Goal: Task Accomplishment & Management: Use online tool/utility

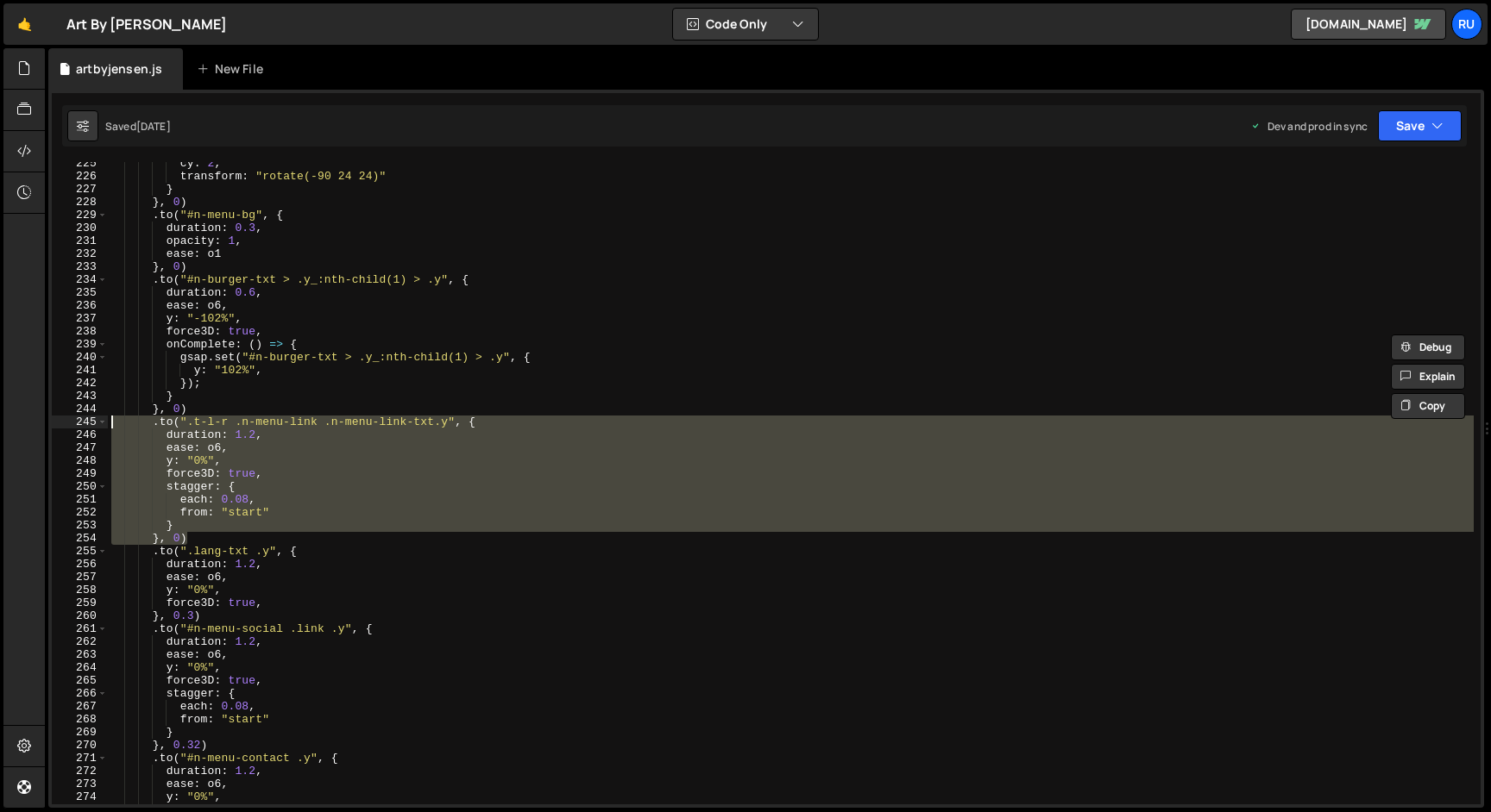
scroll to position [2894, 0]
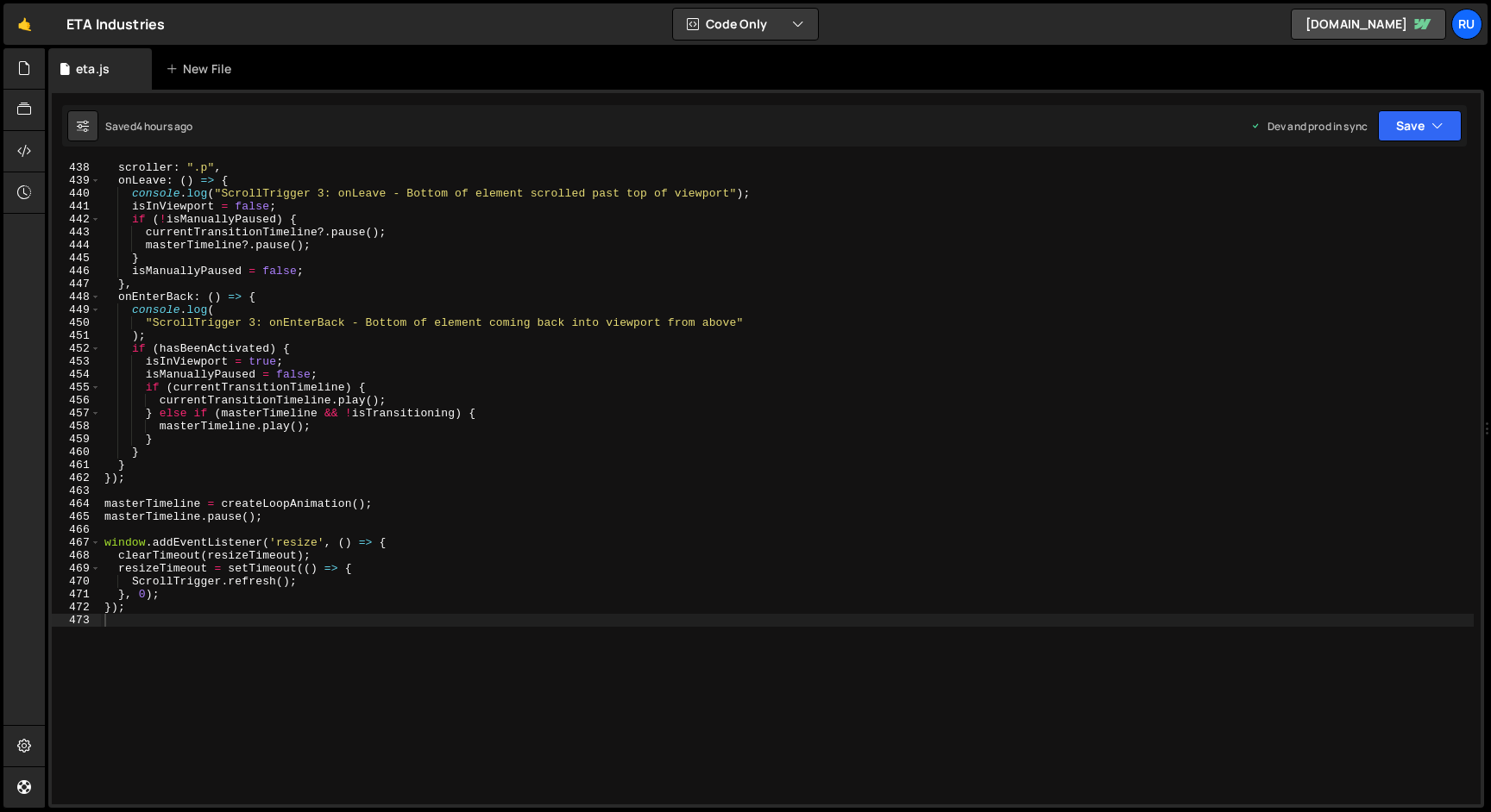
scroll to position [5722, 0]
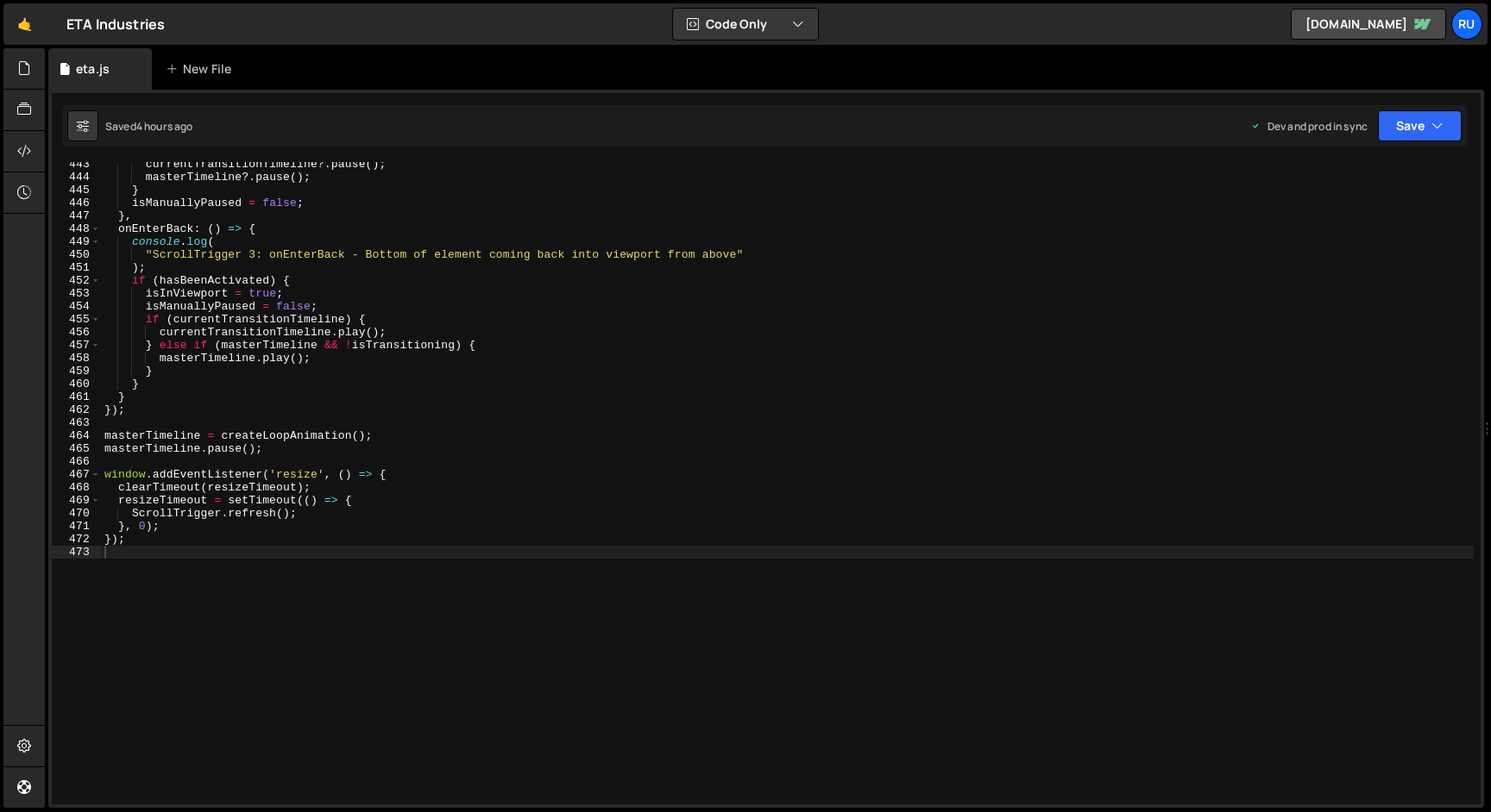
click at [138, 551] on div "currentTransitionTimeline ?. pause ( ) ; masterTimeline ?. pause ( ) ; } isManu…" at bounding box center [786, 492] width 1372 height 668
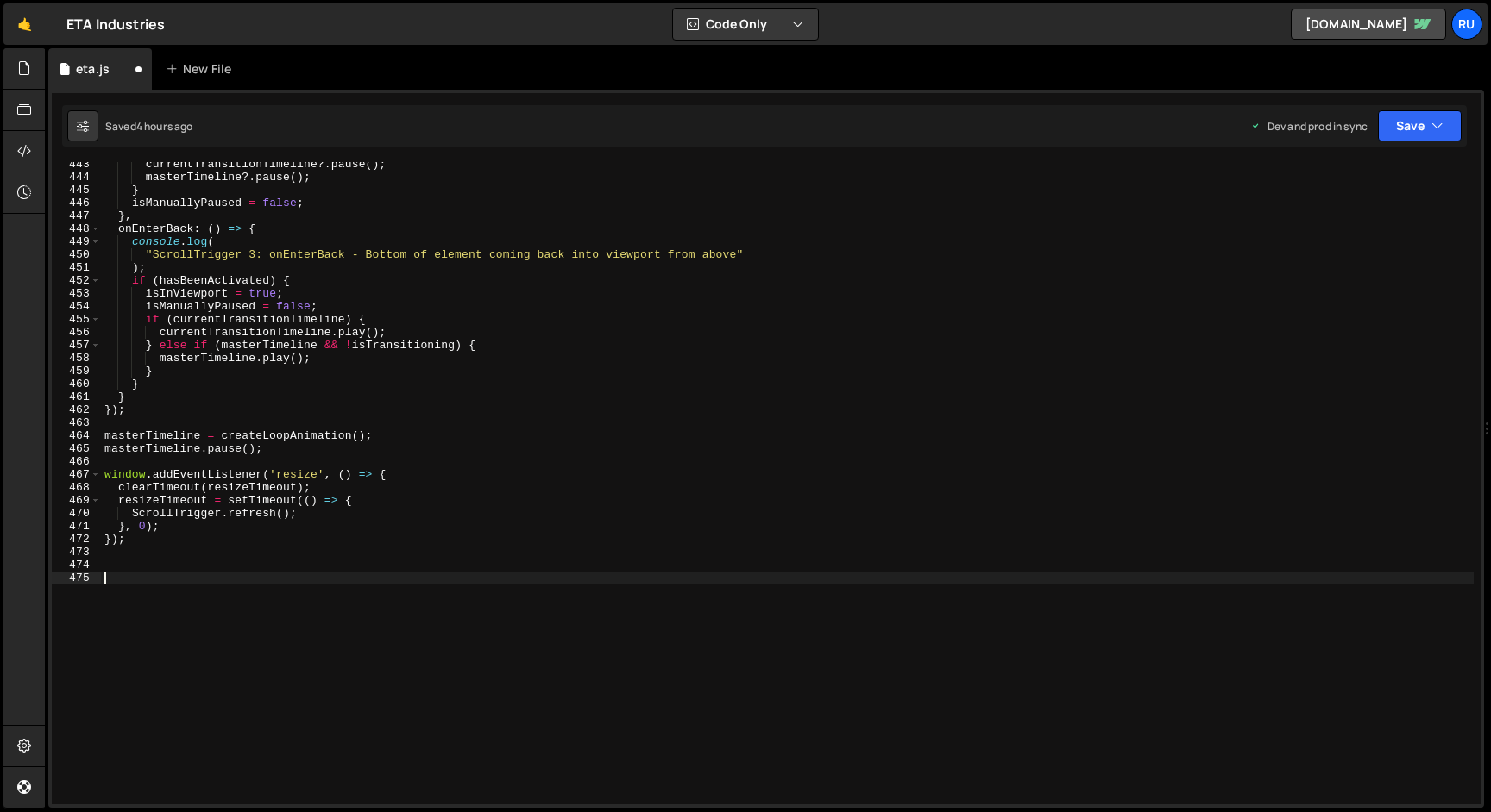
paste textarea "}, 0)"
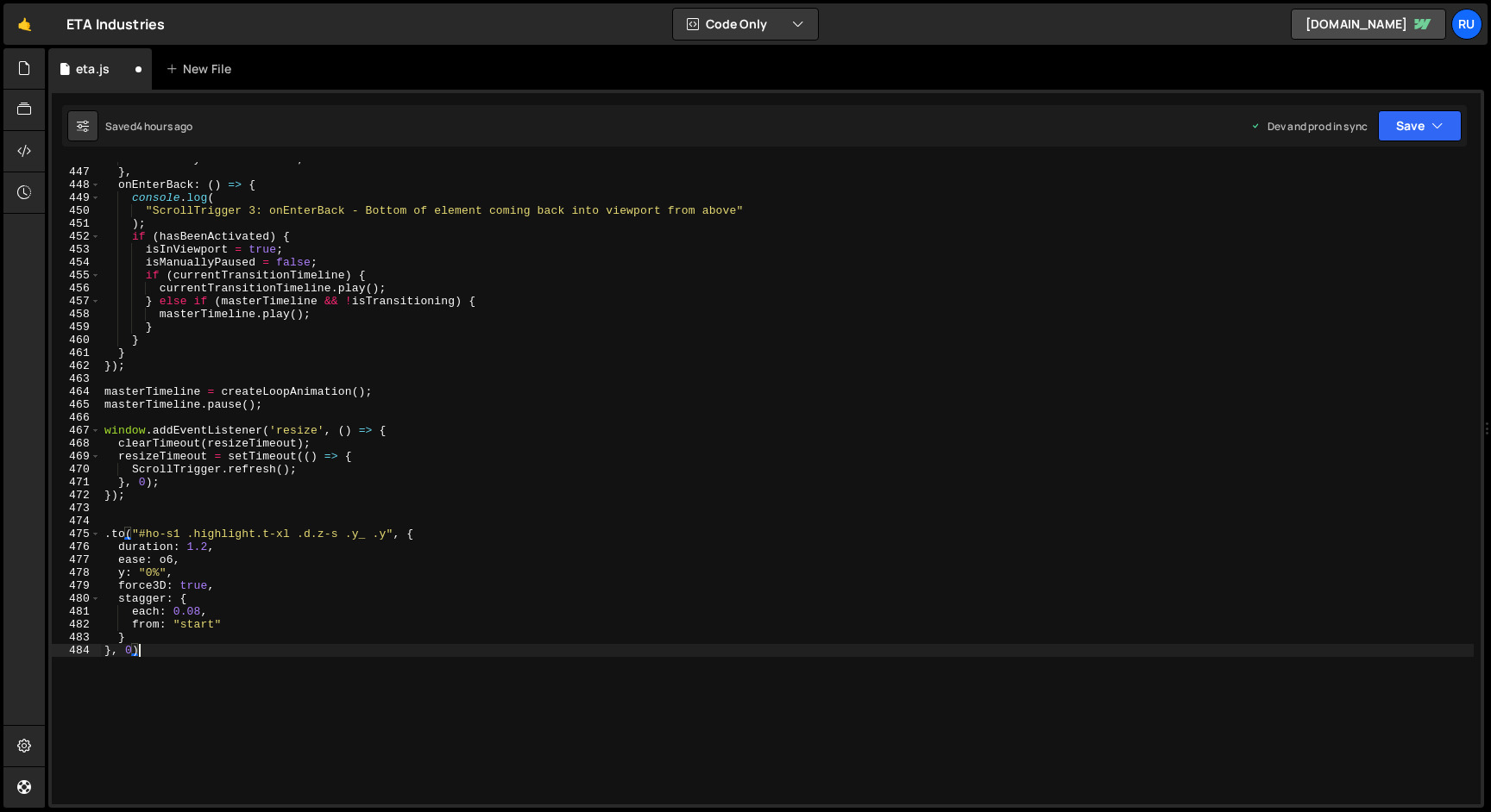
scroll to position [5766, 0]
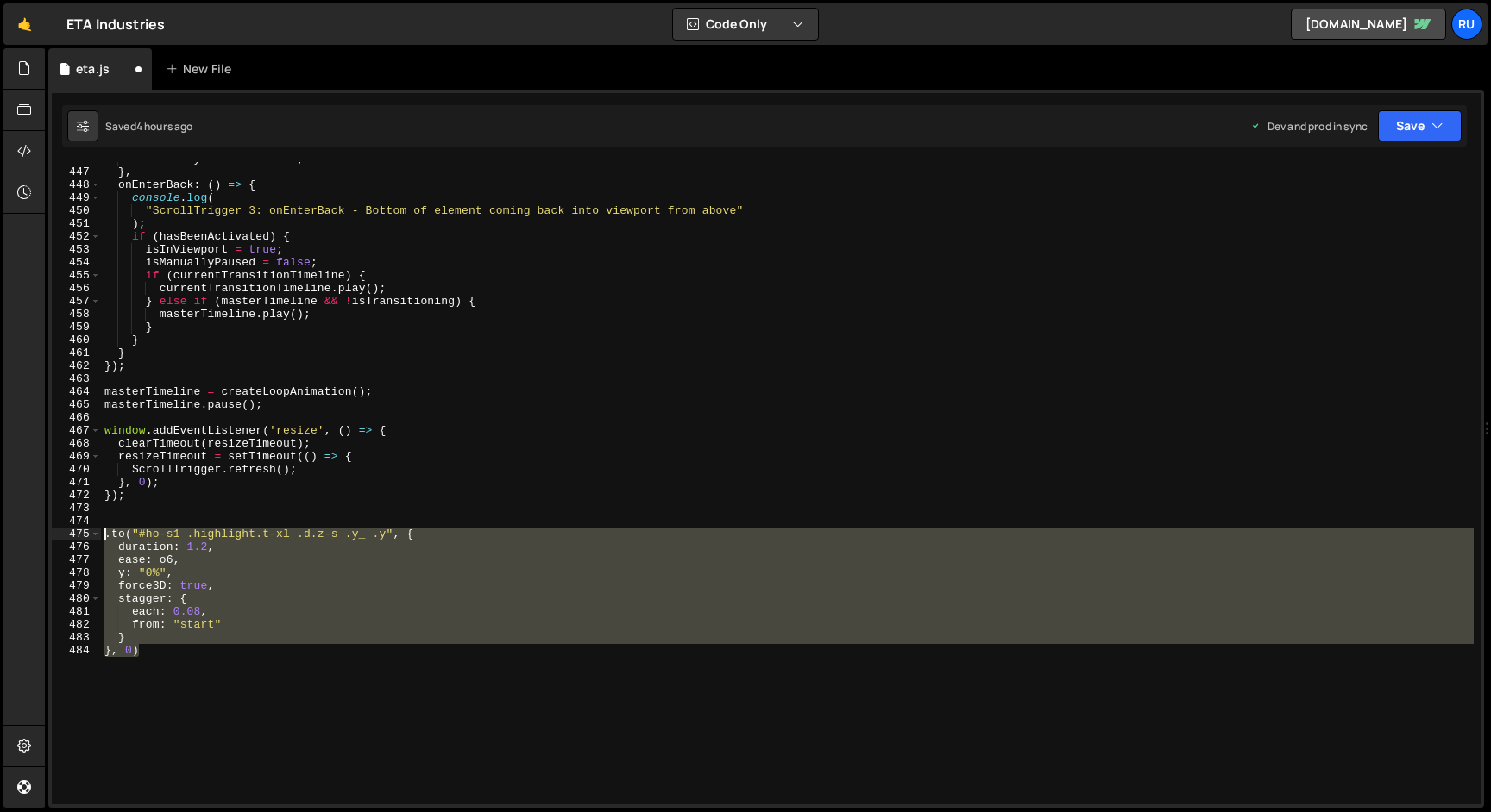
drag, startPoint x: 168, startPoint y: 652, endPoint x: 24, endPoint y: 533, distance: 186.8
click at [24, 533] on div "Hold on a sec... Are you certain you wish to leave this page? Any changes you'v…" at bounding box center [746, 406] width 1491 height 812
paste textarea "});"
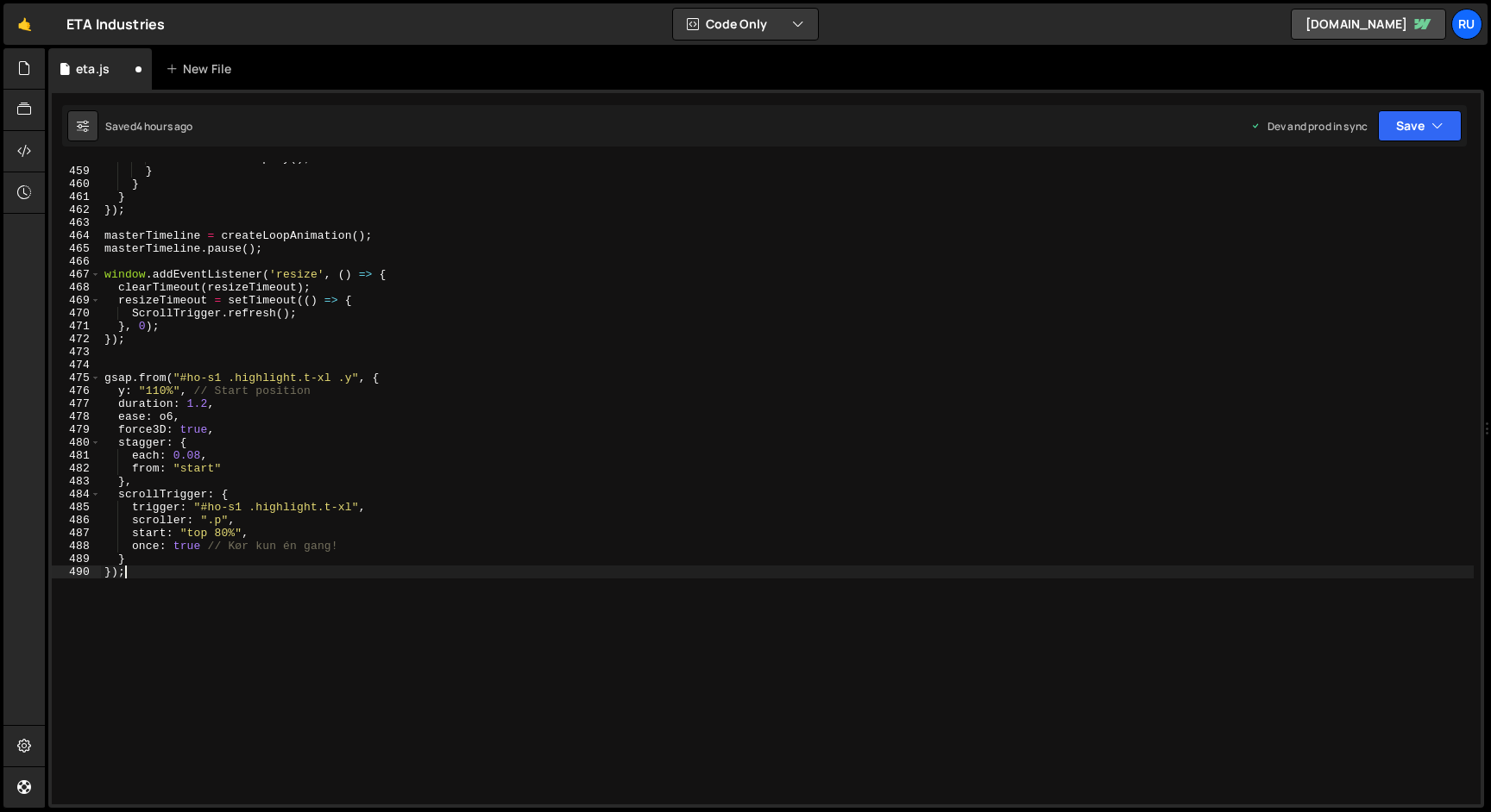
scroll to position [5922, 0]
click at [150, 374] on div "masterTimeline . play ( ) ; } } } }) ; masterTimeline = createLoopAnimation ( )…" at bounding box center [786, 486] width 1372 height 668
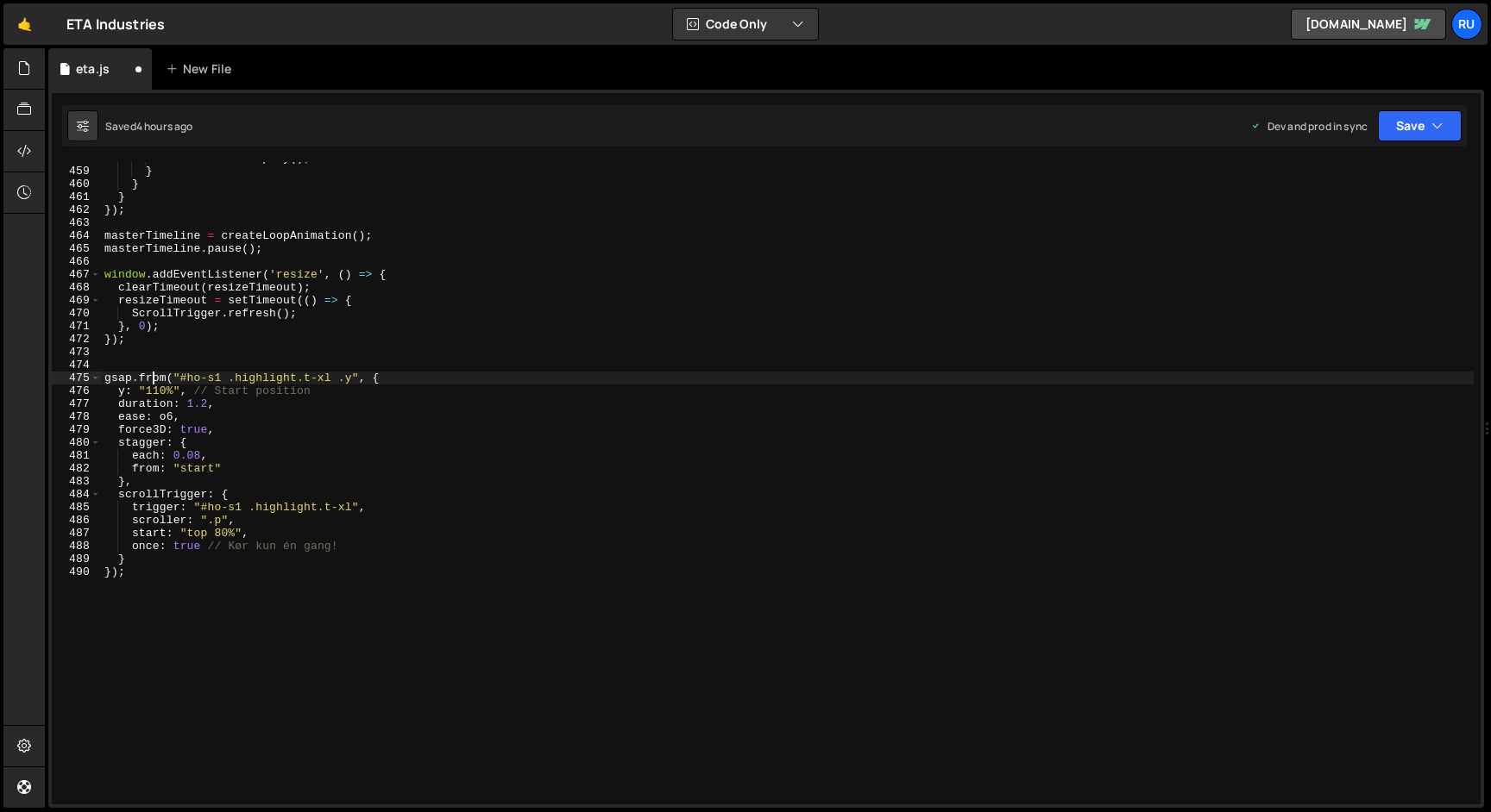
click at [150, 374] on div "masterTimeline . play ( ) ; } } } }) ; masterTimeline = createLoopAnimation ( )…" at bounding box center [786, 486] width 1372 height 668
click at [314, 336] on div "masterTimeline . play ( ) ; } } } }) ; masterTimeline = createLoopAnimation ( )…" at bounding box center [786, 486] width 1372 height 668
click at [220, 533] on div "masterTimeline . play ( ) ; } } } }) ; masterTimeline = createLoopAnimation ( )…" at bounding box center [786, 486] width 1372 height 668
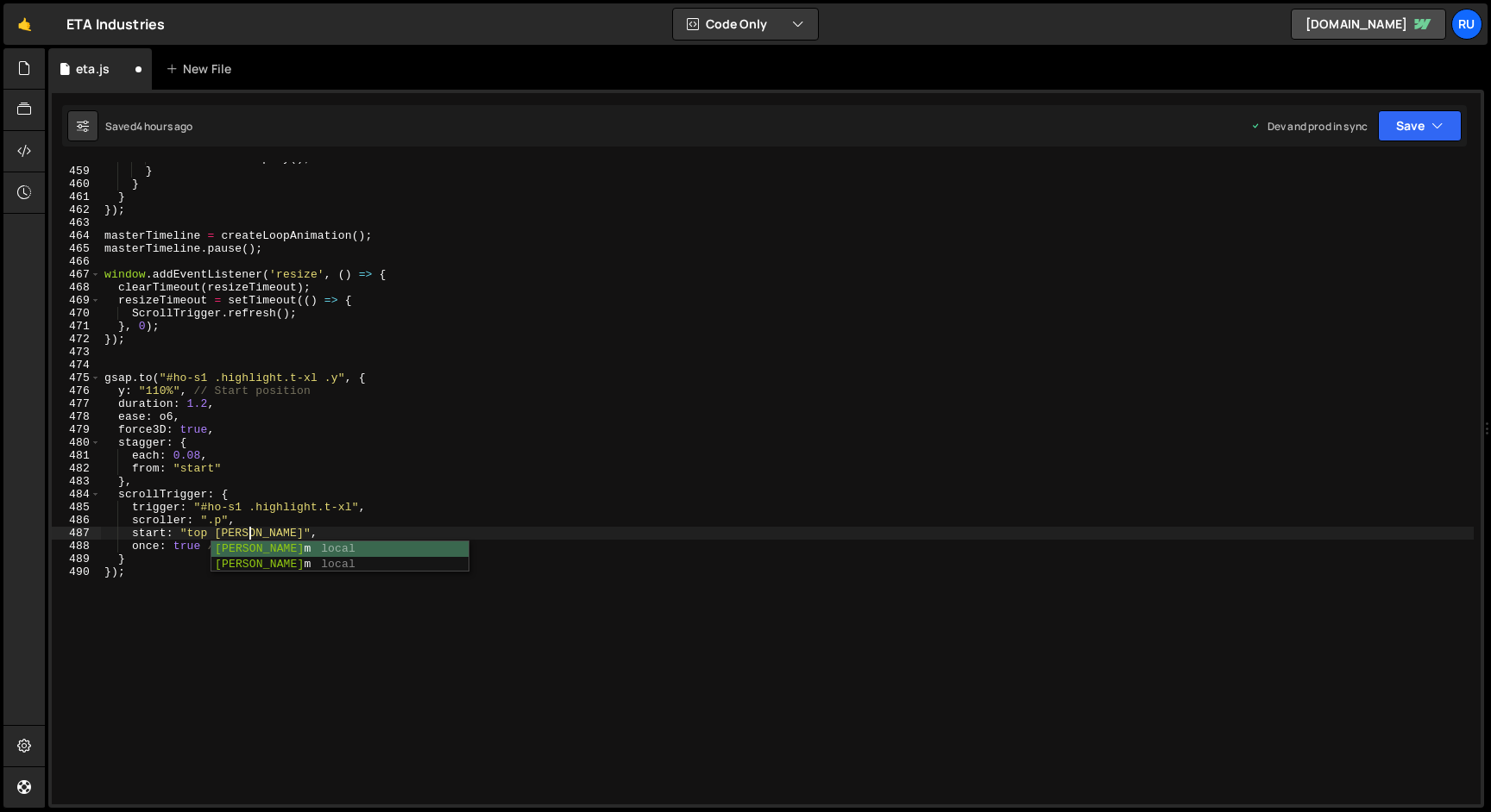
scroll to position [0, 10]
click at [1437, 123] on icon "button" at bounding box center [1437, 126] width 12 height 17
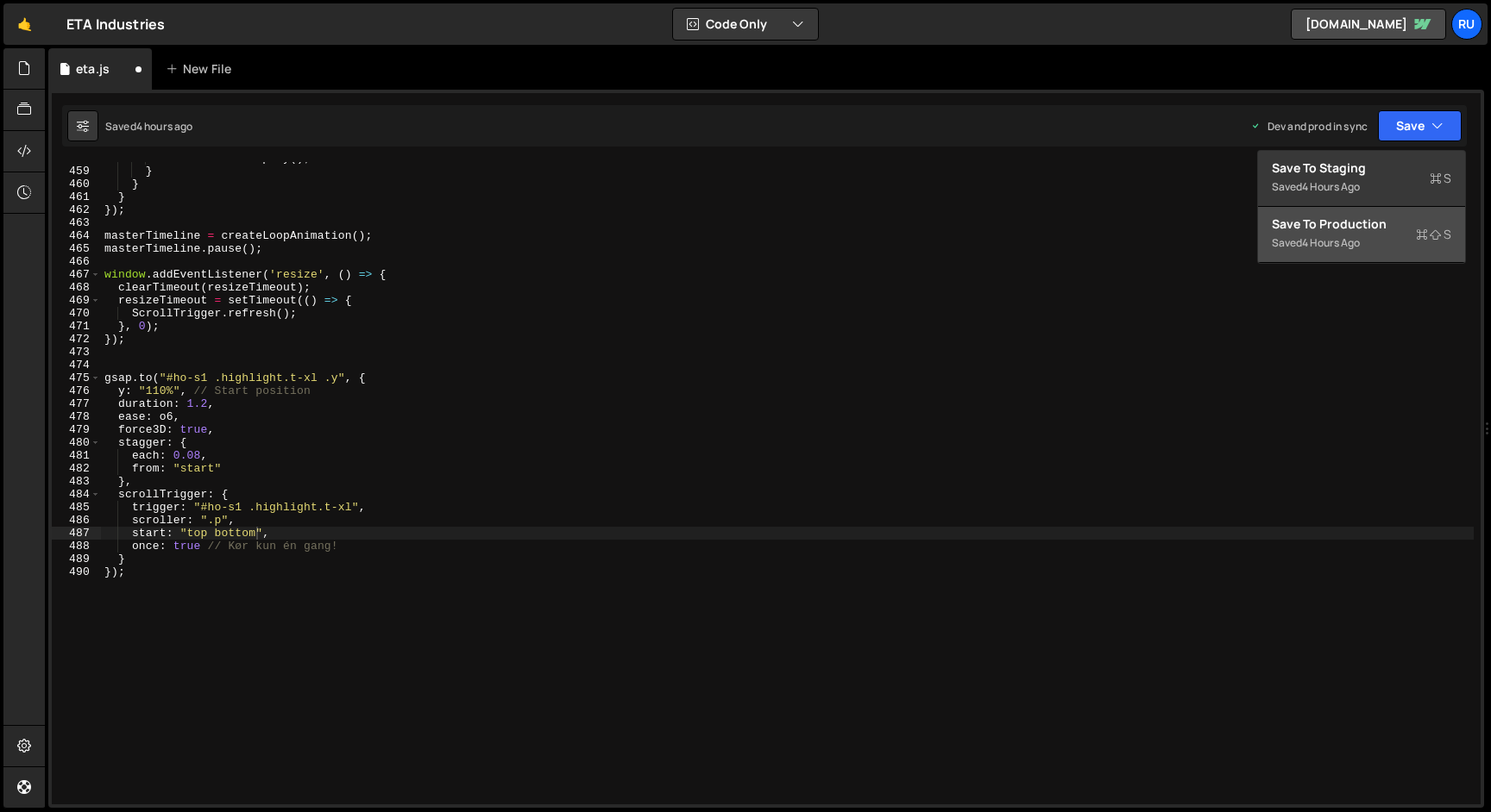
click at [1379, 240] on div "Saved 4 hours ago" at bounding box center [1361, 242] width 180 height 21
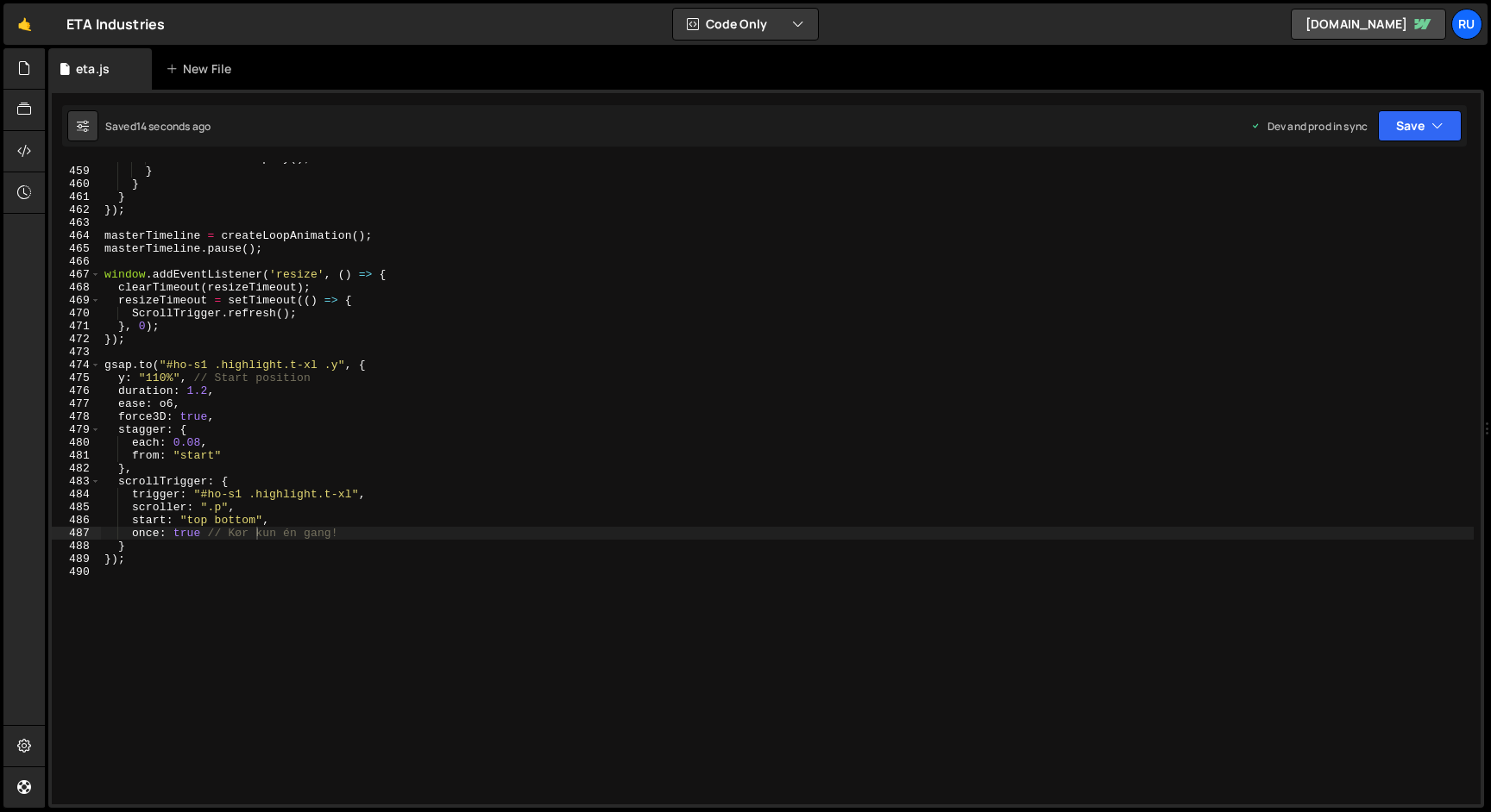
click at [154, 366] on div "masterTimeline . play ( ) ; } } } }) ; masterTimeline = createLoopAnimation ( )…" at bounding box center [786, 486] width 1372 height 668
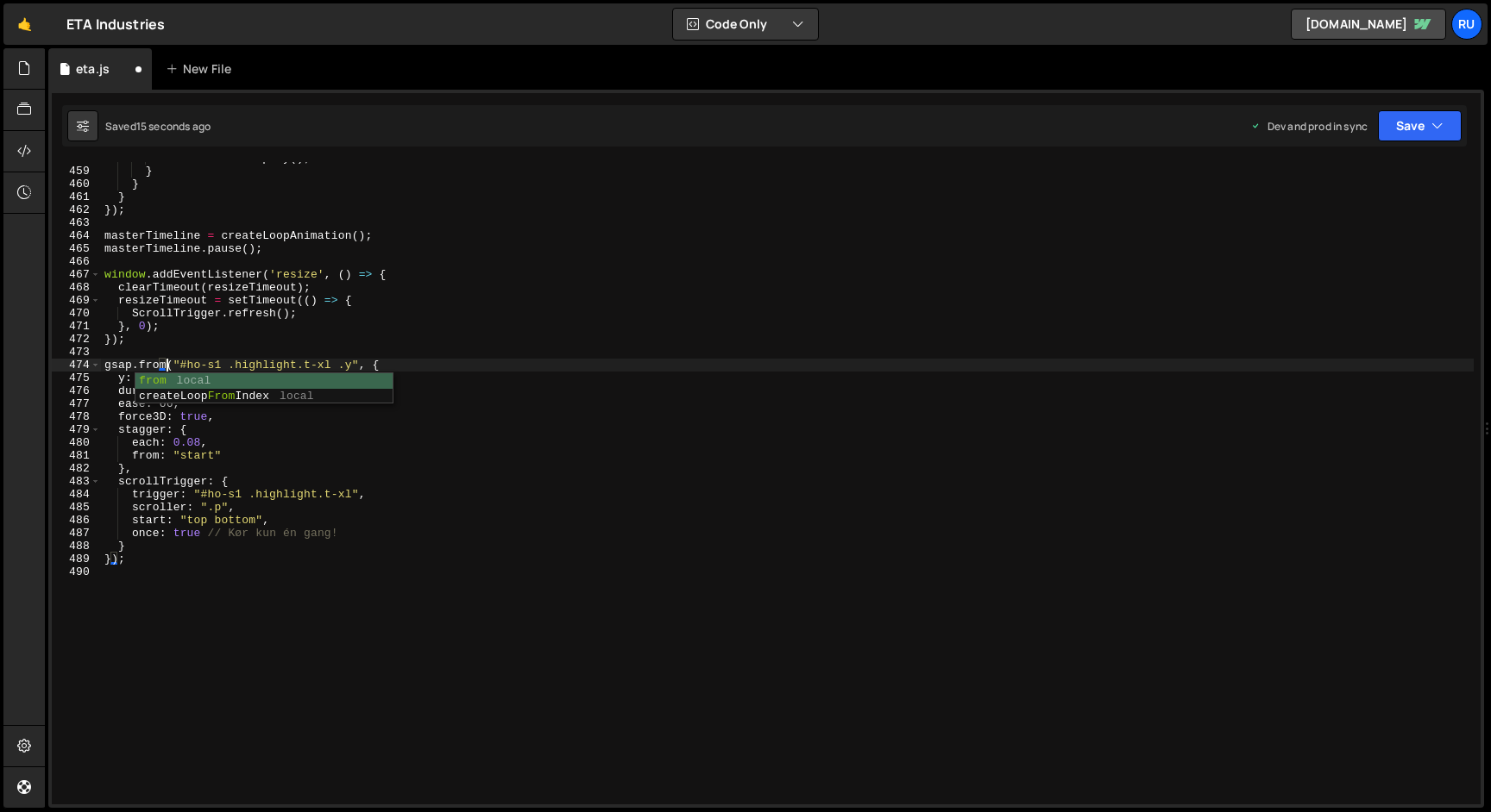
scroll to position [0, 4]
click at [1431, 127] on icon "button" at bounding box center [1437, 126] width 12 height 17
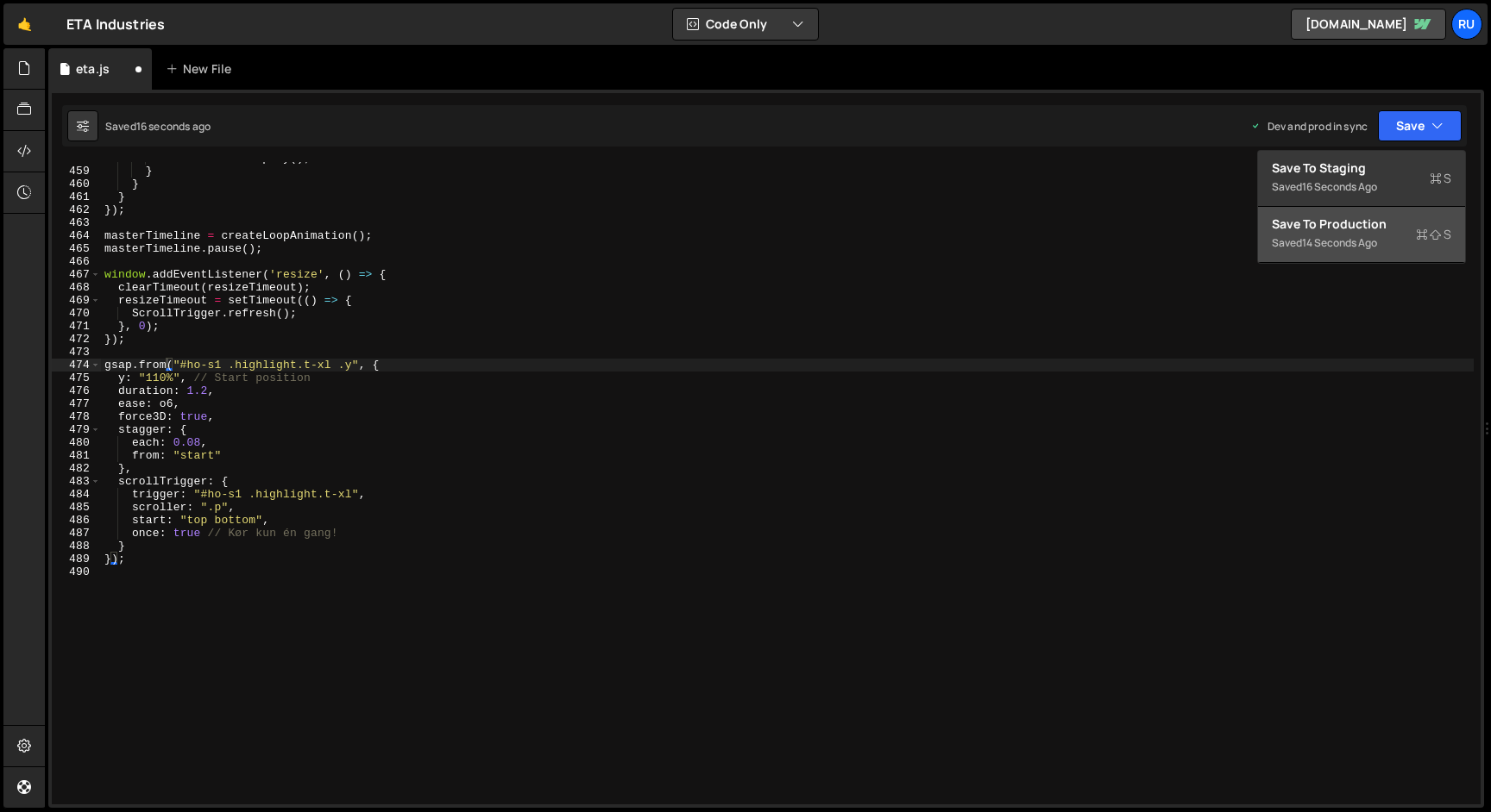
click at [1404, 244] on div "Saved 14 seconds ago" at bounding box center [1361, 242] width 180 height 21
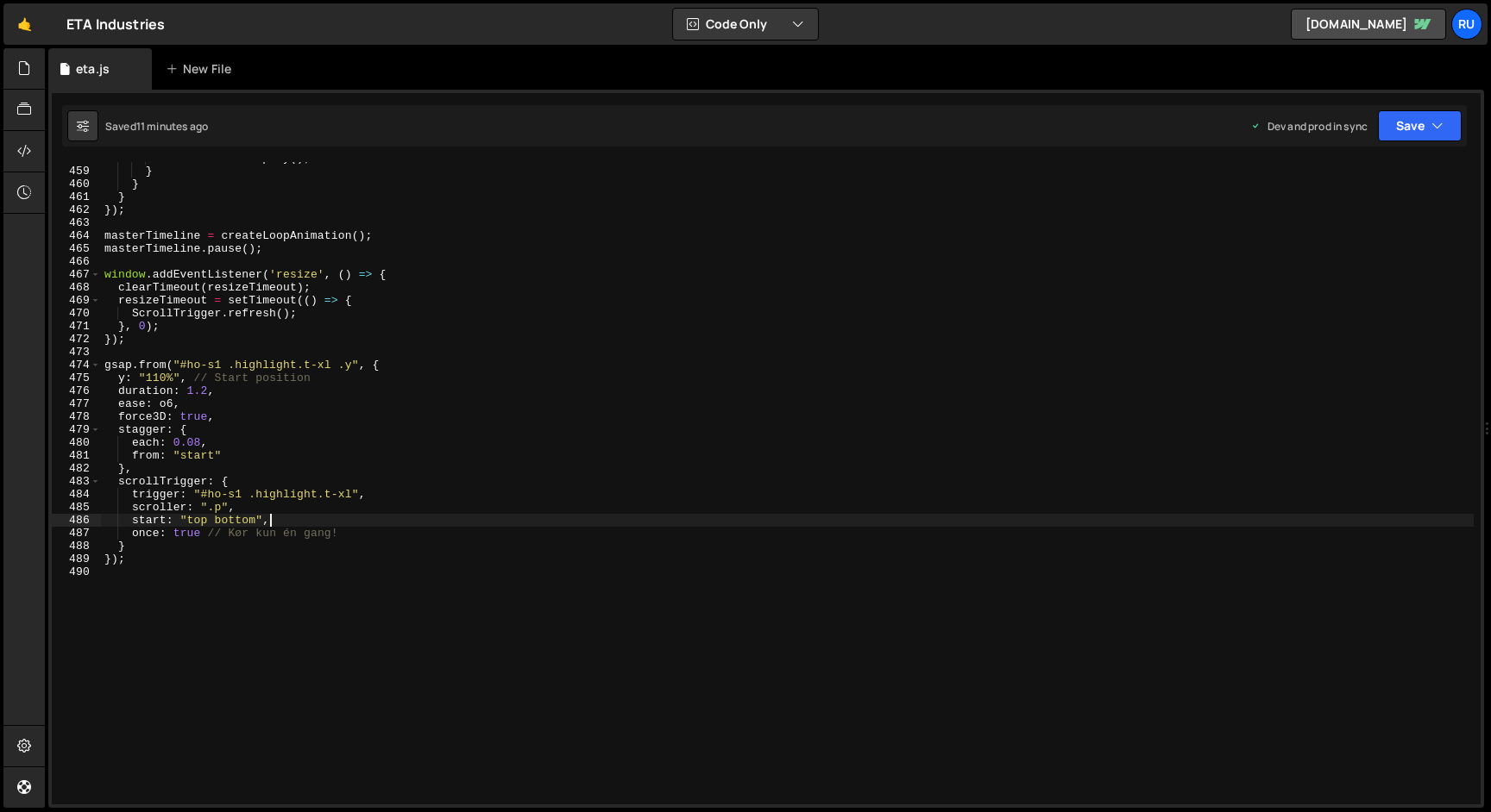
click at [285, 521] on div "masterTimeline . play ( ) ; } } } }) ; masterTimeline = createLoopAnimation ( )…" at bounding box center [786, 486] width 1372 height 668
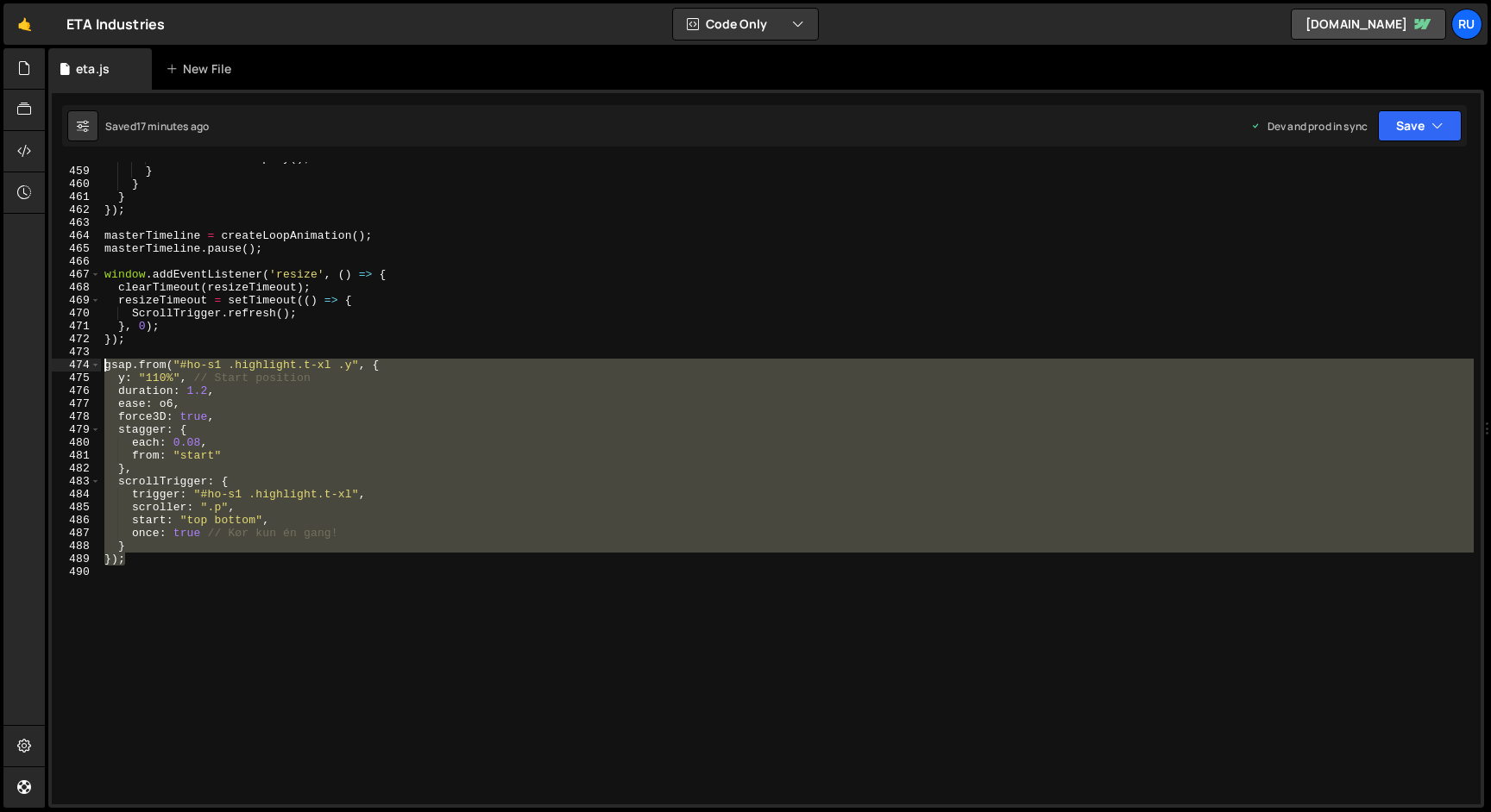
drag, startPoint x: 135, startPoint y: 561, endPoint x: 65, endPoint y: 362, distance: 211.0
click at [65, 362] on div "start: "top bottom", 458 459 460 461 462 463 464 465 466 467 468 469 470 471 47…" at bounding box center [766, 484] width 1429 height 642
type textarea "gsap.from("#ho-s1 .highlight.t-xl .y", { y: "110%", // Start position"
click at [142, 567] on div "masterTimeline . play ( ) ; } } } }) ; masterTimeline = createLoopAnimation ( )…" at bounding box center [786, 486] width 1372 height 668
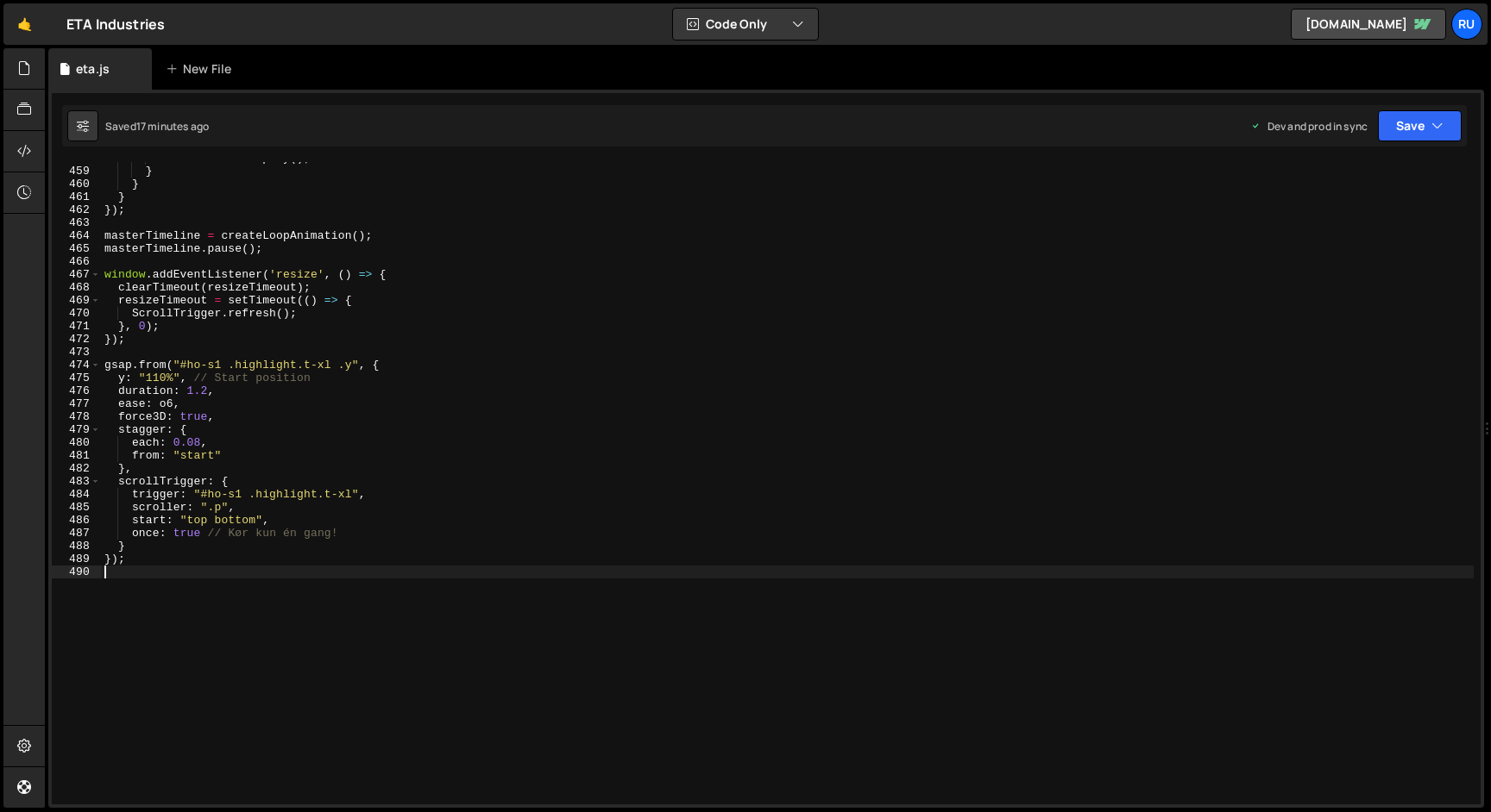
scroll to position [0, 0]
paste textarea "});"
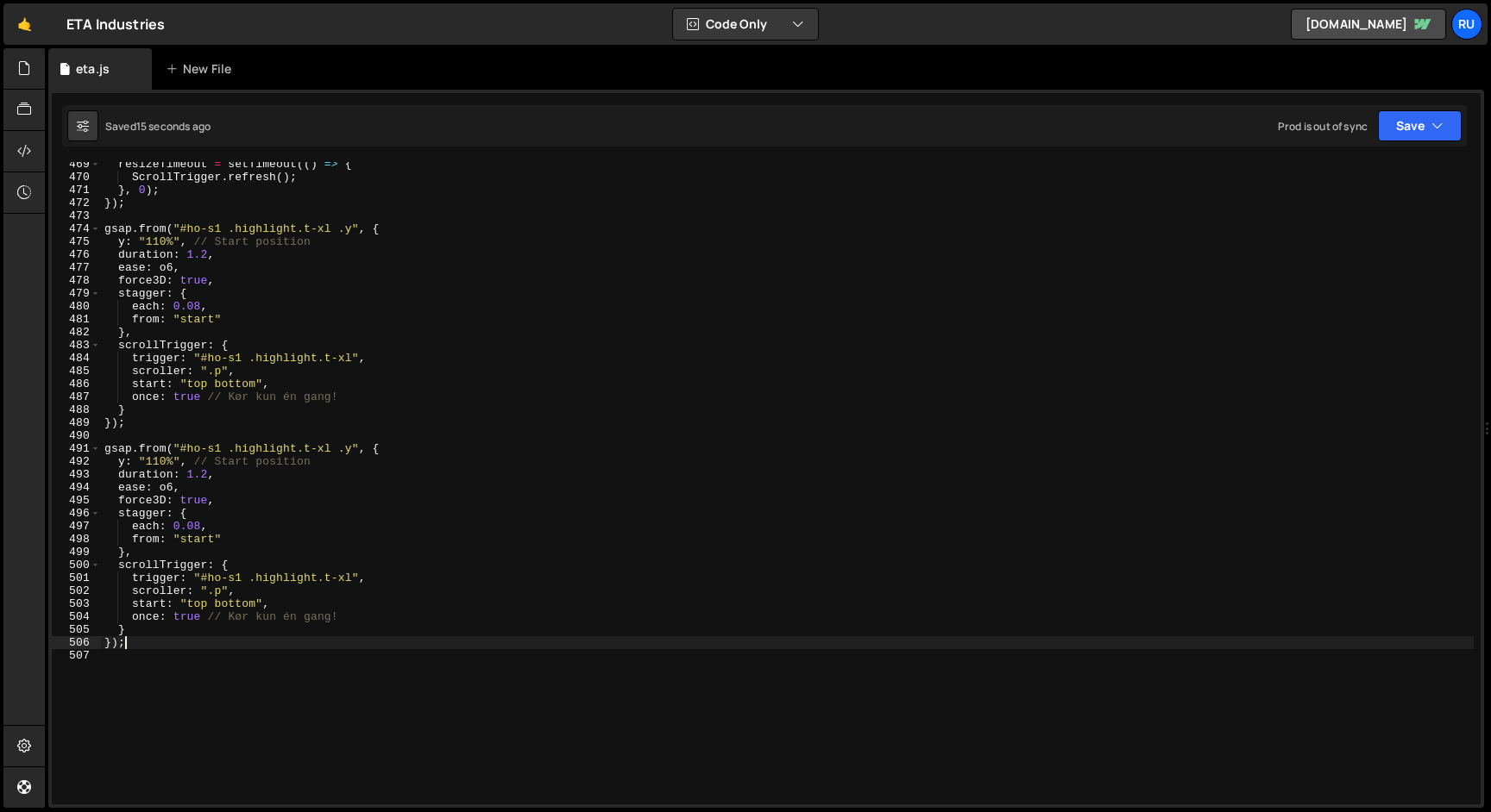
scroll to position [6061, 0]
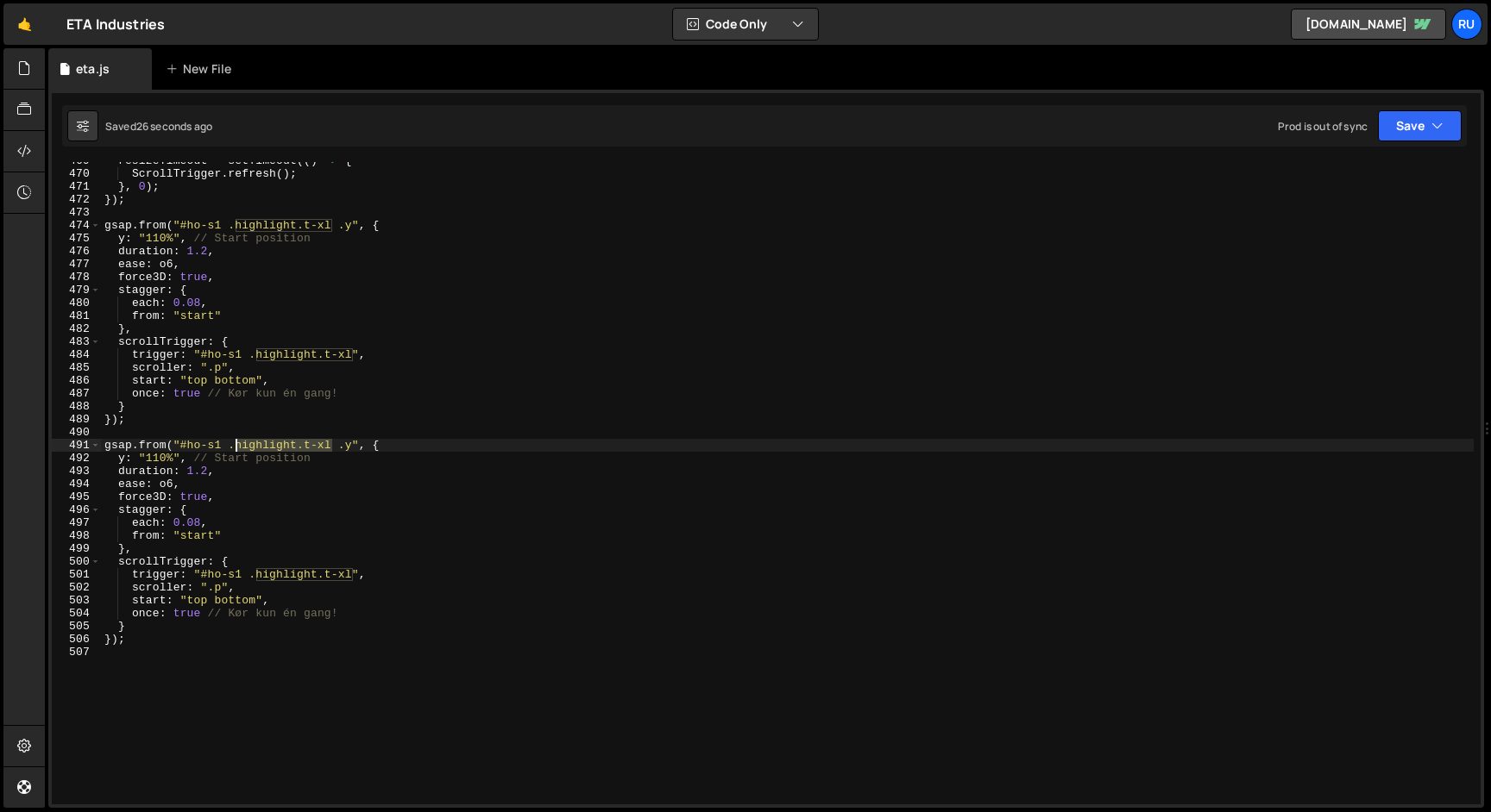
drag, startPoint x: 333, startPoint y: 447, endPoint x: 237, endPoint y: 446, distance: 96.0
click at [237, 446] on div "resizeTimeout = setTimeout (( ) => { ScrollTrigger . refresh ( ) ; } , 0 ) ; })…" at bounding box center [786, 489] width 1372 height 668
paste textarea ".thp-p"
click at [244, 447] on div "resizeTimeout = setTimeout (( ) => { ScrollTrigger . refresh ( ) ; } , 0 ) ; })…" at bounding box center [786, 489] width 1372 height 668
click at [277, 449] on div "resizeTimeout = setTimeout (( ) => { ScrollTrigger . refresh ( ) ; } , 0 ) ; })…" at bounding box center [786, 489] width 1372 height 668
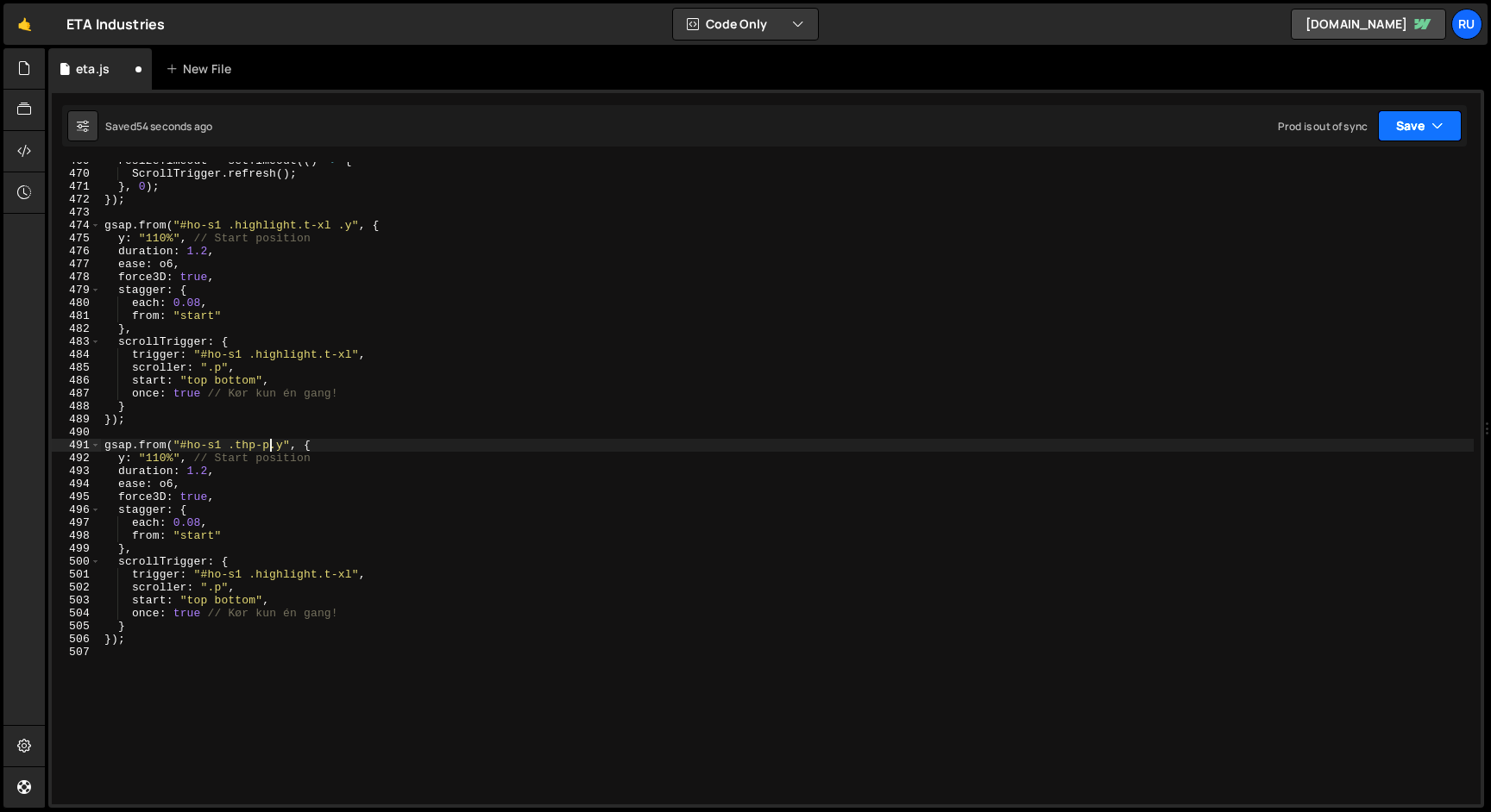
click at [1430, 127] on button "Save" at bounding box center [1420, 126] width 84 height 31
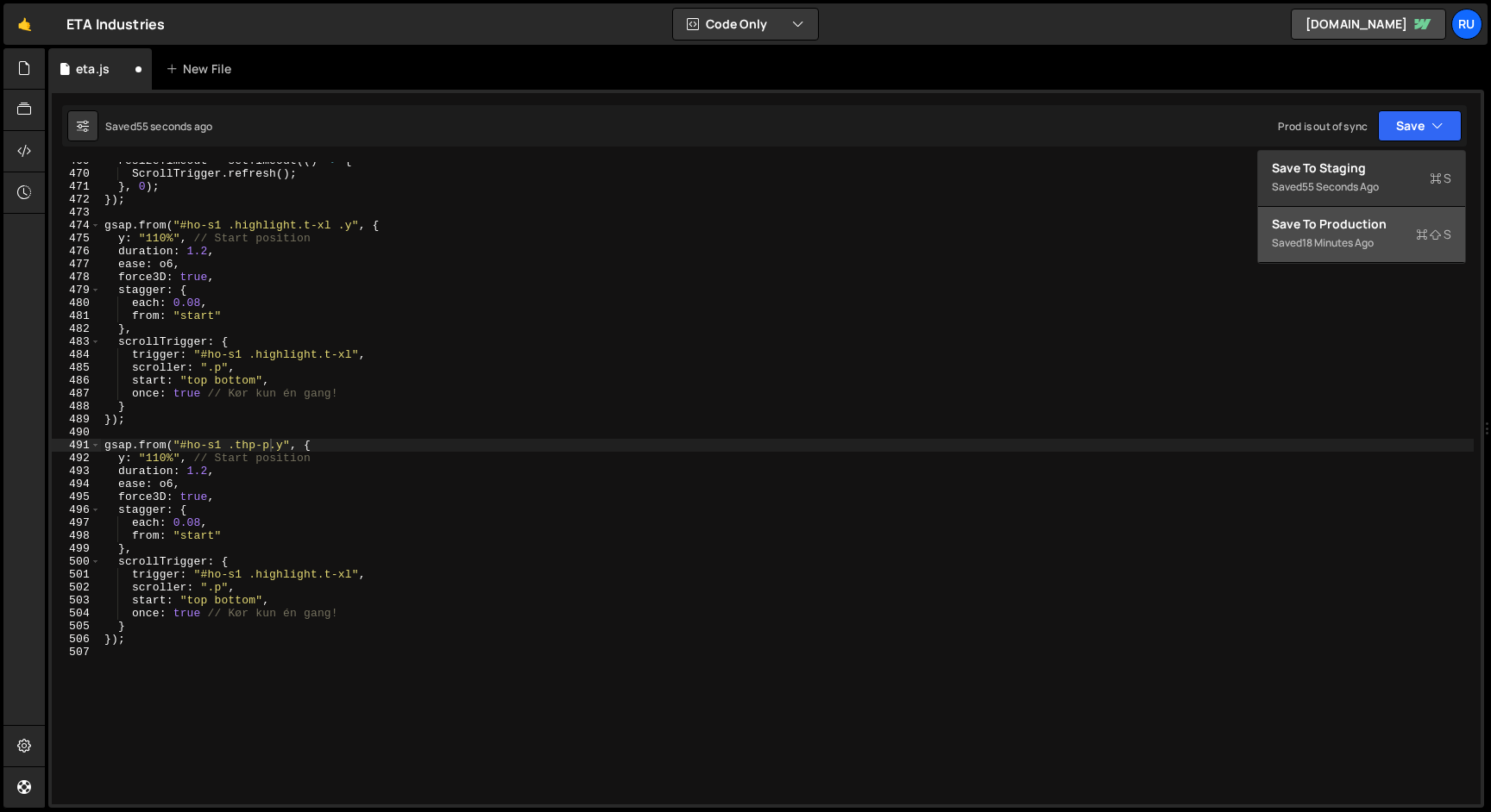
click at [1411, 226] on div "Save to Production S" at bounding box center [1361, 223] width 180 height 17
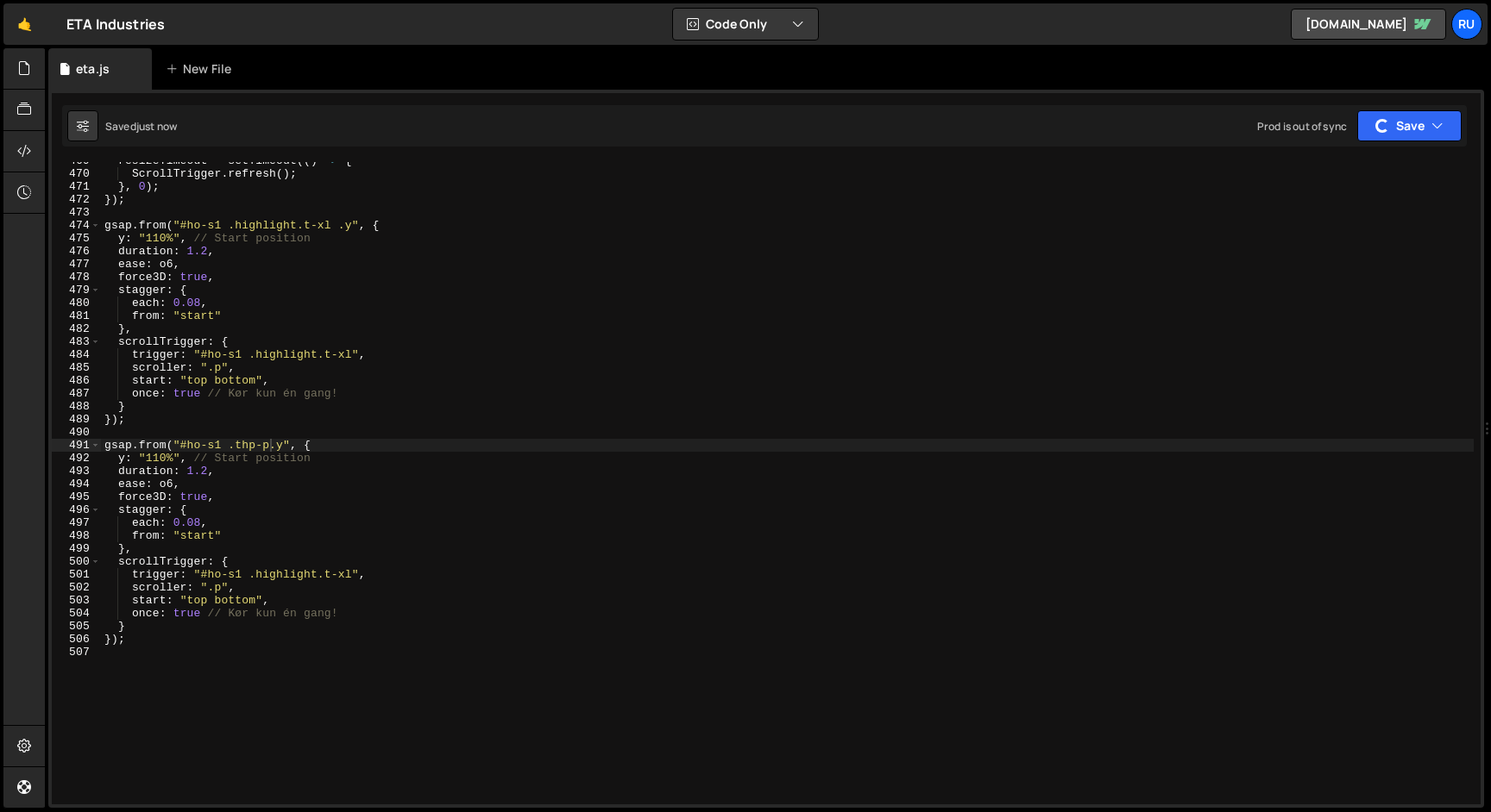
click at [301, 447] on div "resizeTimeout = setTimeout (( ) => { ScrollTrigger . refresh ( ) ; } , 0 ) ; })…" at bounding box center [786, 489] width 1372 height 668
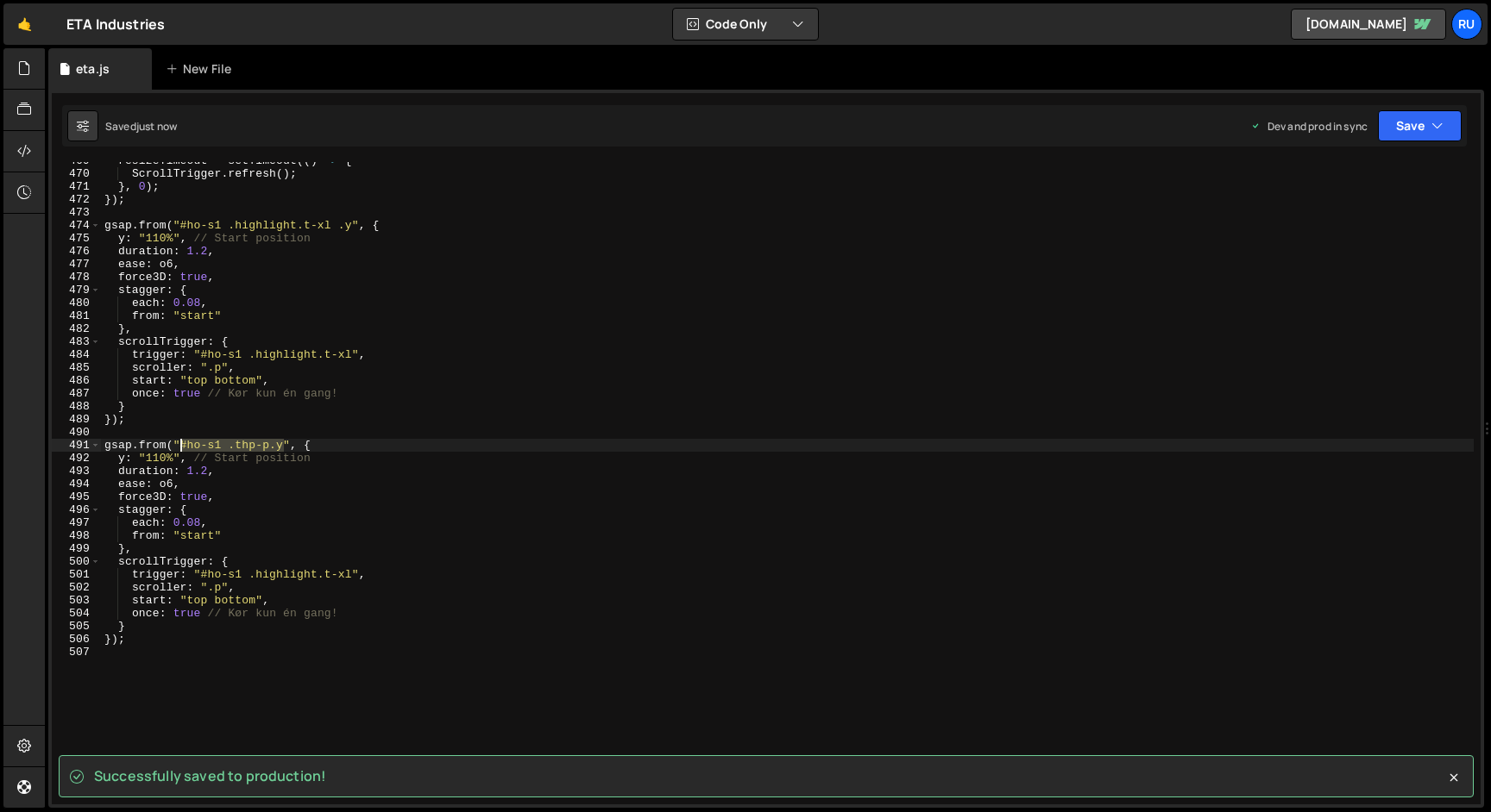
drag, startPoint x: 283, startPoint y: 446, endPoint x: 182, endPoint y: 446, distance: 101.0
click at [182, 446] on div "resizeTimeout = setTimeout (( ) => { ScrollTrigger . refresh ( ) ; } , 0 ) ; })…" at bounding box center [786, 489] width 1372 height 668
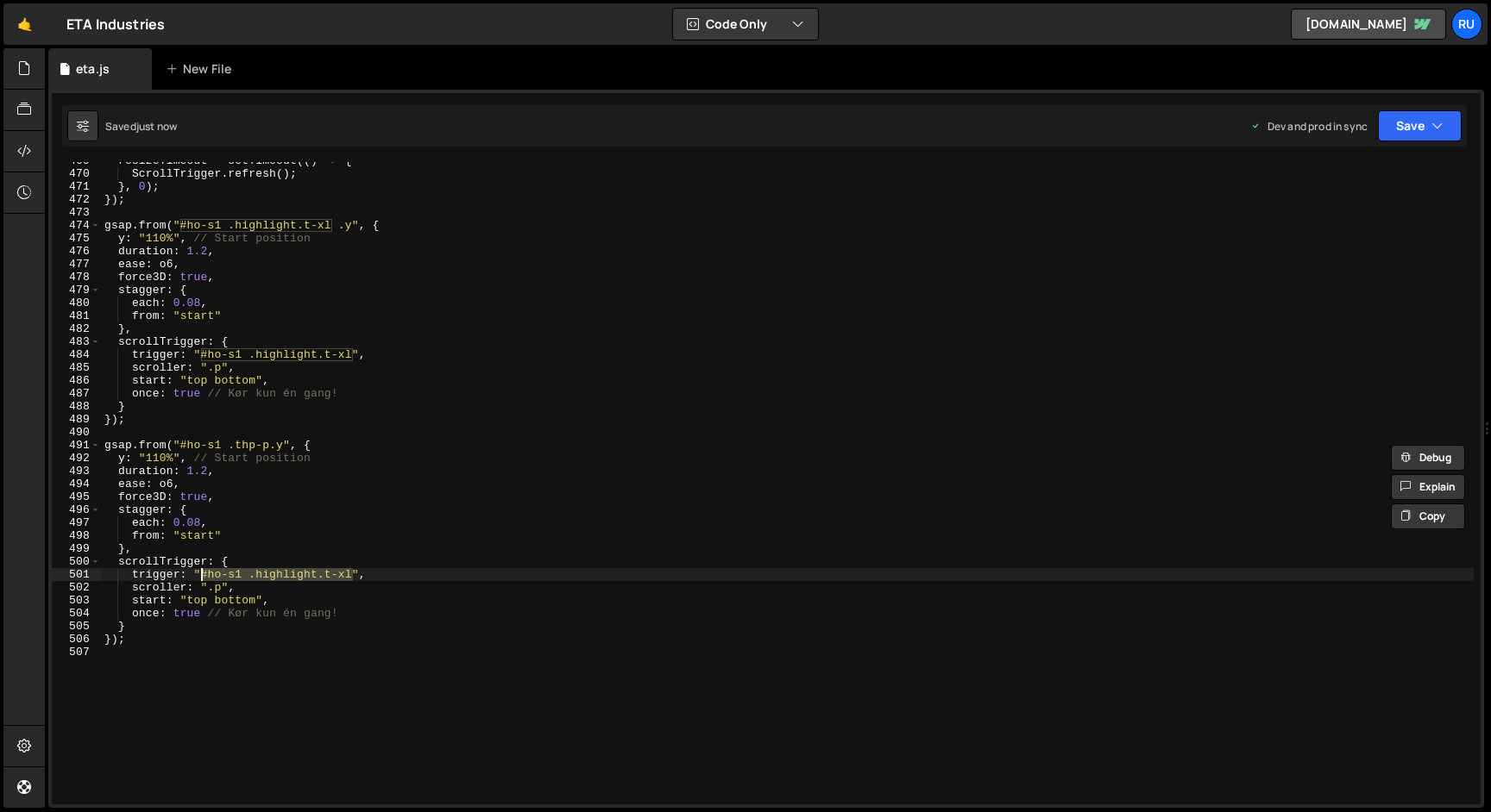
drag, startPoint x: 350, startPoint y: 575, endPoint x: 199, endPoint y: 577, distance: 151.0
click at [199, 577] on div "resizeTimeout = setTimeout (( ) => { ScrollTrigger . refresh ( ) ; } , 0 ) ; })…" at bounding box center [786, 489] width 1372 height 668
paste textarea "thp-p.y"
click at [1414, 124] on button "Save" at bounding box center [1420, 126] width 84 height 31
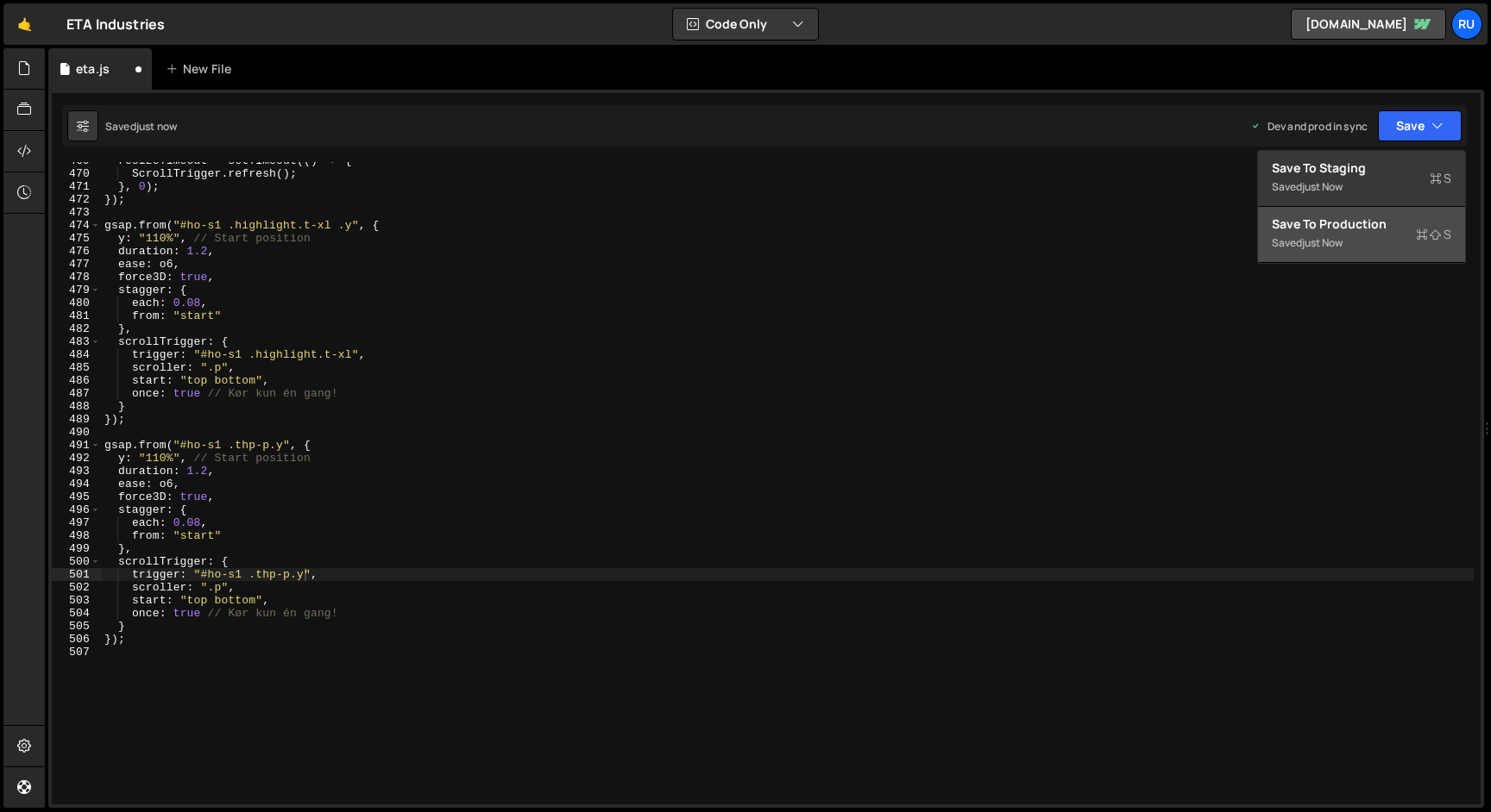
click at [1401, 244] on div "Saved just now" at bounding box center [1361, 242] width 180 height 21
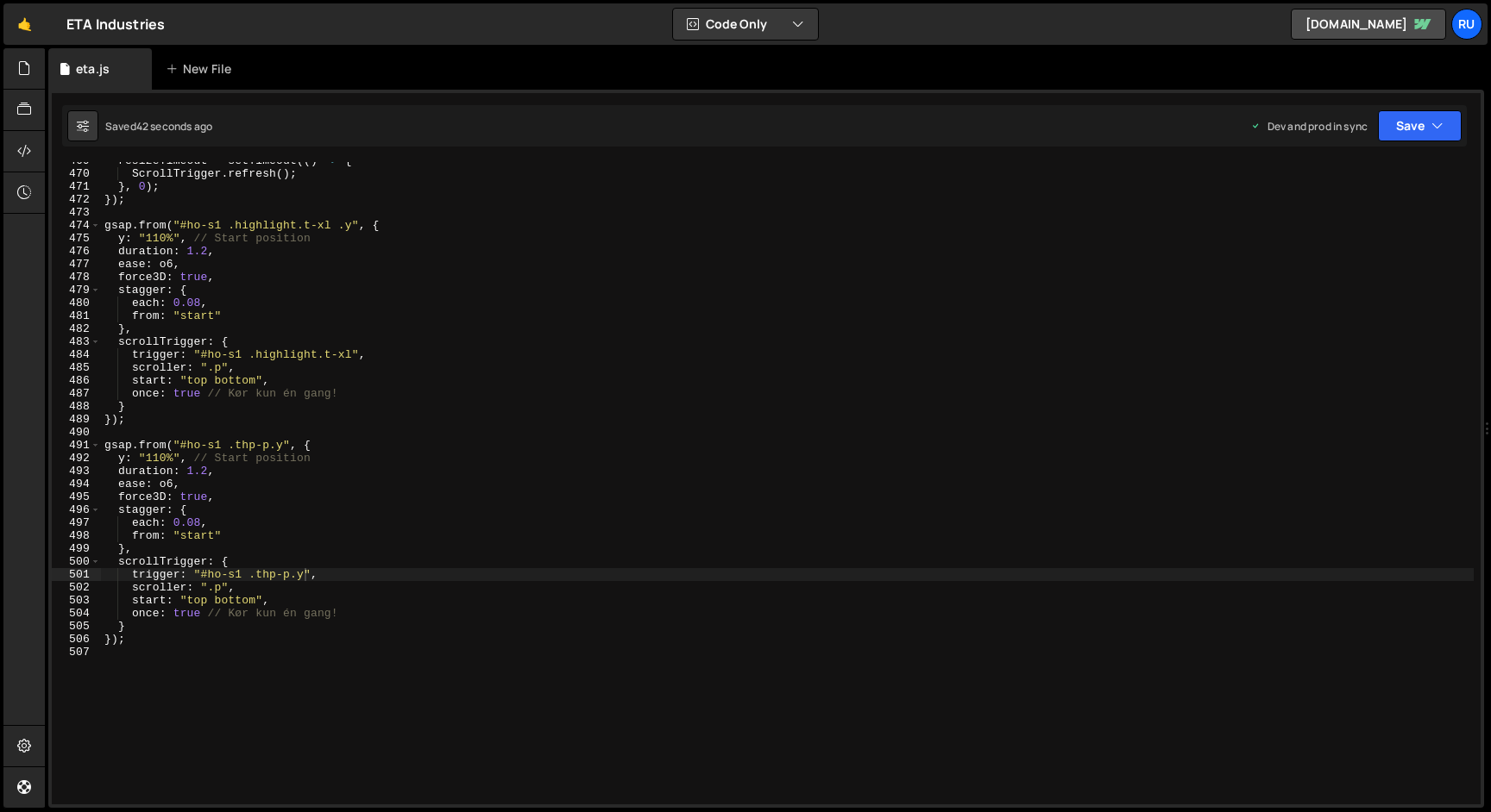
click at [270, 447] on div "resizeTimeout = setTimeout (( ) => { ScrollTrigger . refresh ( ) ; } , 0 ) ; })…" at bounding box center [786, 489] width 1372 height 668
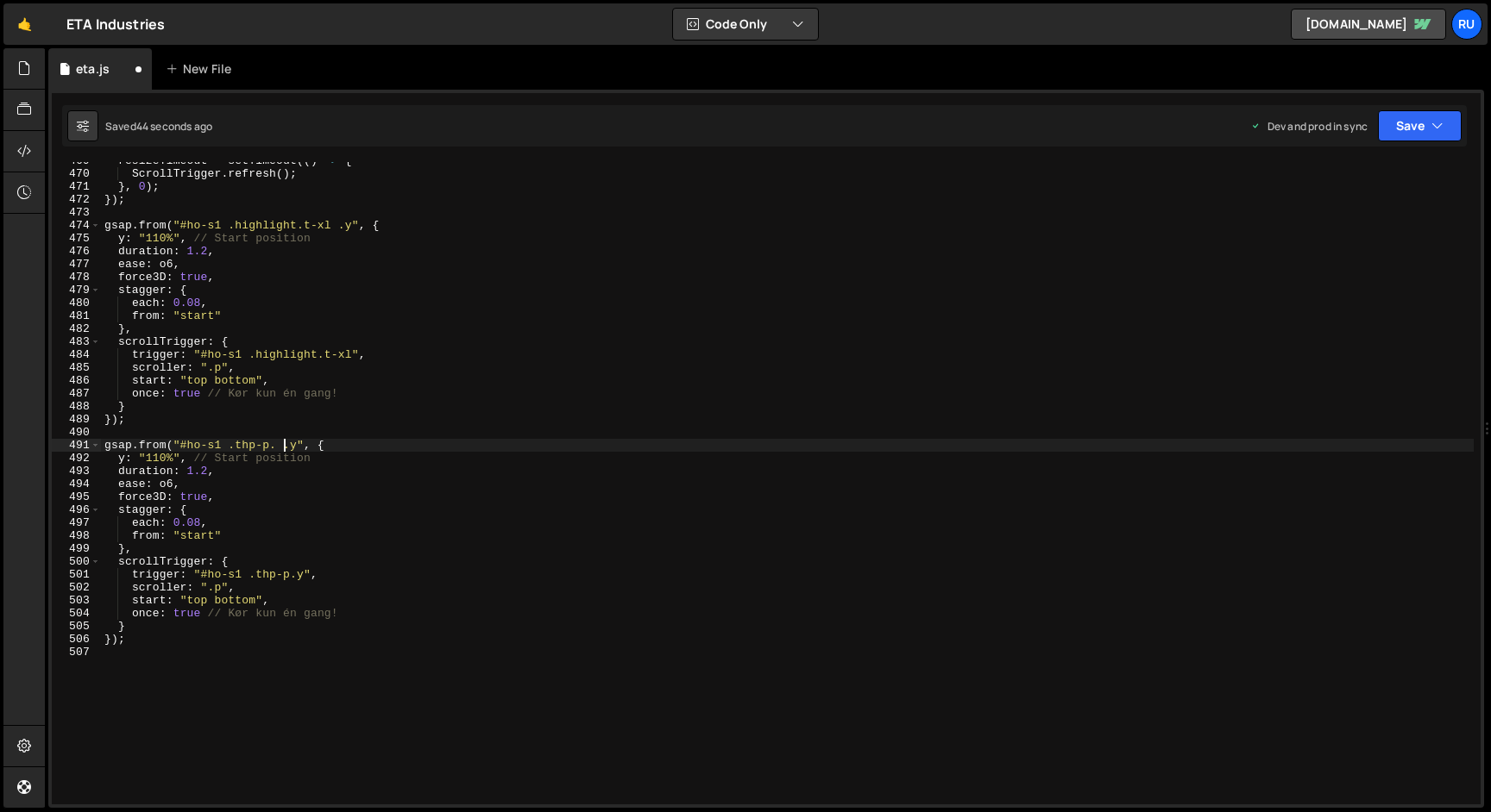
paste textarea "t-m z-s."
click at [322, 444] on div "resizeTimeout = setTimeout (( ) => { ScrollTrigger . refresh ( ) ; } , 0 ) ; })…" at bounding box center [786, 489] width 1372 height 668
drag, startPoint x: 318, startPoint y: 449, endPoint x: 179, endPoint y: 447, distance: 139.0
click at [179, 447] on div "resizeTimeout = setTimeout (( ) => { ScrollTrigger . refresh ( ) ; } , 0 ) ; })…" at bounding box center [786, 489] width 1372 height 668
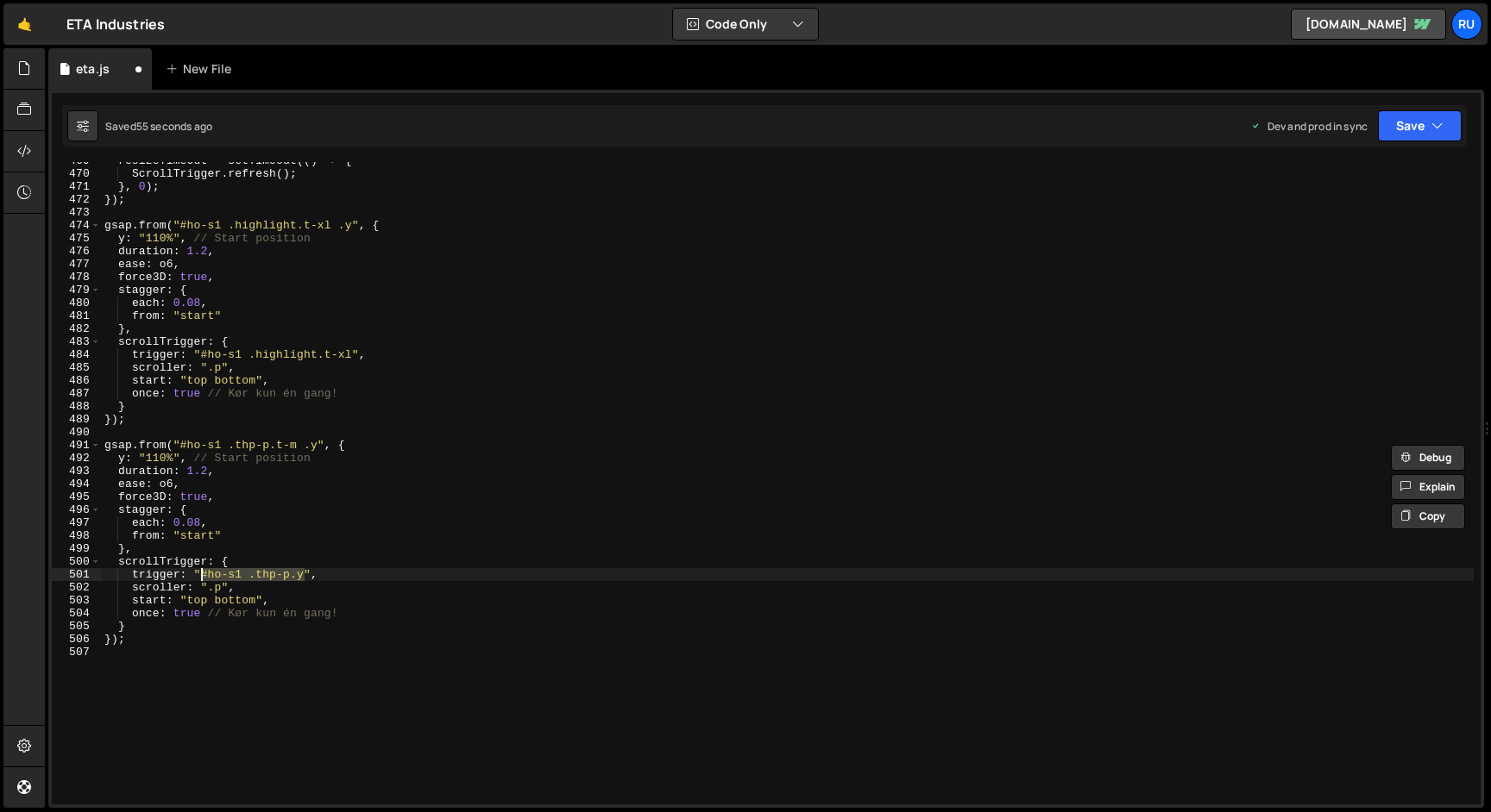
drag, startPoint x: 306, startPoint y: 577, endPoint x: 200, endPoint y: 575, distance: 106.0
click at [200, 575] on div "resizeTimeout = setTimeout (( ) => { ScrollTrigger . refresh ( ) ; } , 0 ) ; })…" at bounding box center [786, 489] width 1372 height 668
paste textarea "t-m ."
type textarea "trigger: "#ho-s1 .thp-p.t-m .y","
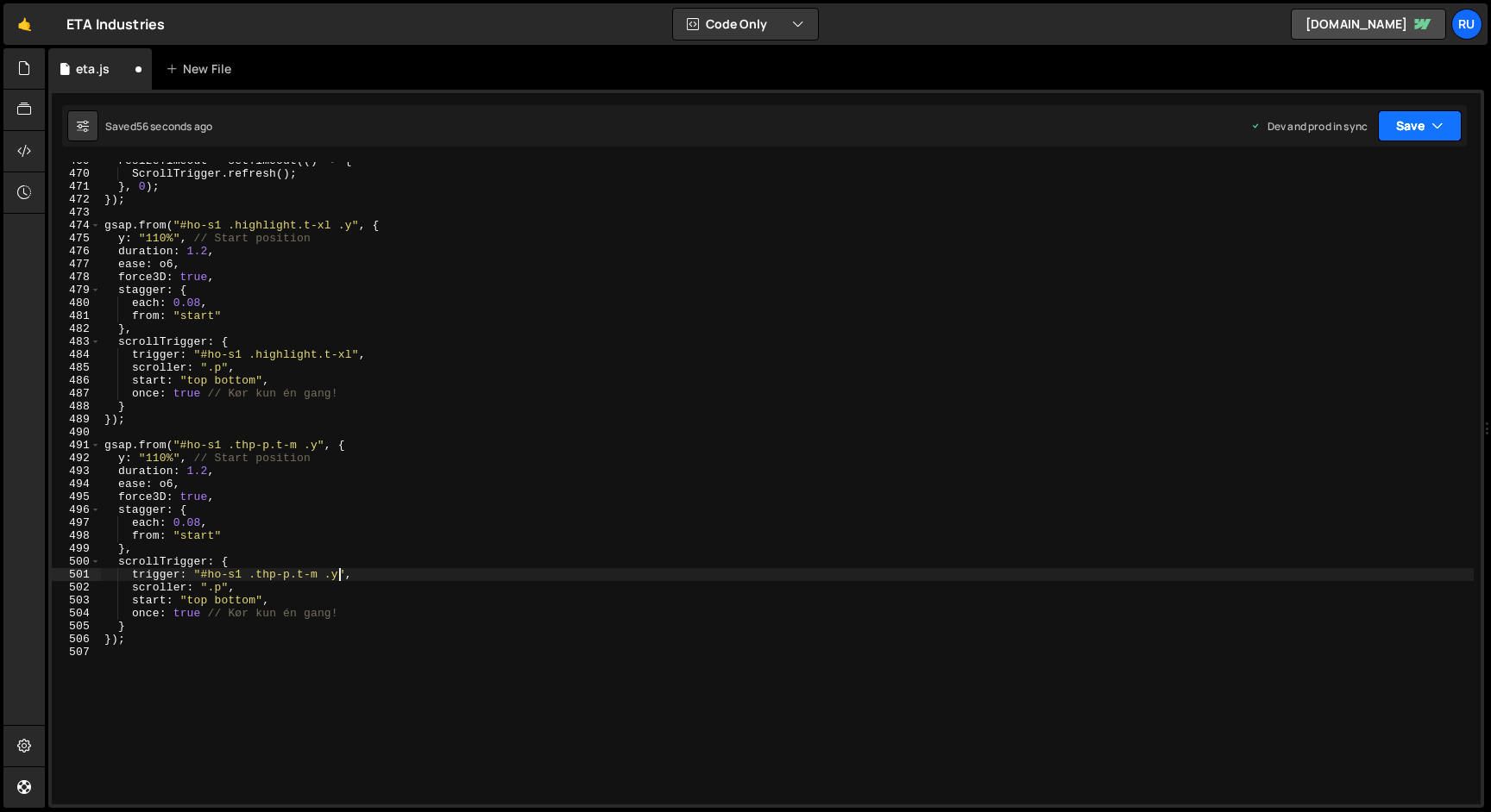
click at [1404, 127] on button "Save" at bounding box center [1420, 126] width 84 height 31
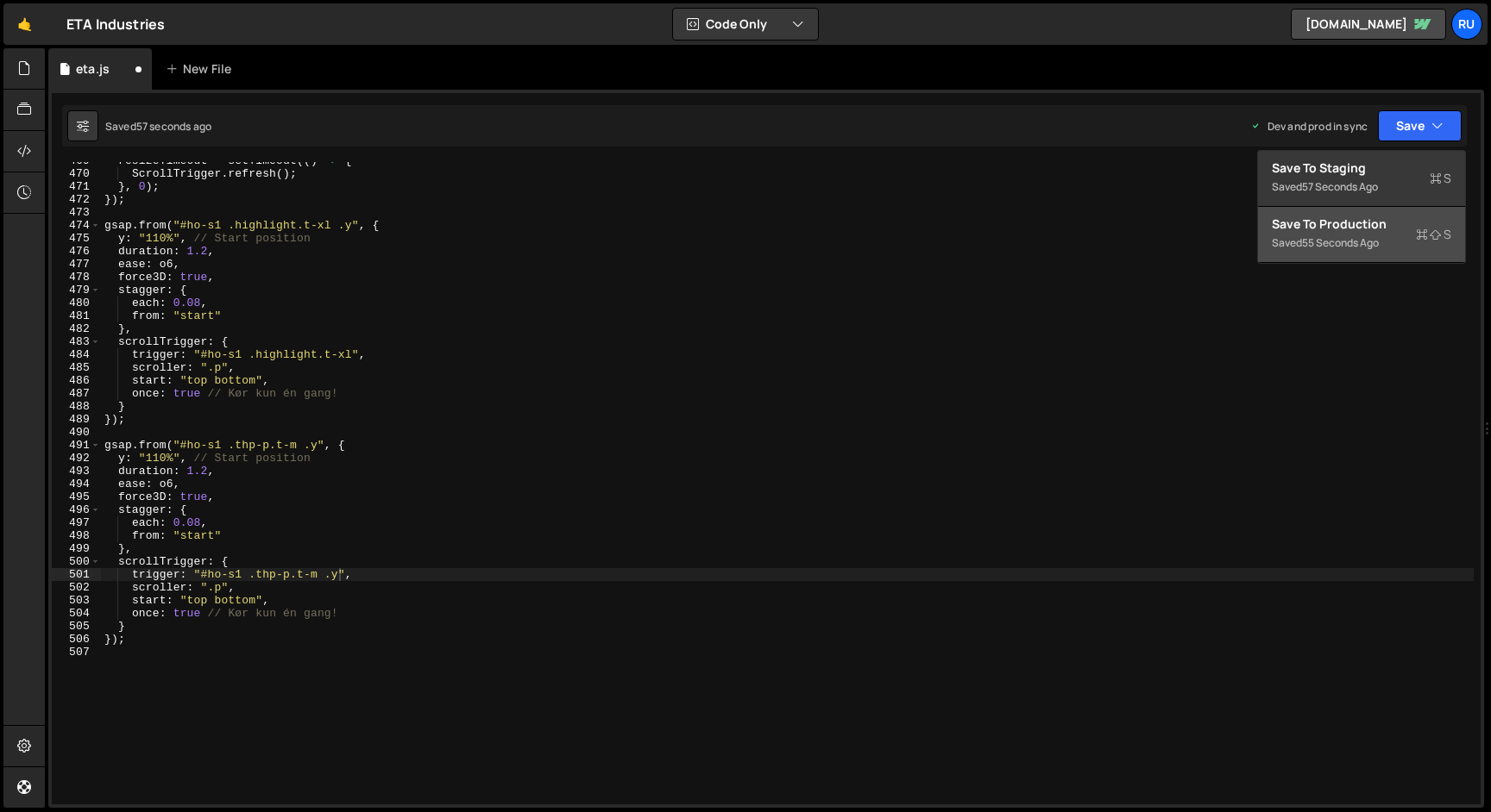
click at [1394, 239] on div "Saved 55 seconds ago" at bounding box center [1361, 242] width 180 height 21
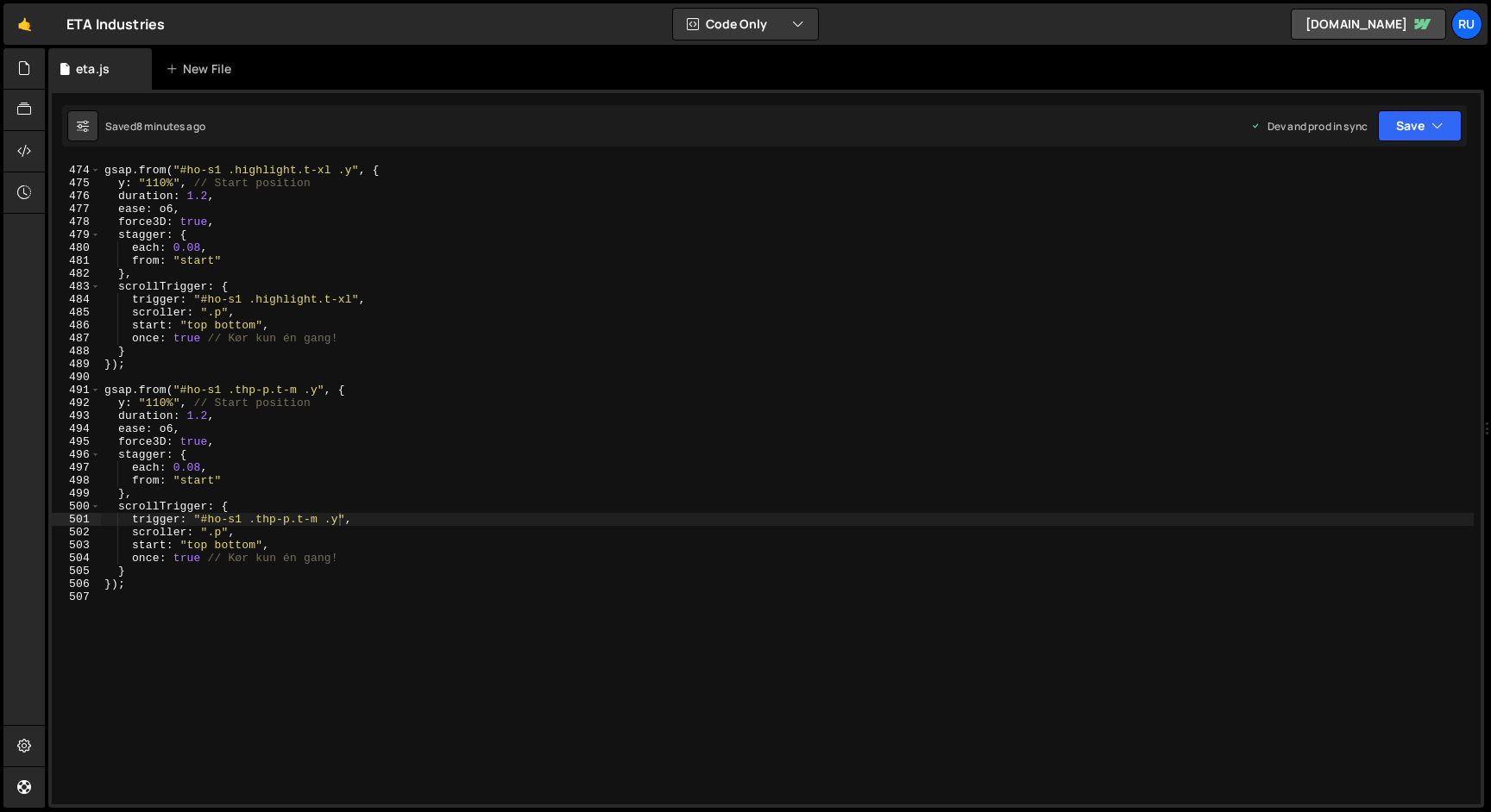
scroll to position [0, 0]
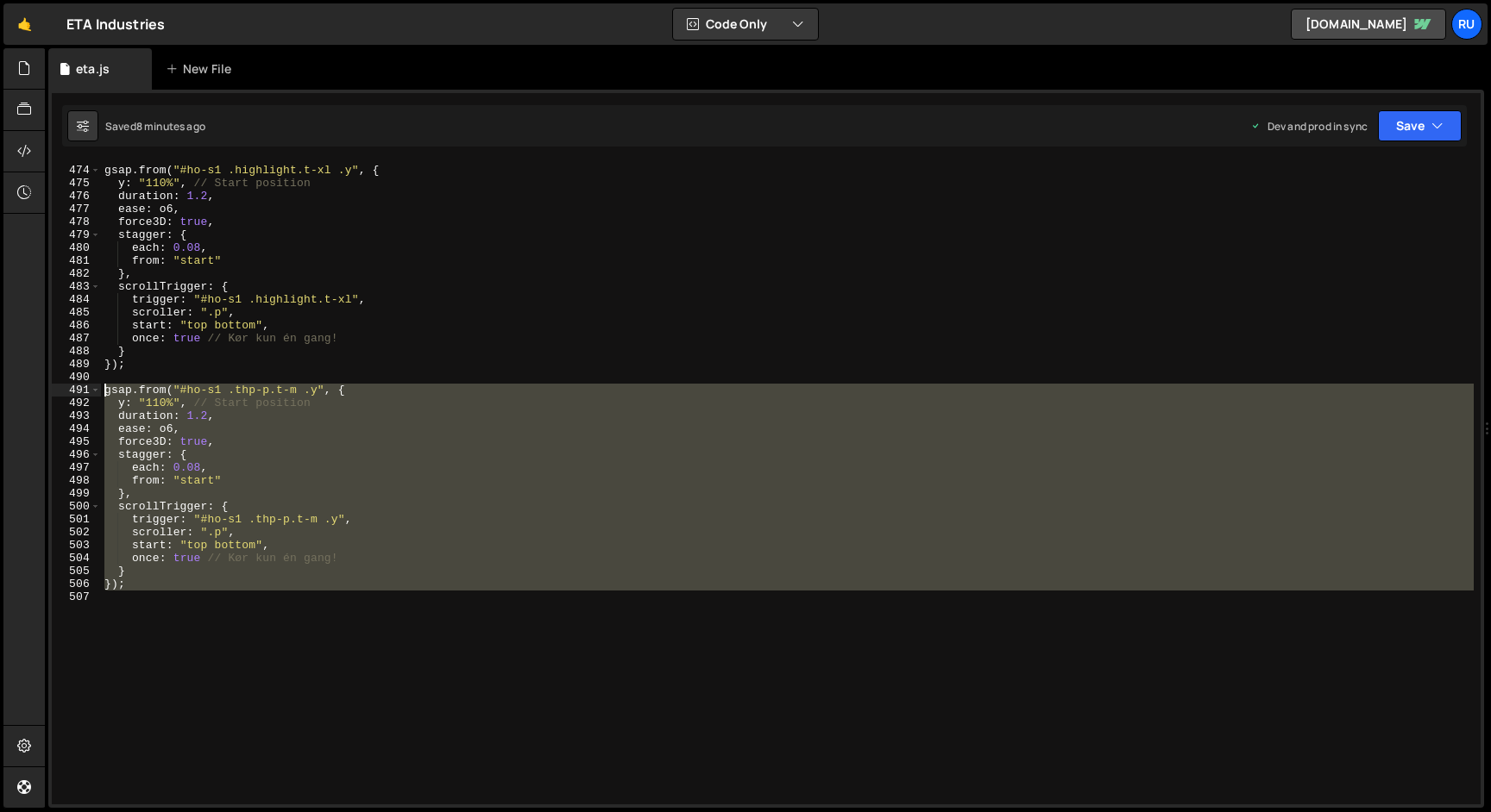
drag, startPoint x: 154, startPoint y: 592, endPoint x: 68, endPoint y: 387, distance: 222.3
click at [68, 386] on div "473 474 475 476 477 478 479 480 481 482 483 484 485 486 487 488 489 490 491 492…" at bounding box center [766, 484] width 1429 height 642
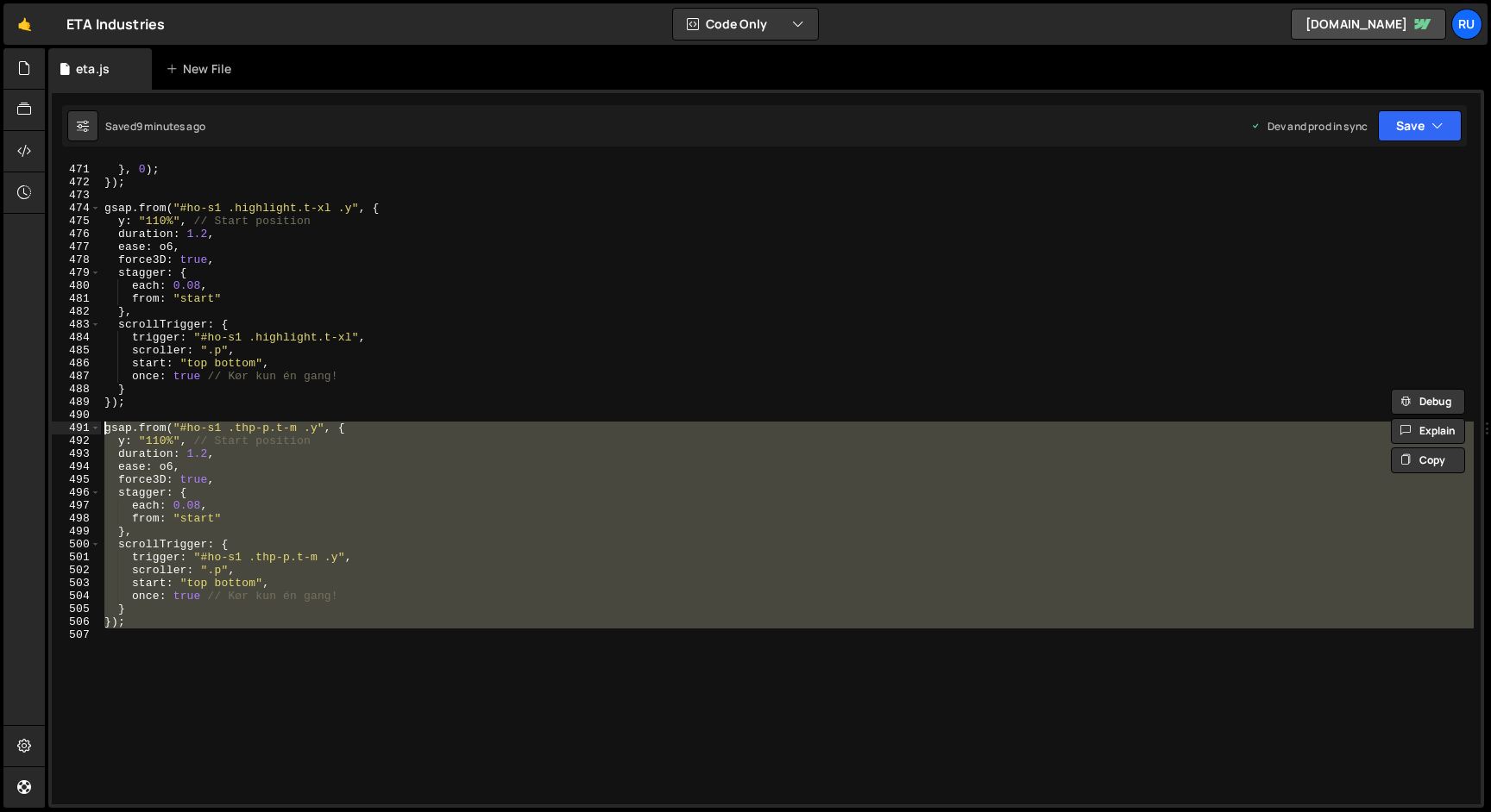
scroll to position [6078, 0]
click at [338, 560] on div "ScrollTrigger . refresh ( ) ; } , 0 ) ; }) ; gsap . from ( "#ho-s1 .highlight.t…" at bounding box center [786, 484] width 1372 height 642
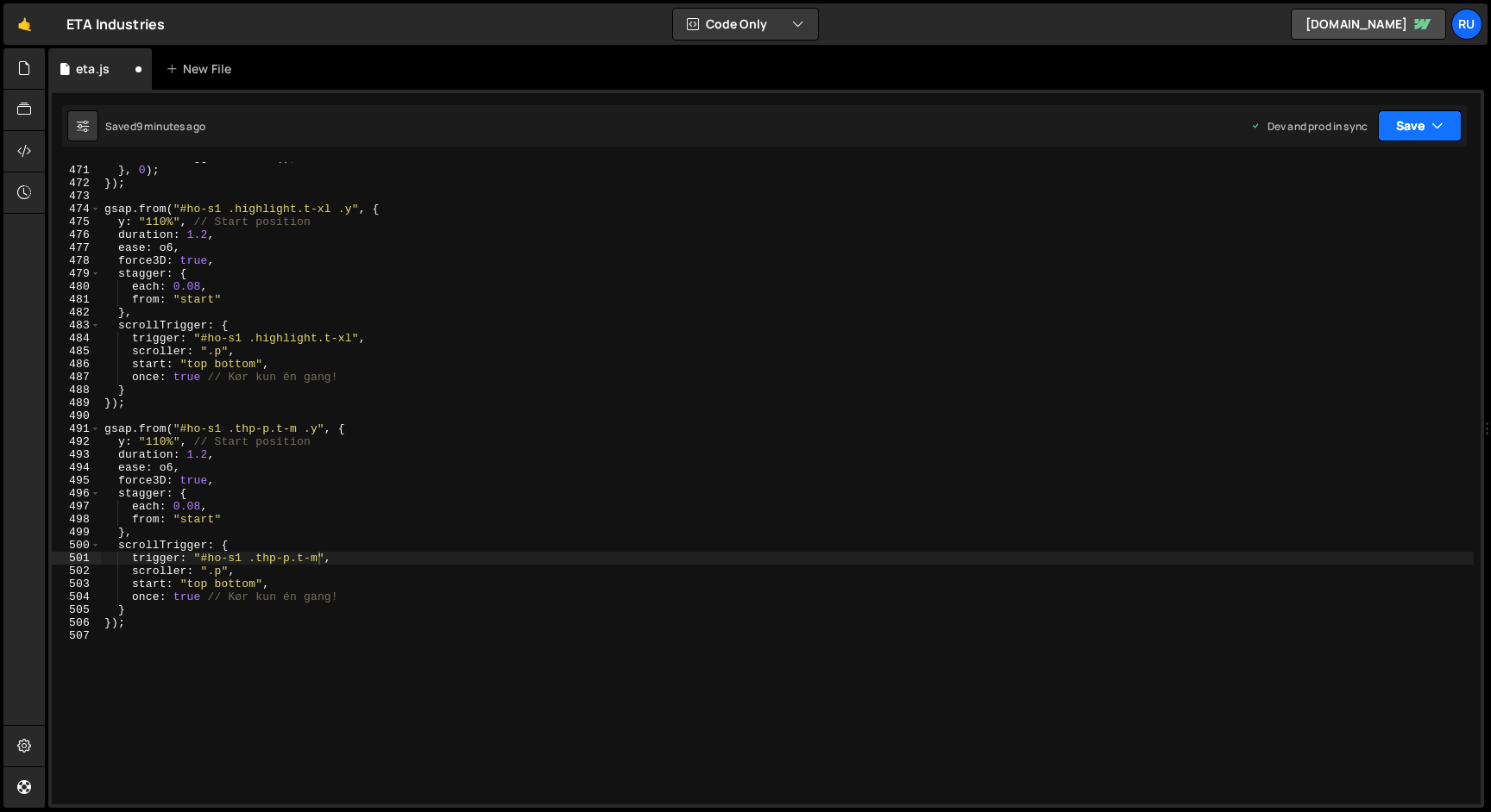
click at [1413, 123] on button "Save" at bounding box center [1420, 126] width 84 height 31
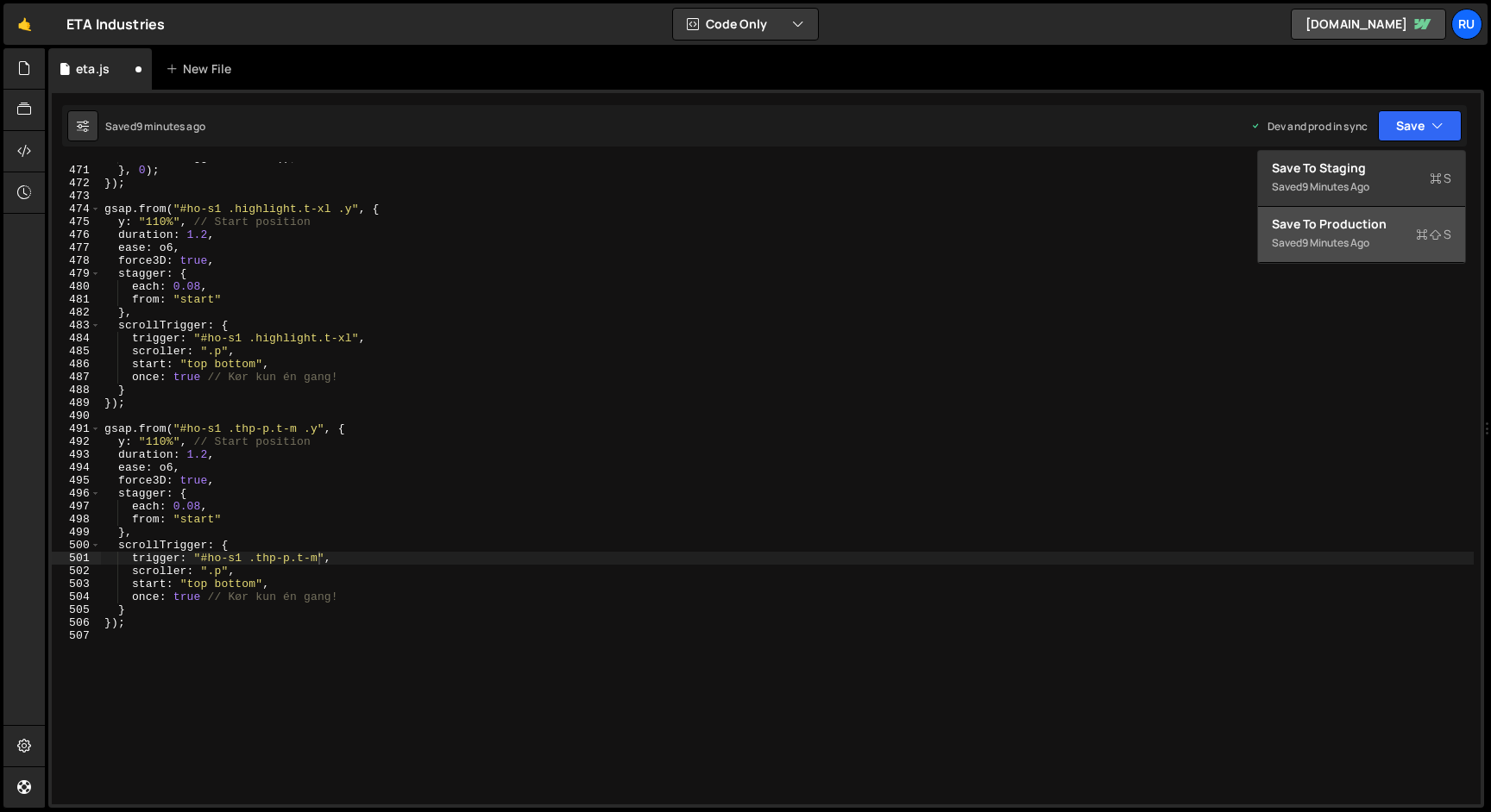
click at [1394, 241] on div "Saved 9 minutes ago" at bounding box center [1361, 242] width 180 height 21
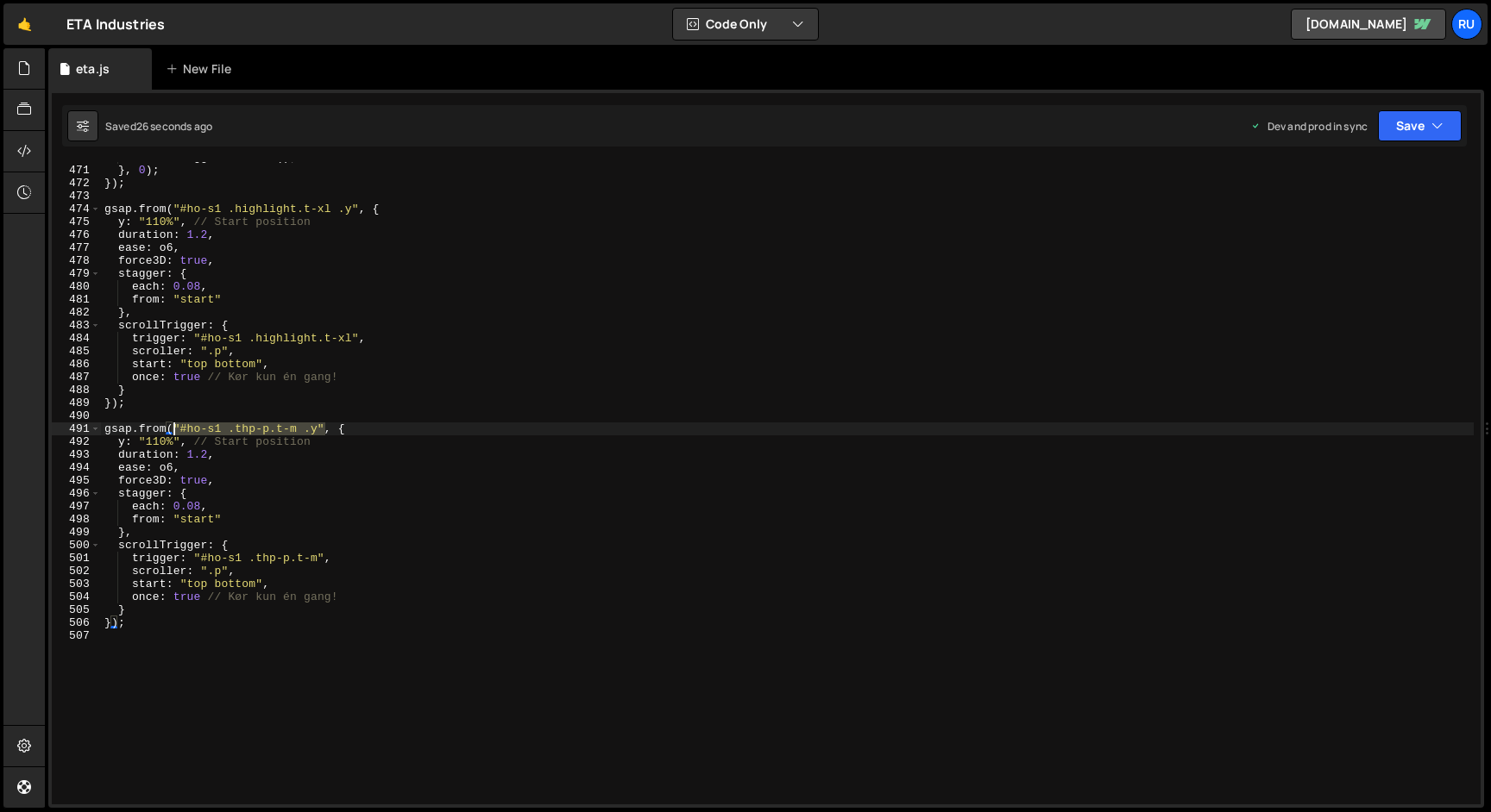
drag, startPoint x: 325, startPoint y: 430, endPoint x: 175, endPoint y: 430, distance: 150.0
click at [175, 430] on div "ScrollTrigger . refresh ( ) ; } , 0 ) ; }) ; gsap . from ( "#ho-s1 .highlight.t…" at bounding box center [786, 485] width 1372 height 668
paste textarea
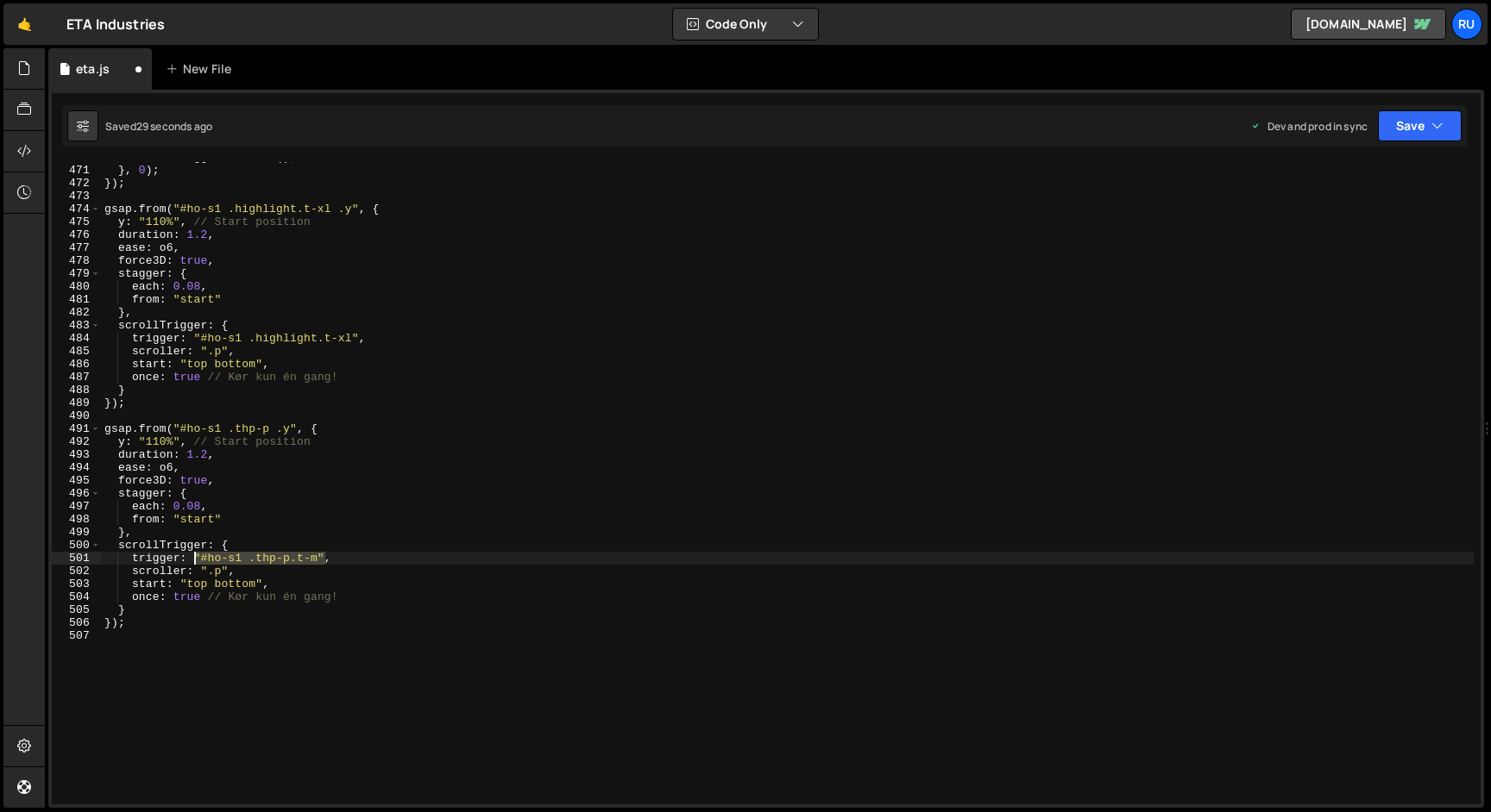
drag, startPoint x: 323, startPoint y: 560, endPoint x: 195, endPoint y: 560, distance: 128.0
click at [195, 560] on div "ScrollTrigger . refresh ( ) ; } , 0 ) ; }) ; gsap . from ( "#ho-s1 .highlight.t…" at bounding box center [786, 485] width 1372 height 668
paste textarea ".y"
click at [309, 557] on div "ScrollTrigger . refresh ( ) ; } , 0 ) ; }) ; gsap . from ( "#ho-s1 .highlight.t…" at bounding box center [786, 485] width 1372 height 668
click at [1398, 127] on button "Save" at bounding box center [1420, 126] width 84 height 31
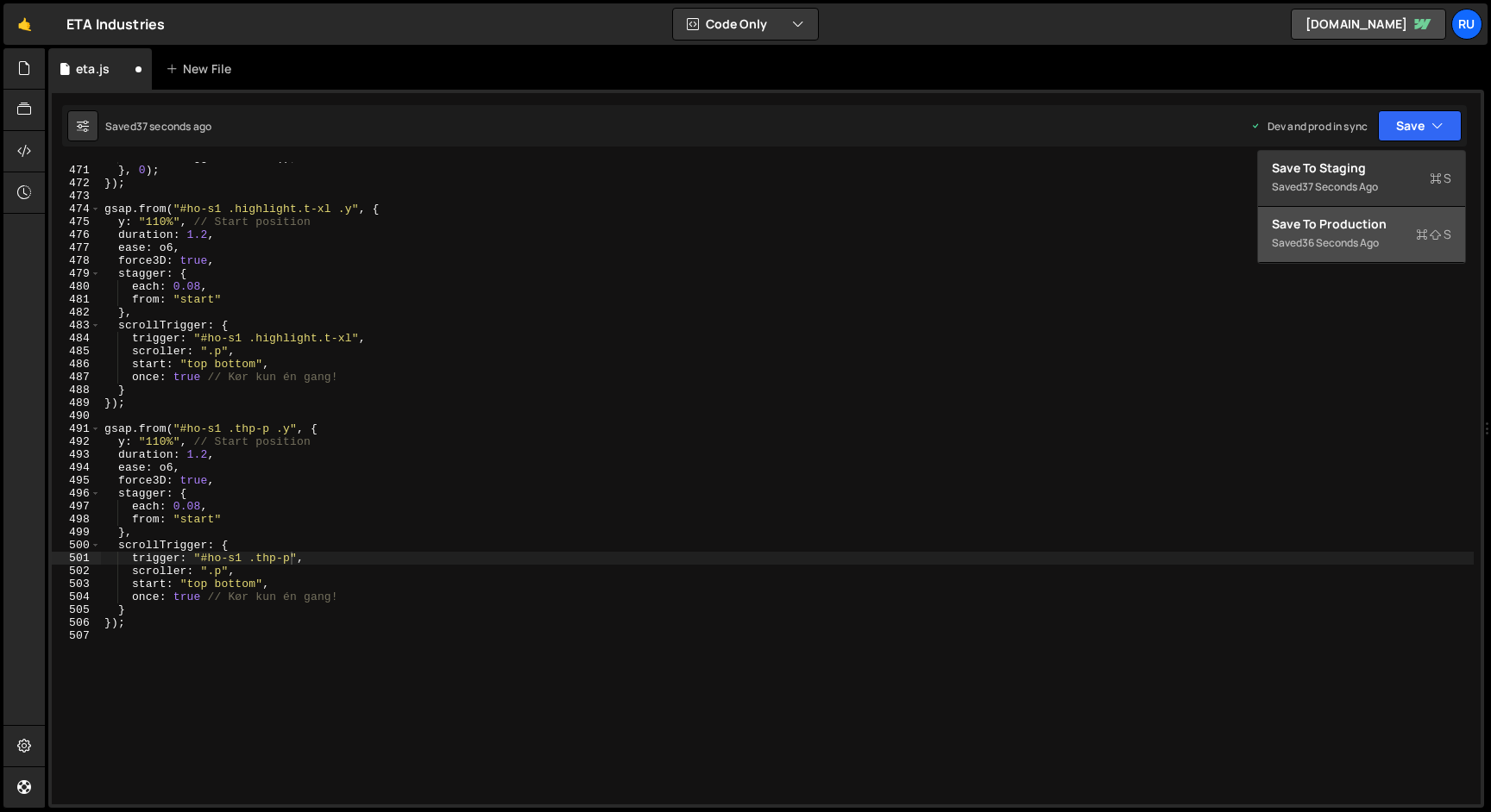
click at [1378, 230] on div "Save to Production S" at bounding box center [1361, 223] width 180 height 17
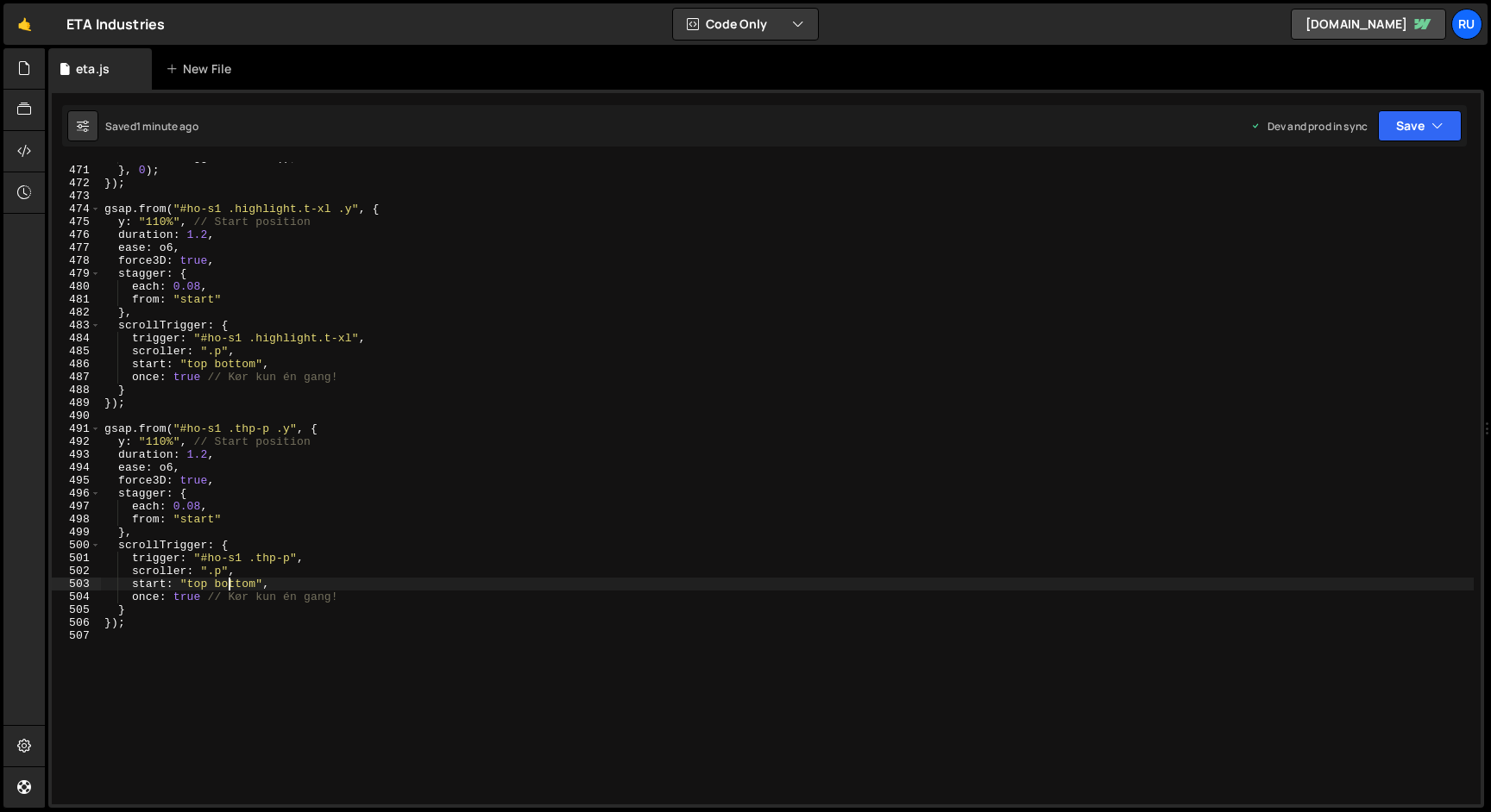
click at [232, 588] on div "ScrollTrigger . refresh ( ) ; } , 0 ) ; }) ; gsap . from ( "#ho-s1 .highlight.t…" at bounding box center [786, 485] width 1372 height 668
click at [1405, 129] on button "Save" at bounding box center [1420, 126] width 84 height 31
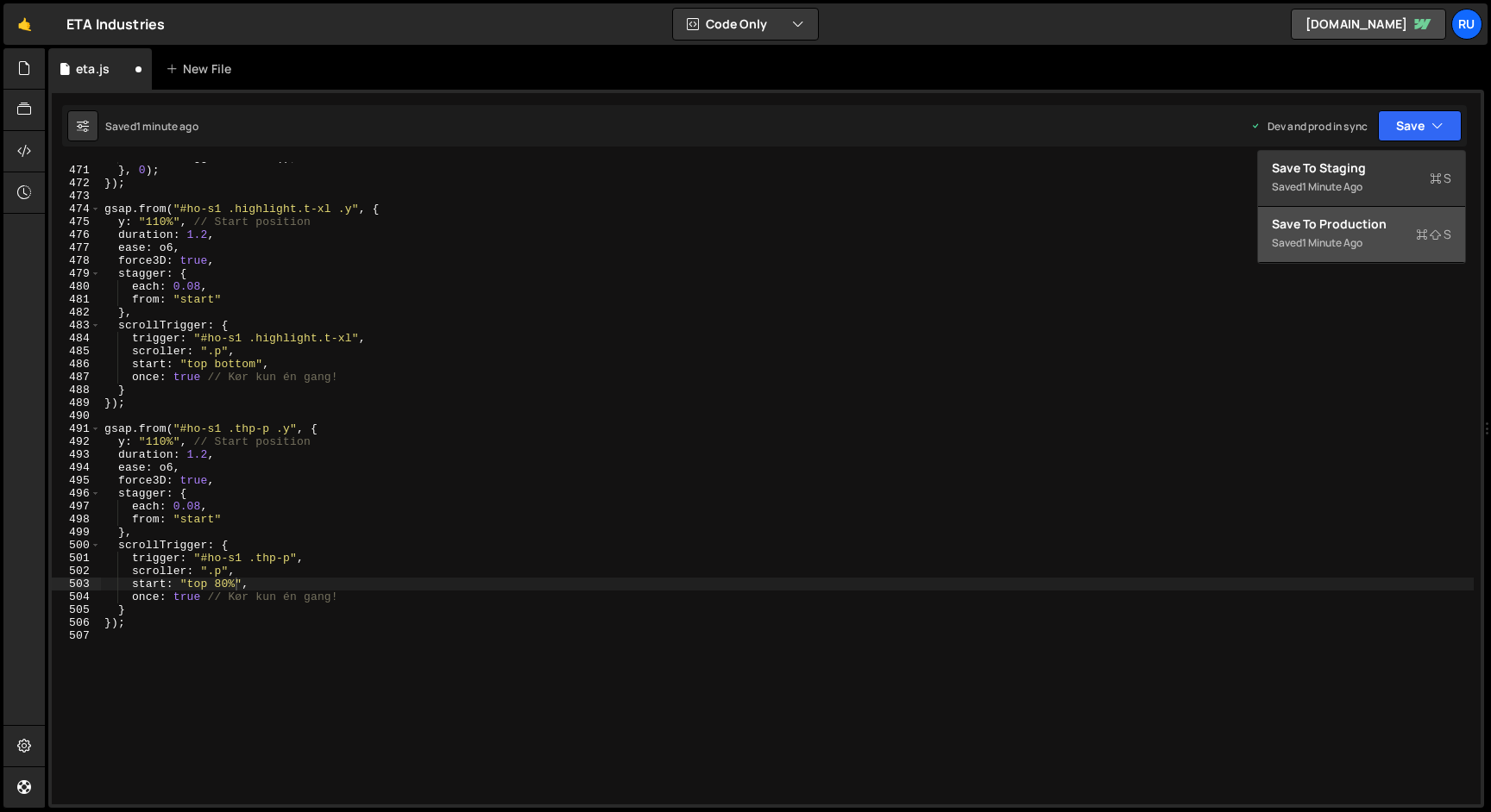
click at [1371, 244] on div "Saved 1 minute ago" at bounding box center [1361, 242] width 180 height 21
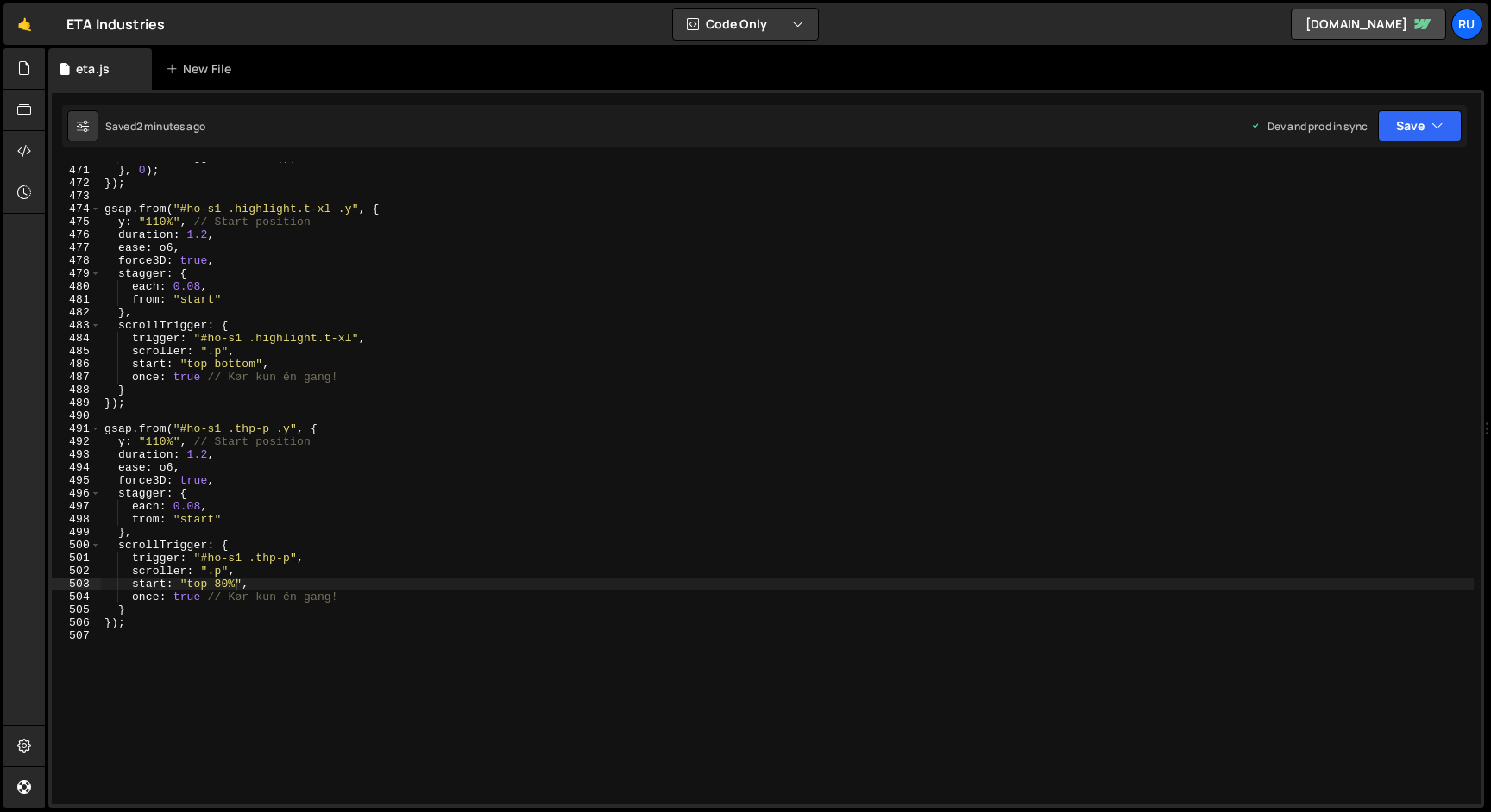
click at [273, 208] on div "ScrollTrigger . refresh ( ) ; } , 0 ) ; }) ; gsap . from ( "#ho-s1 .highlight.t…" at bounding box center [786, 485] width 1372 height 668
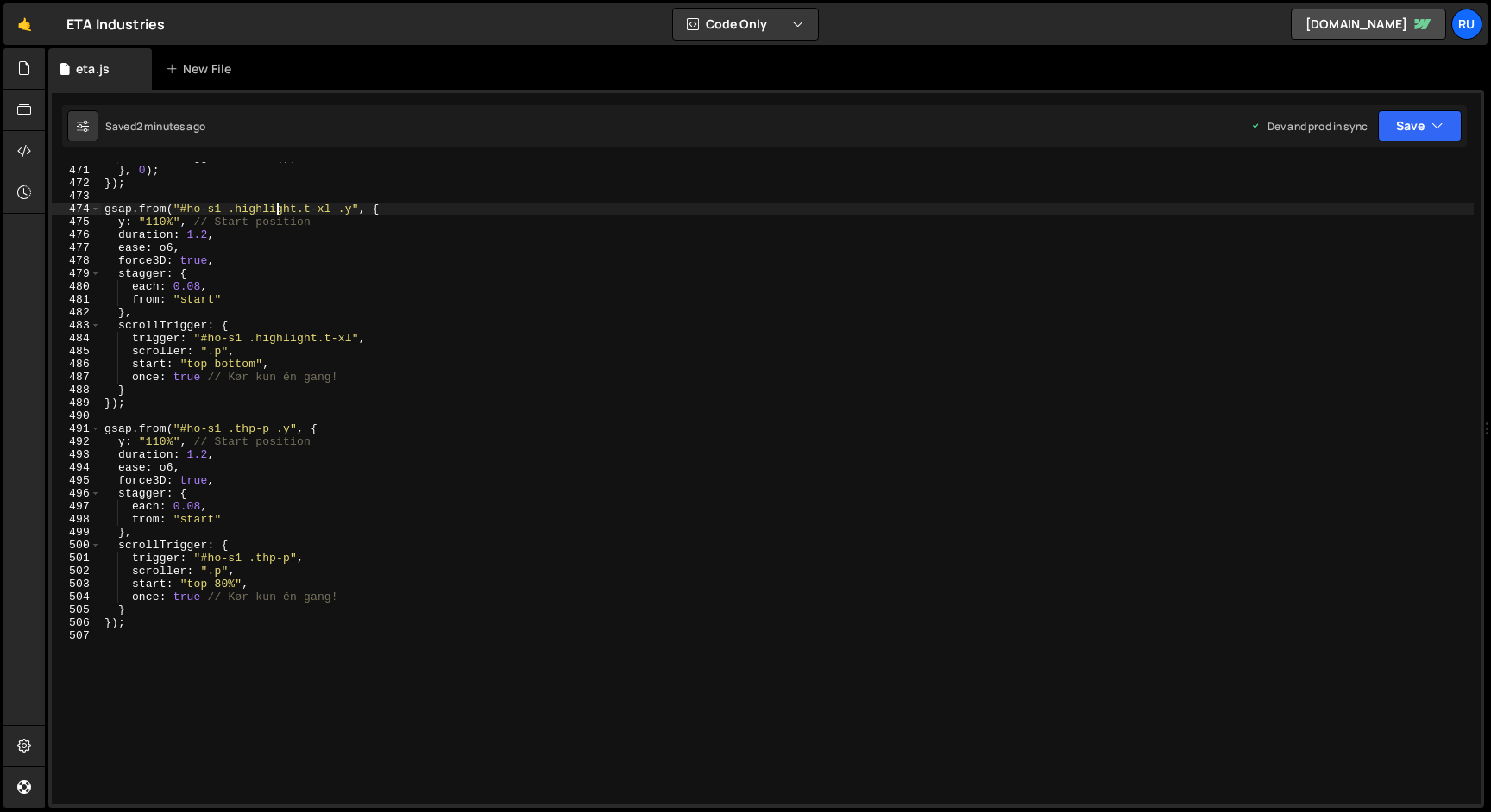
click at [273, 208] on div "ScrollTrigger . refresh ( ) ; } , 0 ) ; }) ; gsap . from ( "#ho-s1 .highlight.t…" at bounding box center [786, 485] width 1372 height 668
drag, startPoint x: 333, startPoint y: 208, endPoint x: 302, endPoint y: 209, distance: 31.0
click at [302, 209] on div "ScrollTrigger . refresh ( ) ; } , 0 ) ; }) ; gsap . from ( "#ho-s1 .highlight.t…" at bounding box center [786, 485] width 1372 height 668
click at [231, 367] on div "ScrollTrigger . refresh ( ) ; } , 0 ) ; }) ; gsap . from ( "#ho-s1 .highlight.t…" at bounding box center [786, 485] width 1372 height 668
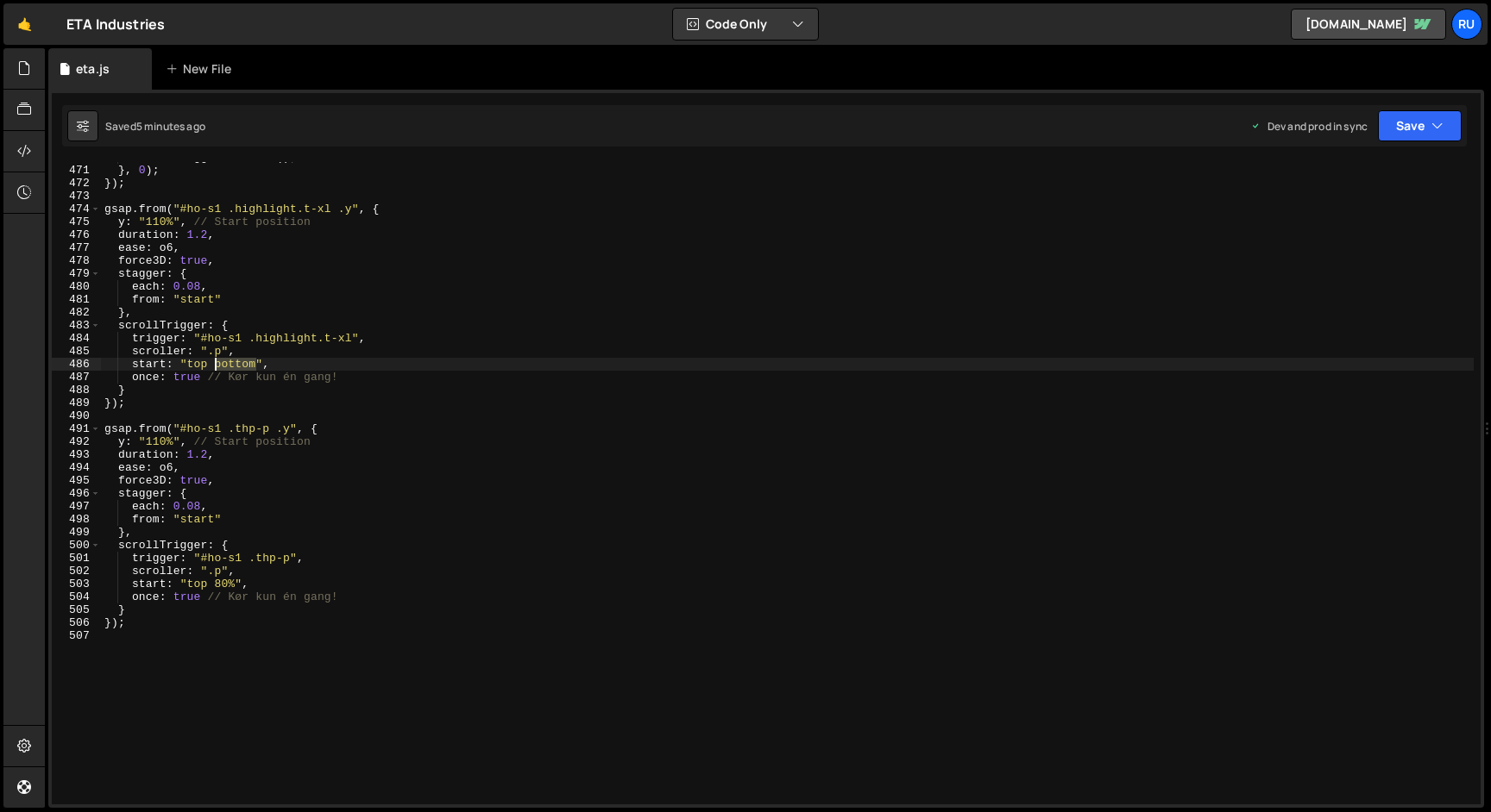
click at [231, 367] on div "ScrollTrigger . refresh ( ) ; } , 0 ) ; }) ; gsap . from ( "#ho-s1 .highlight.t…" at bounding box center [786, 485] width 1372 height 668
click at [1410, 136] on button "Save" at bounding box center [1420, 126] width 84 height 31
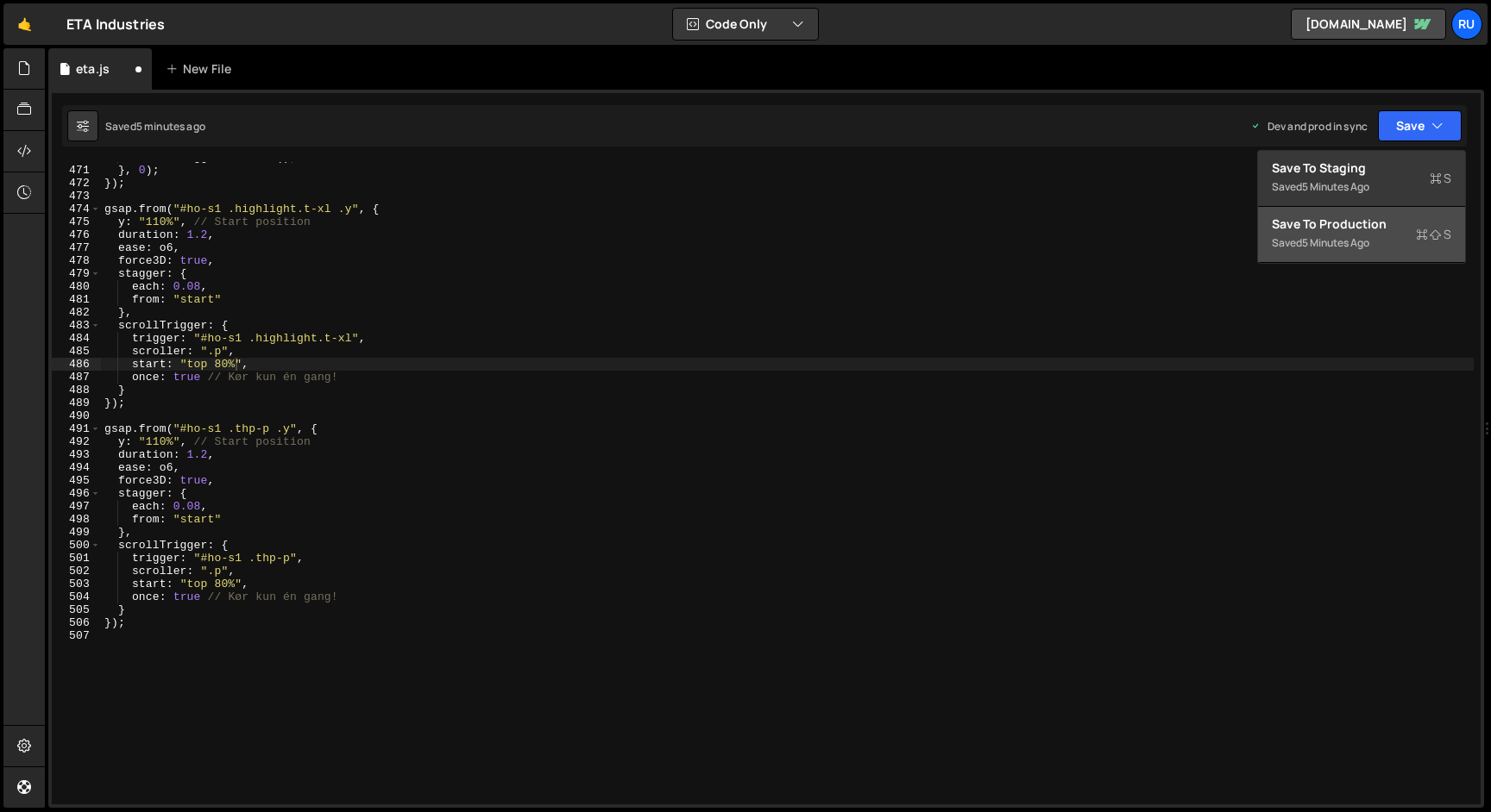
click at [1398, 247] on div "Saved 5 minutes ago" at bounding box center [1361, 242] width 180 height 21
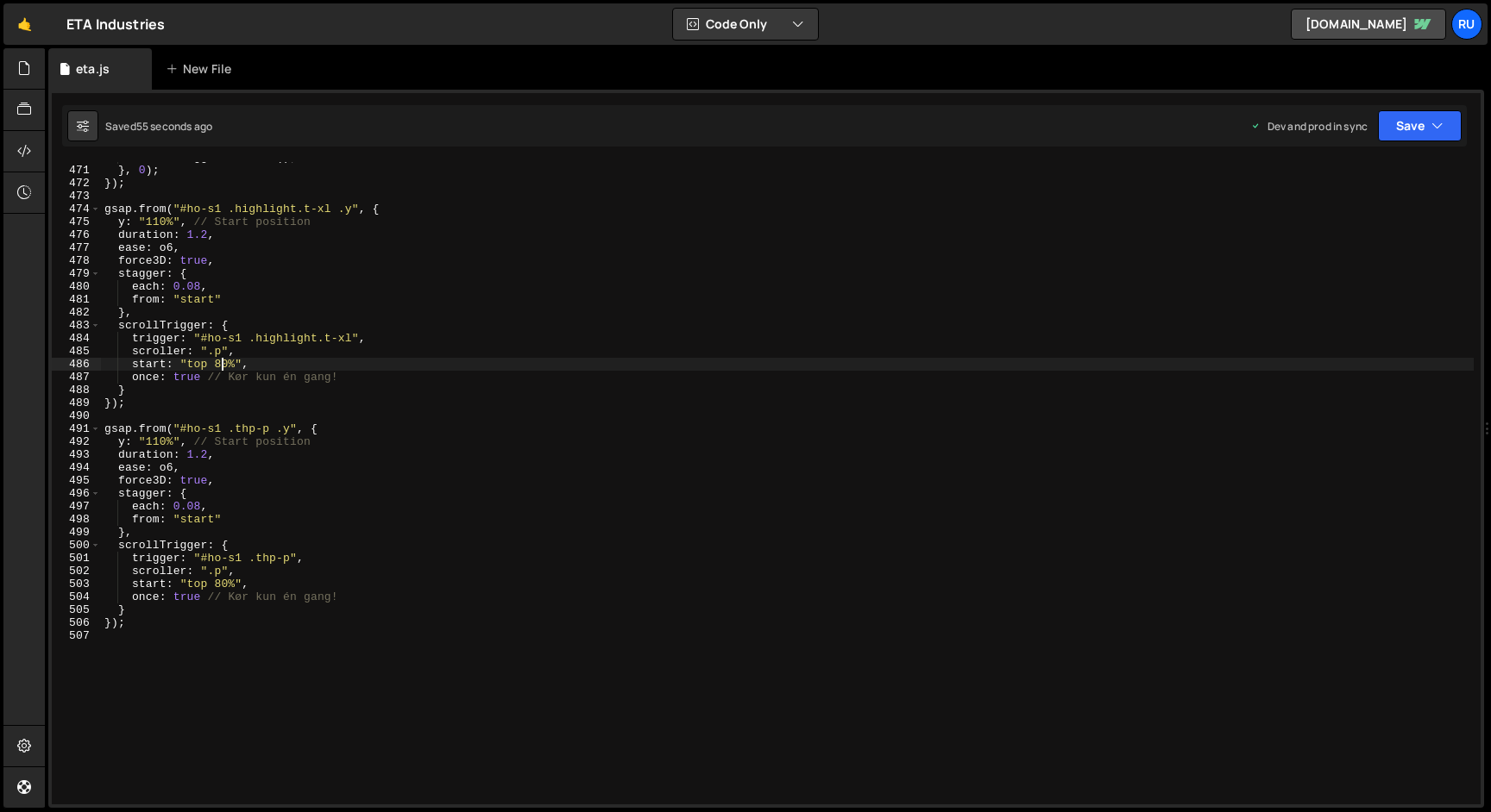
click at [223, 364] on div "ScrollTrigger . refresh ( ) ; } , 0 ) ; }) ; gsap . from ( "#ho-s1 .highlight.t…" at bounding box center [786, 485] width 1372 height 668
click at [225, 578] on div "ScrollTrigger . refresh ( ) ; } , 0 ) ; }) ; gsap . from ( "#ho-s1 .highlight.t…" at bounding box center [786, 485] width 1372 height 668
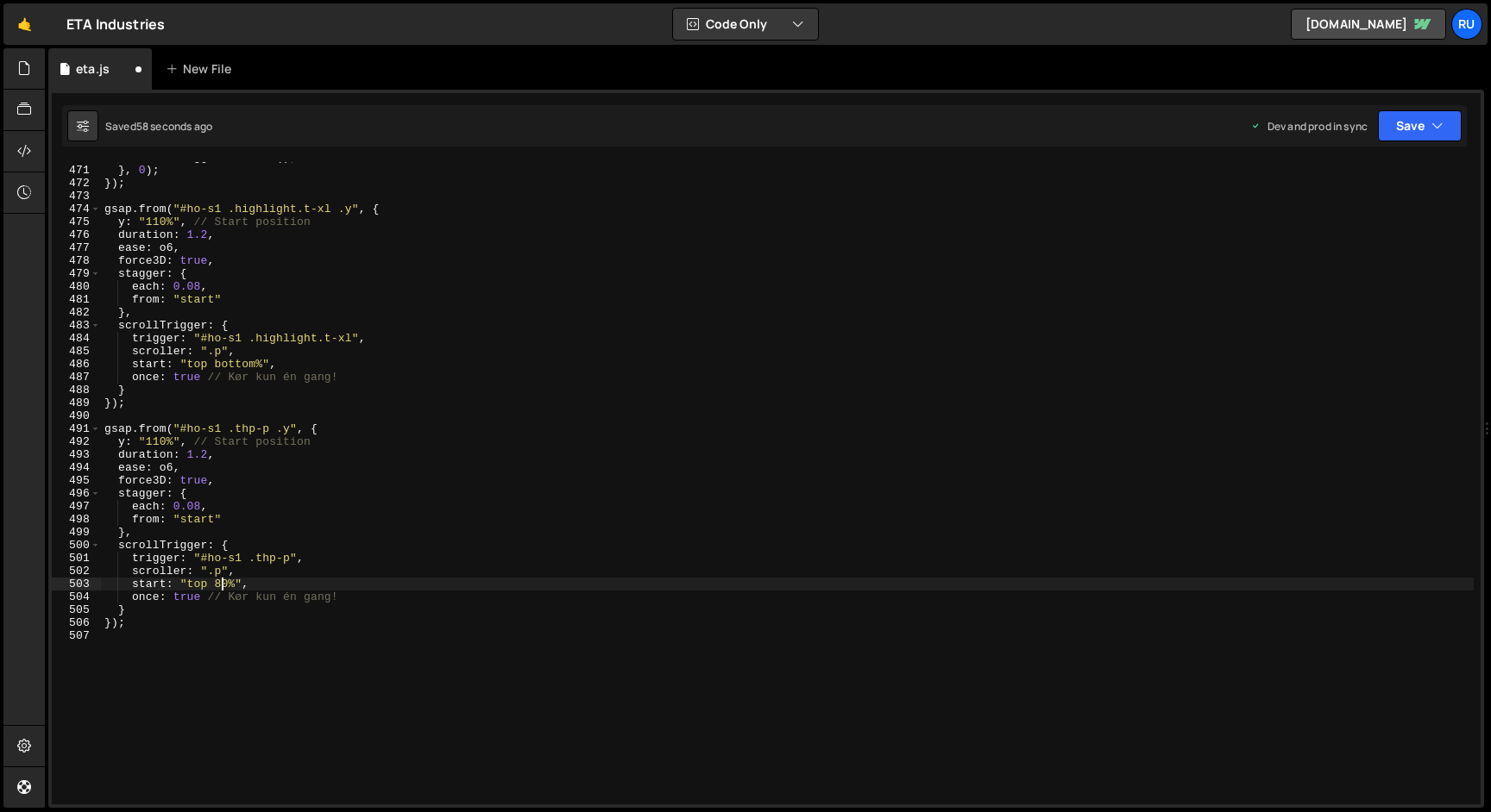
click at [225, 578] on div "ScrollTrigger . refresh ( ) ; } , 0 ) ; }) ; gsap . from ( "#ho-s1 .highlight.t…" at bounding box center [786, 485] width 1372 height 668
click at [329, 208] on div "ScrollTrigger . refresh ( ) ; } , 0 ) ; }) ; gsap . from ( "#ho-s1 .highlight.t…" at bounding box center [786, 485] width 1372 height 668
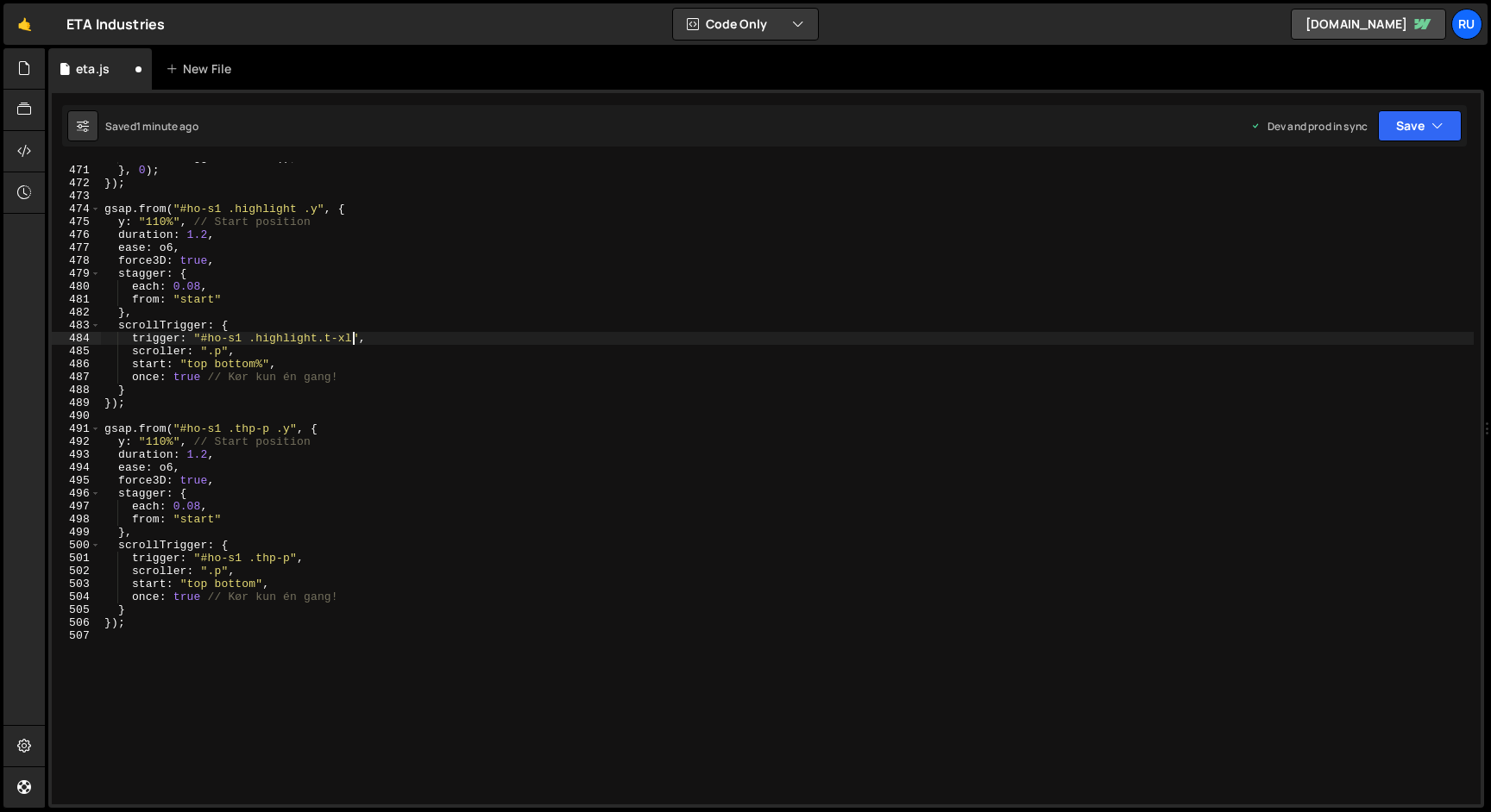
click at [350, 338] on div "ScrollTrigger . refresh ( ) ; } , 0 ) ; }) ; gsap . from ( "#ho-s1 .highlight .…" at bounding box center [786, 485] width 1372 height 668
type textarea "trigger: "#ho-s1 .highlight","
click at [1406, 118] on button "Save" at bounding box center [1420, 126] width 84 height 31
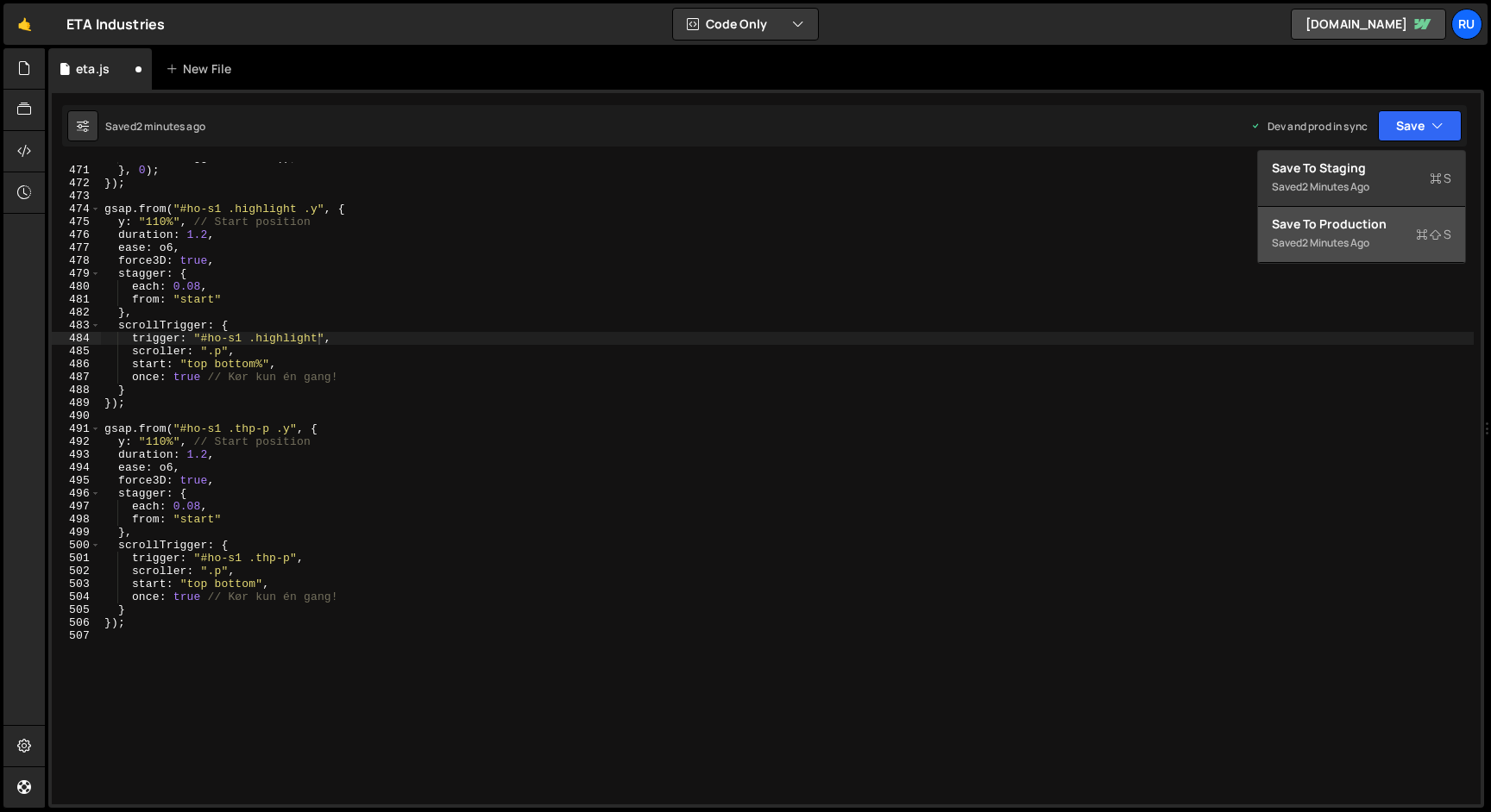
click at [1389, 238] on div "Saved 2 minutes ago" at bounding box center [1361, 242] width 180 height 21
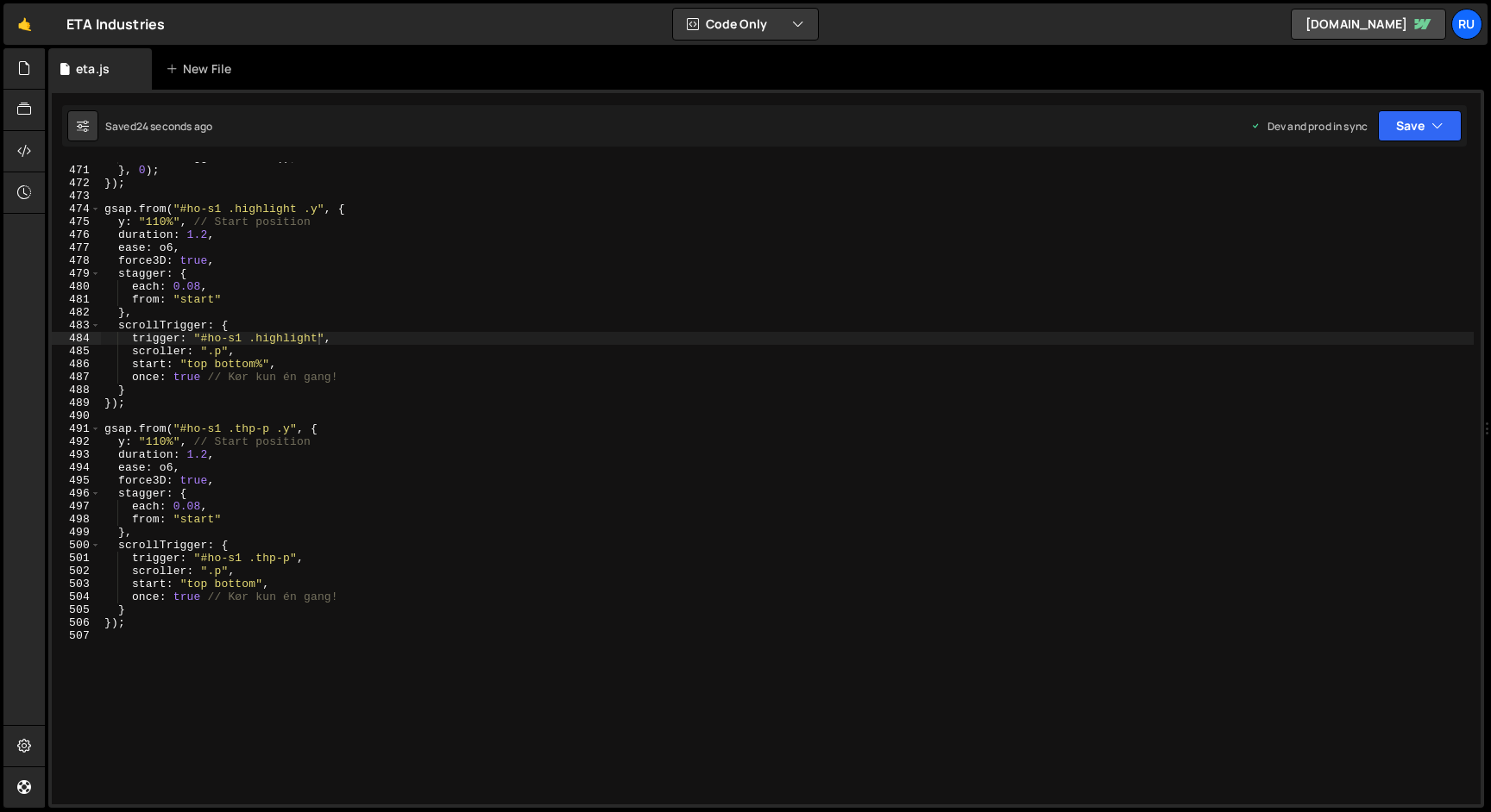
scroll to position [0, 0]
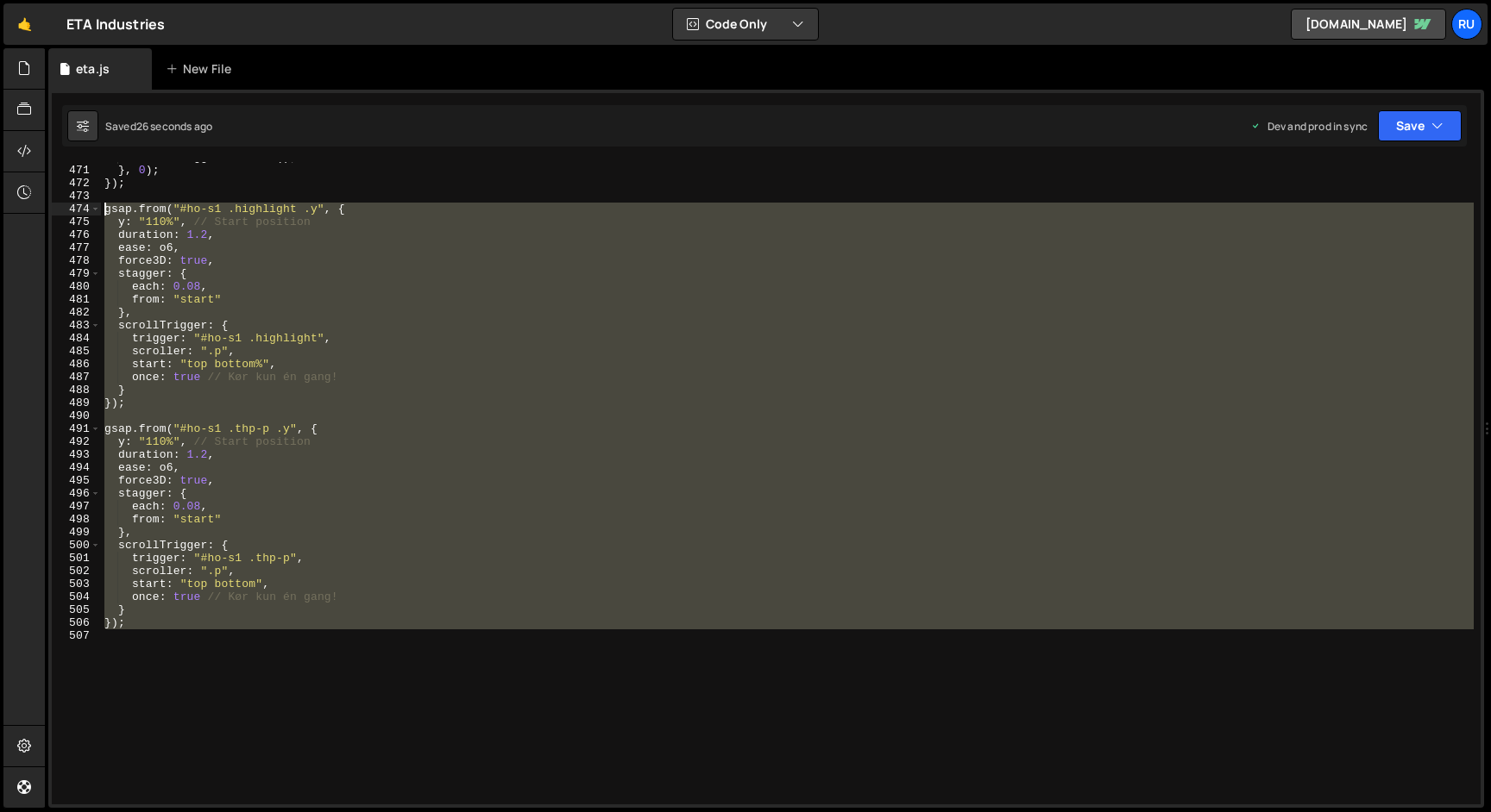
drag, startPoint x: 142, startPoint y: 630, endPoint x: 54, endPoint y: 205, distance: 434.0
click at [54, 205] on div "470 471 472 473 474 475 476 477 478 479 480 481 482 483 484 485 486 487 488 489…" at bounding box center [766, 484] width 1429 height 642
type textarea "gsap.from("#ho-s1 .highlight .y", { y: "110%", // Start position"
click at [137, 629] on div "ScrollTrigger . refresh ( ) ; } , 0 ) ; }) ; gsap . from ( "#ho-s1 .highlight .…" at bounding box center [786, 484] width 1372 height 642
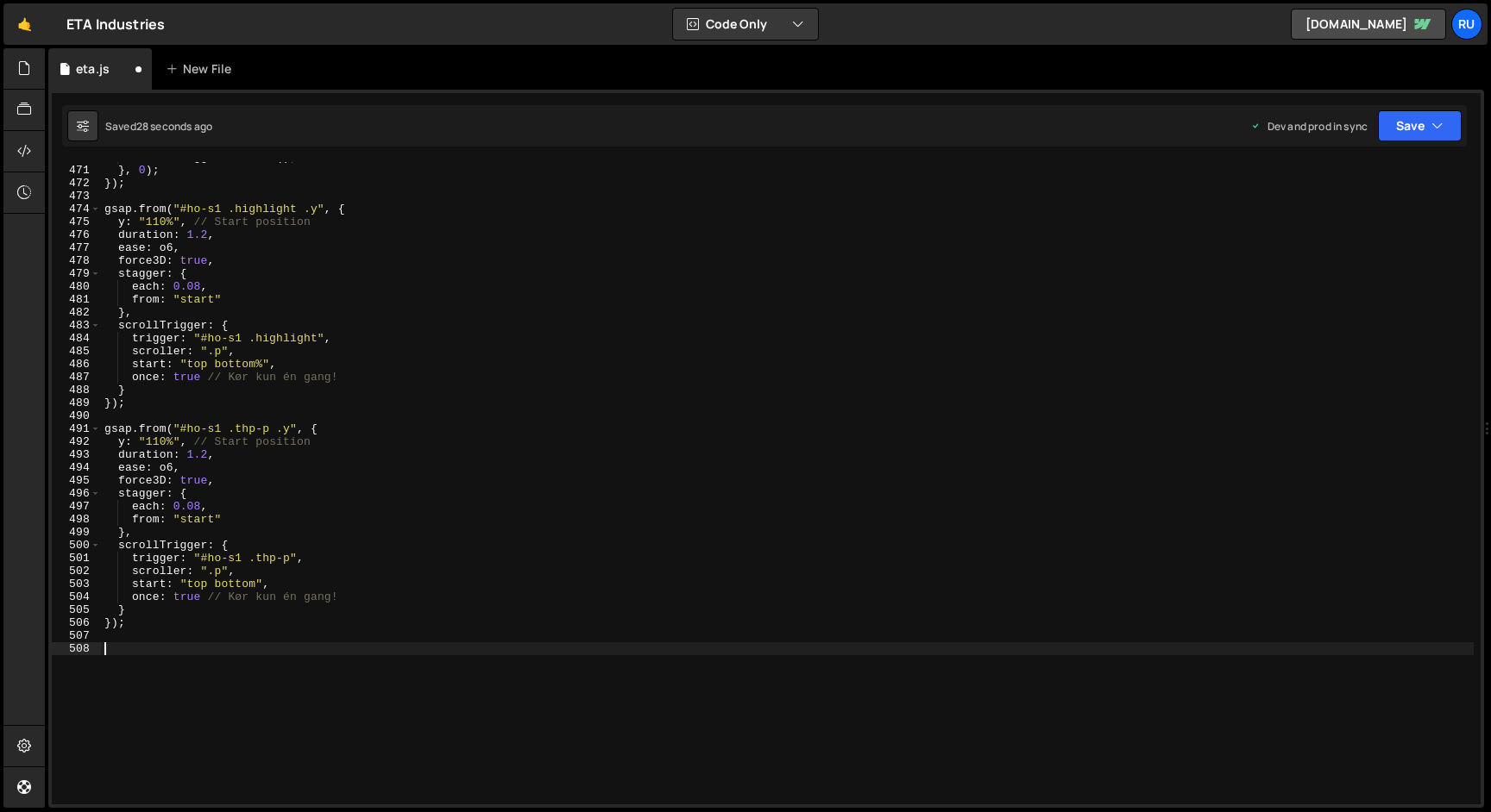
paste textarea "gsap.from("#ho-s1 .highlight .y", {"
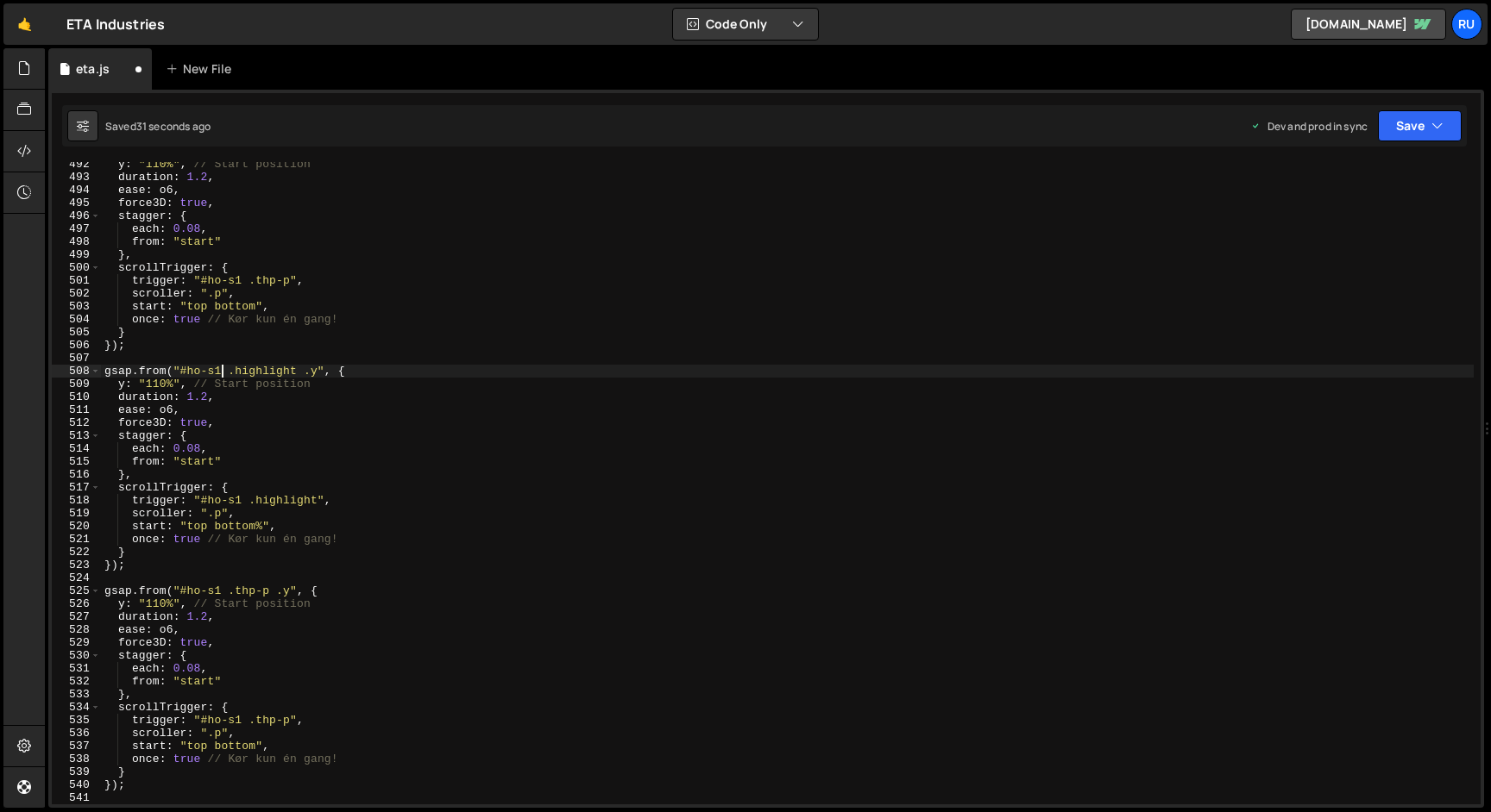
click at [221, 372] on div "y : "110%" , // Start position duration : 1.2 , ease : o6 , force3D : true , st…" at bounding box center [786, 492] width 1372 height 668
click at [243, 503] on div "y : "110%" , // Start position duration : 1.2 , ease : o6 , force3D : true , st…" at bounding box center [786, 492] width 1372 height 668
click at [347, 378] on div "y : "110%" , // Start position duration : 1.2 , ease : o6 , force3D : true , st…" at bounding box center [786, 492] width 1372 height 668
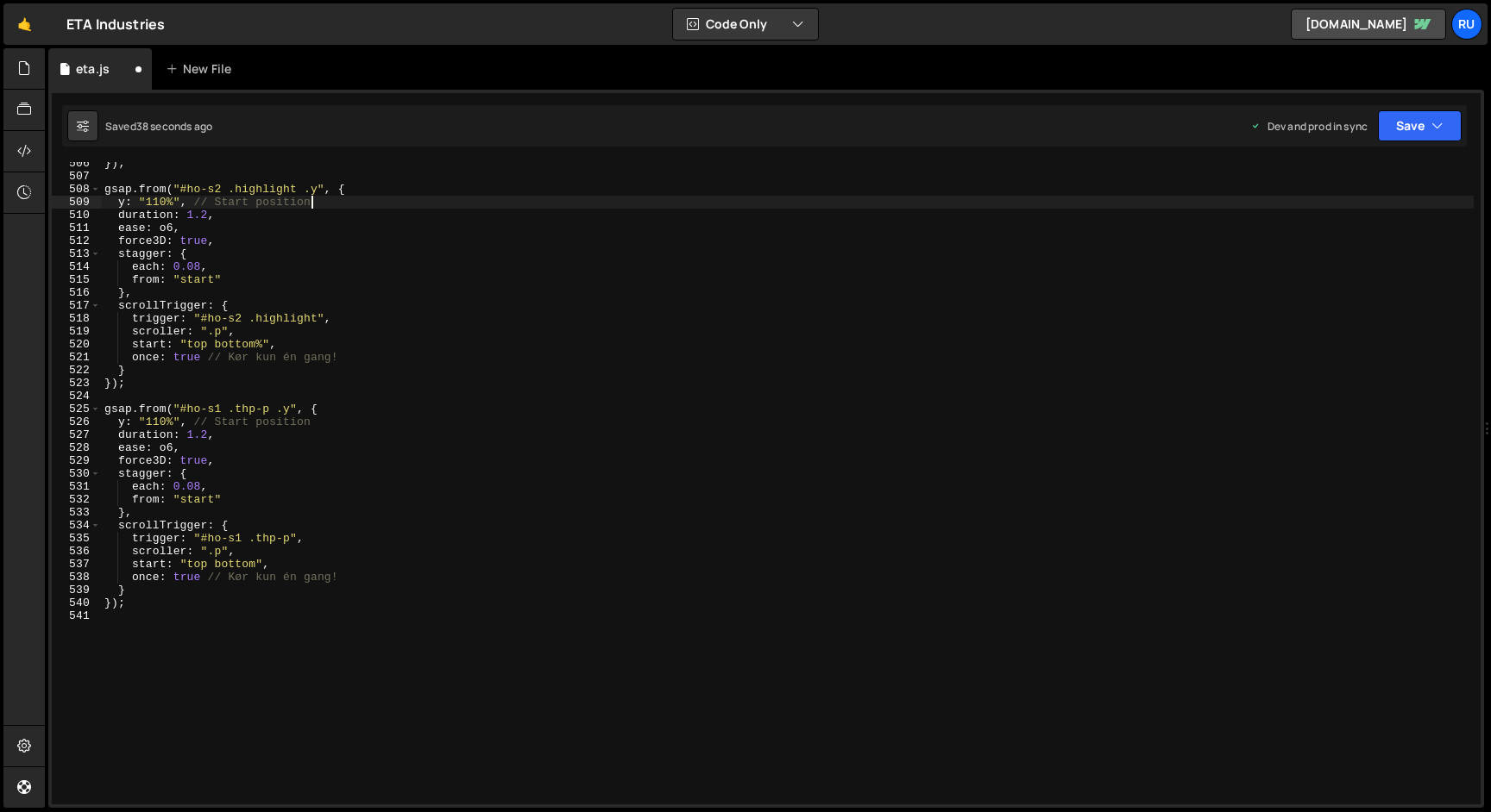
scroll to position [6517, 0]
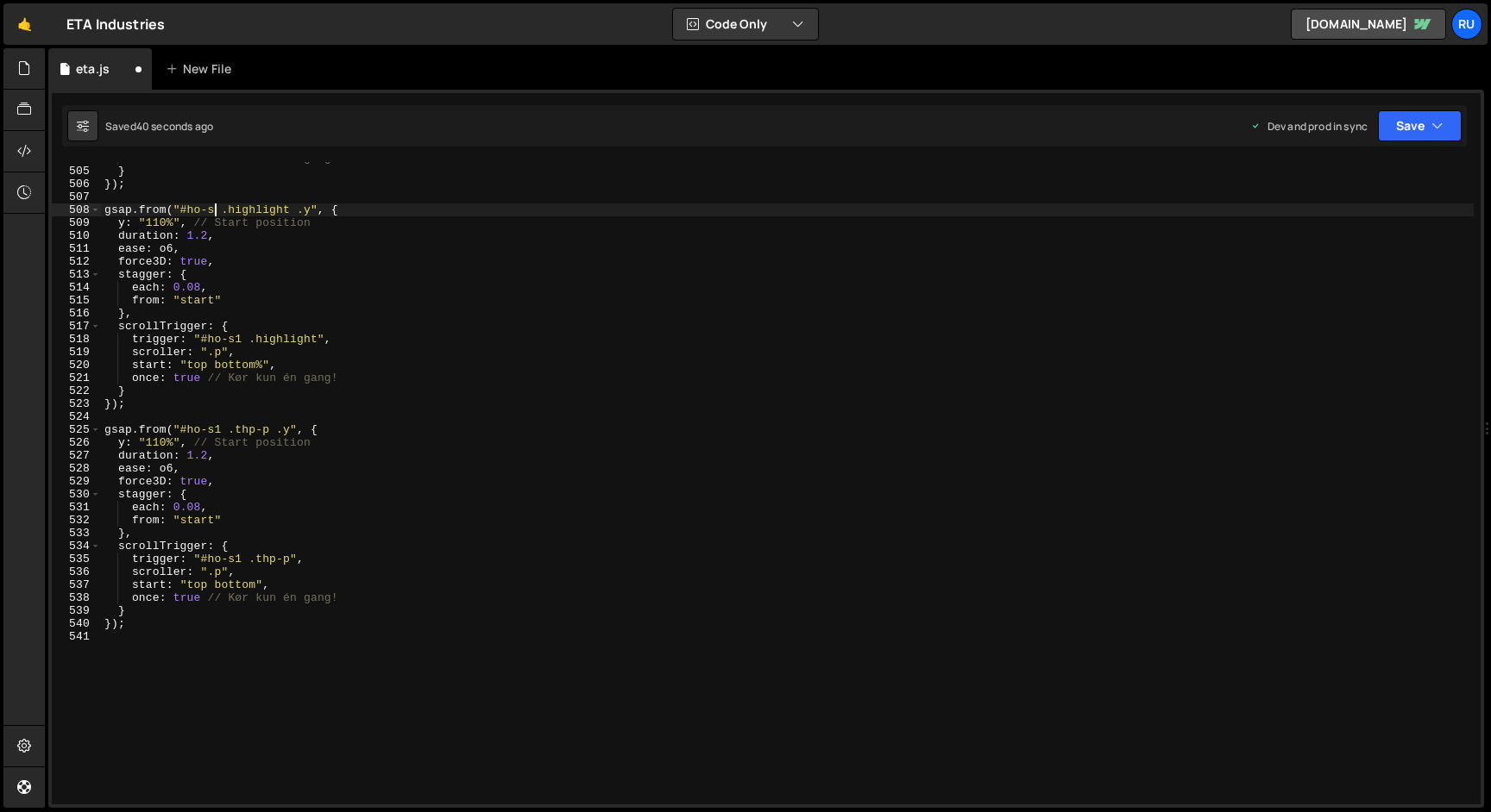
type textarea "gsap.from("#ho-s1 .highlight .y", {"
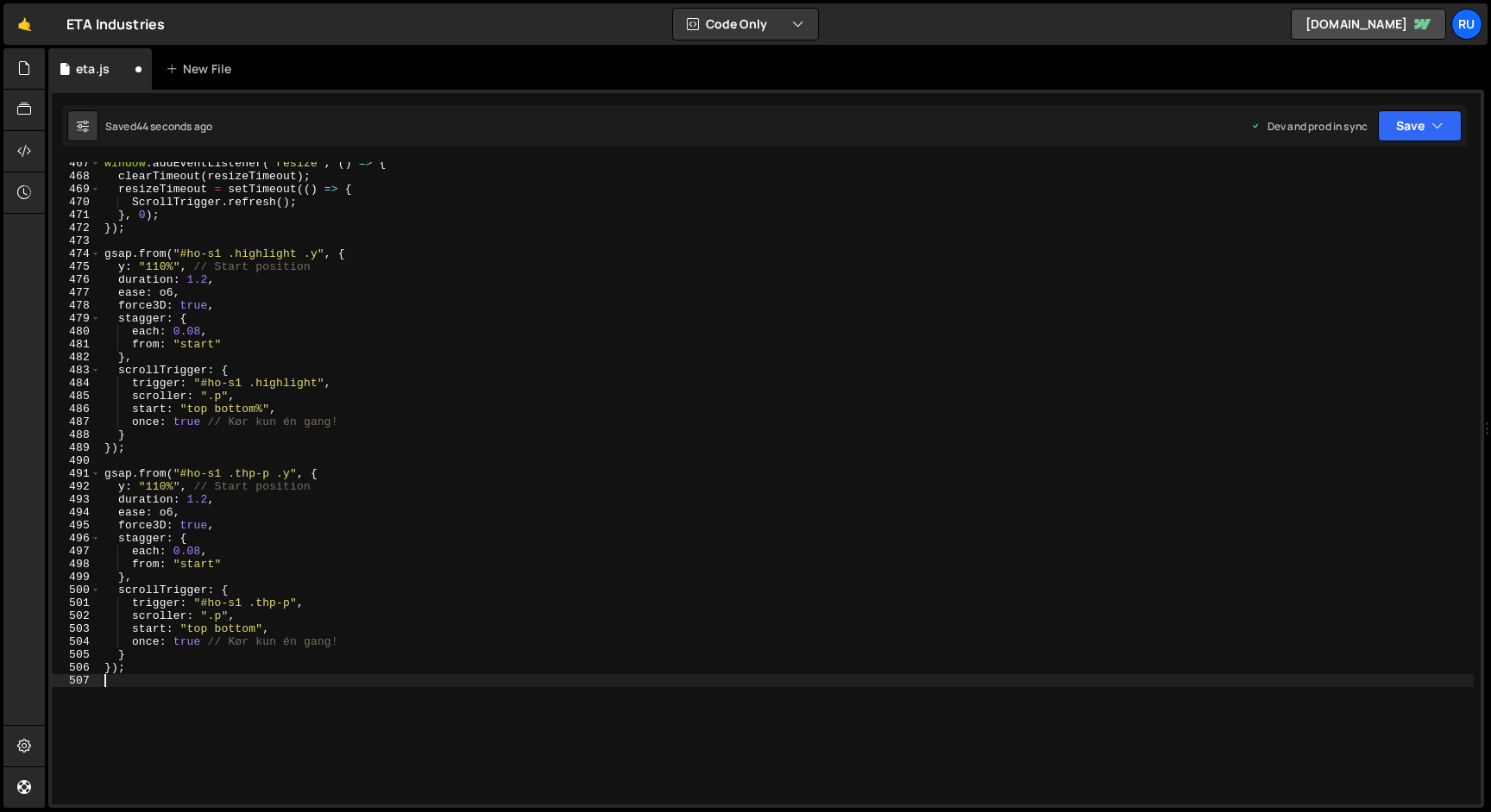
scroll to position [6046, 0]
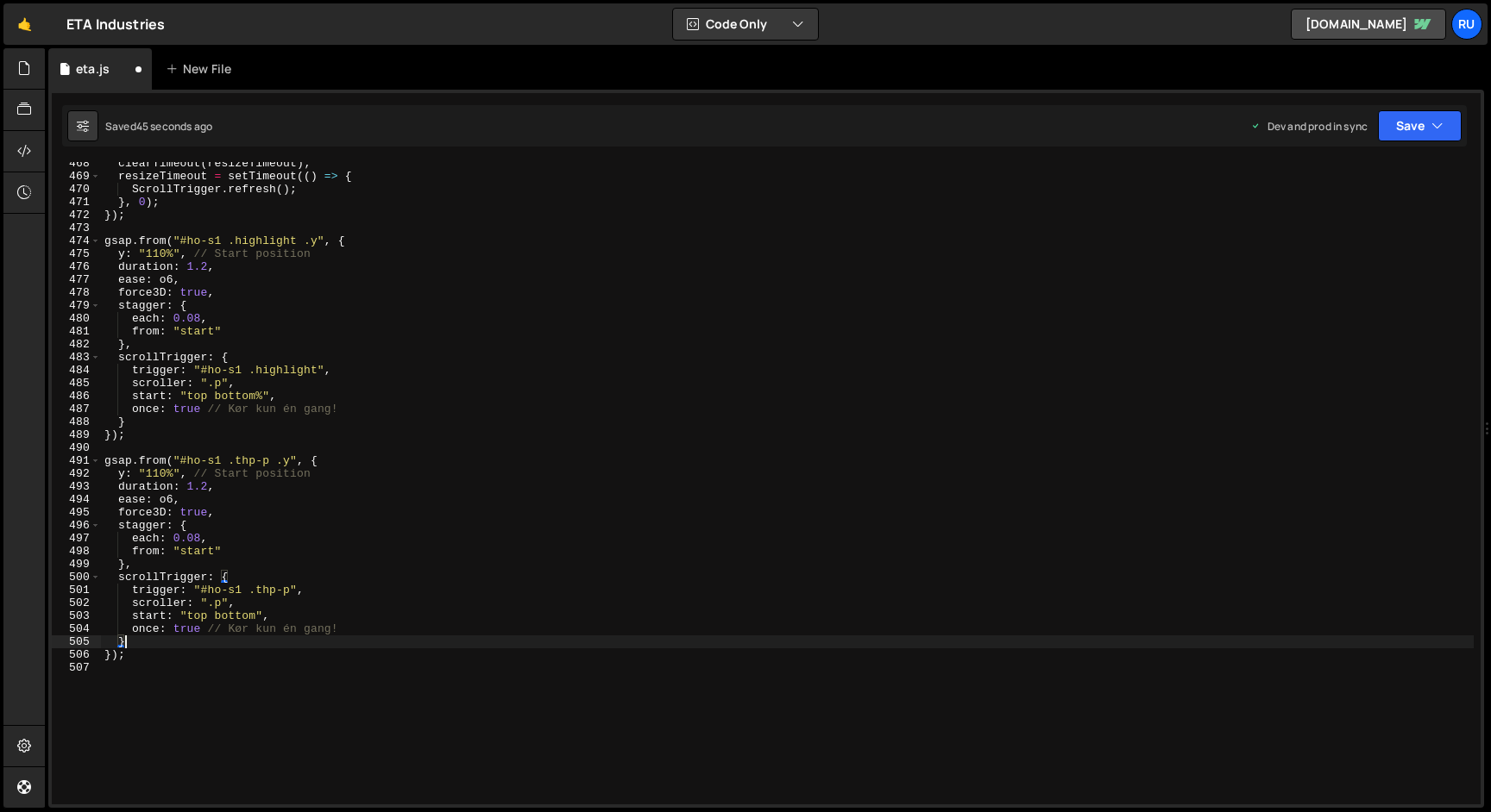
click at [139, 646] on div "clearTimeout ( resizeTimeout ) ; resizeTimeout = setTimeout (( ) => { ScrollTri…" at bounding box center [786, 491] width 1372 height 668
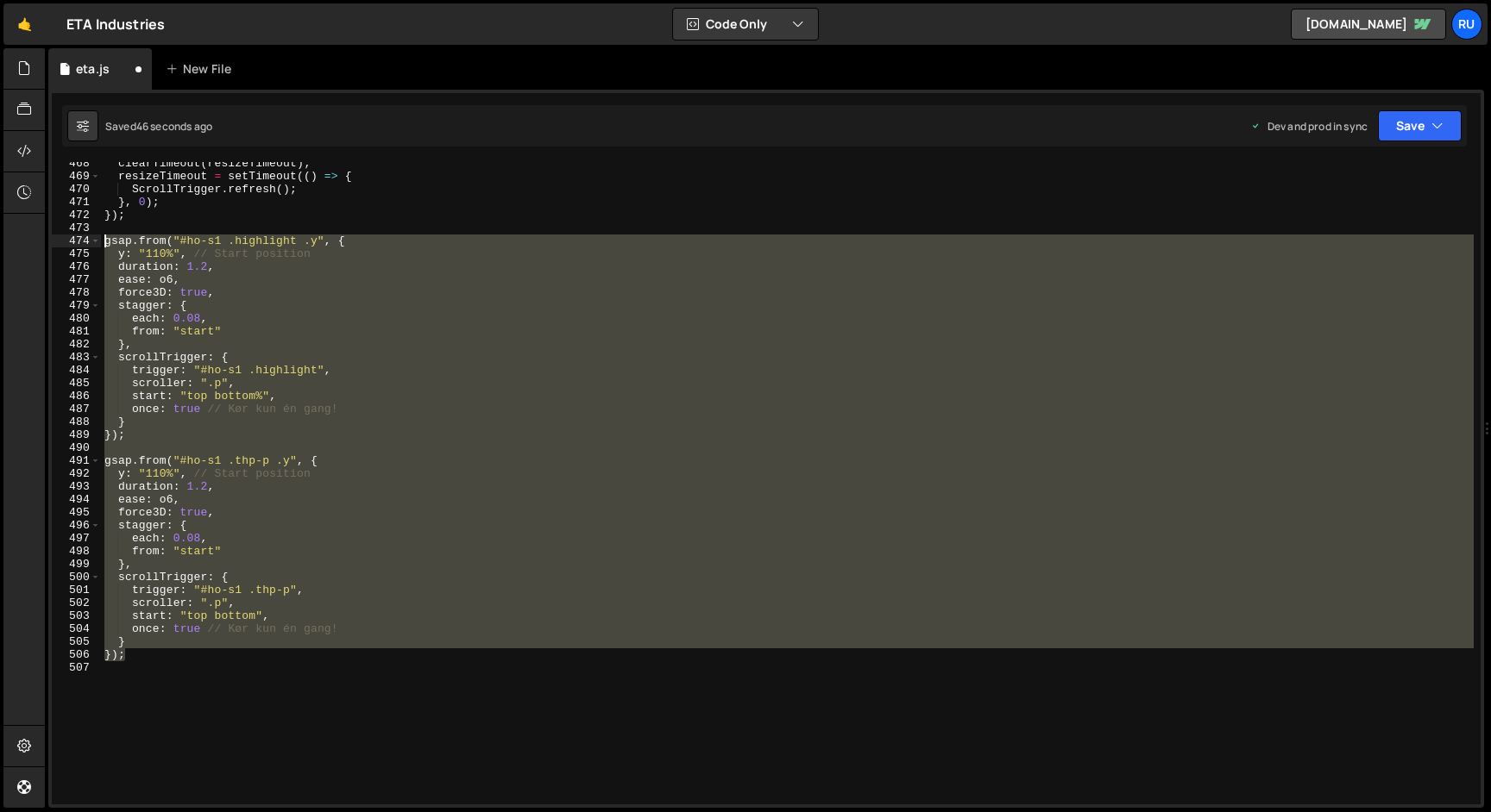
drag, startPoint x: 142, startPoint y: 659, endPoint x: 41, endPoint y: 235, distance: 435.9
click at [41, 235] on div "Hold on a sec... Are you certain you wish to leave this page? Any changes you'v…" at bounding box center [746, 406] width 1491 height 812
click at [148, 654] on div "clearTimeout ( resizeTimeout ) ; resizeTimeout = setTimeout (( ) => { ScrollTri…" at bounding box center [786, 491] width 1372 height 668
type textarea "});"
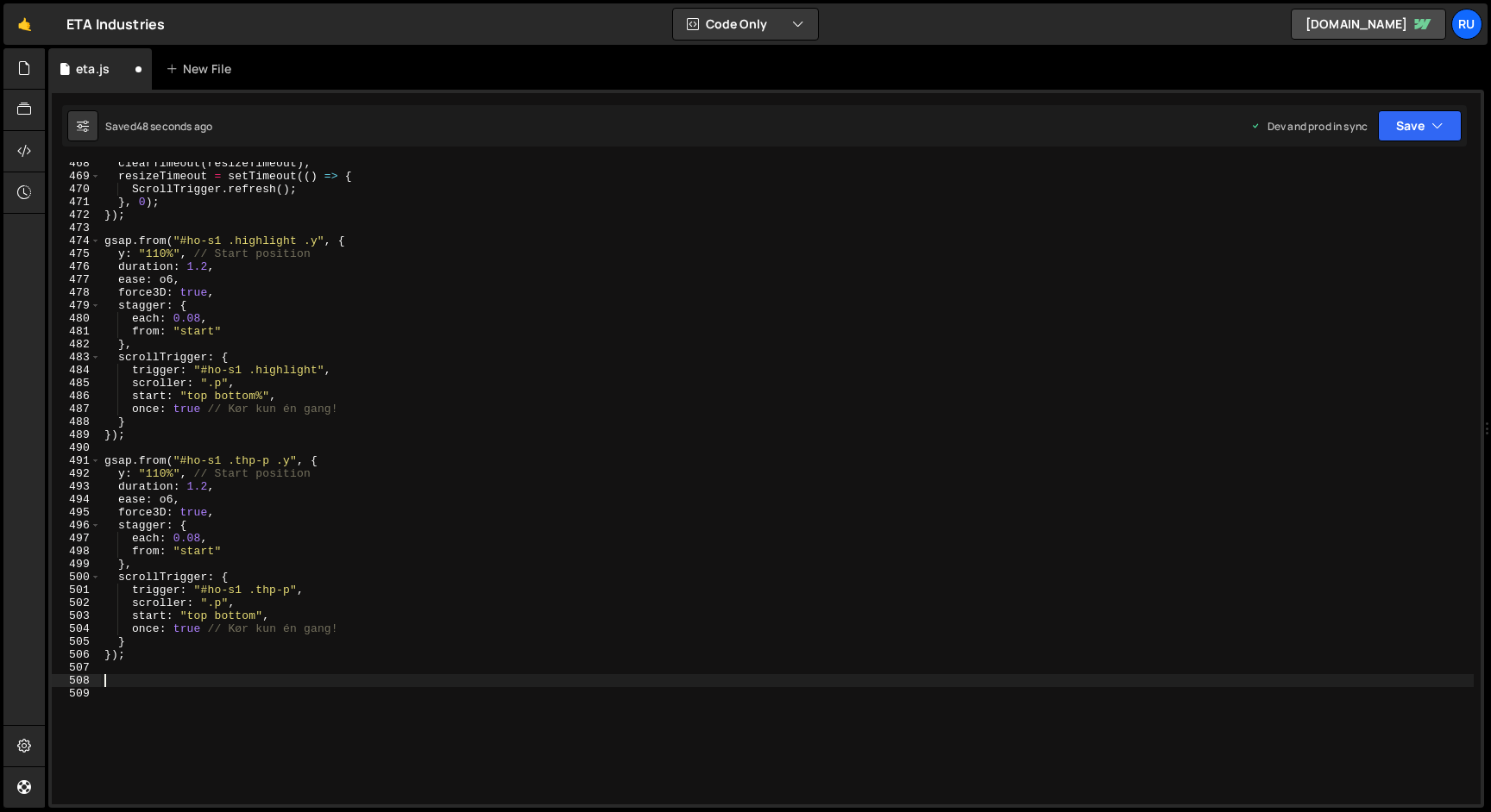
paste textarea "});"
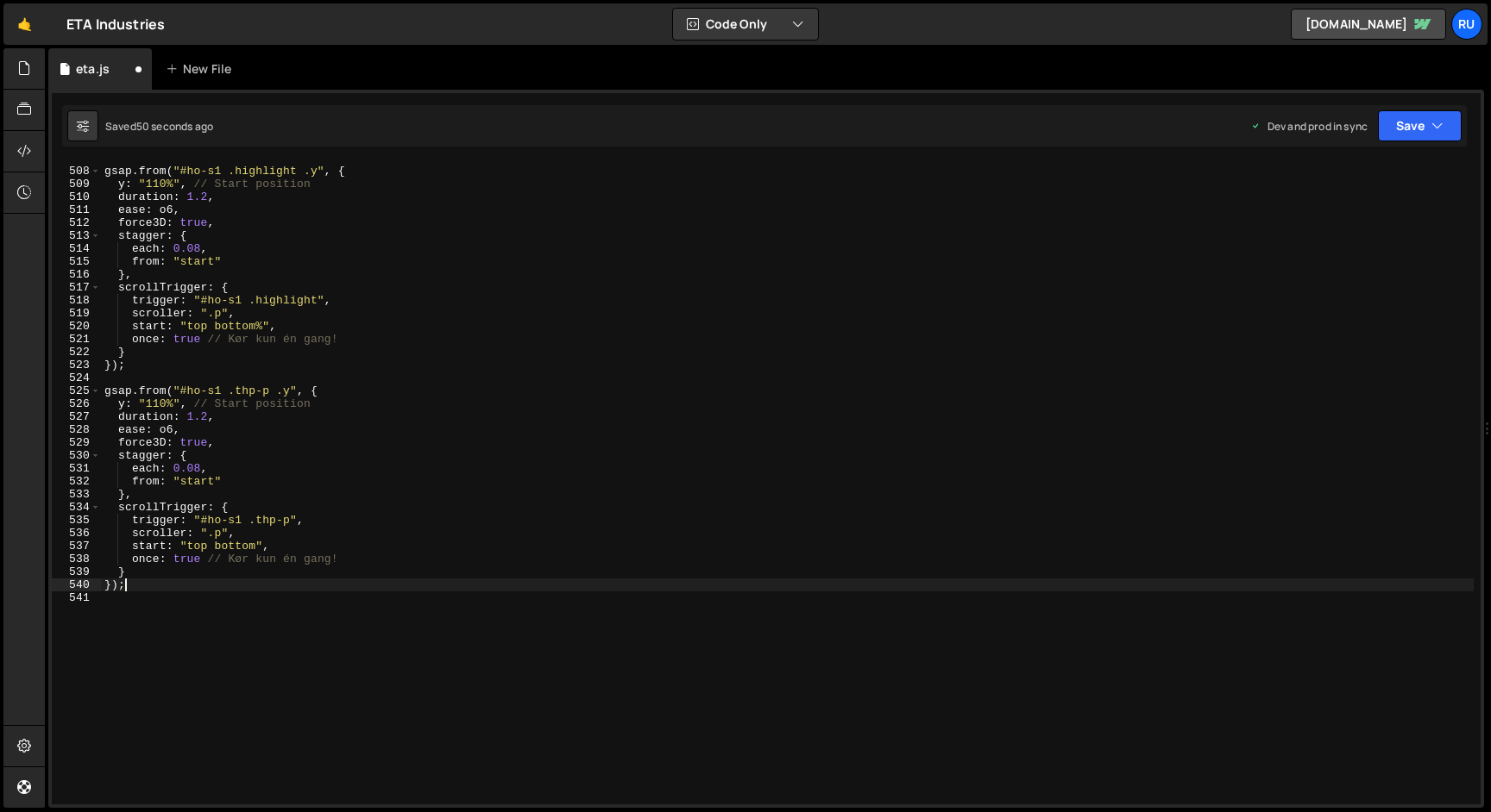
scroll to position [6518, 0]
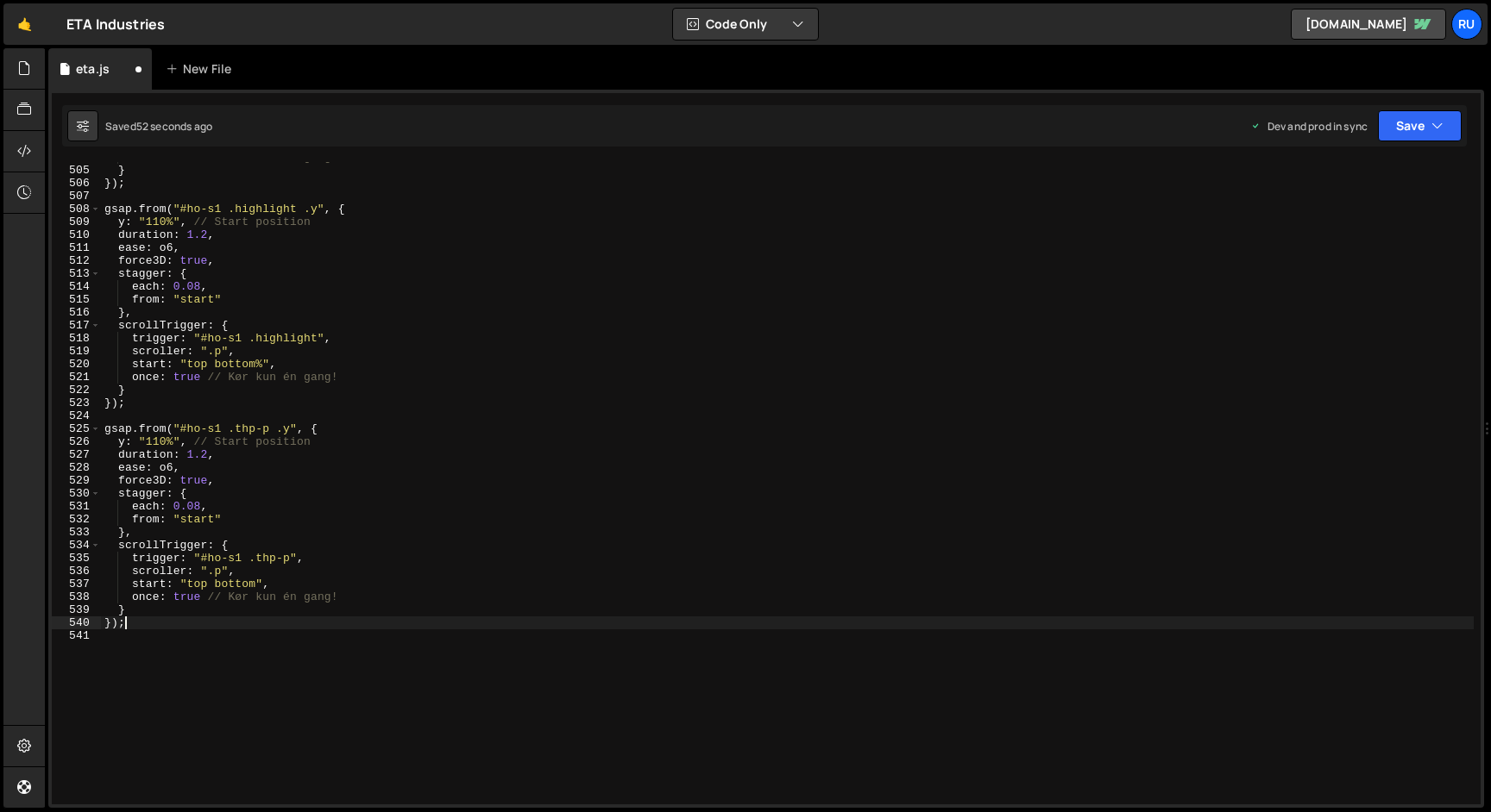
click at [222, 206] on div "once : true // Kør kun én gang! } }) ; gsap . from ( "#ho-s1 .highlight .y" , {…" at bounding box center [786, 485] width 1372 height 668
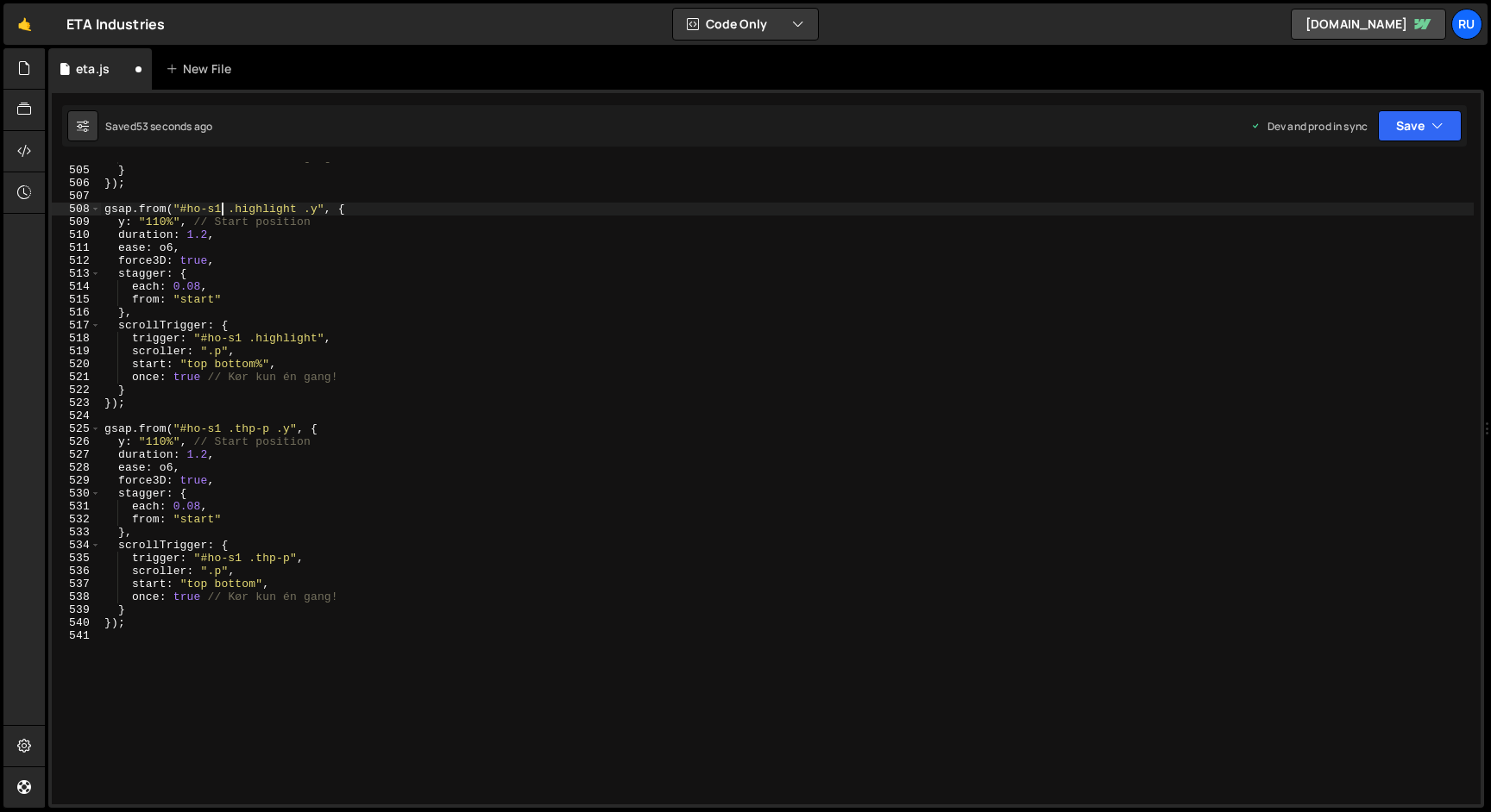
scroll to position [0, 8]
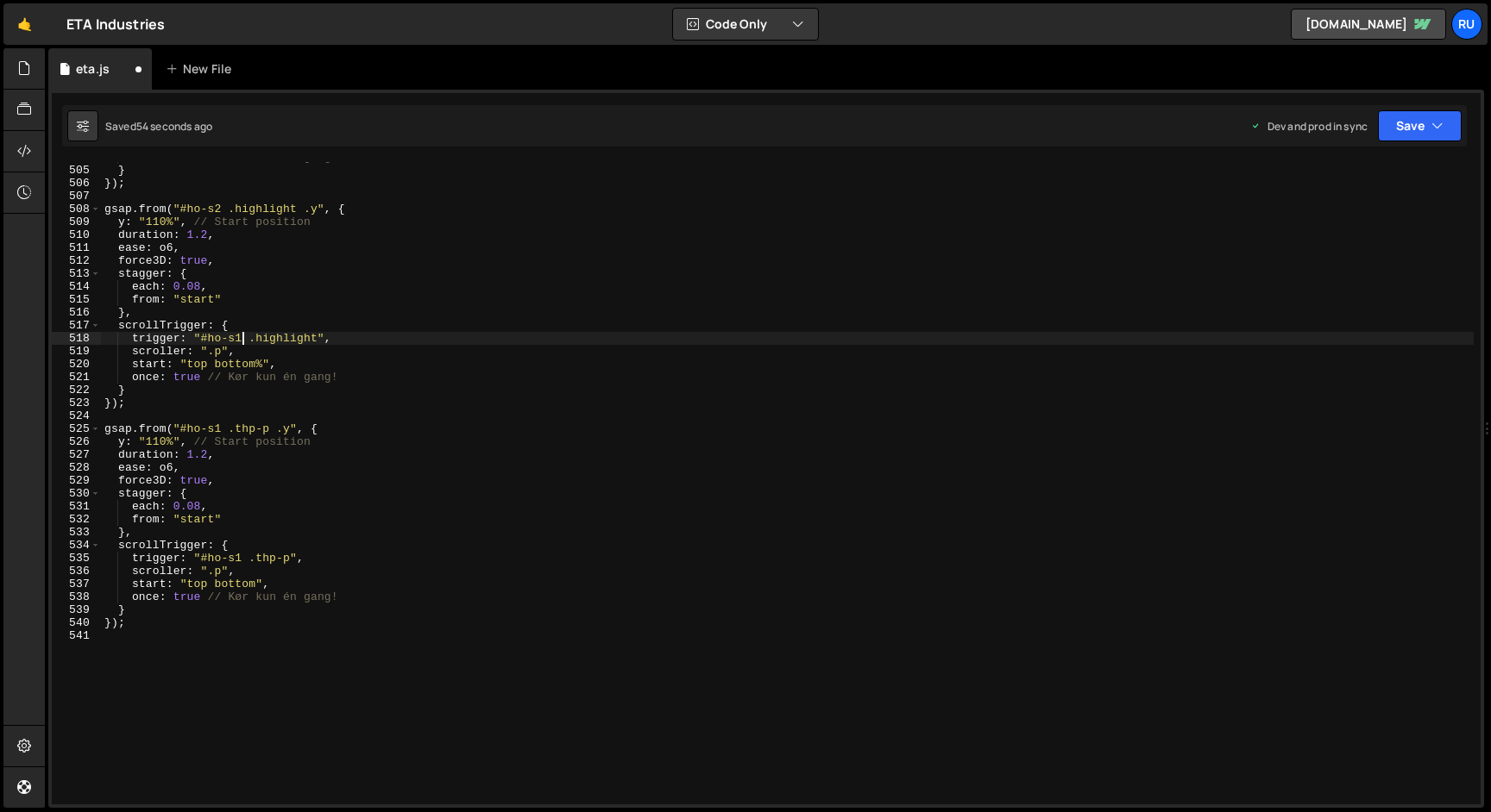
click at [242, 338] on div "once : true // Kør kun én gang! } }) ; gsap . from ( "#ho-s2 .highlight .y" , {…" at bounding box center [786, 485] width 1372 height 668
click at [222, 427] on div "once : true // Kør kun én gang! } }) ; gsap . from ( "#ho-s2 .highlight .y" , {…" at bounding box center [786, 485] width 1372 height 668
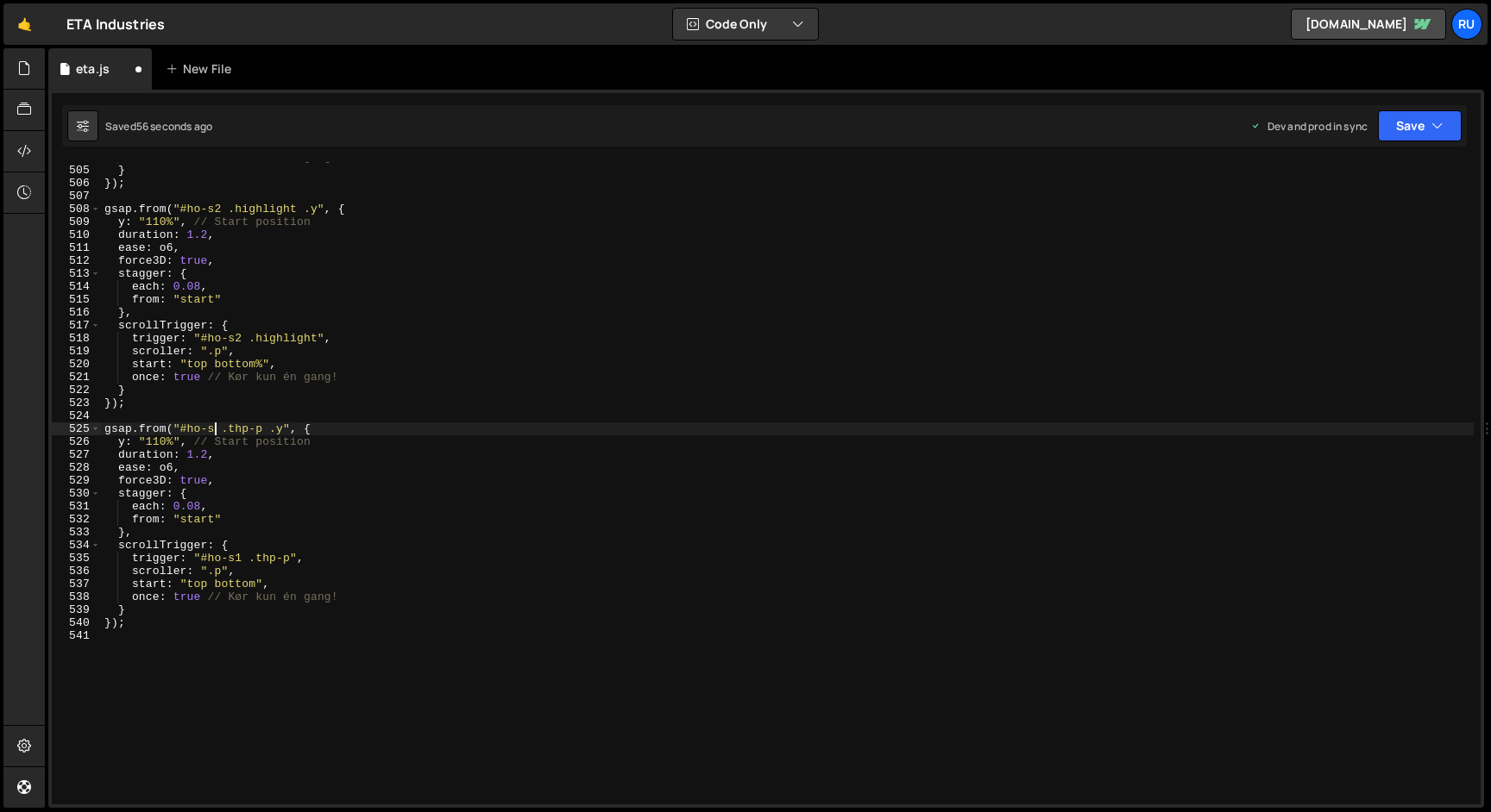
scroll to position [0, 9]
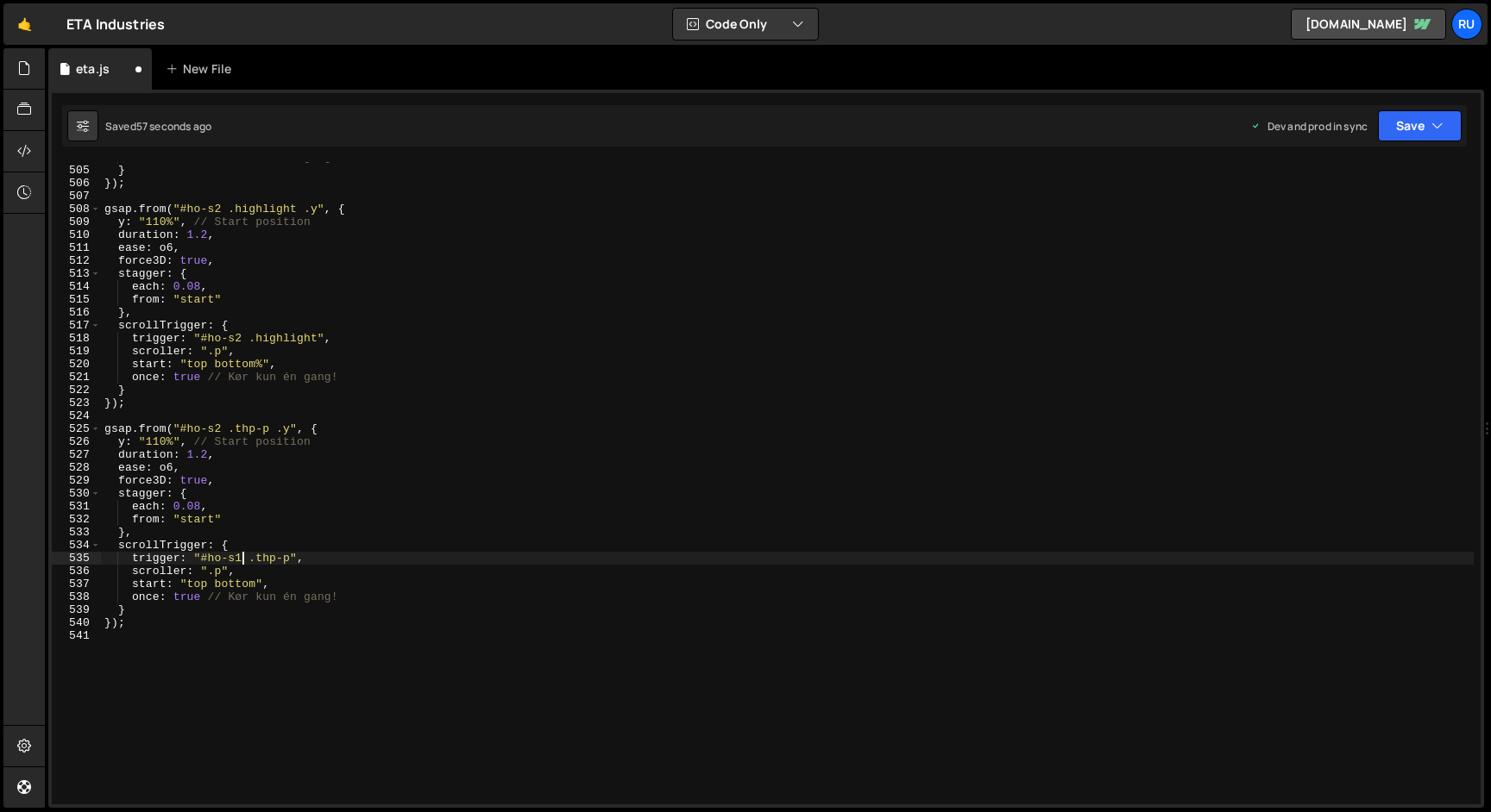
click at [245, 564] on div "once : true // Kør kun én gang! } }) ; gsap . from ( "#ho-s2 .highlight .y" , {…" at bounding box center [786, 485] width 1372 height 668
click at [527, 523] on div "once : true // Kør kun én gang! } }) ; gsap . from ( "#ho-s2 .highlight .y" , {…" at bounding box center [786, 485] width 1372 height 668
click at [1423, 130] on button "Save" at bounding box center [1420, 126] width 84 height 31
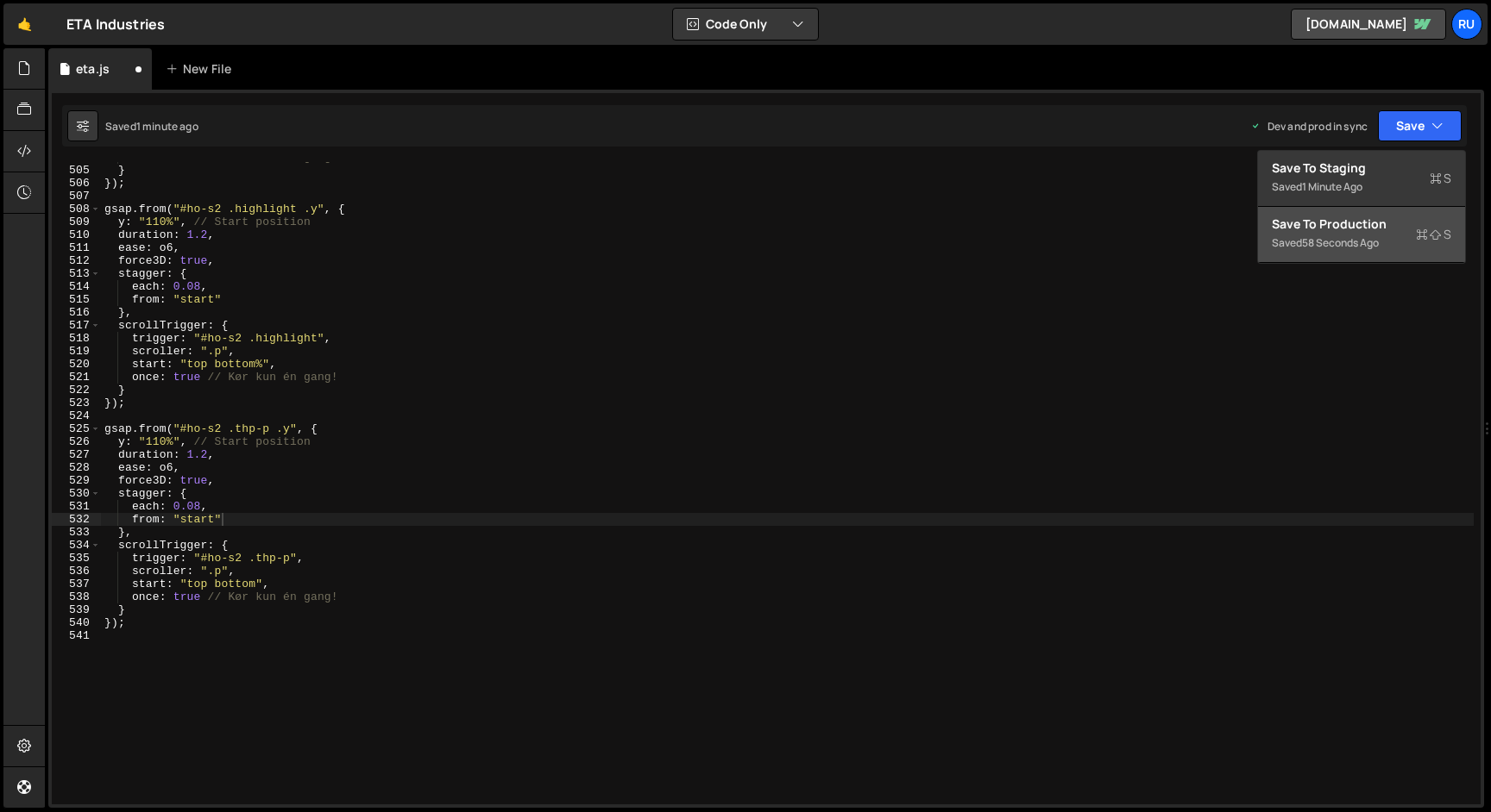
click at [1392, 219] on div "Save to Production S" at bounding box center [1361, 223] width 180 height 17
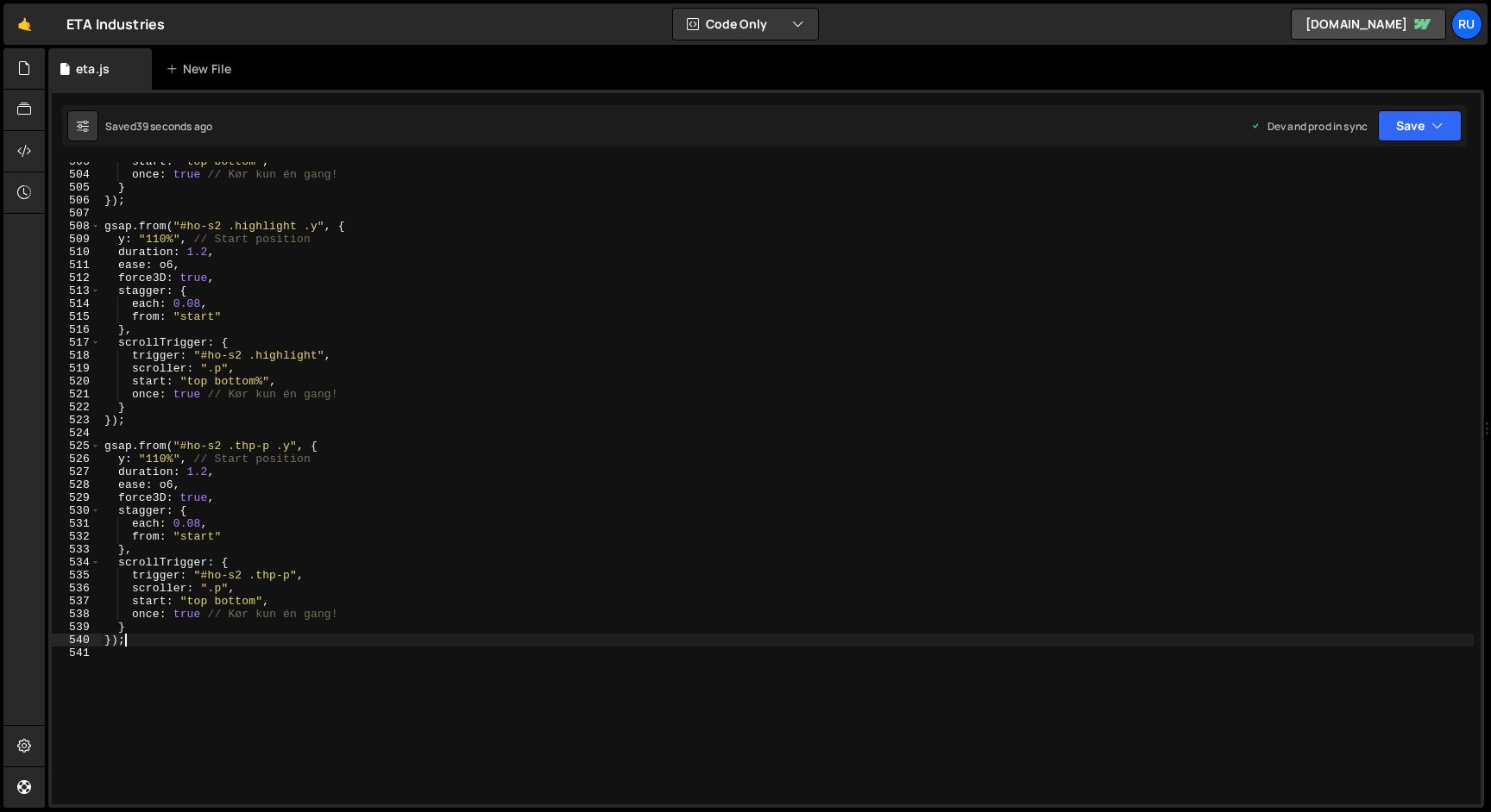
scroll to position [0, 1]
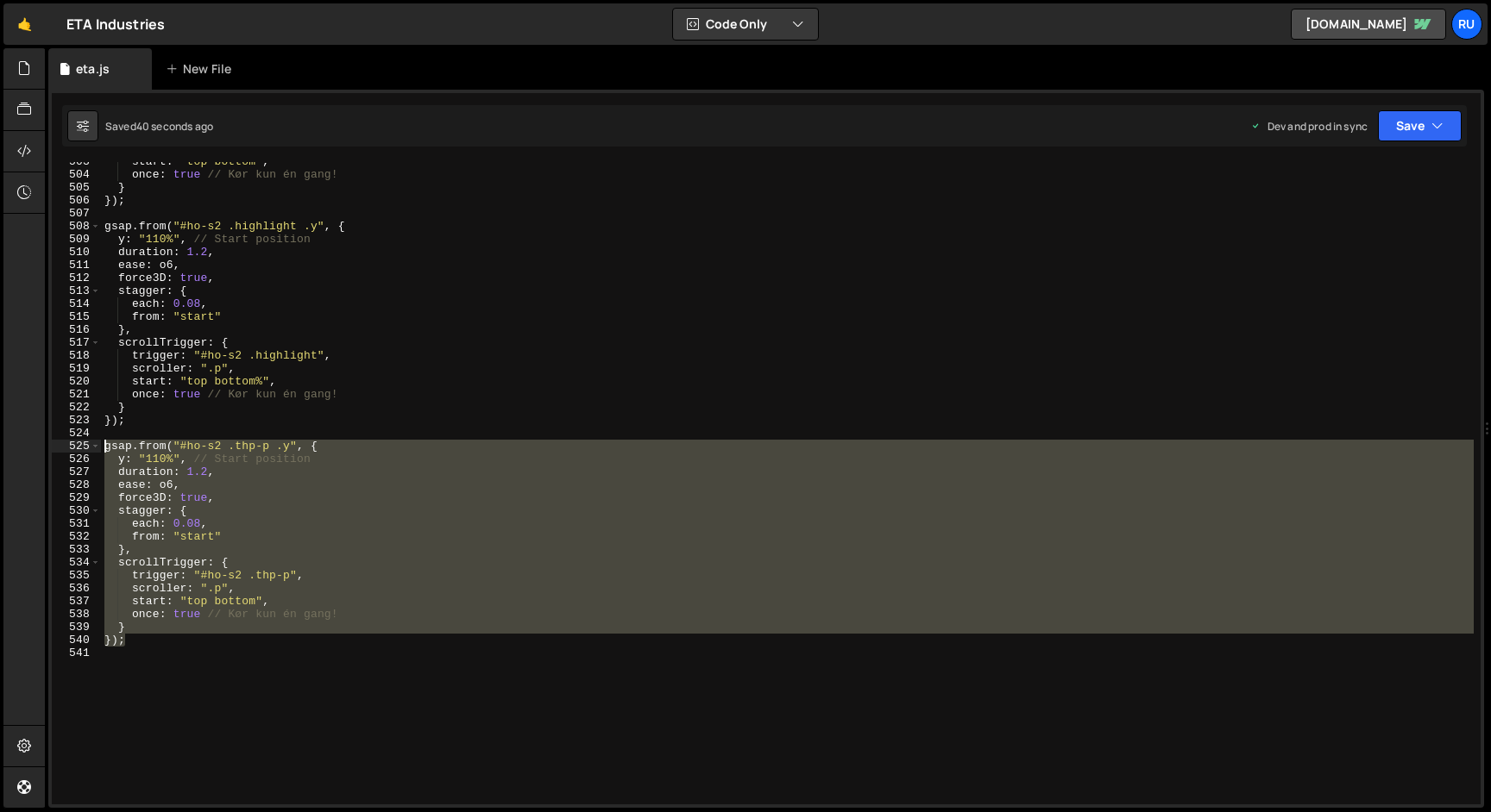
drag, startPoint x: 135, startPoint y: 640, endPoint x: 46, endPoint y: 449, distance: 210.7
click at [46, 449] on div "Files New File Javascript files 1 eta.js 0 CSS files Copy share link Edit File …" at bounding box center [767, 428] width 1446 height 761
type textarea "gsap.from("#ho-s2 .thp-p .y", { y: "110%", // Start position"
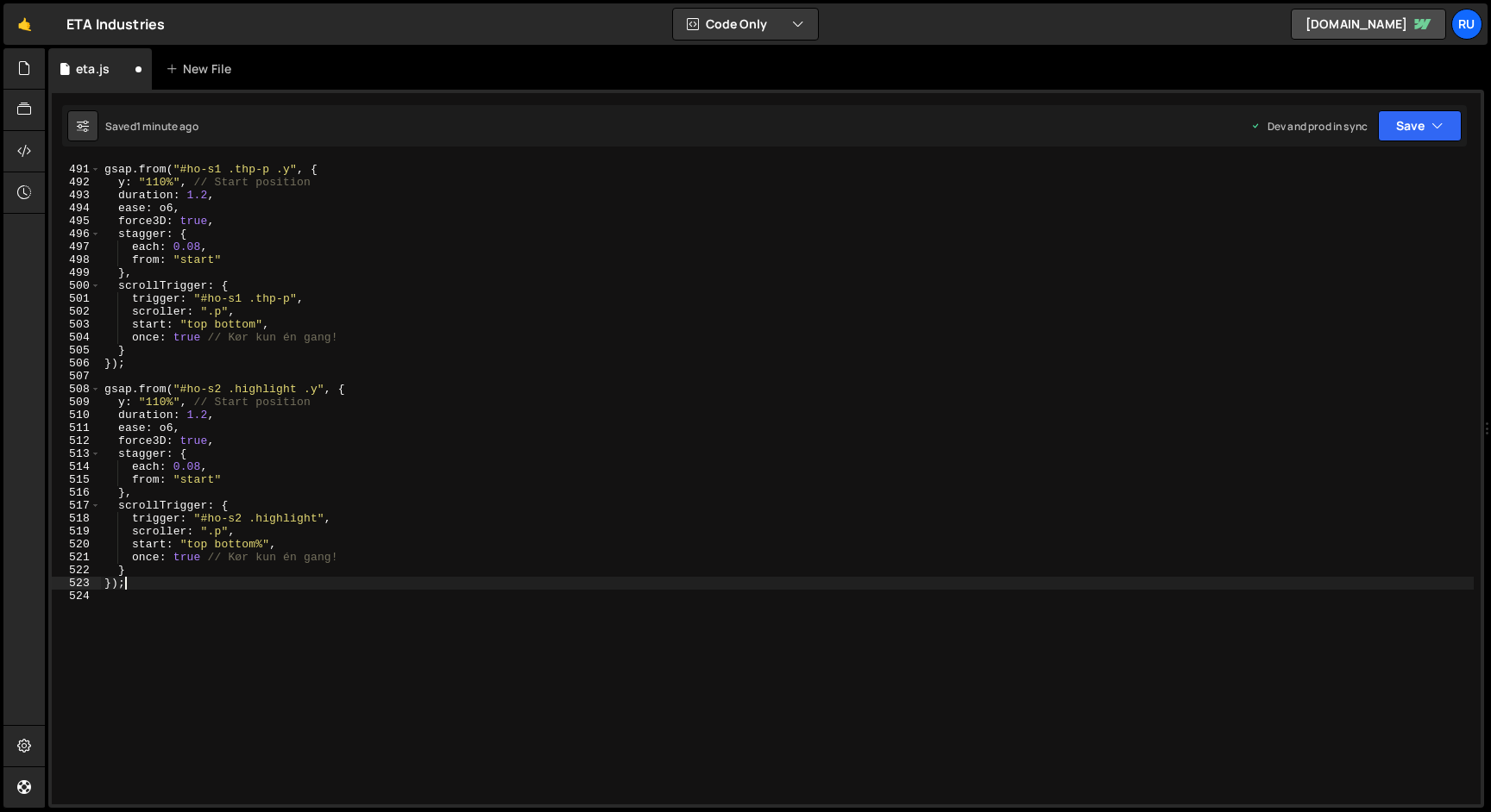
scroll to position [6339, 0]
click at [1405, 118] on button "Save" at bounding box center [1420, 126] width 84 height 31
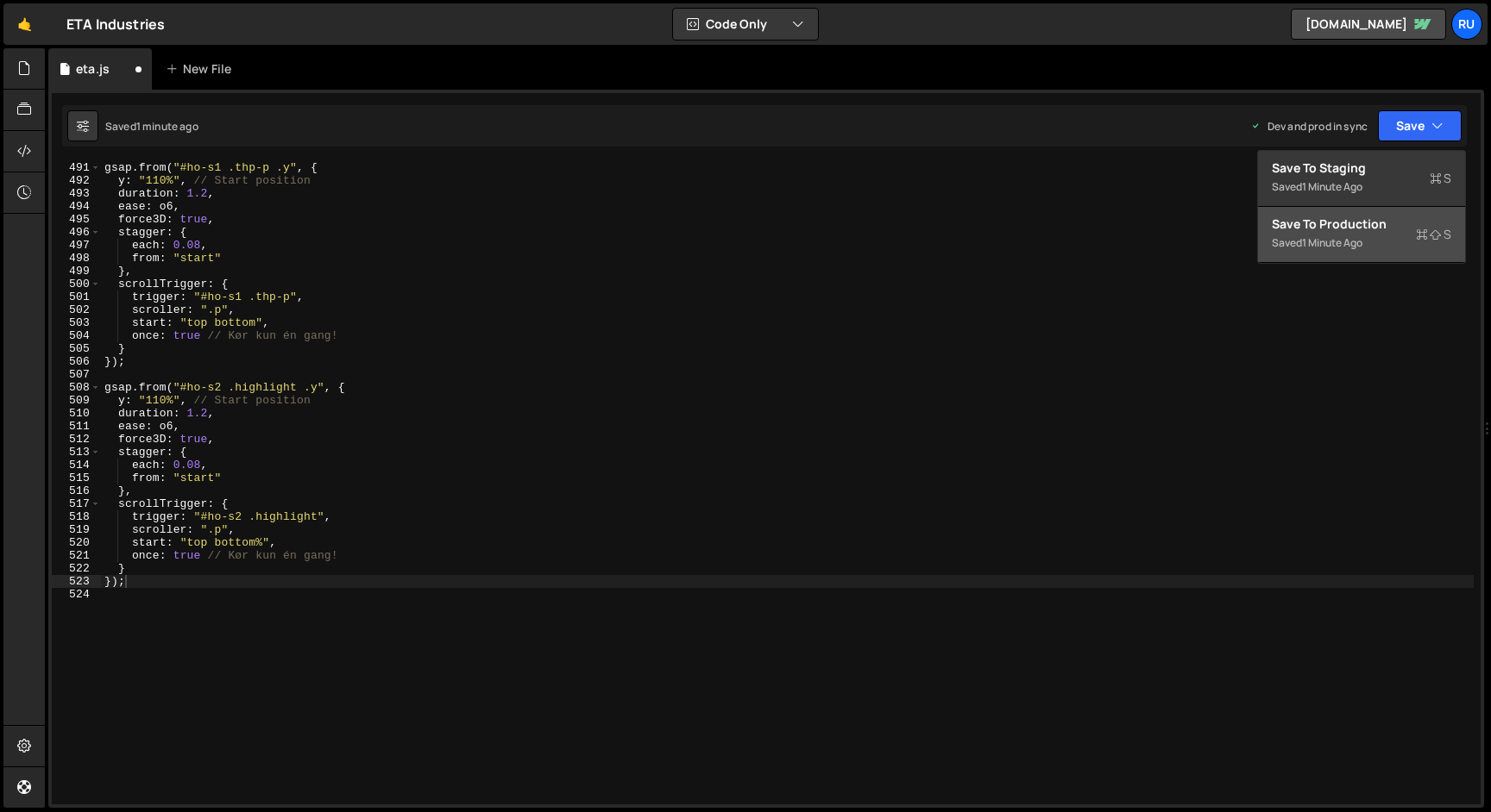
click at [1387, 232] on div "Saved 1 minute ago" at bounding box center [1361, 242] width 180 height 21
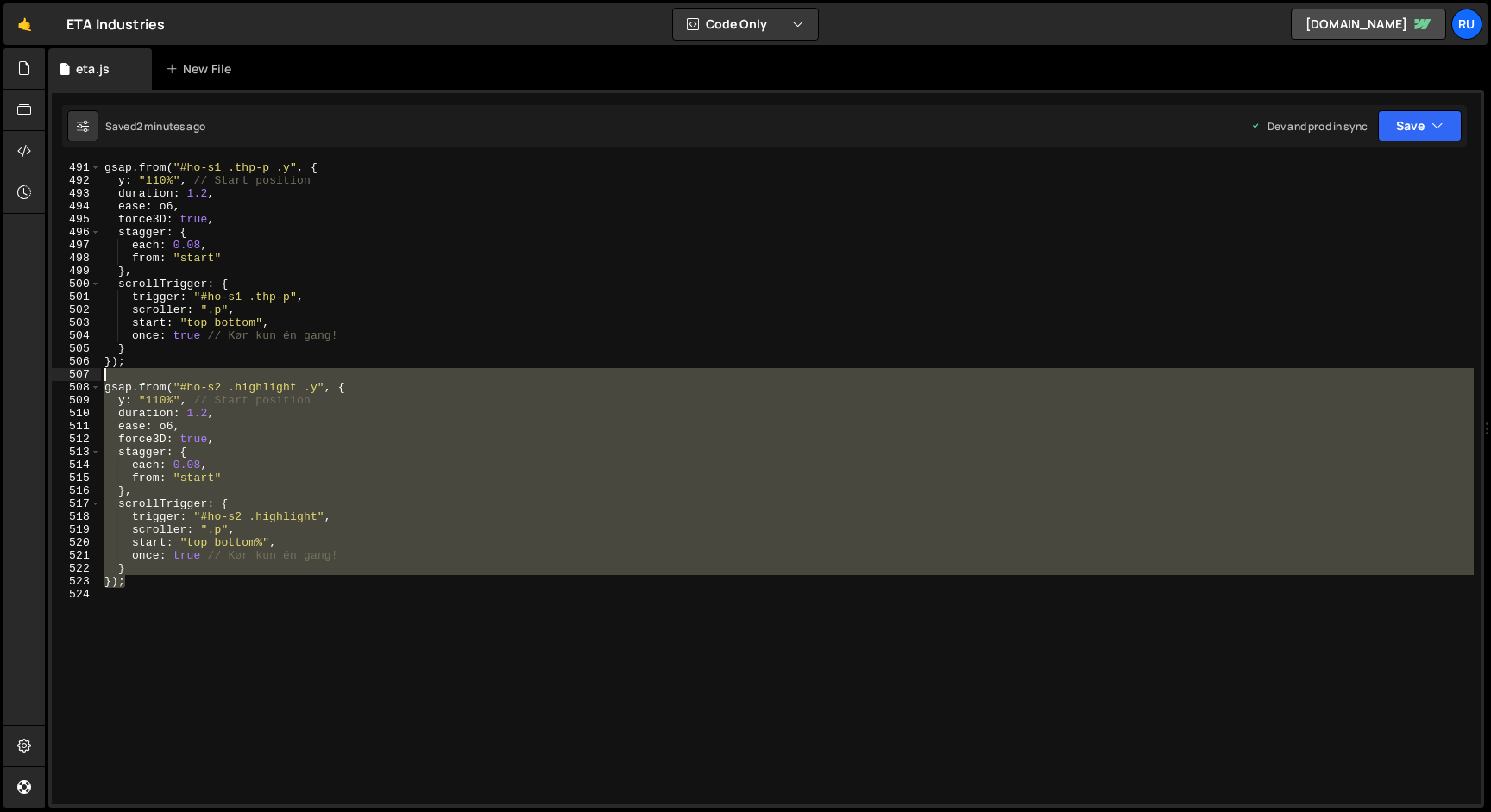
drag, startPoint x: 150, startPoint y: 582, endPoint x: 12, endPoint y: 377, distance: 247.1
click at [12, 377] on div "Hold on a sec... Are you certain you wish to leave this page? Any changes you'v…" at bounding box center [746, 406] width 1491 height 812
type textarea "gsap.from("#ho-s2 .highlight .y", {"
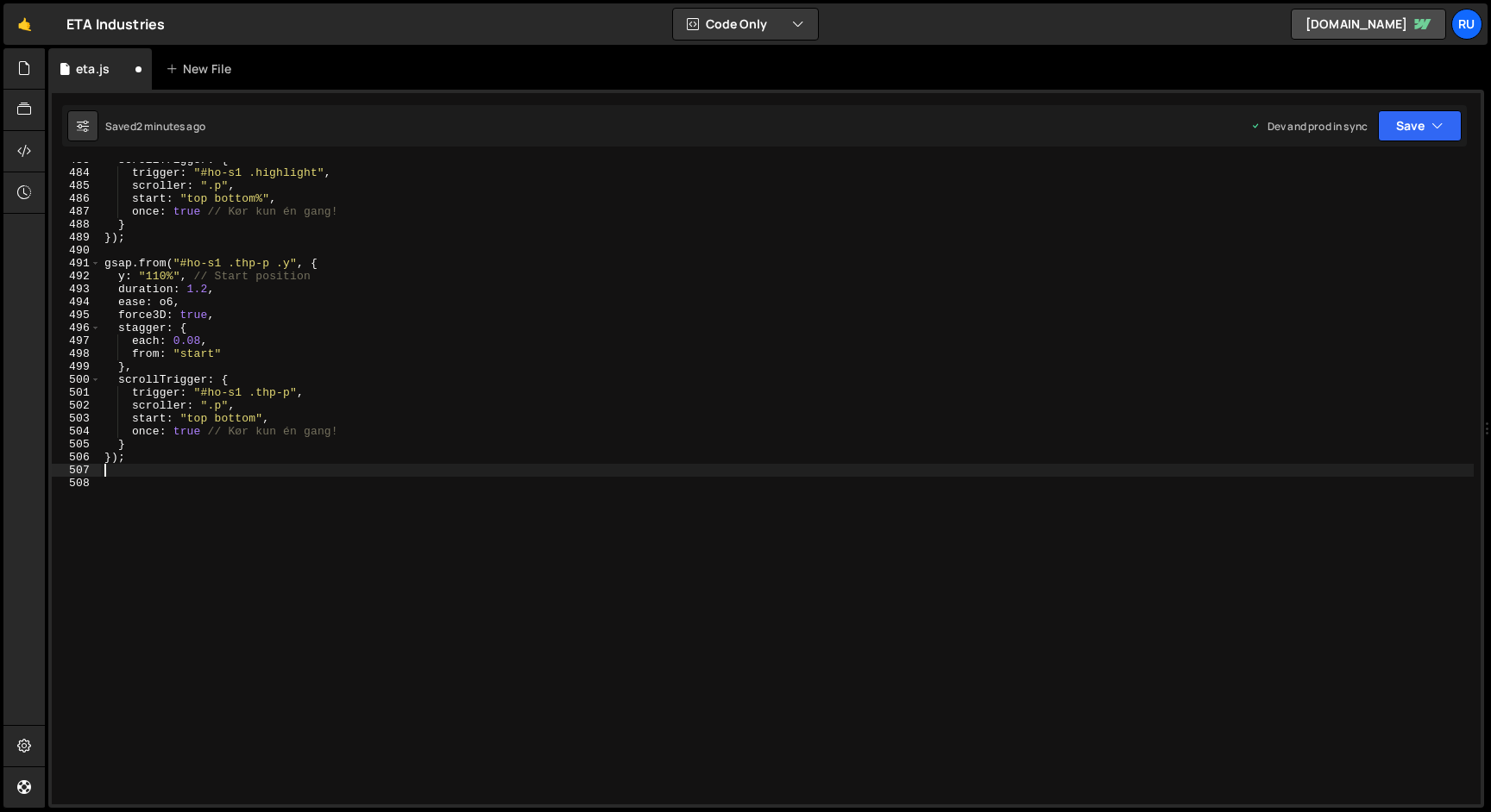
type textarea "});"
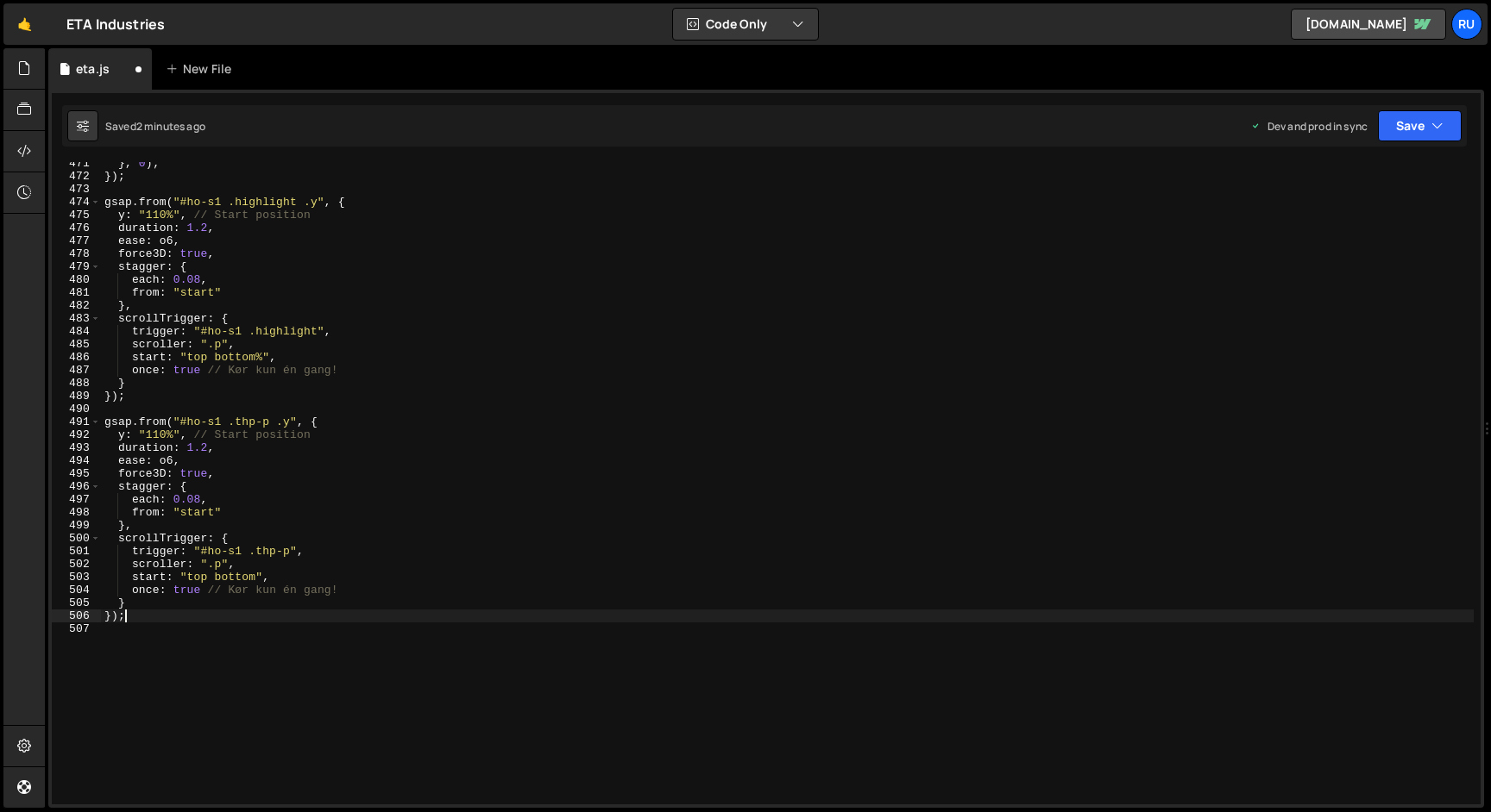
scroll to position [6085, 0]
click at [1405, 128] on button "Save" at bounding box center [1420, 126] width 84 height 31
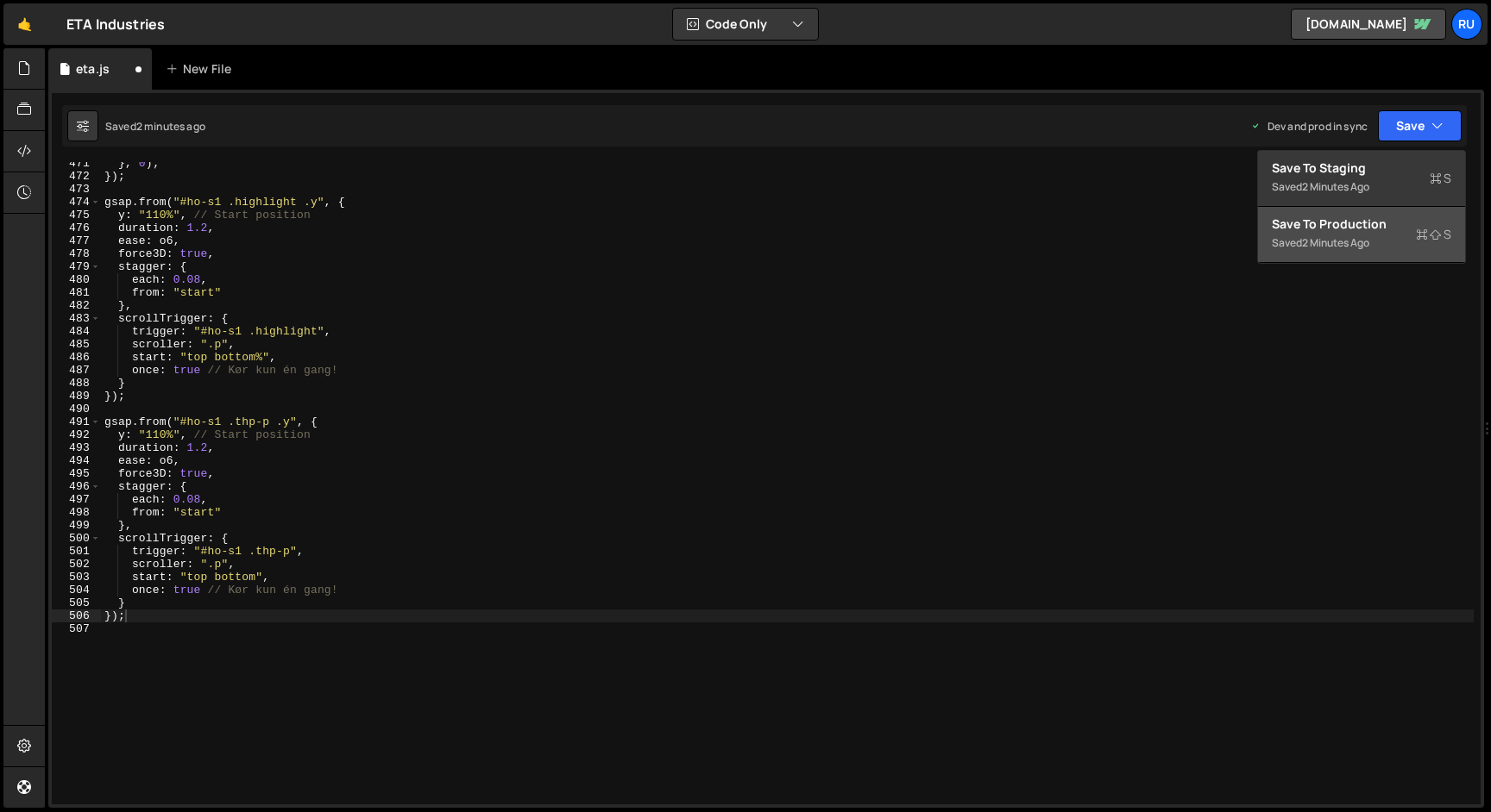
click at [1405, 247] on div "Saved 2 minutes ago" at bounding box center [1361, 242] width 180 height 21
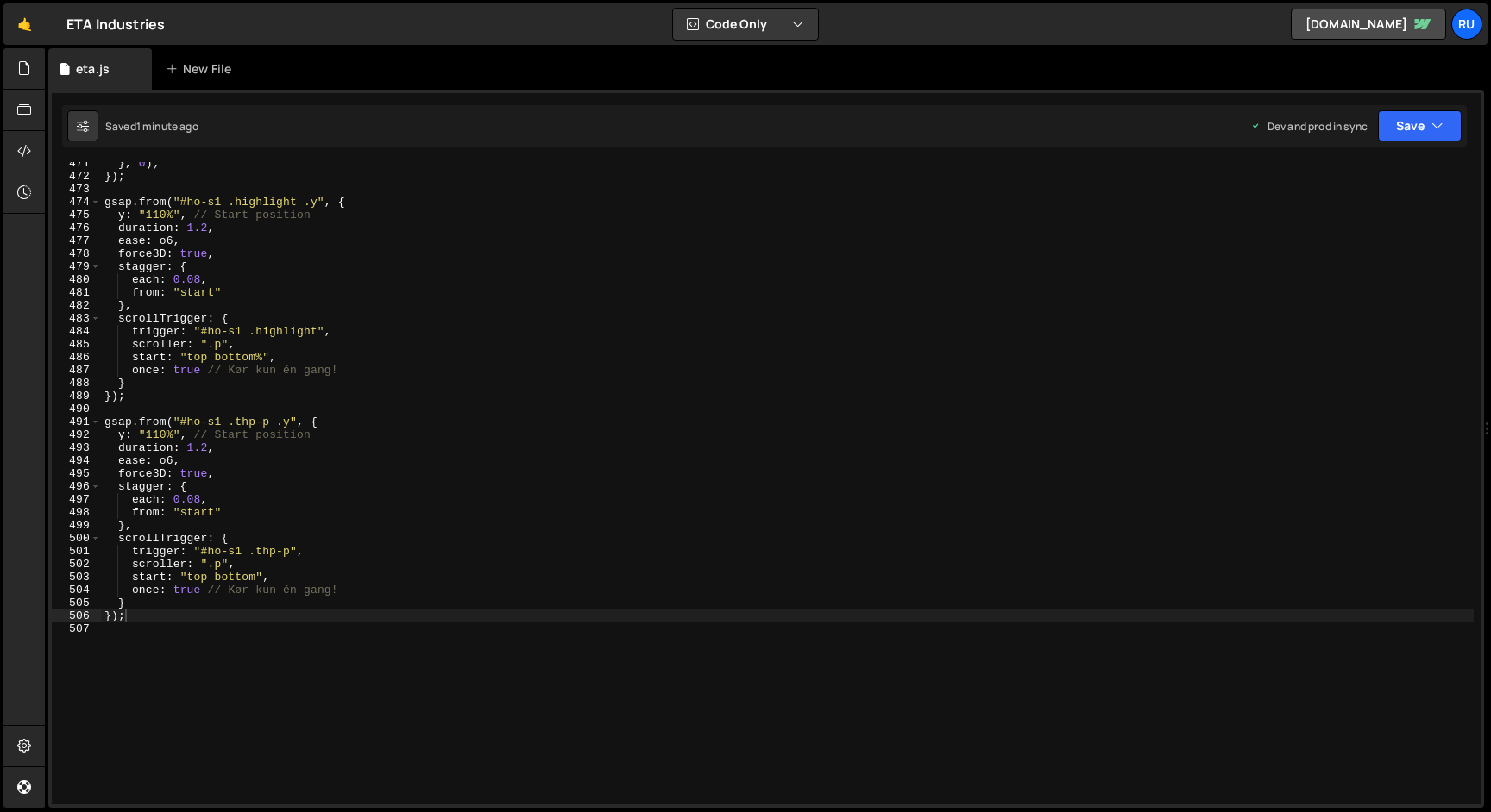
click at [184, 627] on div "} , 0 ) ; }) ; gsap . from ( "#ho-s1 .highlight .y" , { y : "110%" , // Start p…" at bounding box center [786, 491] width 1372 height 668
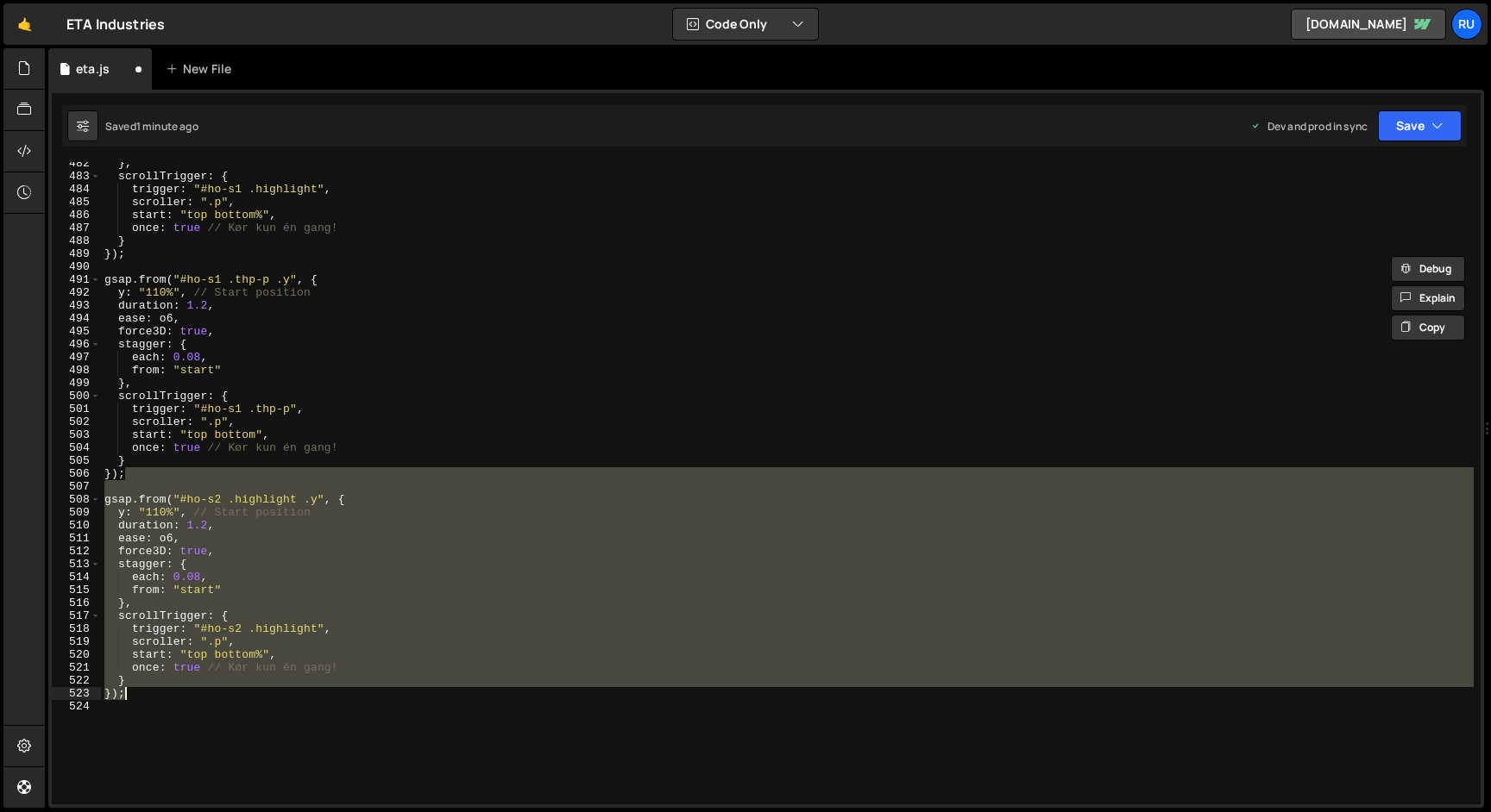
scroll to position [6247, 0]
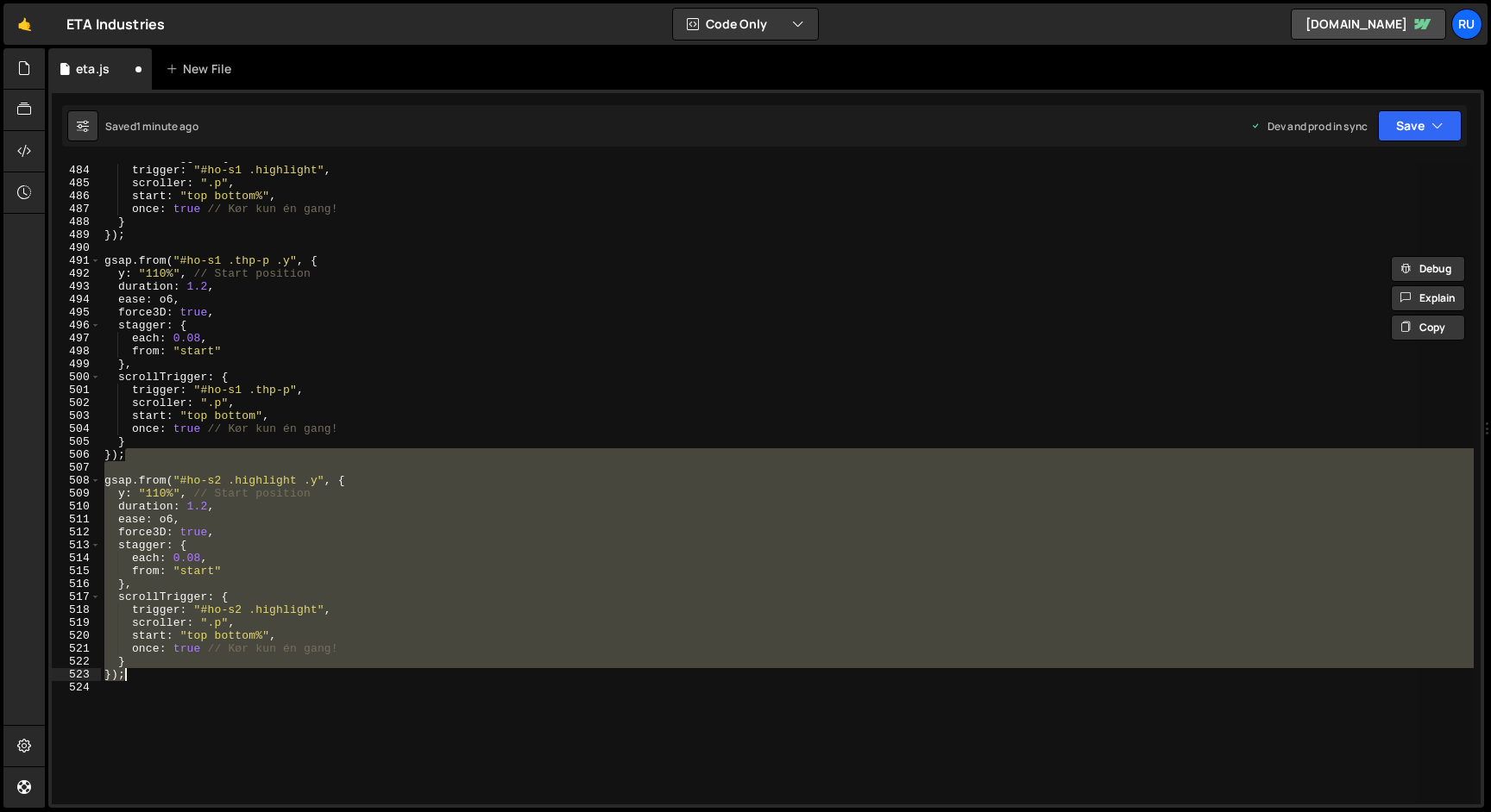
click at [240, 577] on div "scrollTrigger : { trigger : "#ho-s1 .highlight" , scroller : ".p" , start : "to…" at bounding box center [786, 484] width 1372 height 642
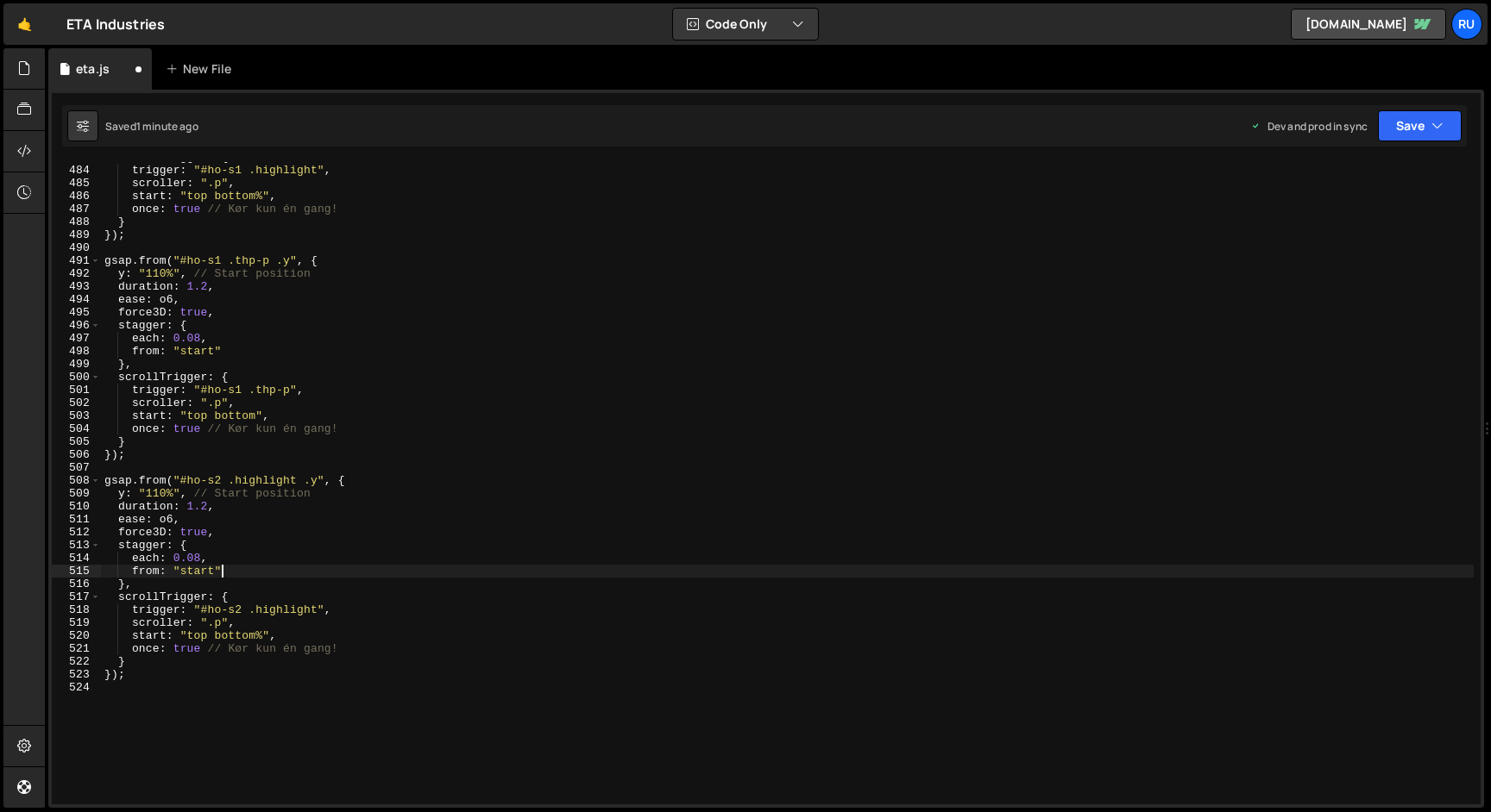
click at [260, 632] on div "scrollTrigger : { trigger : "#ho-s1 .highlight" , scroller : ".p" , start : "to…" at bounding box center [786, 485] width 1372 height 668
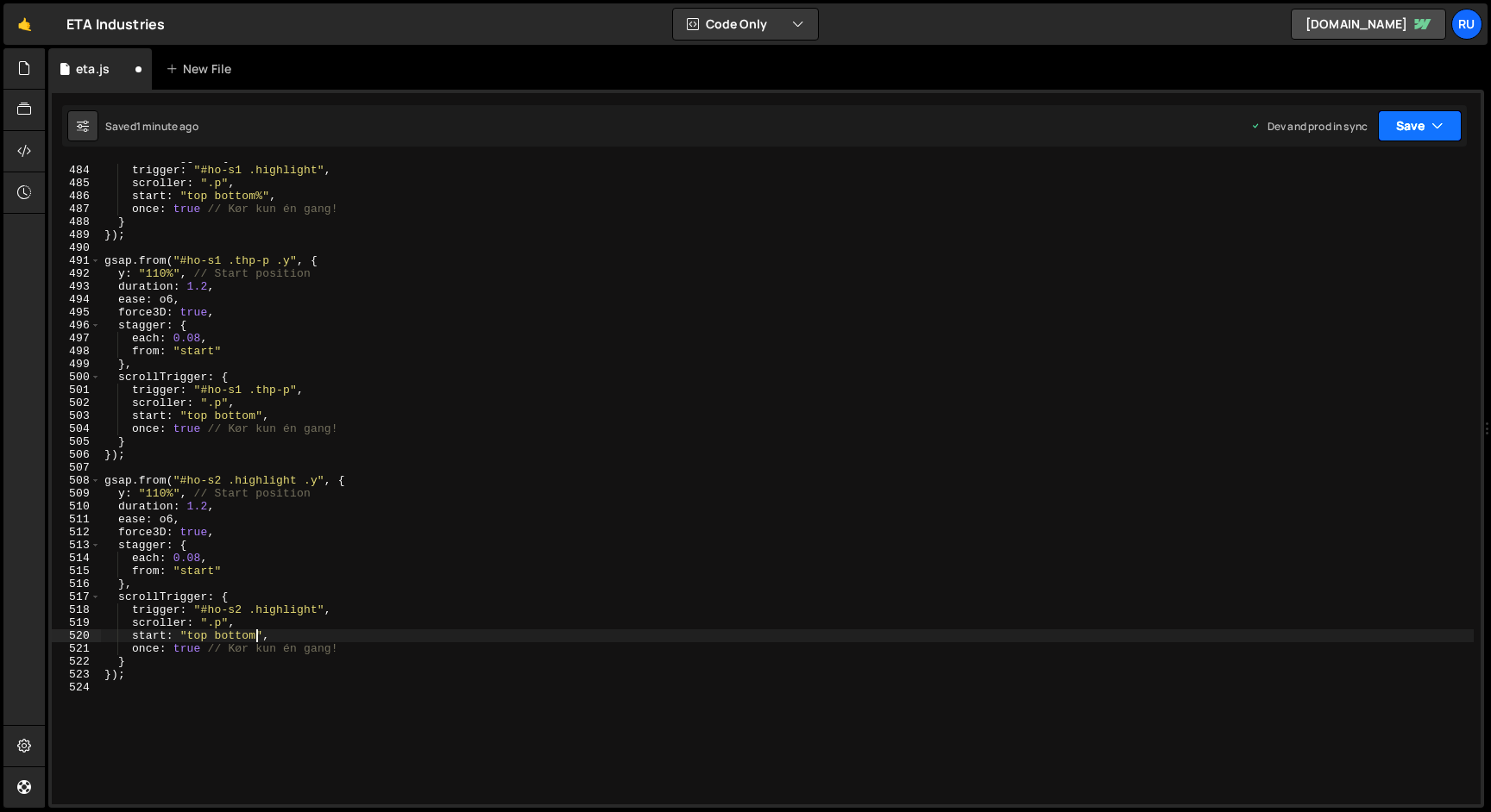
click at [1434, 118] on icon "button" at bounding box center [1437, 126] width 12 height 17
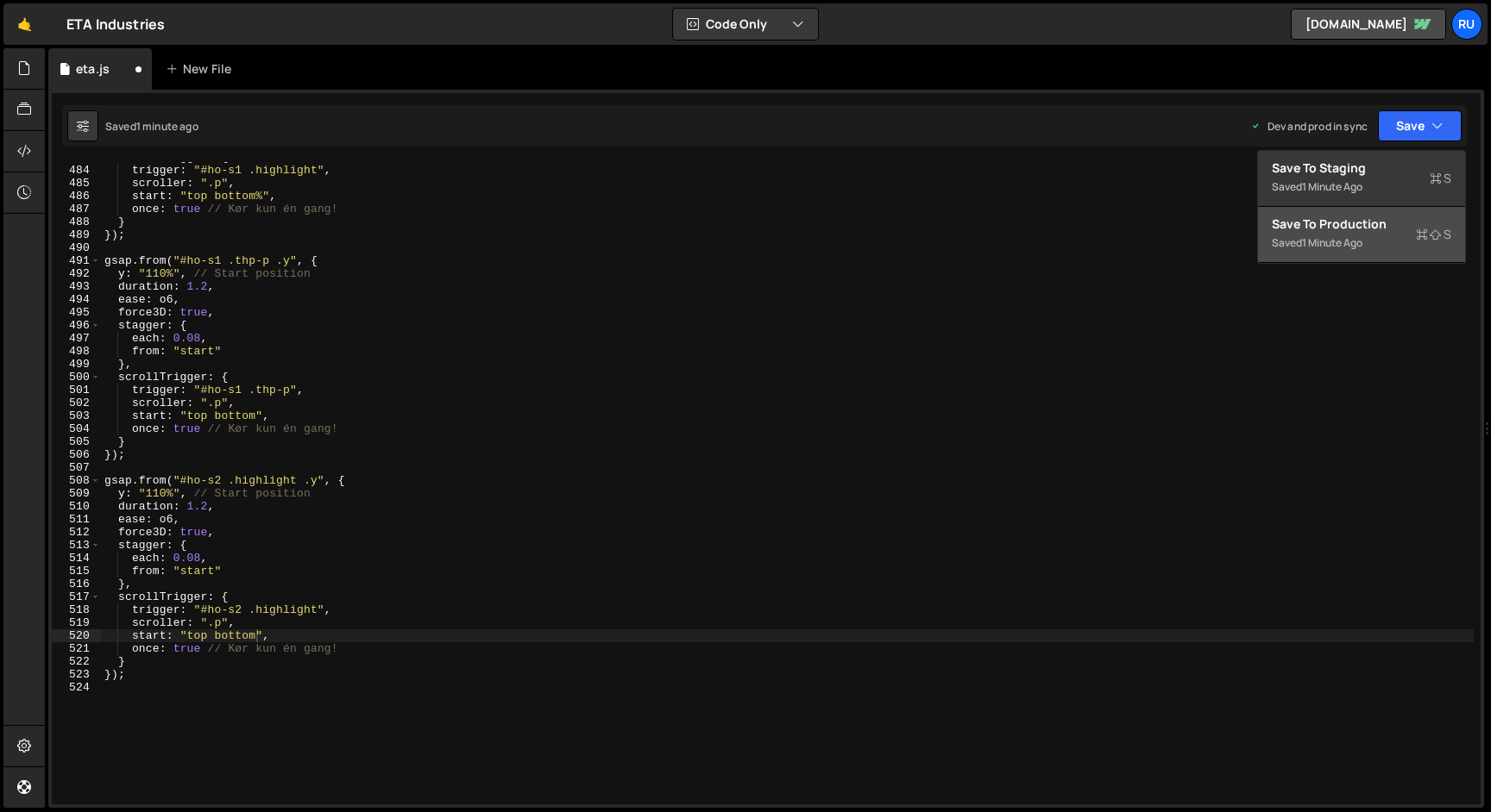
click at [1421, 227] on icon at bounding box center [1422, 234] width 12 height 17
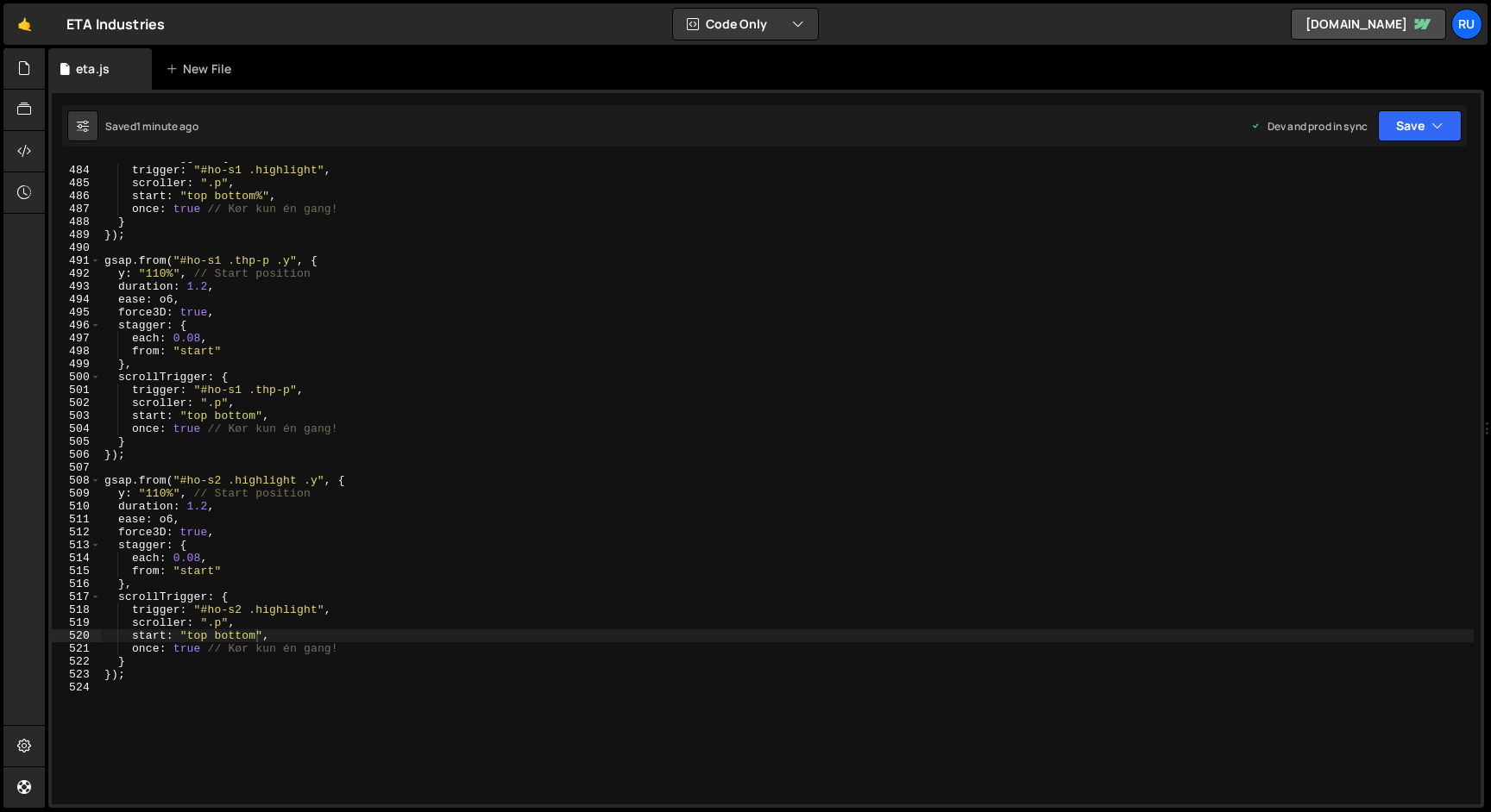
click at [288, 455] on div "scrollTrigger : { trigger : "#ho-s1 .highlight" , scroller : ".p" , start : "to…" at bounding box center [786, 485] width 1372 height 668
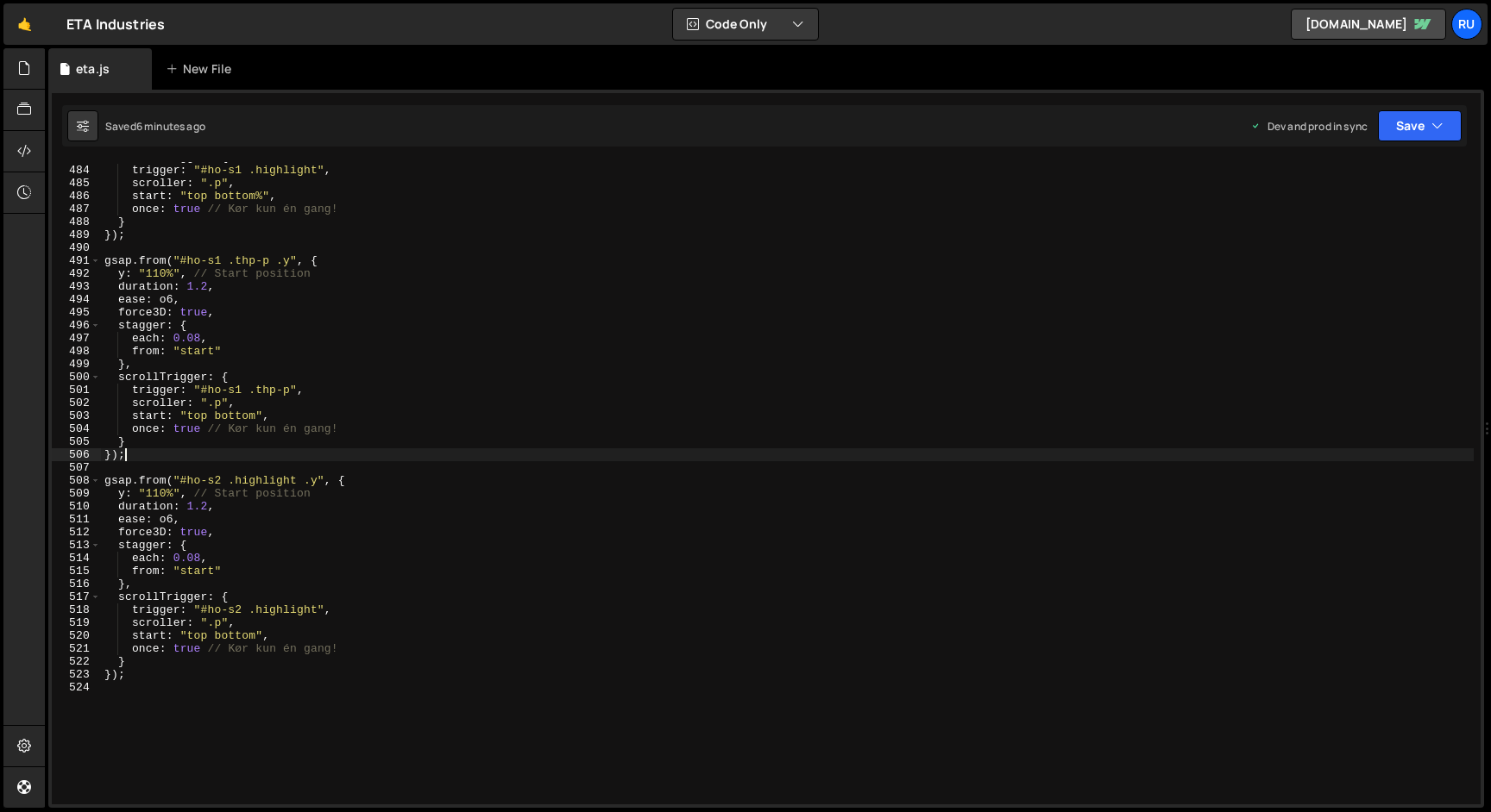
click at [504, 476] on div "scrollTrigger : { trigger : "#ho-s1 .highlight" , scroller : ".p" , start : "to…" at bounding box center [786, 485] width 1372 height 668
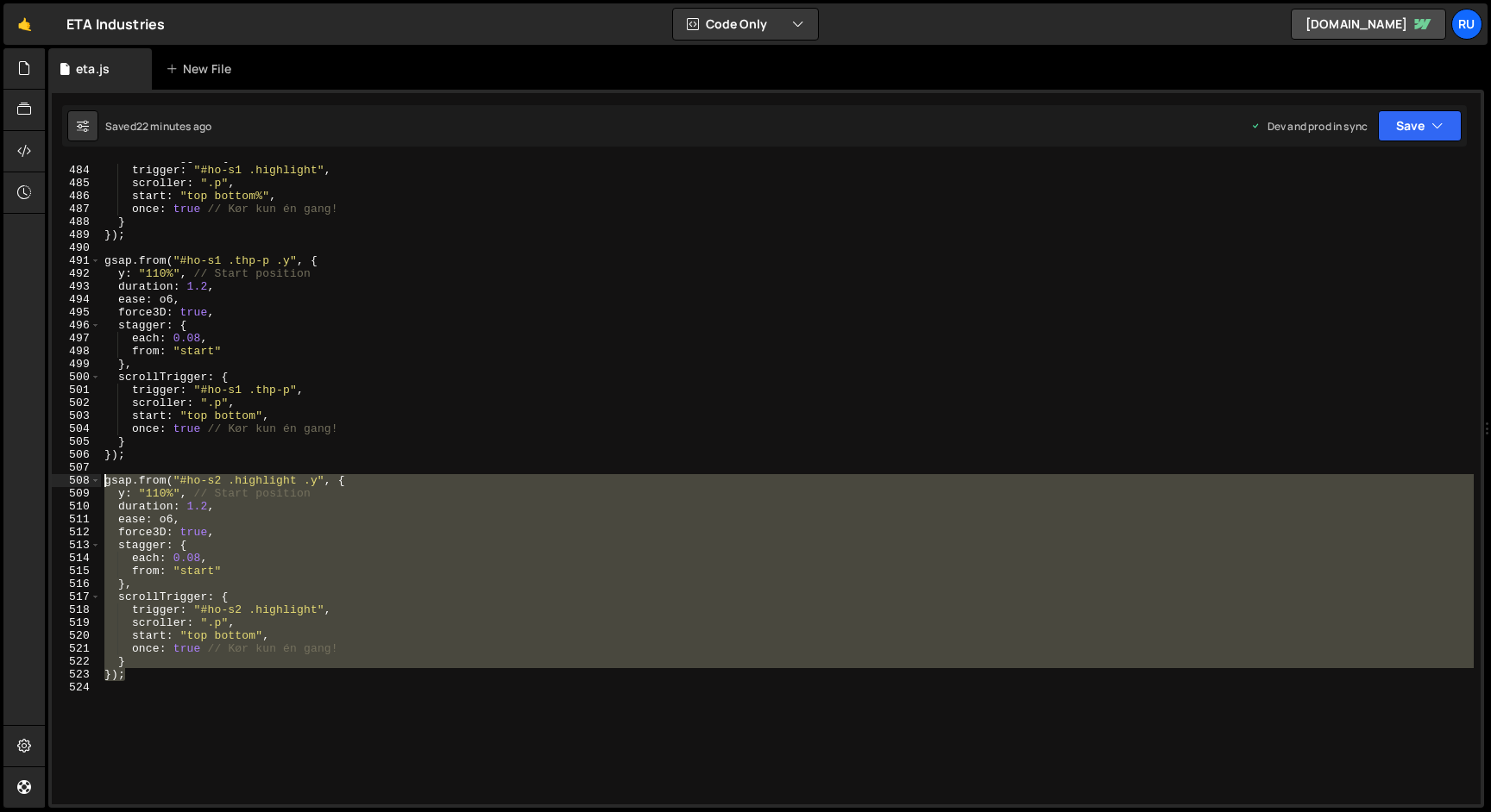
drag, startPoint x: 151, startPoint y: 672, endPoint x: 57, endPoint y: 479, distance: 214.7
click at [57, 479] on div "gsap.from("#ho-s2 .highlight .y", { 483 484 485 486 487 488 489 490 491 492 493…" at bounding box center [766, 484] width 1429 height 642
click at [545, 397] on div "scrollTrigger : { trigger : "#ho-s1 .highlight" , scroller : ".p" , start : "to…" at bounding box center [786, 485] width 1372 height 668
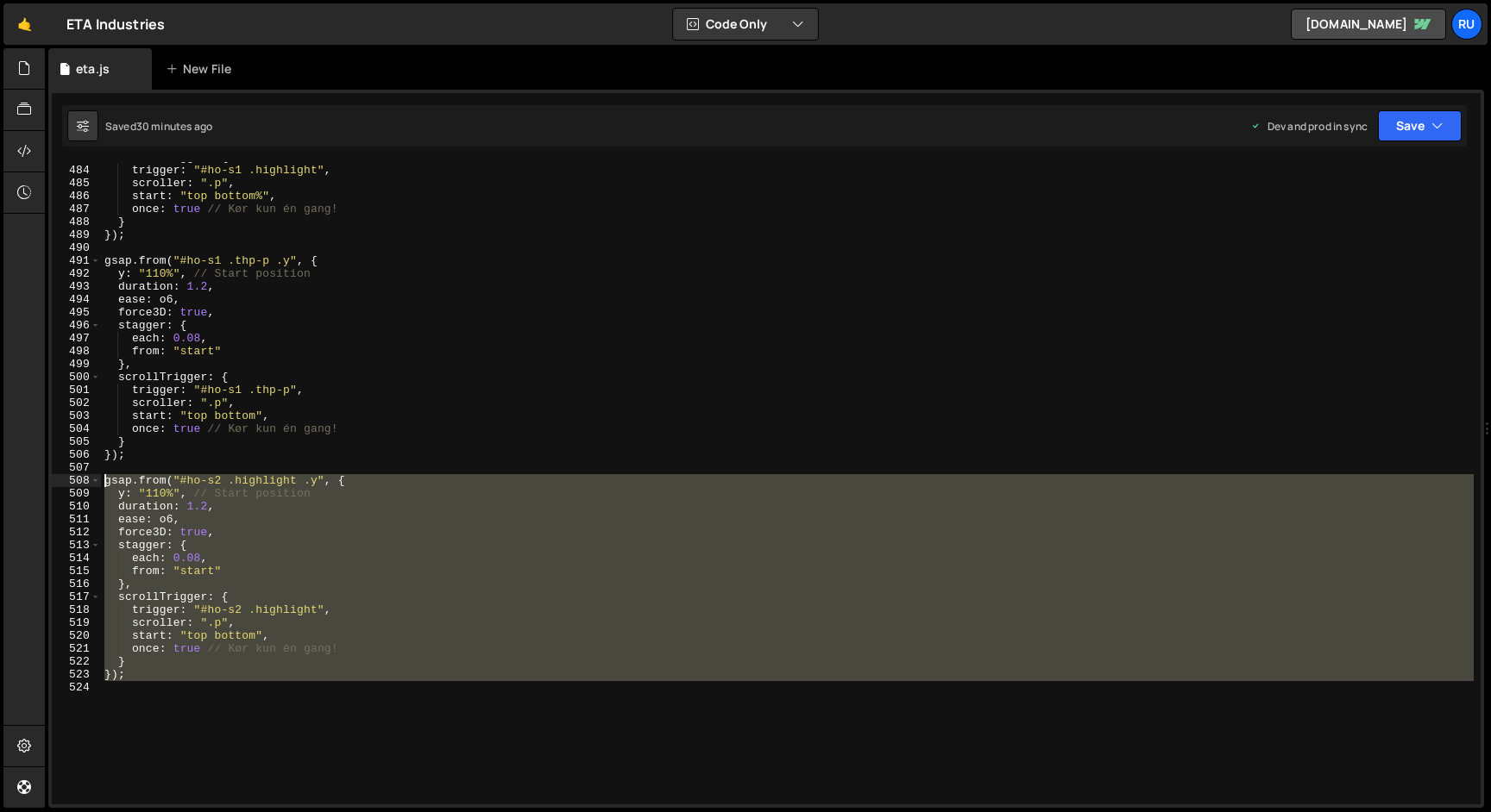
drag, startPoint x: 118, startPoint y: 652, endPoint x: 65, endPoint y: 481, distance: 179.0
click at [63, 481] on div "scroller: ".p", 483 484 485 486 487 488 489 490 491 492 493 494 495 496 497 498…" at bounding box center [766, 484] width 1429 height 642
type textarea "gsap.from("#ho-s2 .highlight .y", { y: "110%", // Start position"
click at [166, 681] on div "scrollTrigger : { trigger : "#ho-s1 .highlight" , scroller : ".p" , start : "to…" at bounding box center [786, 484] width 1372 height 642
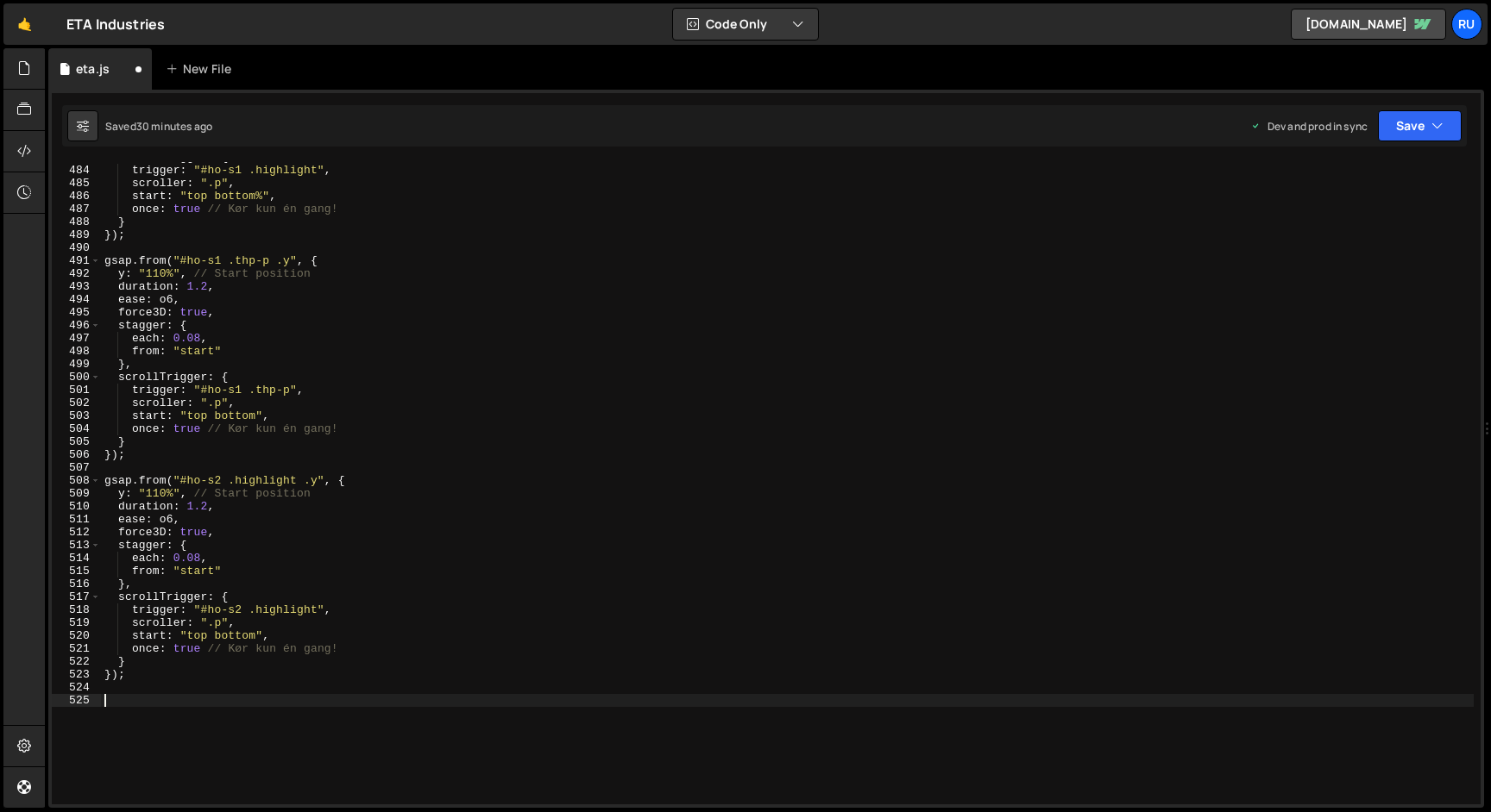
scroll to position [6356, 0]
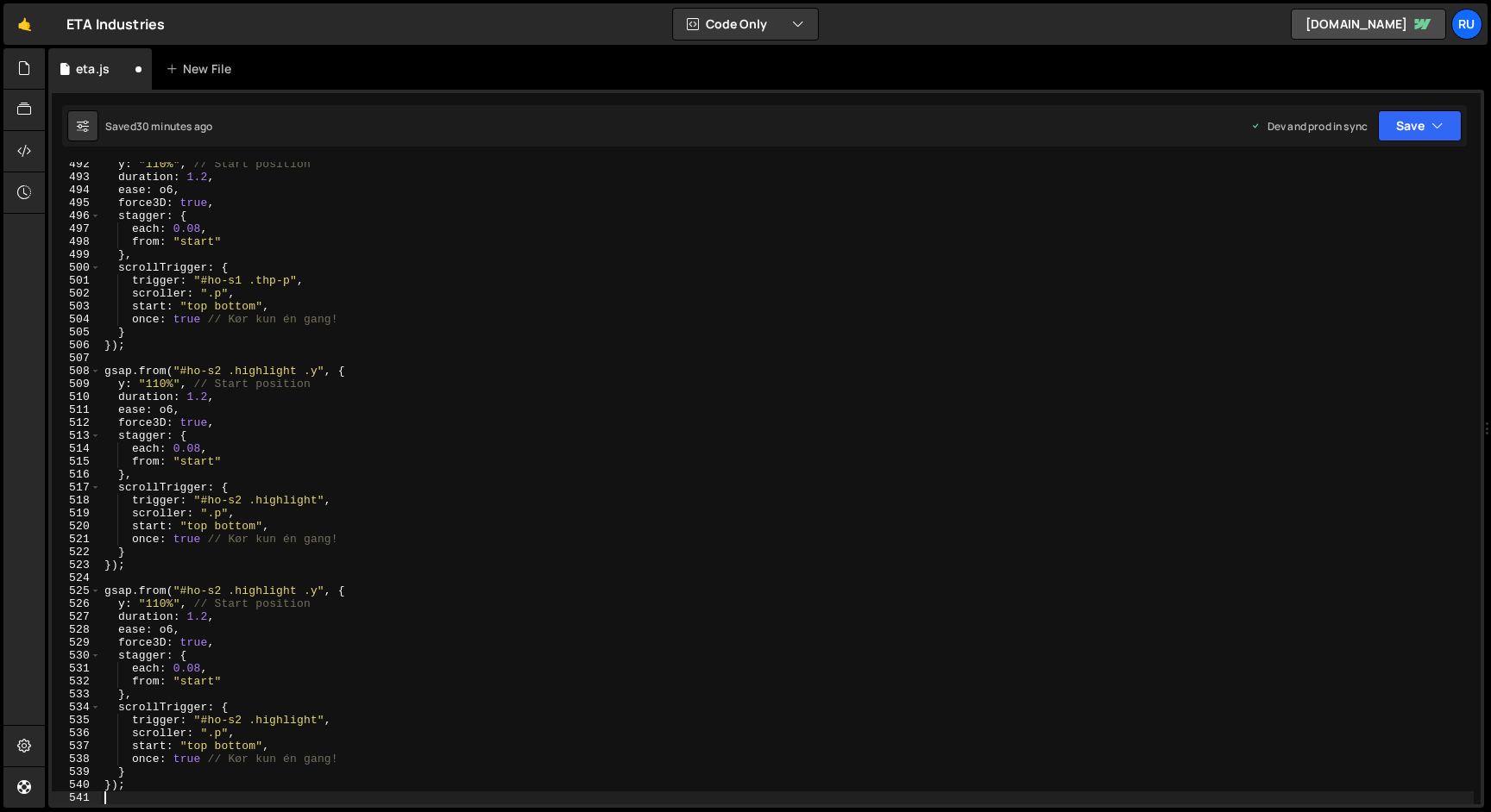
click at [271, 592] on div "y : "110%" , // Start position duration : 1.2 , ease : o6 , force3D : true , st…" at bounding box center [786, 492] width 1372 height 668
paste textarea ".ho-s2-timer_"
drag, startPoint x: 243, startPoint y: 590, endPoint x: 250, endPoint y: 635, distance: 45.5
click at [244, 594] on div "y : "110%" , // Start position duration : 1.2 , ease : o6 , force3D : true , st…" at bounding box center [786, 492] width 1372 height 668
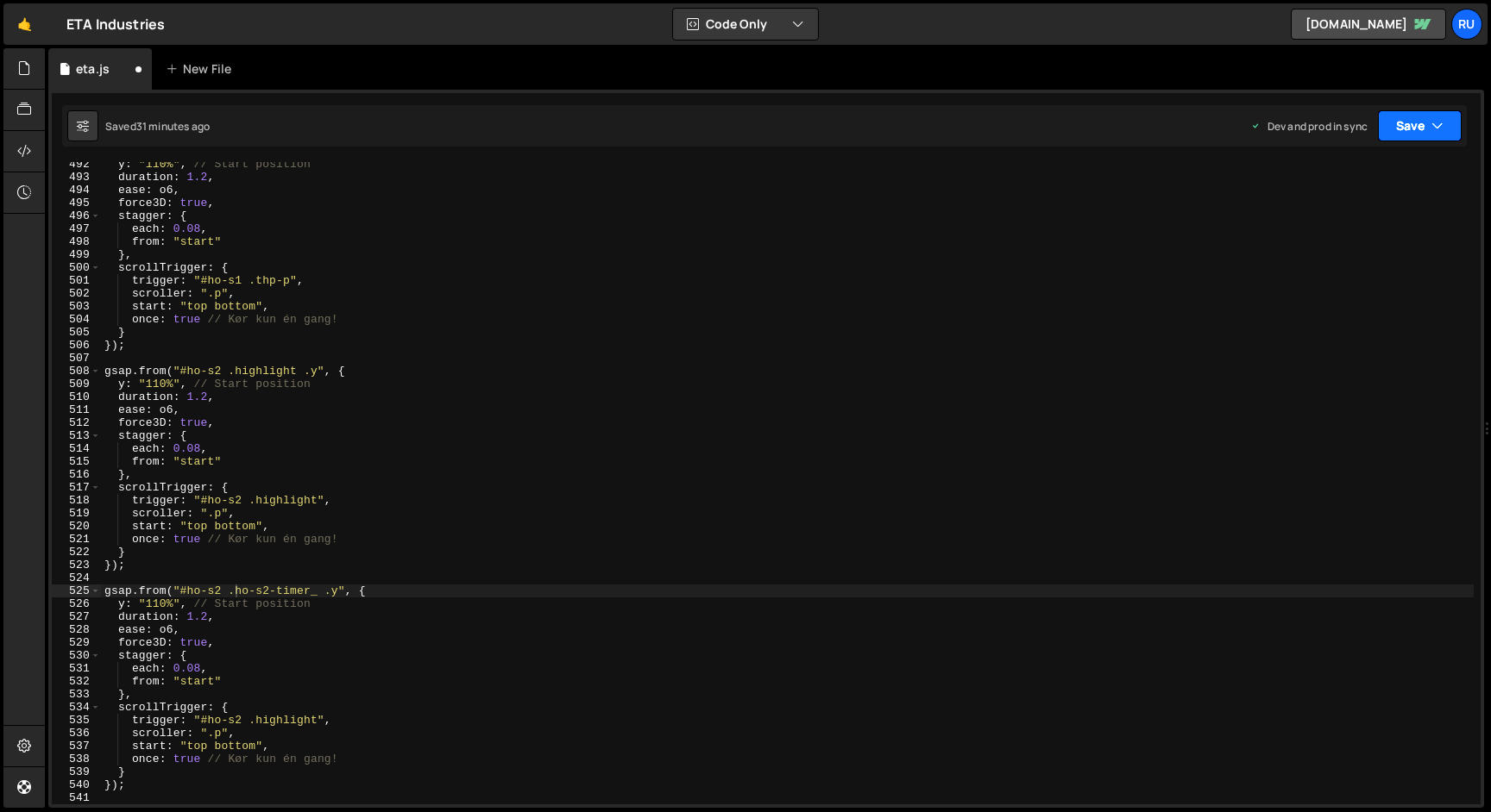
click at [1413, 124] on button "Save" at bounding box center [1420, 126] width 84 height 31
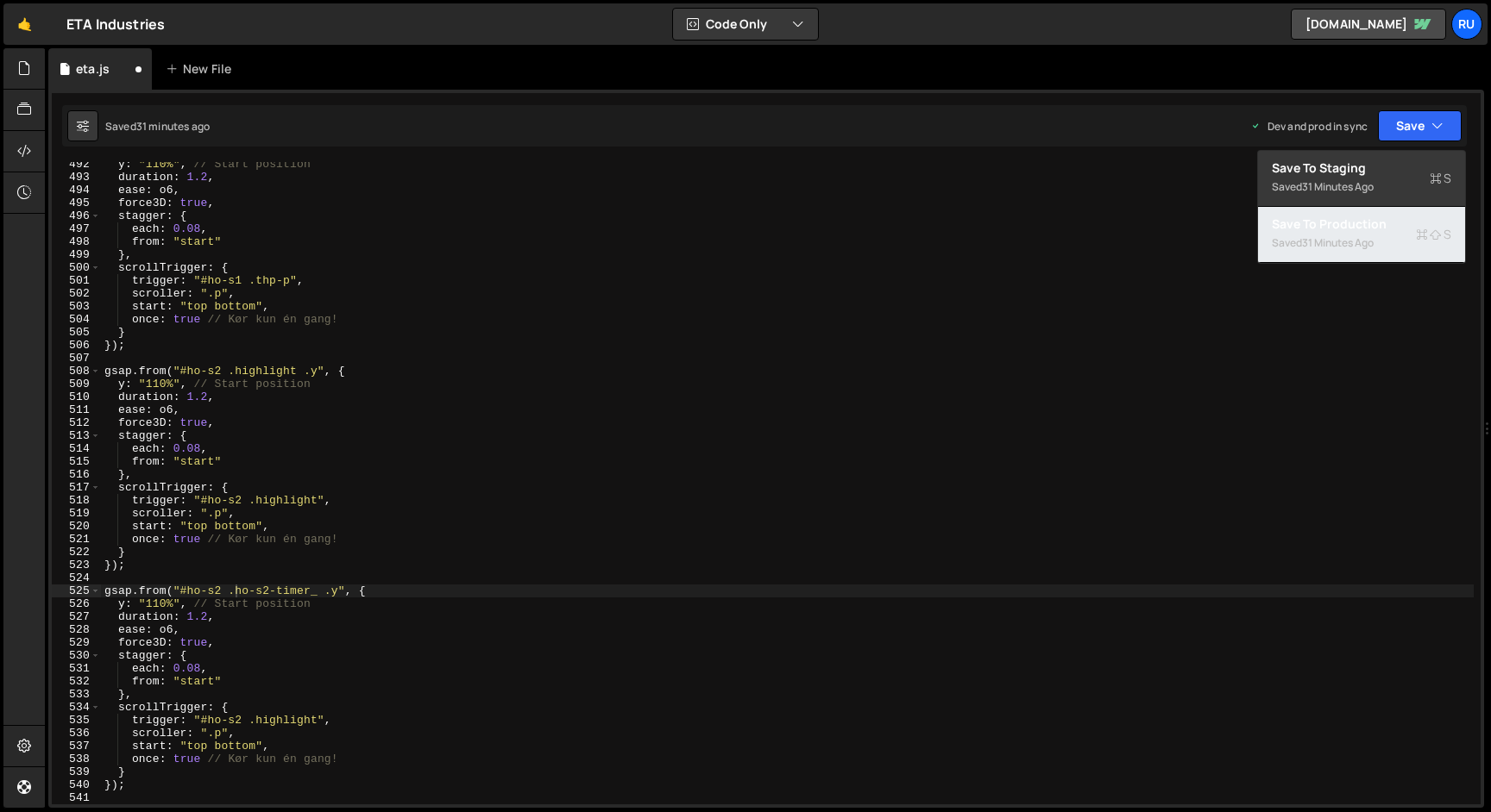
click at [1379, 249] on div "Saved 31 minutes ago" at bounding box center [1361, 242] width 180 height 21
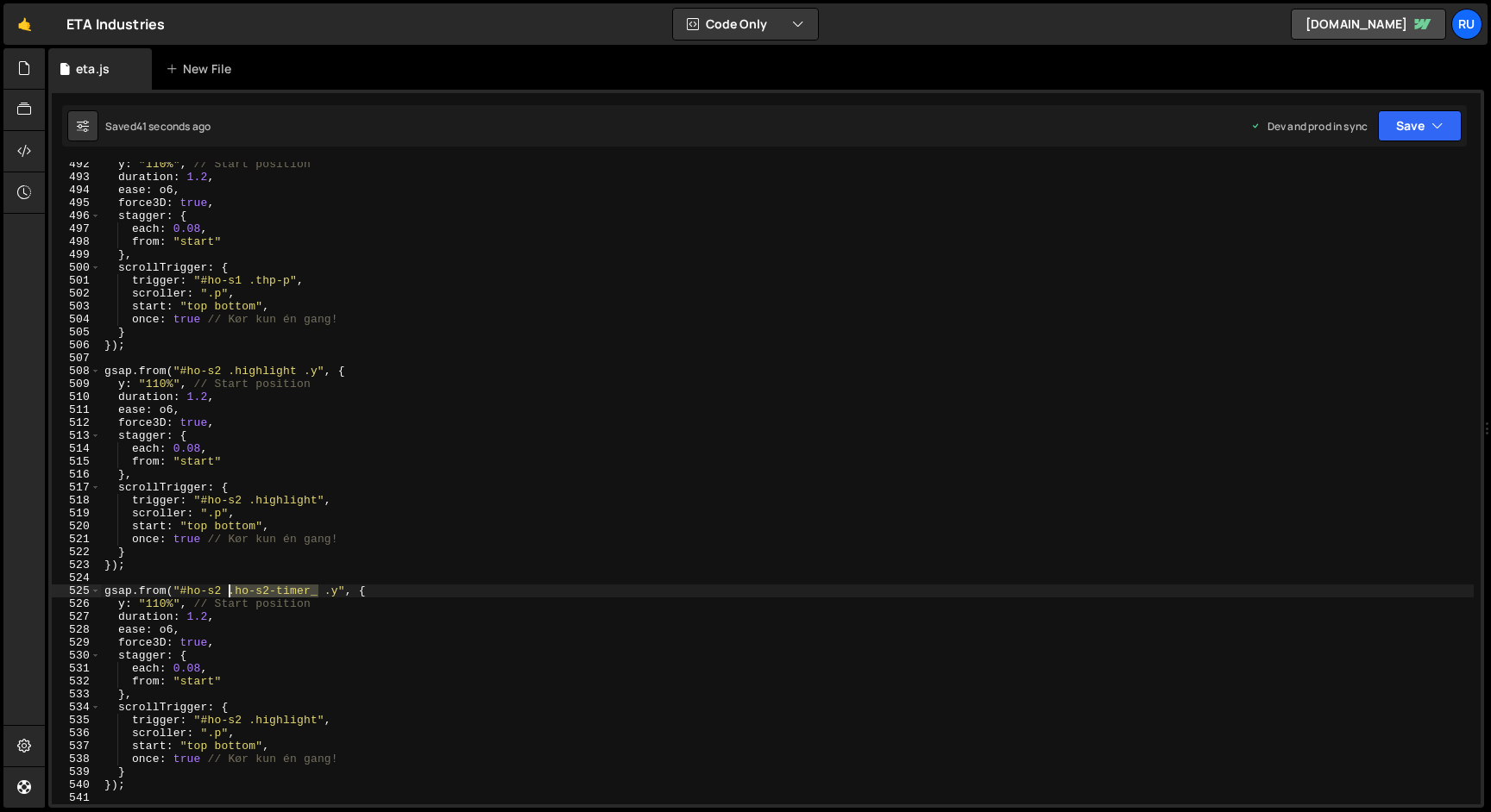
drag, startPoint x: 319, startPoint y: 593, endPoint x: 232, endPoint y: 592, distance: 87.0
click at [232, 592] on div "y : "110%" , // Start position duration : 1.2 , ease : o6 , force3D : true , st…" at bounding box center [786, 492] width 1372 height 668
click at [286, 715] on div "y : "110%" , // Start position duration : 1.2 , ease : o6 , force3D : true , st…" at bounding box center [786, 492] width 1372 height 668
paste textarea ".ho-s2-timer_"
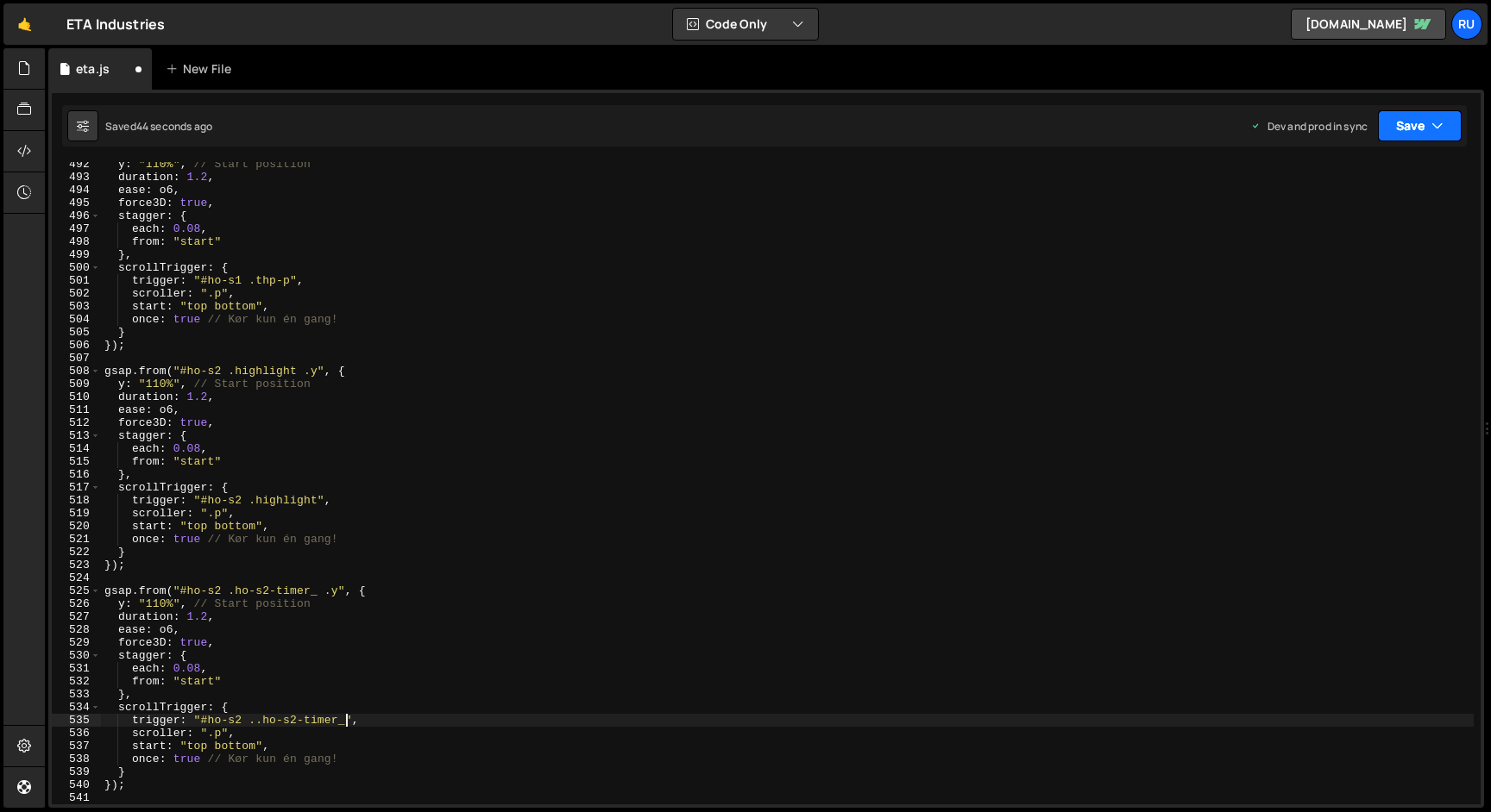
click at [1418, 130] on button "Save" at bounding box center [1420, 126] width 84 height 31
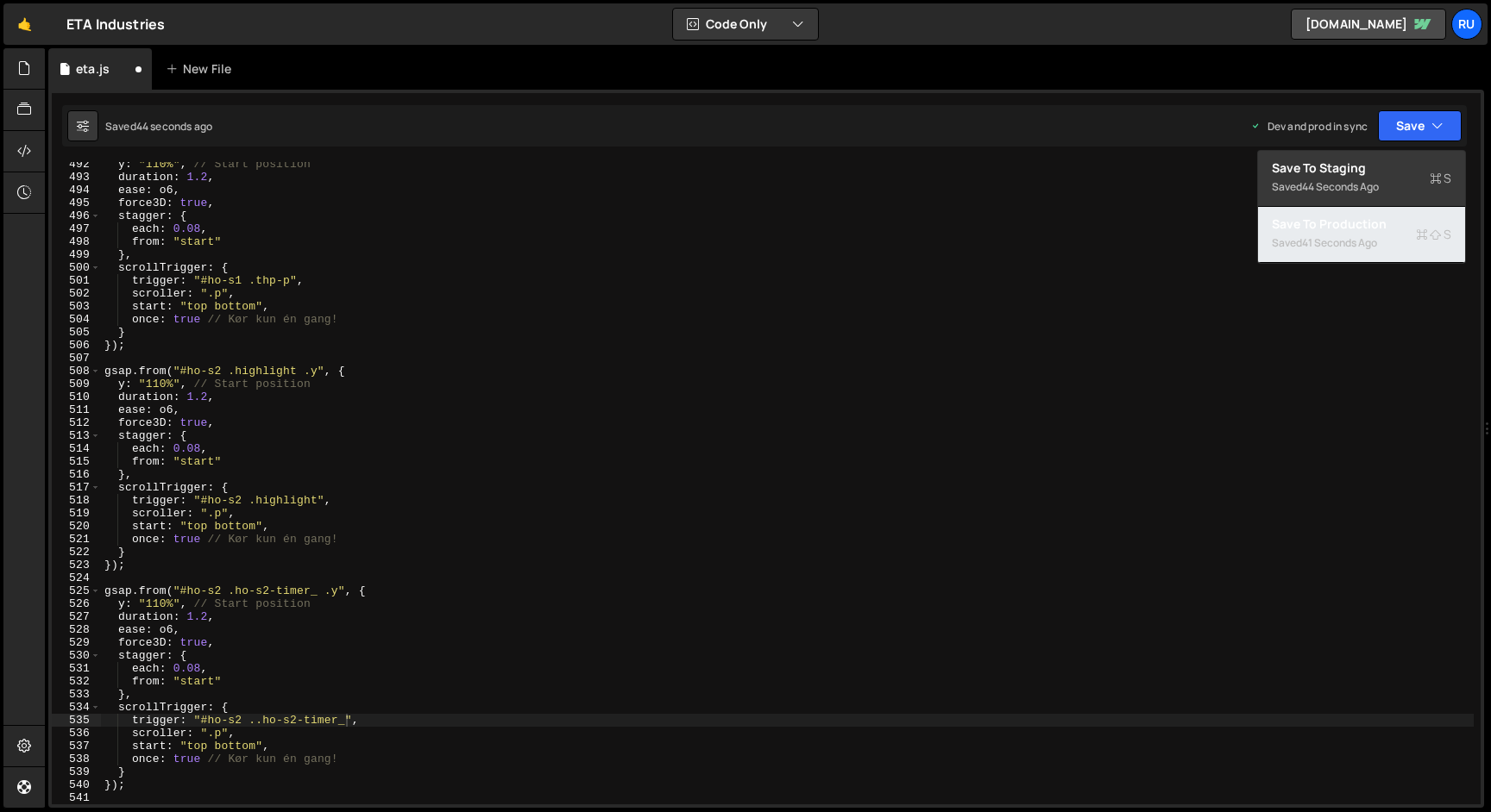
click at [1400, 226] on div "Save to Production S" at bounding box center [1361, 223] width 180 height 17
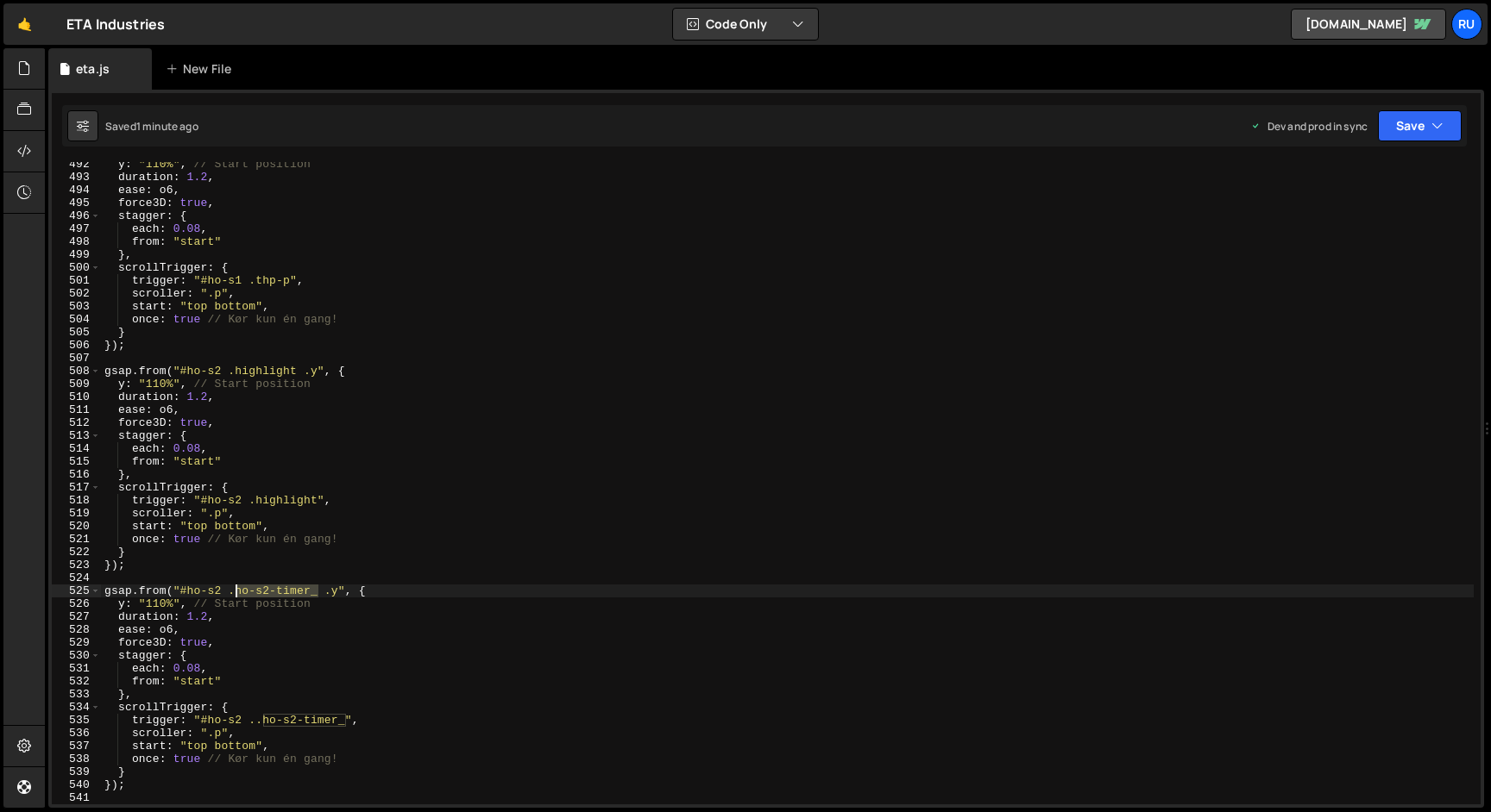
drag, startPoint x: 306, startPoint y: 594, endPoint x: 236, endPoint y: 589, distance: 70.2
click at [236, 590] on div "y : "110%" , // Start position duration : 1.2 , ease : o6 , force3D : true , st…" at bounding box center [786, 492] width 1372 height 668
paste textarea "-txt"
drag, startPoint x: 1430, startPoint y: 125, endPoint x: 1402, endPoint y: 197, distance: 77.3
click at [1430, 126] on button "Save" at bounding box center [1420, 126] width 84 height 31
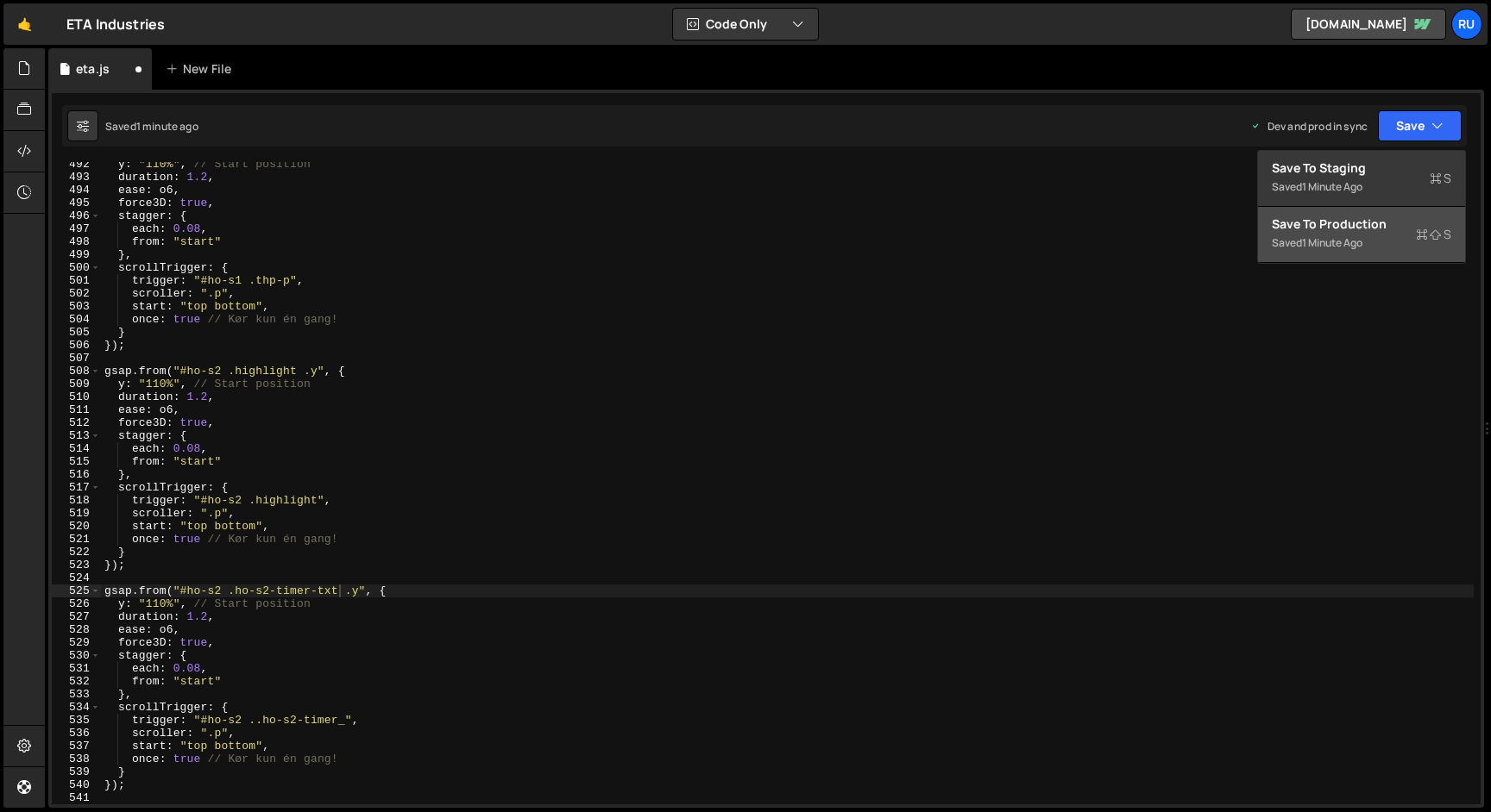
click at [1384, 246] on div "Saved 1 minute ago" at bounding box center [1361, 242] width 180 height 21
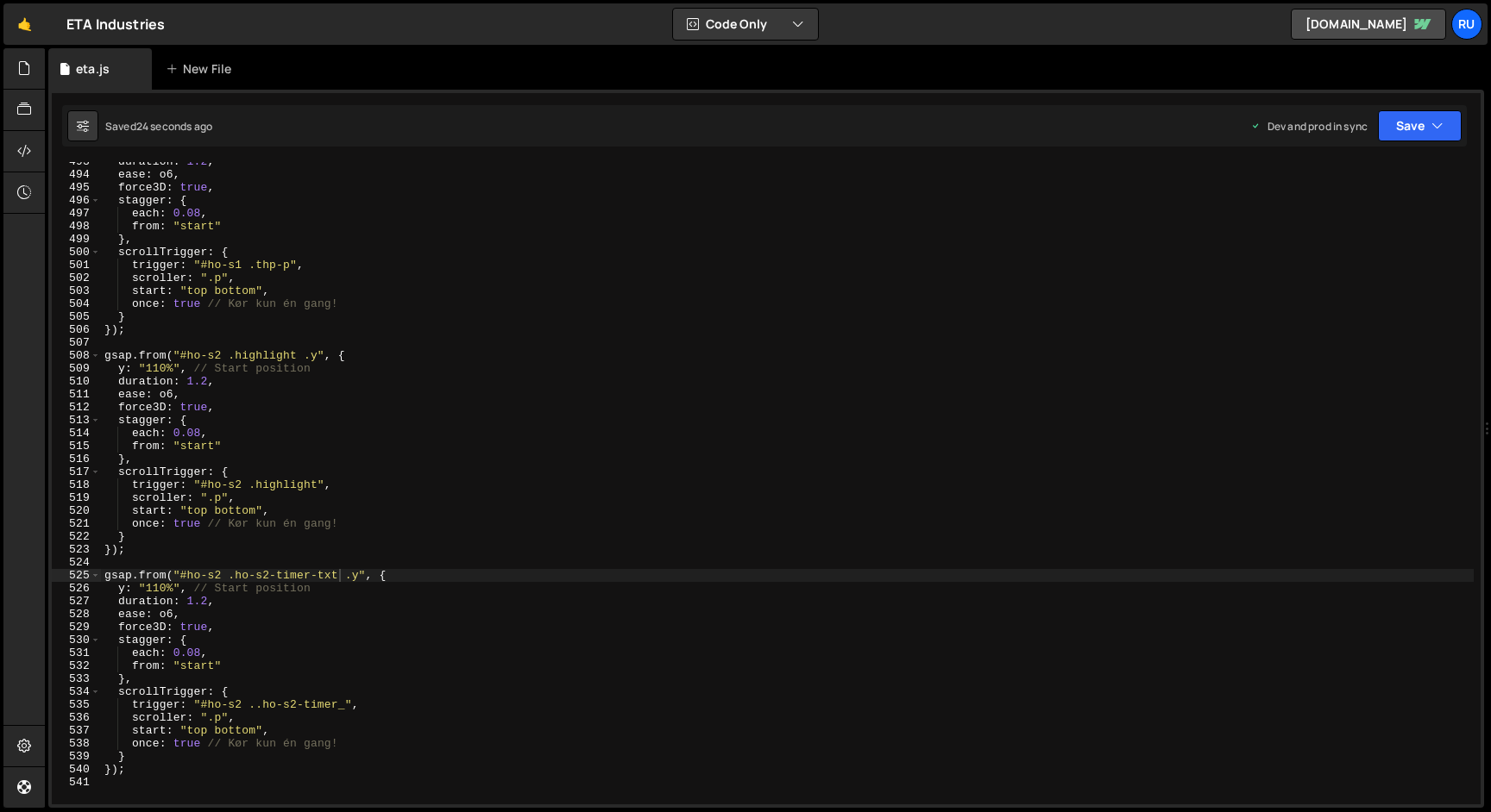
scroll to position [6373, 0]
click at [280, 353] on div "duration : 1.2 , ease : o6 , force3D : true , stagger : { each : 0.08 , from : …" at bounding box center [786, 488] width 1372 height 668
click at [280, 351] on div "duration : 1.2 , ease : o6 , force3D : true , stagger : { each : 0.08 , from : …" at bounding box center [786, 488] width 1372 height 668
drag, startPoint x: 338, startPoint y: 575, endPoint x: 239, endPoint y: 572, distance: 99.0
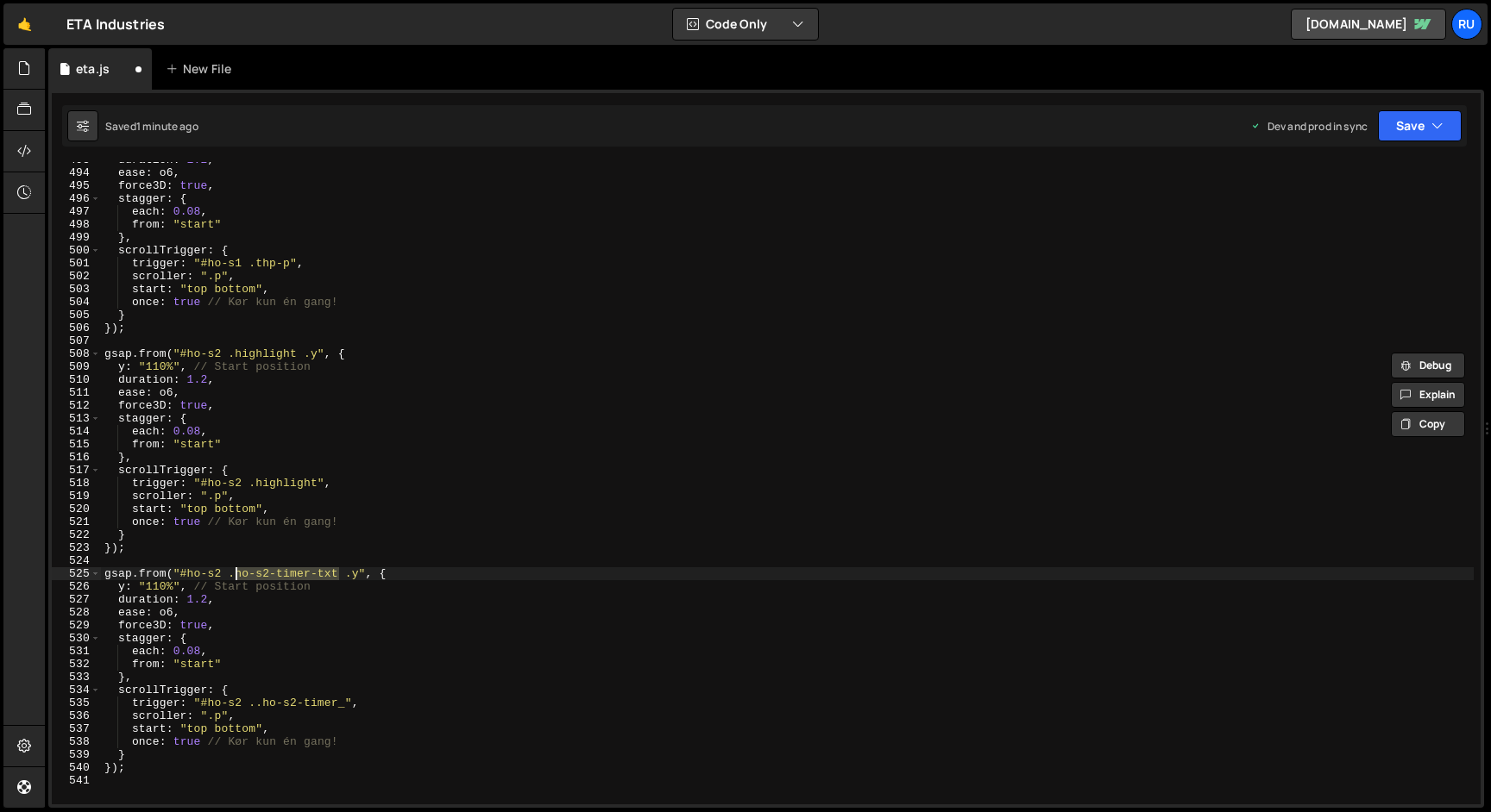
click at [238, 574] on div "duration : 1.2 , ease : o6 , force3D : true , stagger : { each : 0.08 , from : …" at bounding box center [786, 488] width 1372 height 668
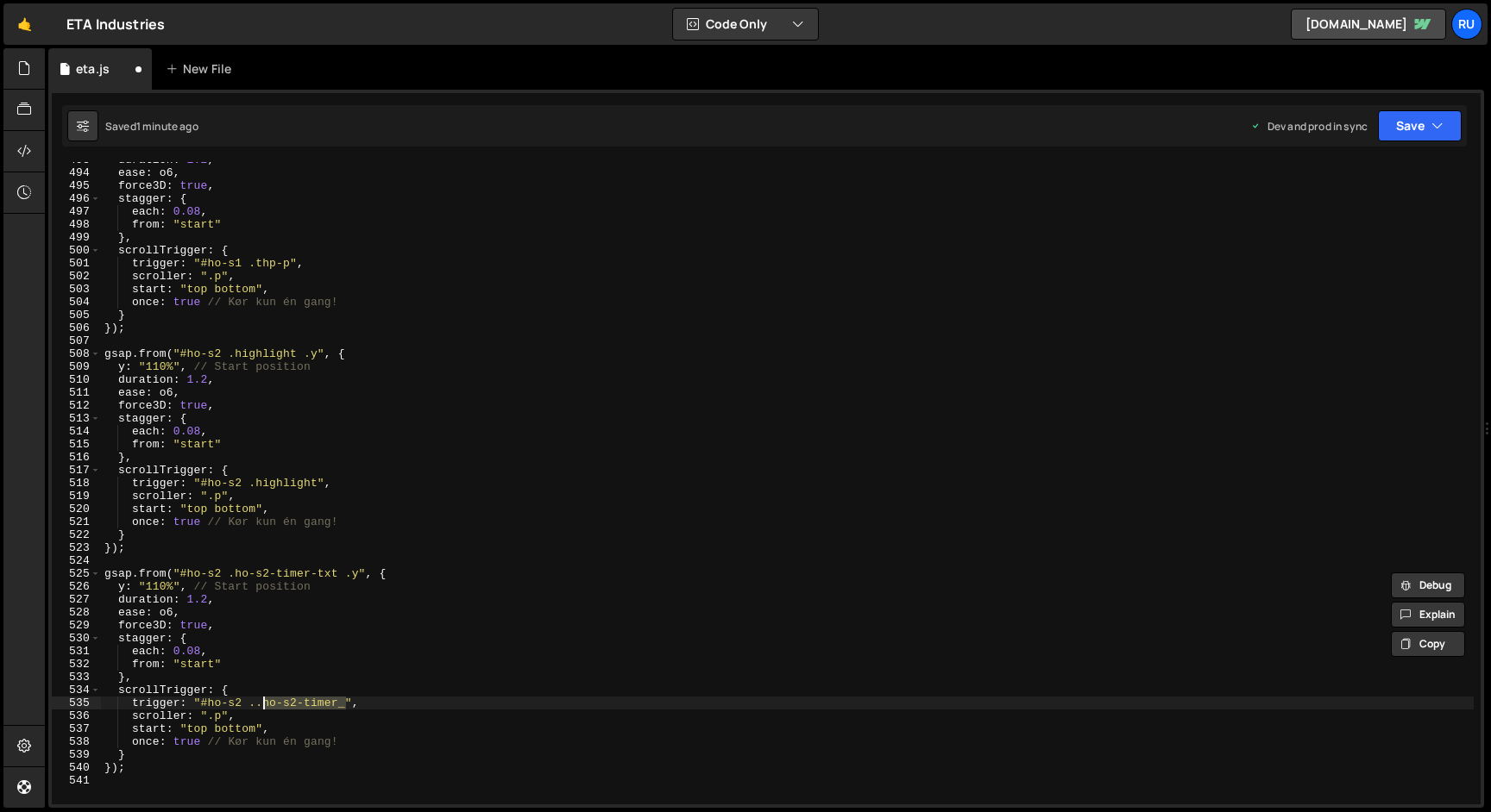
drag, startPoint x: 309, startPoint y: 707, endPoint x: 262, endPoint y: 706, distance: 47.0
click at [261, 706] on div "duration : 1.2 , ease : o6 , force3D : true , stagger : { each : 0.08 , from : …" at bounding box center [786, 488] width 1372 height 668
click at [262, 705] on div "duration : 1.2 , ease : o6 , force3D : true , stagger : { each : 0.08 , from : …" at bounding box center [786, 484] width 1372 height 642
drag, startPoint x: 1421, startPoint y: 124, endPoint x: 1400, endPoint y: 176, distance: 56.1
click at [1422, 127] on button "Save" at bounding box center [1420, 126] width 84 height 31
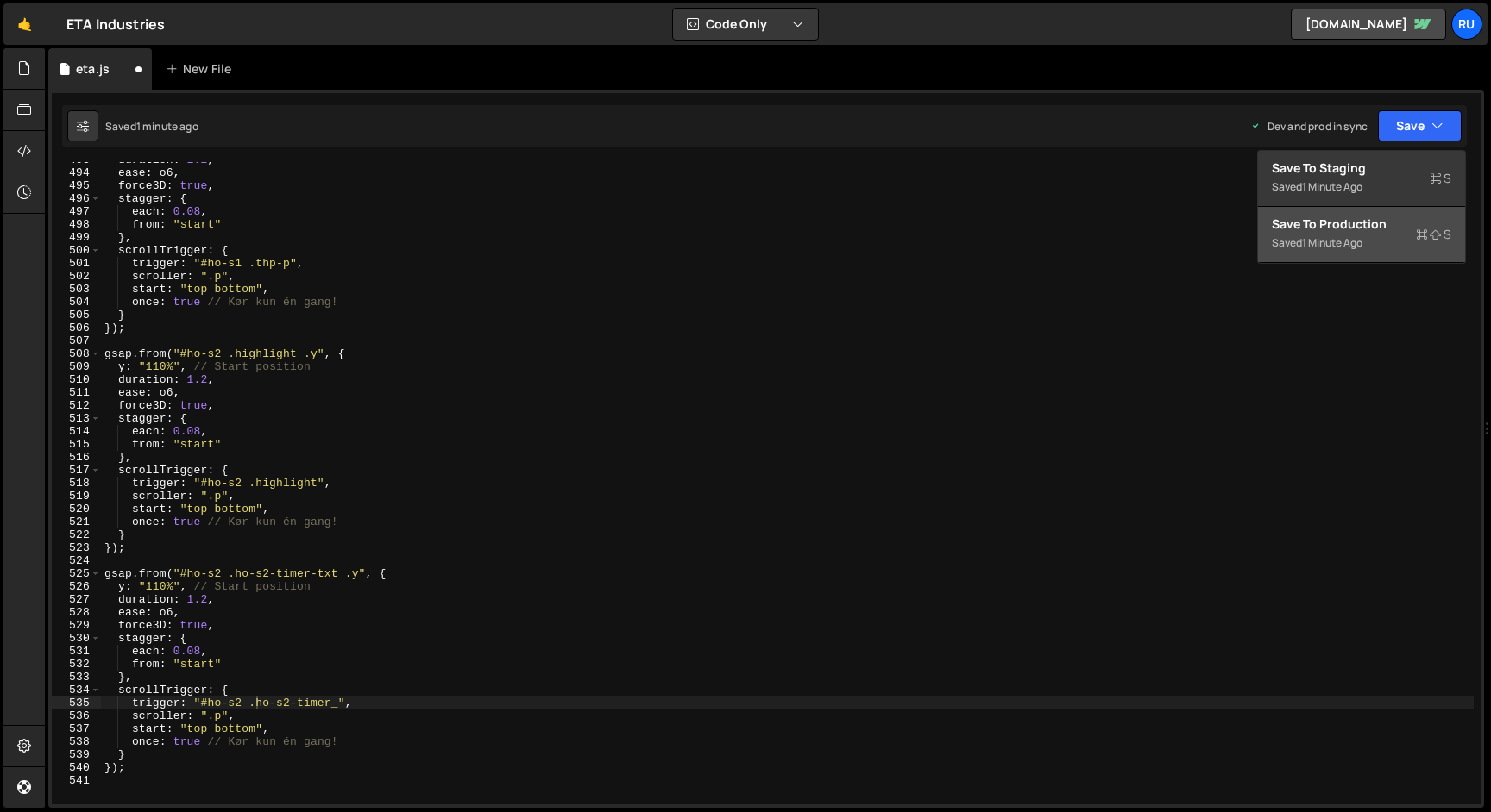
click at [1398, 232] on div "Saved 1 minute ago" at bounding box center [1361, 242] width 180 height 21
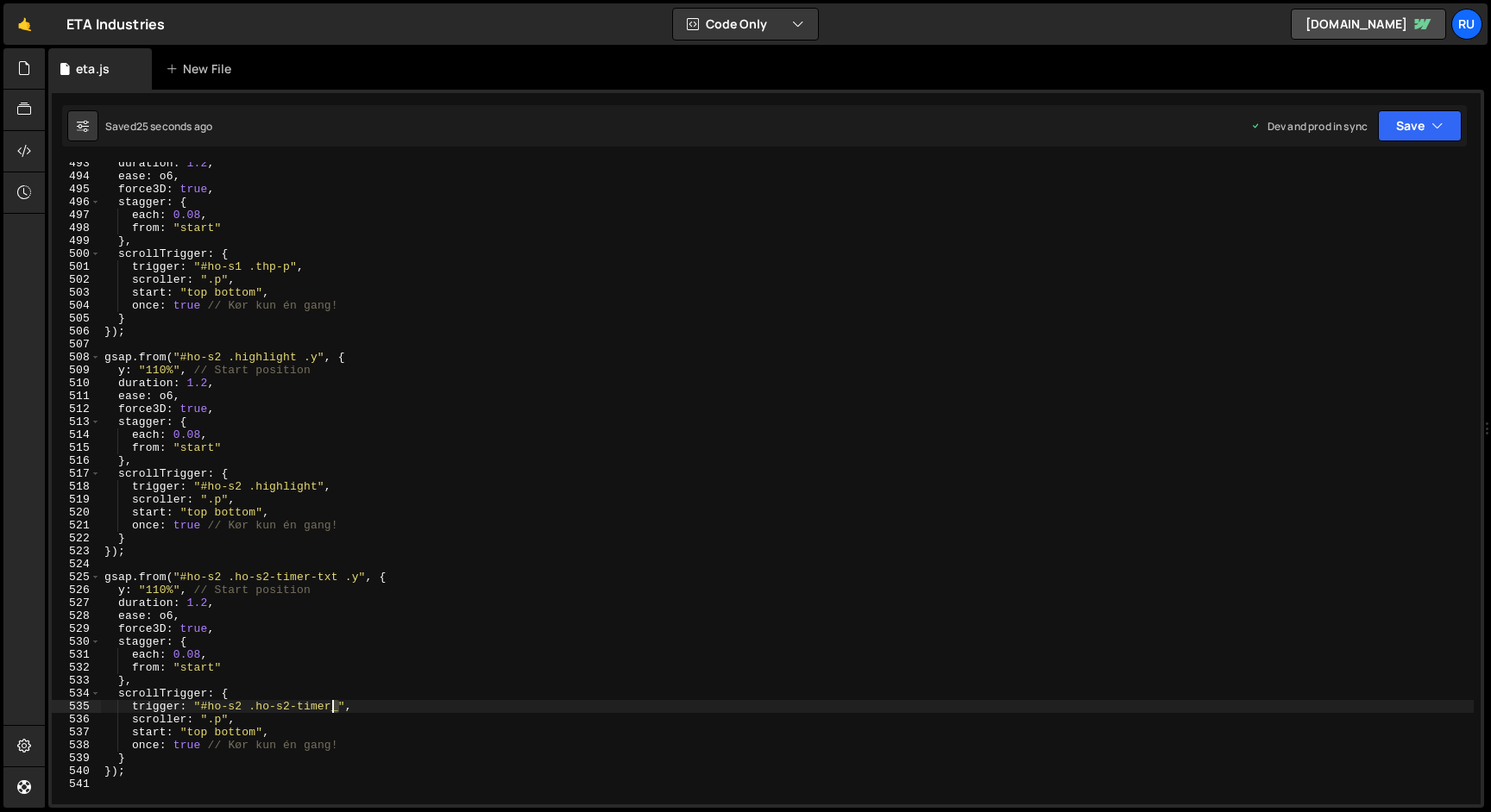
scroll to position [6369, 0]
drag, startPoint x: 338, startPoint y: 710, endPoint x: 243, endPoint y: 697, distance: 95.9
click at [253, 702] on div "duration : 1.2 , ease : o6 , force3D : true , stagger : { each : 0.08 , from : …" at bounding box center [786, 491] width 1372 height 668
click at [1401, 135] on button "Save" at bounding box center [1420, 126] width 84 height 31
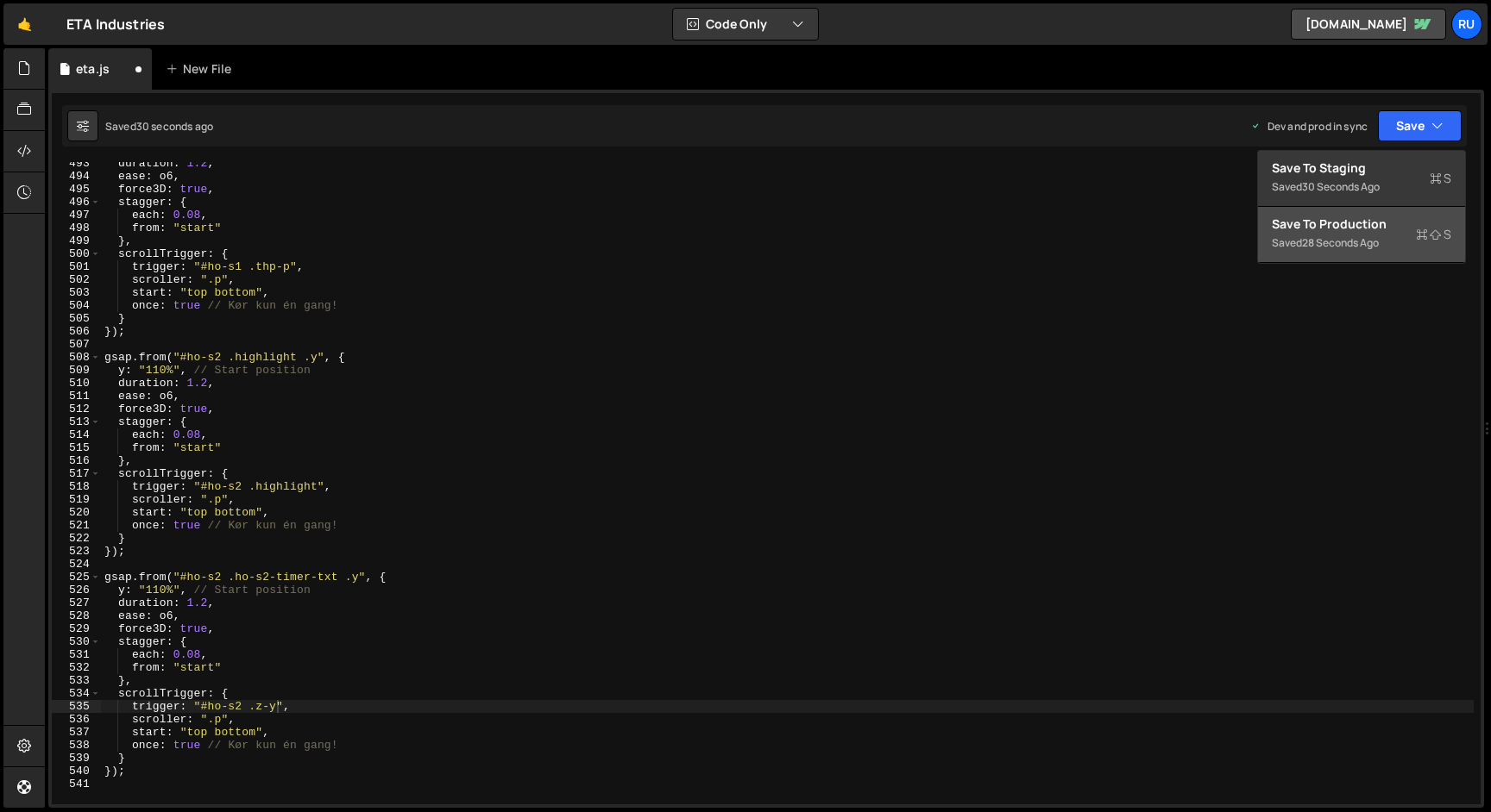
click at [1388, 237] on div "Saved 28 seconds ago" at bounding box center [1361, 242] width 180 height 21
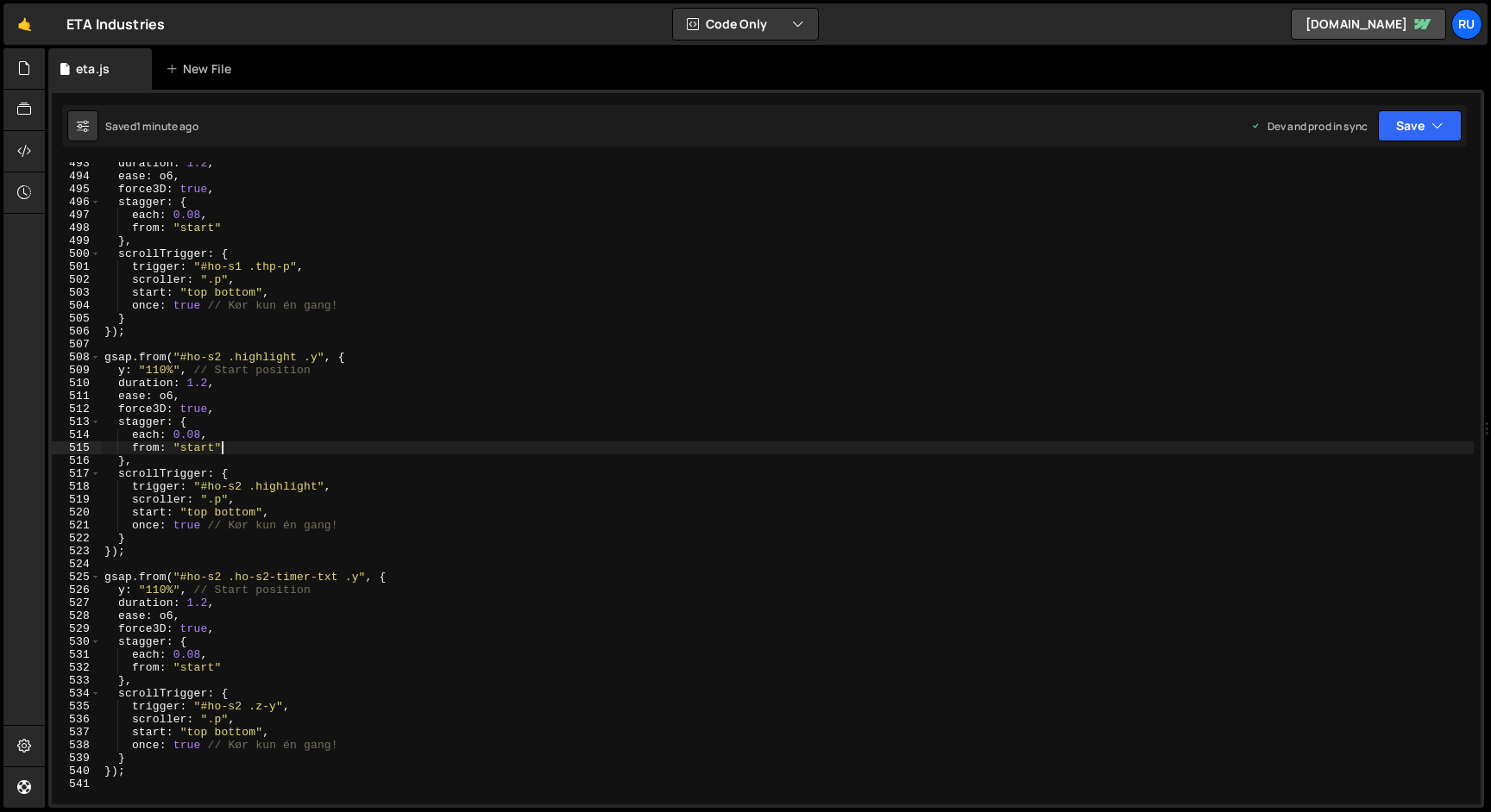
scroll to position [0, 8]
click at [322, 451] on div "duration : 1.2 , ease : o6 , force3D : true , stagger : { each : 0.08 , from : …" at bounding box center [786, 491] width 1372 height 668
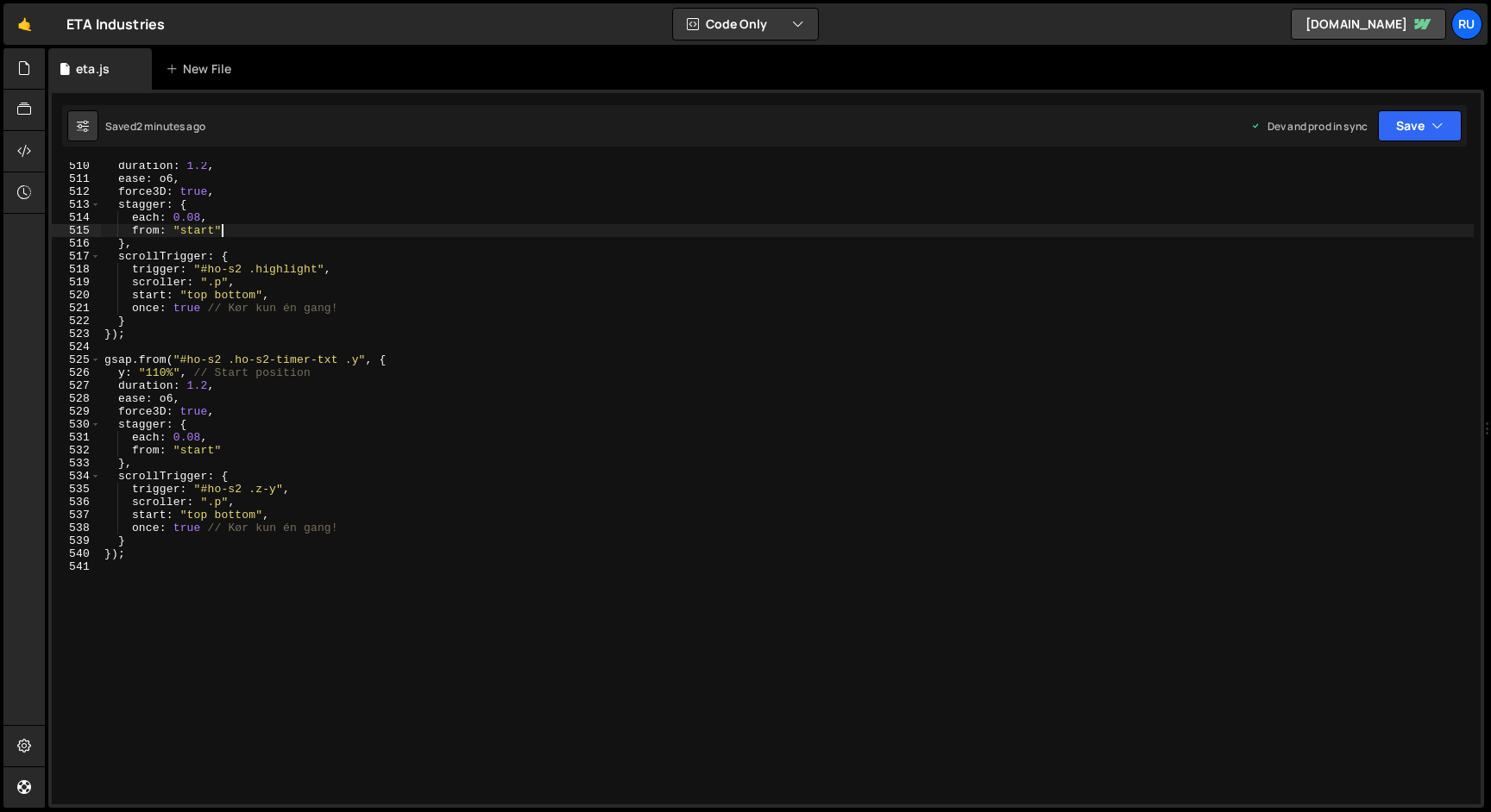
scroll to position [6581, 0]
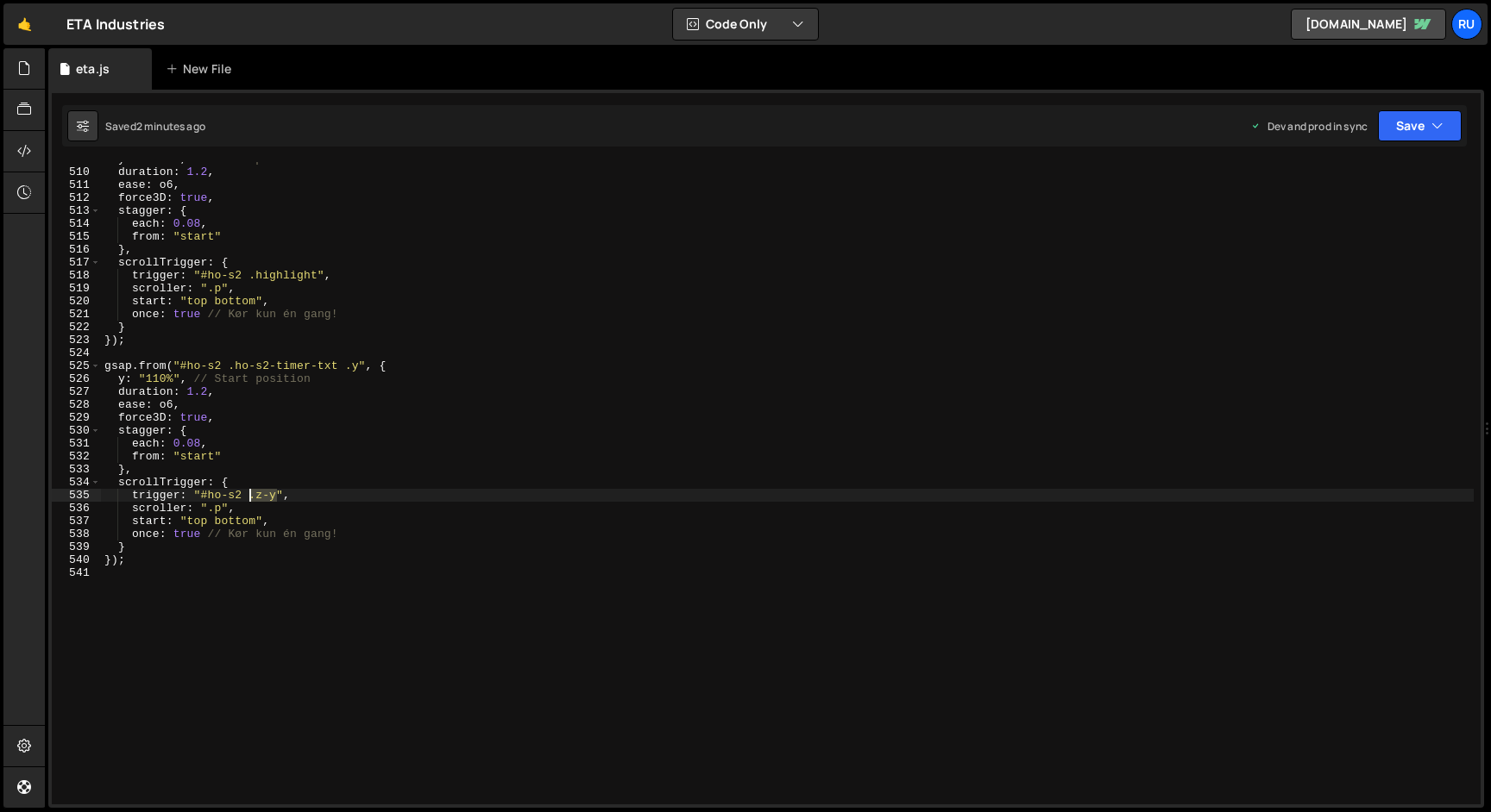
drag, startPoint x: 277, startPoint y: 497, endPoint x: 249, endPoint y: 497, distance: 28.0
click at [249, 497] on div "y : "110%" , // Start position duration : 1.2 , ease : o6 , force3D : true , st…" at bounding box center [786, 487] width 1372 height 668
paste textarea "ho-s2-timer_"
click at [1420, 131] on button "Save" at bounding box center [1420, 126] width 84 height 31
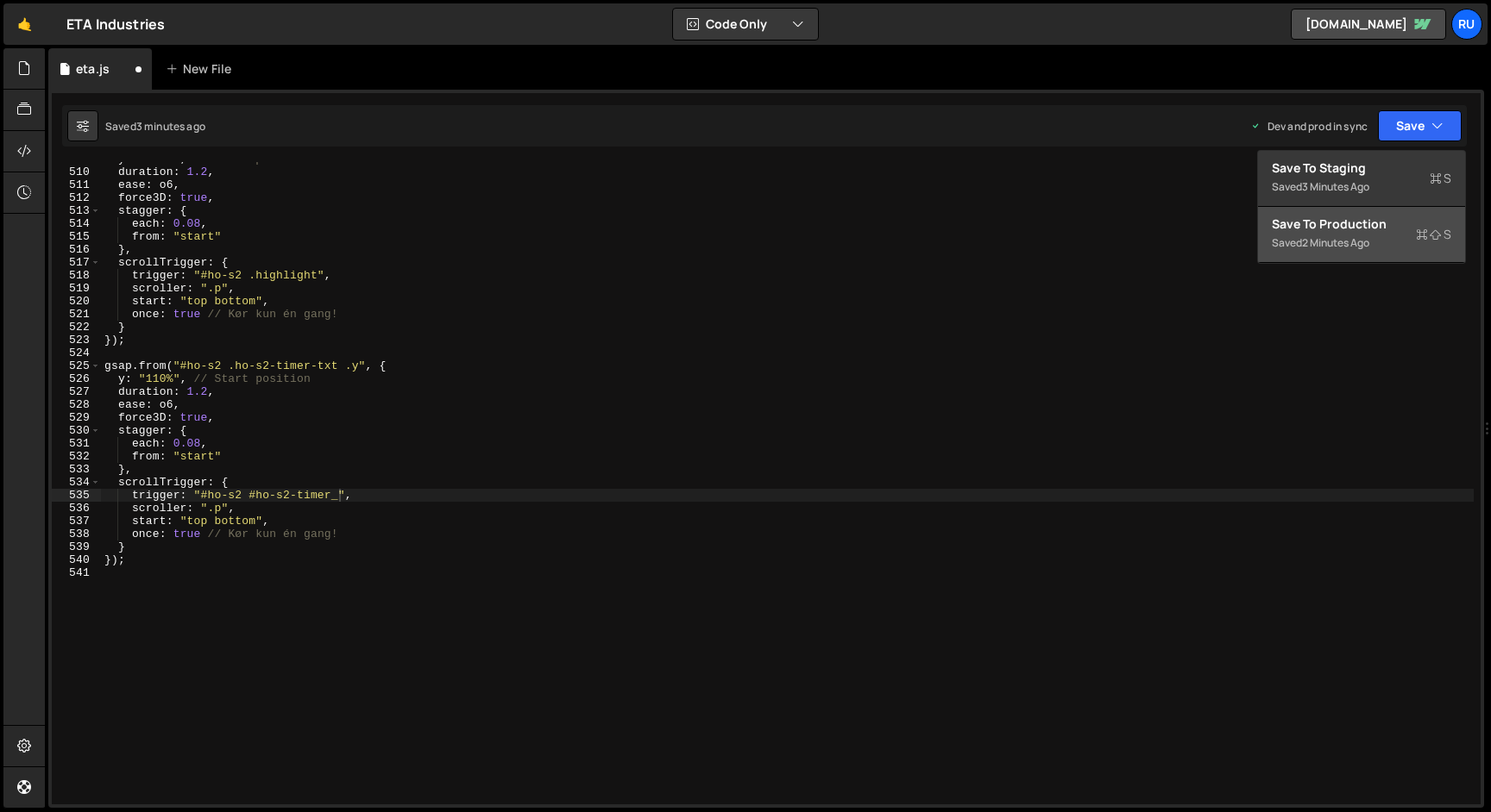
click at [1404, 229] on div "Save to Production S" at bounding box center [1361, 223] width 180 height 17
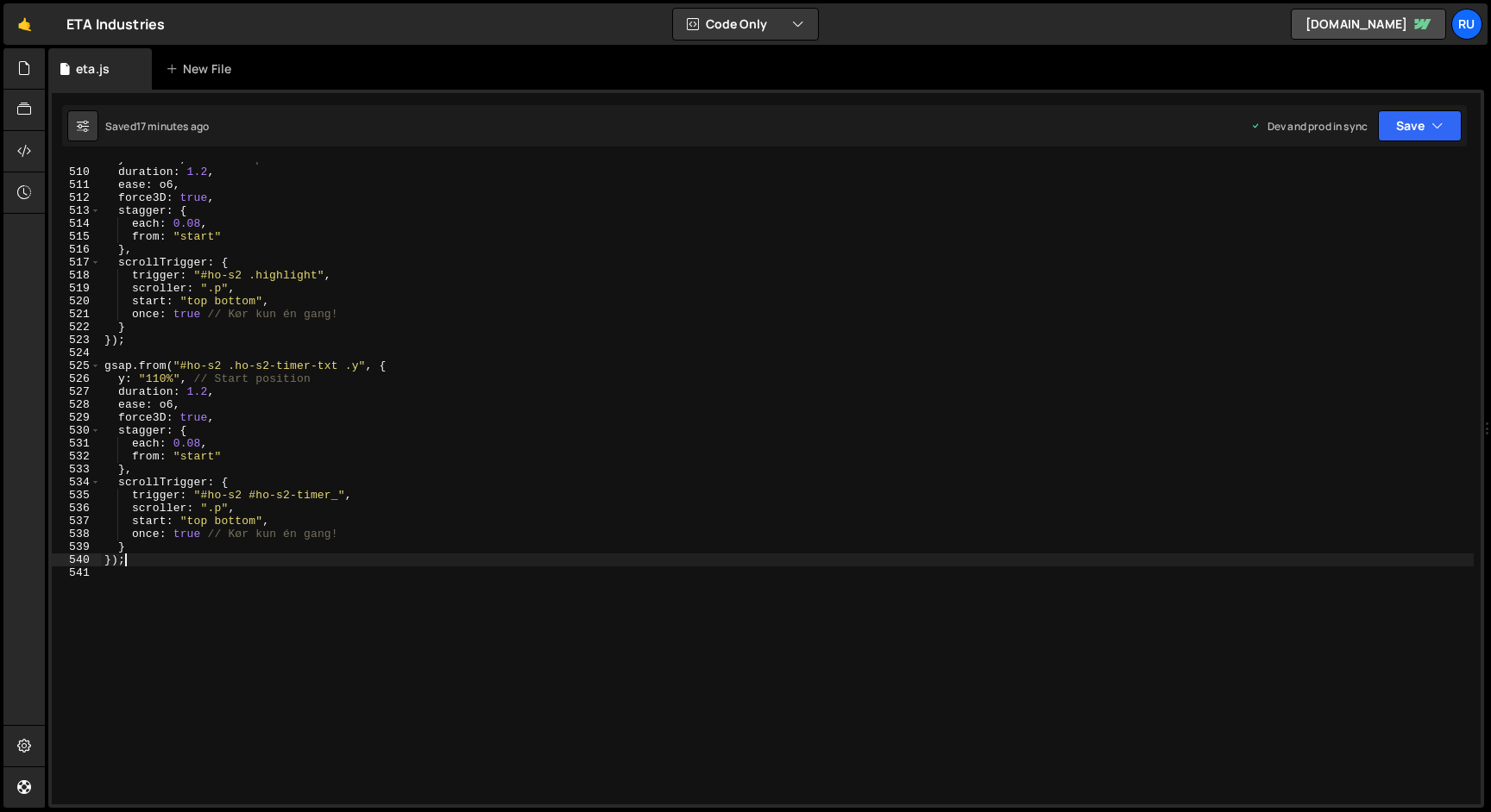
scroll to position [0, 1]
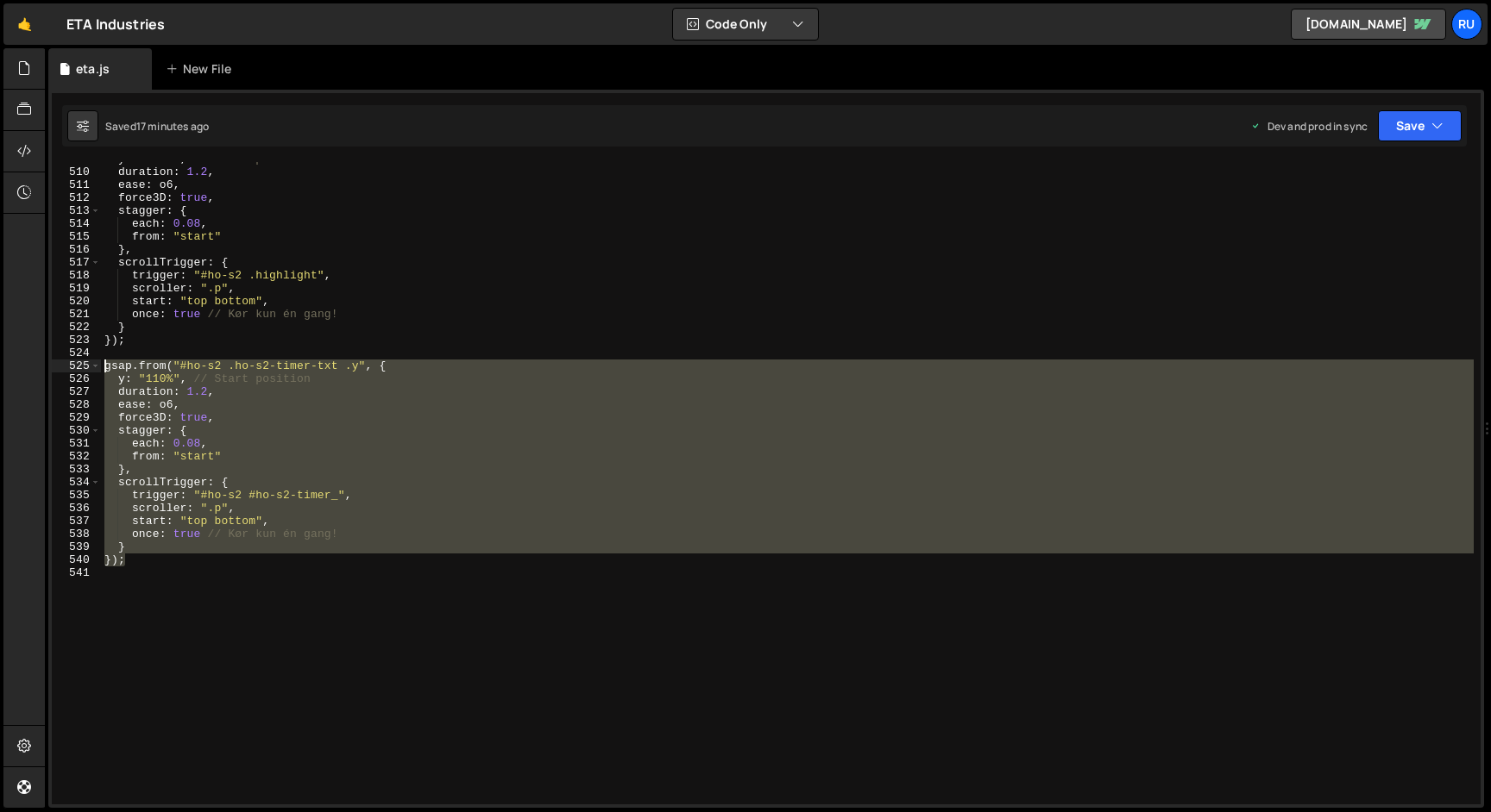
drag, startPoint x: 139, startPoint y: 560, endPoint x: 55, endPoint y: 372, distance: 205.9
click at [55, 372] on div "}); 509 510 511 512 513 514 515 516 517 518 519 520 521 522 523 524 525 526 527…" at bounding box center [766, 484] width 1429 height 642
paste textarea "});"
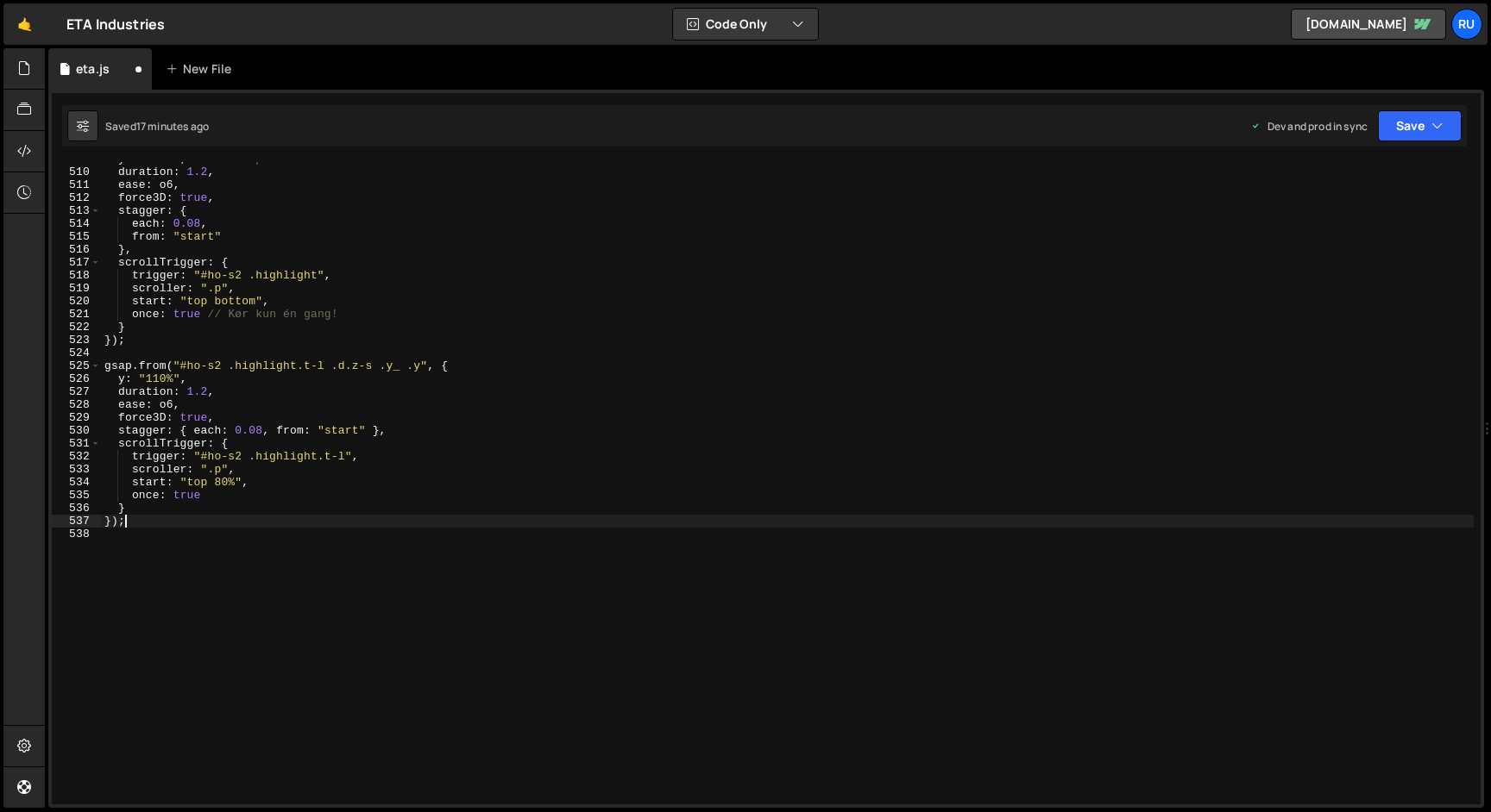
type textarea "} });"
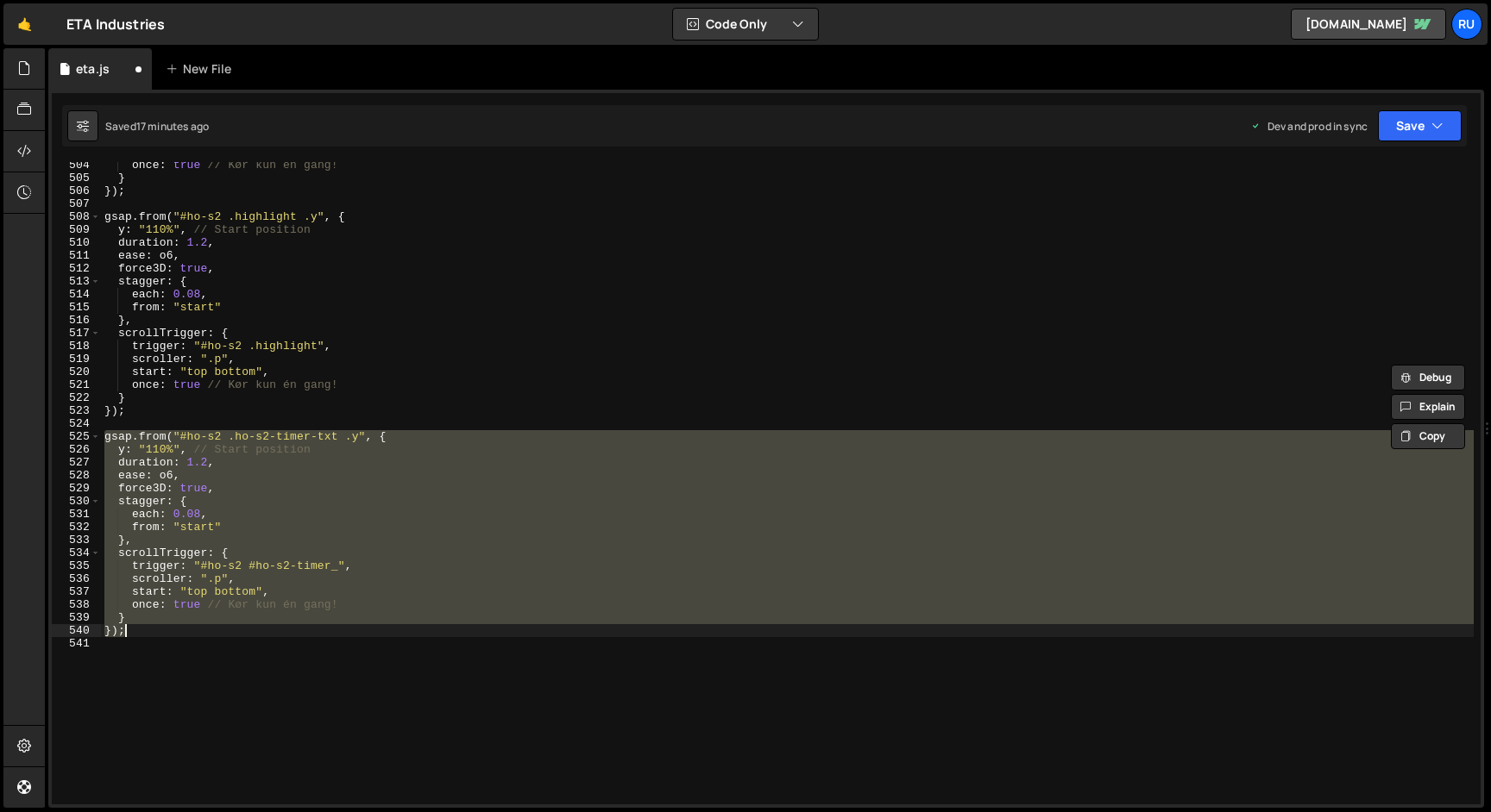
scroll to position [6671, 0]
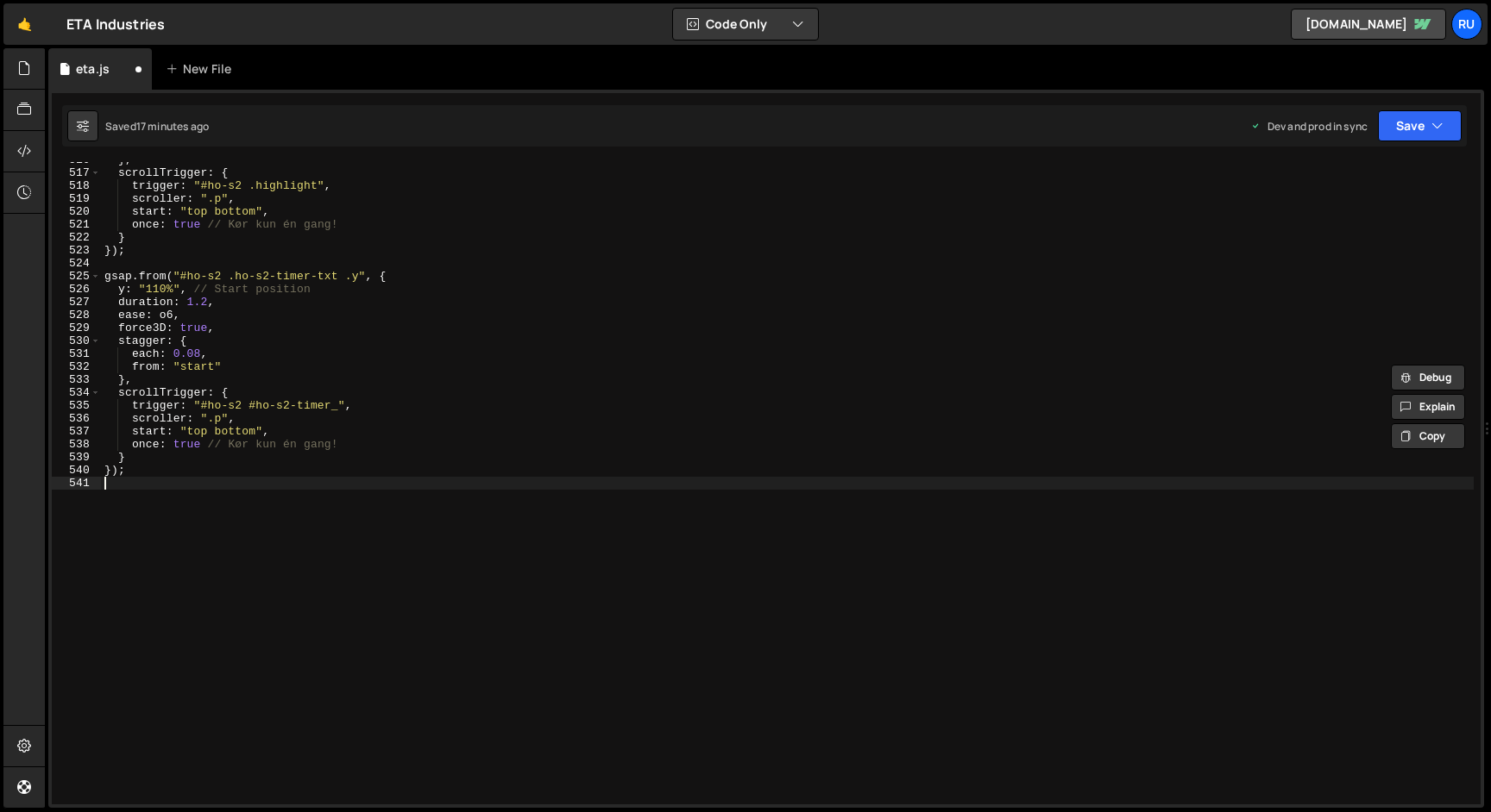
click at [169, 593] on div "} , scrollTrigger : { trigger : "#ho-s2 .highlight" , scroller : ".p" , start :…" at bounding box center [786, 488] width 1372 height 668
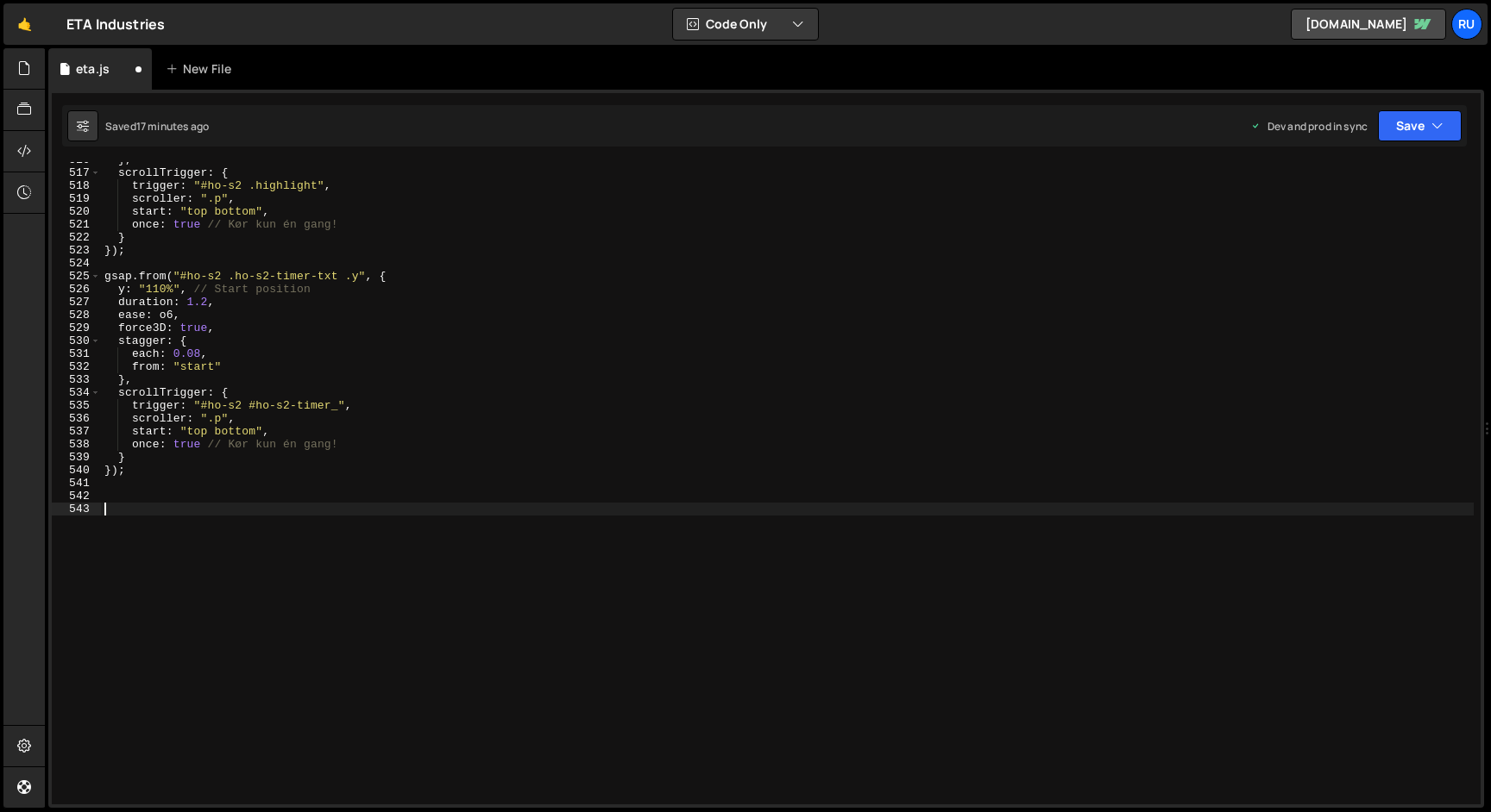
paste textarea "});"
type textarea "});"
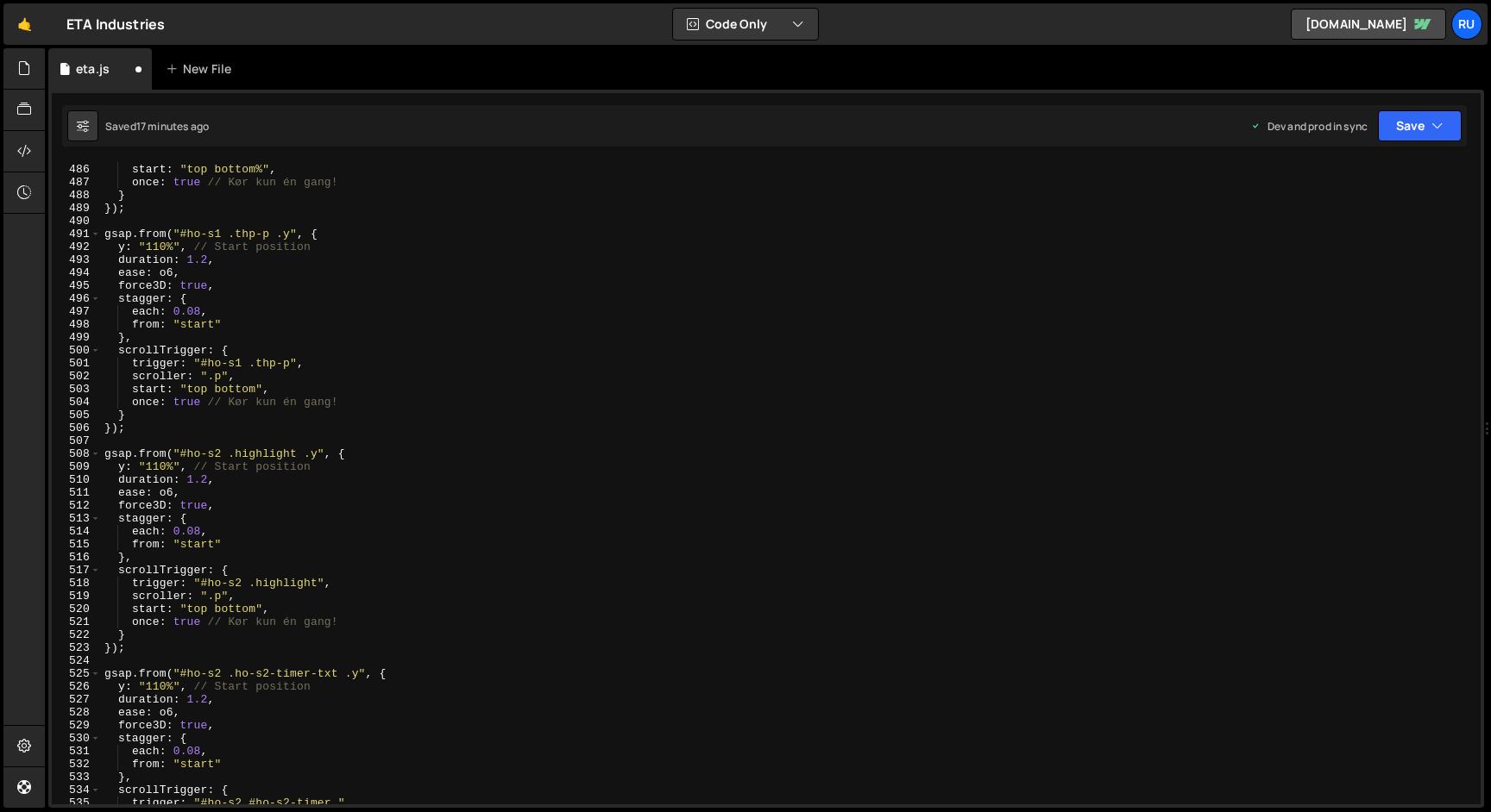
scroll to position [6668, 0]
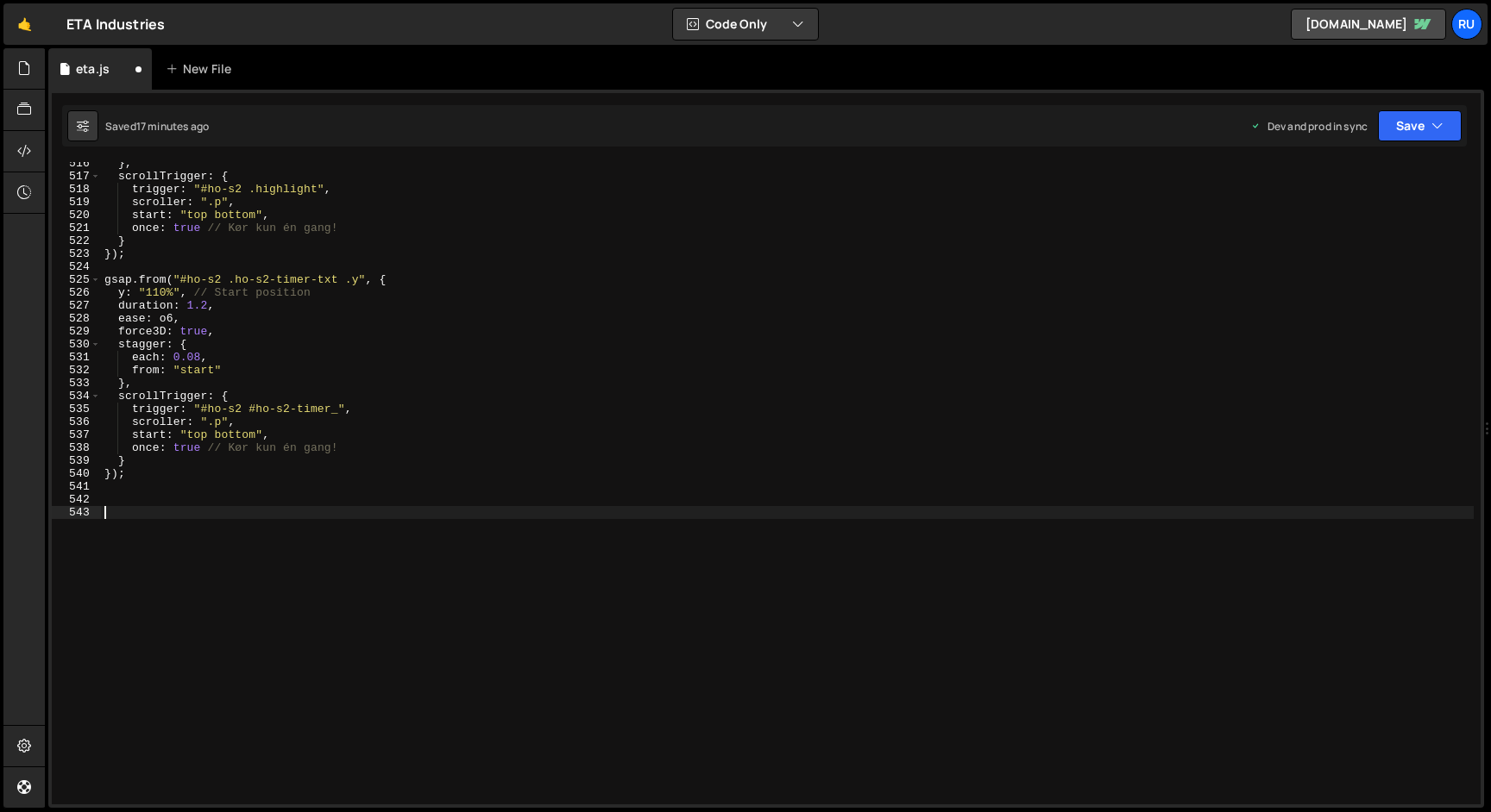
paste textarea "});"
type textarea "});"
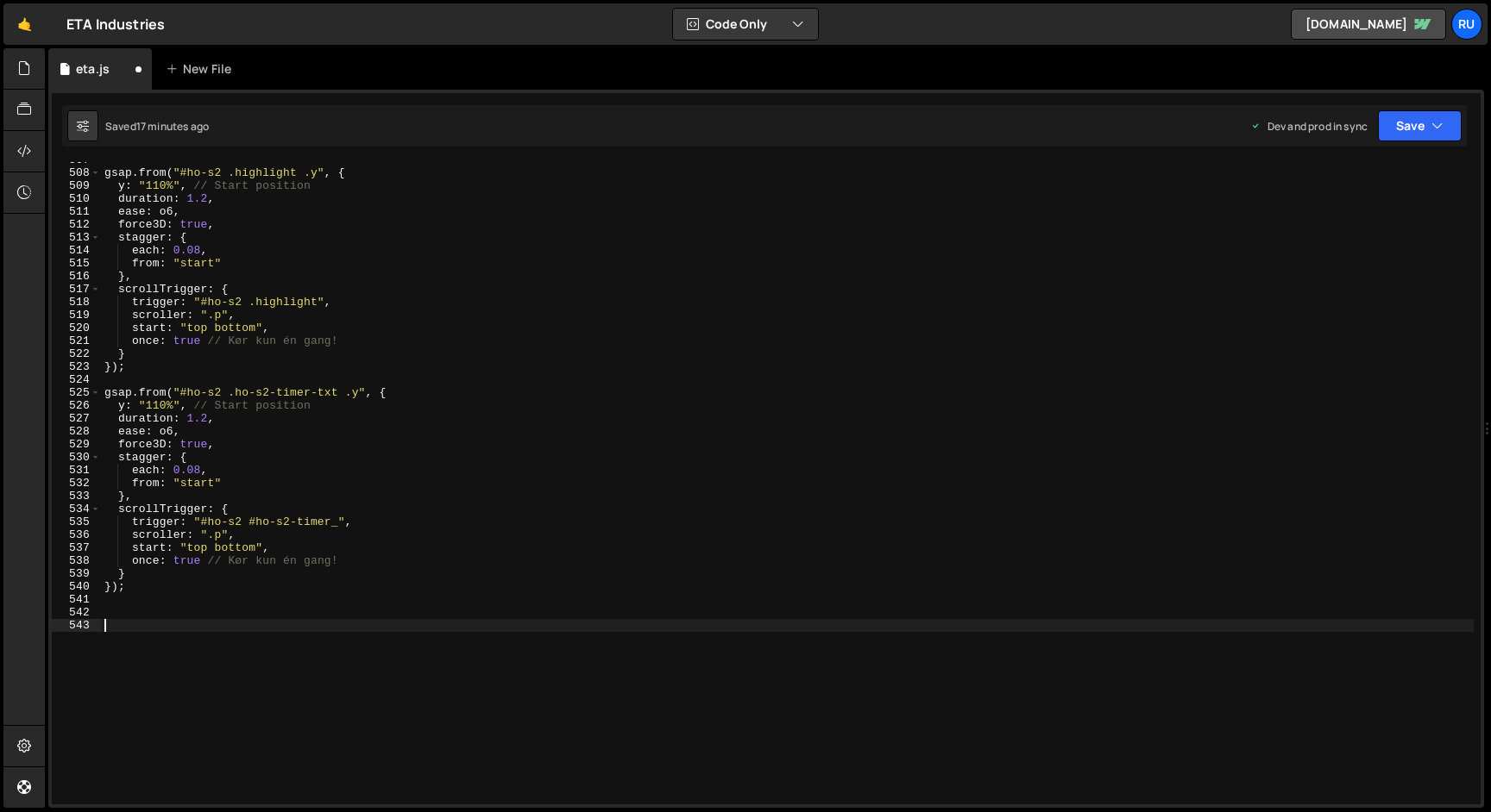
scroll to position [6533, 0]
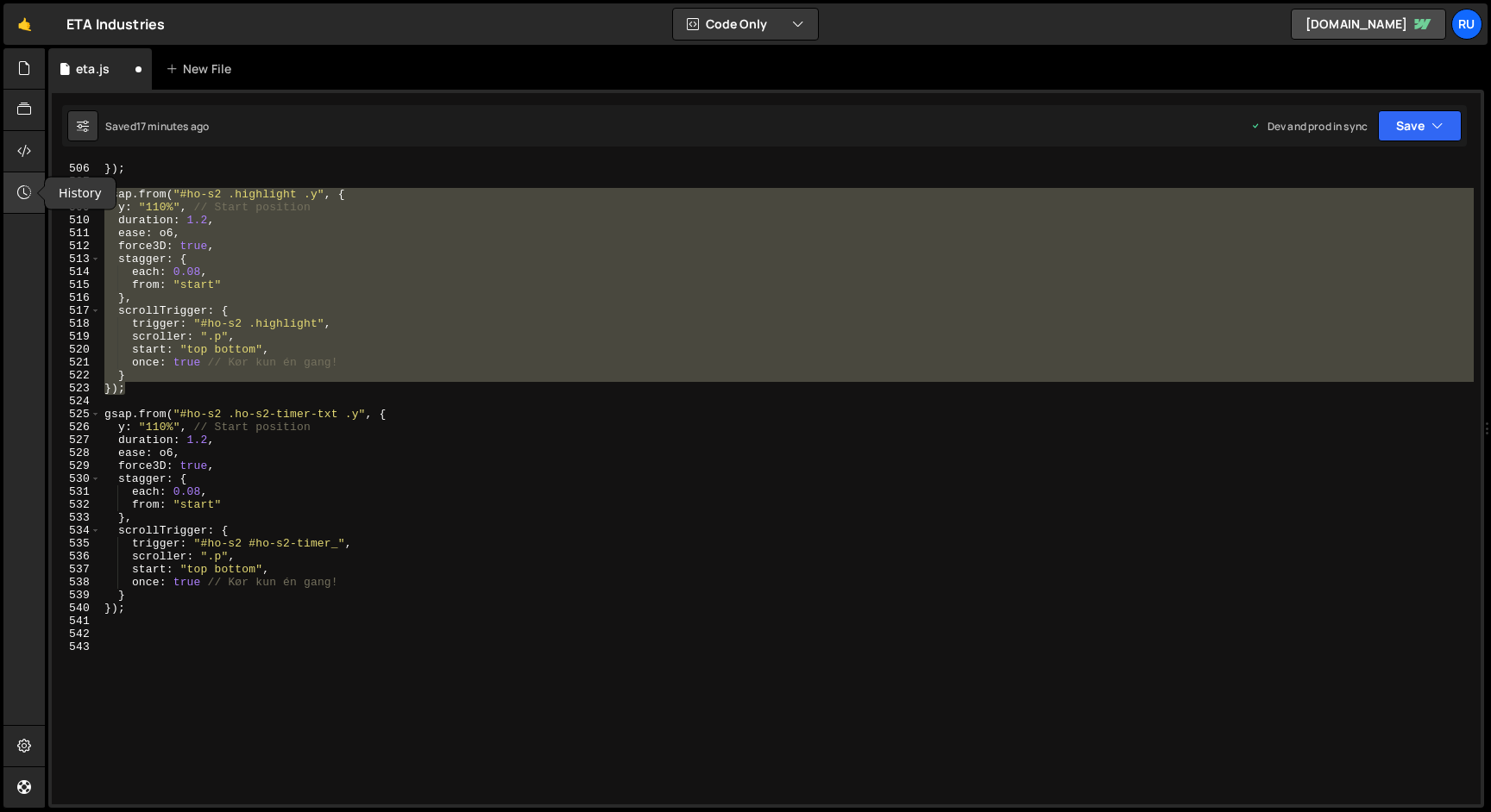
drag, startPoint x: 131, startPoint y: 390, endPoint x: 29, endPoint y: 200, distance: 215.6
click at [29, 200] on div "Hold on a sec... Are you certain you wish to leave this page? Any changes you'v…" at bounding box center [746, 406] width 1491 height 812
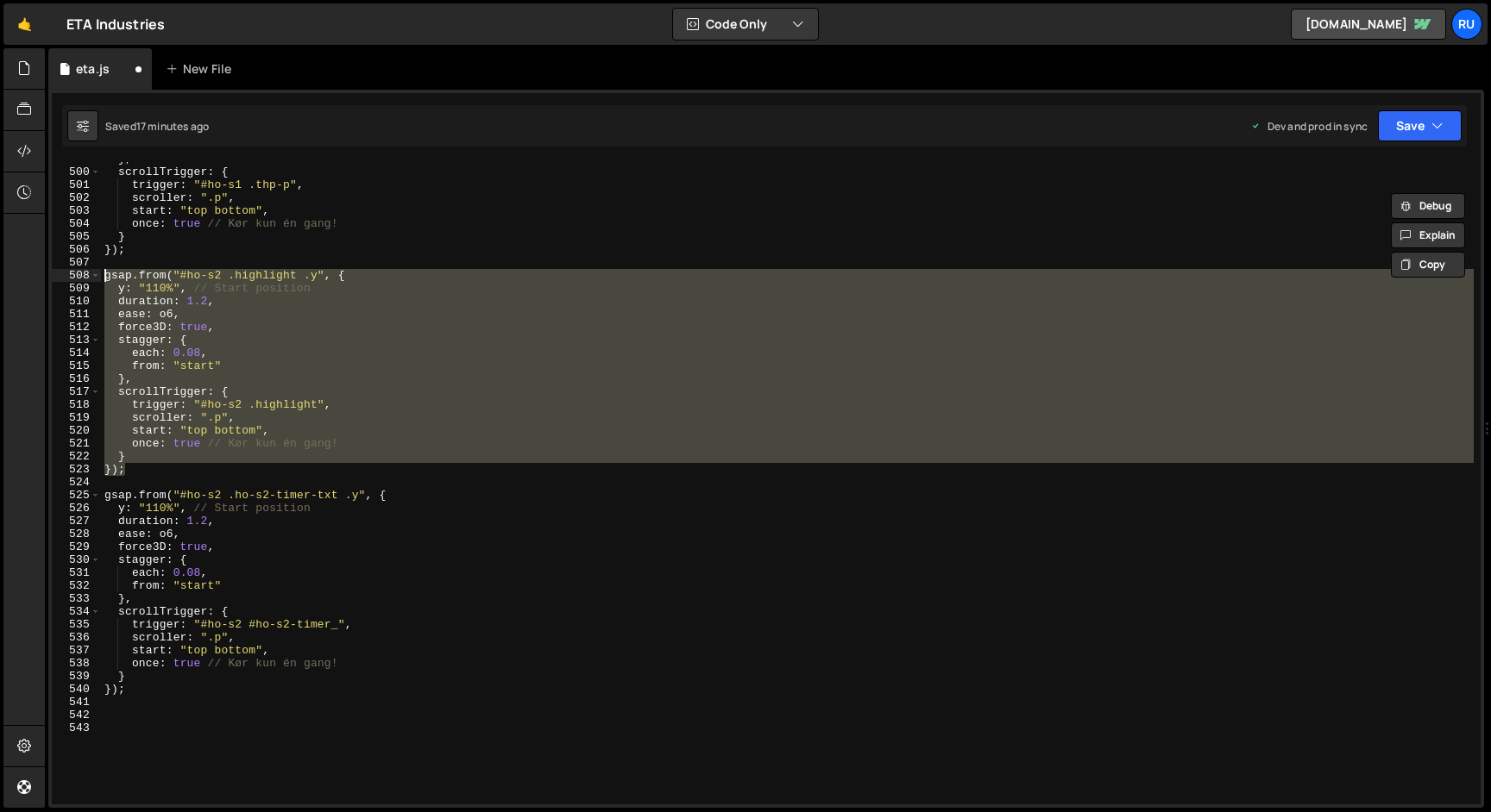
scroll to position [6453, 0]
paste textarea "});"
paste textarea
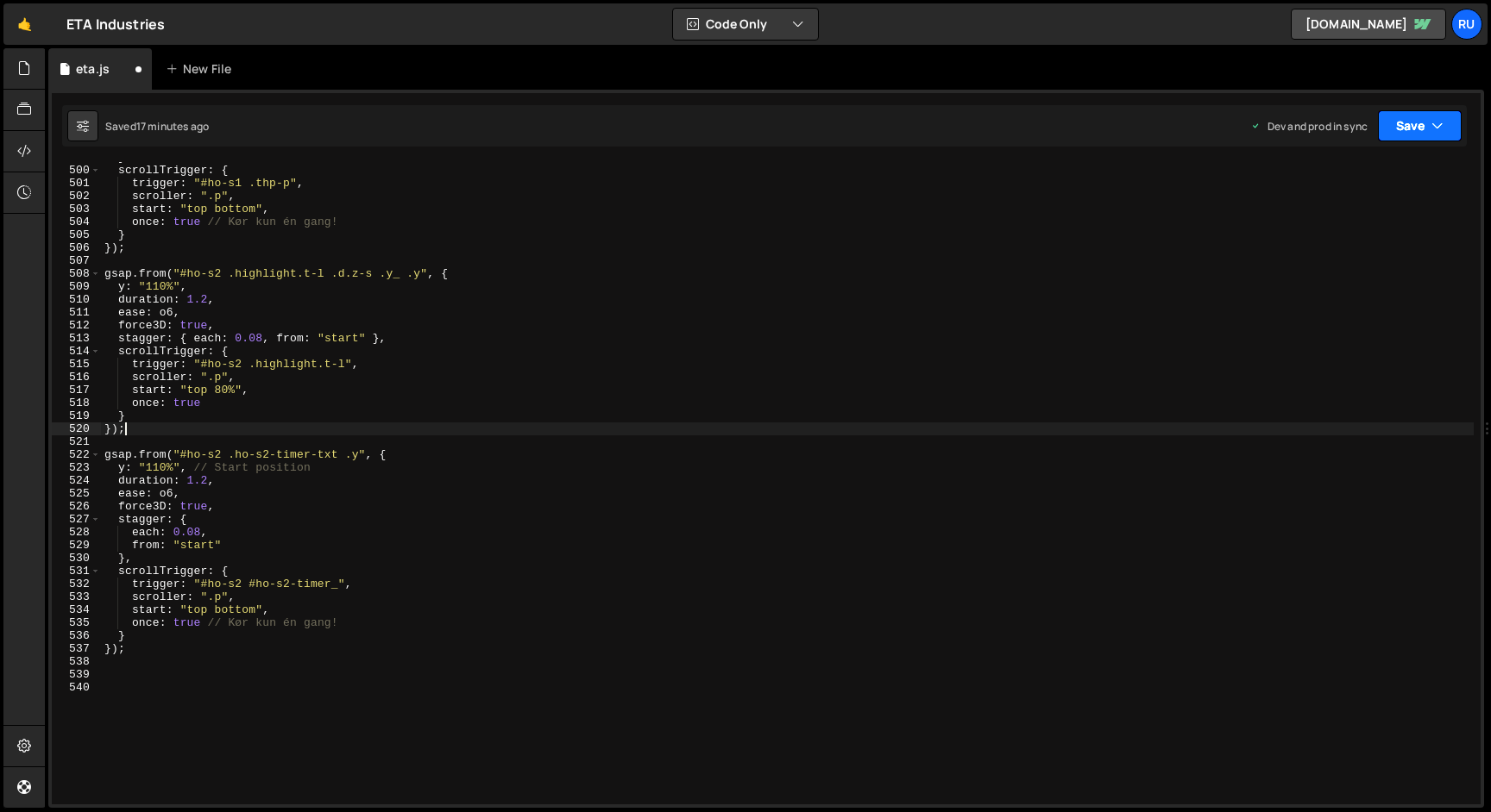
click at [1427, 126] on button "Save" at bounding box center [1420, 126] width 84 height 31
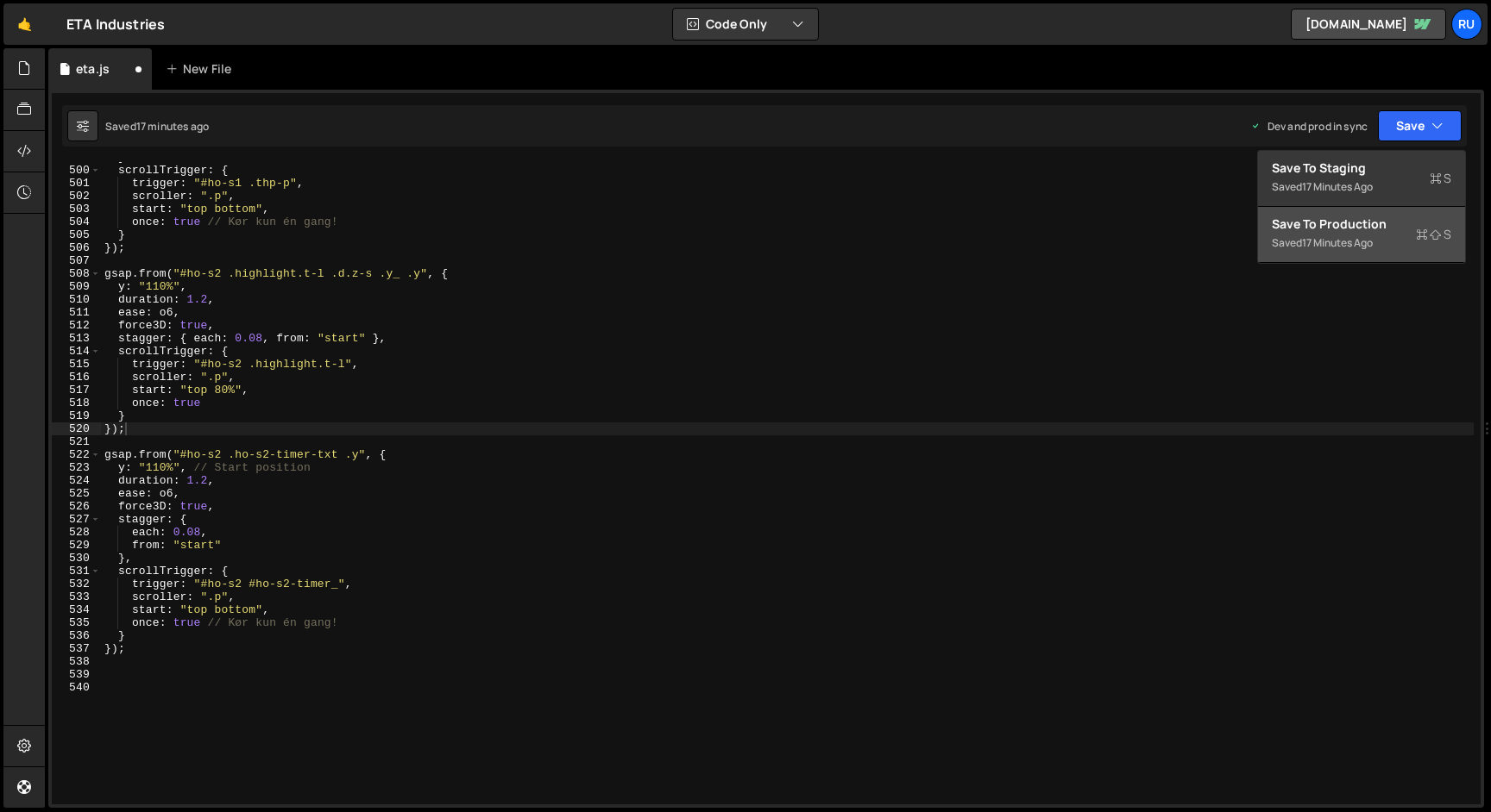
click at [1397, 211] on button "Save to Production S Saved 17 minutes ago" at bounding box center [1360, 234] width 207 height 56
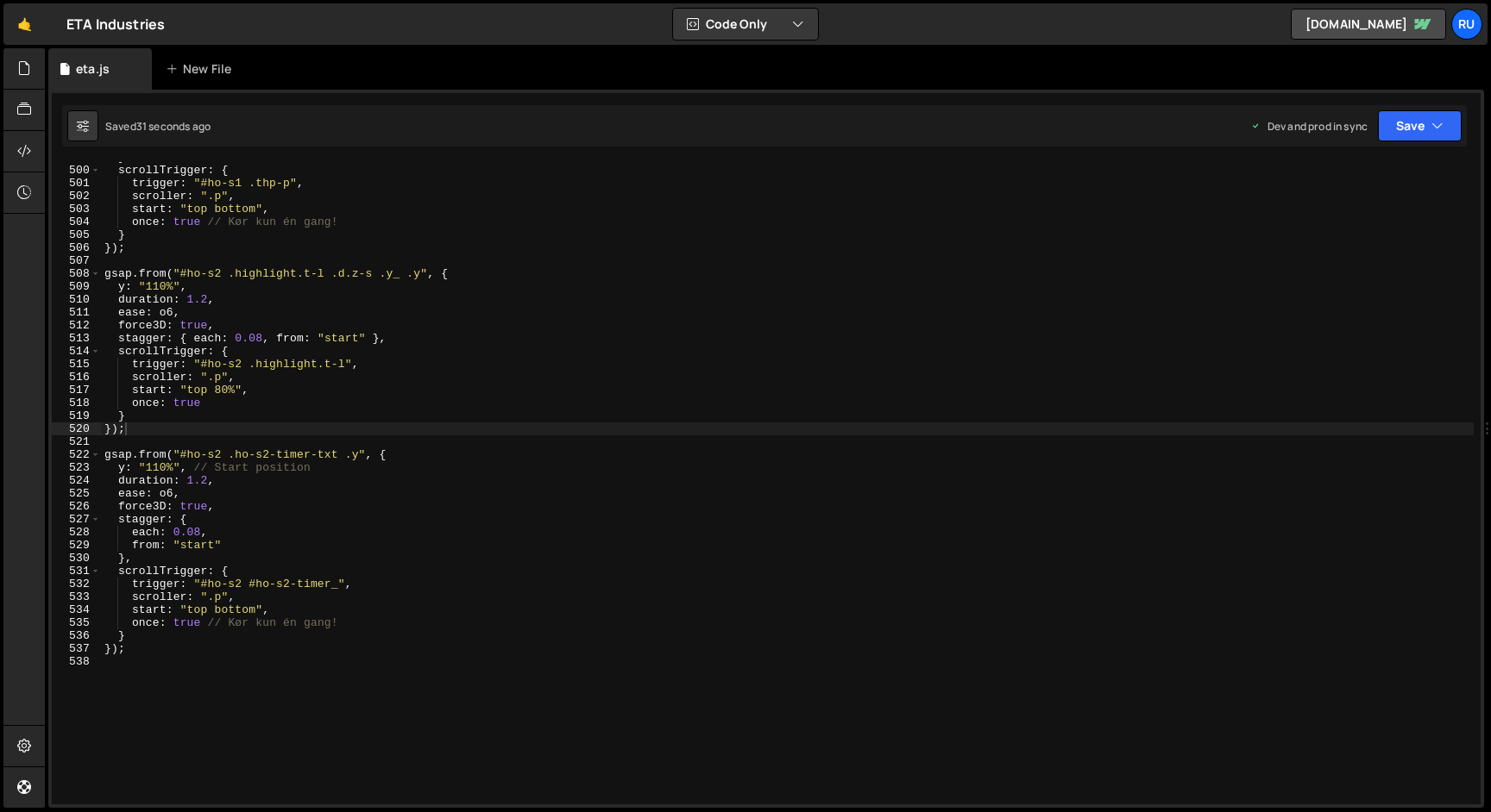
type textarea "start: "top bottom","
click at [297, 609] on div "} , scrollTrigger : { trigger : "#ho-s1 .thp-p" , scroller : ".p" , start : "to…" at bounding box center [786, 485] width 1372 height 668
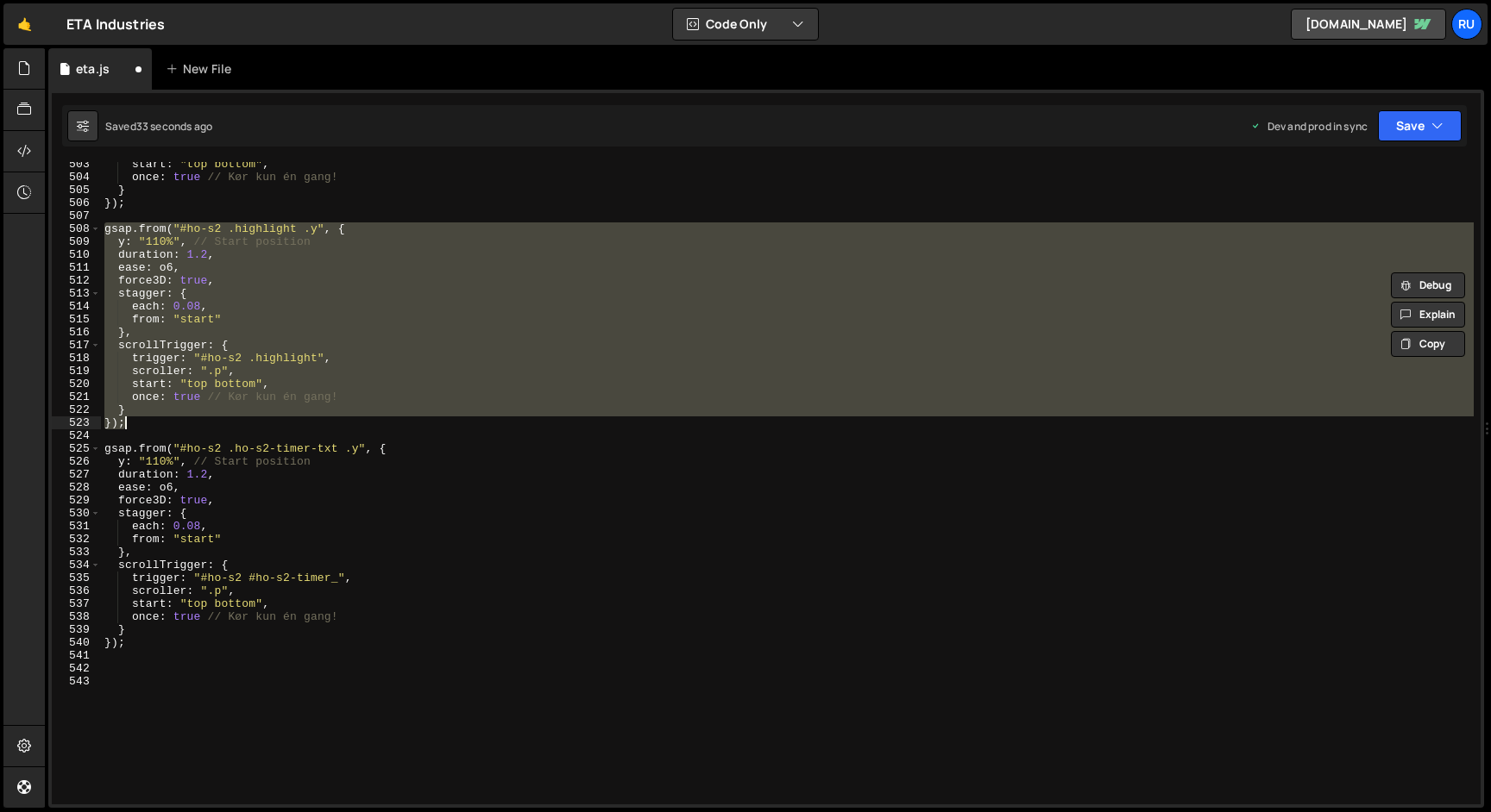
scroll to position [6498, 0]
click at [214, 420] on div "start : "top bottom" , once : true // Kør kun én gang! } }) ; gsap . from ( "#h…" at bounding box center [786, 484] width 1372 height 642
type textarea "});"
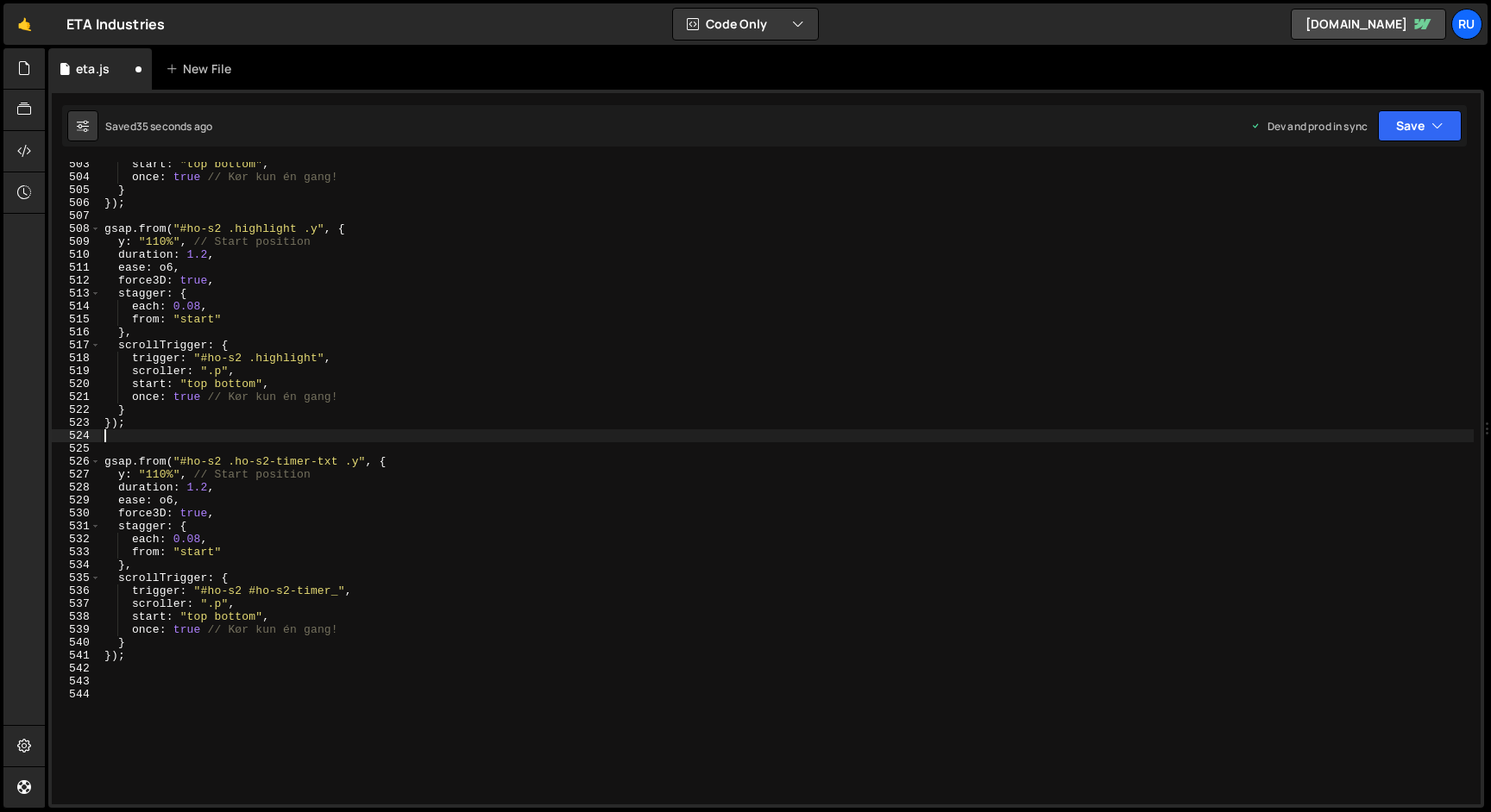
paste textarea "});"
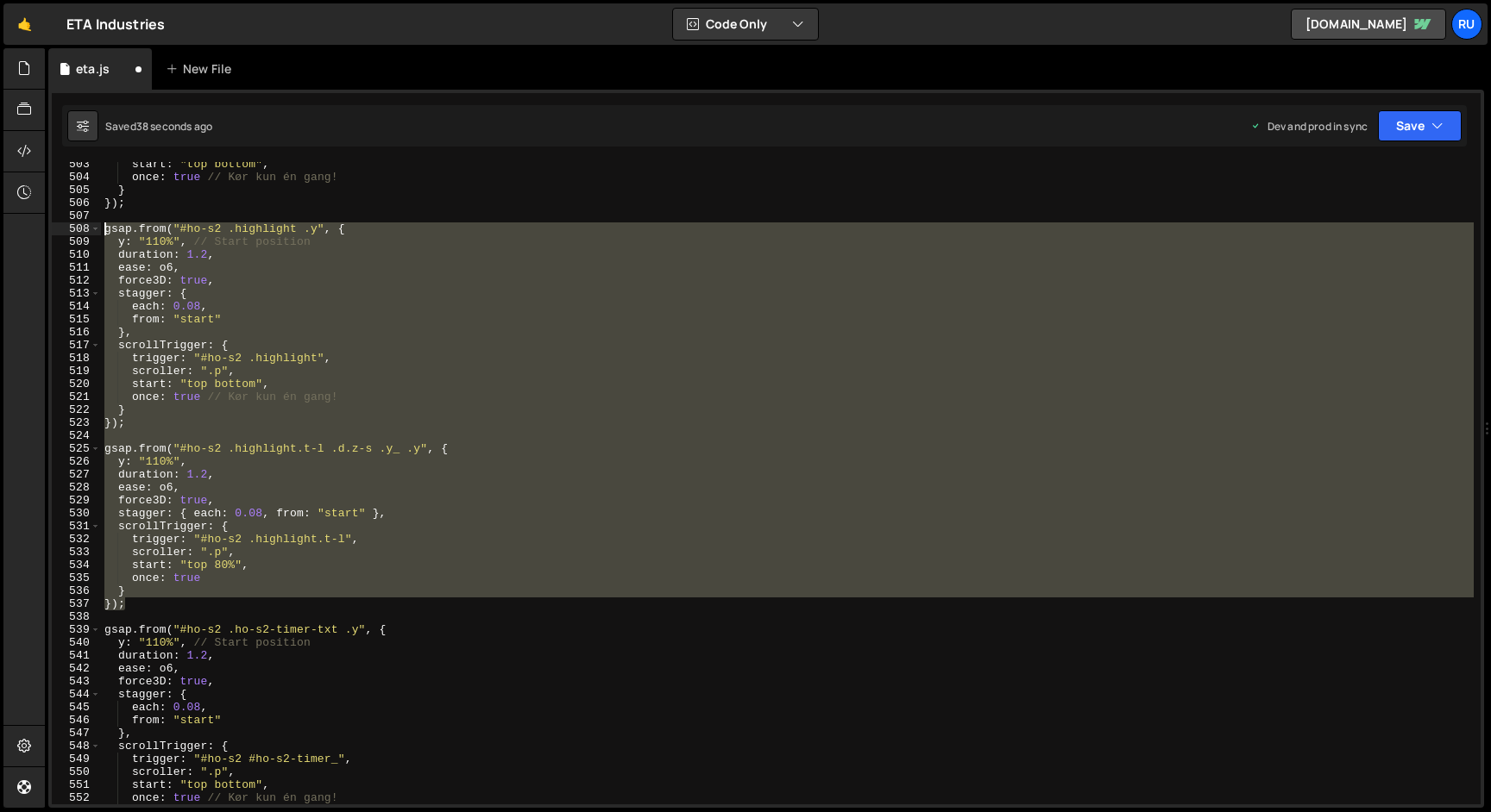
drag, startPoint x: 150, startPoint y: 607, endPoint x: 45, endPoint y: 226, distance: 395.2
click at [45, 226] on div "Files New File Javascript files 1 eta.js 0 CSS files Copy share link Edit File …" at bounding box center [767, 428] width 1446 height 761
type textarea "gsap.from("#ho-s2 .highlight .y", { y: "110%", // Start position"
click at [248, 438] on div "start : "top bottom" , once : true // Kør kun én gang! } }) ; gsap . from ( "#h…" at bounding box center [786, 484] width 1372 height 642
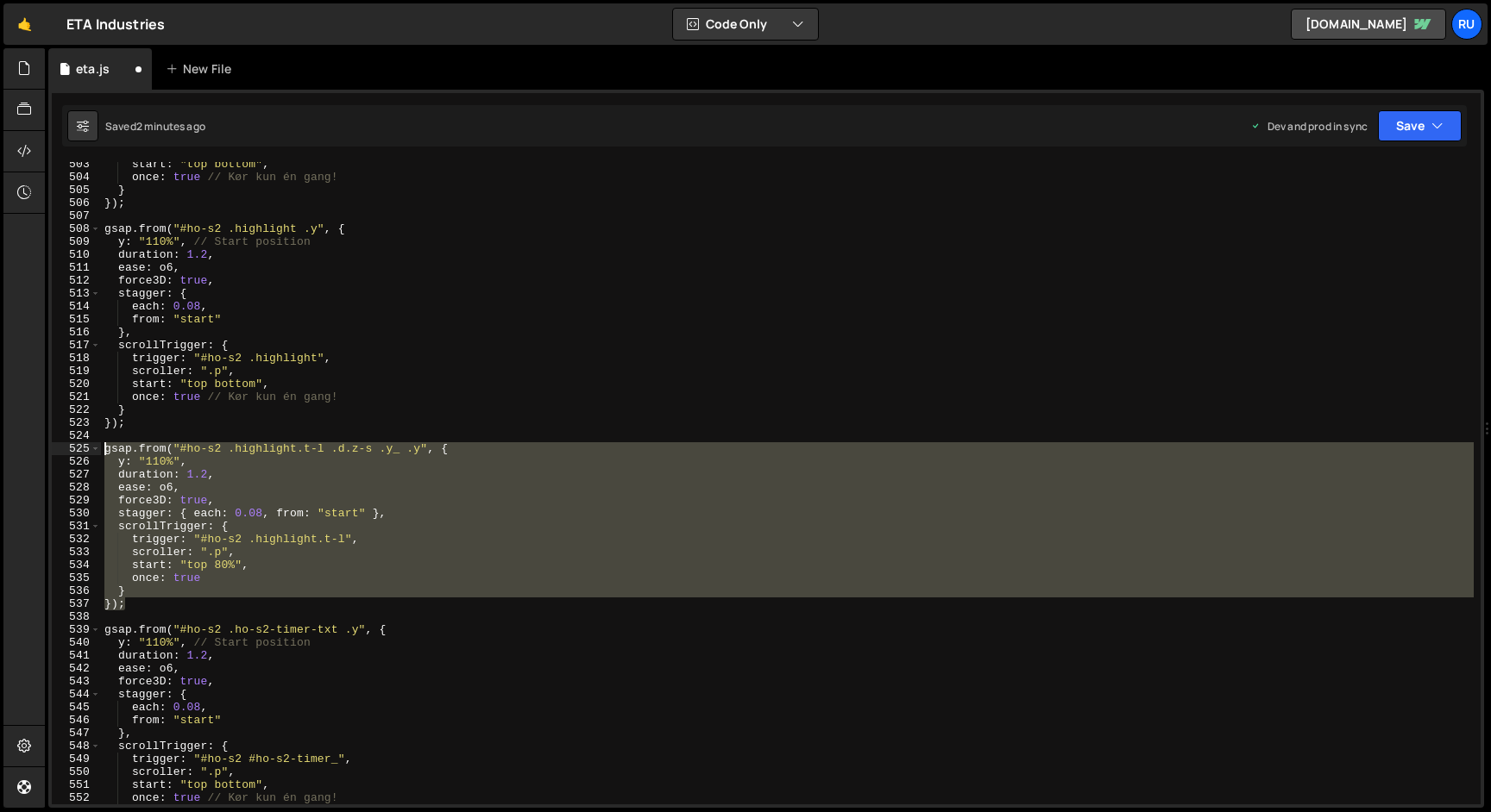
drag, startPoint x: 135, startPoint y: 598, endPoint x: 43, endPoint y: 443, distance: 180.2
click at [43, 443] on div "Hold on a sec... Are you certain you wish to leave this page? Any changes you'v…" at bounding box center [746, 406] width 1491 height 812
type textarea "gsap.from("#ho-s2 .highlight.t-l .d.z-s .y_ .y", { y: "110%","
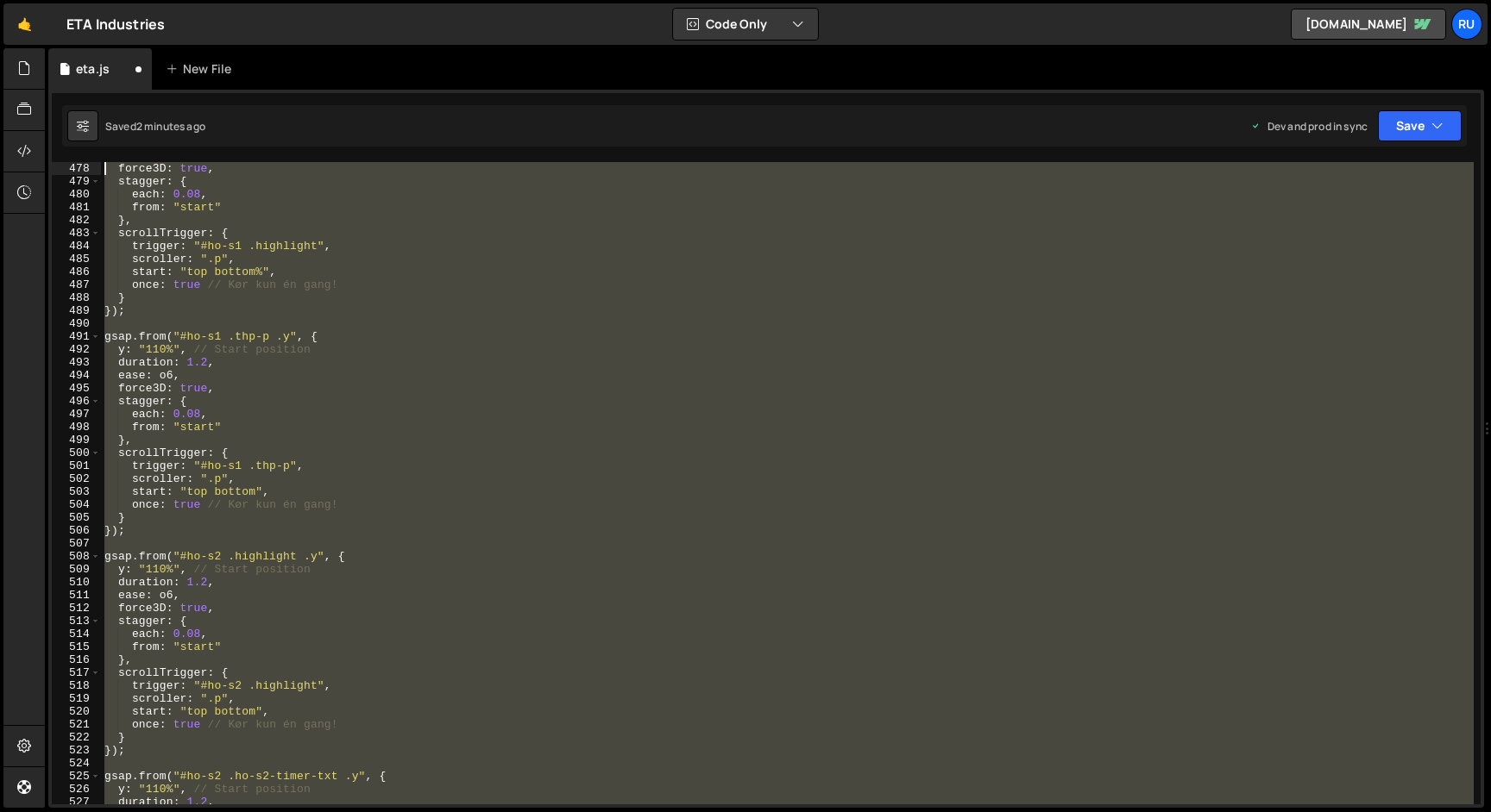
scroll to position [6080, 0]
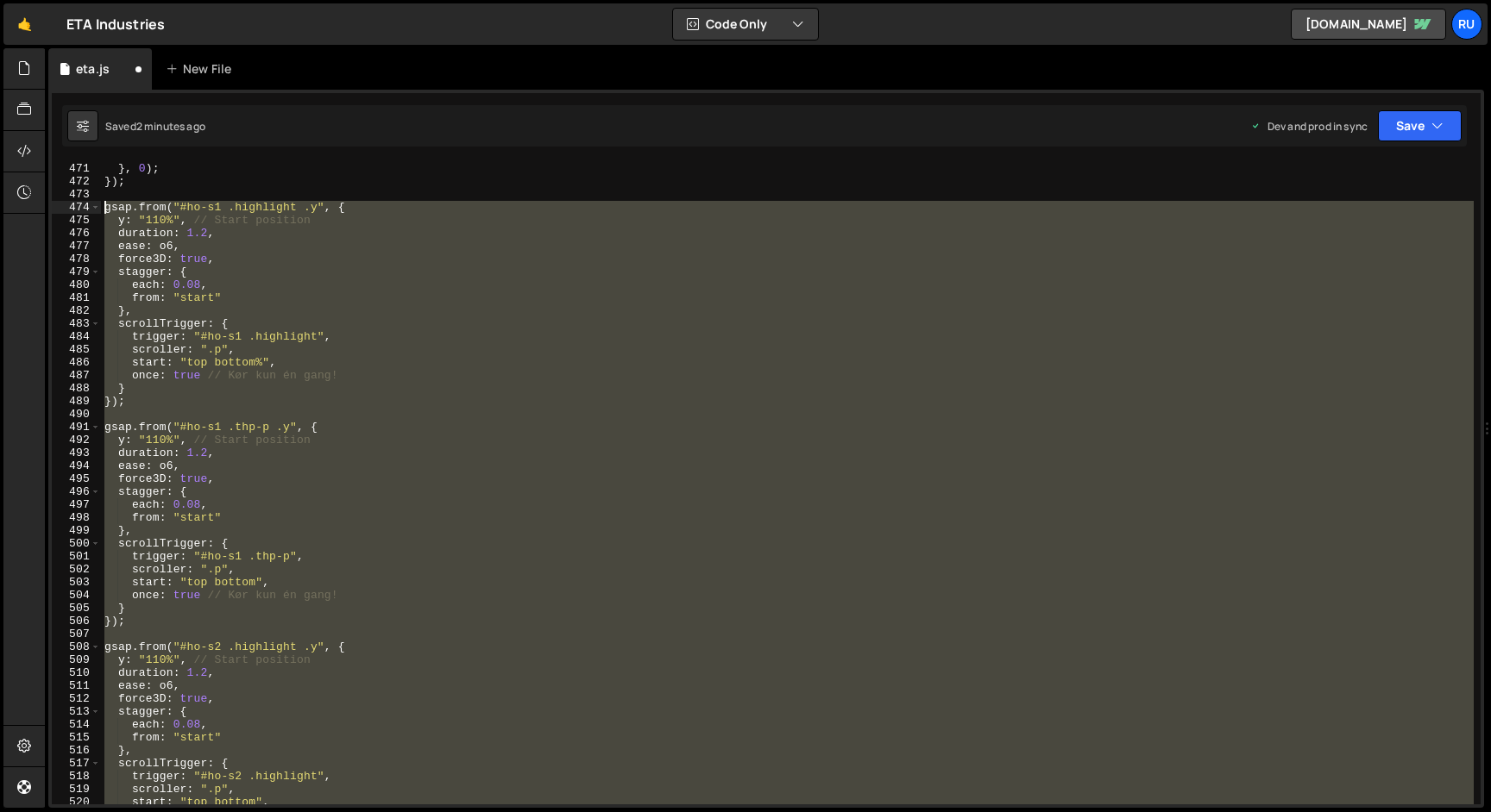
drag, startPoint x: 133, startPoint y: 646, endPoint x: 62, endPoint y: 206, distance: 445.7
click at [62, 206] on div "}); 471 472 473 474 475 476 477 478 479 480 481 482 483 484 485 486 487 488 489…" at bounding box center [766, 484] width 1429 height 642
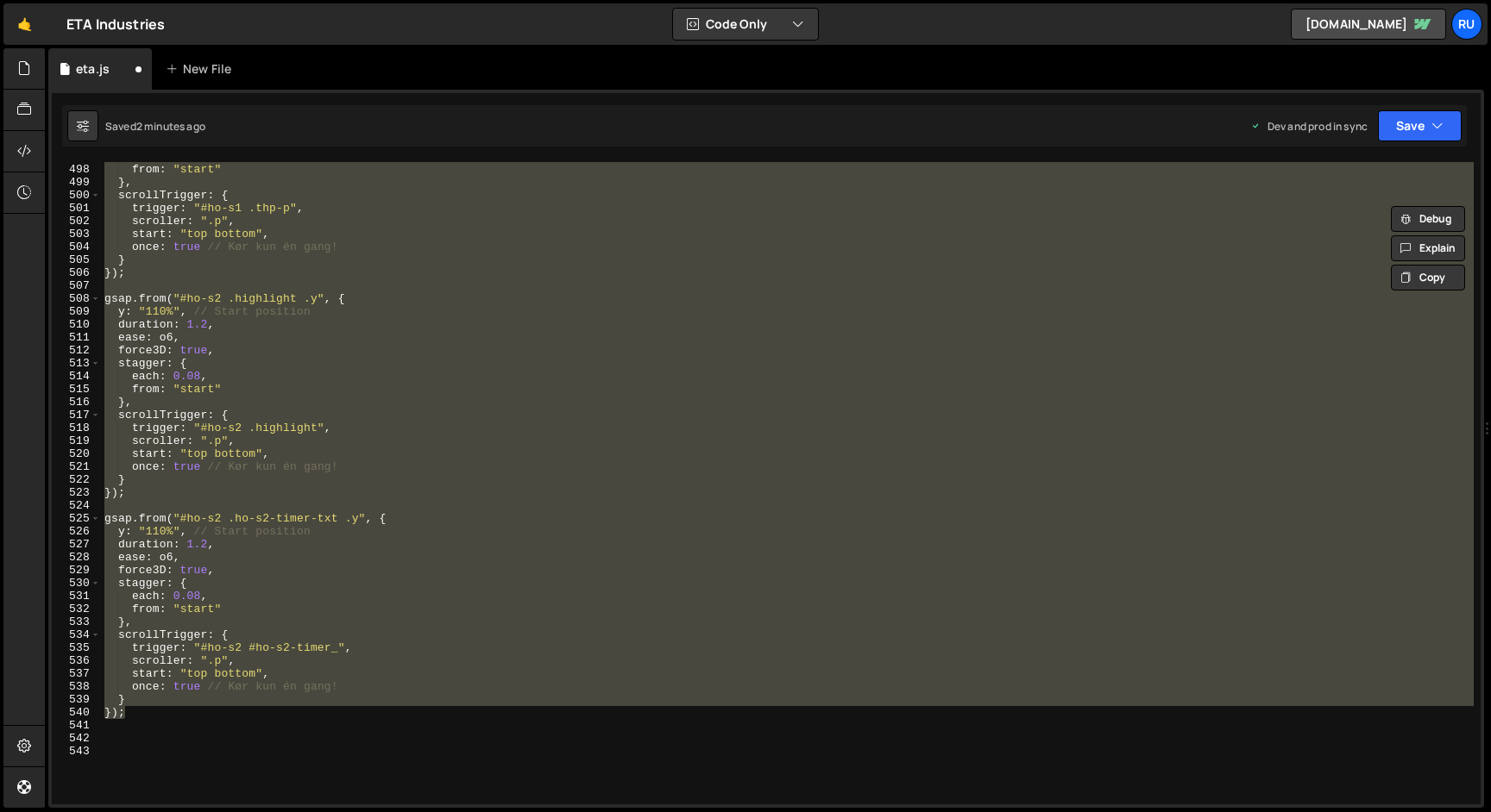
scroll to position [6476, 0]
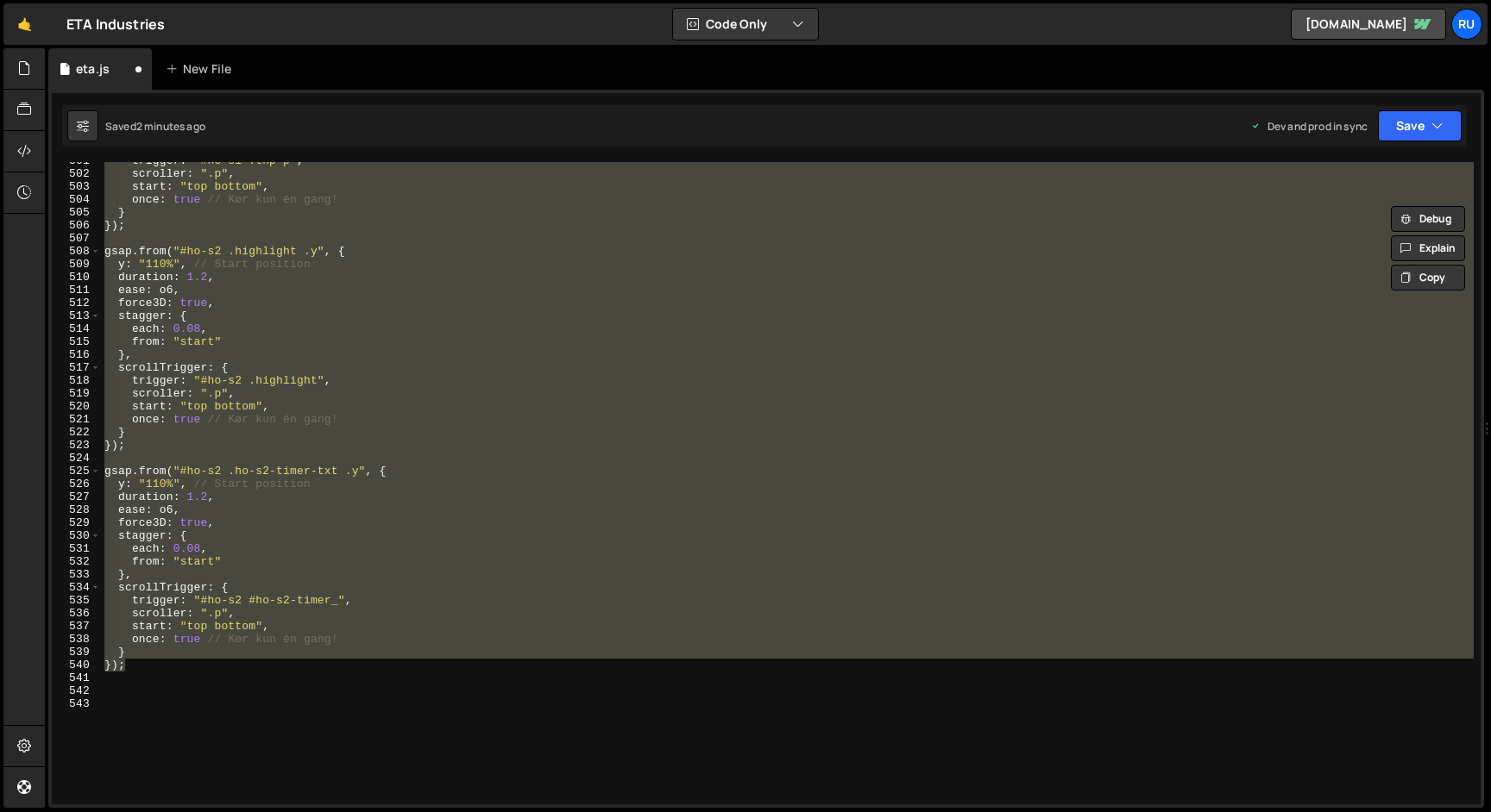
click at [138, 634] on div "trigger : "#ho-s1 .thp-p" , scroller : ".p" , start : "top bottom" , once : tru…" at bounding box center [786, 484] width 1372 height 642
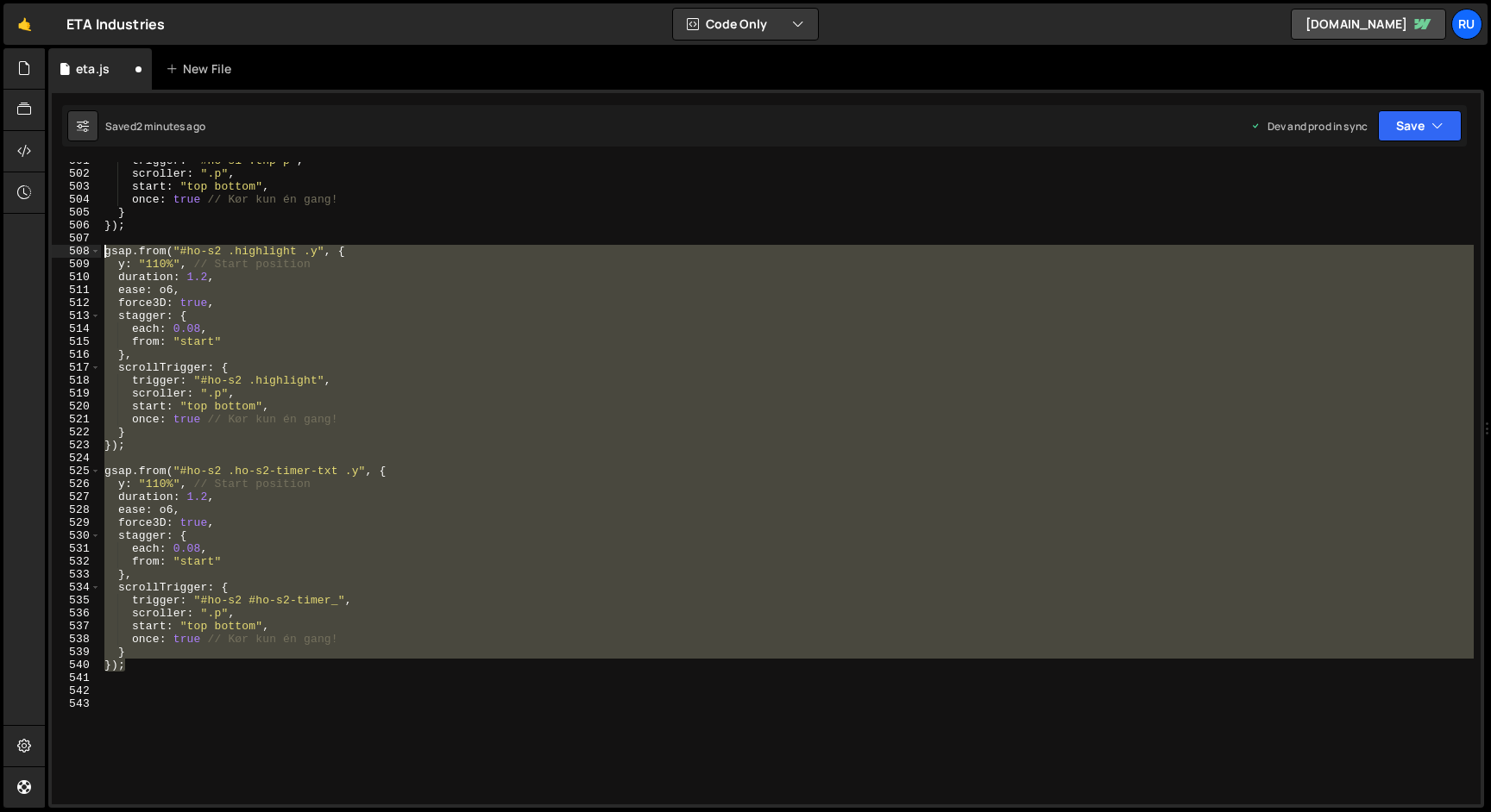
drag, startPoint x: 138, startPoint y: 667, endPoint x: 55, endPoint y: 246, distance: 429.1
click at [55, 246] on div "once: true // Kør kun én gang! 501 502 503 504 505 506 507 508 509 510 511 512 …" at bounding box center [766, 484] width 1429 height 642
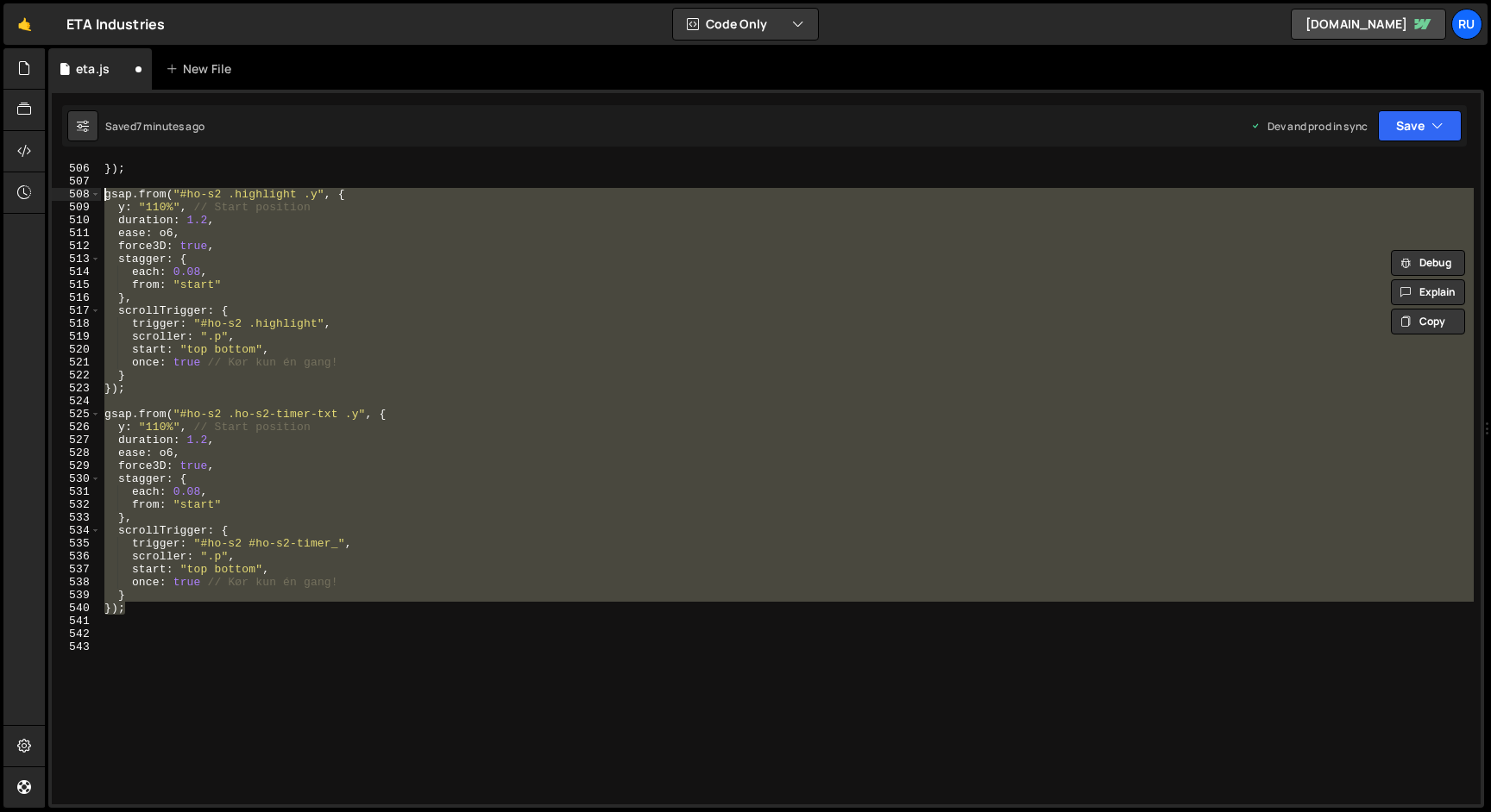
scroll to position [6535, 0]
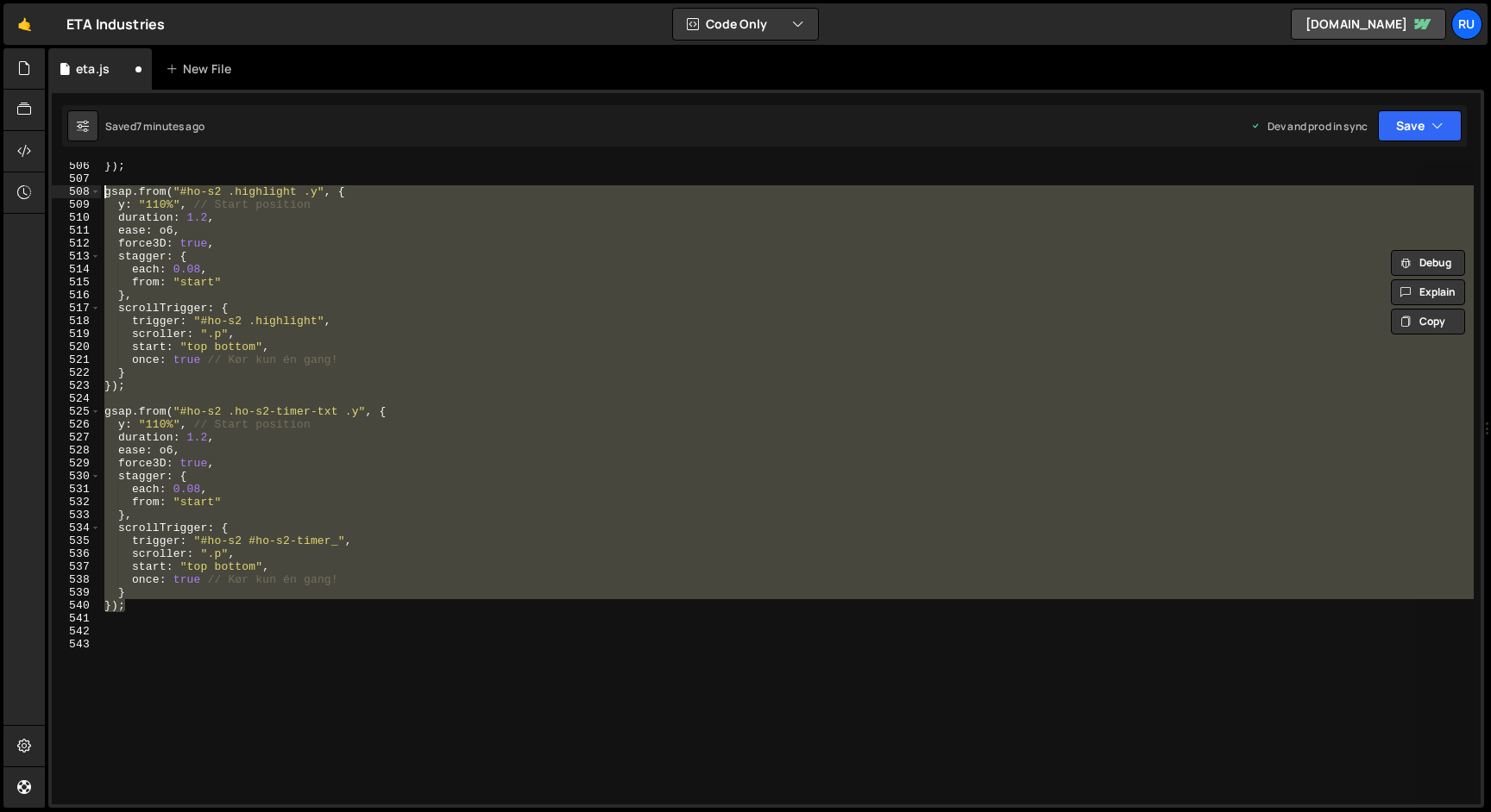
click at [253, 347] on div "}) ; gsap . from ( "#ho-s2 .highlight .y" , { y : "110%" , // Start position du…" at bounding box center [786, 484] width 1372 height 642
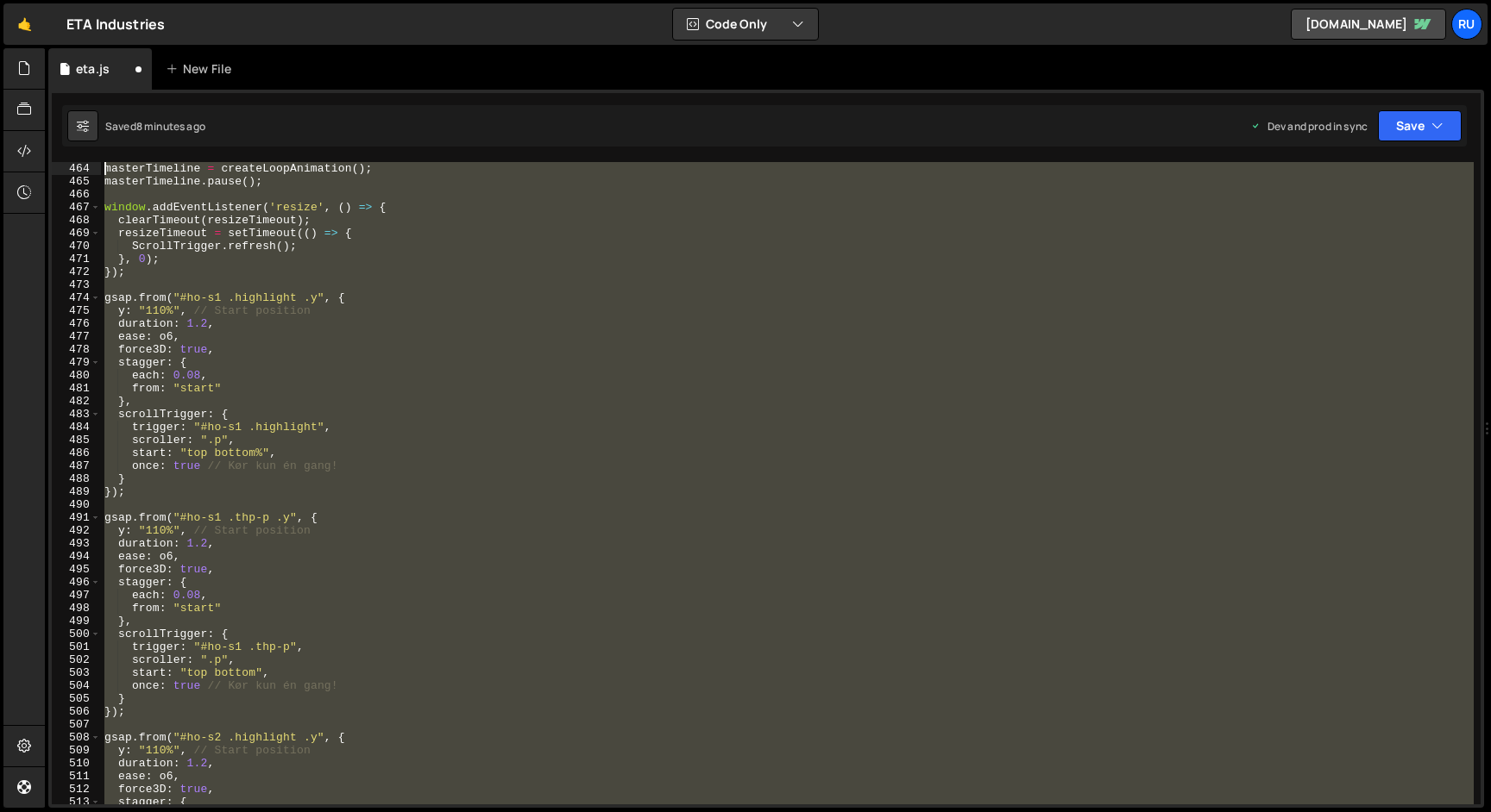
scroll to position [5886, 0]
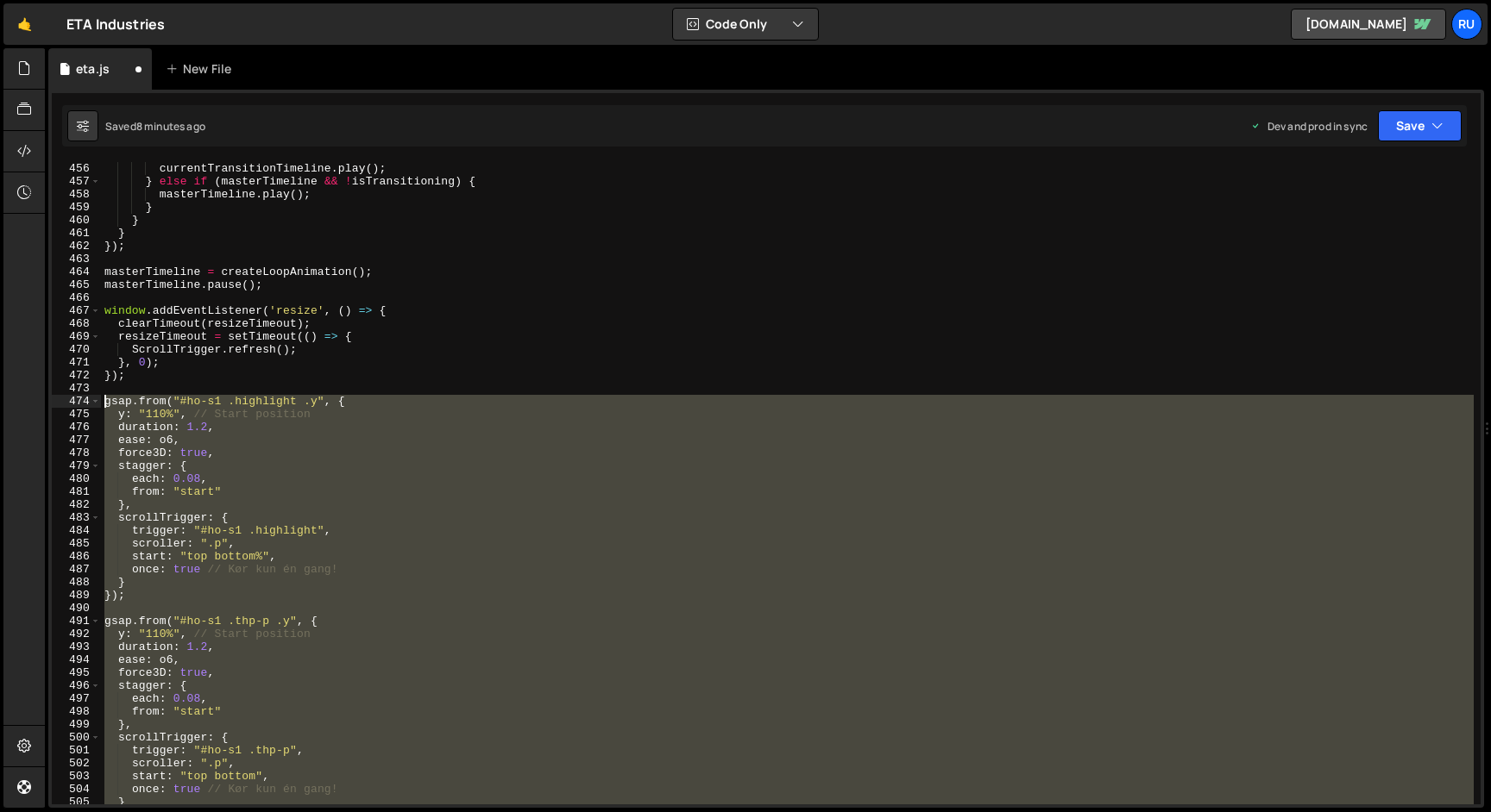
drag, startPoint x: 159, startPoint y: 606, endPoint x: 56, endPoint y: 397, distance: 233.0
click at [56, 397] on div "start: "top bottom", 456 457 458 459 460 461 462 463 464 465 466 467 468 469 47…" at bounding box center [766, 484] width 1429 height 642
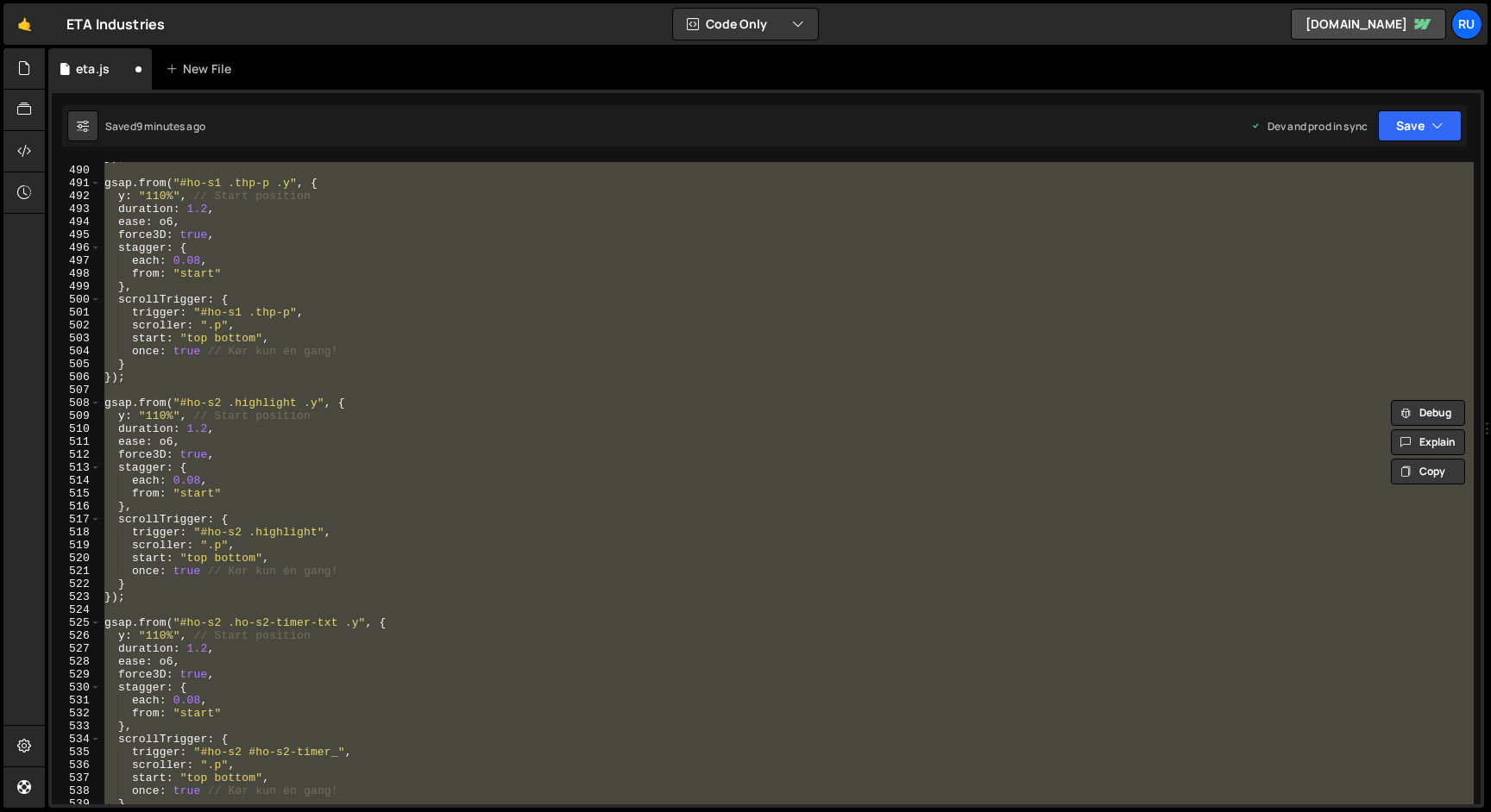
paste textarea "animateTextReveal("#ho-s2 .ho-s2-timer-txt .y", "#ho-s2 #ho-s2-timer_");"
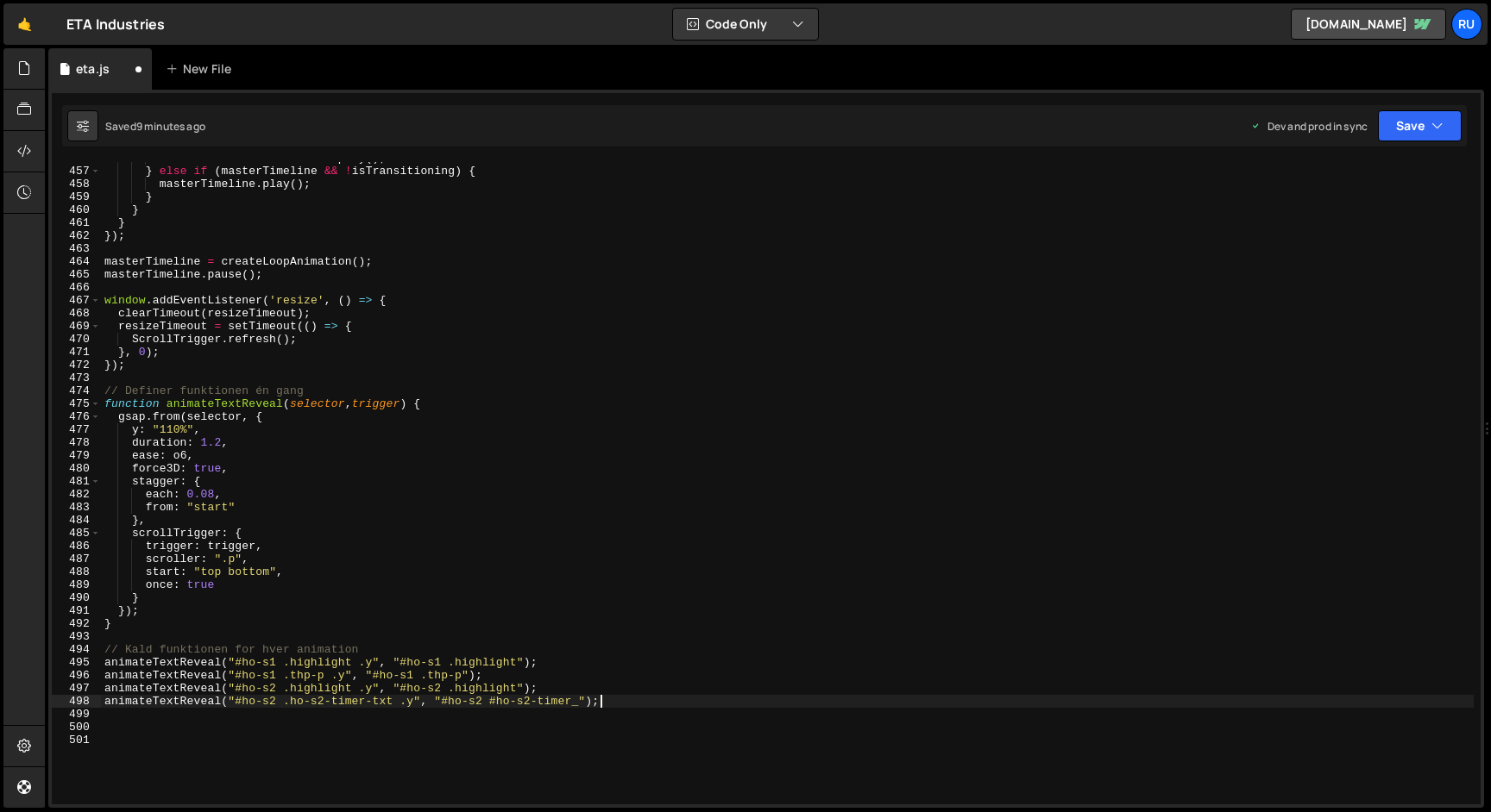
scroll to position [5896, 0]
click at [1393, 120] on button "Save" at bounding box center [1420, 126] width 84 height 31
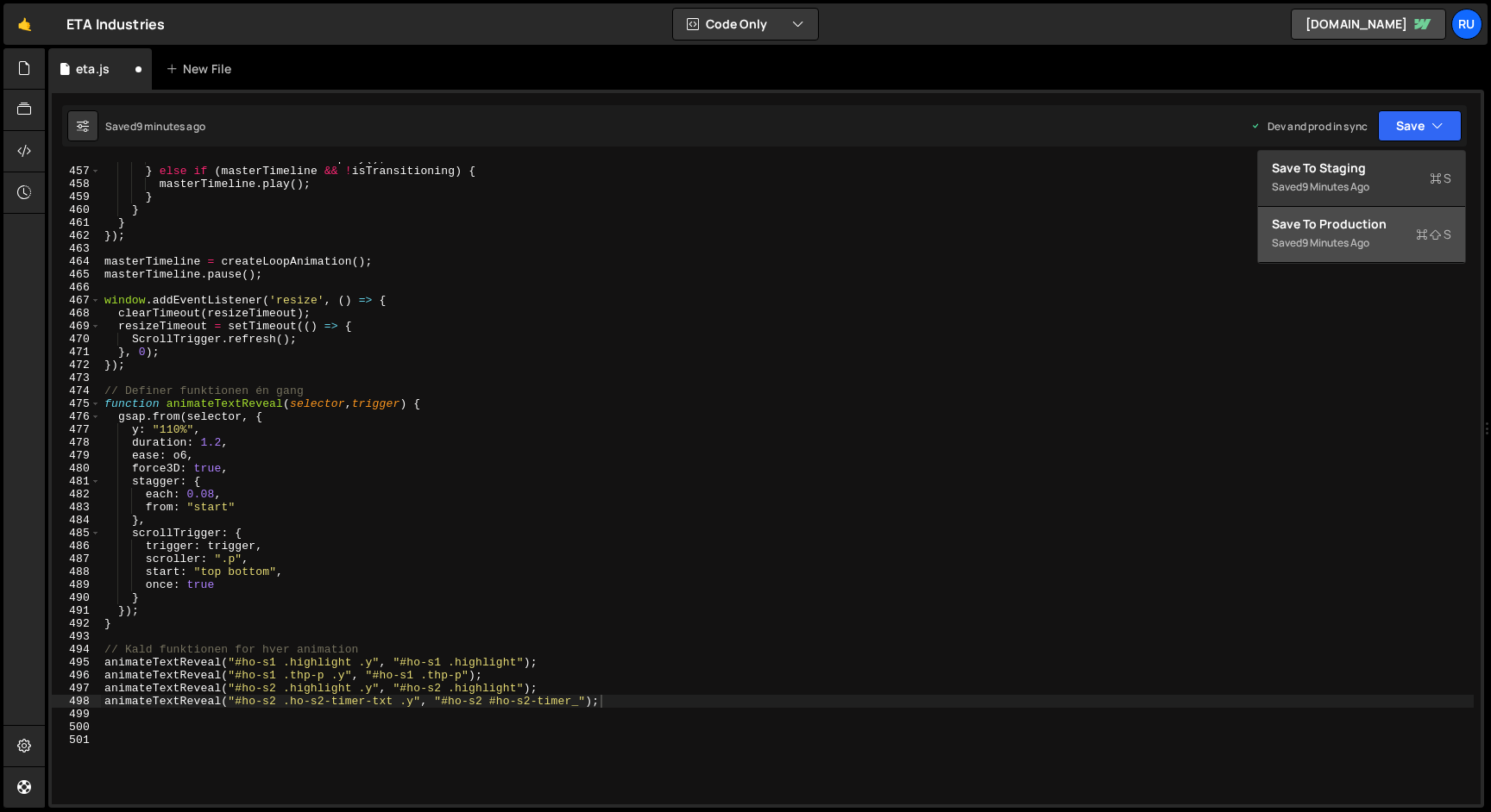
click at [1358, 260] on button "Save to Production S Saved 9 minutes ago" at bounding box center [1360, 234] width 207 height 56
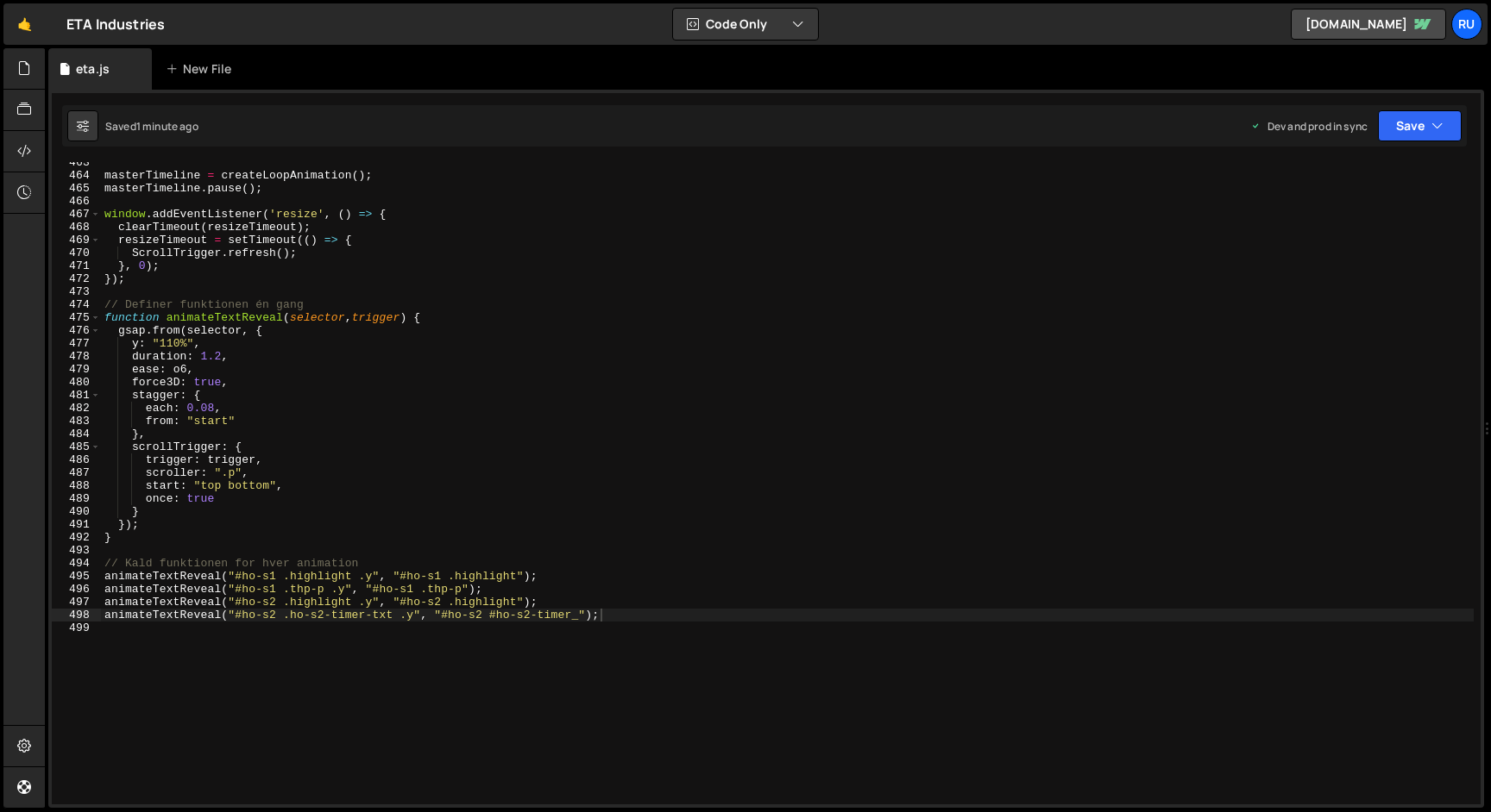
scroll to position [5982, 0]
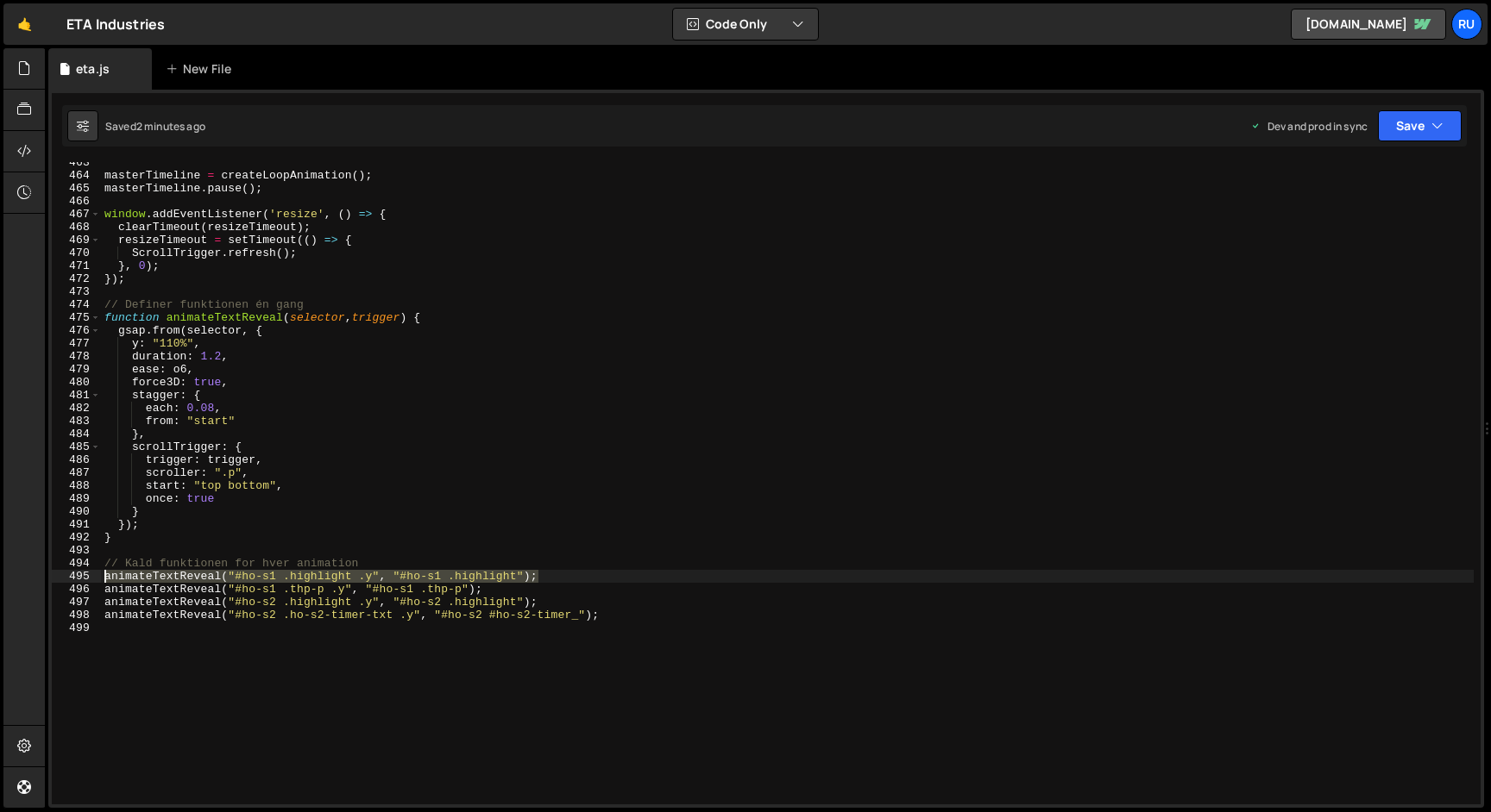
drag, startPoint x: 551, startPoint y: 576, endPoint x: 16, endPoint y: 575, distance: 535.0
click at [16, 575] on div "Hold on a sec... Are you certain you wish to leave this page? Any changes you'v…" at bounding box center [746, 406] width 1491 height 812
click at [640, 560] on div "masterTimeline = createLoopAnimation ( ) ; masterTimeline . pause ( ) ; window …" at bounding box center [786, 490] width 1372 height 668
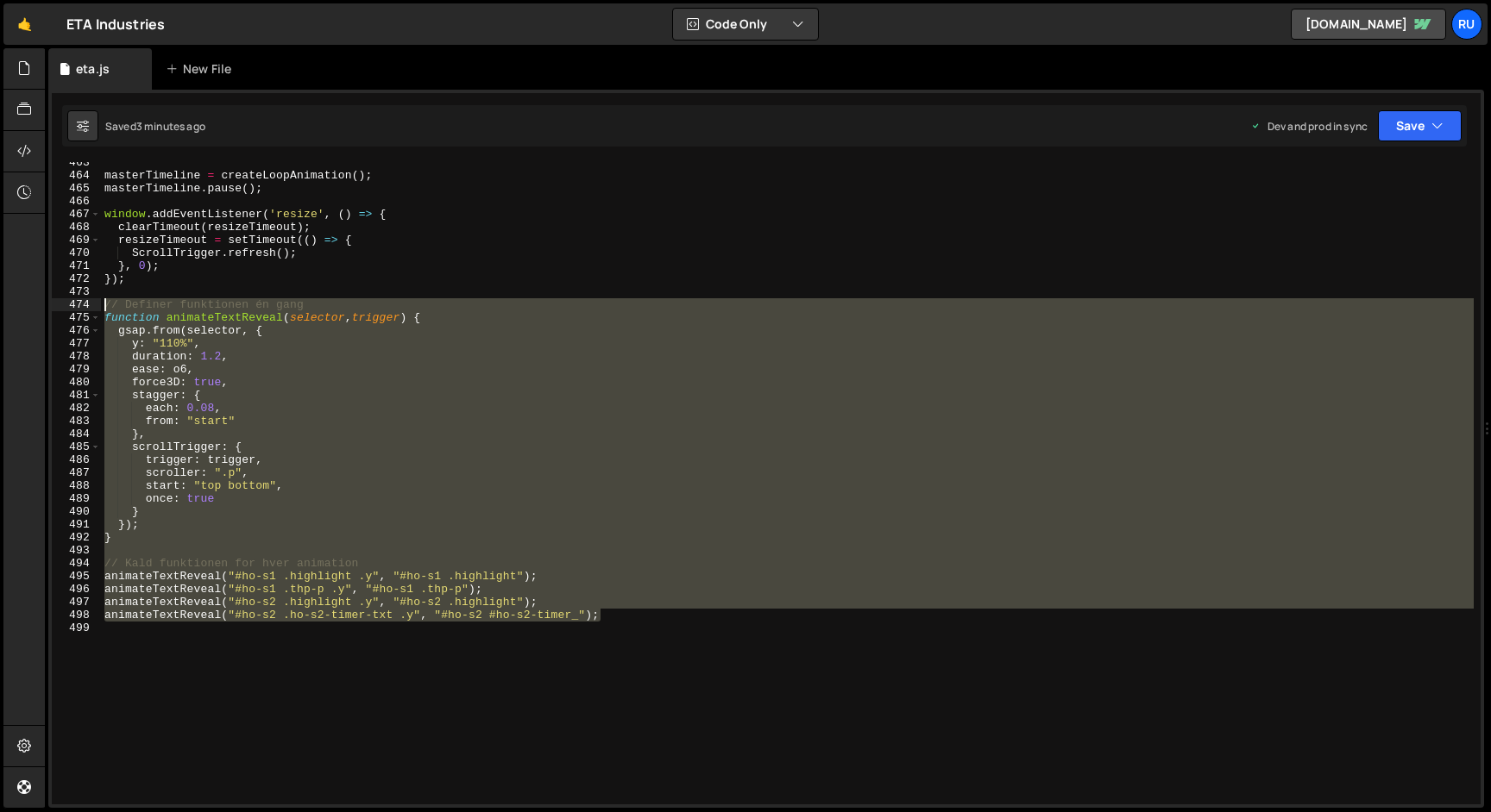
drag, startPoint x: 620, startPoint y: 614, endPoint x: 26, endPoint y: 304, distance: 670.0
click at [26, 304] on div "Hold on a sec... Are you certain you wish to leave this page? Any changes you'v…" at bounding box center [746, 406] width 1491 height 812
paste textarea "});"
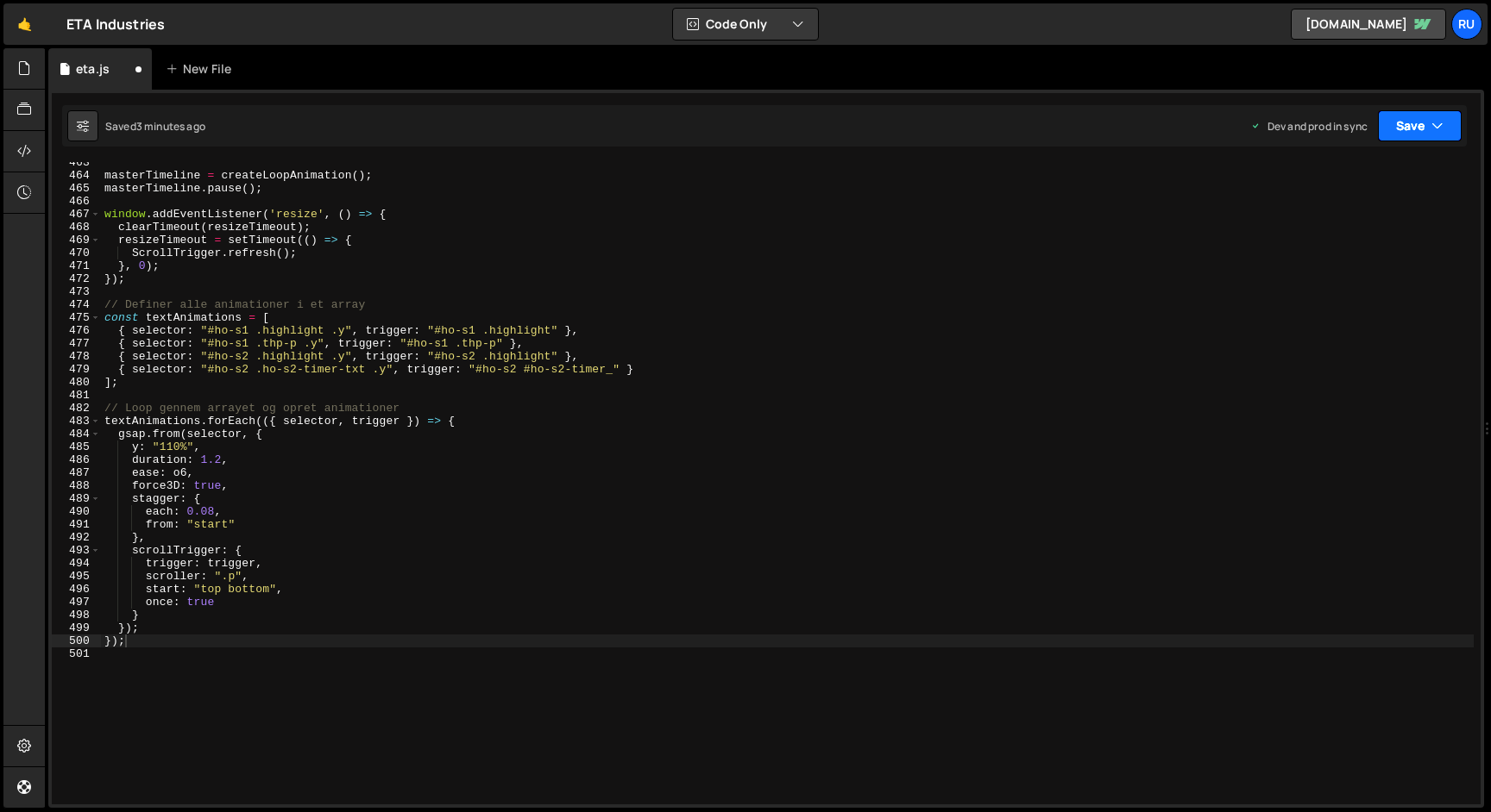
click at [1411, 130] on button "Save" at bounding box center [1420, 126] width 84 height 31
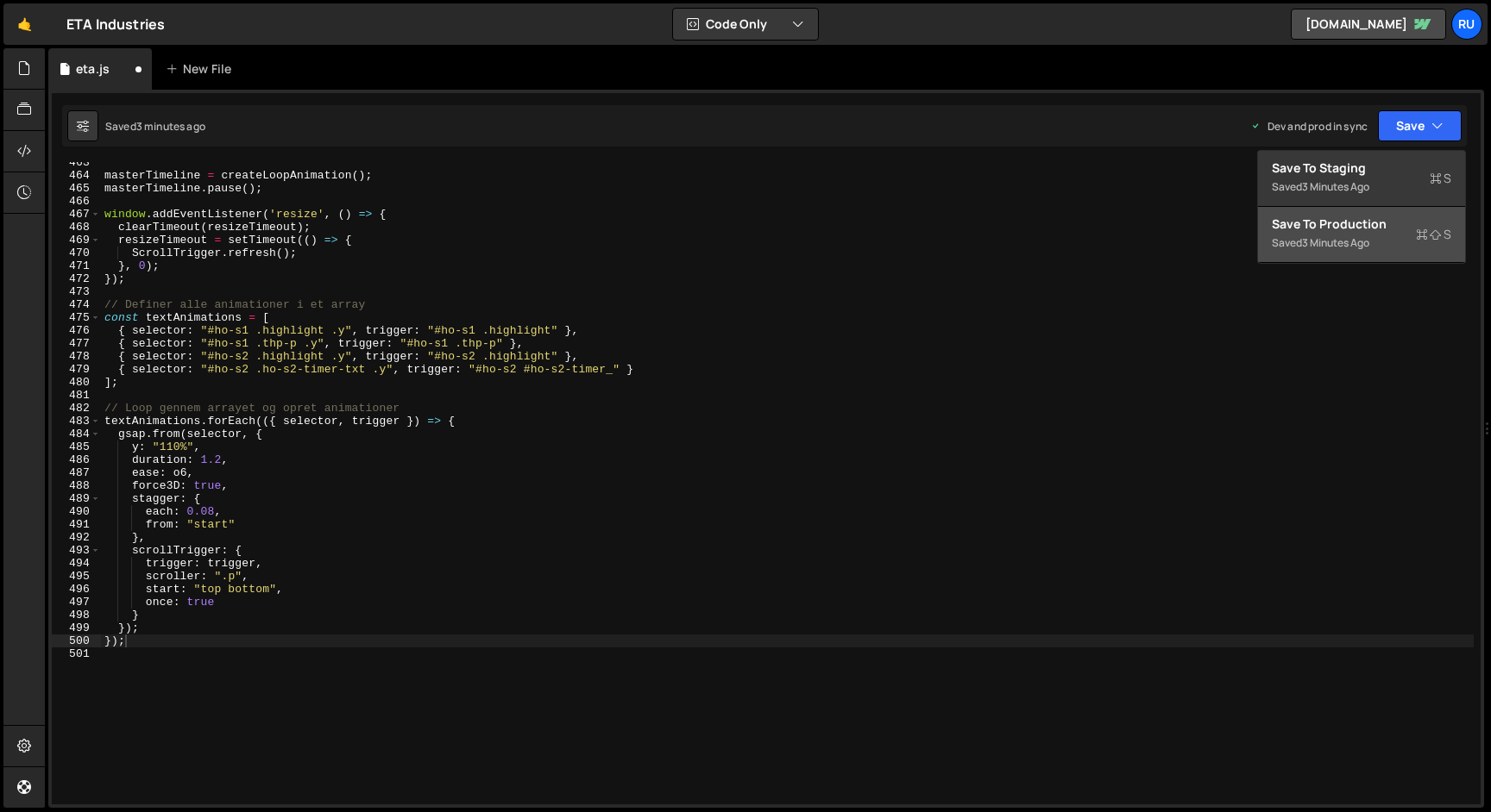
click at [1376, 233] on div "Saved 3 minutes ago" at bounding box center [1361, 242] width 180 height 21
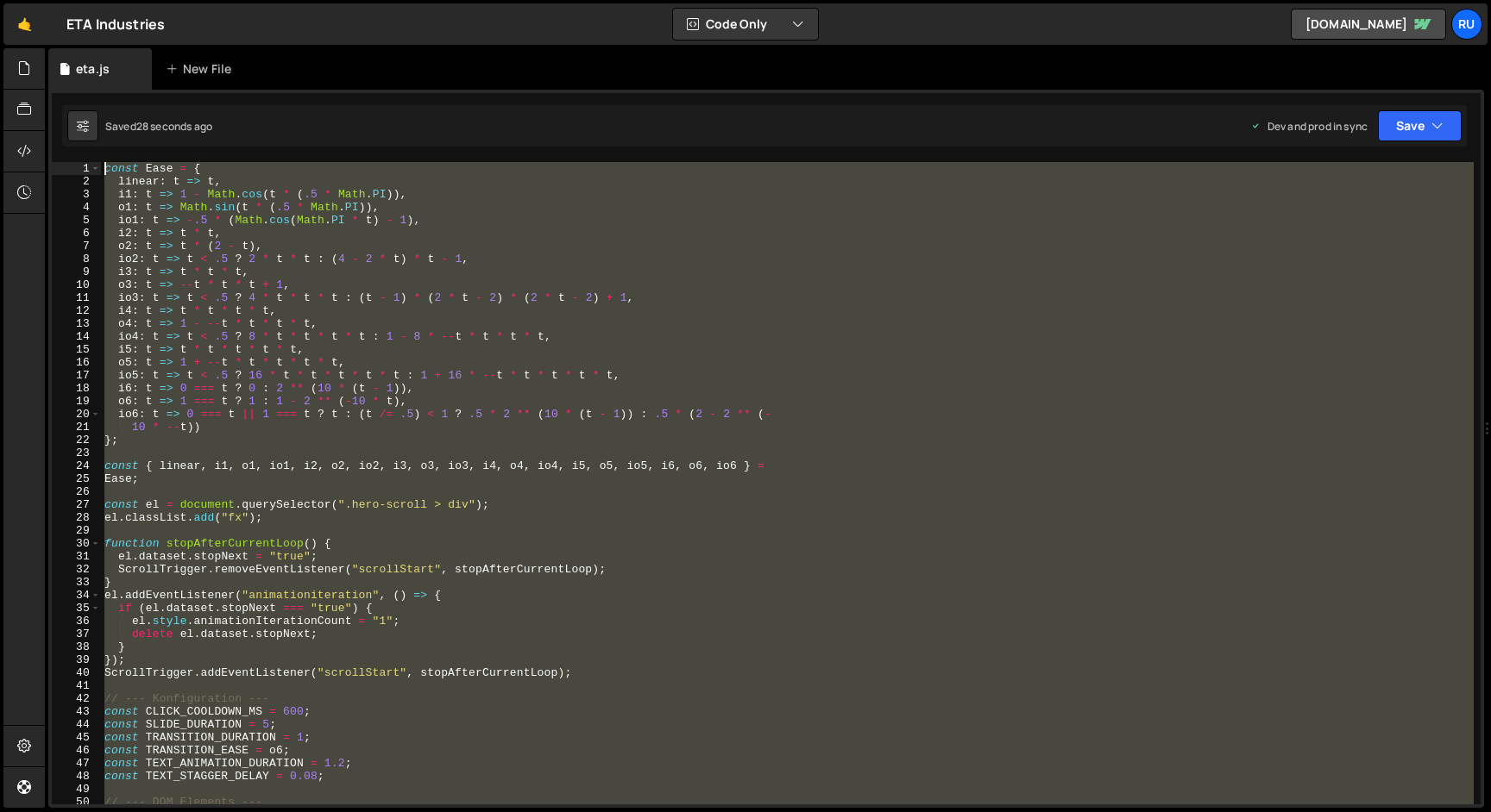
scroll to position [0, 0]
drag, startPoint x: 140, startPoint y: 608, endPoint x: 0, endPoint y: -108, distance: 729.6
click at [0, 0] on html "Projects [GEOGRAPHIC_DATA] Blog Ru Projects Your Teams Account Upgrade Logout" at bounding box center [746, 406] width 1491 height 812
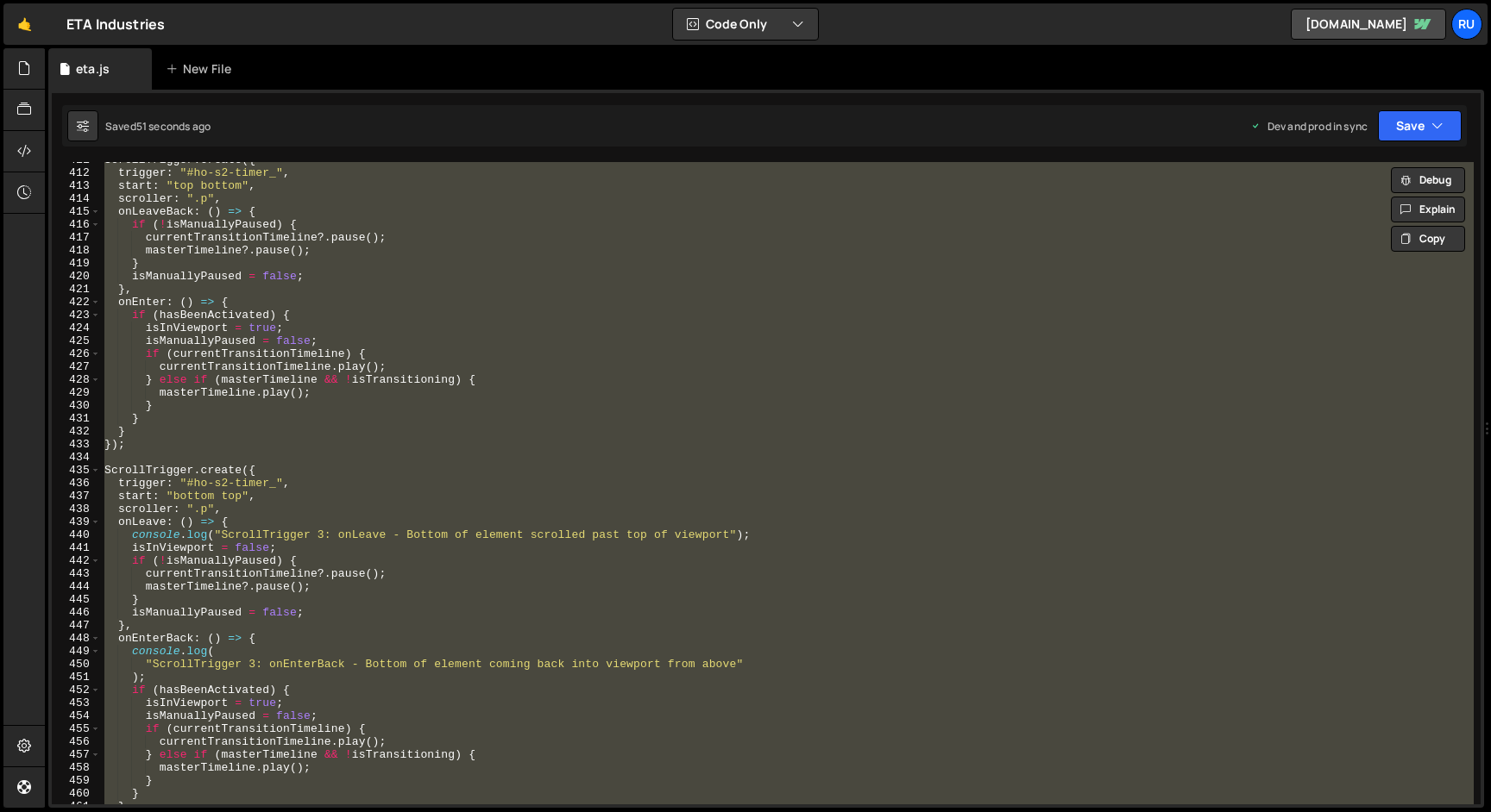
click at [412, 444] on div "ScrollTrigger . create ({ trigger : "#ho-s2-timer_" , start : "top bottom" , sc…" at bounding box center [786, 484] width 1372 height 642
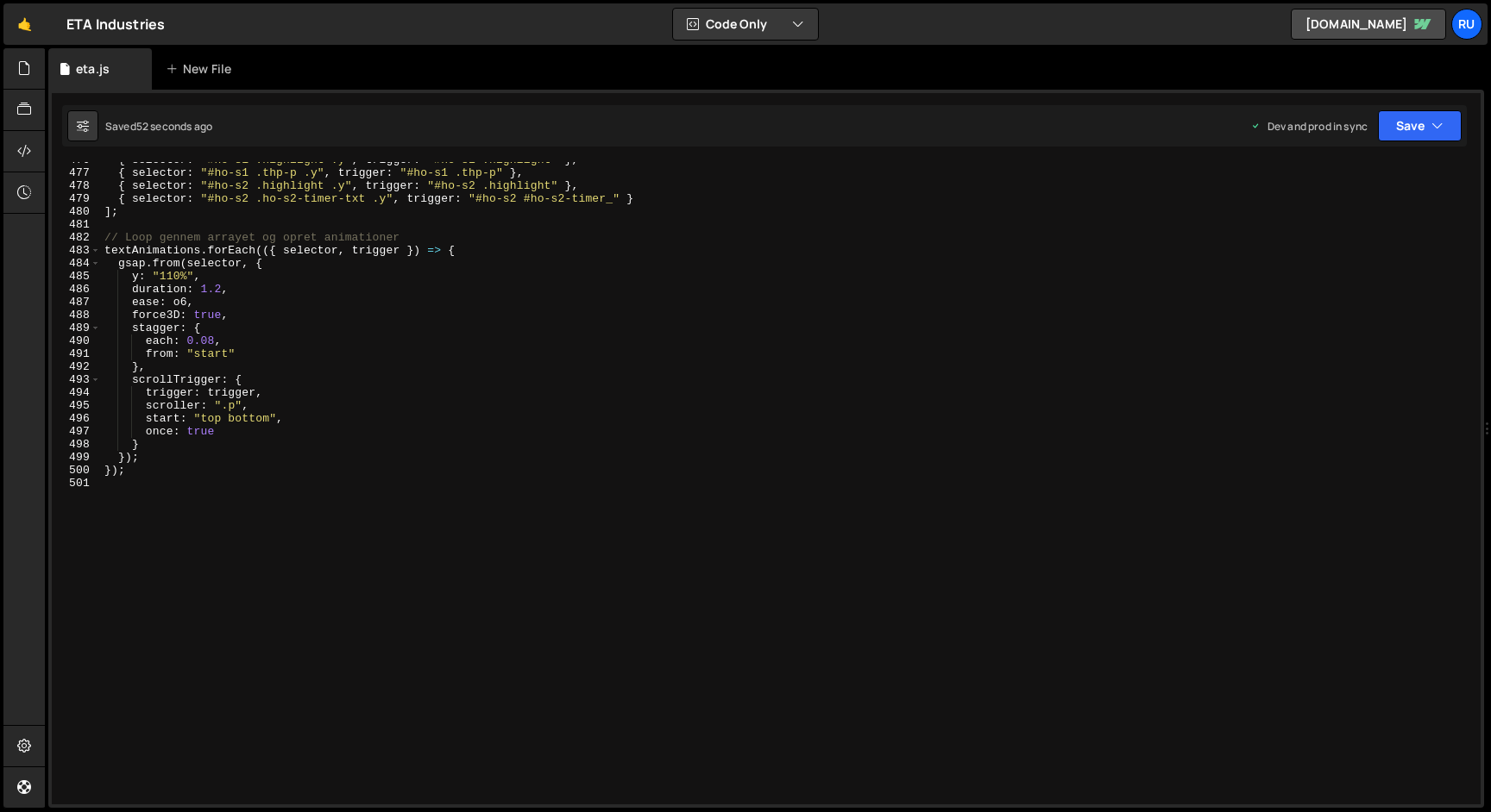
scroll to position [5937, 0]
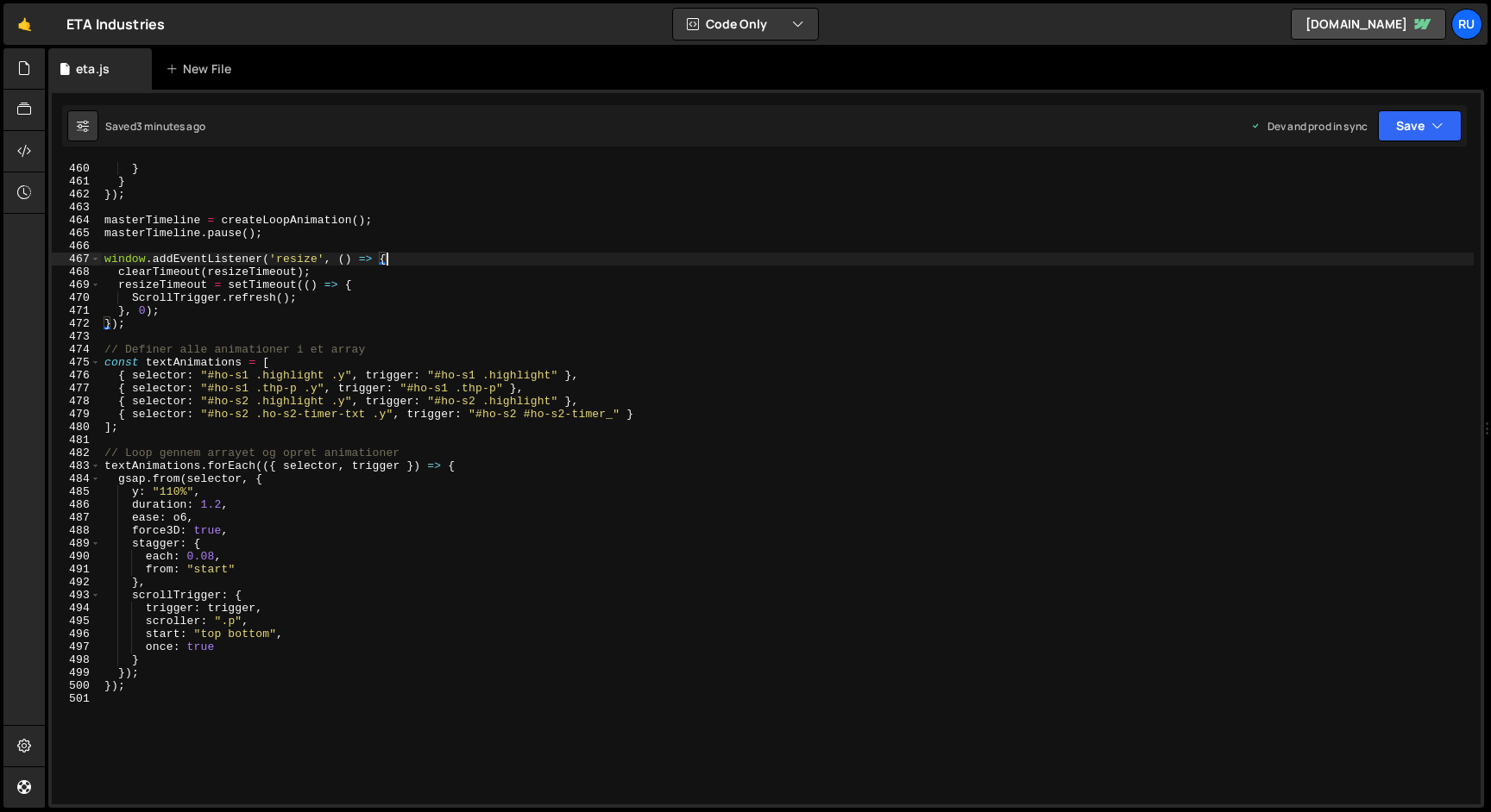
click at [396, 257] on div "} } }) ; masterTimeline = createLoopAnimation ( ) ; masterTimeline . pause ( ) …" at bounding box center [786, 497] width 1372 height 668
type textarea "window.addEventListener('resize', () => {"
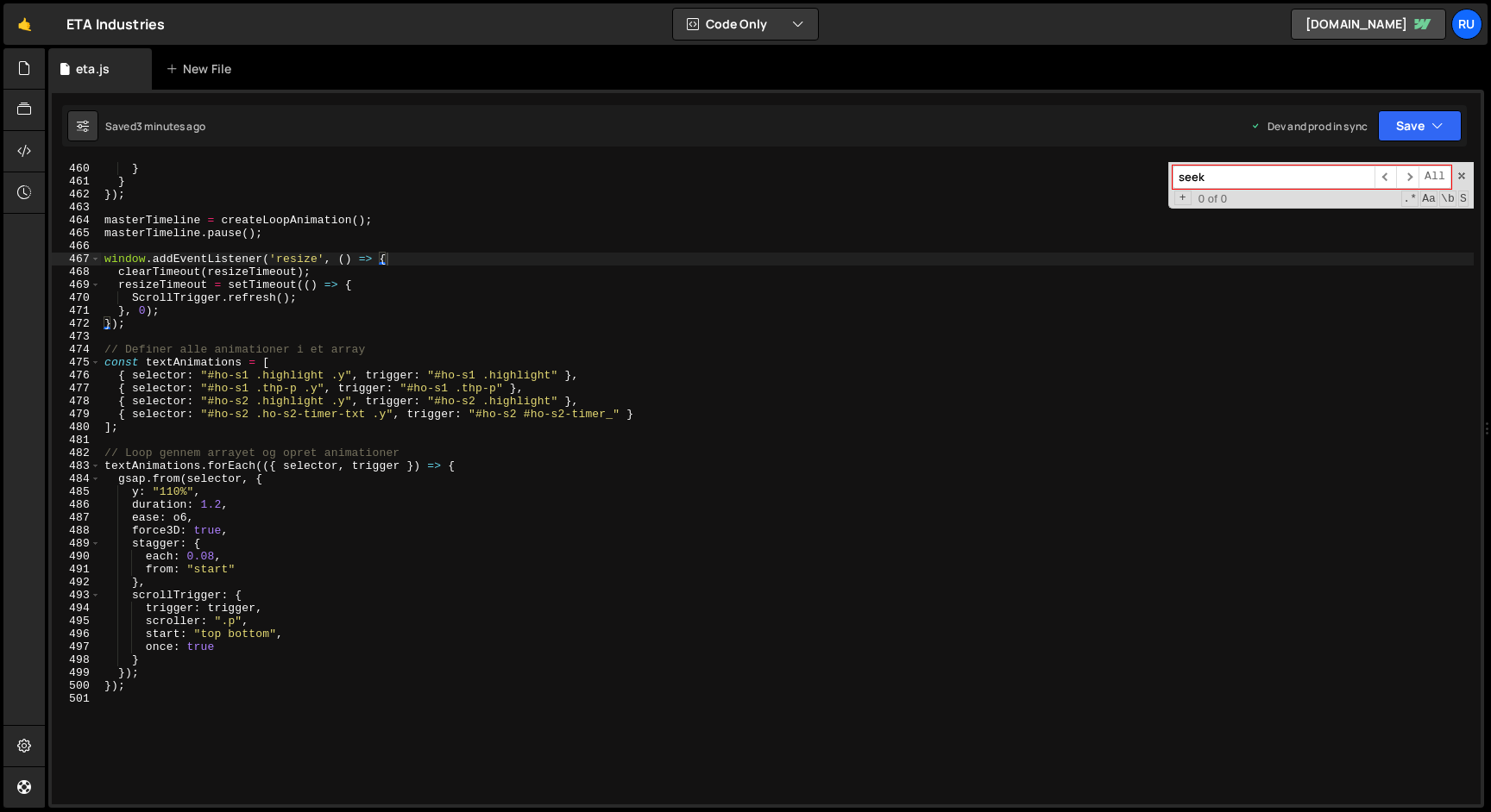
paste input "timerLines"
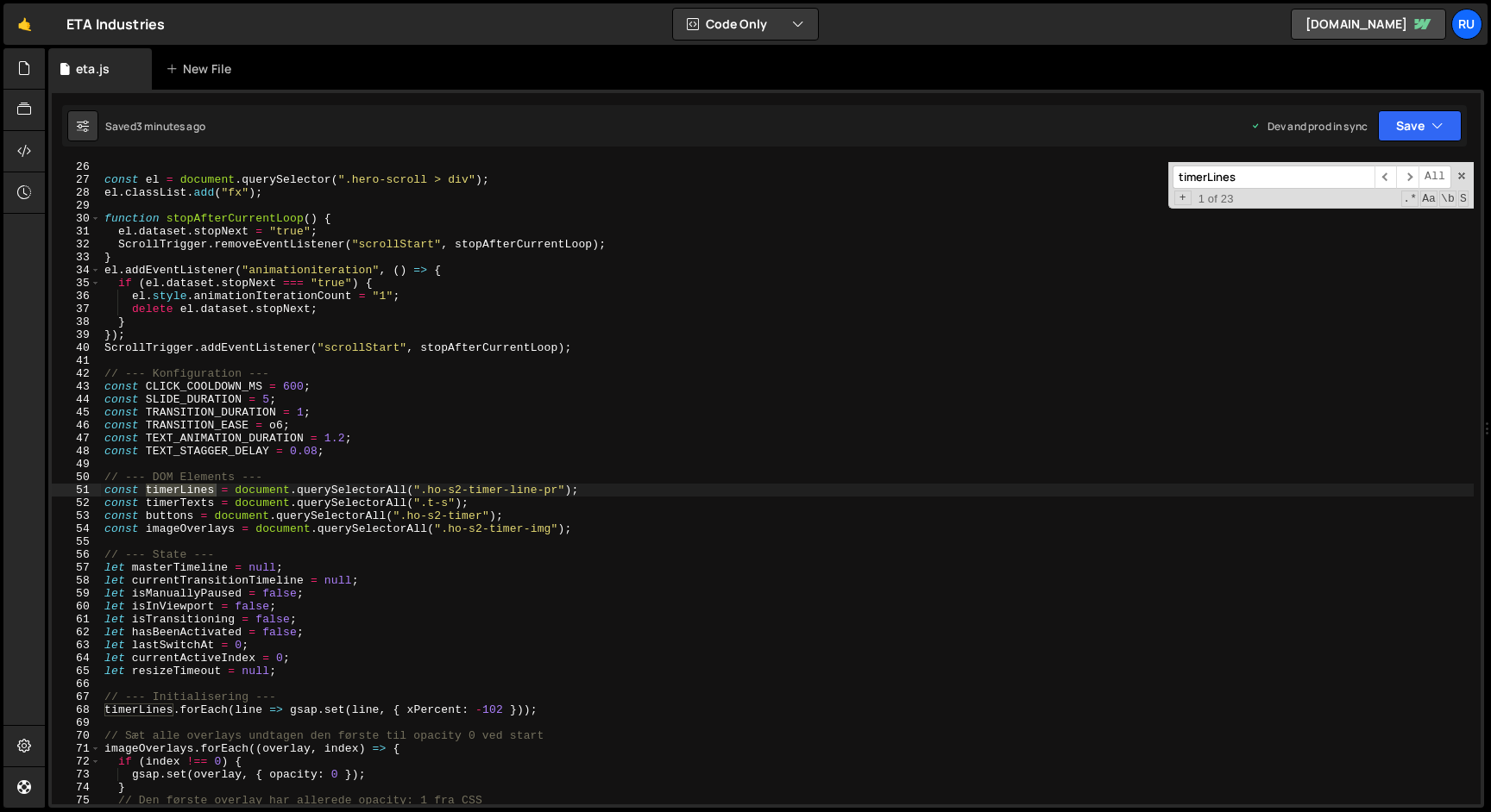
scroll to position [325, 0]
type input "timerLines"
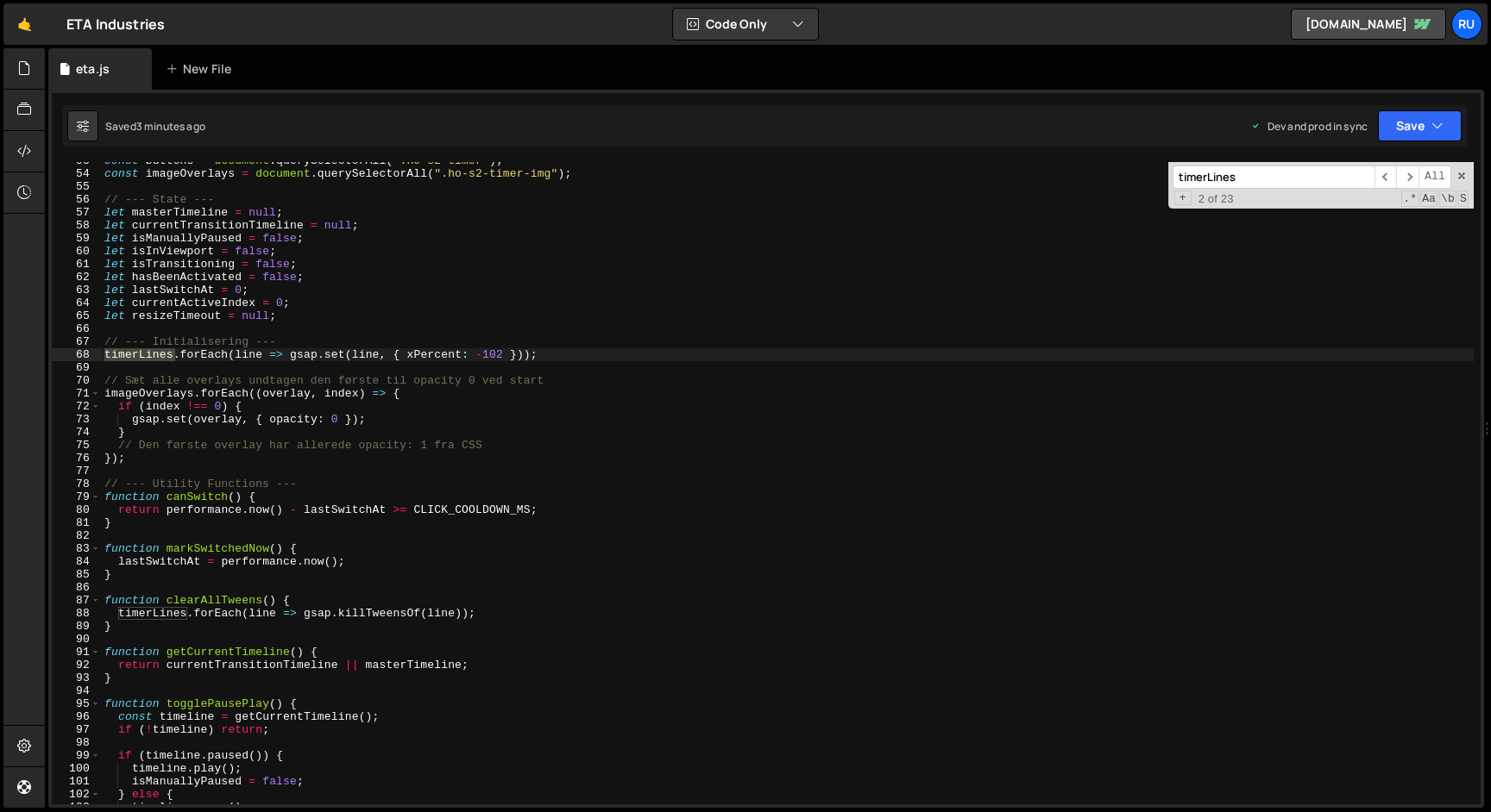
scroll to position [684, 0]
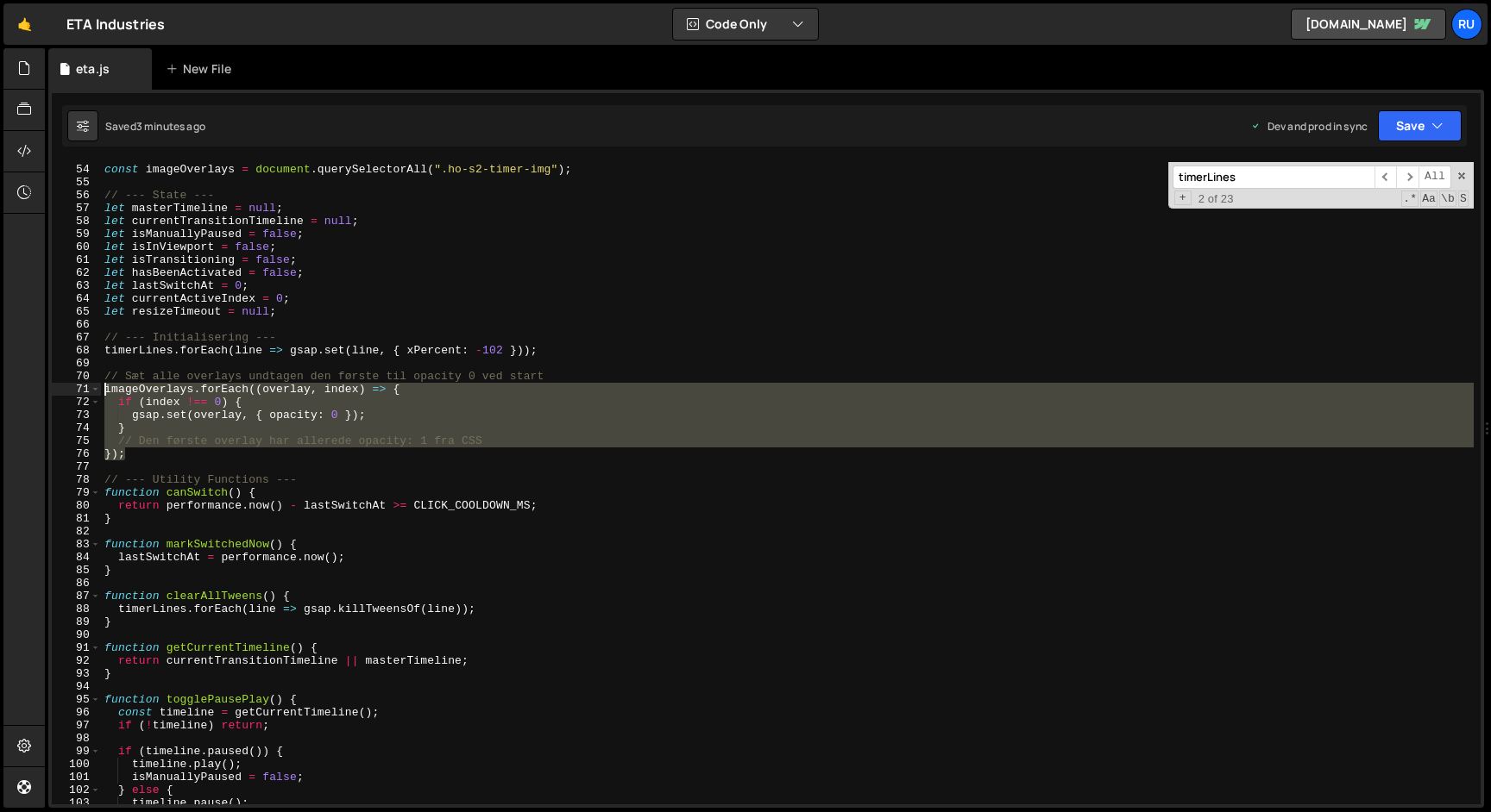
drag, startPoint x: 135, startPoint y: 455, endPoint x: 61, endPoint y: 393, distance: 96.5
click at [61, 393] on div "}); 53 54 55 56 57 58 59 60 61 62 63 64 65 66 67 68 69 70 71 72 73 74 75 76 77 …" at bounding box center [766, 484] width 1429 height 642
paste textarea "});"
paste textarea
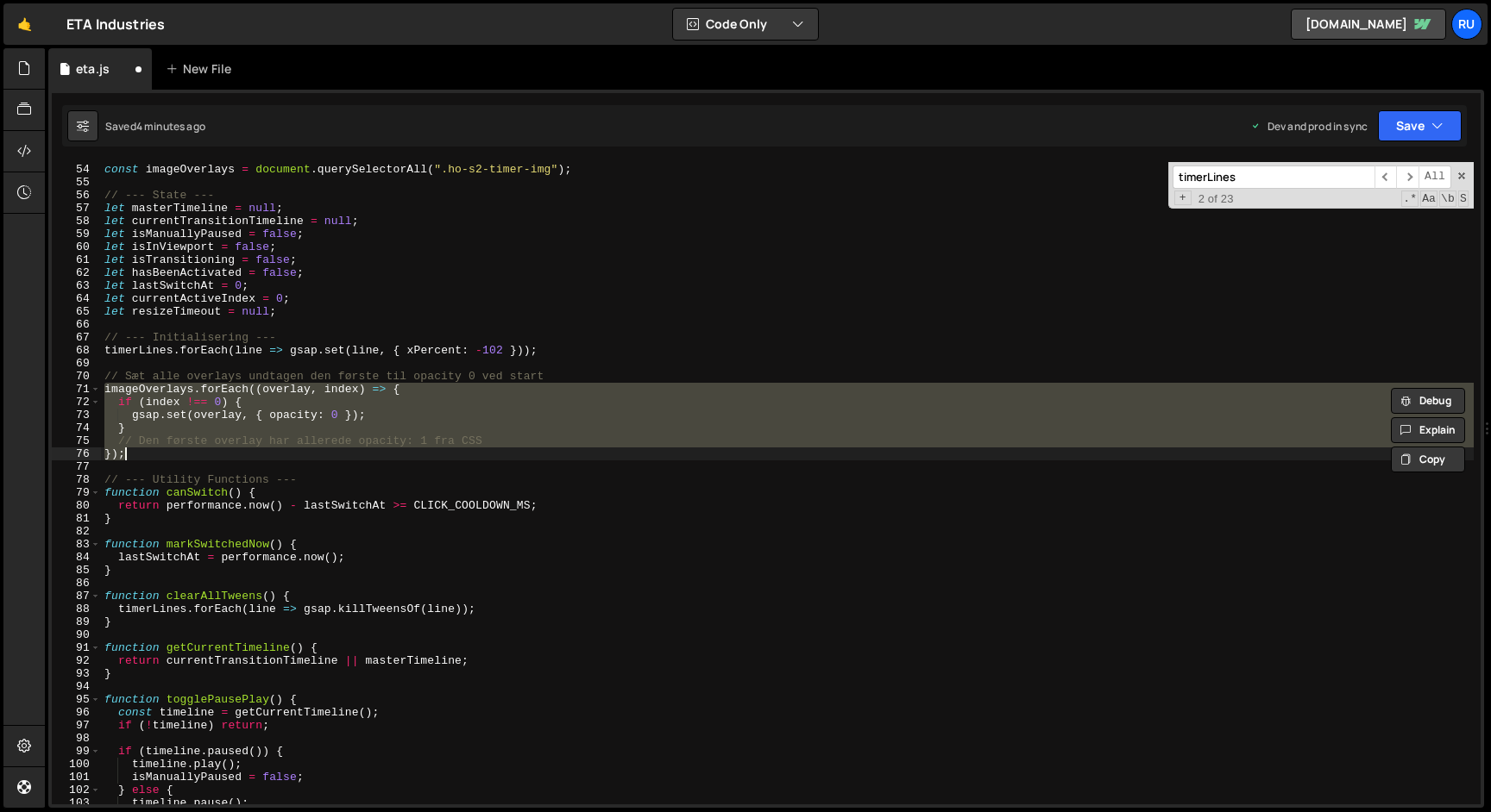
paste textarea
click at [135, 456] on div "const buttons = document . querySelectorAll ( ".ho-s2-timer" ) ; const imageOve…" at bounding box center [786, 484] width 1372 height 642
type textarea "});"
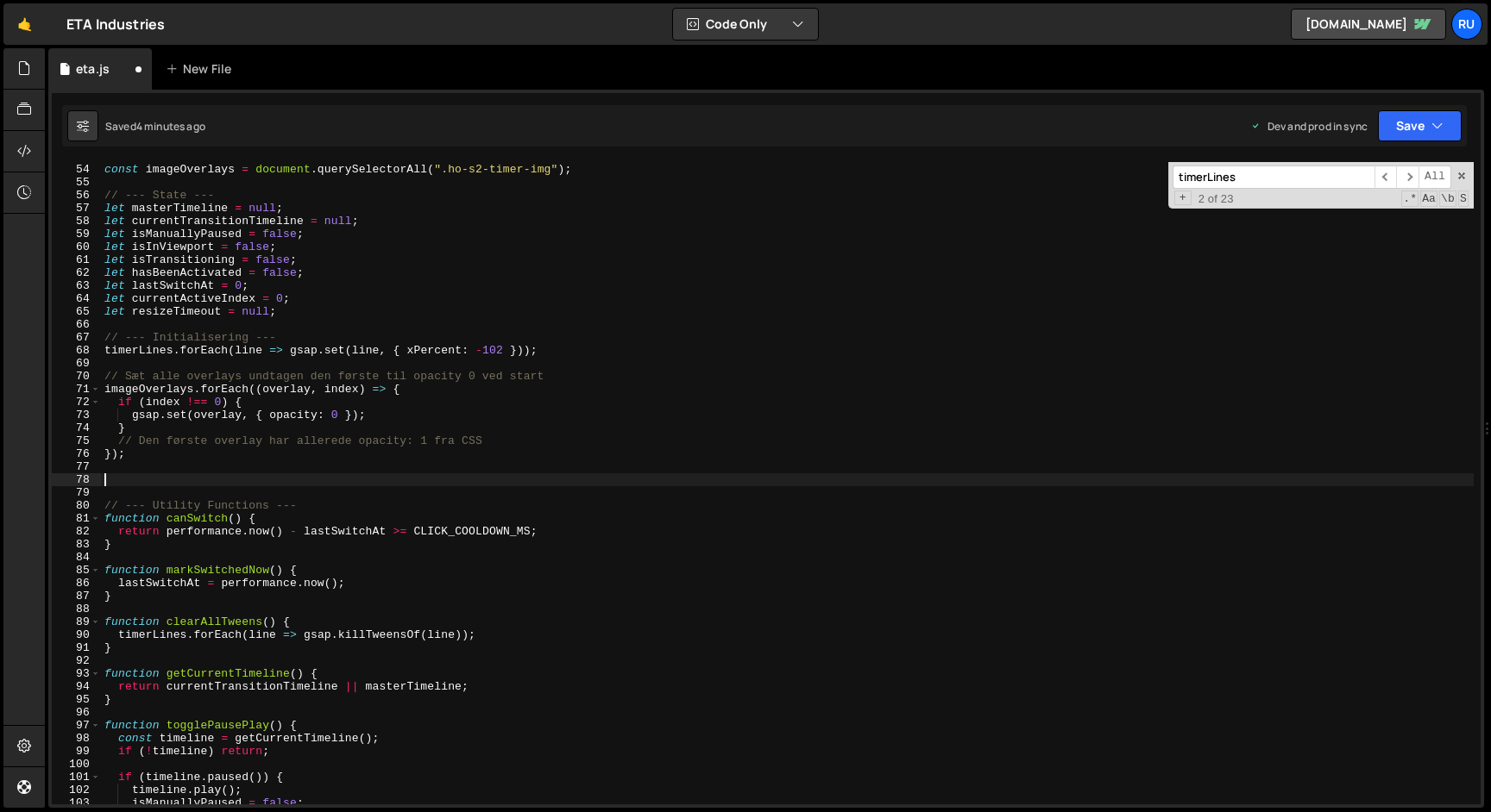
paste textarea "});"
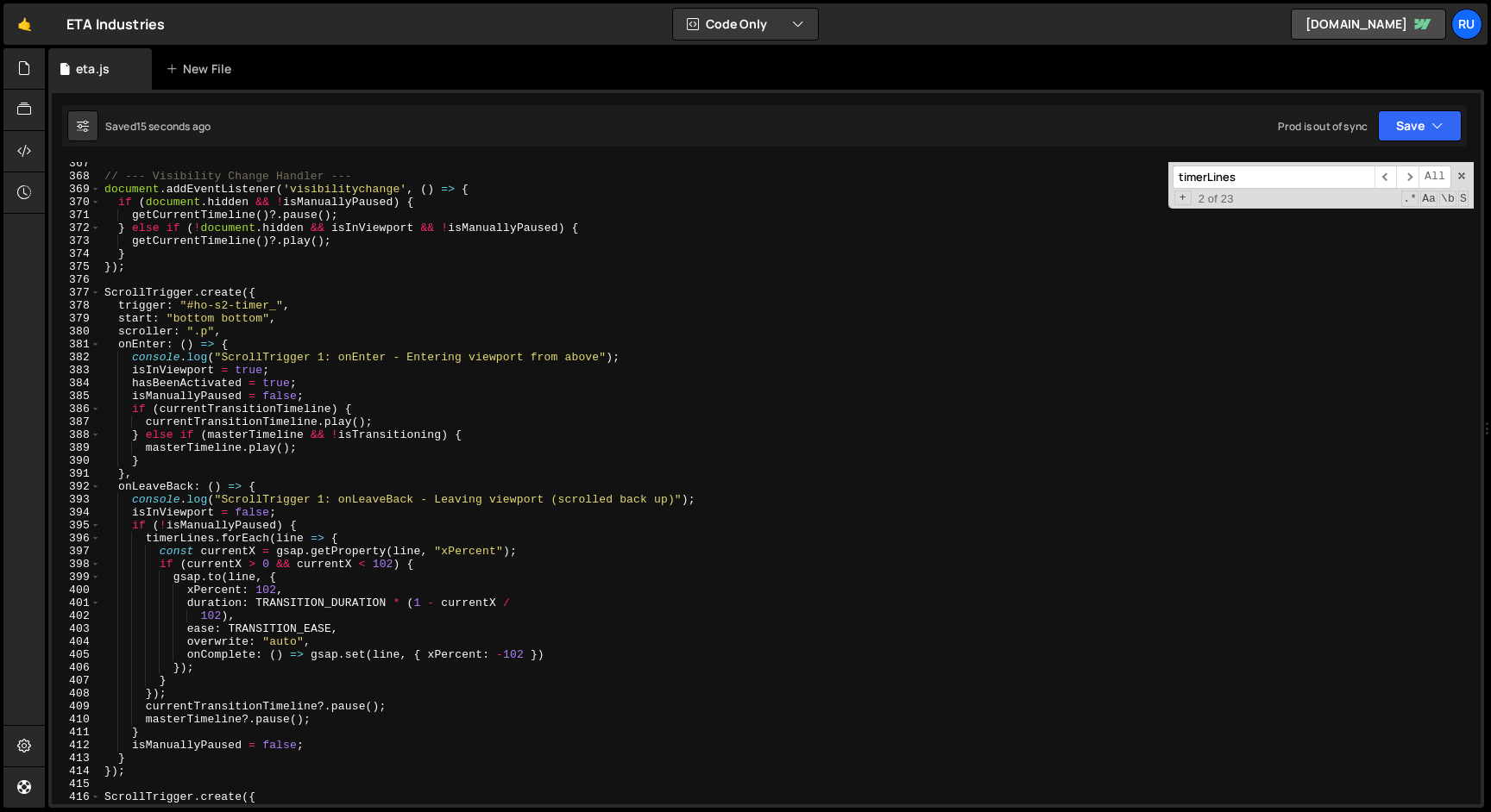
scroll to position [4822, 0]
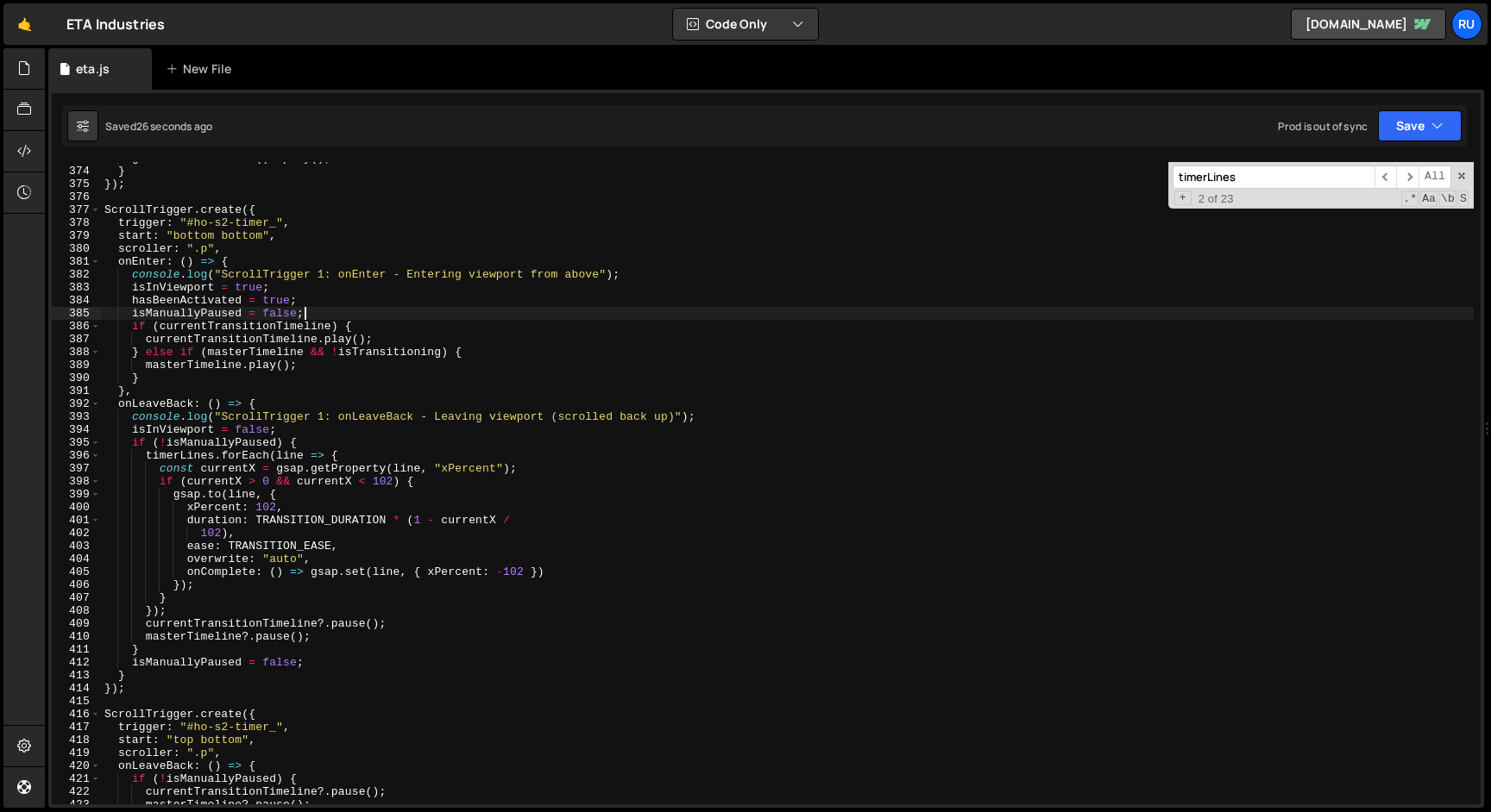
click at [319, 316] on div "getCurrentTimeline ( ) ?. play ( ) ; } }) ; ScrollTrigger . create ({ trigger :…" at bounding box center [786, 486] width 1372 height 668
type textarea "isManuallyPaused = false;"
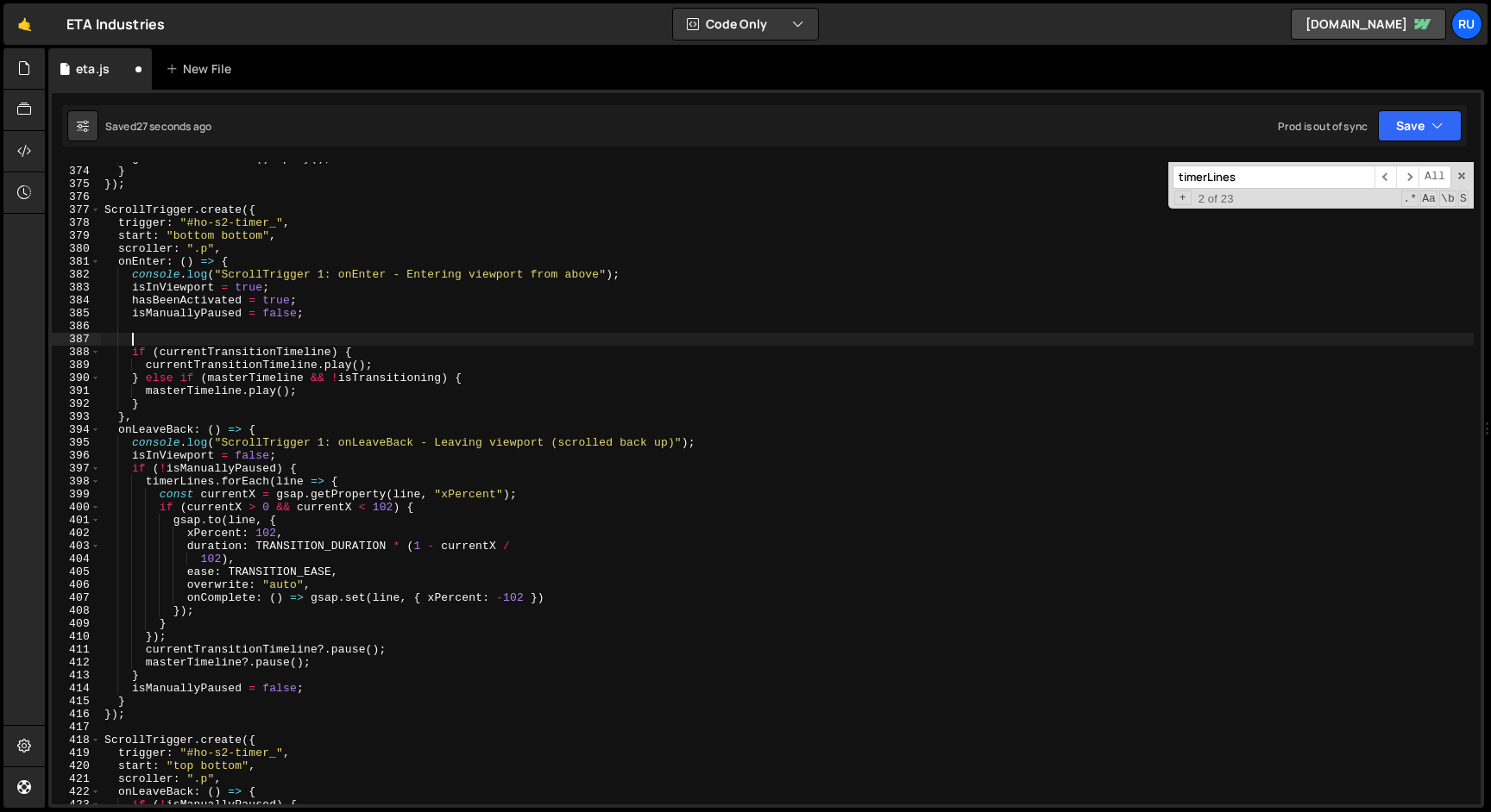
paste textarea "});"
type textarea "});"
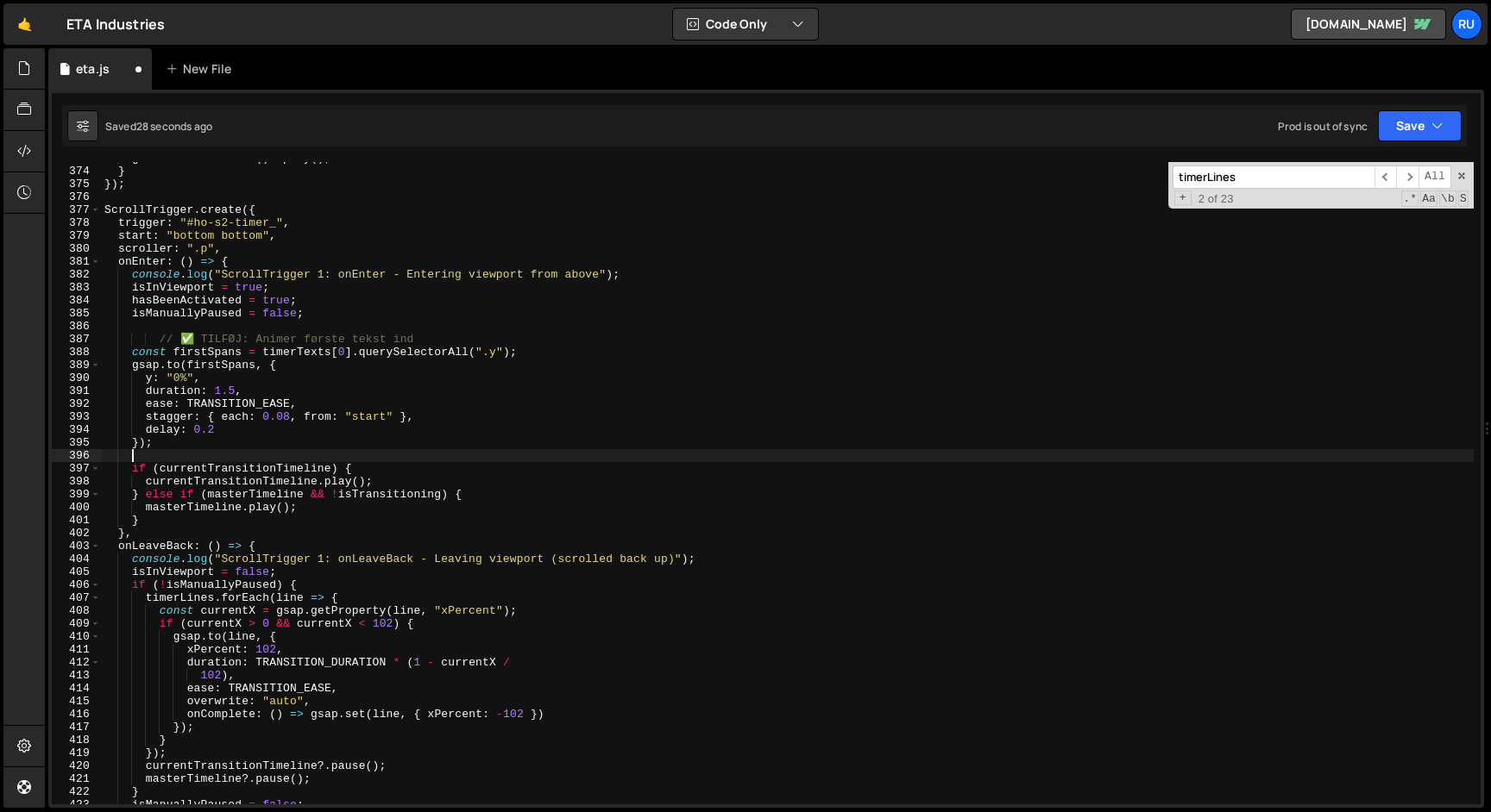
scroll to position [0, 0]
click at [1433, 124] on icon "button" at bounding box center [1437, 126] width 12 height 17
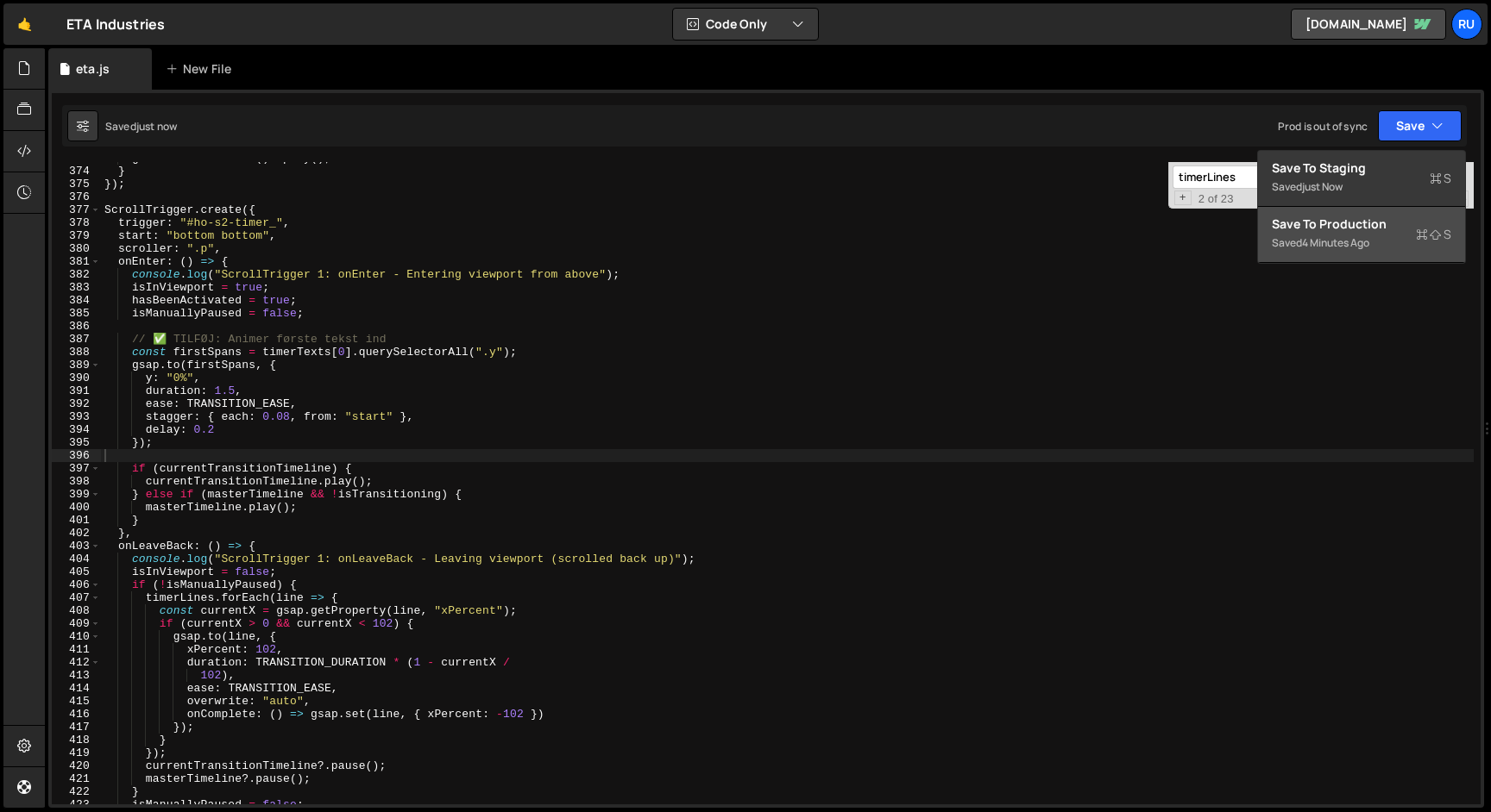
click at [1389, 233] on div "Saved 4 minutes ago" at bounding box center [1361, 242] width 180 height 21
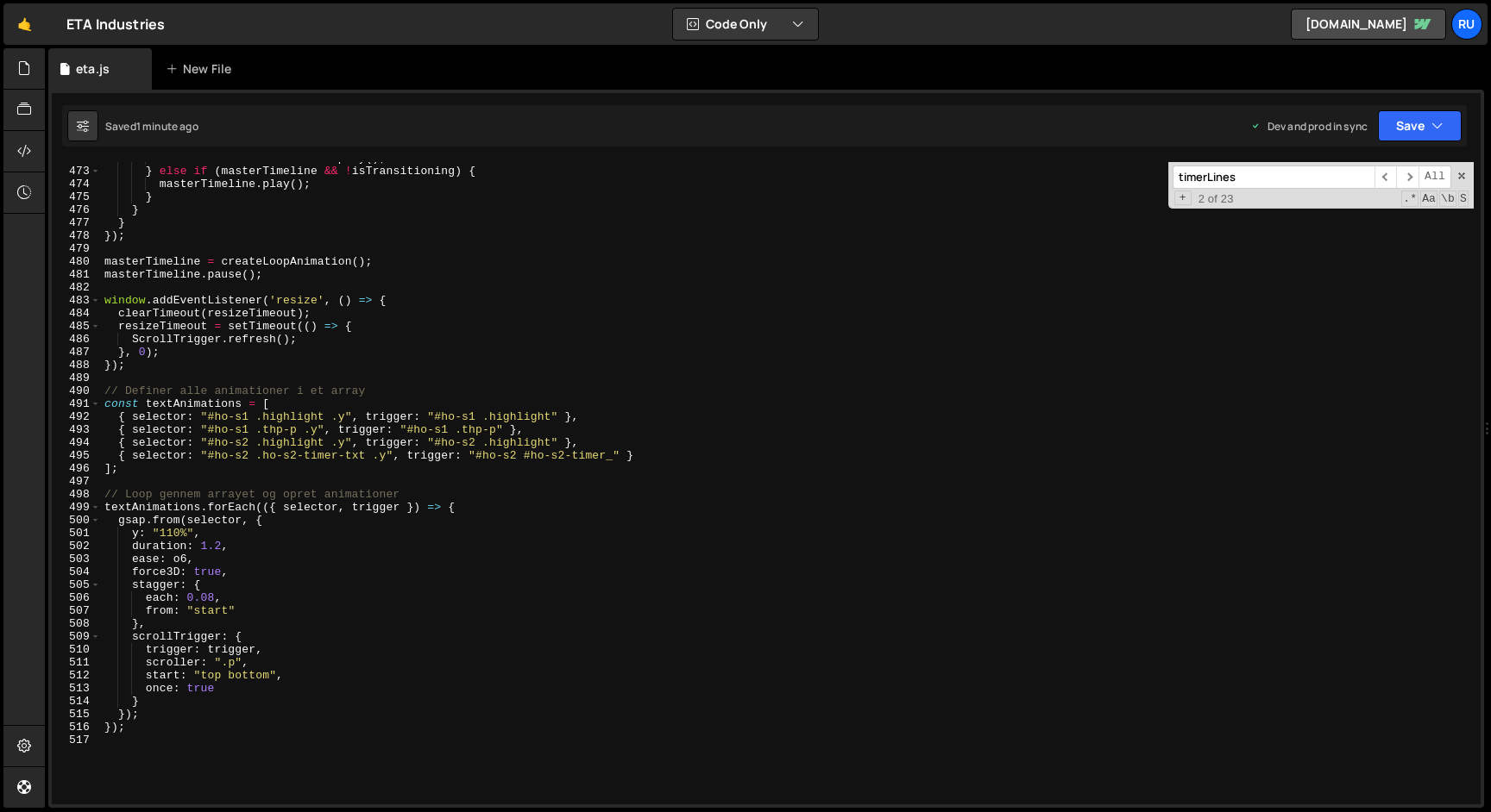
scroll to position [6181, 0]
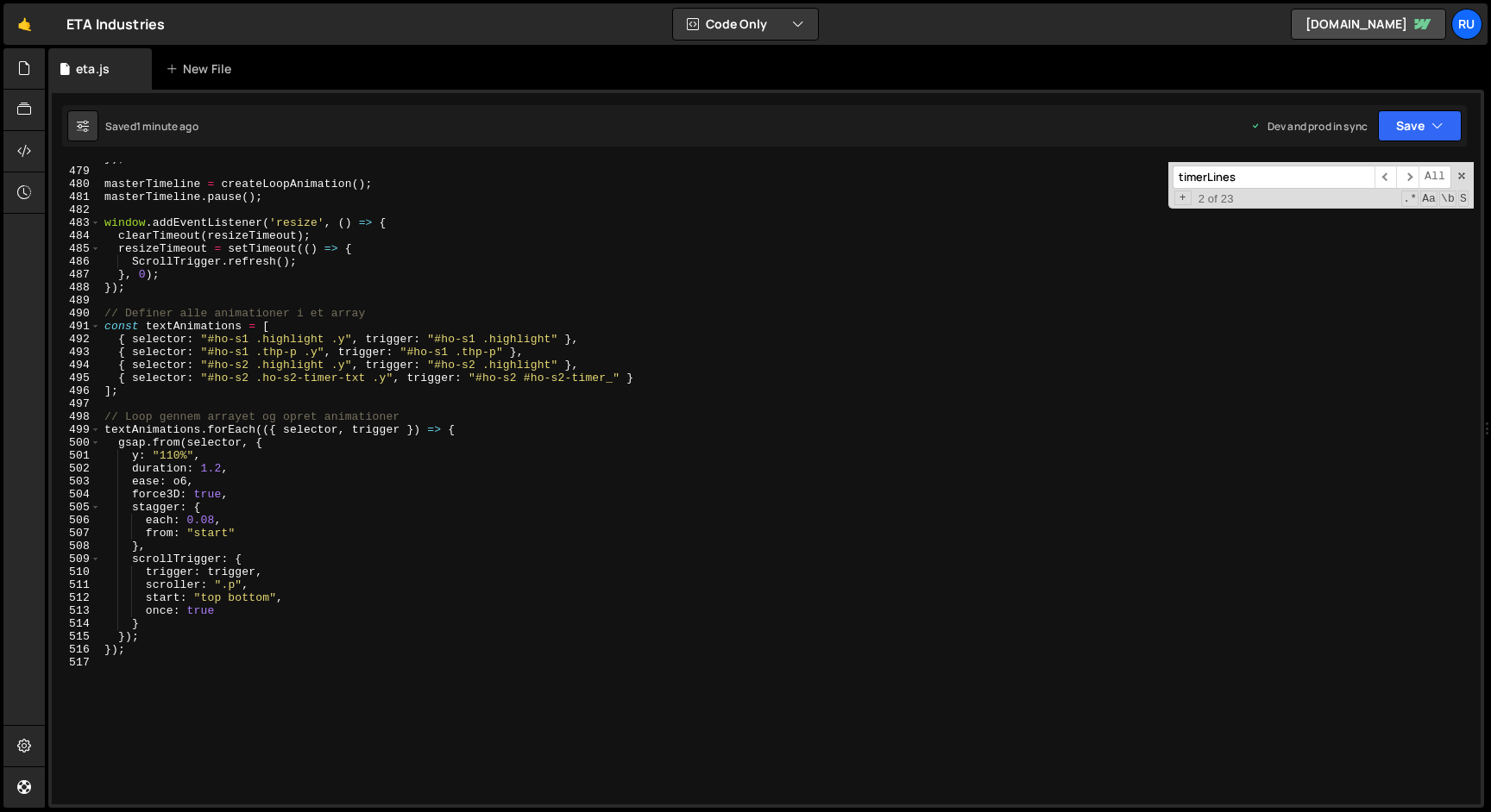
type textarea "{ selector: "#ho-s2 .ho-s2-timer-txt .y", trigger: "#ho-s2 #ho-s2-timer_" }"
drag, startPoint x: 652, startPoint y: 379, endPoint x: 88, endPoint y: 380, distance: 564.0
click at [88, 380] on div "{ selector: "#ho-s2 .ho-s2-timer-txt .y", trigger: "#ho-s2 #ho-s2-timer_" } 478…" at bounding box center [766, 484] width 1429 height 642
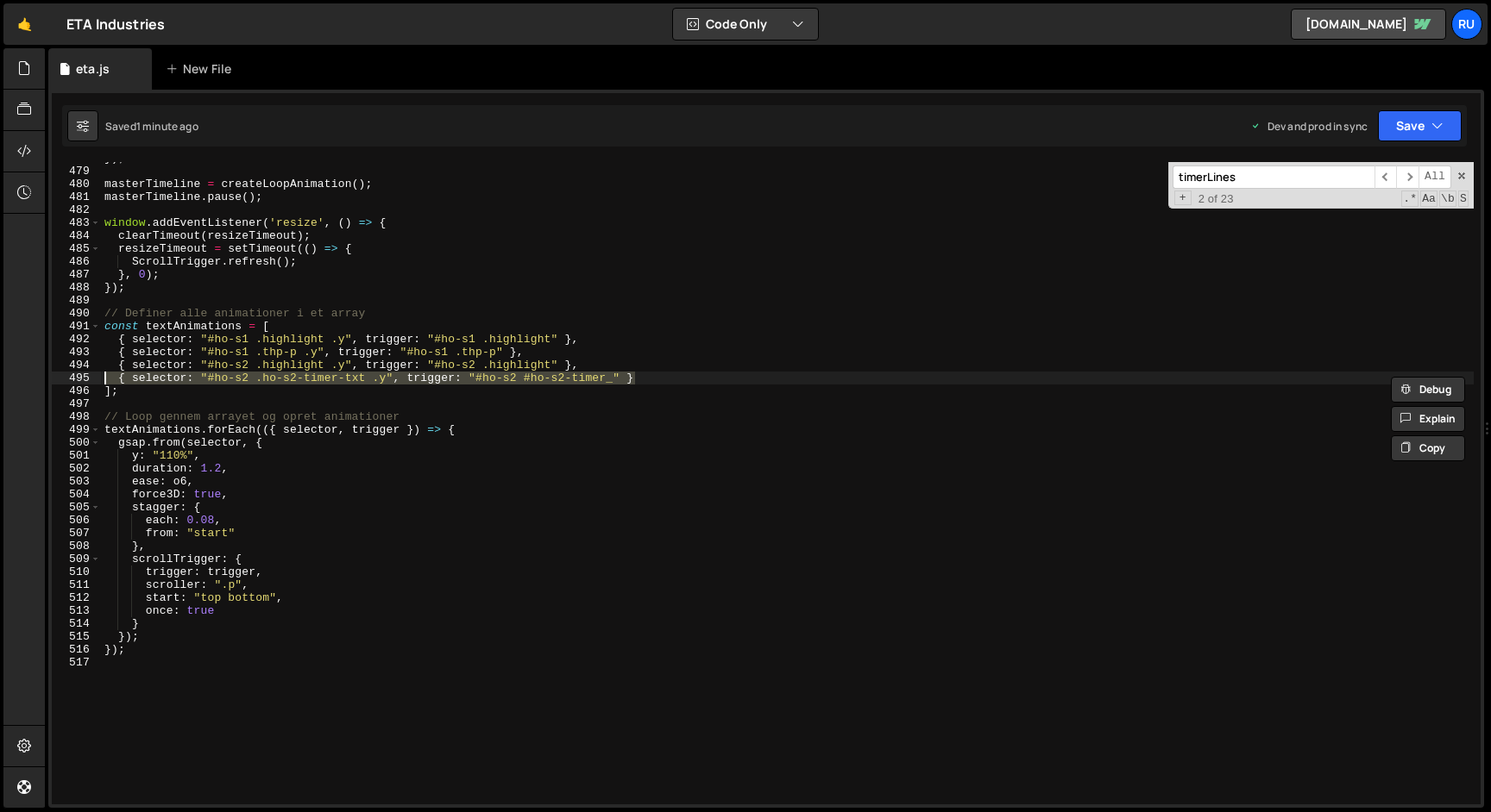
click at [655, 379] on div "}) ; masterTimeline = createLoopAnimation ( ) ; masterTimeline . pause ( ) ; wi…" at bounding box center [786, 484] width 1372 height 642
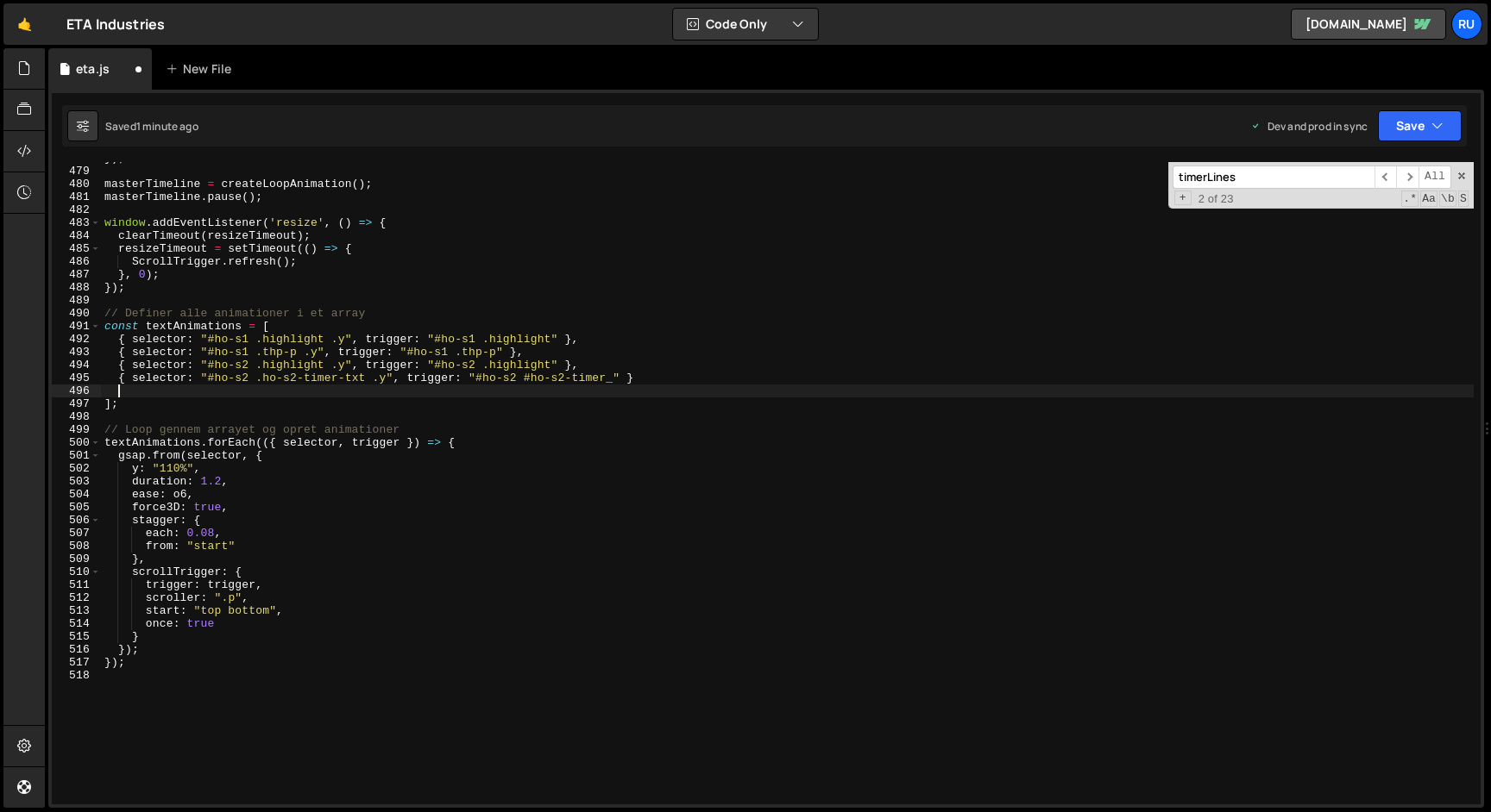
paste textarea "{ selector: "#ho-s2 .ho-s2-timer-txt .y", trigger: "#ho-s2 #ho-s2-timer_" }"
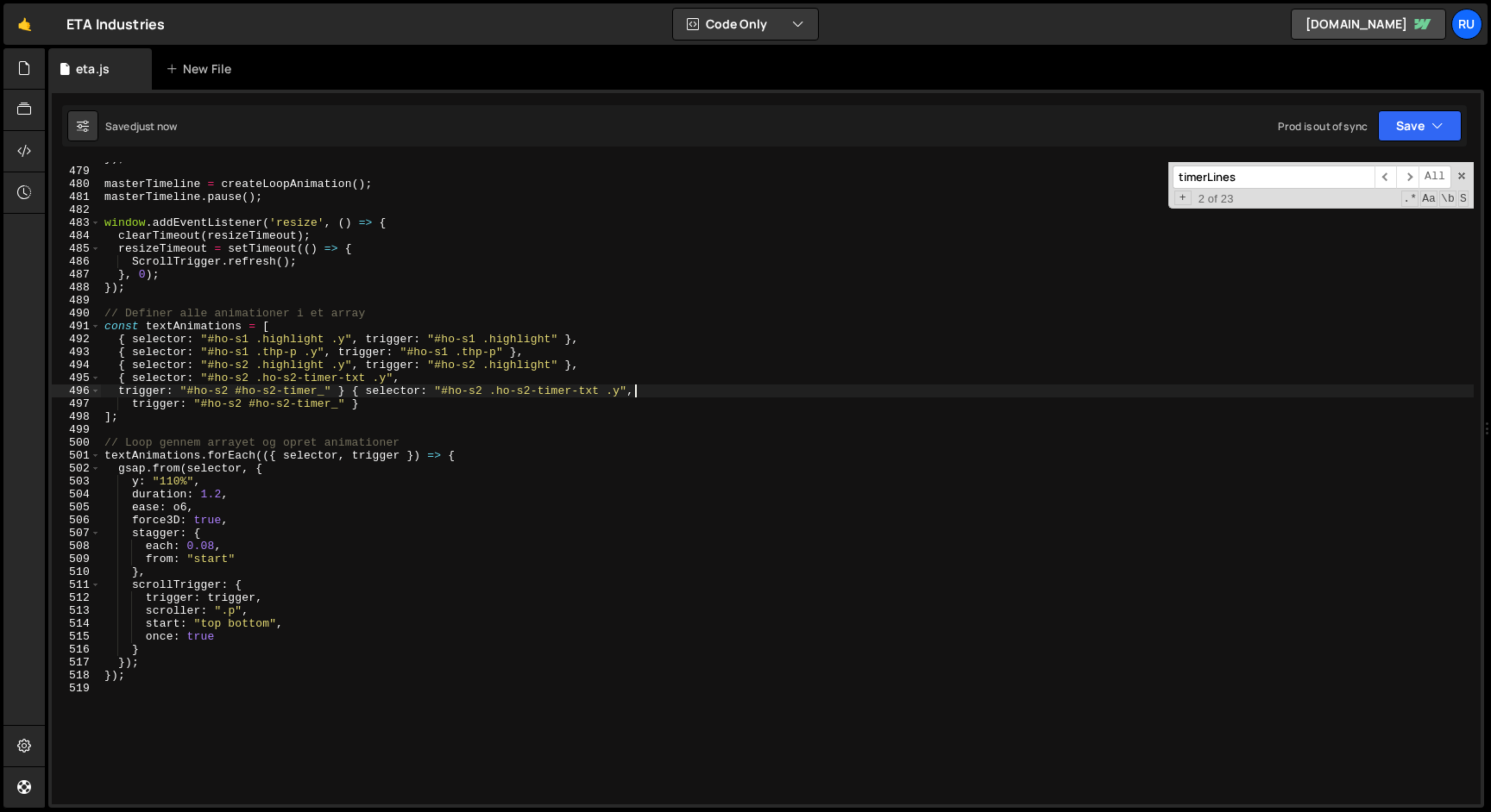
type textarea "});"
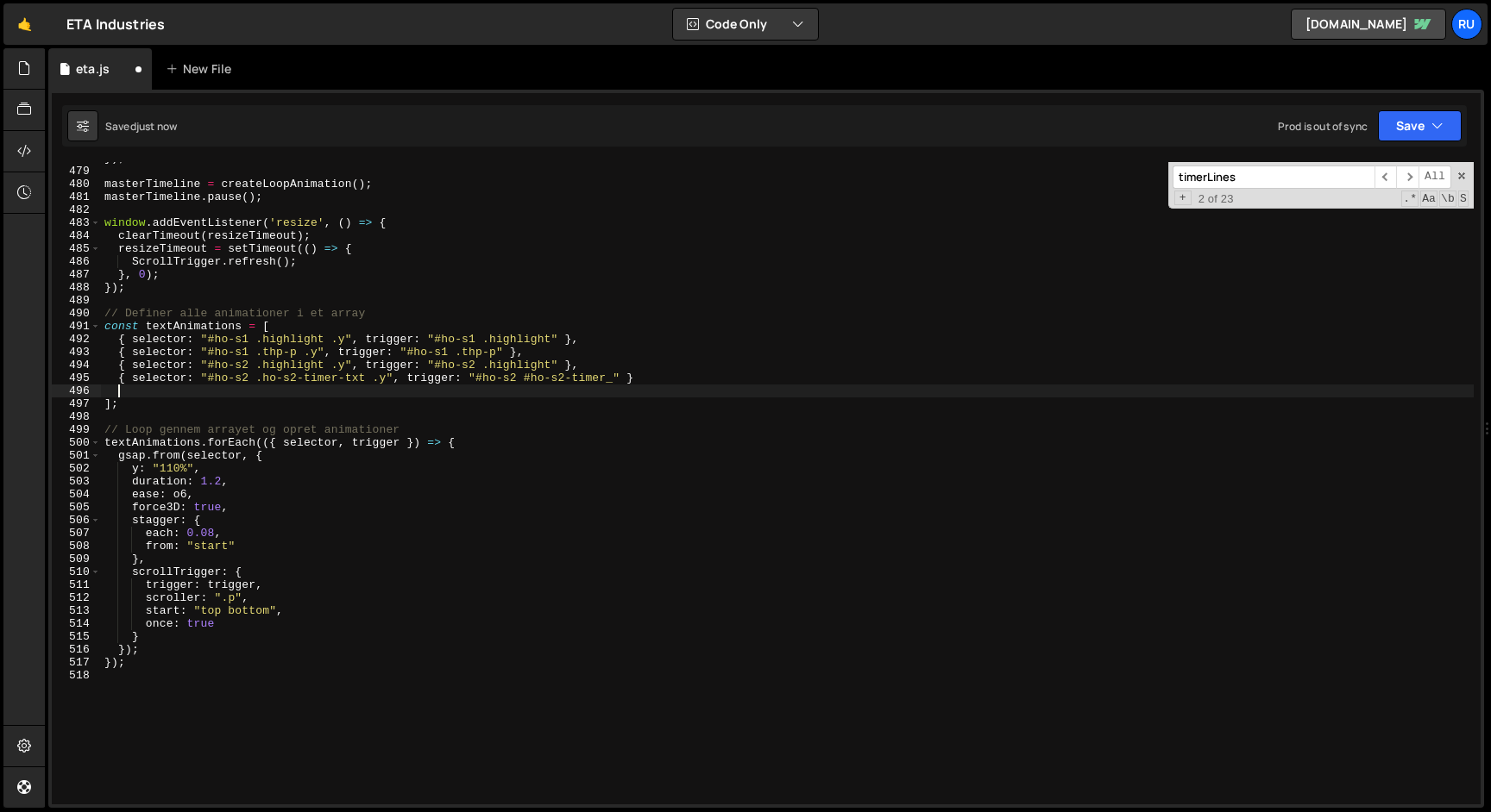
click at [594, 394] on div "}) ; masterTimeline = createLoopAnimation ( ) ; masterTimeline . pause ( ) ; wi…" at bounding box center [786, 486] width 1372 height 668
drag, startPoint x: 645, startPoint y: 377, endPoint x: 119, endPoint y: 376, distance: 526.0
click at [119, 376] on div "}) ; masterTimeline = createLoopAnimation ( ) ; masterTimeline . pause ( ) ; wi…" at bounding box center [786, 486] width 1372 height 668
type textarea "{ selector: "#ho-s2 .ho-s2-timer-txt .y", trigger: "#ho-s2 #ho-s2-timer_" }"
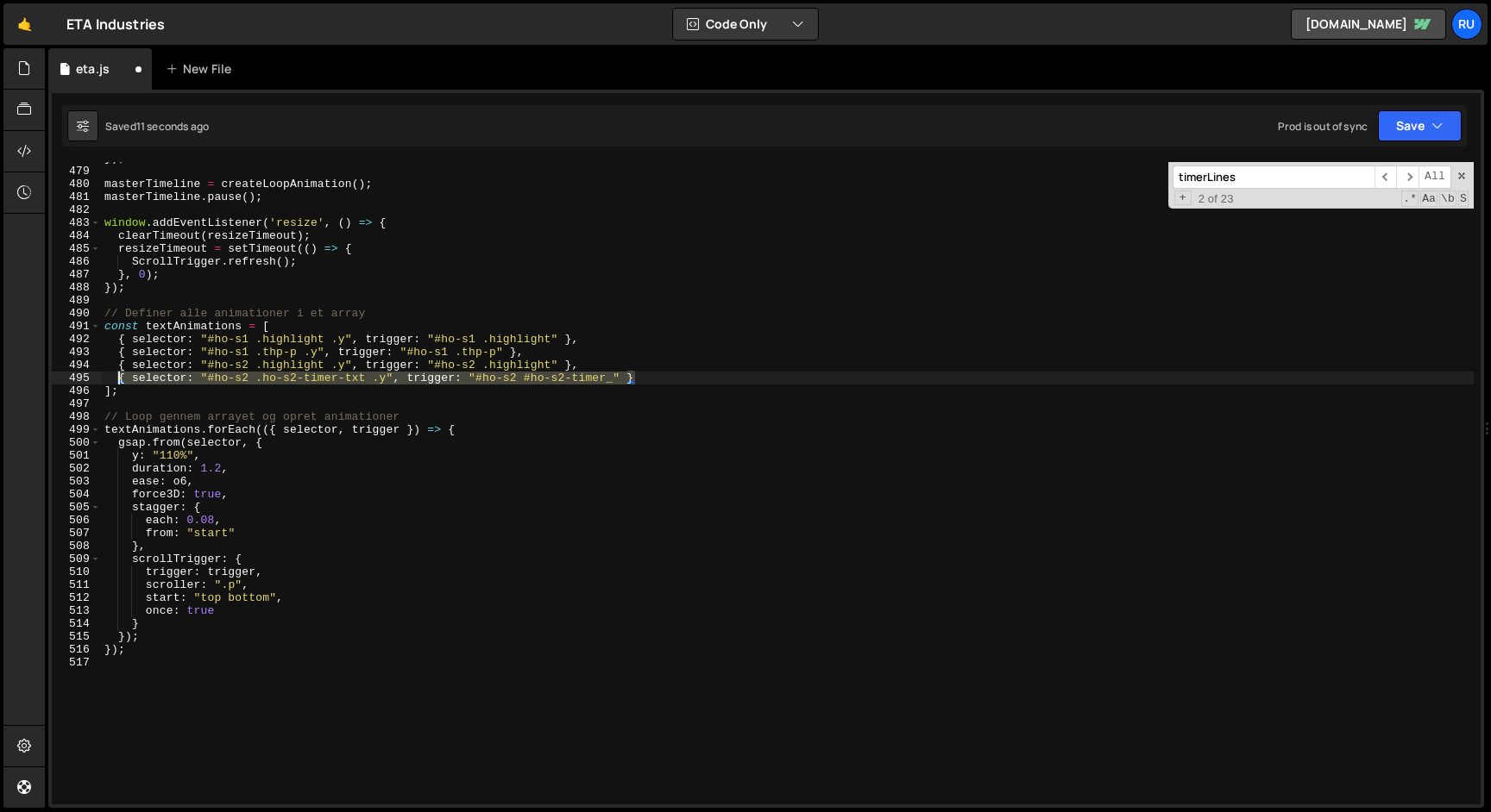
drag, startPoint x: 657, startPoint y: 375, endPoint x: 116, endPoint y: 382, distance: 541.0
click at [116, 382] on div "}) ; masterTimeline = createLoopAnimation ( ) ; masterTimeline . pause ( ) ; wi…" at bounding box center [786, 486] width 1372 height 668
click at [644, 376] on div "}) ; masterTimeline = createLoopAnimation ( ) ; masterTimeline . pause ( ) ; wi…" at bounding box center [786, 484] width 1372 height 642
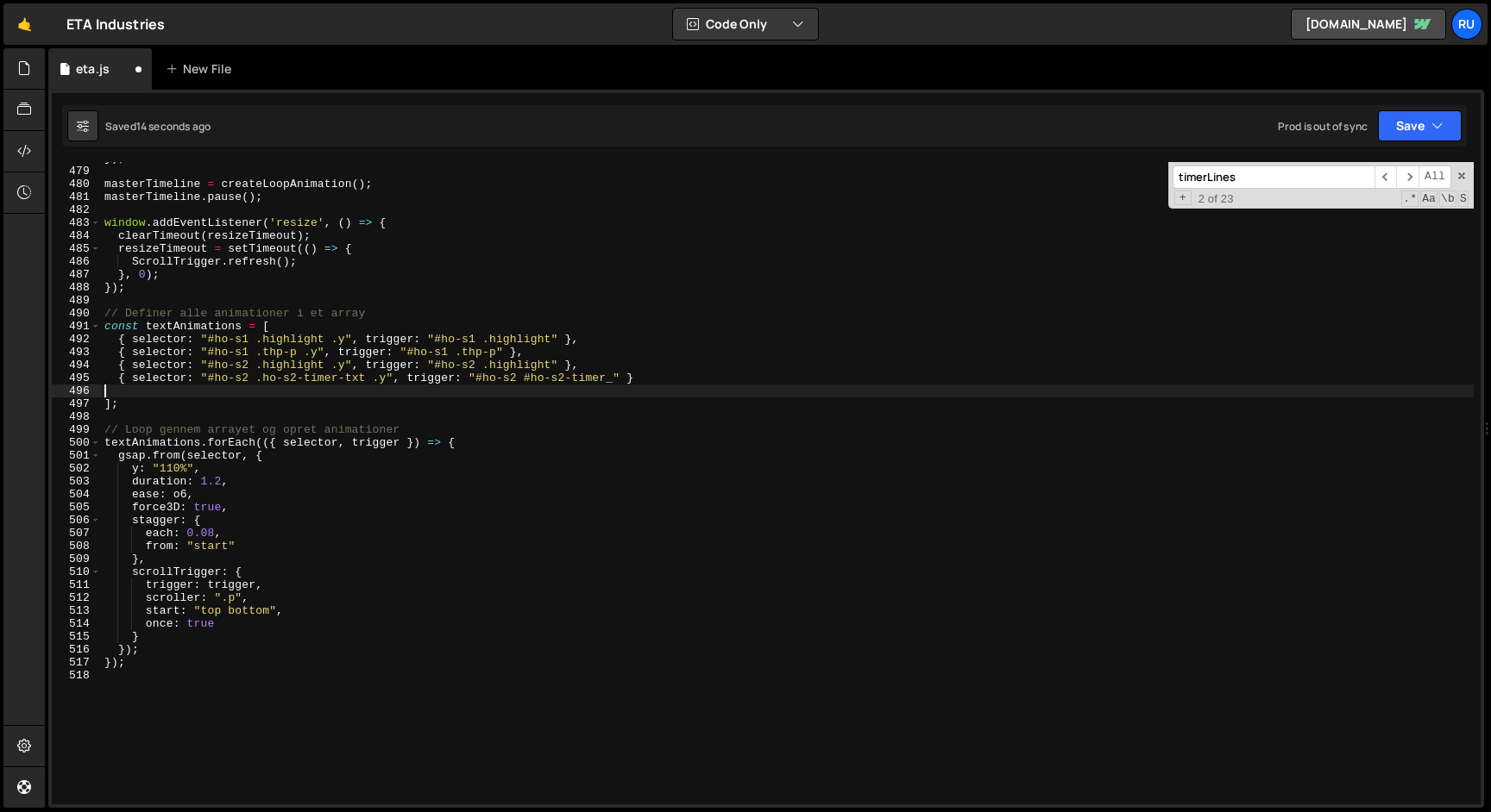
type textarea "{ selector: "#ho-s2 .ho-s2-timer-txt .y", trigger: "#ho-s2 #ho-s2-timer_" }"
paste textarea "{ selector: "#ho-s2 .ho-s2-timer-txt .y", trigger: "#ho-s2 #ho-s2-timer_" }"
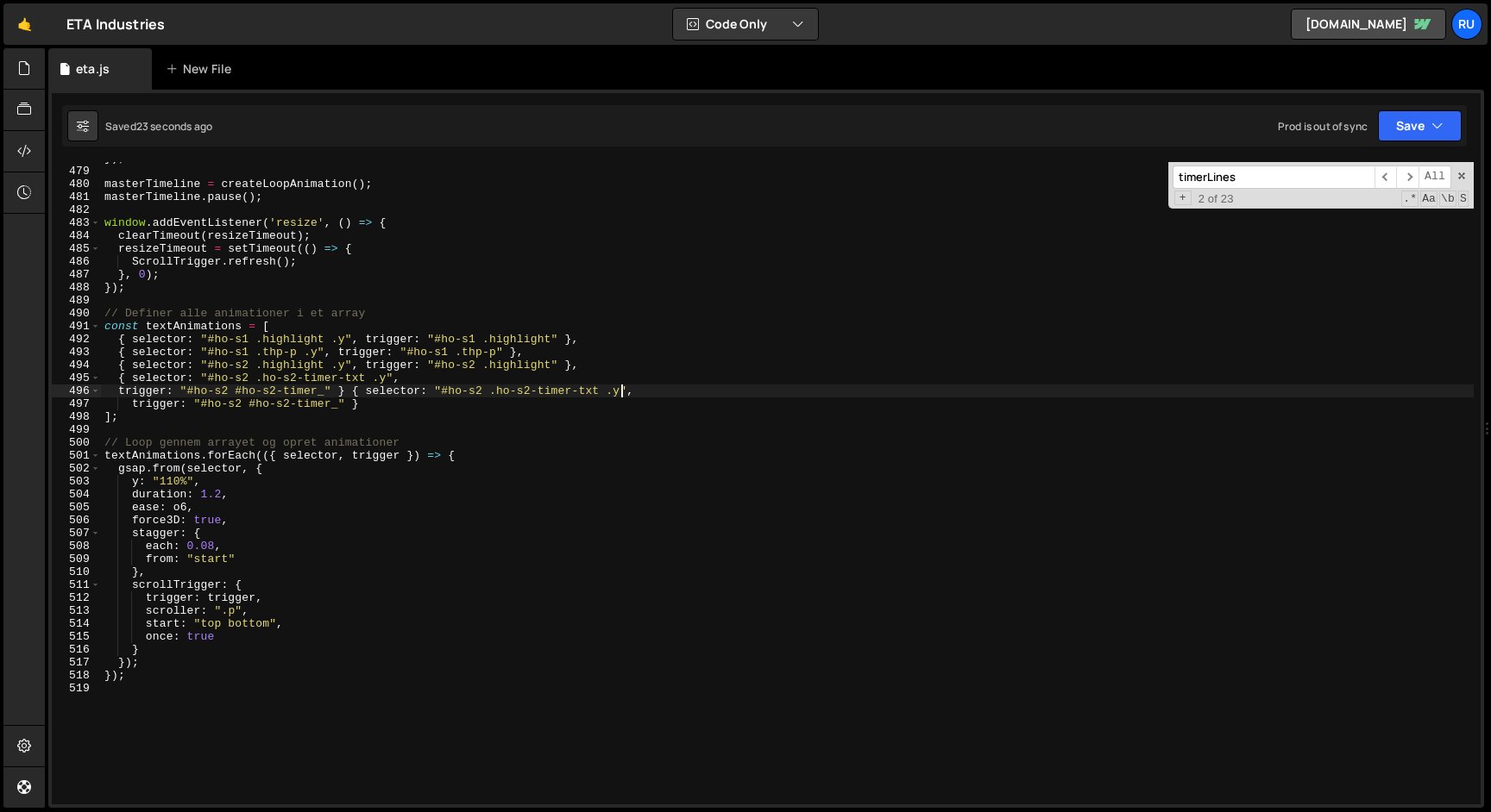
click at [352, 392] on div "}) ; masterTimeline = createLoopAnimation ( ) ; masterTimeline . pause ( ) ; wi…" at bounding box center [786, 486] width 1372 height 668
type textarea "});"
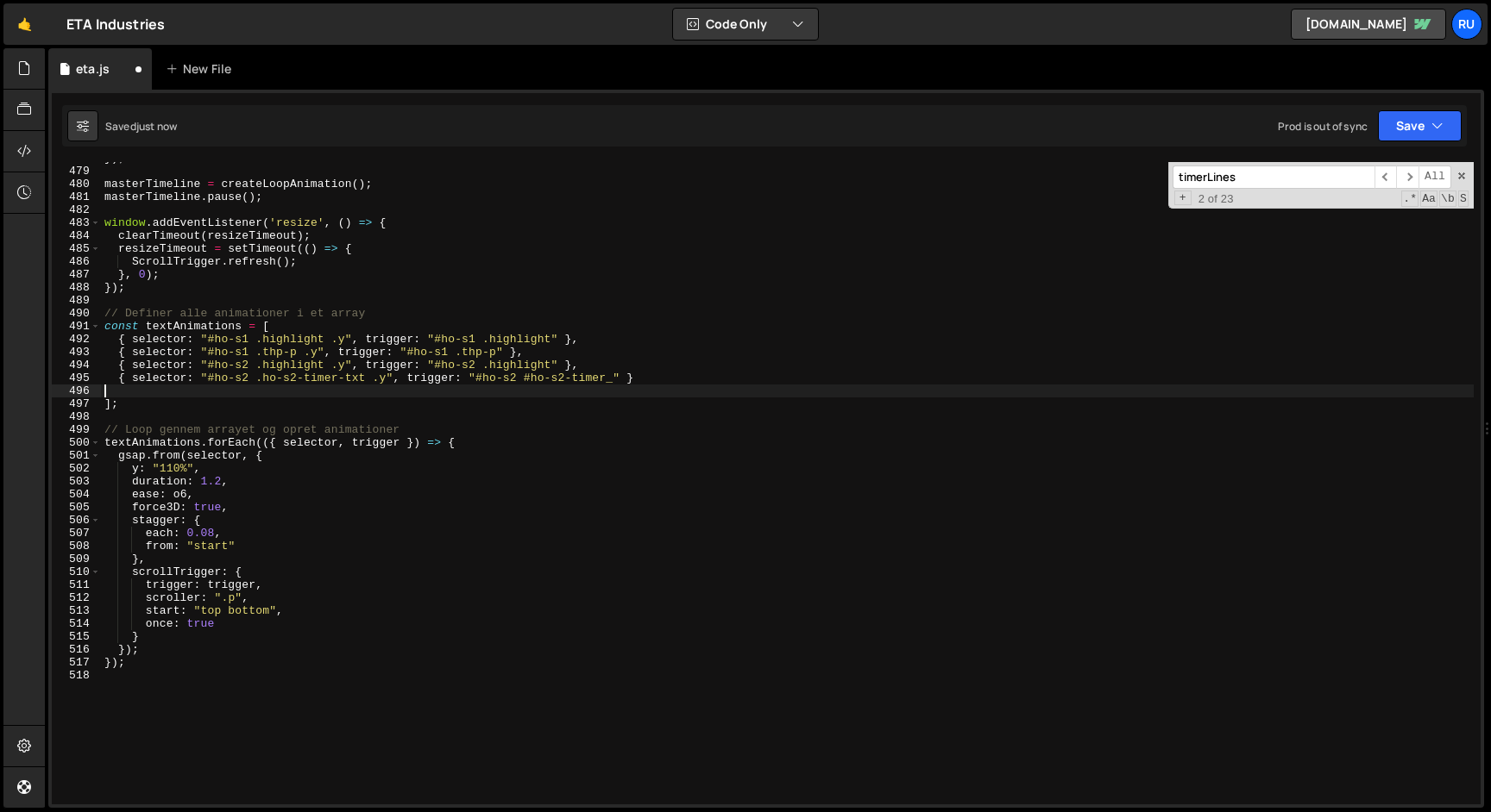
click at [465, 419] on div "}) ; masterTimeline = createLoopAnimation ( ) ; masterTimeline . pause ( ) ; wi…" at bounding box center [786, 486] width 1372 height 668
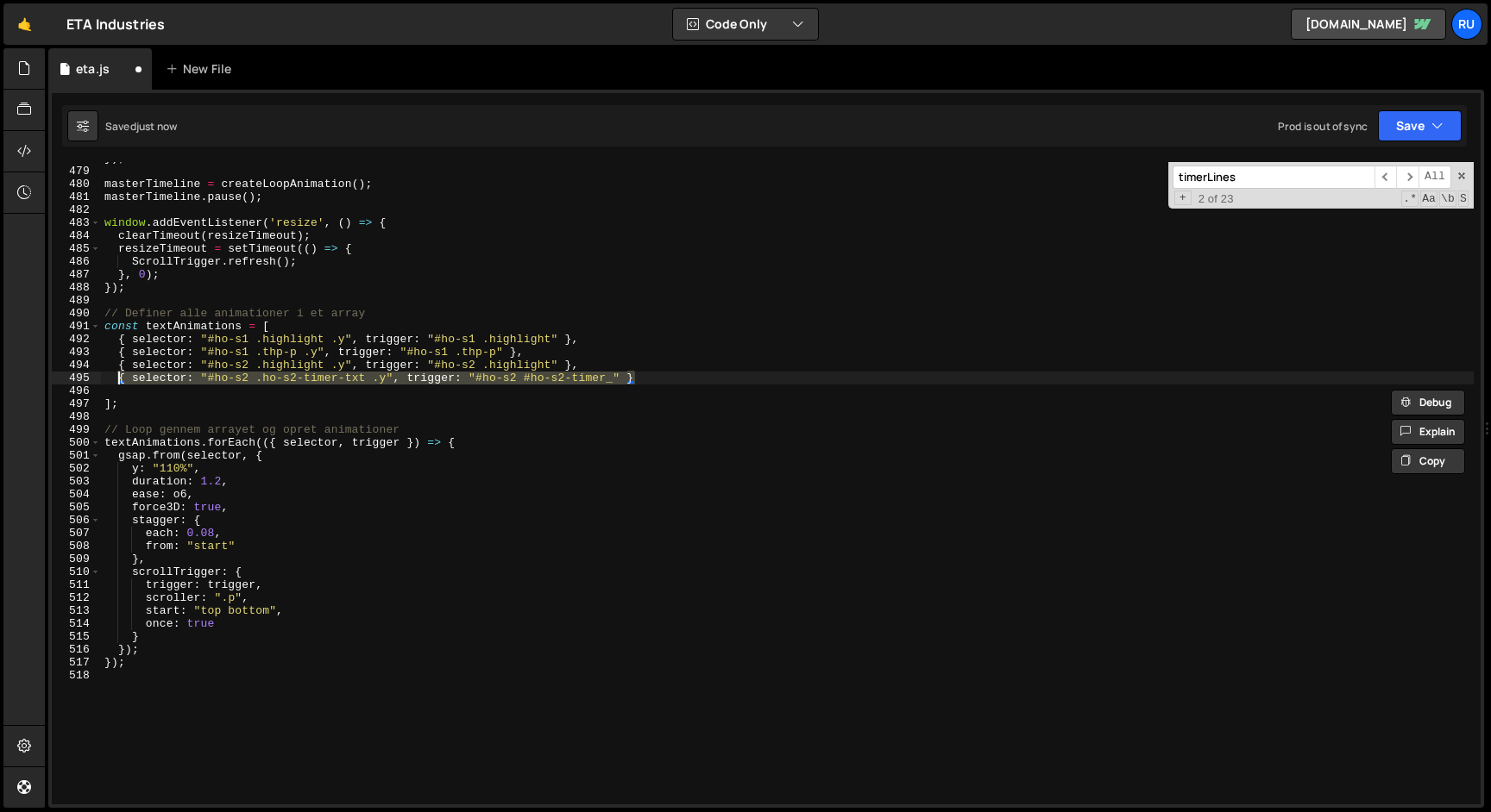
drag, startPoint x: 653, startPoint y: 378, endPoint x: 119, endPoint y: 383, distance: 534.0
click at [119, 383] on div "}) ; masterTimeline = createLoopAnimation ( ) ; masterTimeline . pause ( ) ; wi…" at bounding box center [786, 486] width 1372 height 668
type textarea "{ selector: "#ho-s2 .ho-s2-timer-txt .y", trigger: "#ho-s2 #ho-s2-timer_" }"
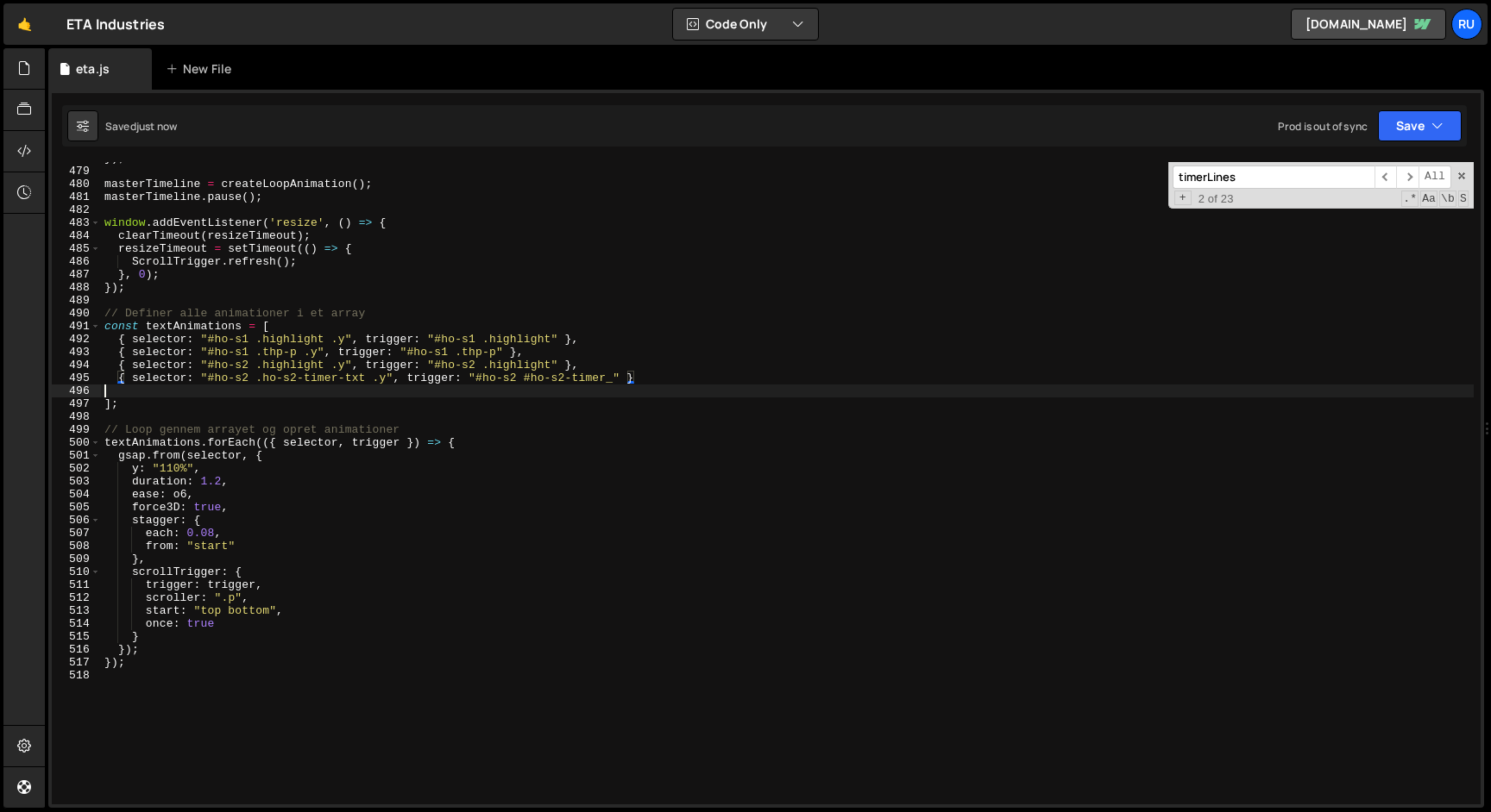
click at [217, 393] on div "}) ; masterTimeline = createLoopAnimation ( ) ; masterTimeline . pause ( ) ; wi…" at bounding box center [786, 486] width 1372 height 668
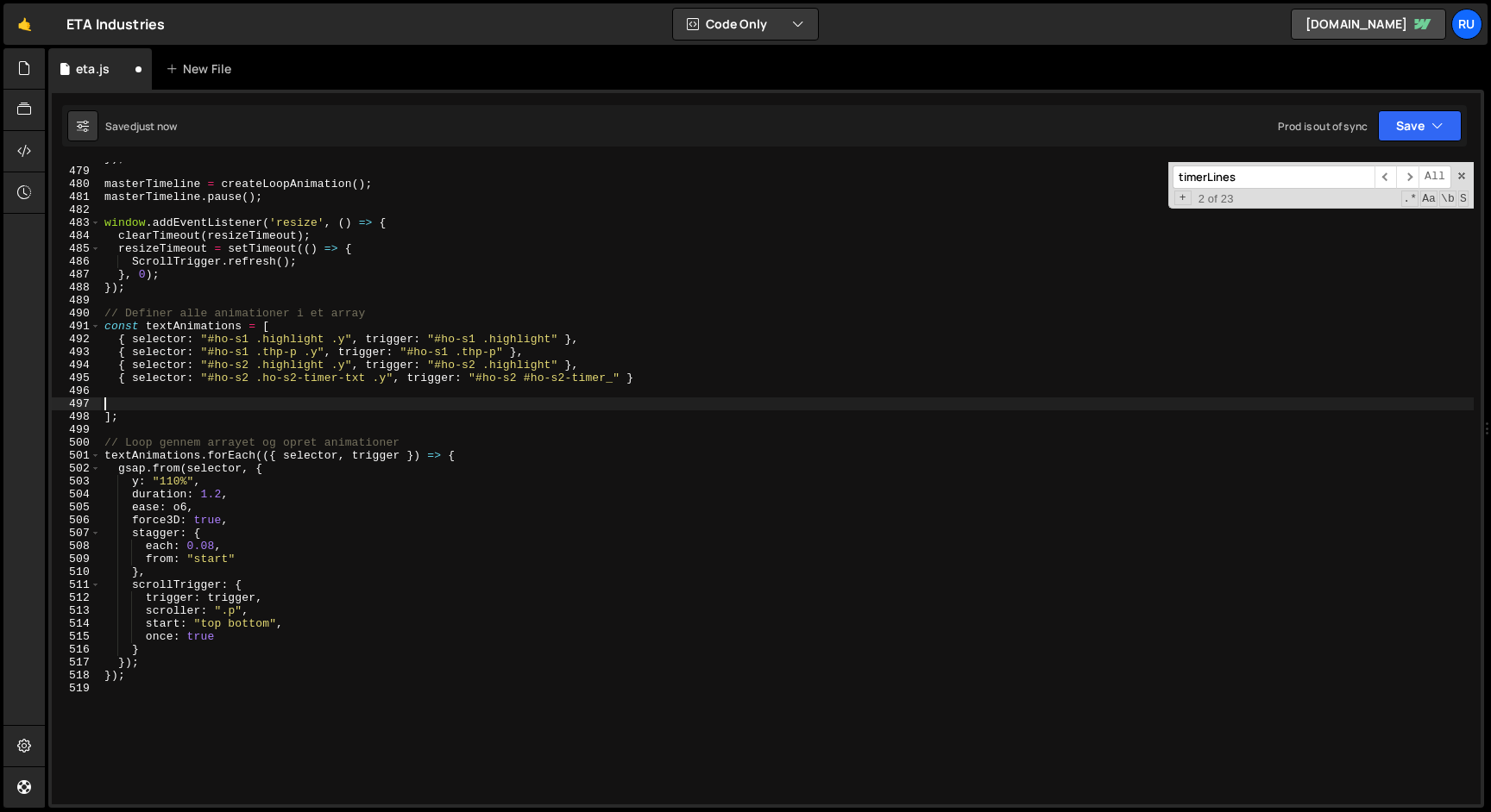
paste textarea "{ selector: "#ho-s2 .ho-s2-timer-txt .y", trigger: "#ho-s2 #ho-s2-timer_" }"
click at [248, 405] on div "}) ; masterTimeline = createLoopAnimation ( ) ; masterTimeline . pause ( ) ; wi…" at bounding box center [786, 486] width 1372 height 668
click at [366, 404] on div "}) ; masterTimeline = createLoopAnimation ( ) ; masterTimeline . pause ( ) ; wi…" at bounding box center [786, 486] width 1372 height 668
drag, startPoint x: 366, startPoint y: 404, endPoint x: 264, endPoint y: 404, distance: 102.0
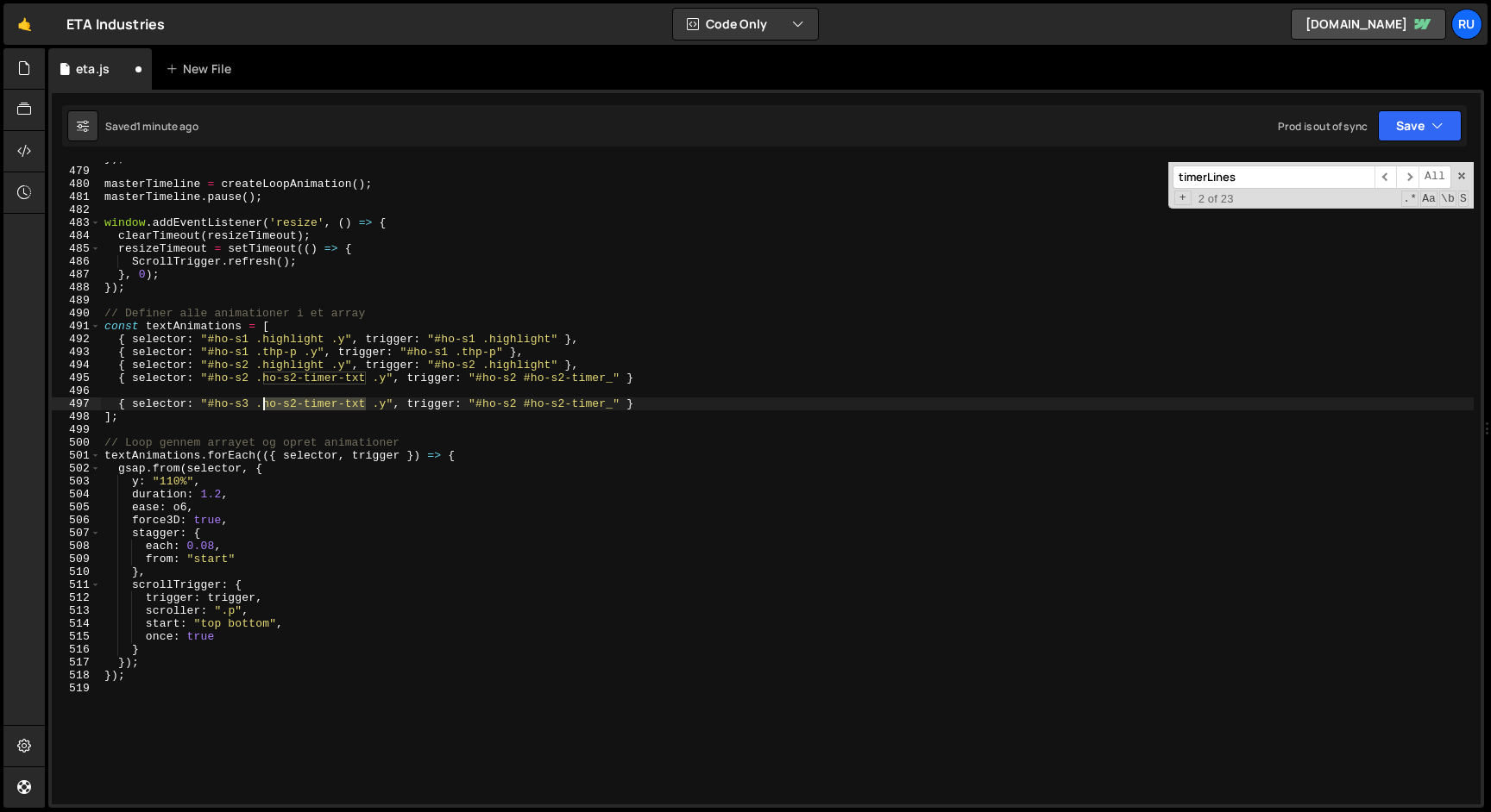
click at [264, 404] on div "}) ; masterTimeline = createLoopAnimation ( ) ; masterTimeline . pause ( ) ; wi…" at bounding box center [786, 486] width 1372 height 668
paste textarea ".te-s3-b"
click at [268, 403] on div "}) ; masterTimeline = createLoopAnimation ( ) ; masterTimeline . pause ( ) ; wi…" at bounding box center [786, 486] width 1372 height 668
click at [587, 406] on div "}) ; masterTimeline = createLoopAnimation ( ) ; masterTimeline . pause ( ) ; wi…" at bounding box center [786, 486] width 1372 height 668
drag, startPoint x: 587, startPoint y: 403, endPoint x: 495, endPoint y: 402, distance: 92.0
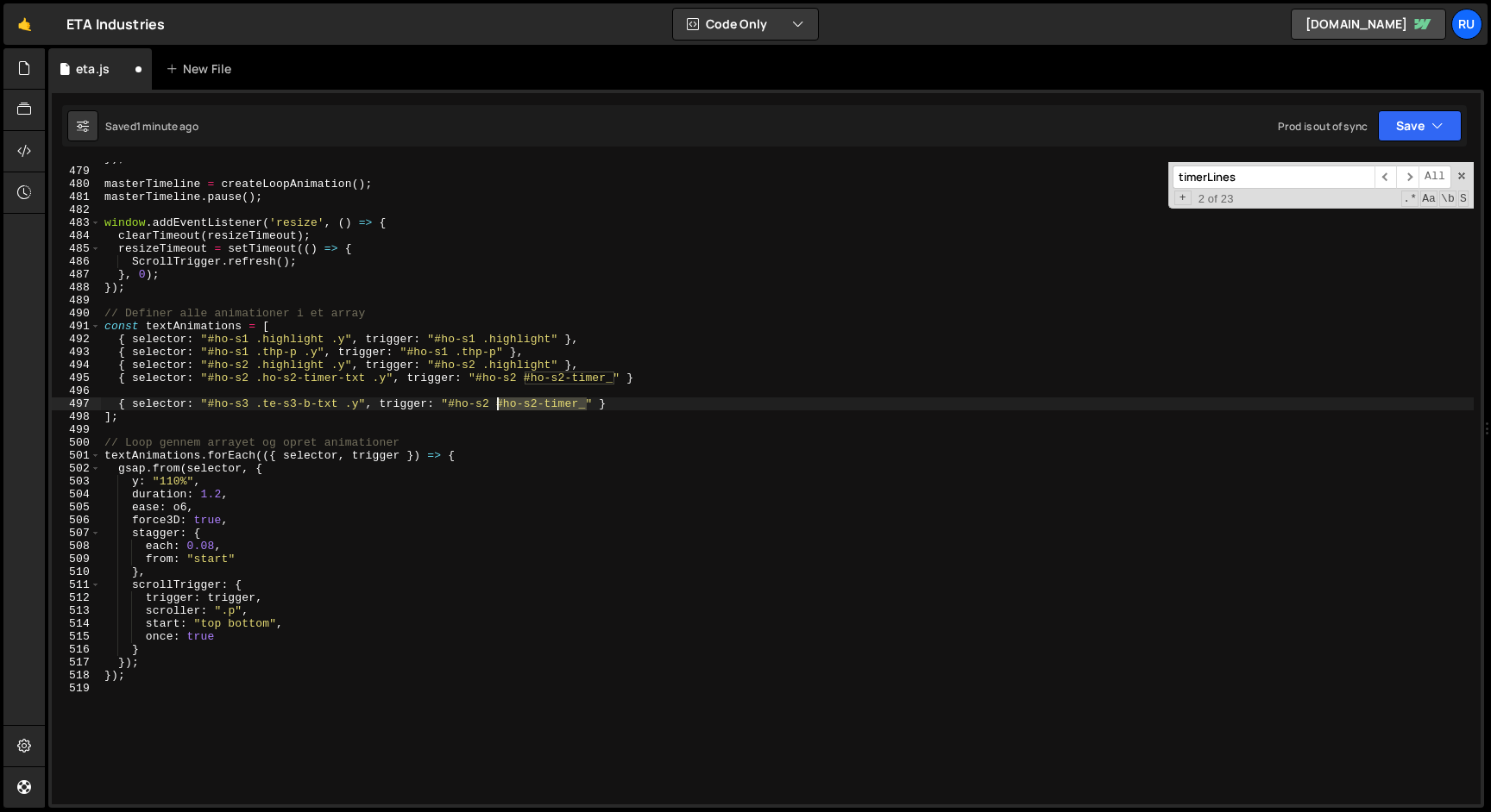
click at [495, 402] on div "}) ; masterTimeline = createLoopAnimation ( ) ; masterTimeline . pause ( ) ; wi…" at bounding box center [786, 486] width 1372 height 668
drag, startPoint x: 338, startPoint y: 404, endPoint x: 226, endPoint y: 404, distance: 112.0
click at [226, 404] on div "}) ; masterTimeline = createLoopAnimation ( ) ; masterTimeline . pause ( ) ; wi…" at bounding box center [786, 486] width 1372 height 668
click at [262, 406] on div "}) ; masterTimeline = createLoopAnimation ( ) ; masterTimeline . pause ( ) ; wi…" at bounding box center [786, 484] width 1372 height 642
drag, startPoint x: 251, startPoint y: 404, endPoint x: 209, endPoint y: 404, distance: 42.0
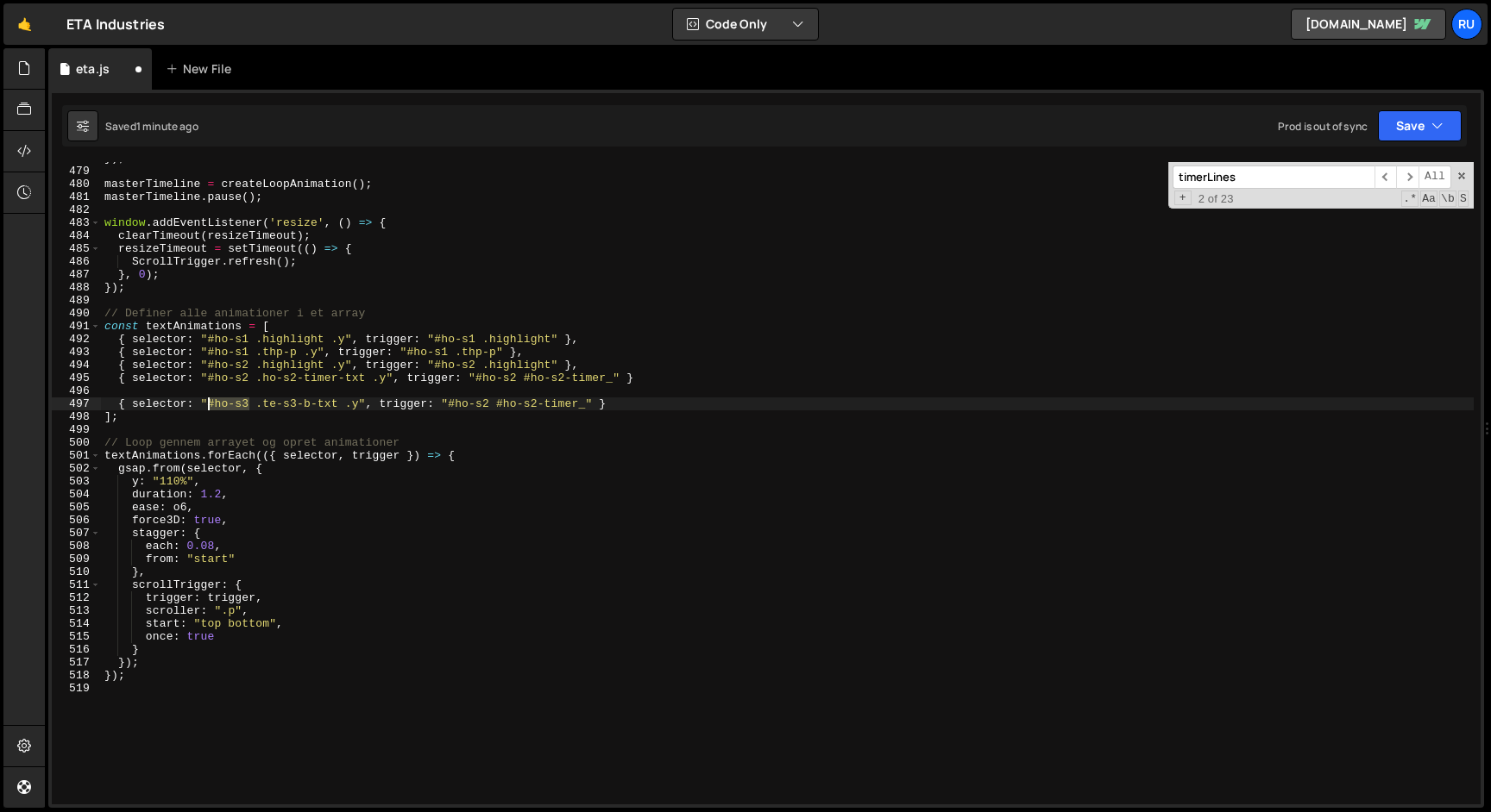
click at [209, 404] on div "}) ; masterTimeline = createLoopAnimation ( ) ; masterTimeline . pause ( ) ; wi…" at bounding box center [786, 486] width 1372 height 668
drag, startPoint x: 587, startPoint y: 404, endPoint x: 450, endPoint y: 407, distance: 137.0
click at [450, 407] on div "}) ; masterTimeline = createLoopAnimation ( ) ; masterTimeline . pause ( ) ; wi…" at bounding box center [786, 486] width 1372 height 668
paste textarea "3"
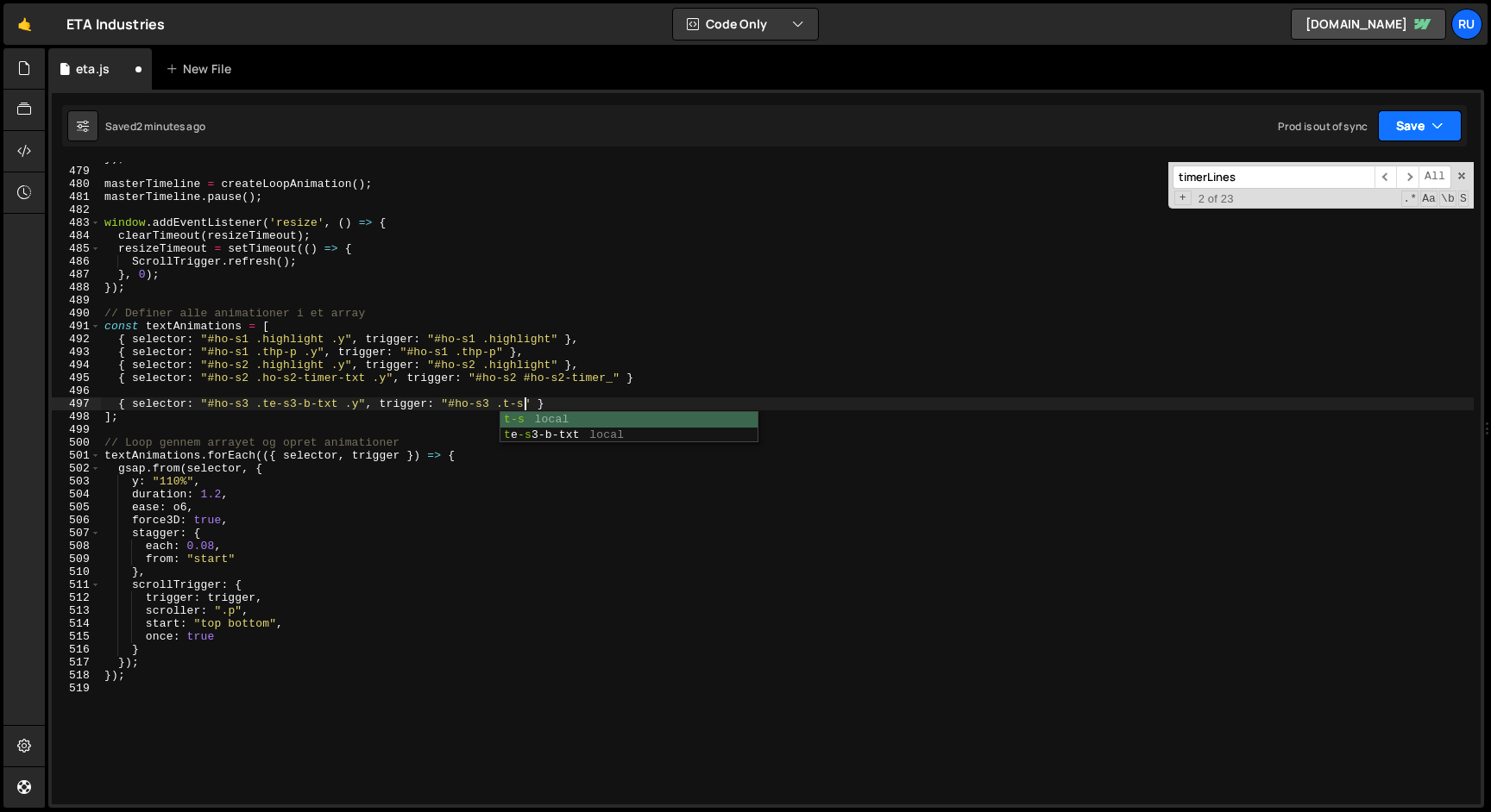
click at [1408, 126] on button "Save" at bounding box center [1420, 126] width 84 height 31
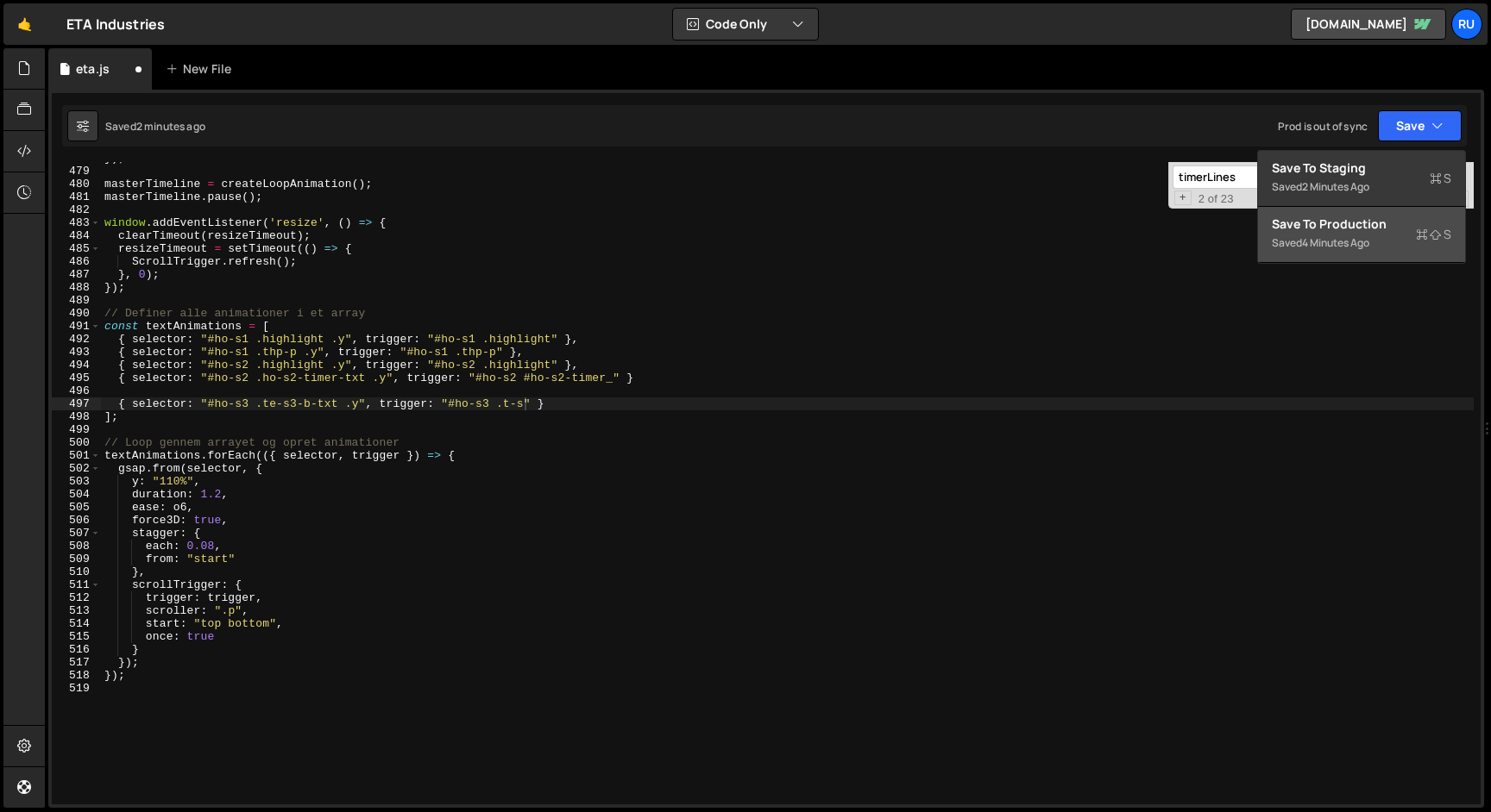
click at [1379, 244] on div "Saved 4 minutes ago" at bounding box center [1361, 242] width 180 height 21
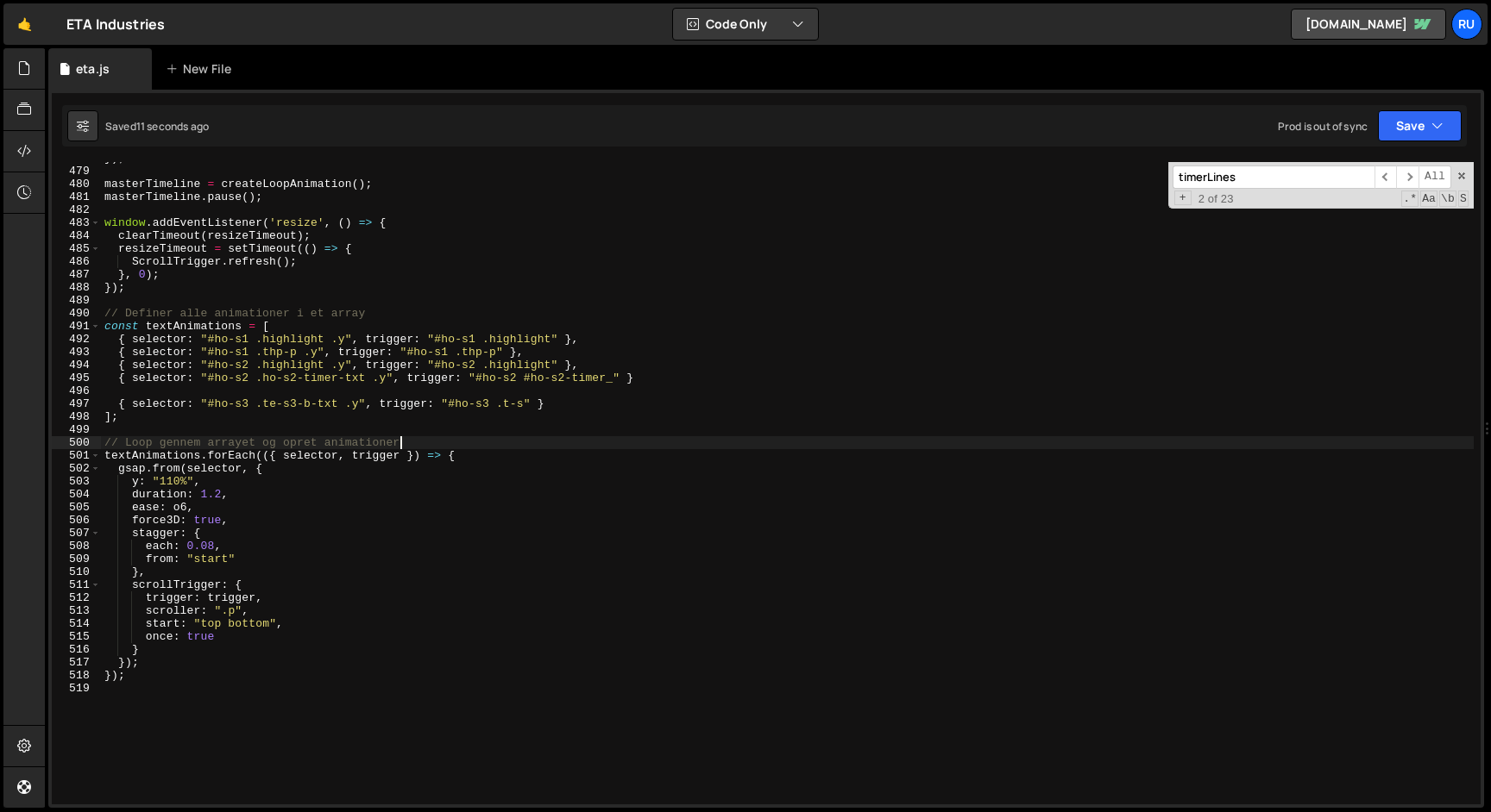
click at [463, 437] on div "}) ; masterTimeline = createLoopAnimation ( ) ; masterTimeline . pause ( ) ; wi…" at bounding box center [786, 486] width 1372 height 668
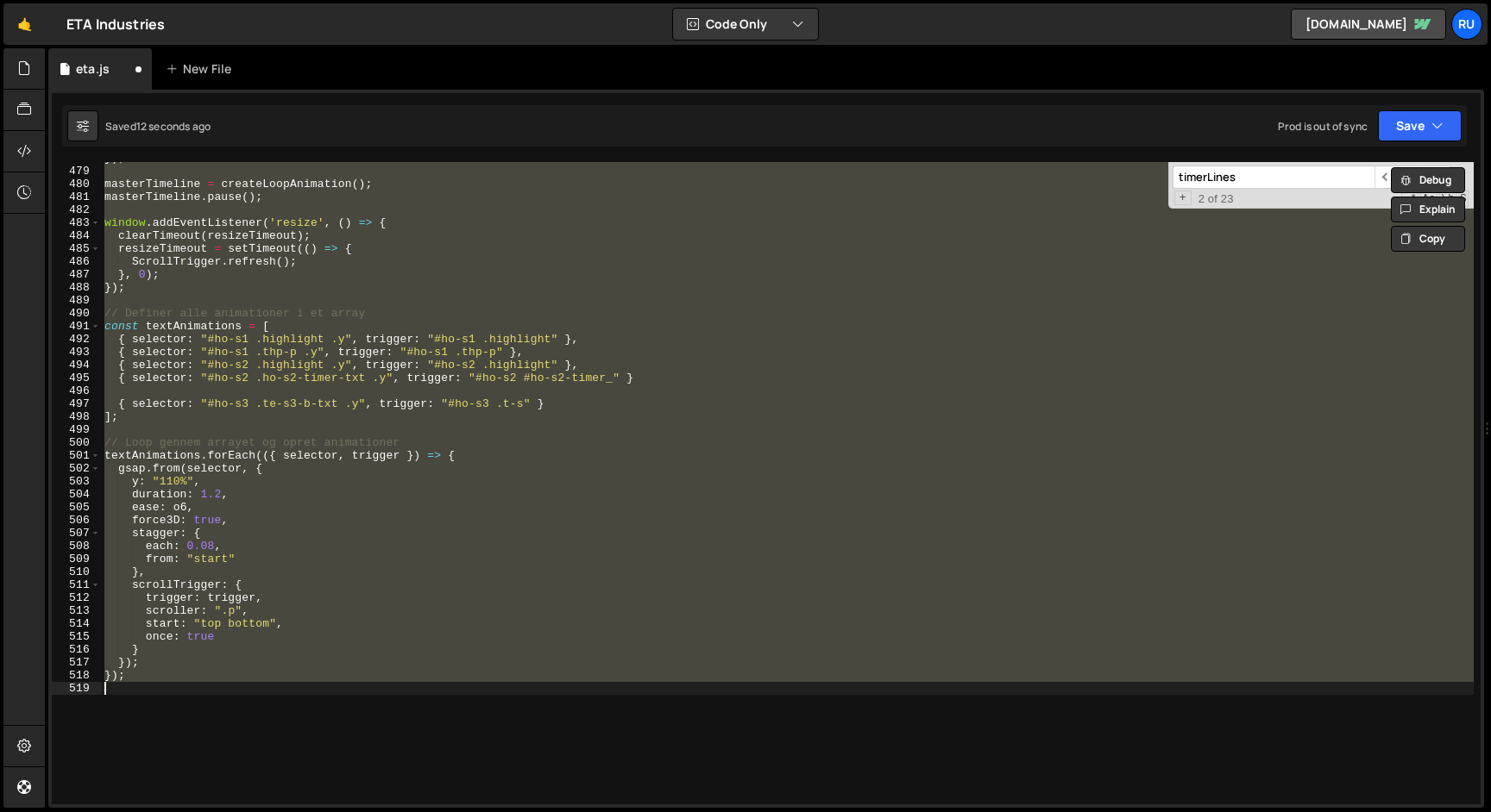
type textarea "{ selector: "#ho-s3 .te-s3-b-txt .y", trigger: "#ho-s3" }"
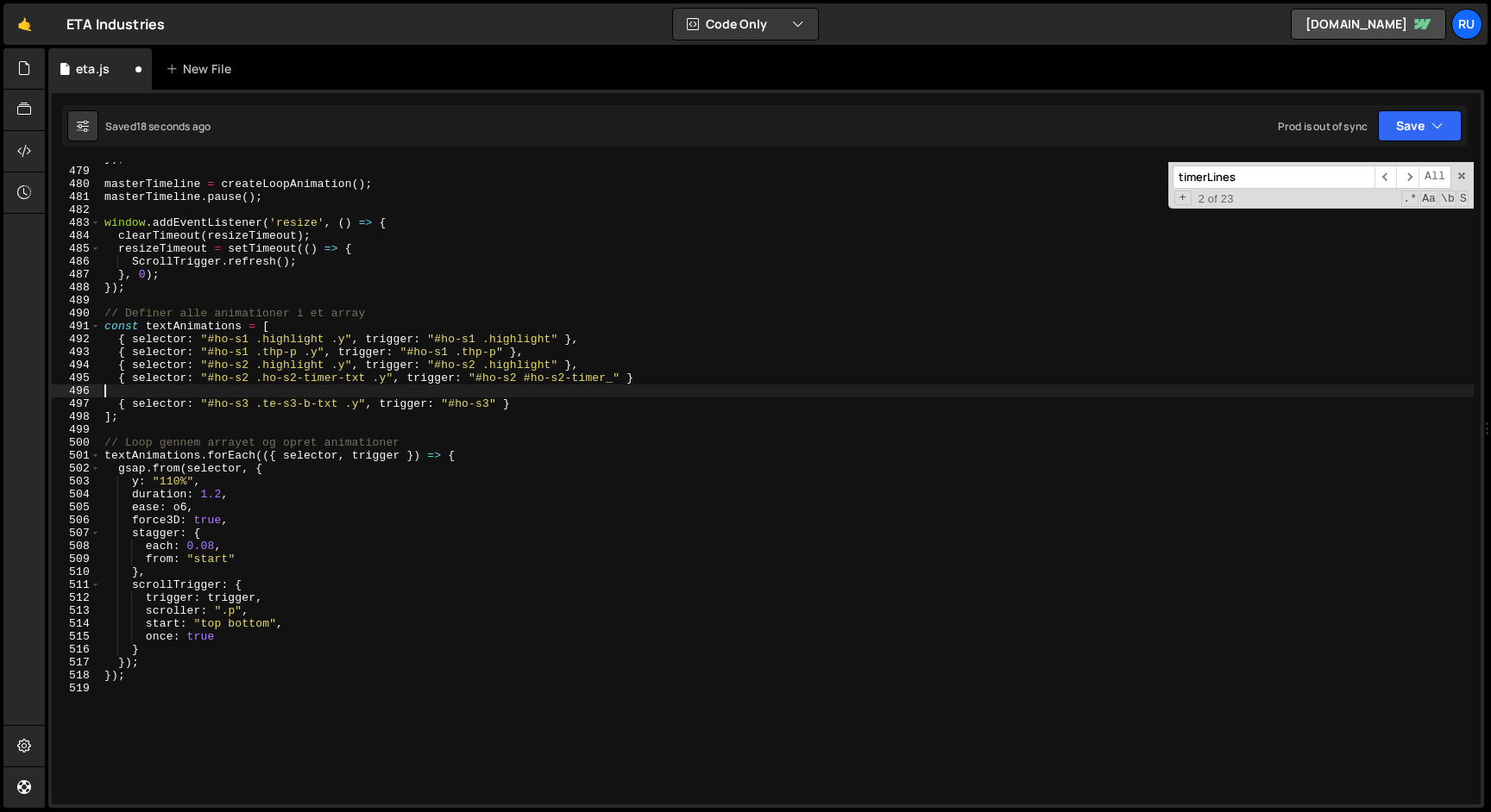
click at [106, 396] on div "}) ; masterTimeline = createLoopAnimation ( ) ; masterTimeline . pause ( ) ; wi…" at bounding box center [786, 486] width 1372 height 668
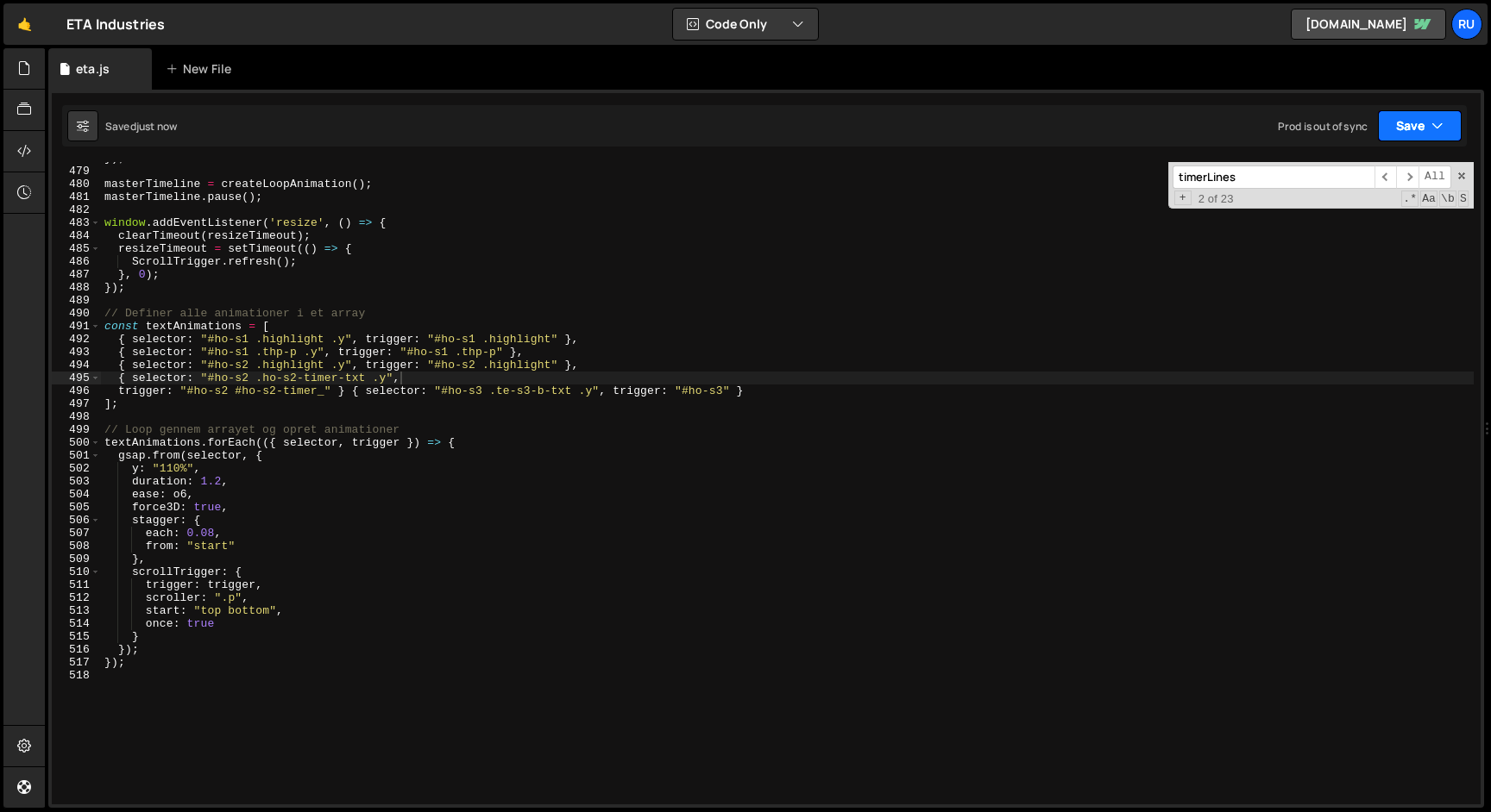
click at [1418, 124] on button "Save" at bounding box center [1420, 126] width 84 height 31
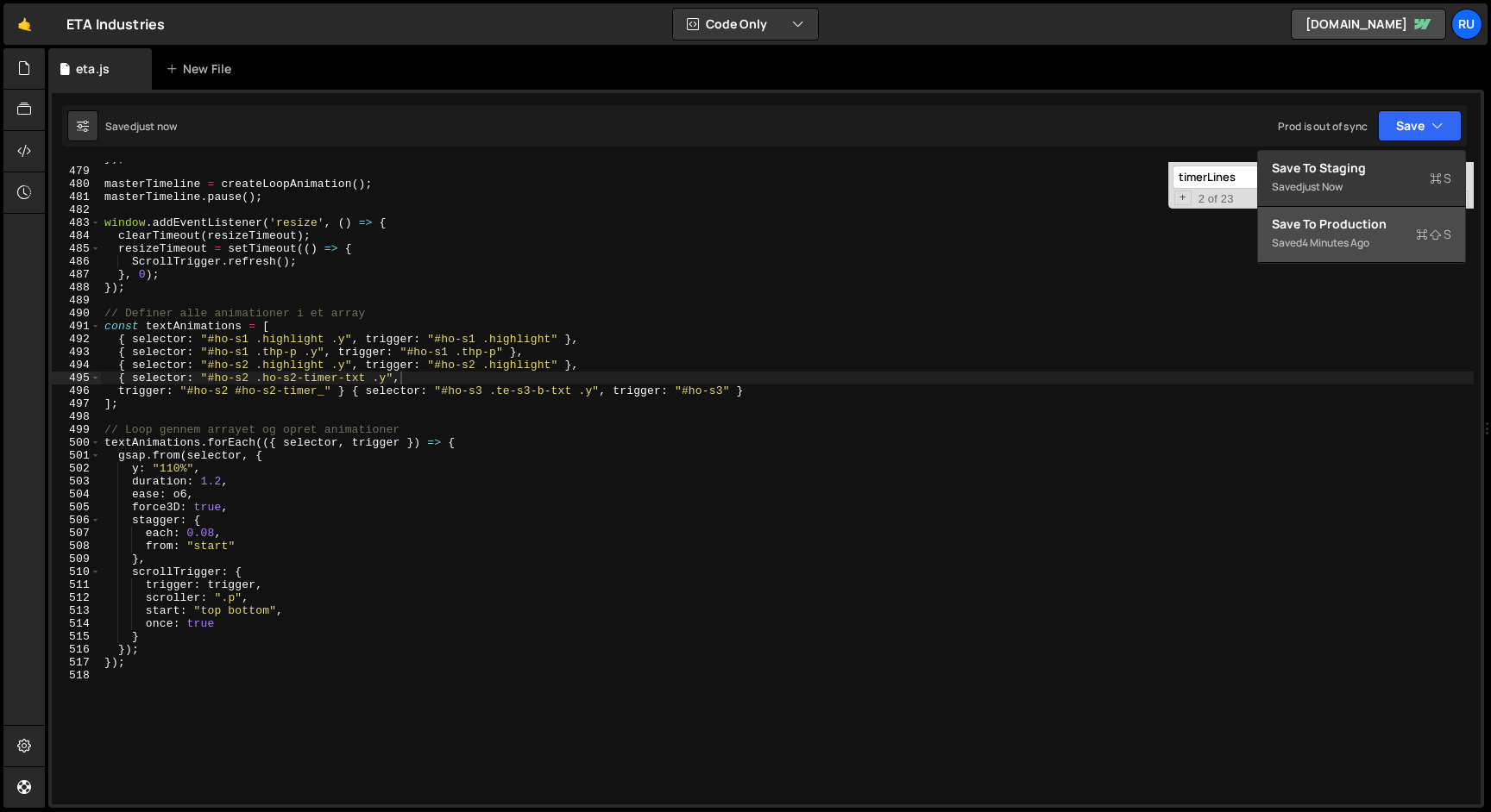
click at [1391, 221] on div "Save to Production S" at bounding box center [1361, 223] width 180 height 17
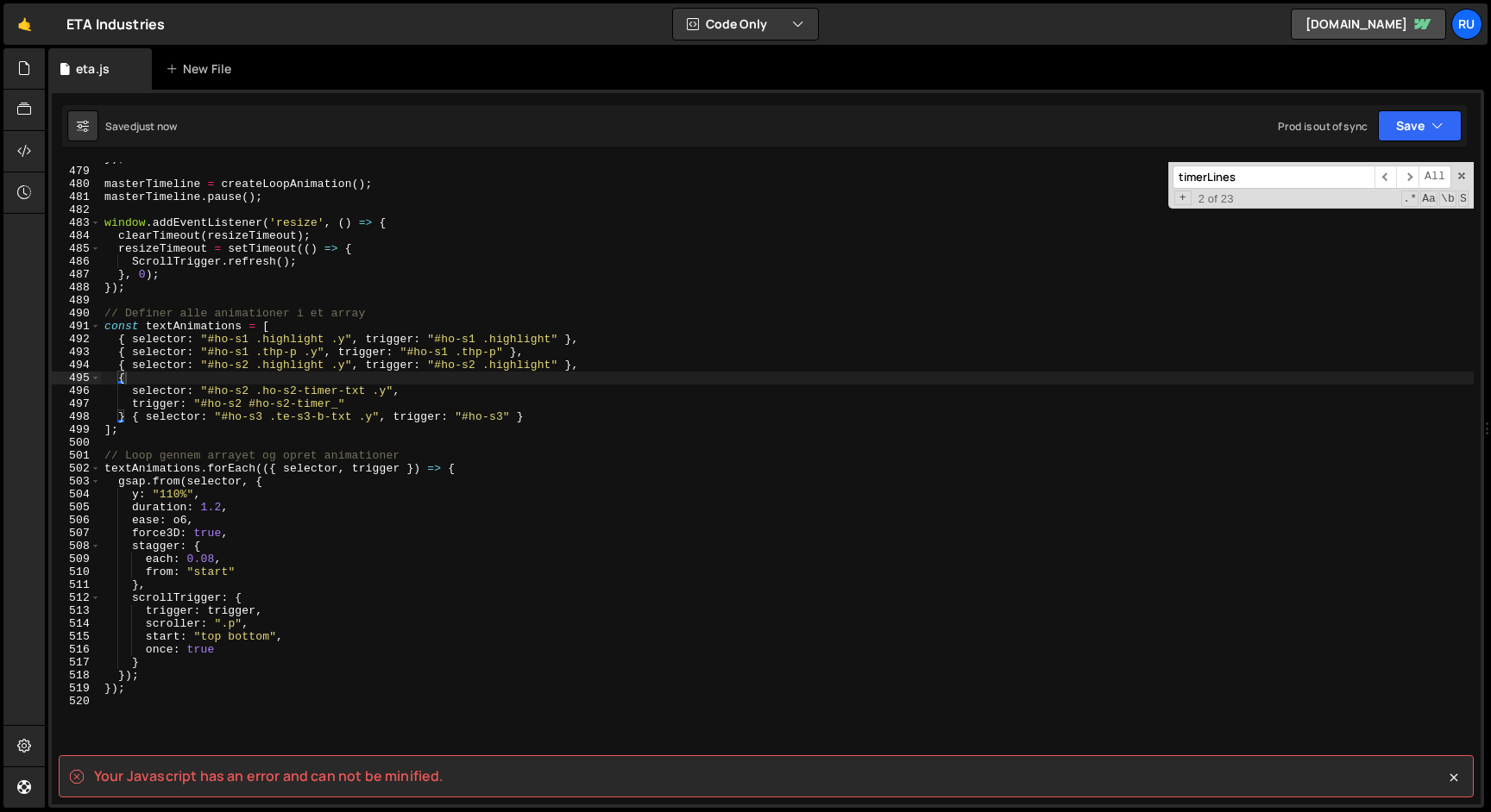
click at [360, 435] on div "}) ; masterTimeline = createLoopAnimation ( ) ; masterTimeline . pause ( ) ; wi…" at bounding box center [786, 486] width 1372 height 668
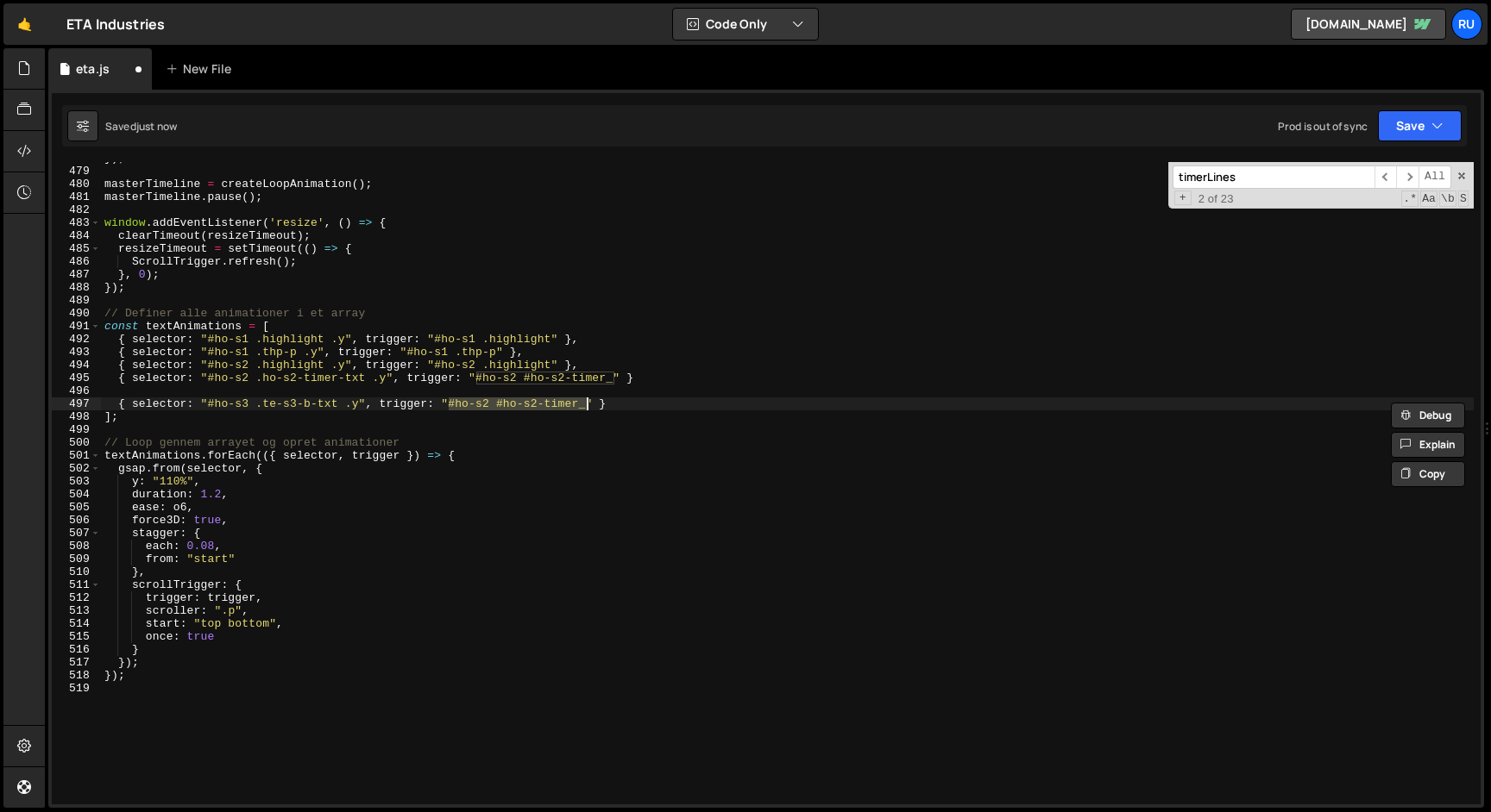
click at [651, 379] on div "}) ; masterTimeline = createLoopAnimation ( ) ; masterTimeline . pause ( ) ; wi…" at bounding box center [786, 486] width 1372 height 668
type textarea "{ selector: "#ho-s2 .ho-s2-timer-txt .y", trigger: "#ho-s2 #ho-s2-timer_" },"
click at [138, 393] on div "}) ; masterTimeline = createLoopAnimation ( ) ; masterTimeline . pause ( ) ; wi…" at bounding box center [786, 486] width 1372 height 668
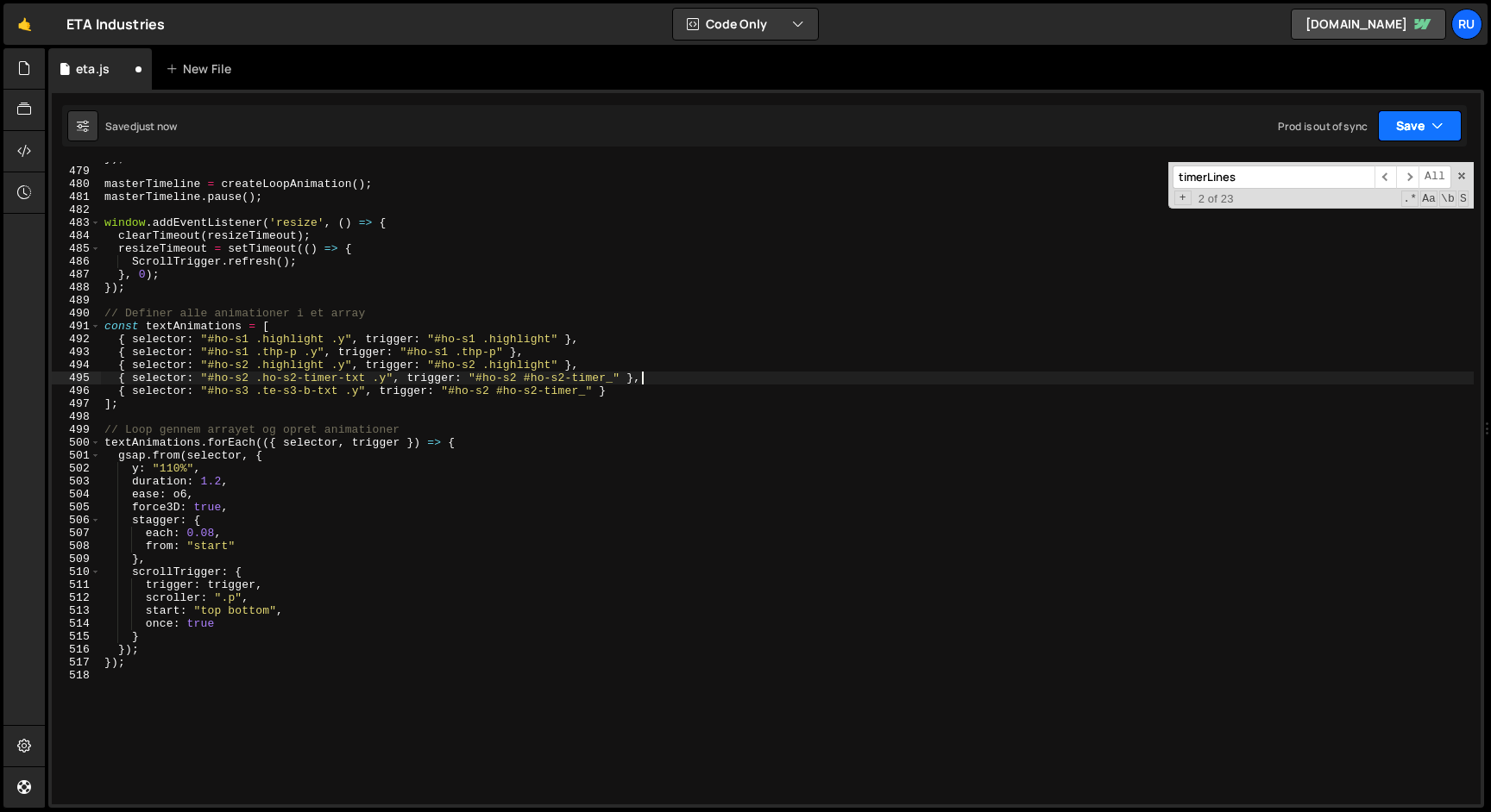
click at [1404, 127] on button "Save" at bounding box center [1420, 126] width 84 height 31
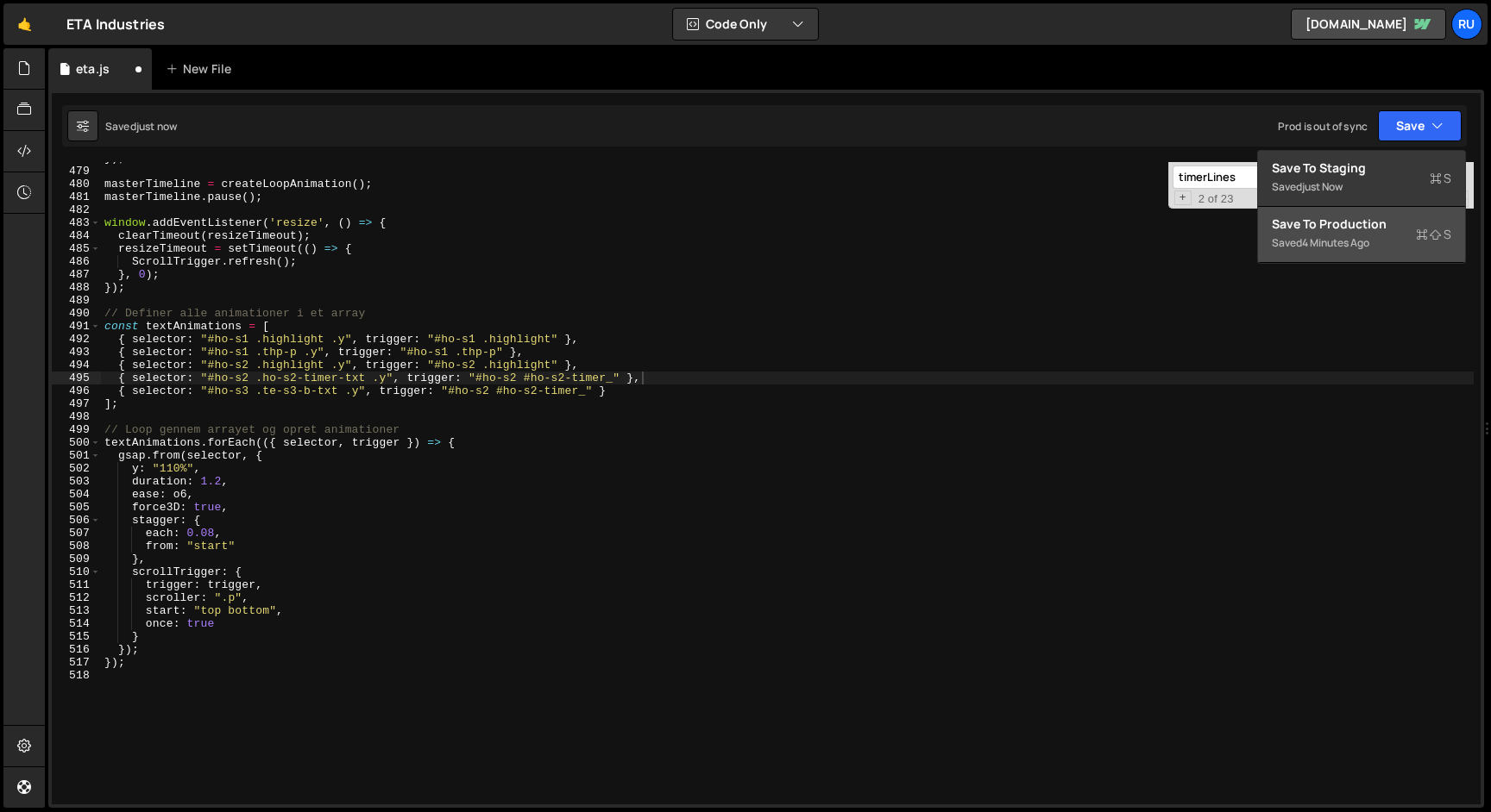
click at [1398, 215] on div "Save to Production S" at bounding box center [1361, 223] width 180 height 17
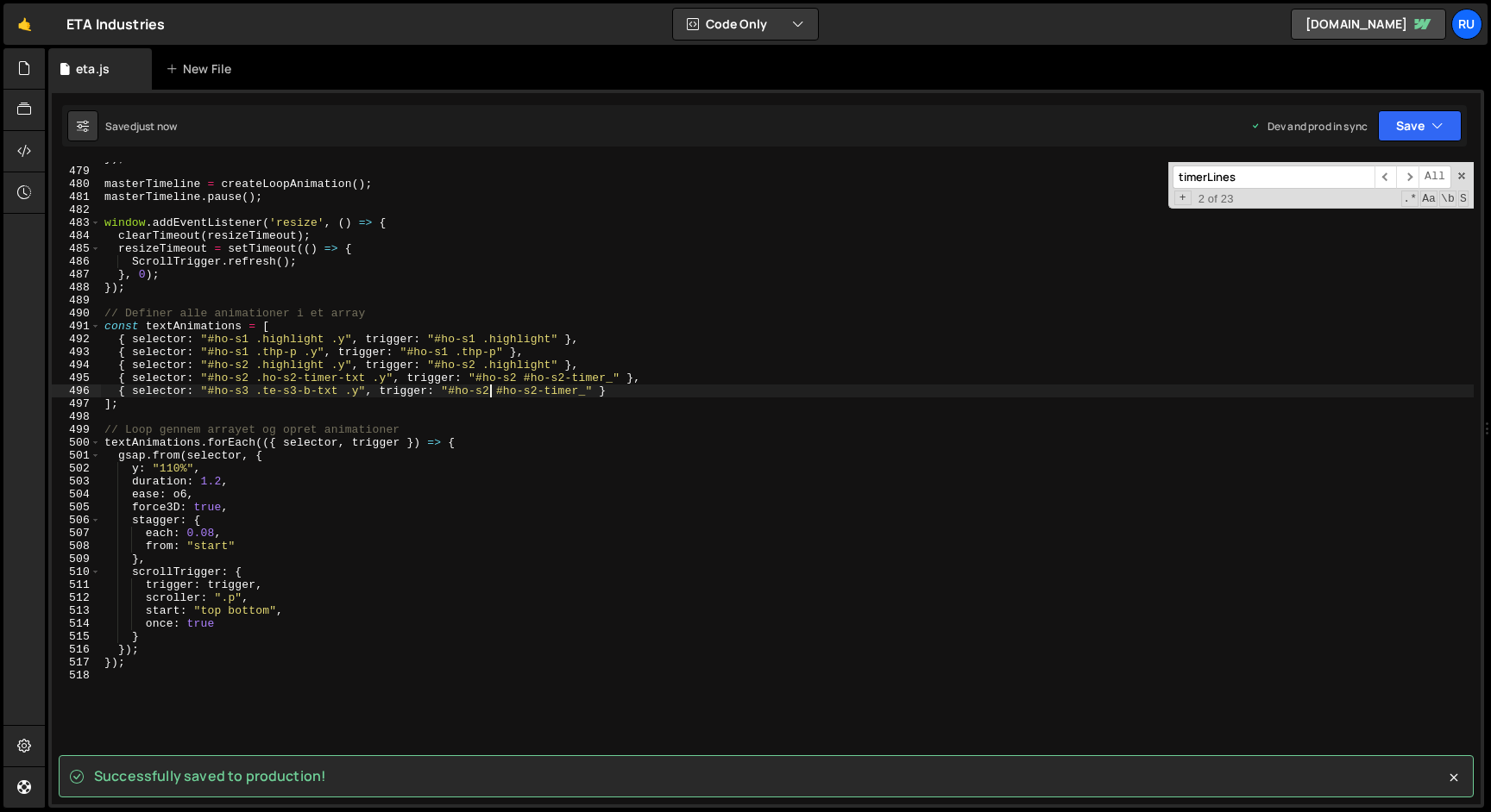
click at [487, 391] on div "}) ; masterTimeline = createLoopAnimation ( ) ; masterTimeline . pause ( ) ; wi…" at bounding box center [786, 486] width 1372 height 668
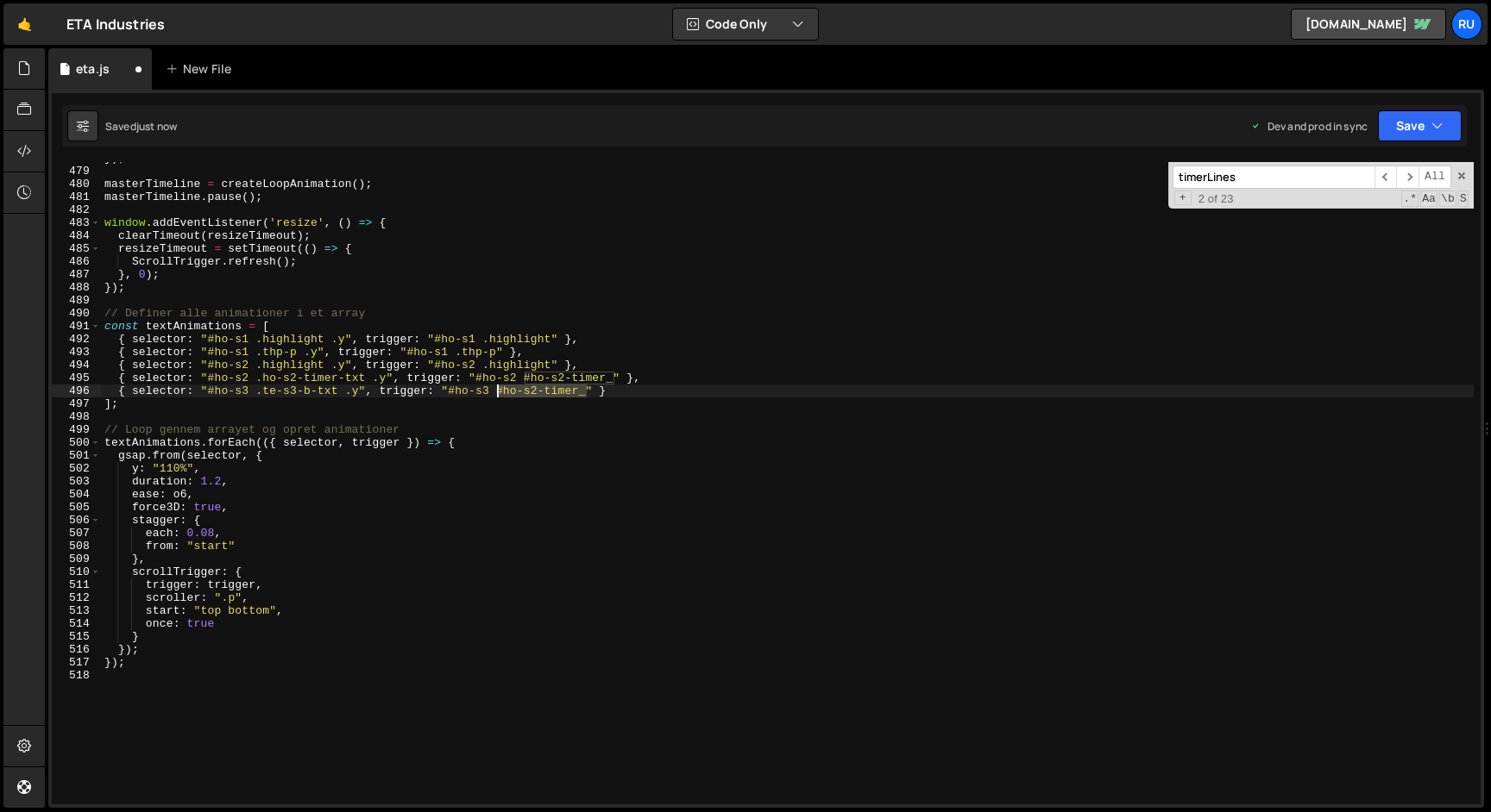
drag, startPoint x: 587, startPoint y: 391, endPoint x: 499, endPoint y: 391, distance: 88.0
click at [499, 391] on div "}) ; masterTimeline = createLoopAnimation ( ) ; masterTimeline . pause ( ) ; wi…" at bounding box center [786, 486] width 1372 height 668
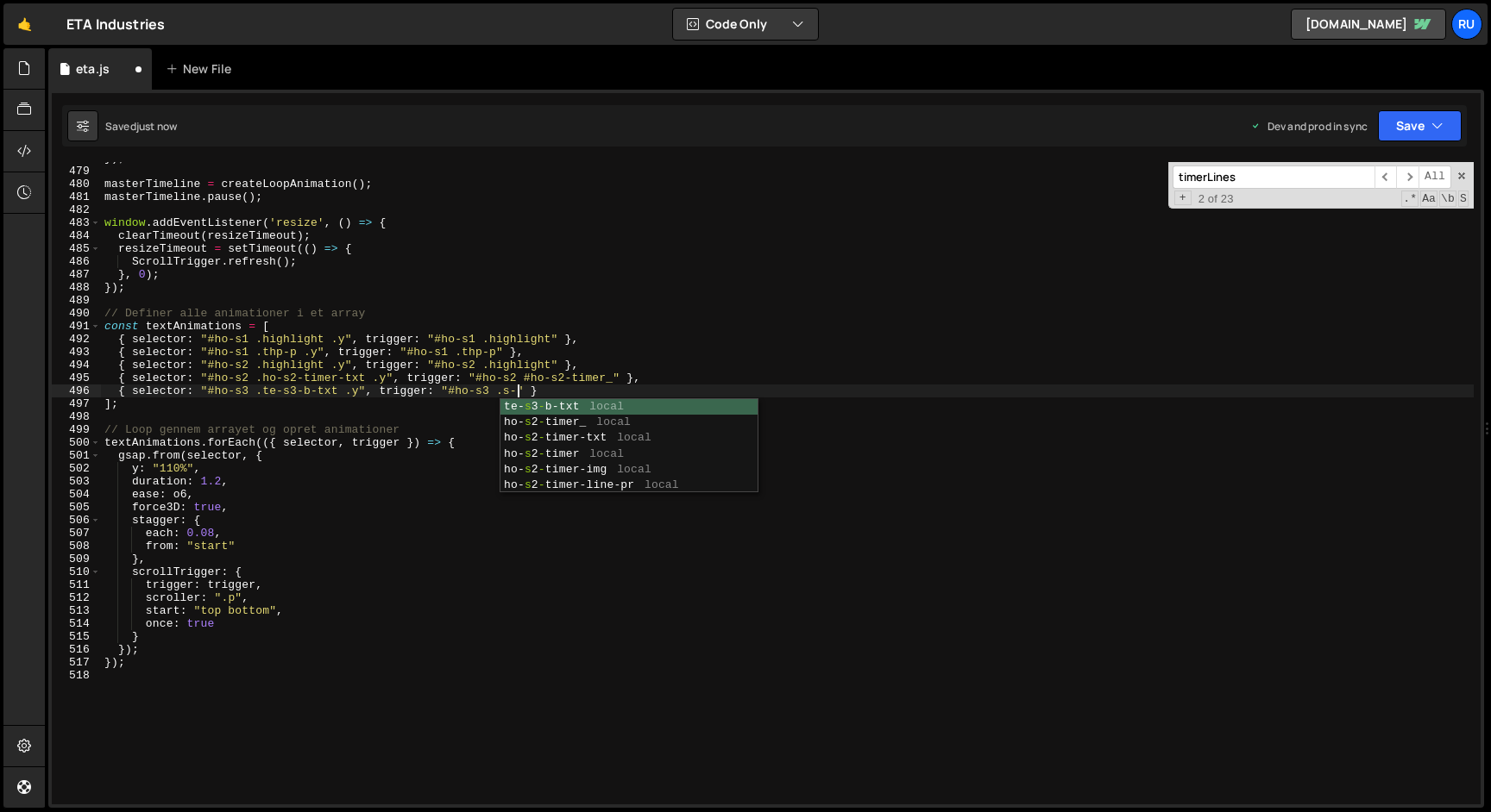
type textarea "{ selector: "#ho-s3 .te-s3-b-txt .y", trigger: "#ho-s3 .s-t" }"
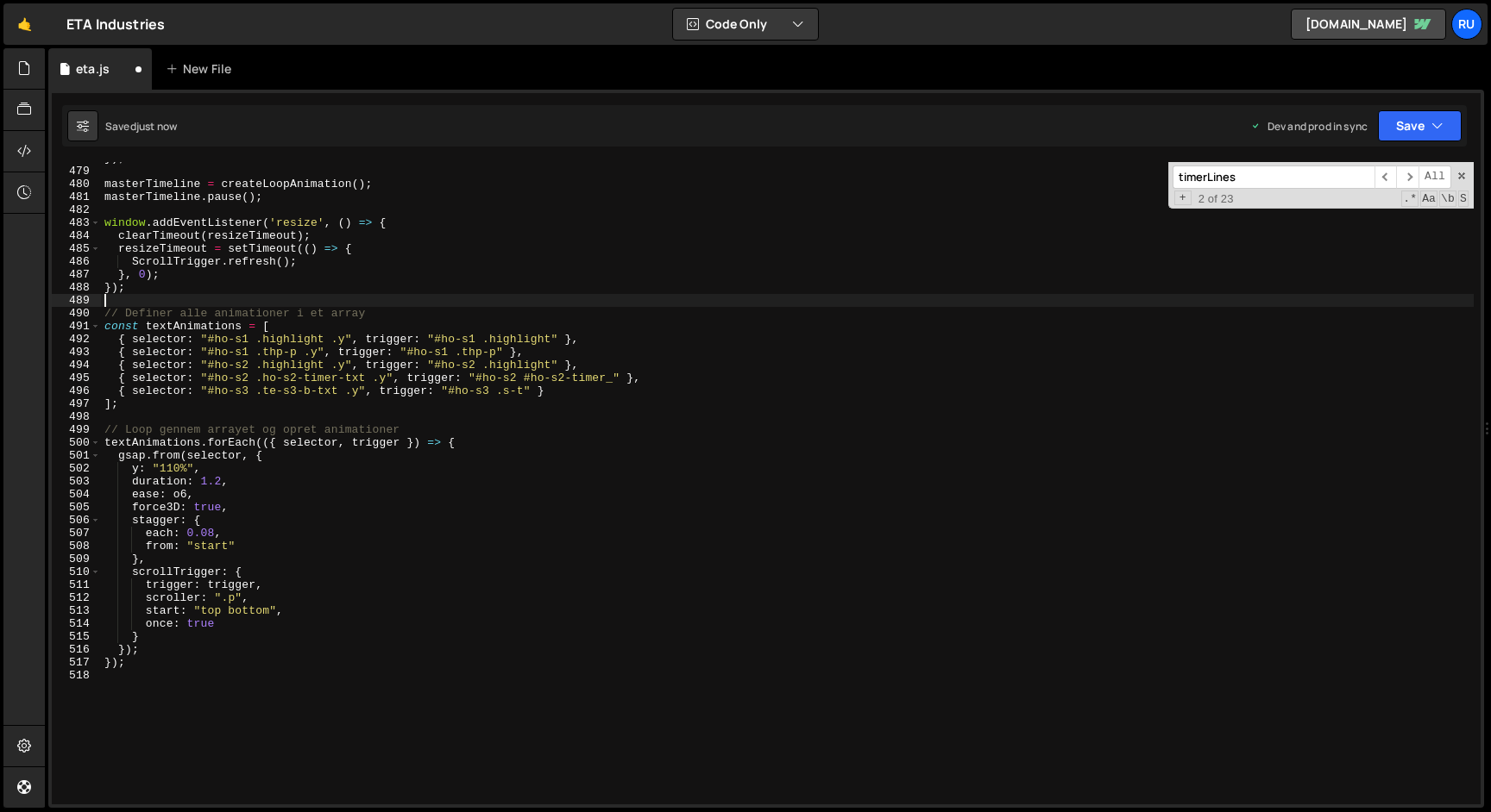
click at [376, 303] on div "}) ; masterTimeline = createLoopAnimation ( ) ; masterTimeline . pause ( ) ; wi…" at bounding box center [786, 486] width 1372 height 668
click at [524, 389] on div "}) ; masterTimeline = createLoopAnimation ( ) ; masterTimeline . pause ( ) ; wi…" at bounding box center [786, 486] width 1372 height 668
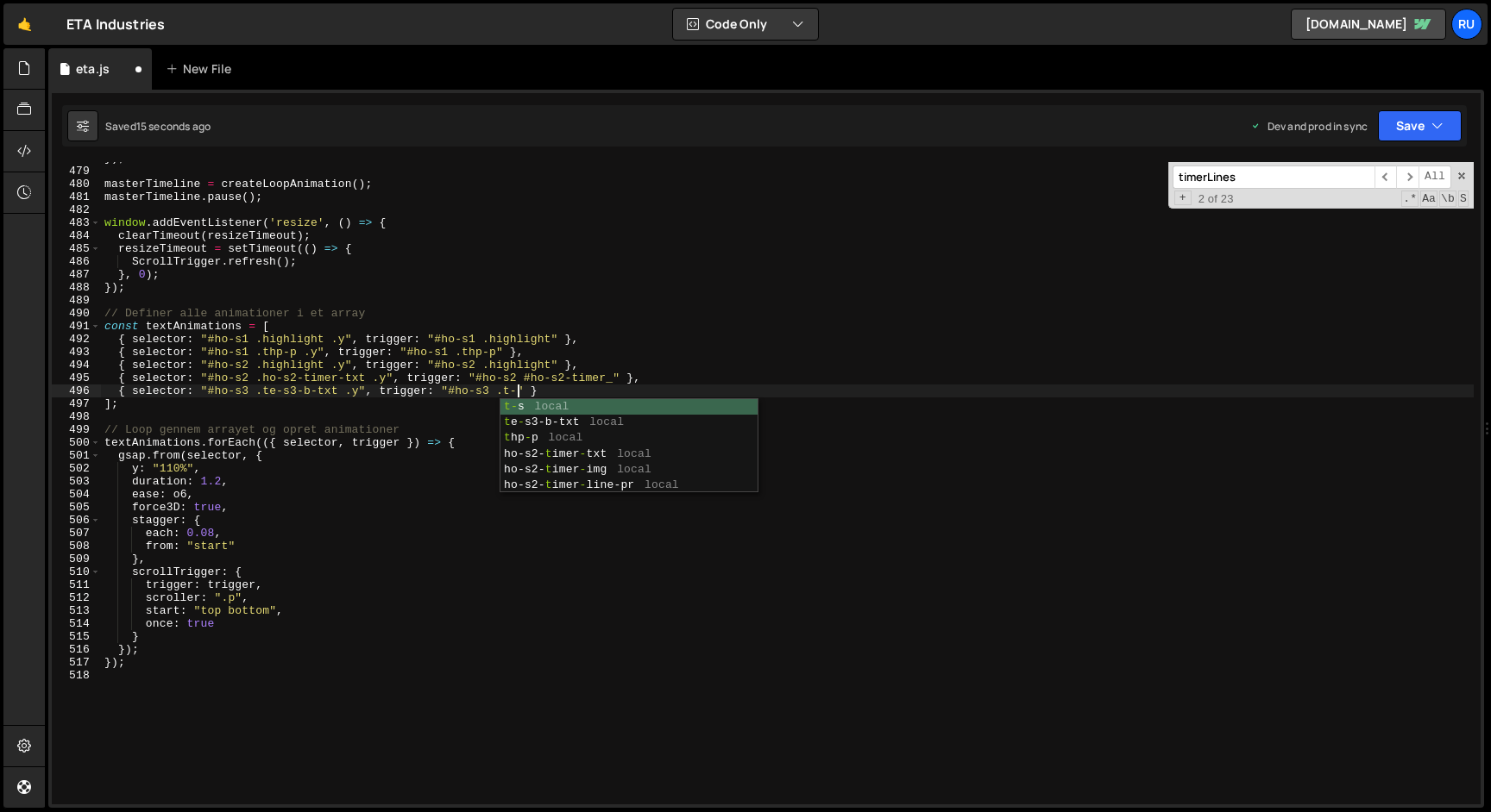
scroll to position [0, 31]
click at [1433, 121] on icon "button" at bounding box center [1437, 126] width 12 height 17
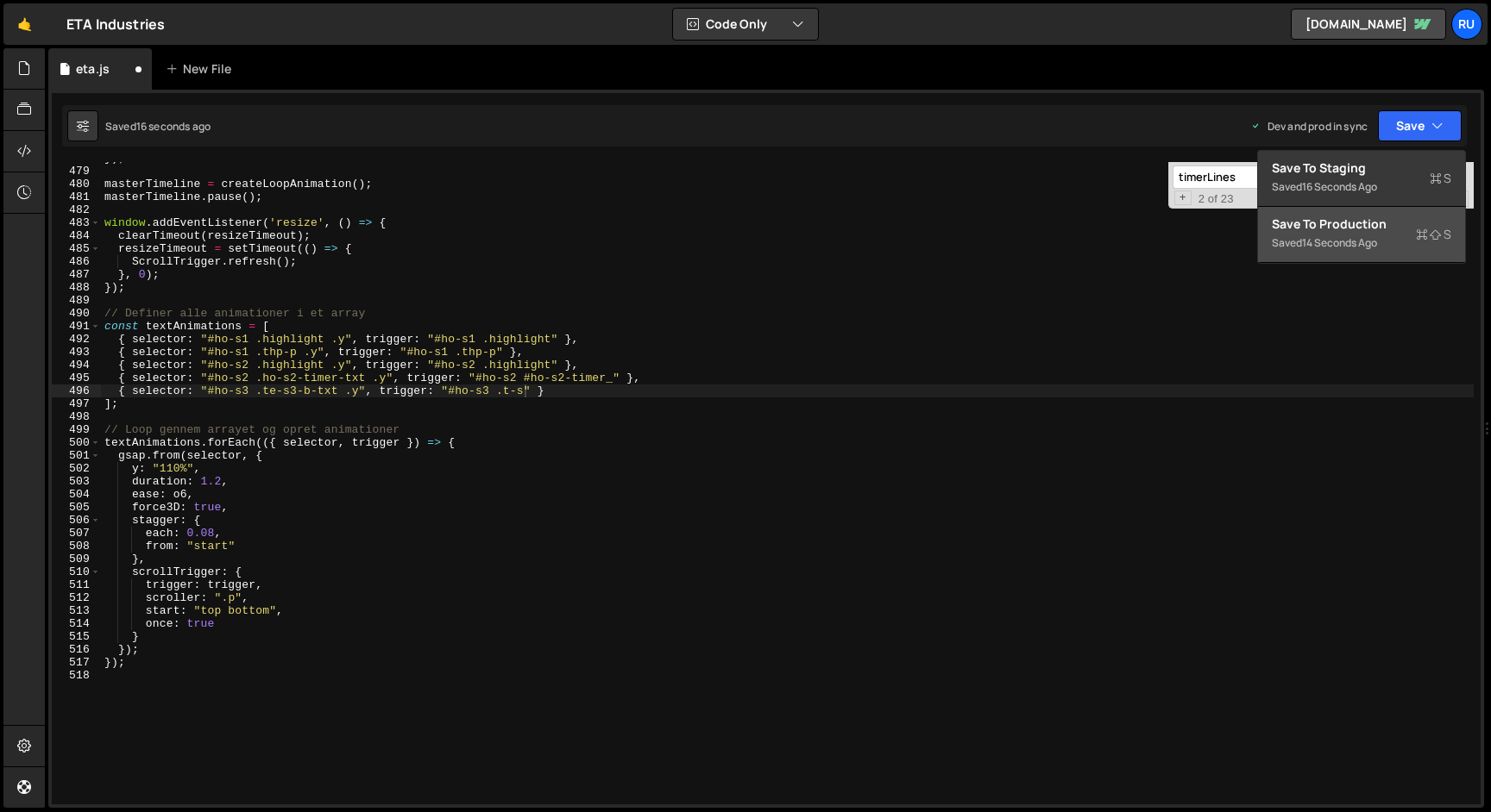
click at [1348, 256] on button "Save to Production S Saved 14 seconds ago" at bounding box center [1360, 234] width 207 height 56
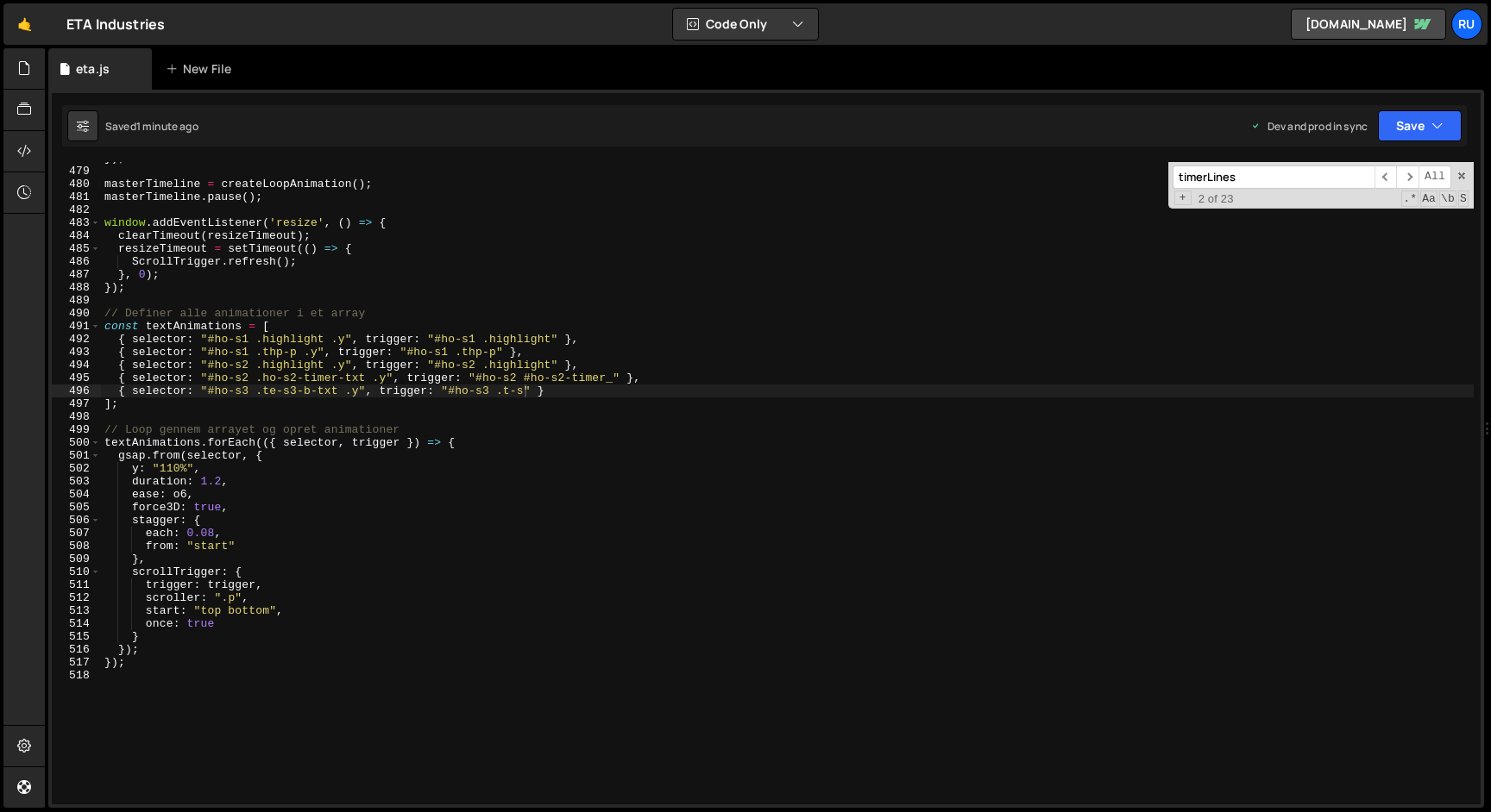
click at [490, 392] on div "}) ; masterTimeline = createLoopAnimation ( ) ; masterTimeline . pause ( ) ; wi…" at bounding box center [786, 486] width 1372 height 668
paste textarea ".te-s3-b"
click at [462, 392] on div "}) ; masterTimeline = createLoopAnimation ( ) ; masterTimeline . pause ( ) ; wi…" at bounding box center [786, 486] width 1372 height 668
drag, startPoint x: 247, startPoint y: 392, endPoint x: 214, endPoint y: 392, distance: 33.0
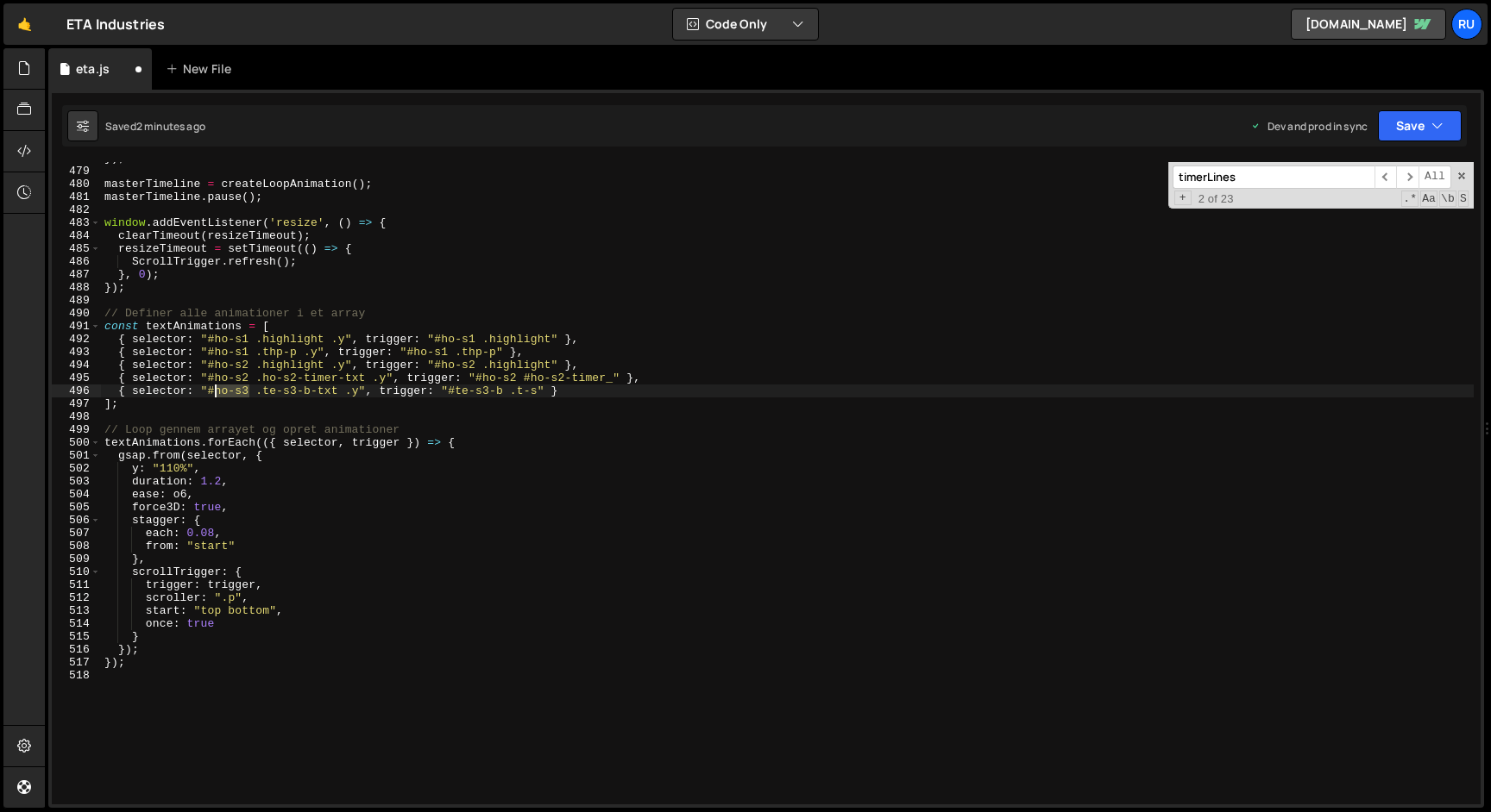
click at [214, 392] on div "}) ; masterTimeline = createLoopAnimation ( ) ; masterTimeline . pause ( ) ; wi…" at bounding box center [786, 486] width 1372 height 668
paste textarea ".te-s3-b"
click at [223, 391] on div "}) ; masterTimeline = createLoopAnimation ( ) ; masterTimeline . pause ( ) ; wi…" at bounding box center [786, 486] width 1372 height 668
click at [1432, 130] on icon "button" at bounding box center [1437, 126] width 12 height 17
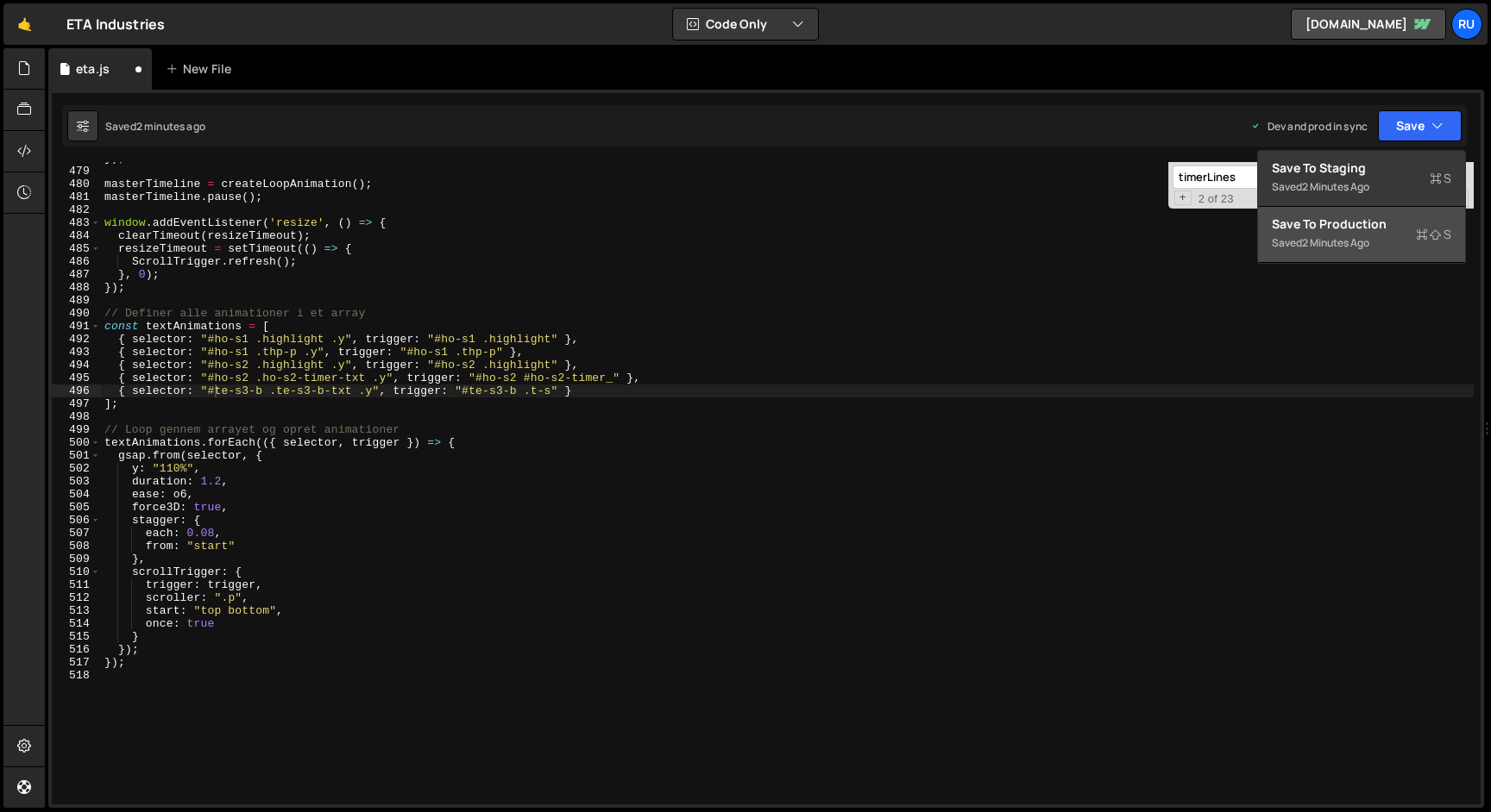
click at [1387, 236] on div "Saved 2 minutes ago" at bounding box center [1361, 242] width 180 height 21
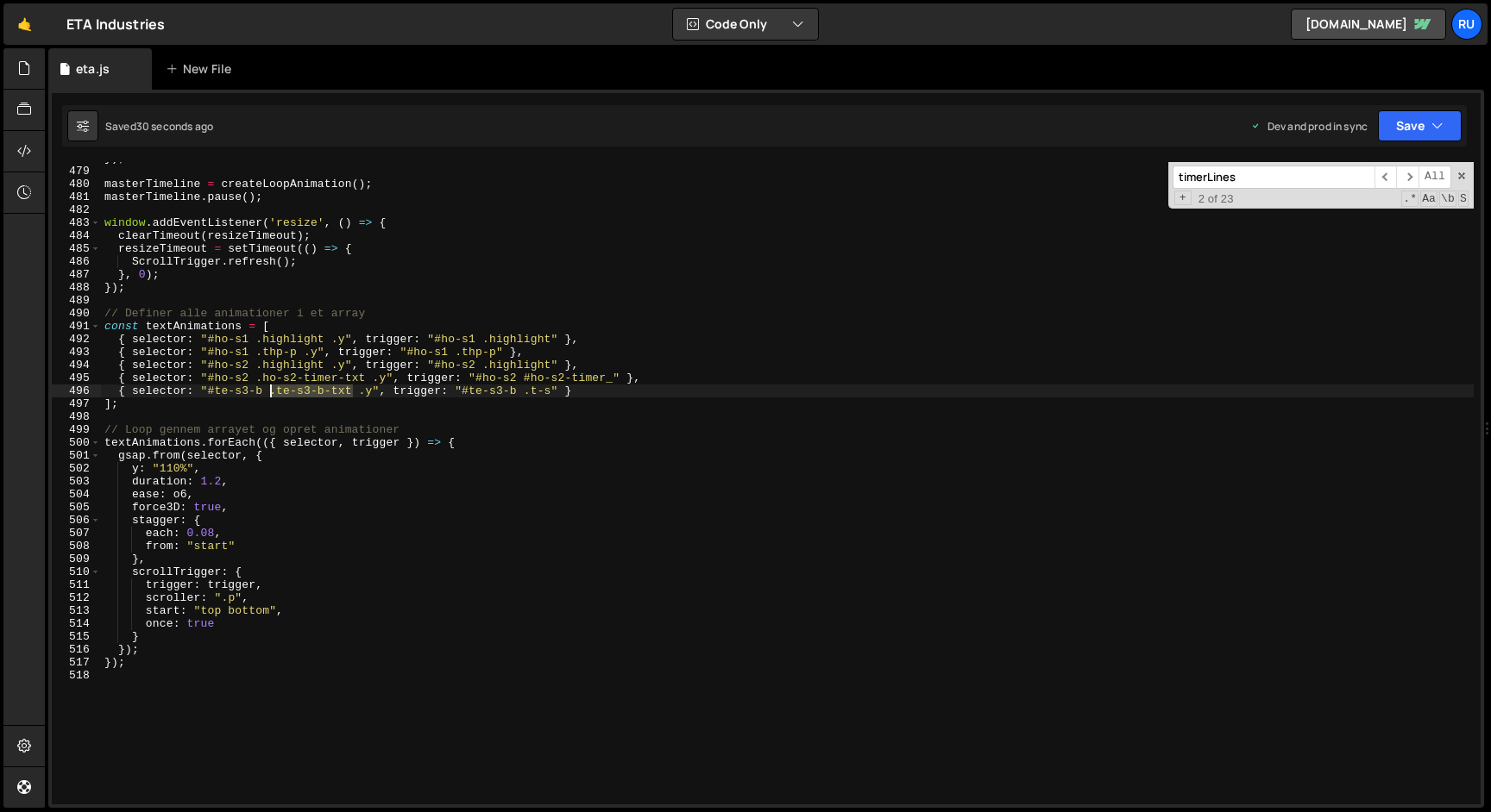
drag, startPoint x: 353, startPoint y: 392, endPoint x: 270, endPoint y: 392, distance: 83.0
click at [270, 392] on div "}) ; masterTimeline = createLoopAnimation ( ) ; masterTimeline . pause ( ) ; wi…" at bounding box center [786, 486] width 1372 height 668
paste textarea
click at [270, 390] on div "}) ; masterTimeline = createLoopAnimation ( ) ; masterTimeline . pause ( ) ; wi…" at bounding box center [786, 486] width 1372 height 668
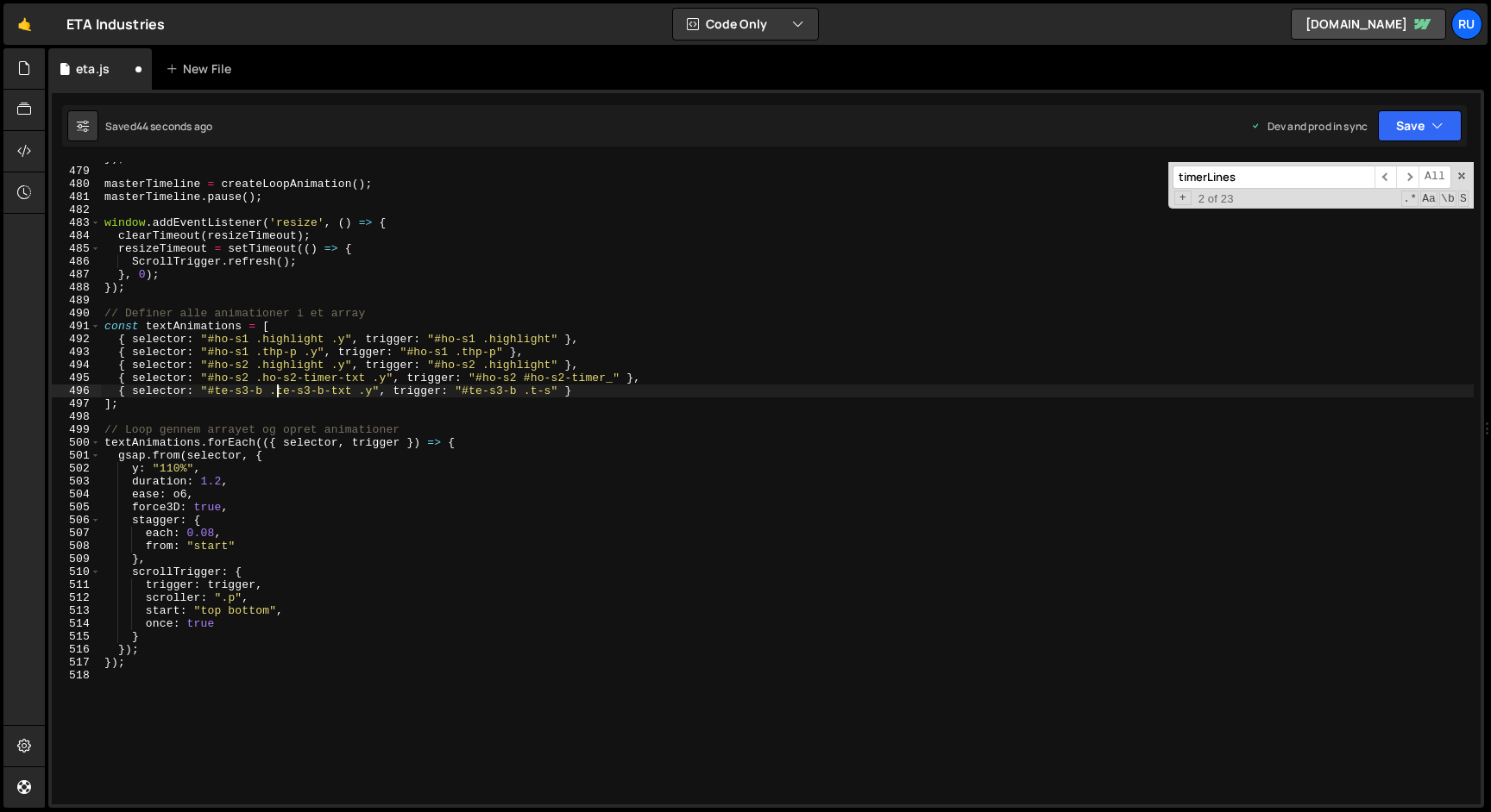
scroll to position [0, 13]
click at [1411, 121] on button "Save" at bounding box center [1420, 126] width 84 height 31
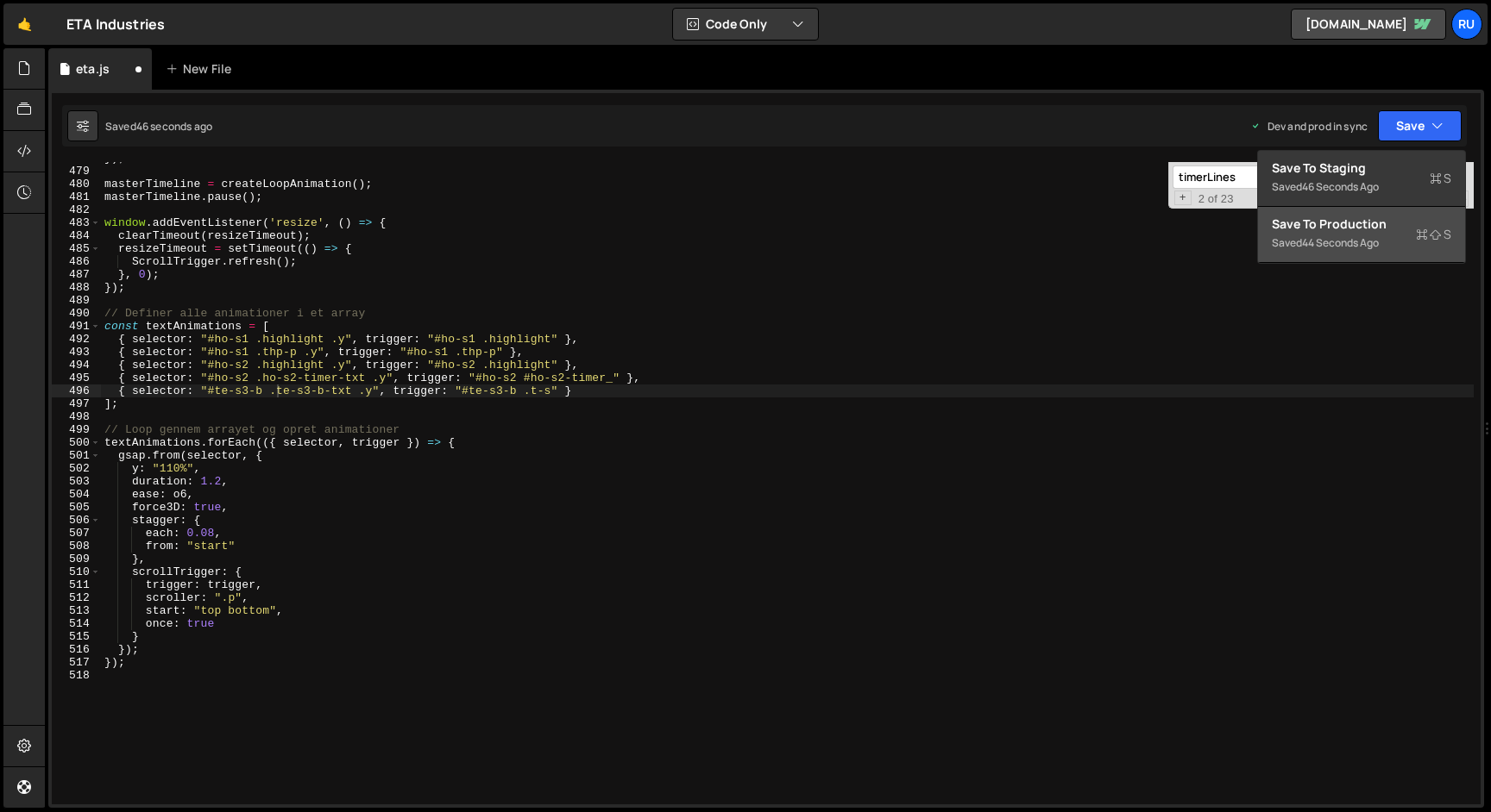
click at [1366, 217] on div "Save to Production S" at bounding box center [1361, 223] width 180 height 17
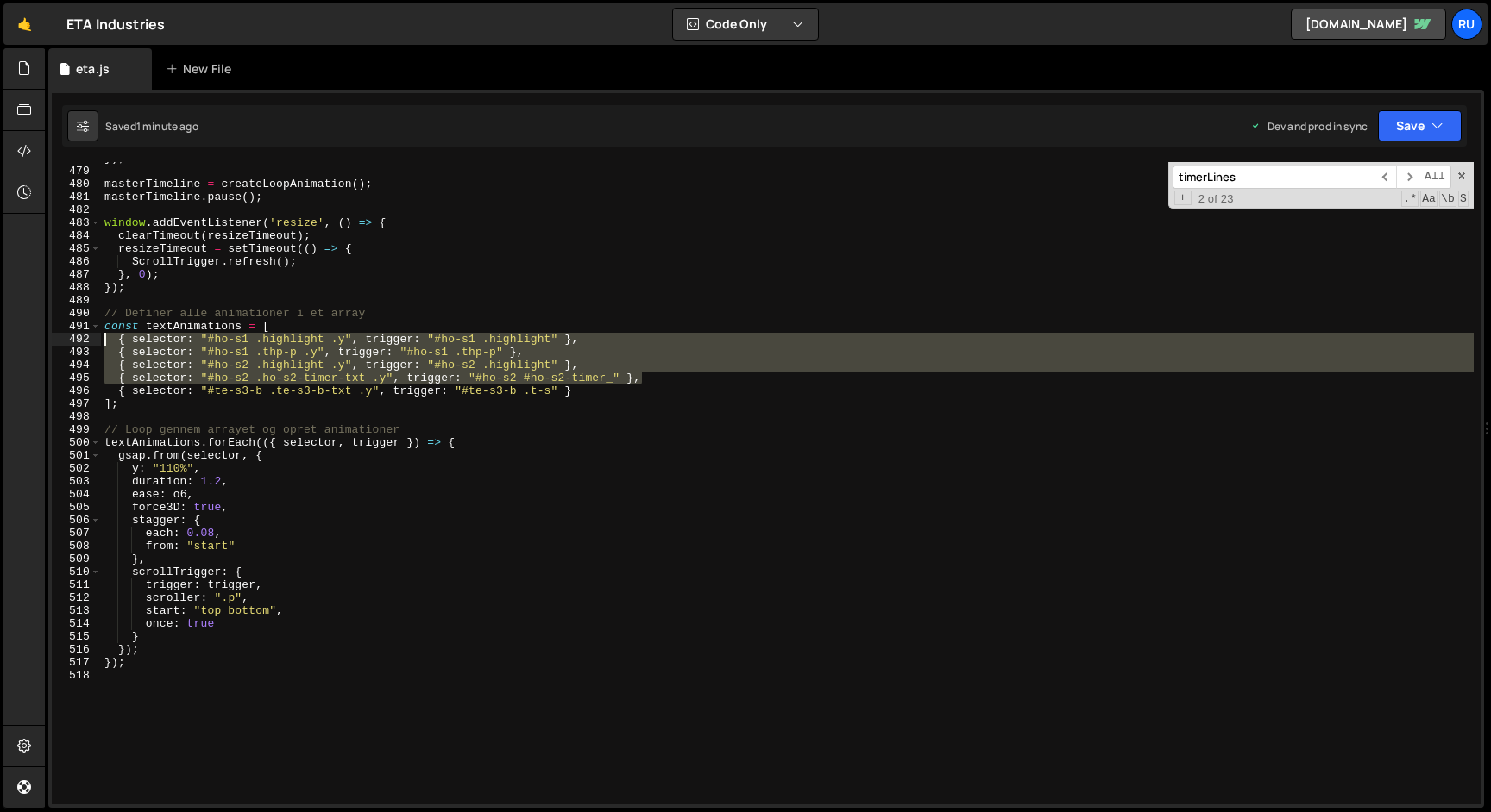
drag, startPoint x: 666, startPoint y: 381, endPoint x: 0, endPoint y: 337, distance: 667.5
click at [0, 337] on div "Hold on a sec... Are you certain you wish to leave this page? Any changes you'v…" at bounding box center [746, 406] width 1491 height 812
type textarea "{ selector: "#ho-s1 .highlight .y", trigger: "#ho-s1 .highlight" }, { selector:…"
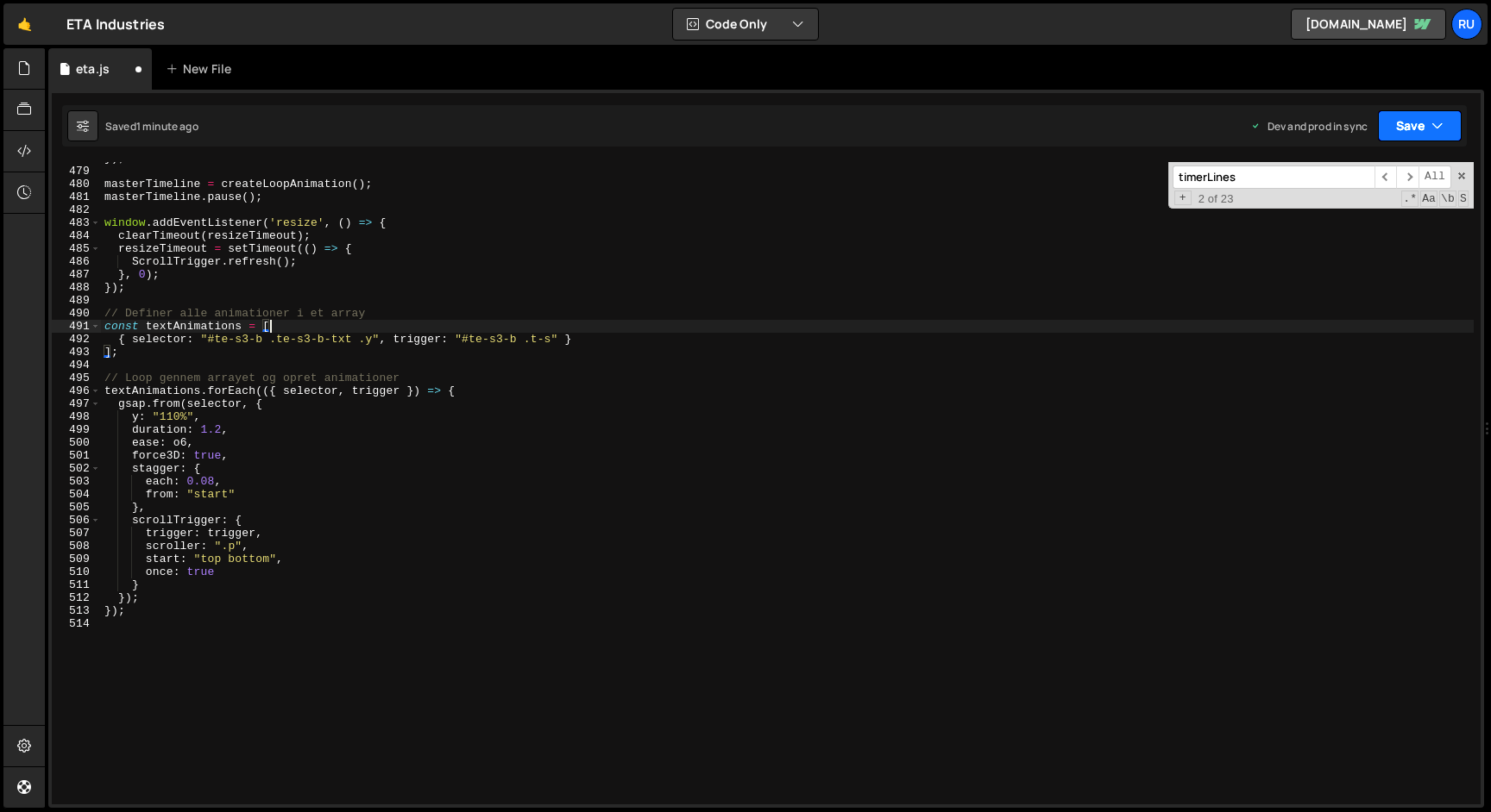
click at [1416, 137] on button "Save" at bounding box center [1420, 126] width 84 height 31
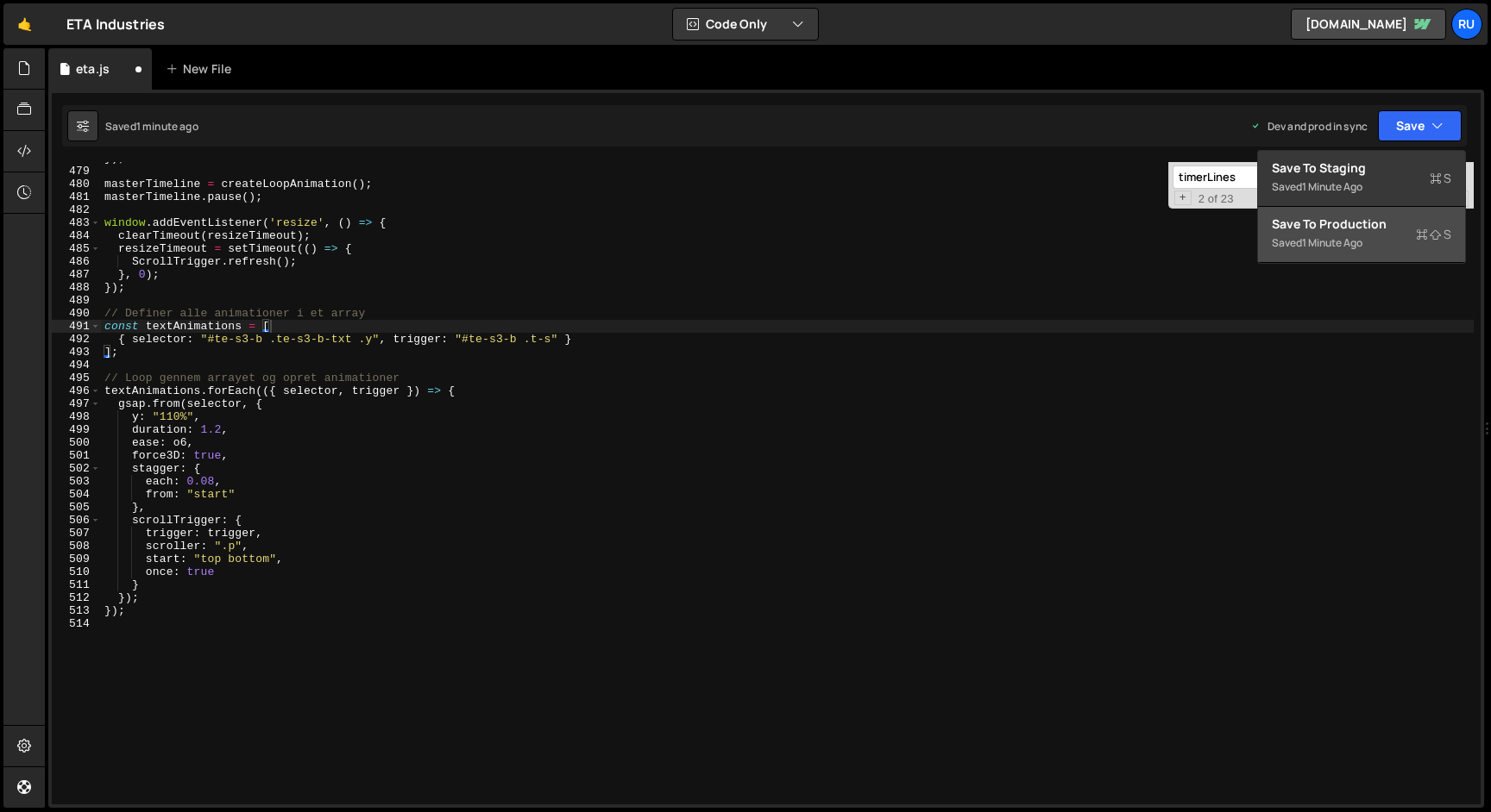
click at [1385, 244] on div "Saved 1 minute ago" at bounding box center [1361, 242] width 180 height 21
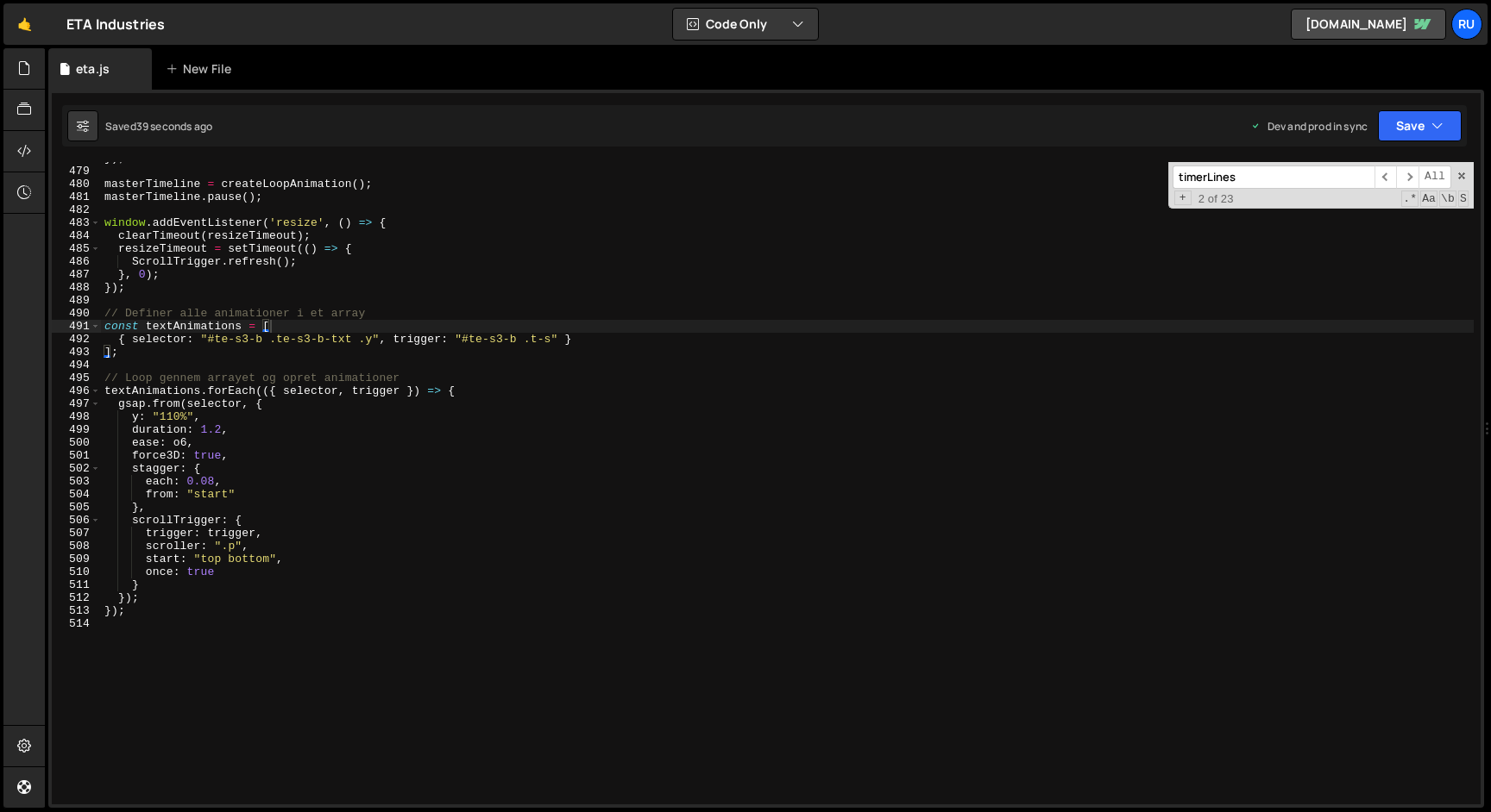
click at [296, 321] on div "}) ; masterTimeline = createLoopAnimation ( ) ; masterTimeline . pause ( ) ; wi…" at bounding box center [786, 486] width 1372 height 668
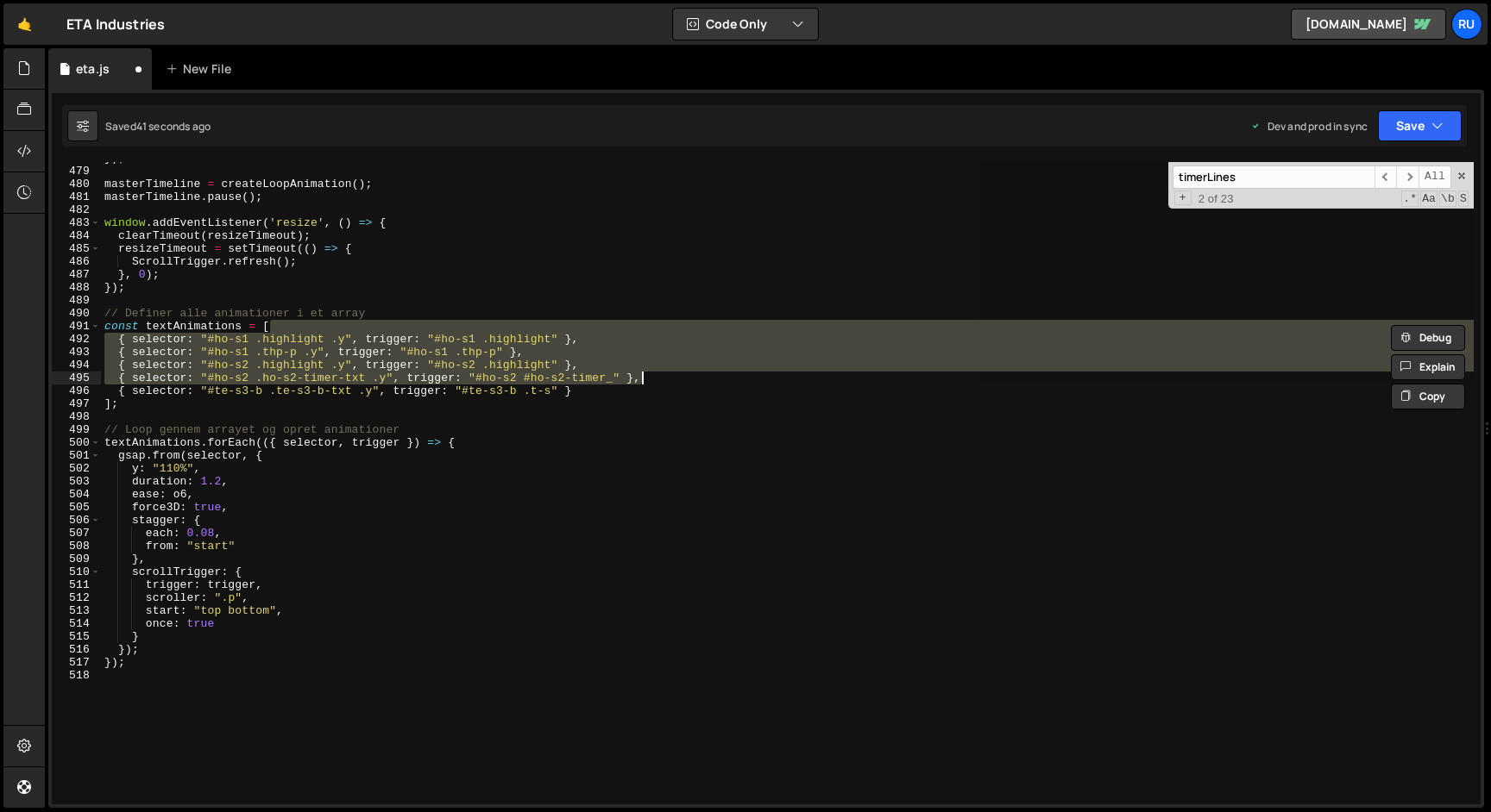
click at [392, 364] on div "}) ; masterTimeline = createLoopAnimation ( ) ; masterTimeline . pause ( ) ; wi…" at bounding box center [786, 484] width 1372 height 642
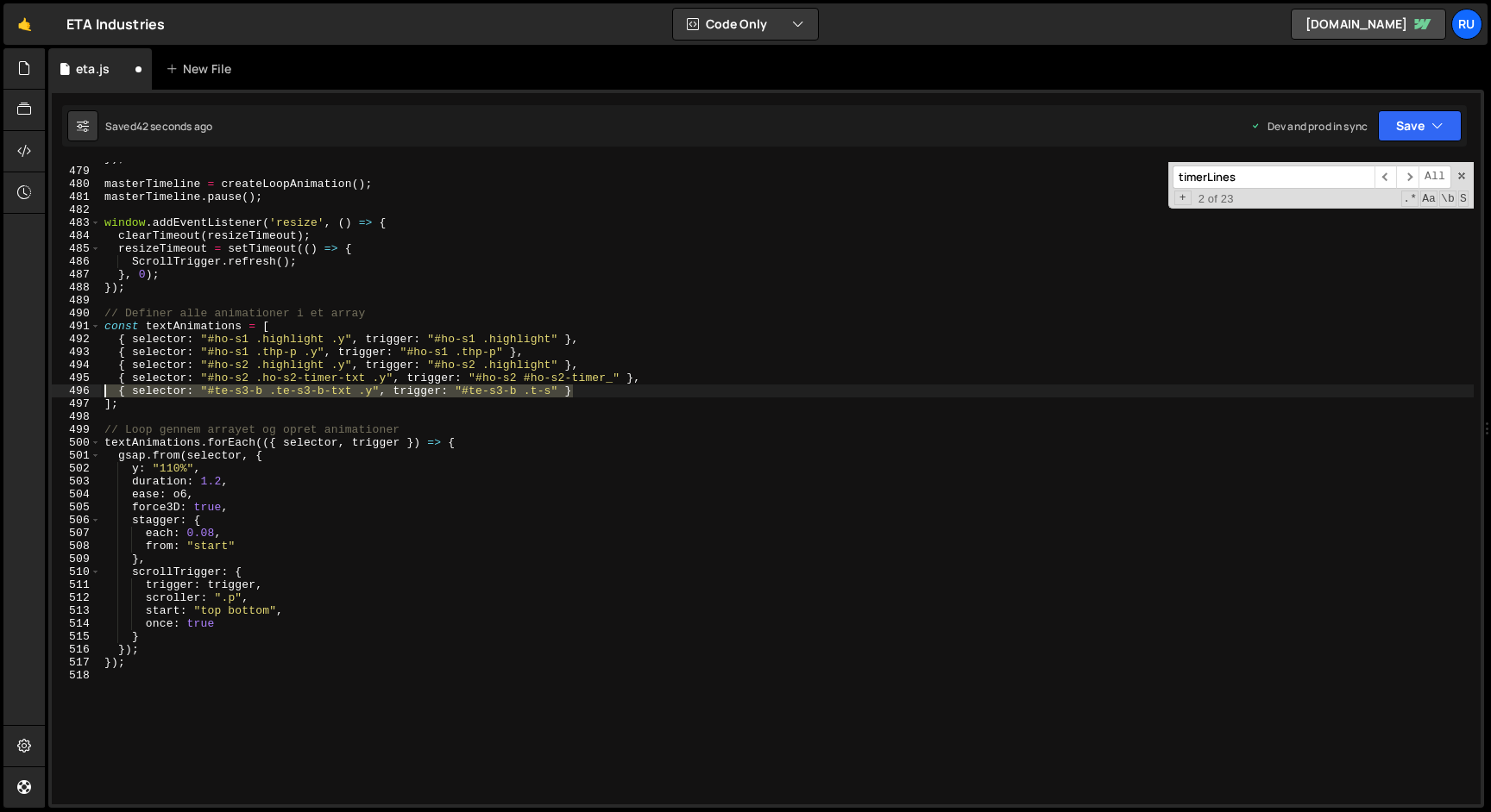
drag, startPoint x: 585, startPoint y: 392, endPoint x: 0, endPoint y: 389, distance: 585.0
click at [0, 389] on div "Hold on a sec... Are you certain you wish to leave this page? Any changes you'v…" at bounding box center [746, 406] width 1491 height 812
type textarea "{ selector: "#te-s3-b .te-s3-b-txt .y", trigger: "#te-s3-b .t-s" }"
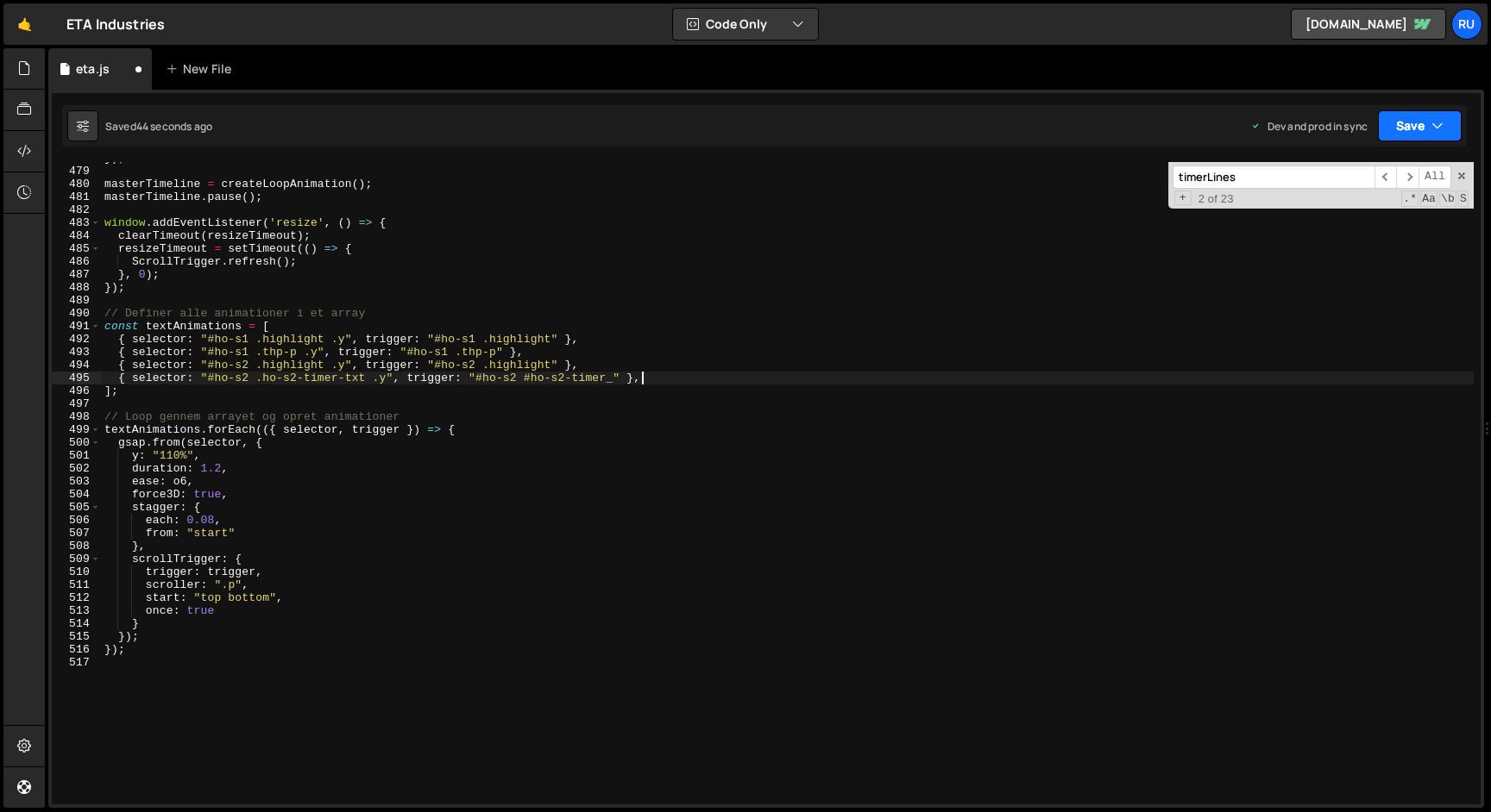
click at [1406, 122] on button "Save" at bounding box center [1420, 126] width 84 height 31
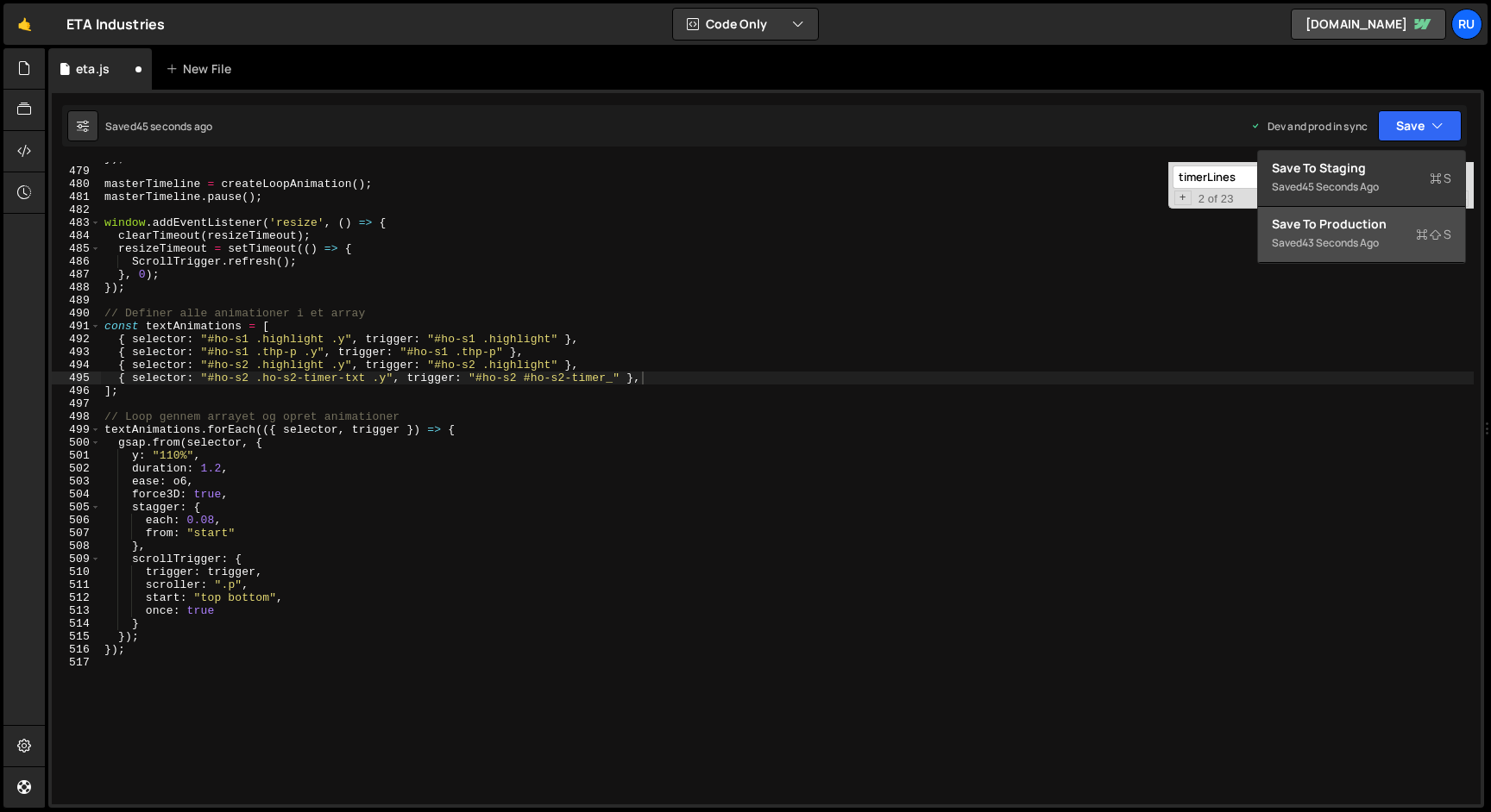
click at [1371, 224] on div "Save to Production S" at bounding box center [1361, 223] width 180 height 17
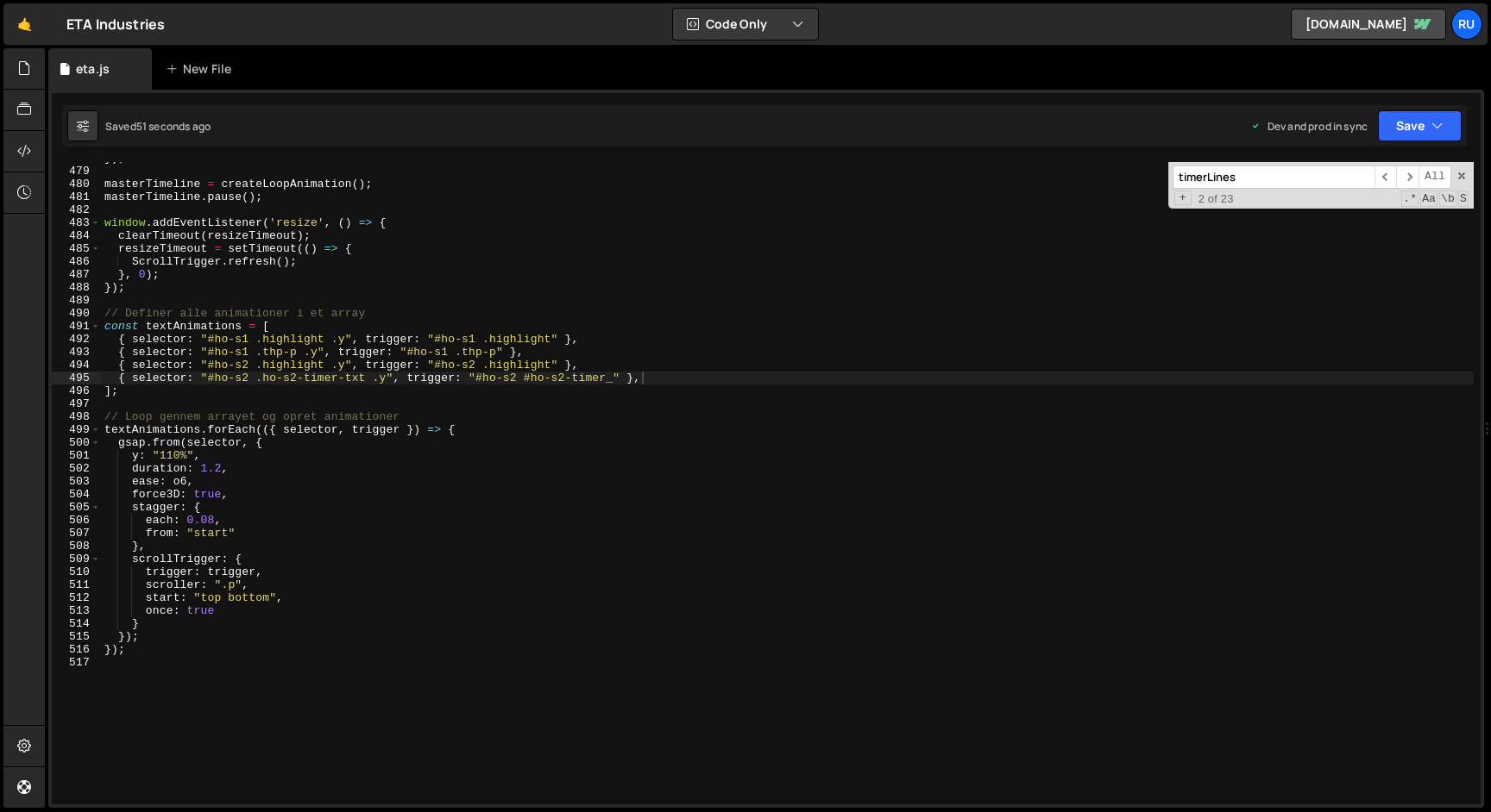
click at [655, 379] on div "}) ; masterTimeline = createLoopAnimation ( ) ; masterTimeline . pause ( ) ; wi…" at bounding box center [786, 486] width 1372 height 668
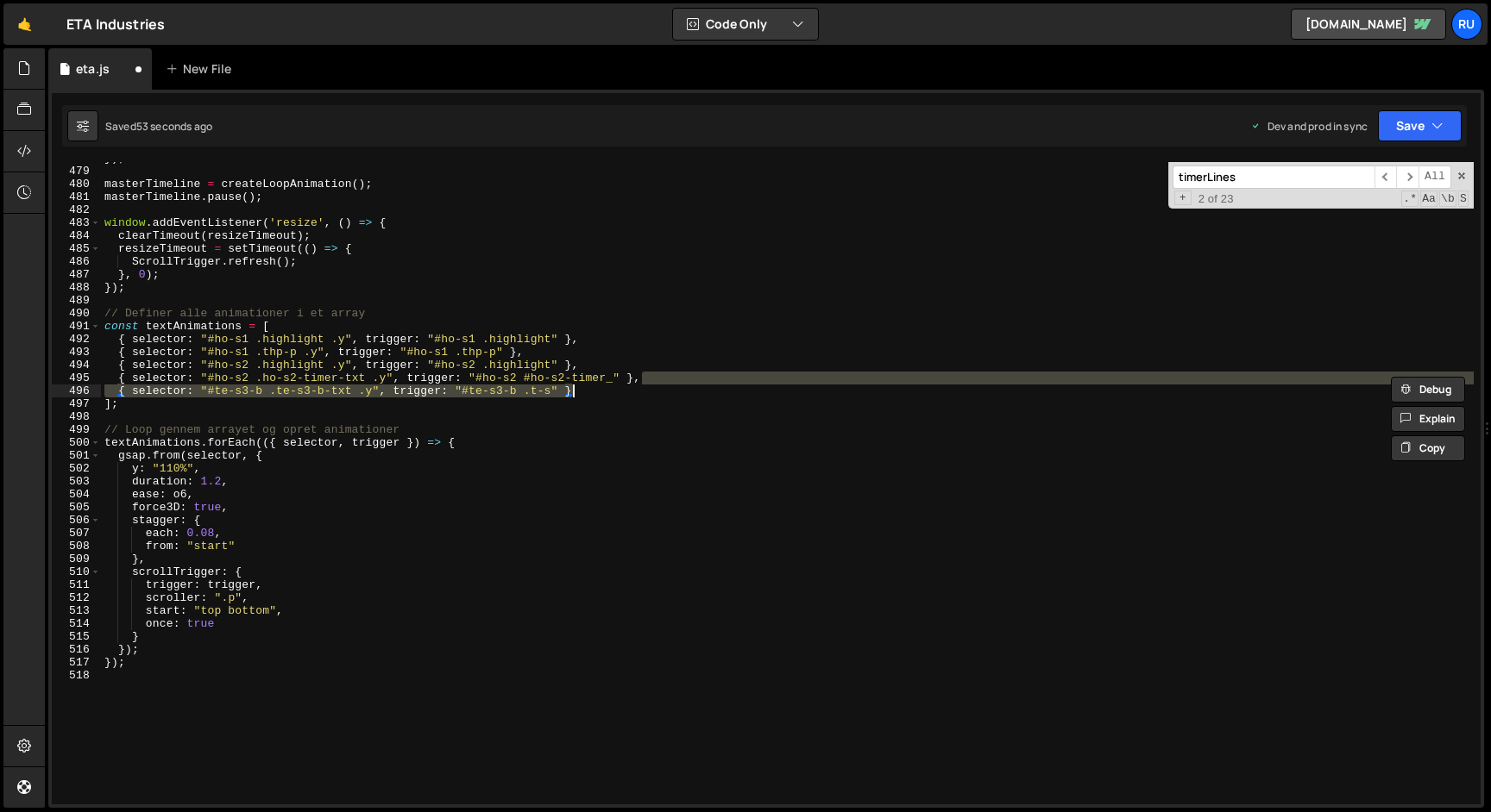
click at [654, 379] on div "}) ; masterTimeline = createLoopAnimation ( ) ; masterTimeline . pause ( ) ; wi…" at bounding box center [786, 484] width 1372 height 642
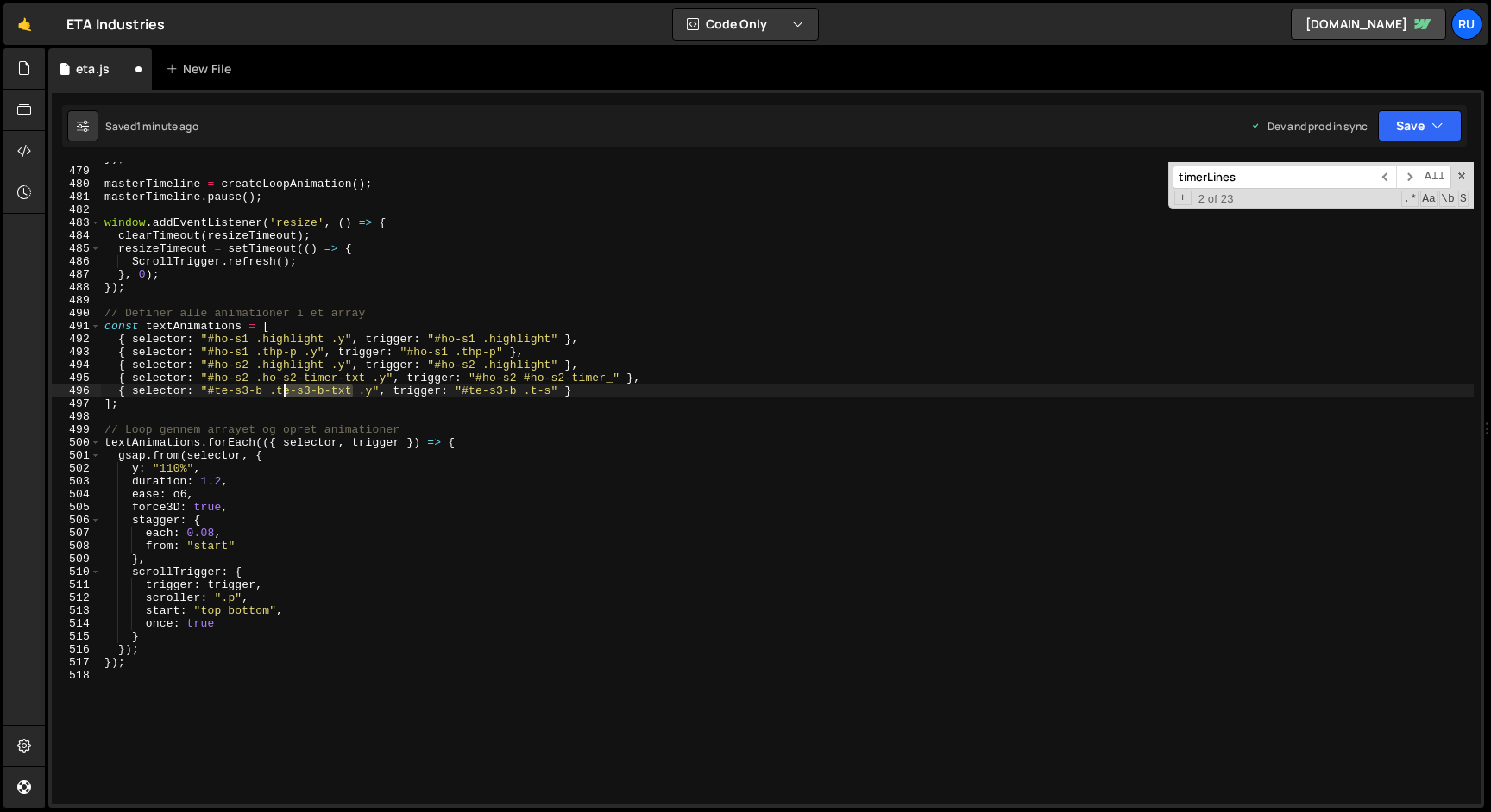
drag, startPoint x: 351, startPoint y: 392, endPoint x: 283, endPoint y: 392, distance: 68.0
click at [283, 392] on div "}) ; masterTimeline = createLoopAnimation ( ) ; masterTimeline . pause ( ) ; wi…" at bounding box center [786, 486] width 1372 height 668
click at [347, 392] on div "}) ; masterTimeline = createLoopAnimation ( ) ; masterTimeline . pause ( ) ; wi…" at bounding box center [786, 484] width 1372 height 642
click at [1416, 130] on button "Save" at bounding box center [1420, 126] width 84 height 31
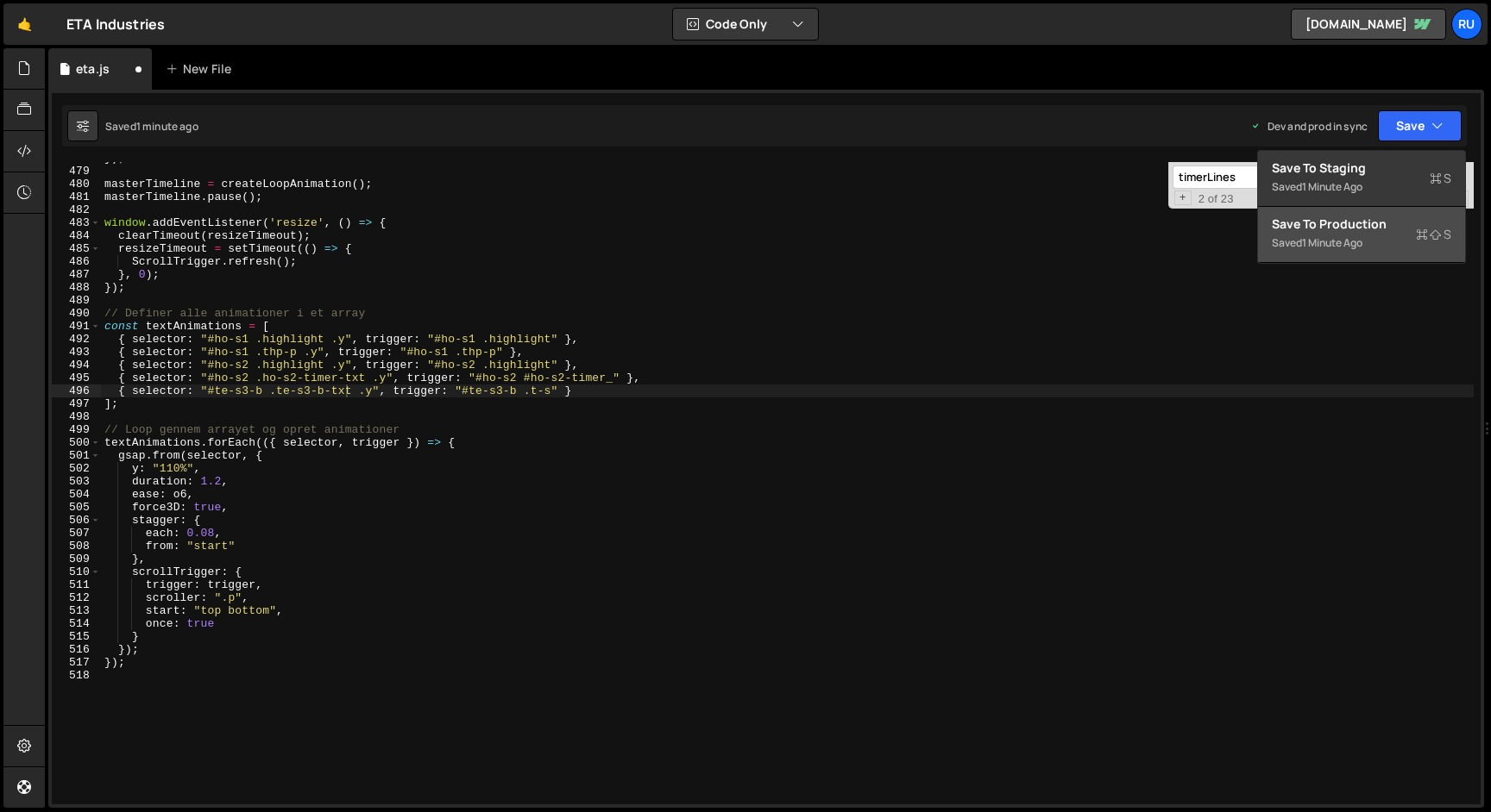
click at [1382, 226] on div "Save to Production S" at bounding box center [1361, 223] width 180 height 17
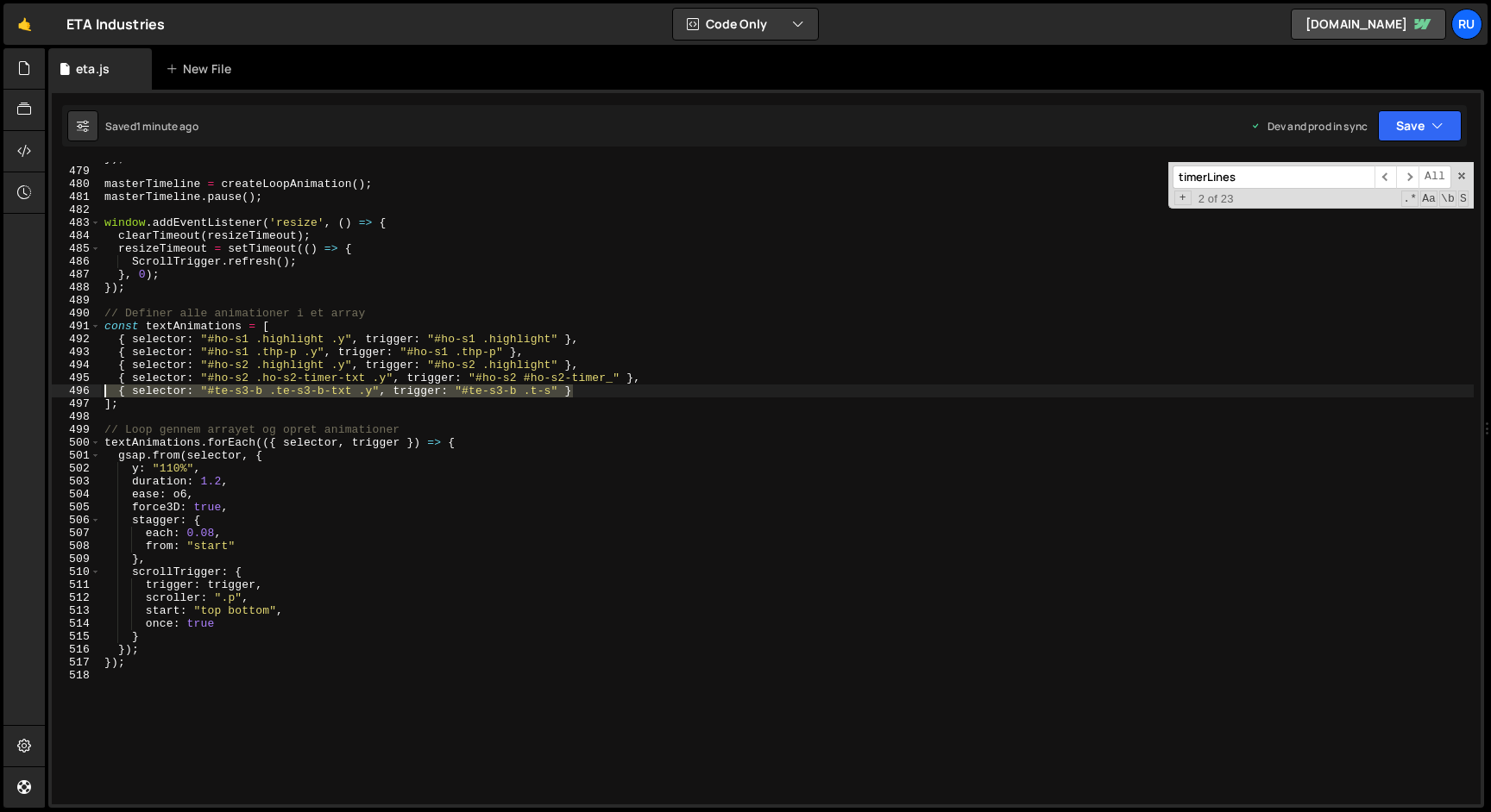
drag, startPoint x: 591, startPoint y: 389, endPoint x: 103, endPoint y: 390, distance: 488.0
click at [103, 390] on div "}) ; masterTimeline = createLoopAnimation ( ) ; masterTimeline . pause ( ) ; wi…" at bounding box center [786, 486] width 1372 height 668
paste textarea "{ selector: "#te-s3-b .t-s .y", trigger: "#te-s3-b .te-s3-b-txt"
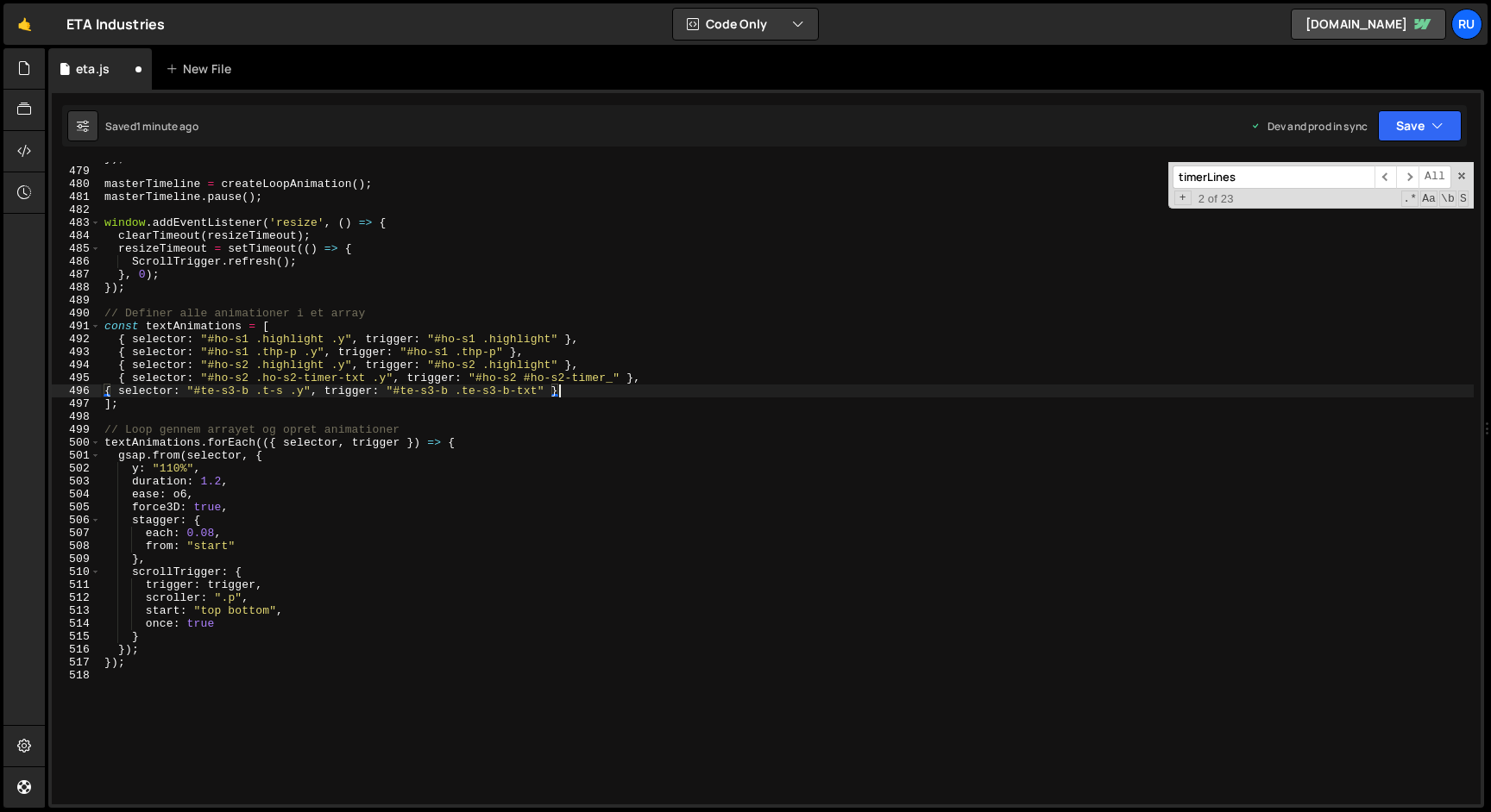
click at [1390, 109] on div "Saved 1 minute ago Dev and prod in sync Upgrade to Edit Save Save to Staging S …" at bounding box center [763, 125] width 1404 height 41
click at [1403, 129] on button "Save" at bounding box center [1420, 126] width 84 height 31
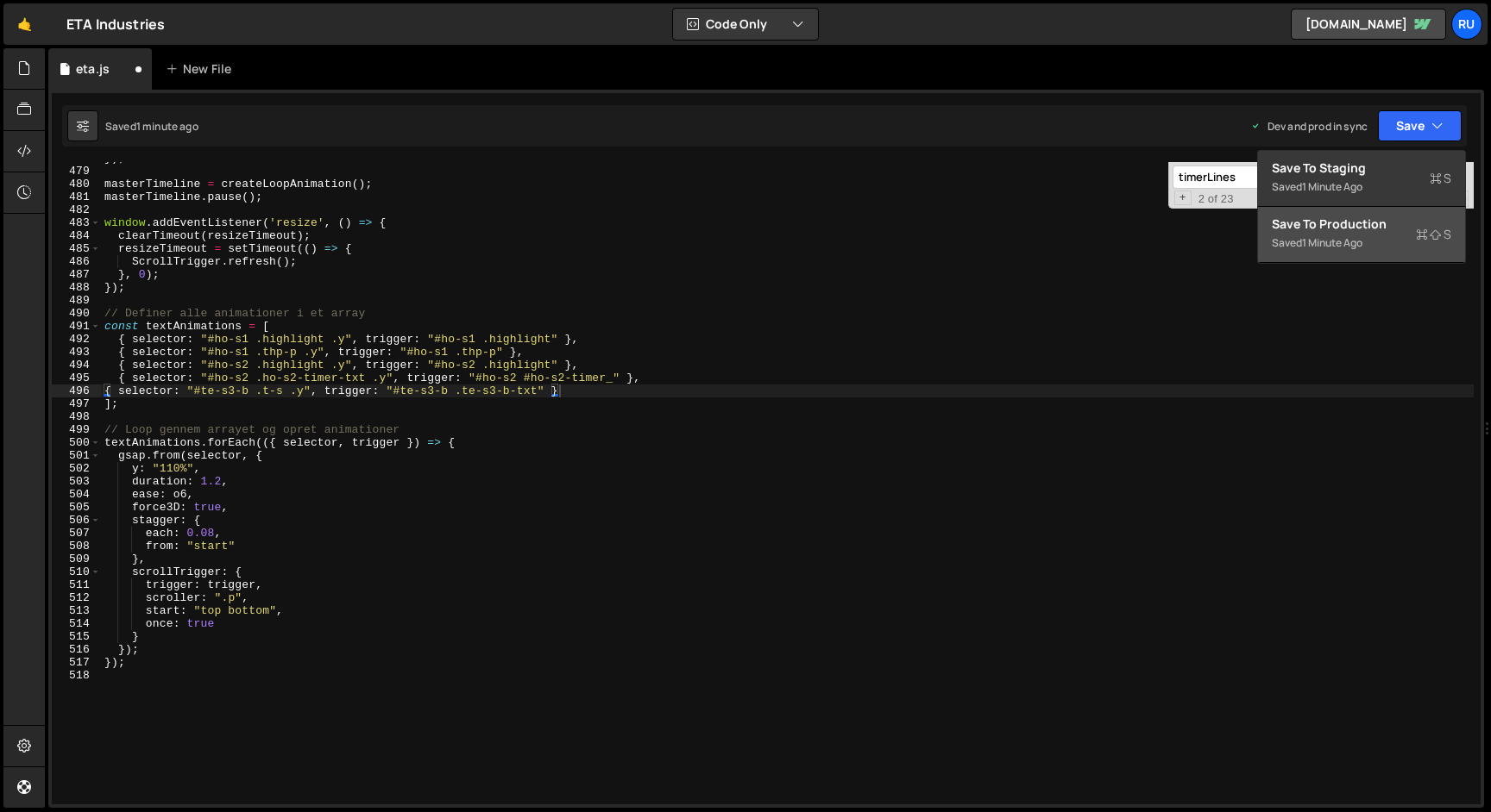
click at [1375, 233] on div "Saved 1 minute ago" at bounding box center [1361, 242] width 180 height 21
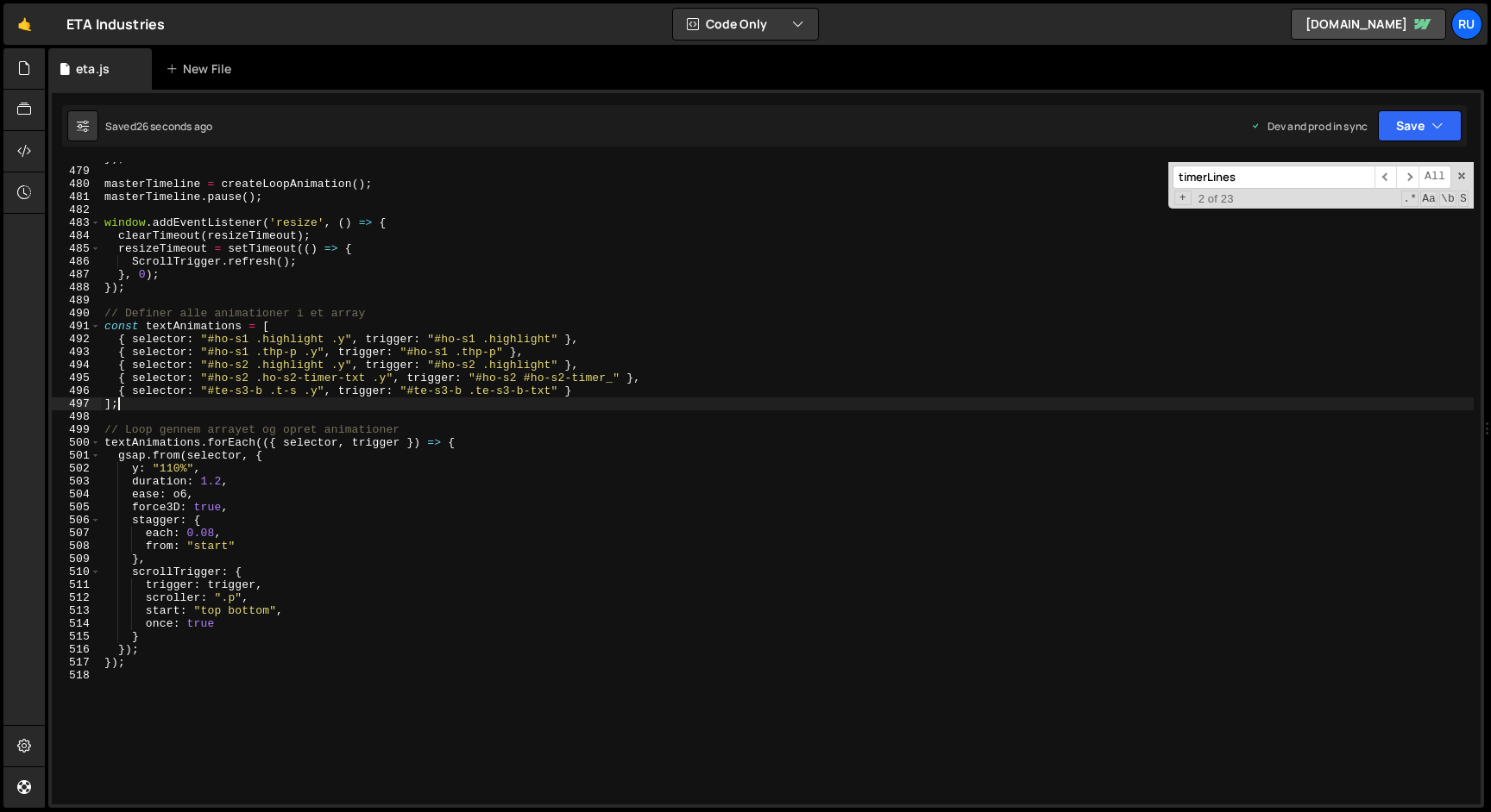
click at [622, 401] on div "}) ; masterTimeline = createLoopAnimation ( ) ; masterTimeline . pause ( ) ; wi…" at bounding box center [786, 486] width 1372 height 668
drag, startPoint x: 633, startPoint y: 393, endPoint x: 0, endPoint y: 392, distance: 633.0
click at [0, 392] on div "Hold on a sec... Are you certain you wish to leave this page? Any changes you'v…" at bounding box center [746, 406] width 1491 height 812
type textarea "{ selector: "#te-s3-b .t-s .y", trigger: "#te-s3-b .te-s3-b-txt" }"
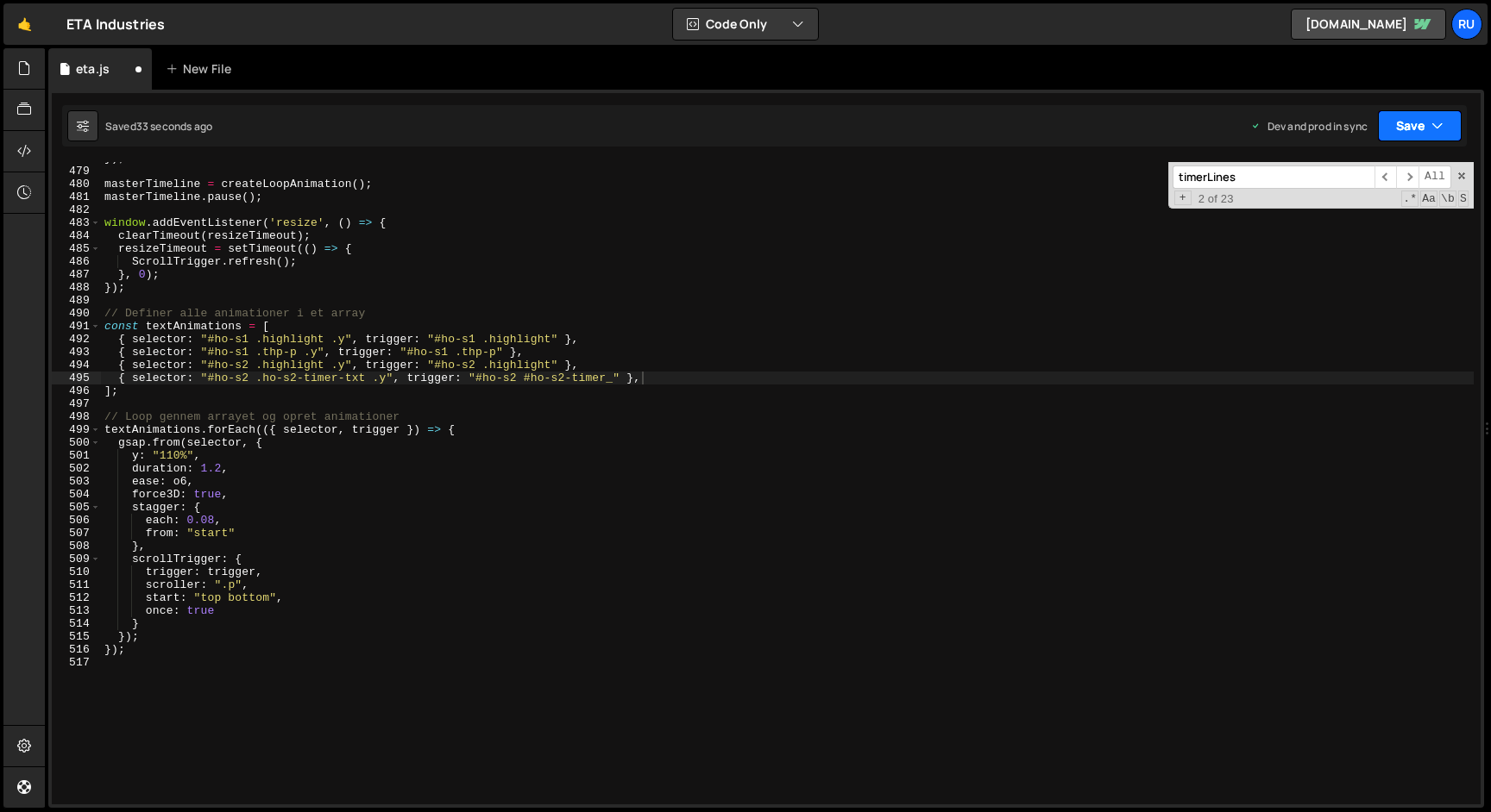
click at [1423, 122] on button "Save" at bounding box center [1420, 126] width 84 height 31
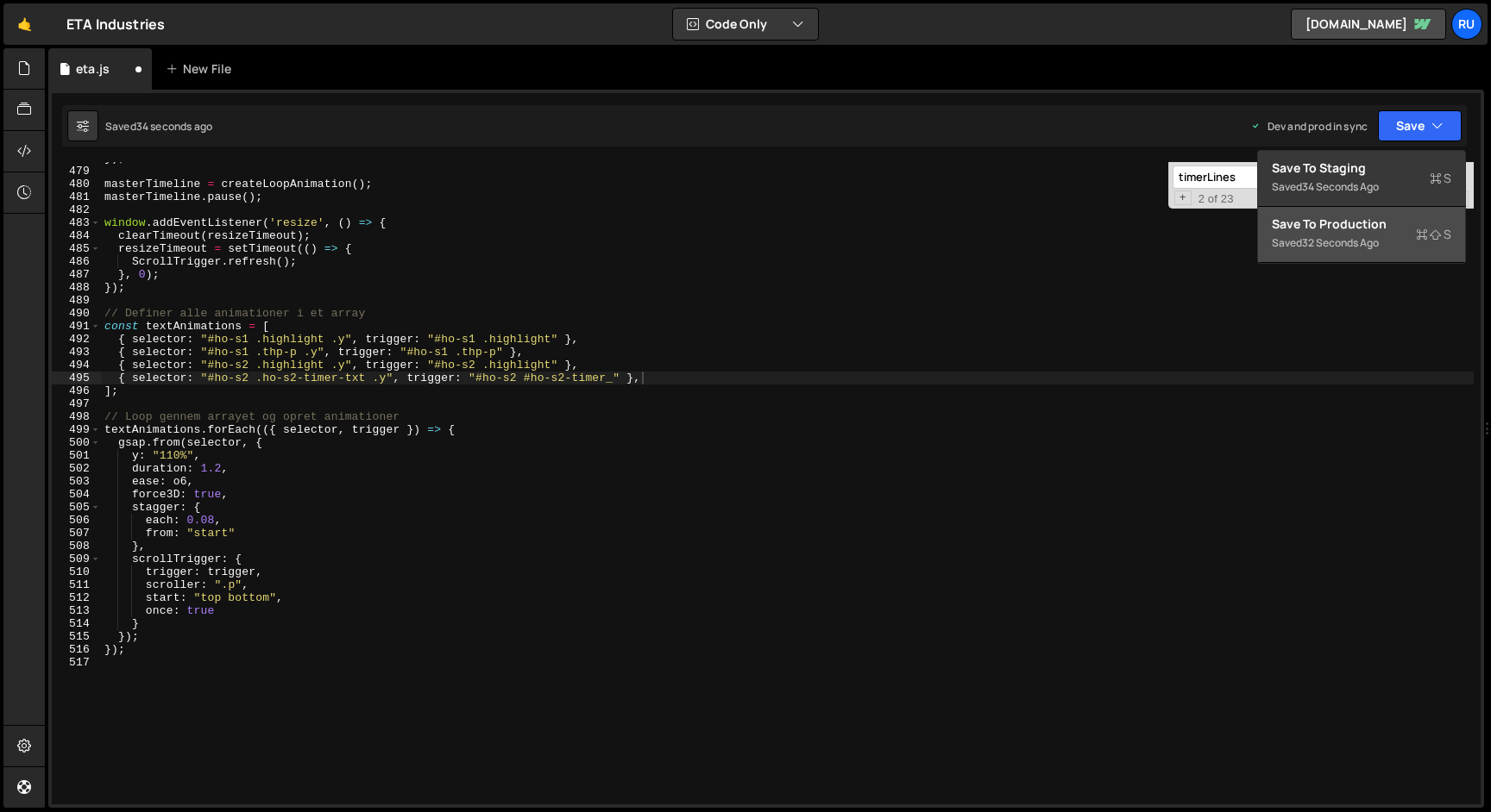
click at [1402, 223] on div "Save to Production S" at bounding box center [1361, 223] width 180 height 17
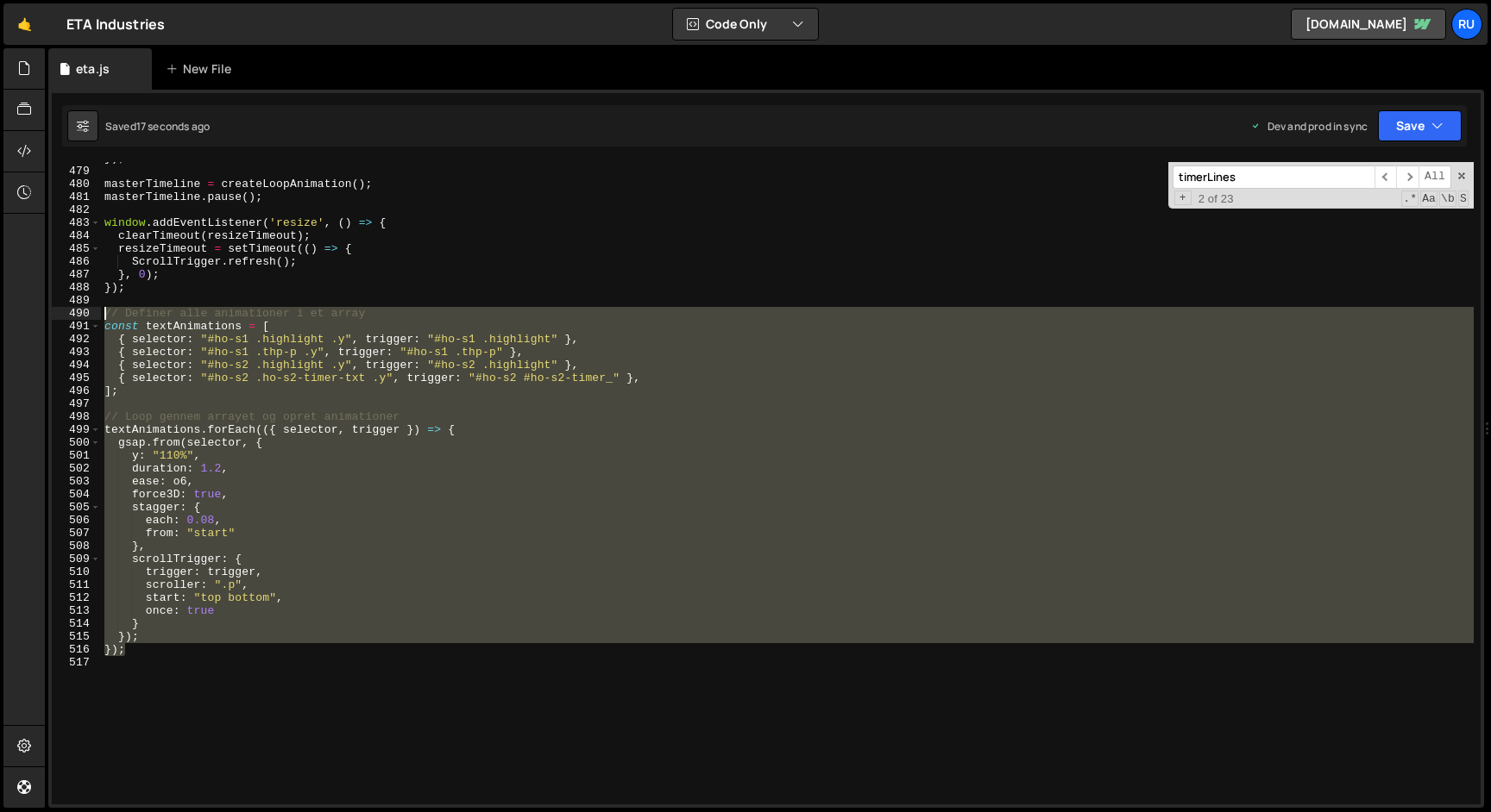
drag, startPoint x: 145, startPoint y: 653, endPoint x: 71, endPoint y: 309, distance: 351.9
click at [71, 309] on div "}); 478 479 480 481 482 483 484 485 486 487 488 489 490 491 492 493 494 495 496…" at bounding box center [766, 484] width 1429 height 642
type textarea "// Definer alle animationer i et array const textAnimations = ["
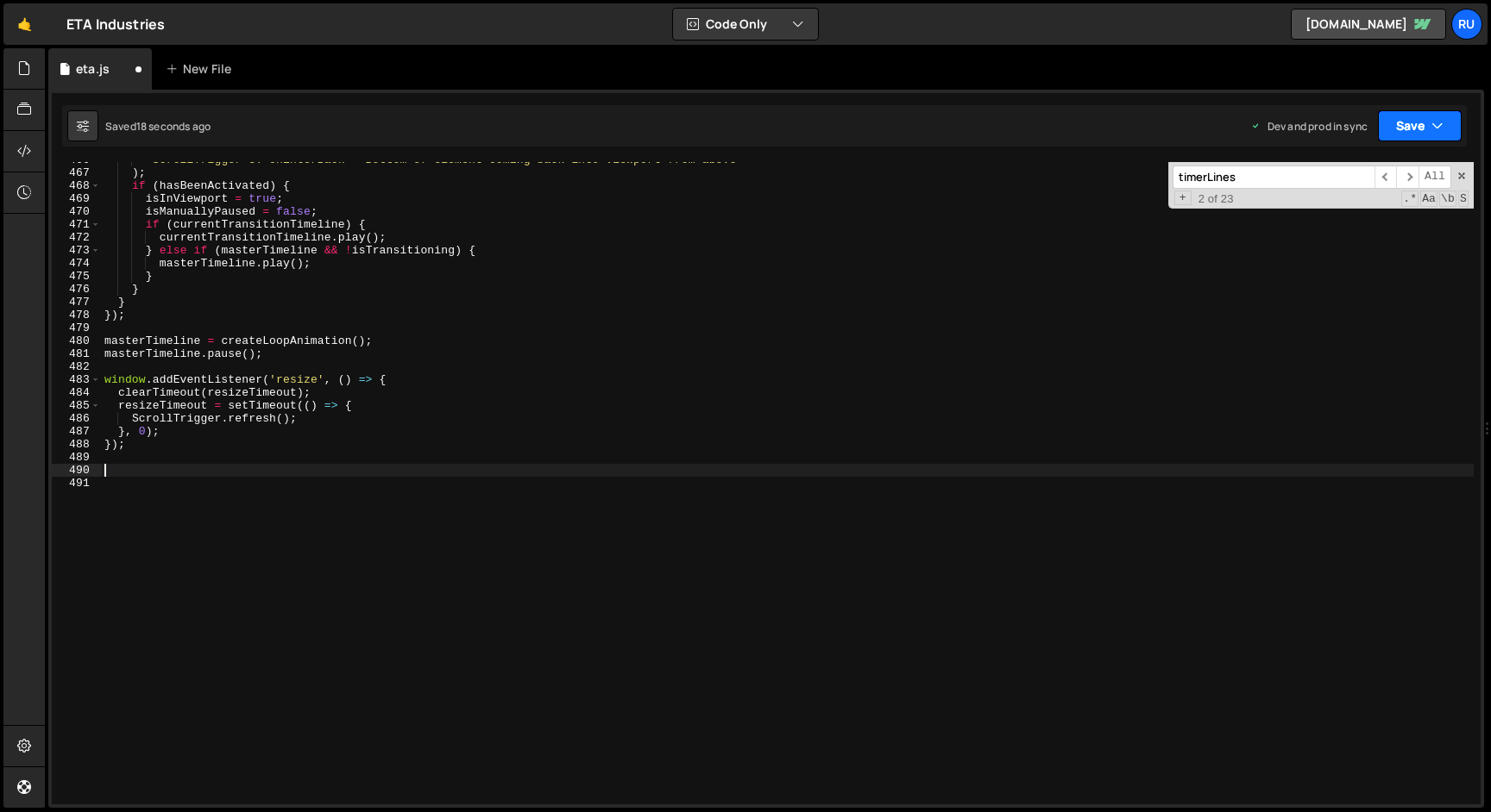
click at [1399, 128] on button "Save" at bounding box center [1420, 126] width 84 height 31
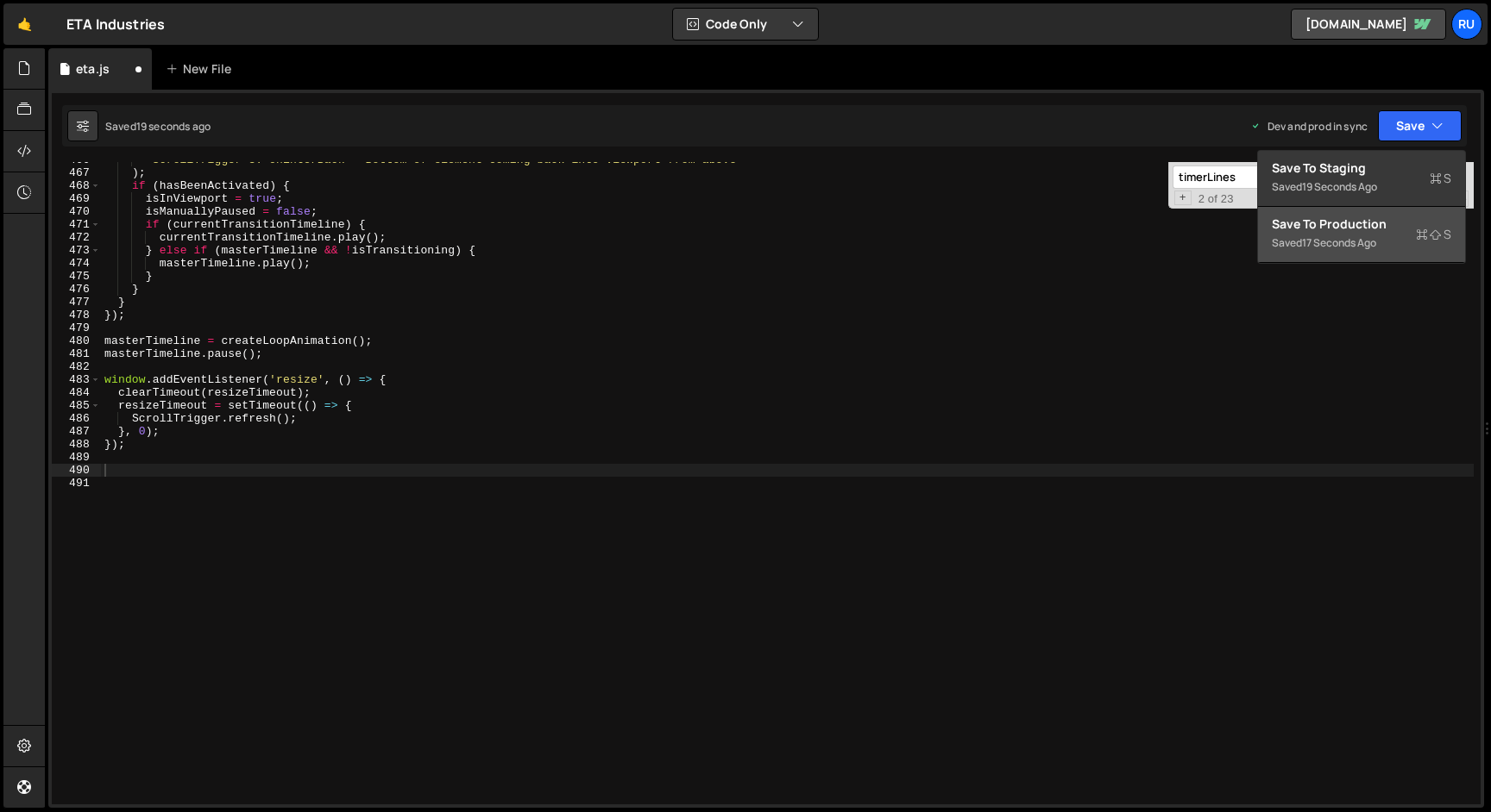
click at [1372, 219] on div "Save to Production S" at bounding box center [1361, 223] width 180 height 17
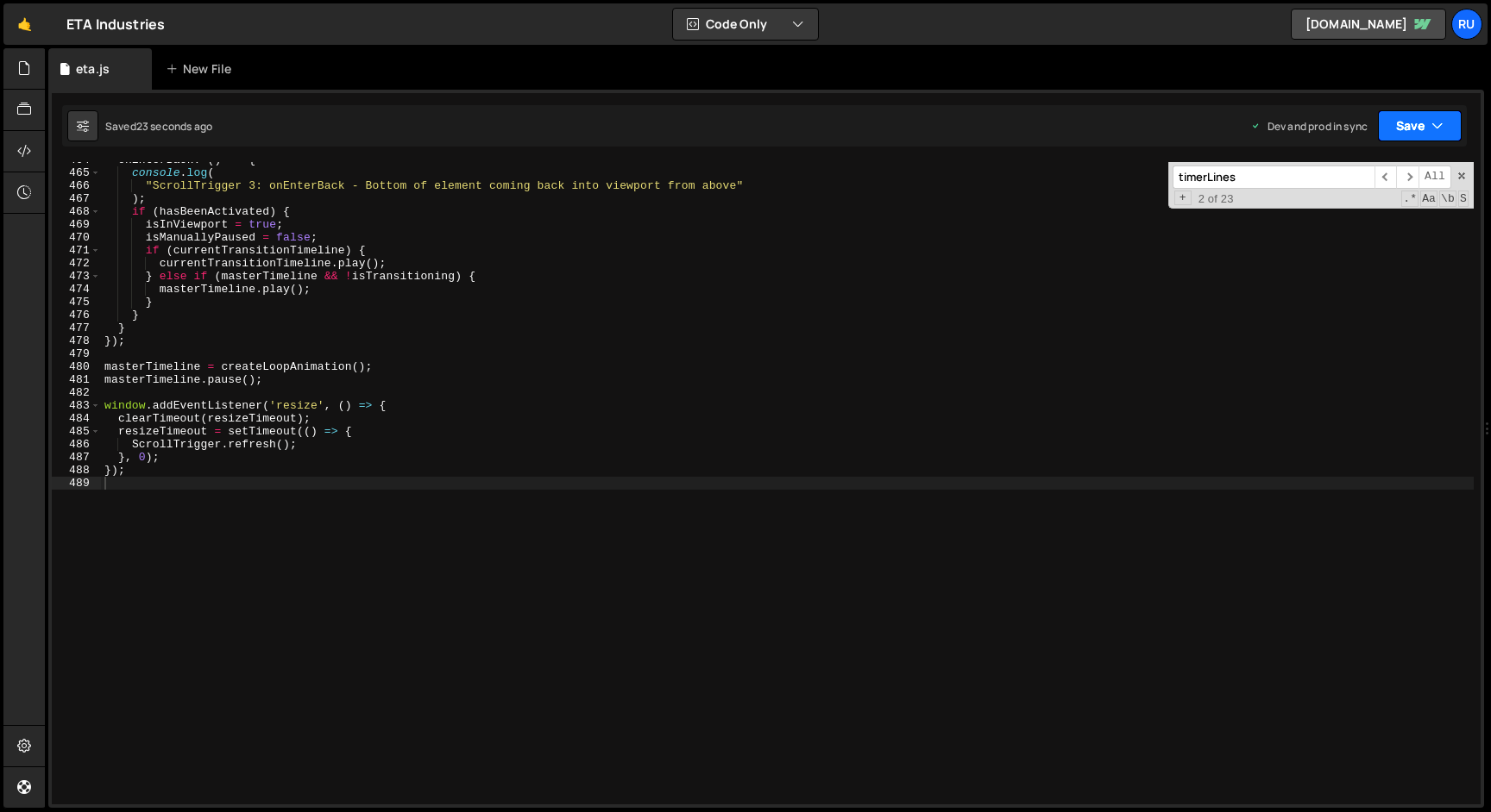
click at [1408, 131] on button "Save" at bounding box center [1420, 126] width 84 height 31
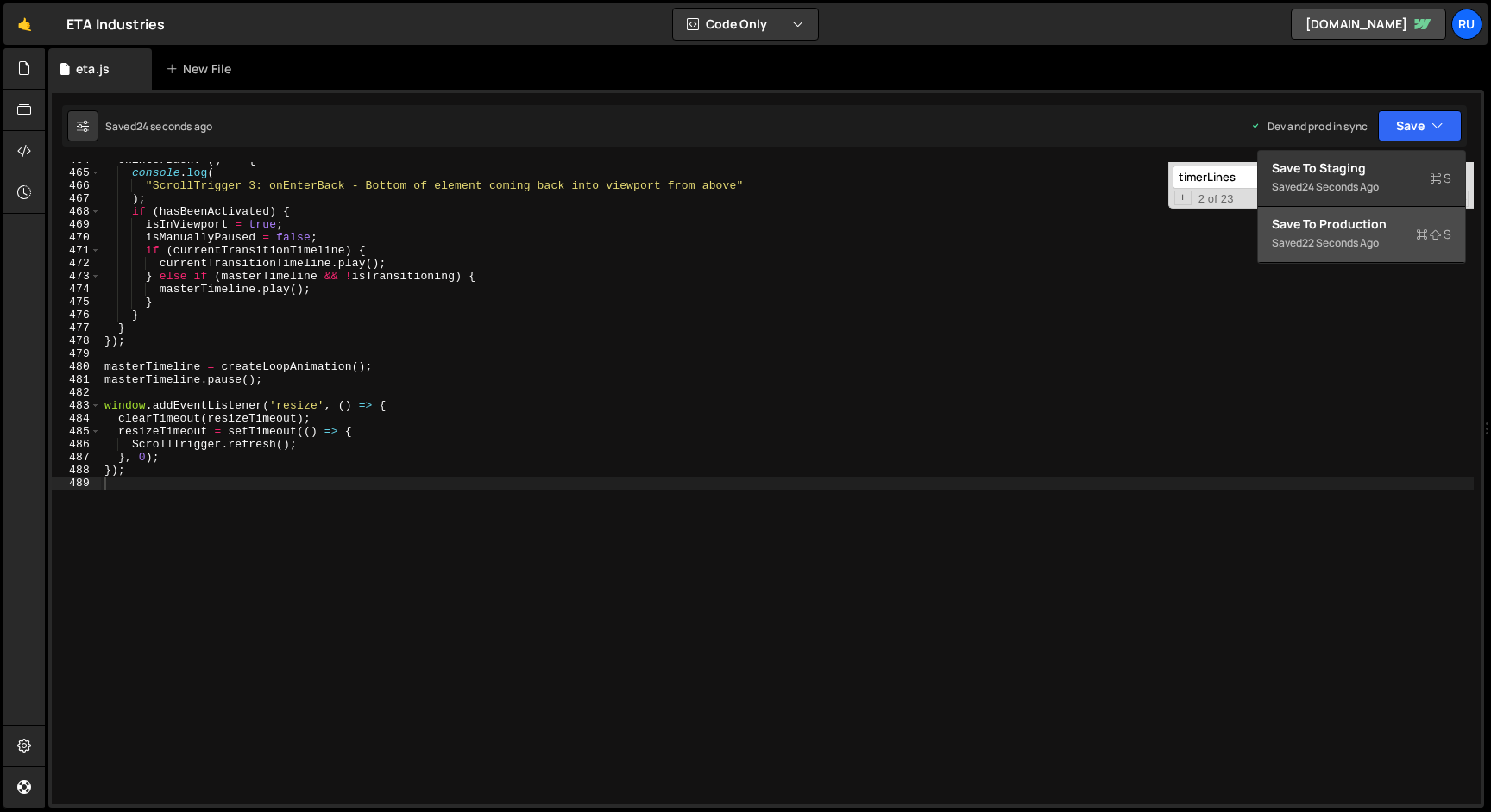
click at [1397, 230] on div "Save to Production S" at bounding box center [1361, 223] width 180 height 17
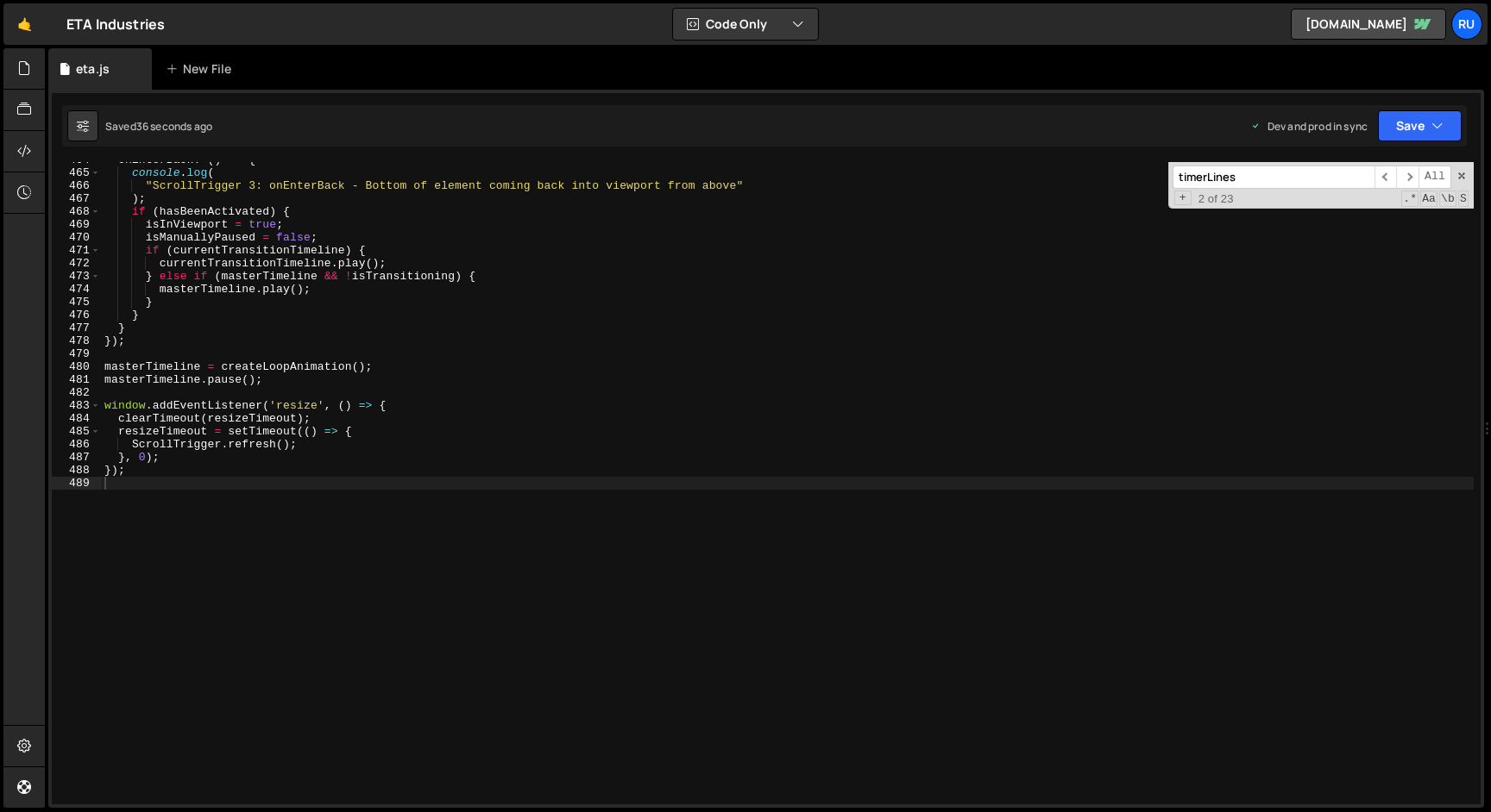
click at [1430, 109] on div "Saved 36 seconds ago Dev and prod in sync Upgrade to Edit Save Save to Staging …" at bounding box center [763, 125] width 1404 height 41
click at [1430, 128] on button "Save" at bounding box center [1420, 126] width 84 height 31
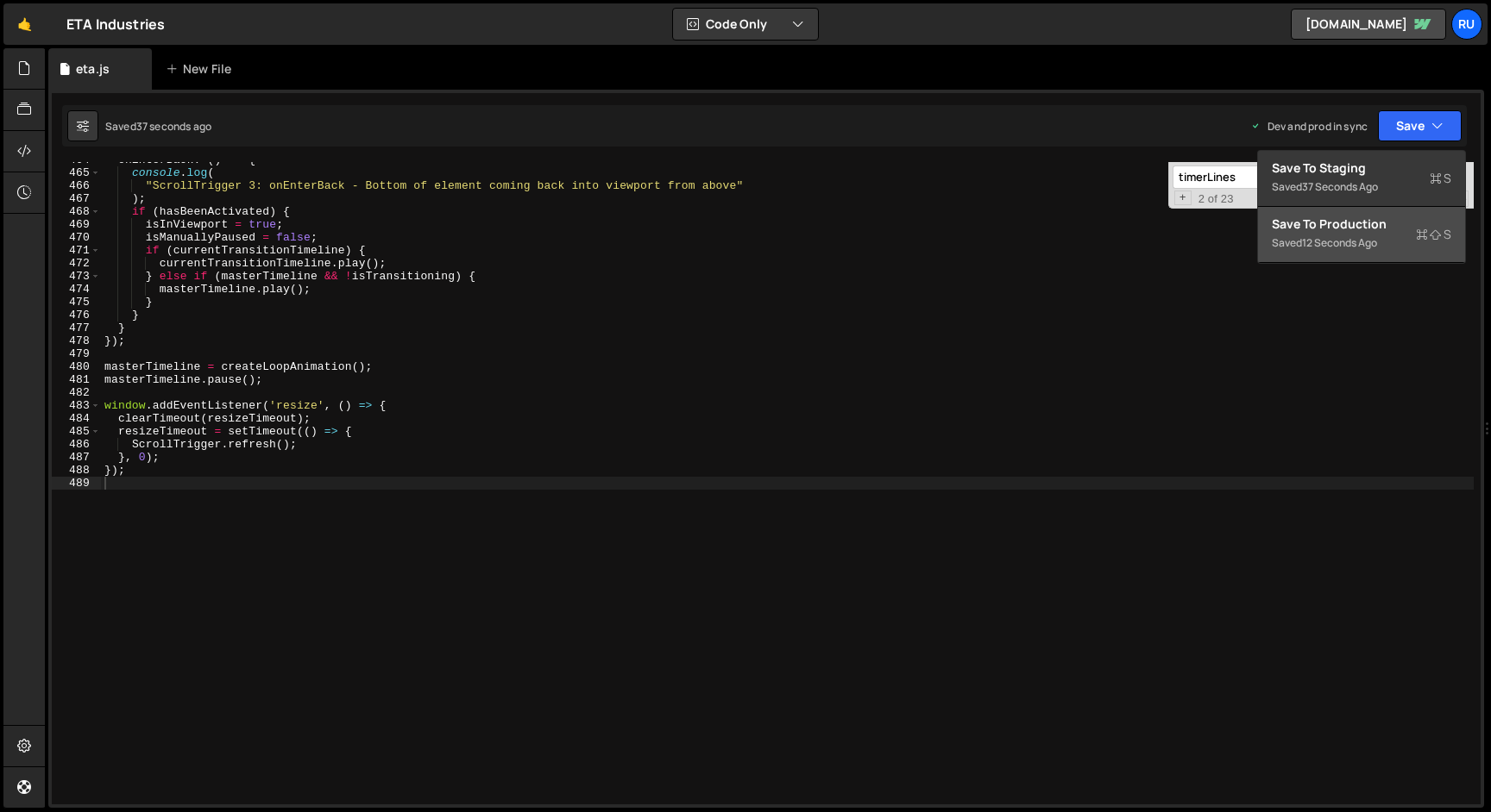
click at [1360, 245] on div "12 seconds ago" at bounding box center [1339, 242] width 75 height 15
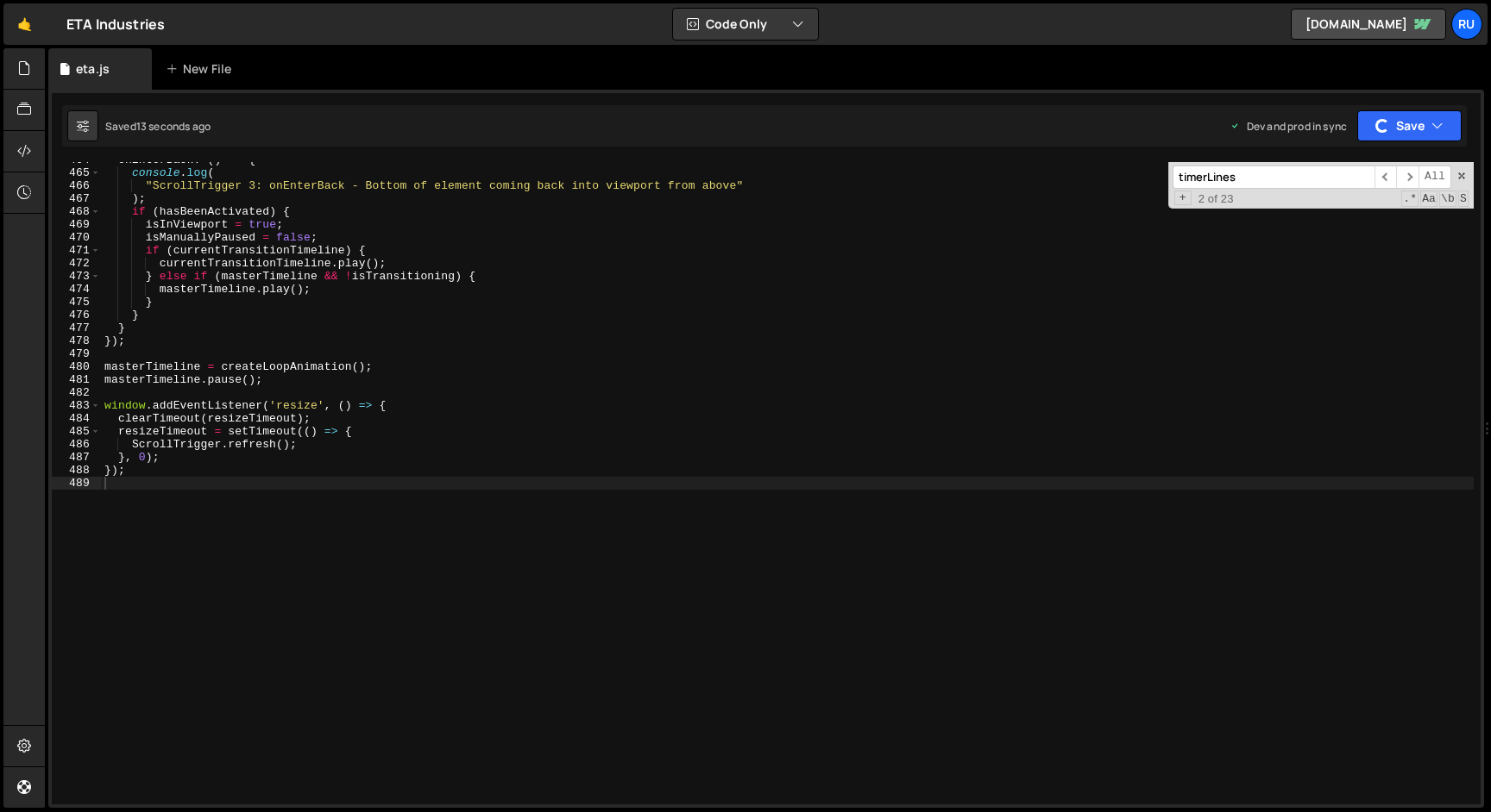
type textarea "}, 0);"
click at [208, 461] on div "onEnterBack : ( ) => { console . log ( "ScrollTrigger 3: onEnterBack - Bottom o…" at bounding box center [786, 488] width 1372 height 668
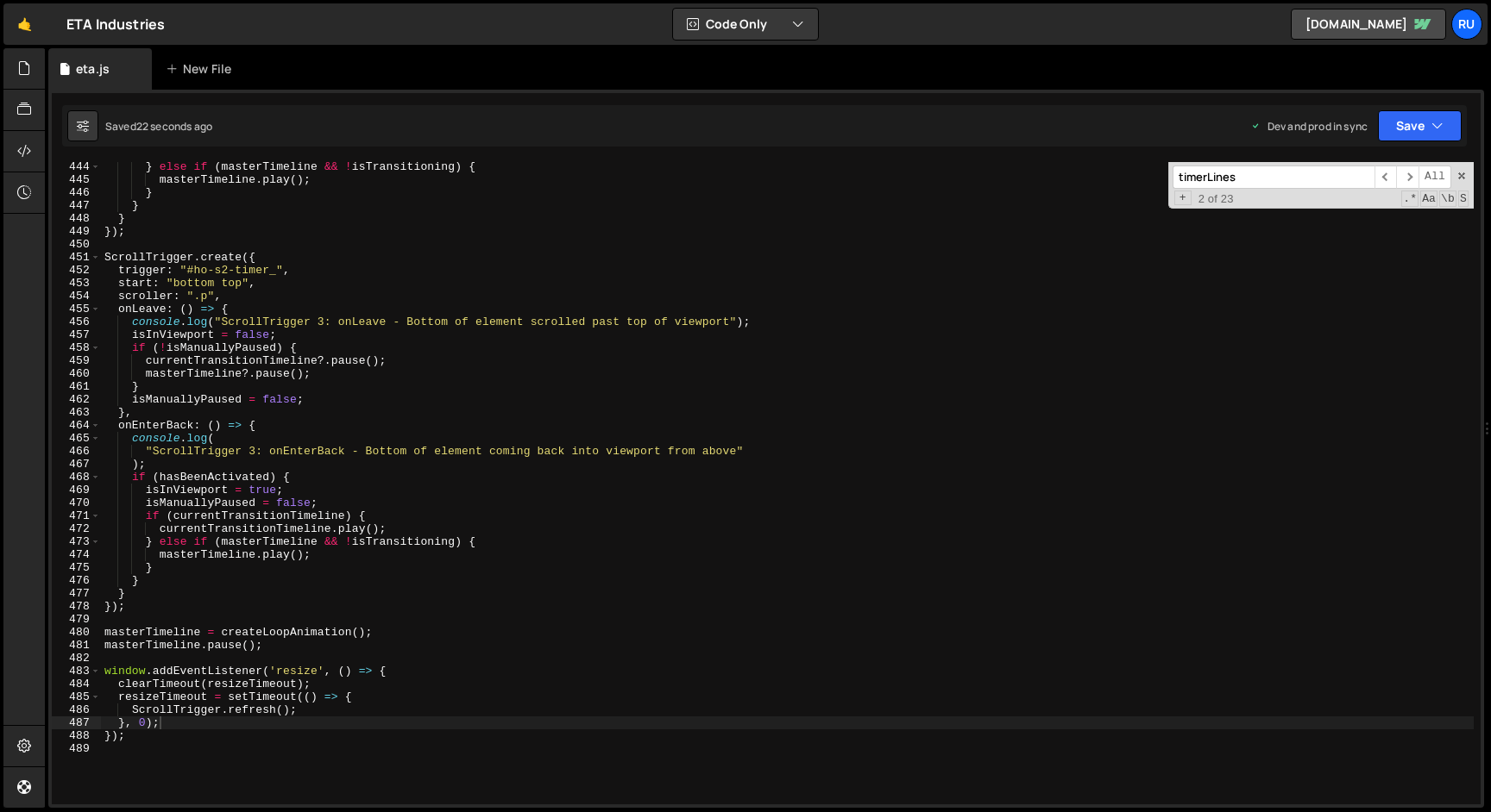
click at [1293, 182] on input "timerLines" at bounding box center [1273, 177] width 202 height 23
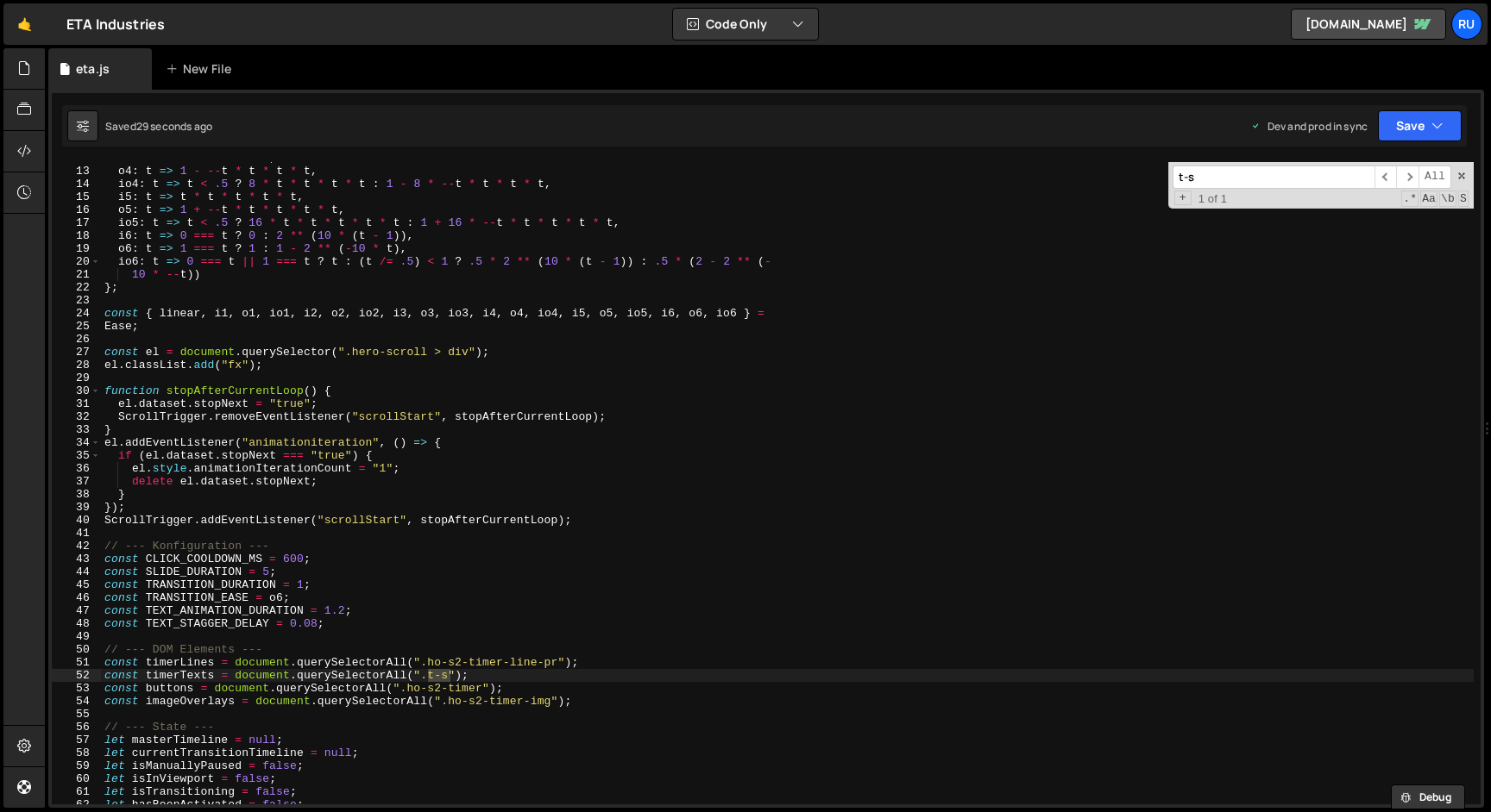
scroll to position [192, 0]
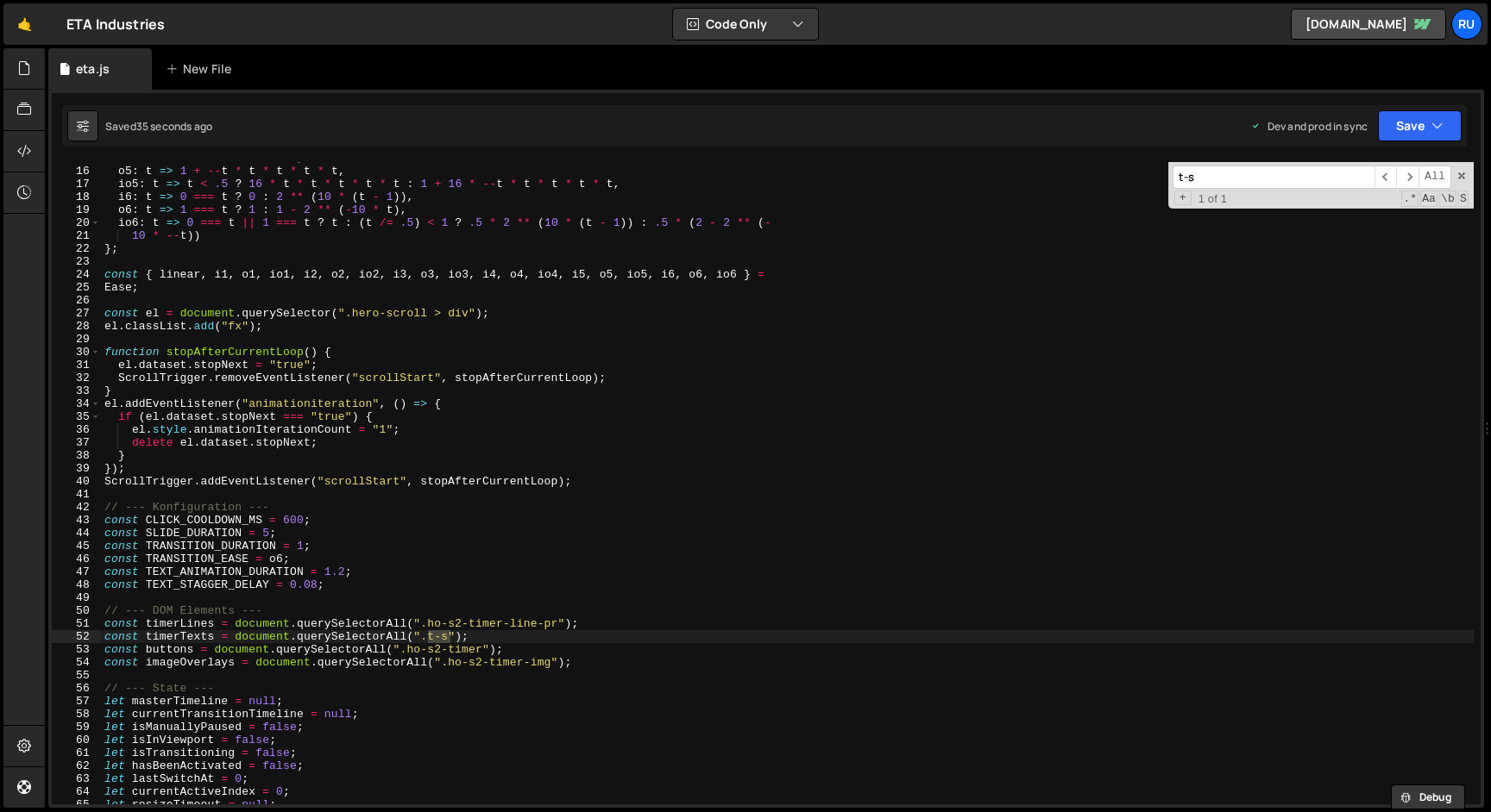
type input "t-s"
click at [452, 639] on div "i5 : t => t * t * t * t * t , o5 : t => 1 + -- t * t * t * t * t , io5 : t => t…" at bounding box center [786, 484] width 1372 height 642
click at [1423, 134] on button "Save" at bounding box center [1420, 126] width 84 height 31
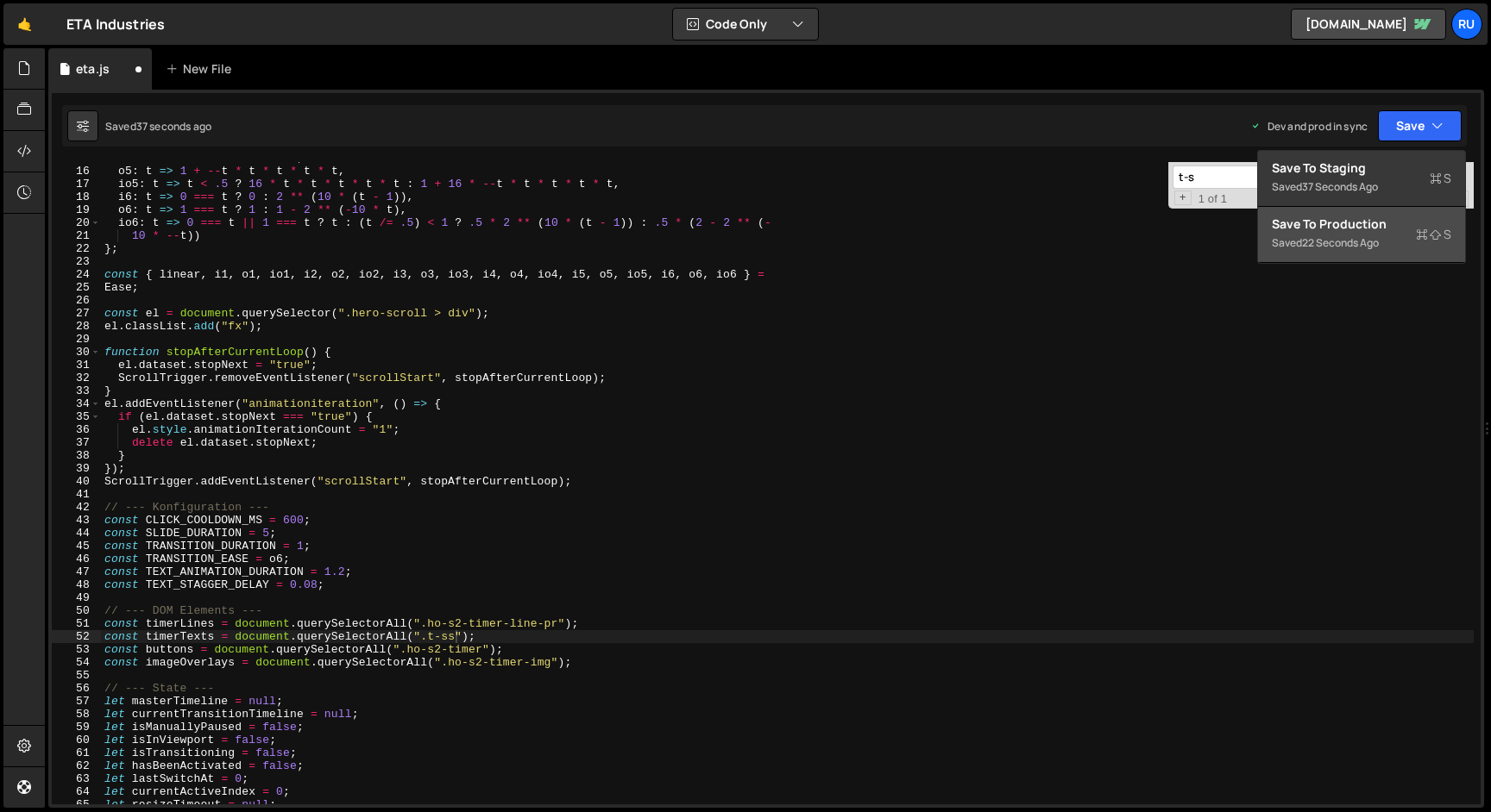
click at [1383, 222] on div "Save to Production S" at bounding box center [1361, 223] width 180 height 17
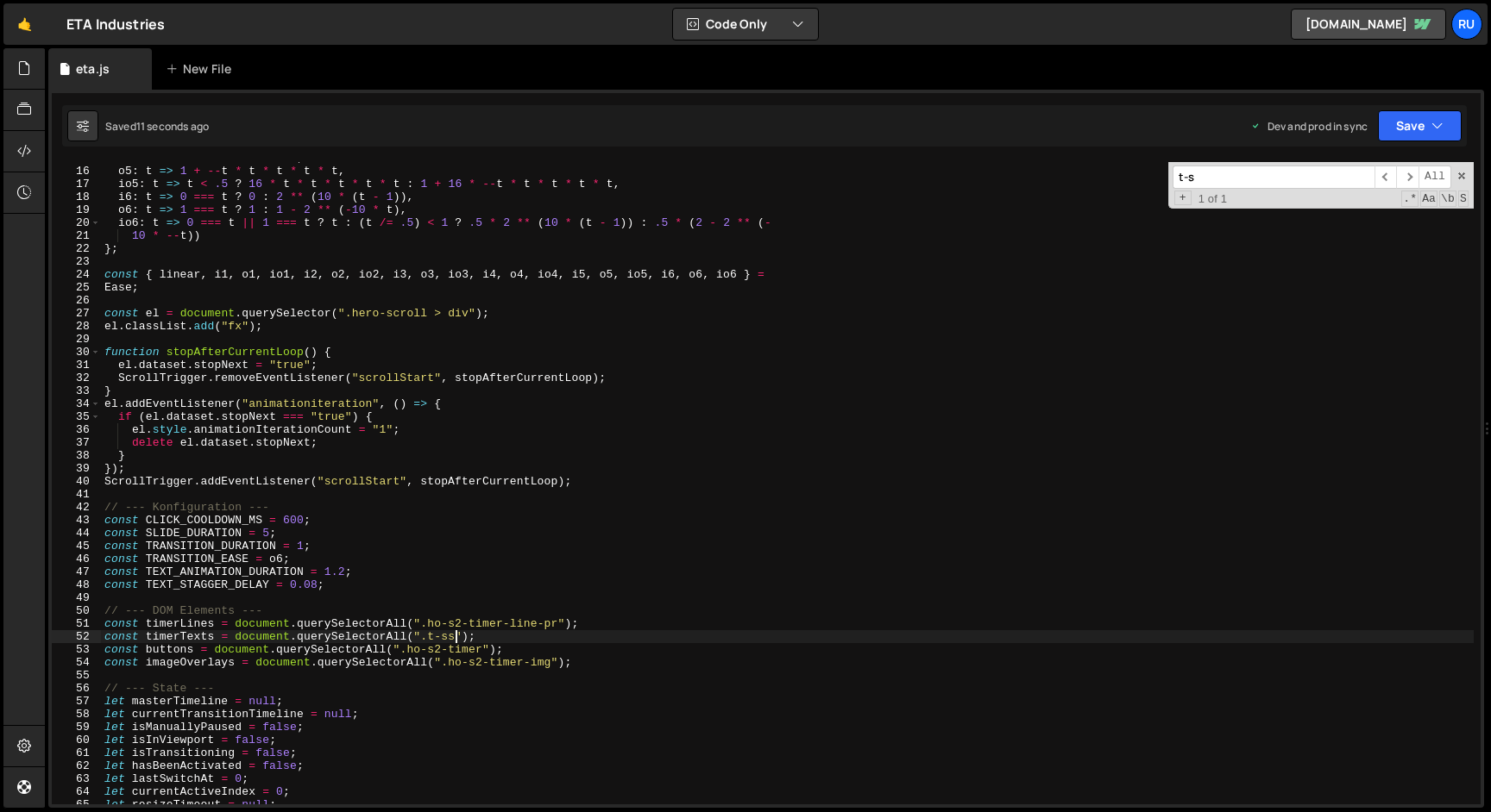
click at [455, 639] on div "i5 : t => t * t * t * t * t , o5 : t => 1 + -- t * t * t * t * t , io5 : t => t…" at bounding box center [786, 486] width 1372 height 668
type textarea "const timerTexts = document.querySelectorAll(".t-s");"
click at [184, 639] on div "i5 : t => t * t * t * t * t , o5 : t => 1 + -- t * t * t * t * t , io5 : t => t…" at bounding box center [786, 486] width 1372 height 668
click at [1270, 173] on input "t-s" at bounding box center [1273, 177] width 202 height 23
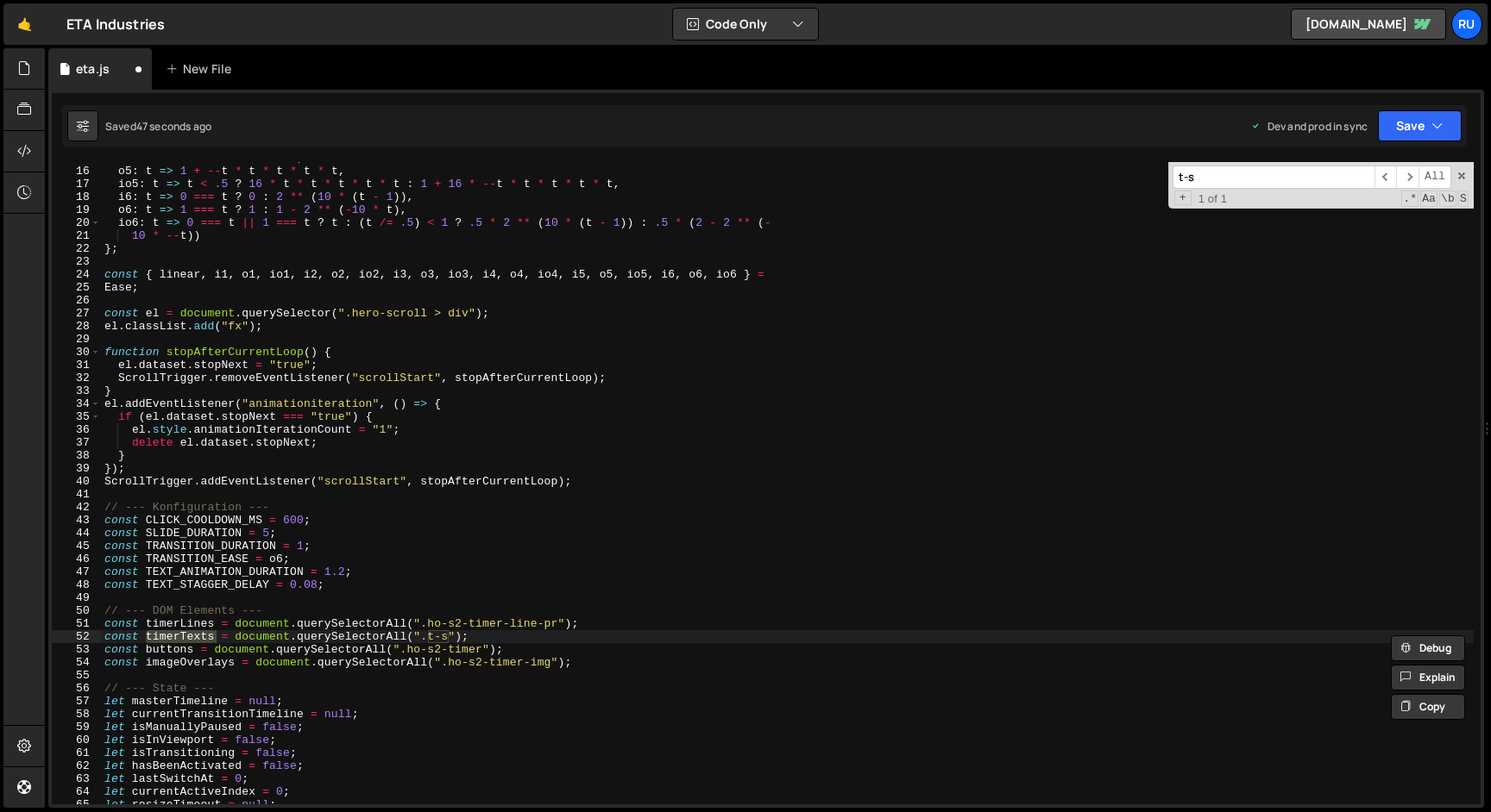
paste input "imerText"
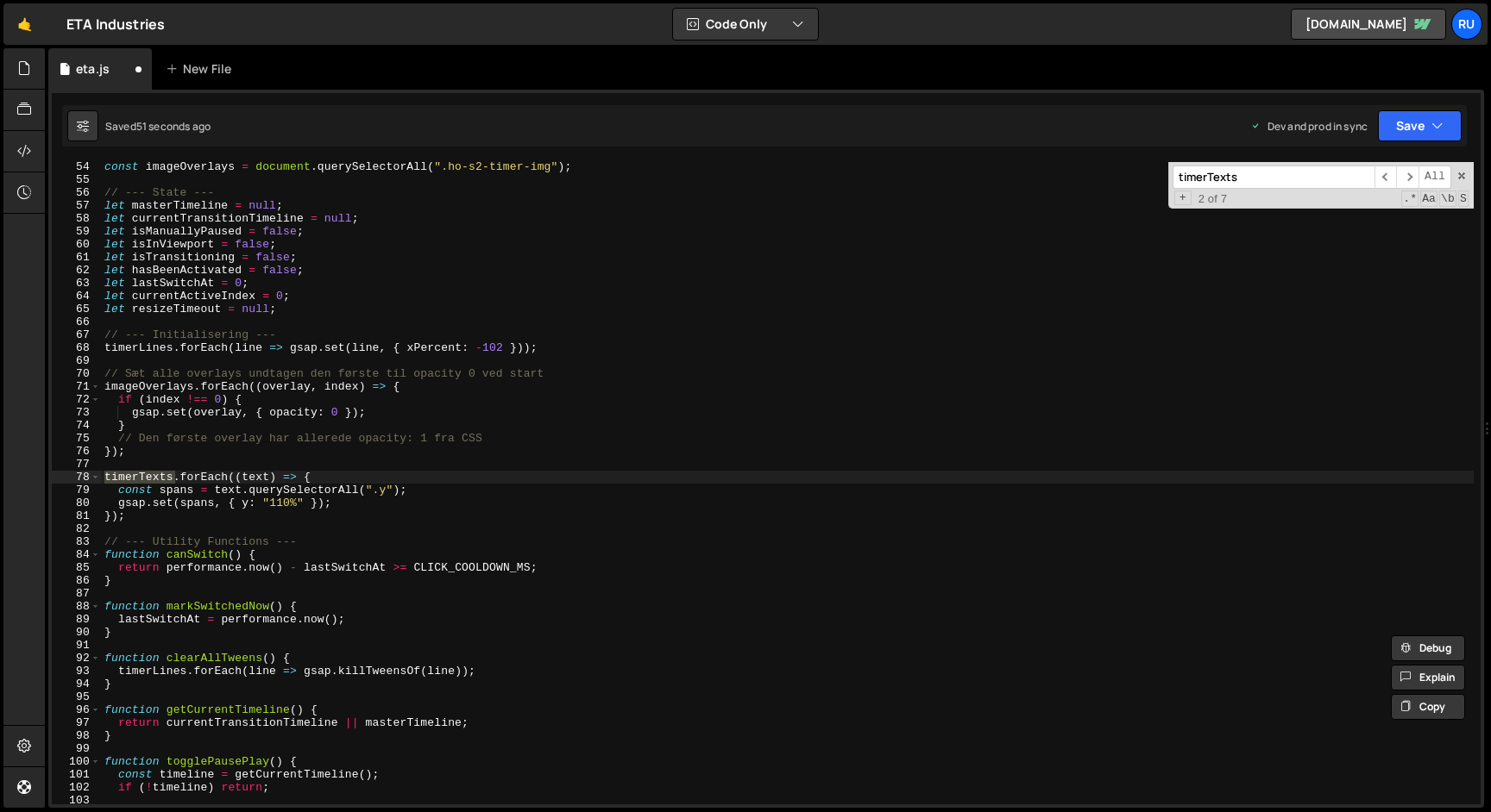
scroll to position [1179, 0]
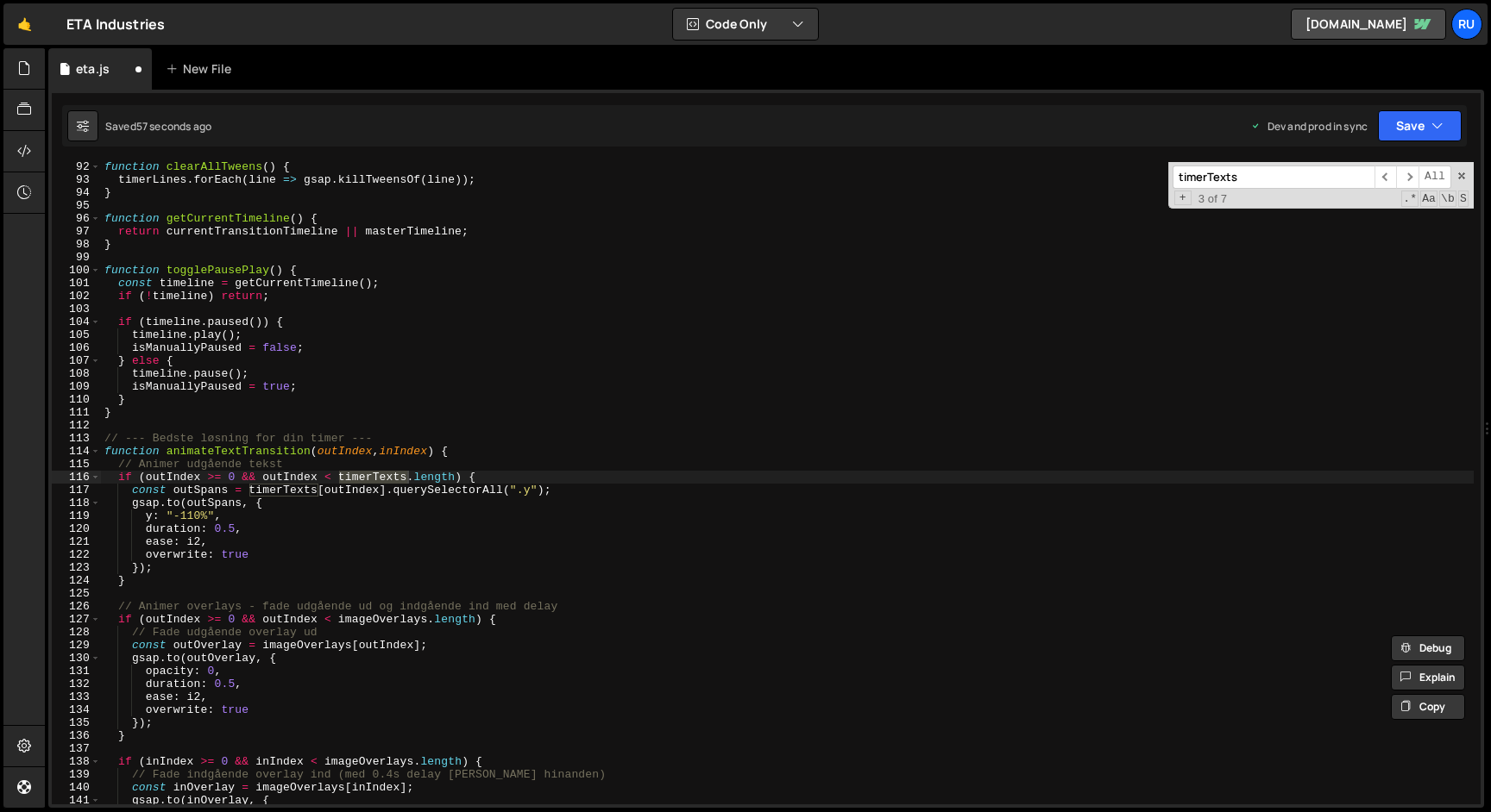
type input "timerTexts"
click at [411, 411] on div "function clearAllTweens ( ) { timerLines . forEach ( line => gsap . killTweensO…" at bounding box center [786, 495] width 1372 height 668
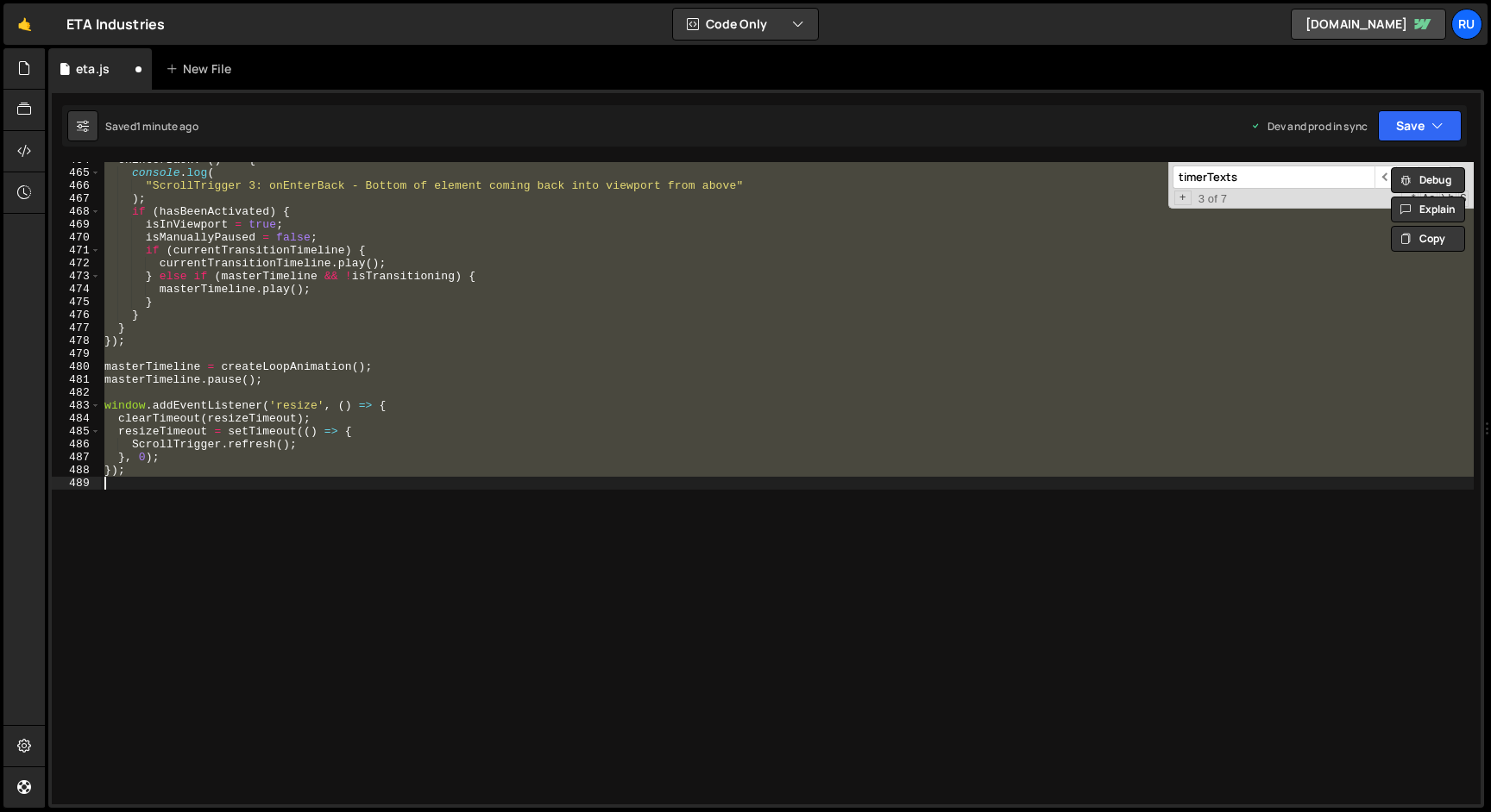
scroll to position [338, 0]
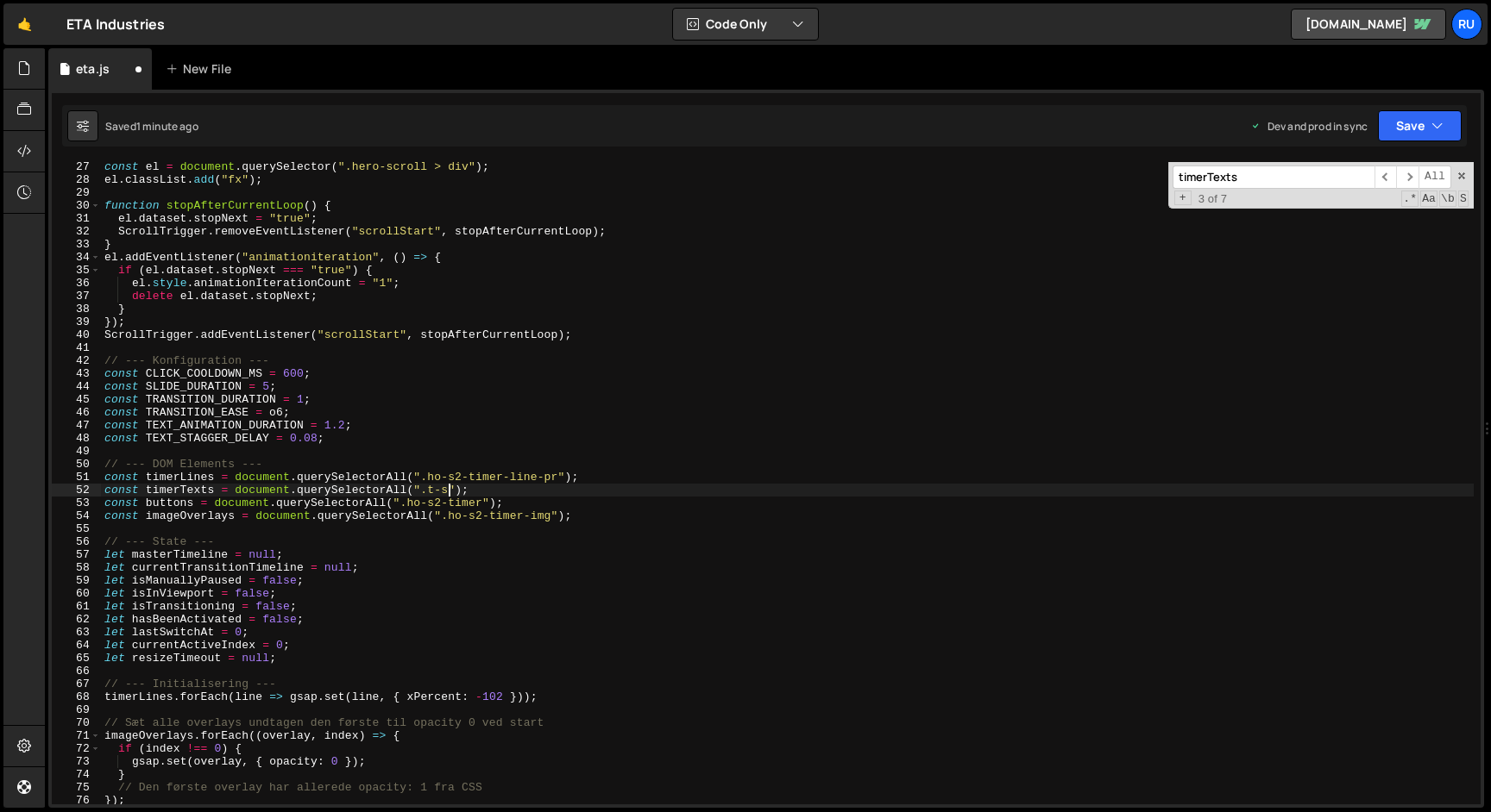
type textarea "});"
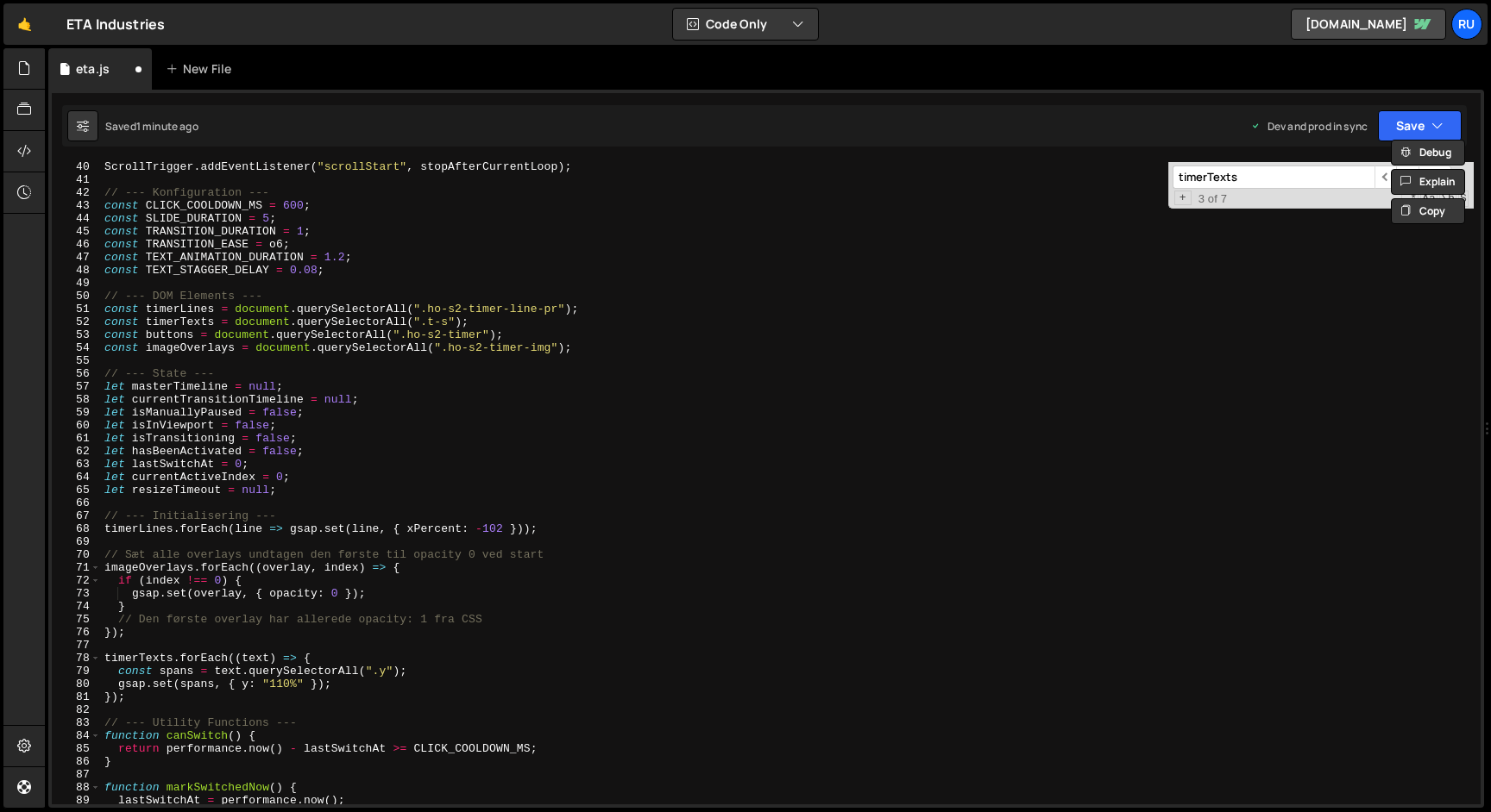
scroll to position [577, 0]
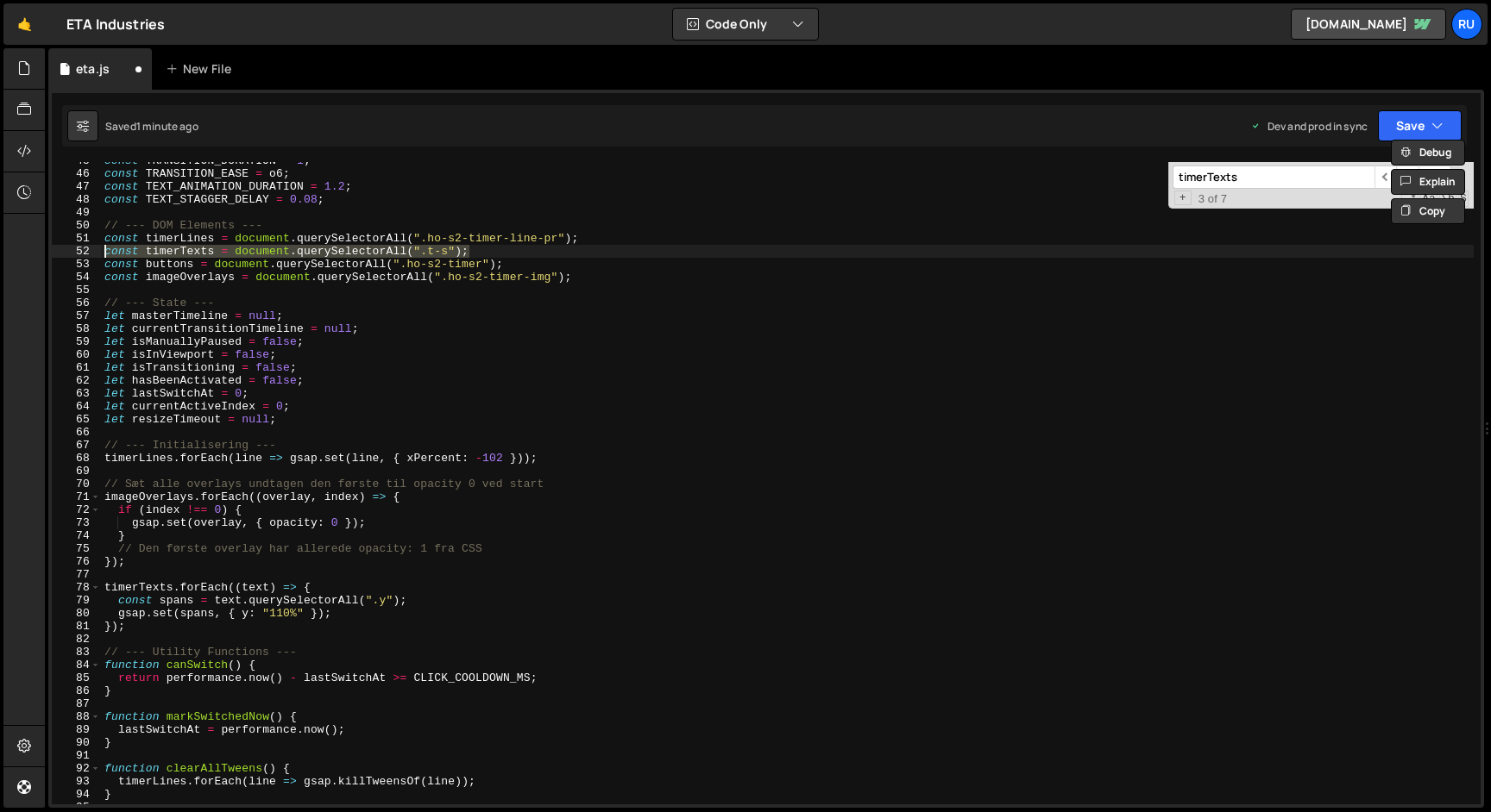
drag, startPoint x: 488, startPoint y: 252, endPoint x: 29, endPoint y: 254, distance: 459.0
click at [29, 254] on div "Hold on a sec... Are you certain you wish to leave this page? Any changes you'v…" at bounding box center [746, 406] width 1491 height 812
click at [483, 246] on div "const TRANSITION_DURATION = 1 ; const TRANSITION_EASE = o6 ; const TEXT_ANIMATI…" at bounding box center [786, 484] width 1372 height 642
drag, startPoint x: 499, startPoint y: 246, endPoint x: 54, endPoint y: 251, distance: 445.0
click at [54, 251] on div "const timerTexts = document.querySelectorAll(".t-s"); 45 46 47 48 49 50 51 52 5…" at bounding box center [766, 484] width 1429 height 642
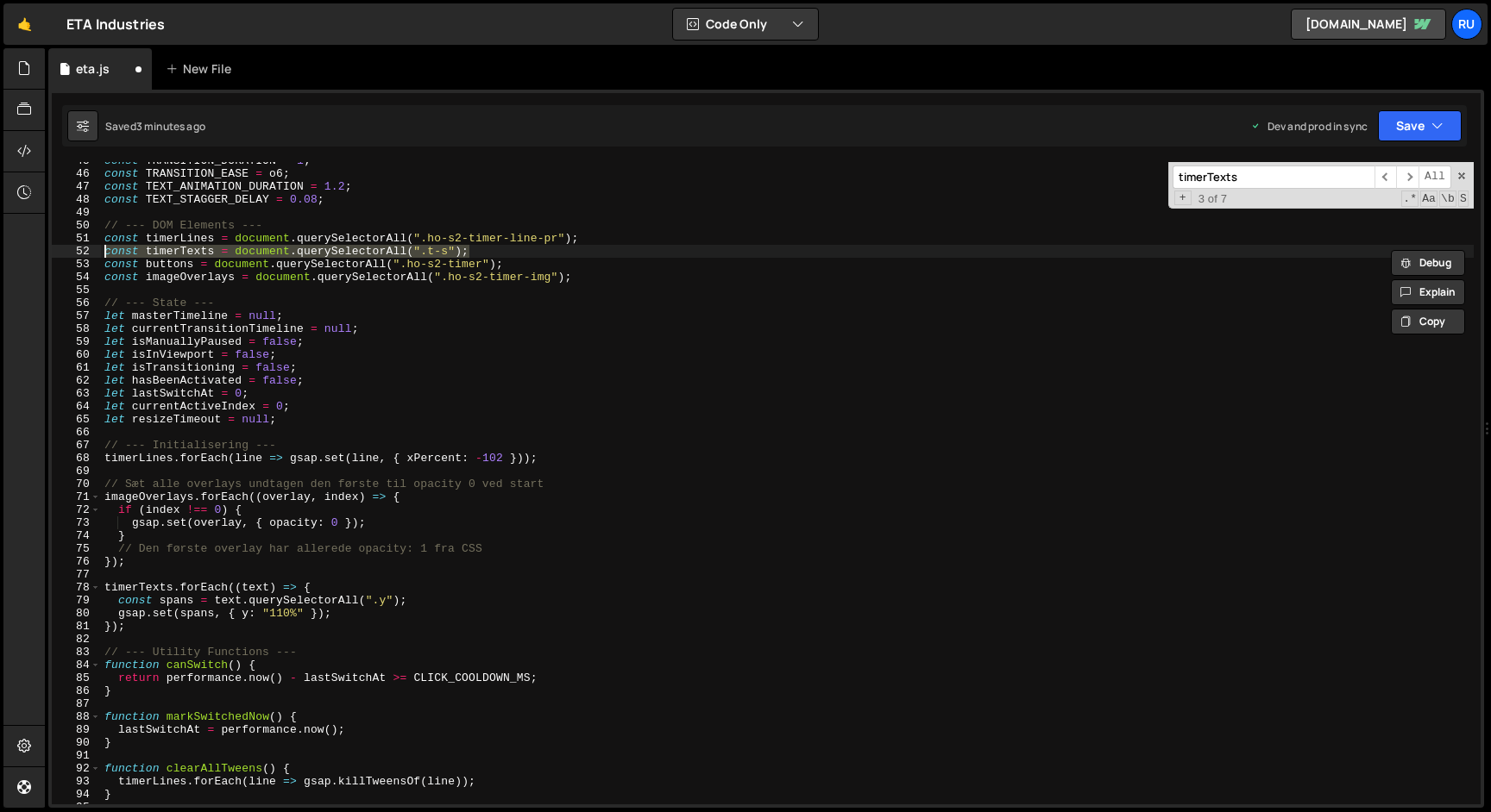
paste textarea "ho-s2-timer ."
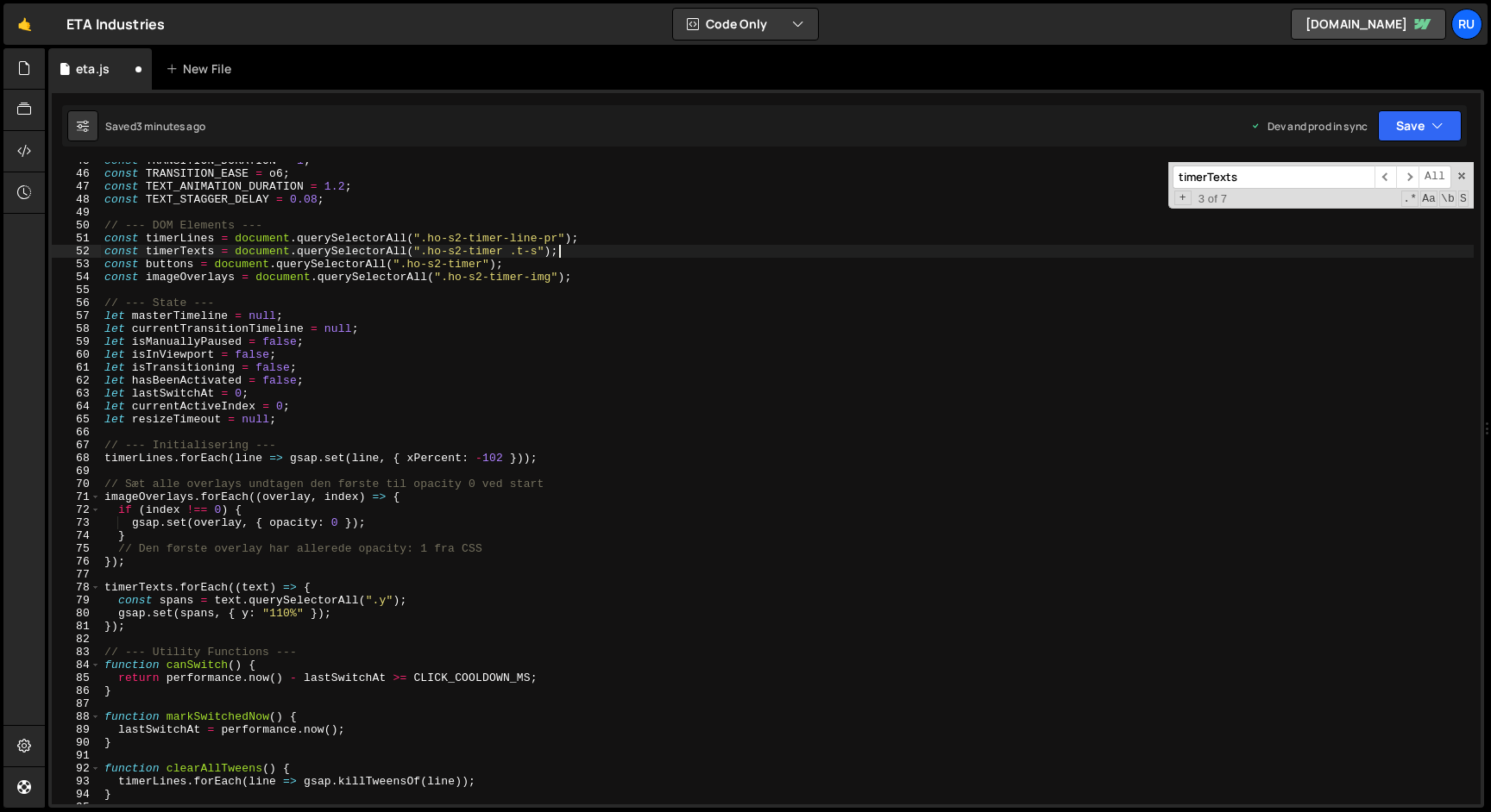
click at [480, 250] on div "const TRANSITION_DURATION = 1 ; const TRANSITION_EASE = o6 ; const TEXT_ANIMATI…" at bounding box center [786, 489] width 1372 height 668
click at [1434, 124] on icon "button" at bounding box center [1437, 126] width 12 height 17
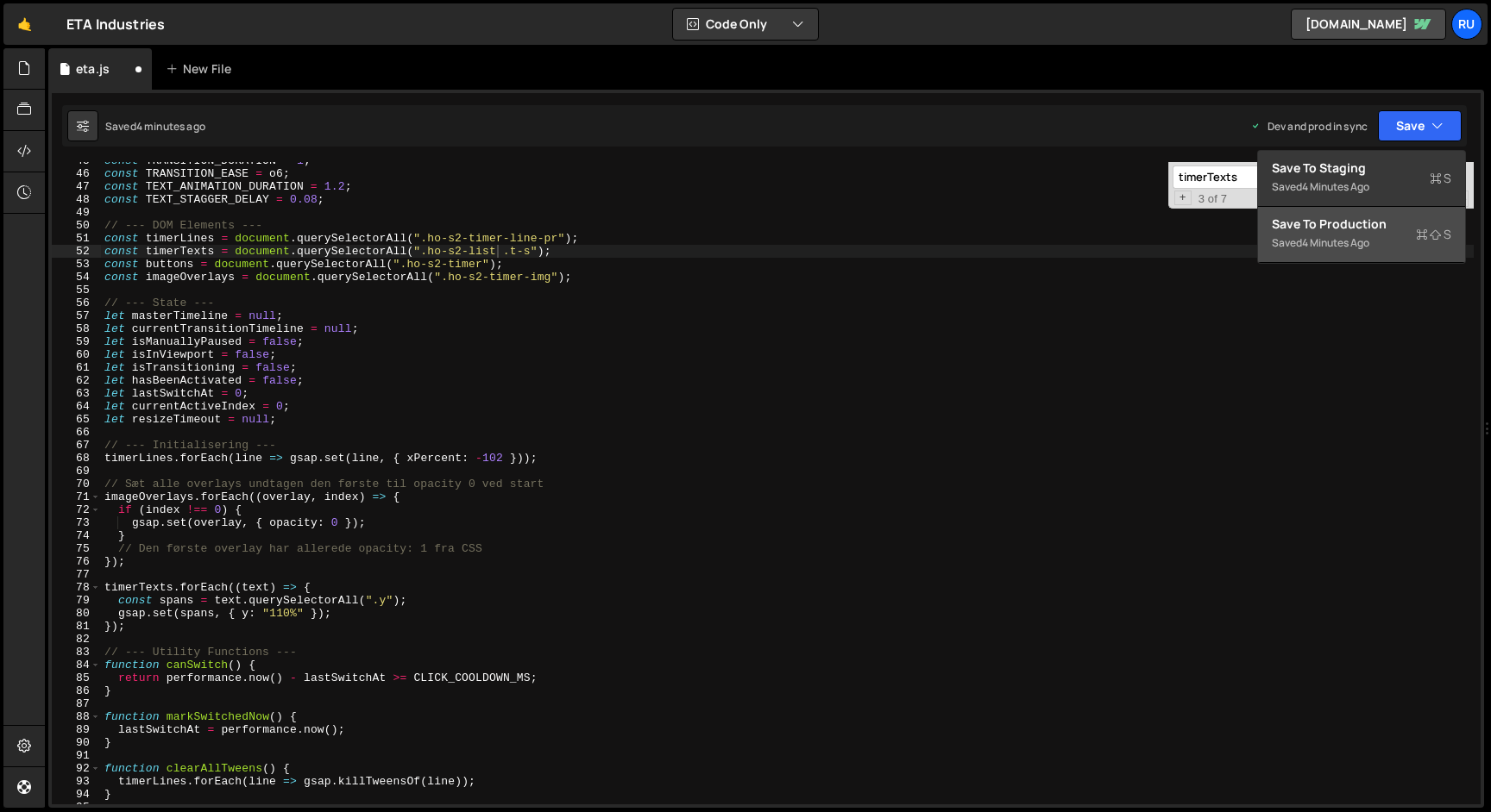
click at [1405, 228] on div "Save to Production S" at bounding box center [1361, 223] width 180 height 17
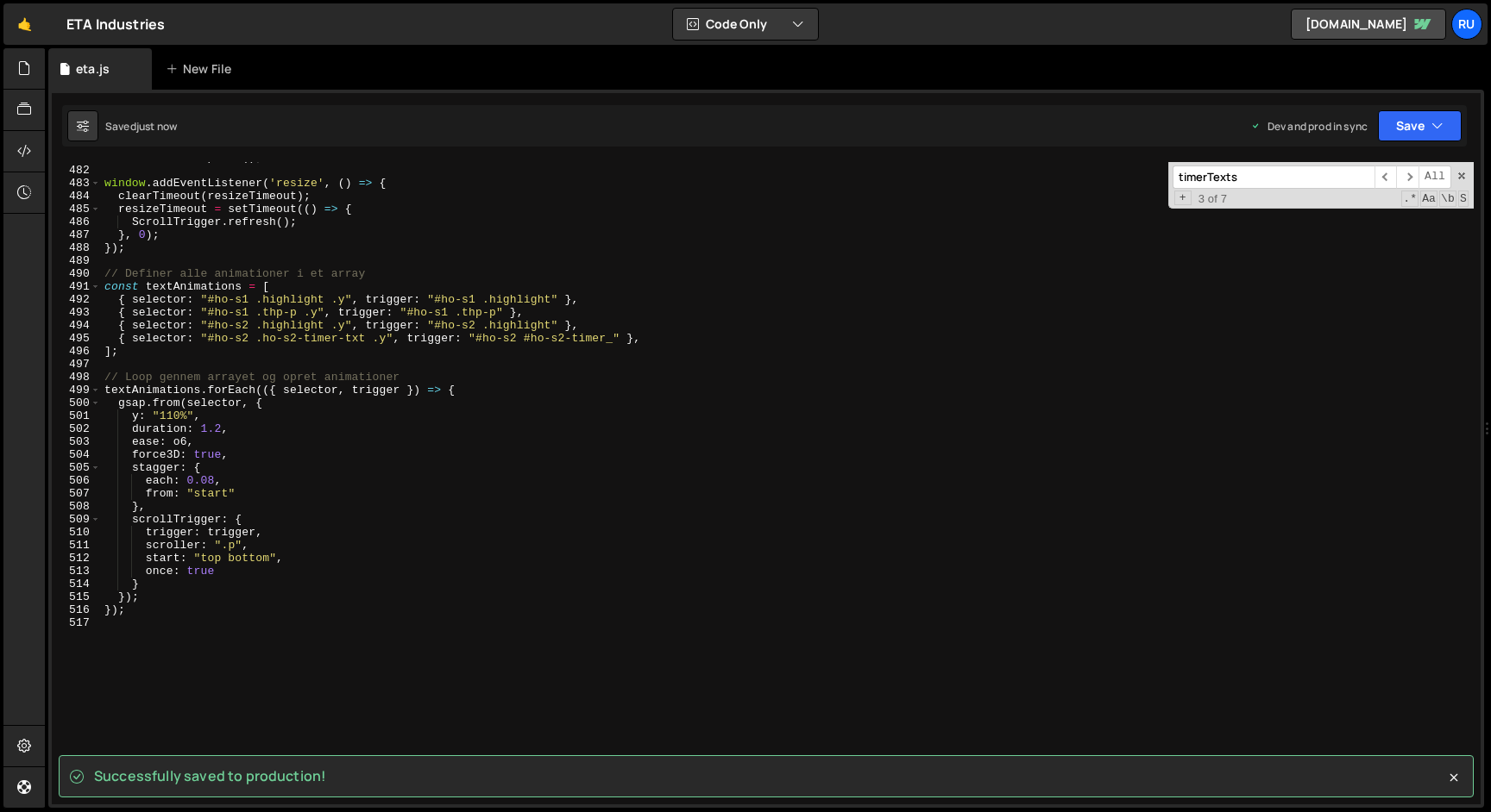
scroll to position [6217, 0]
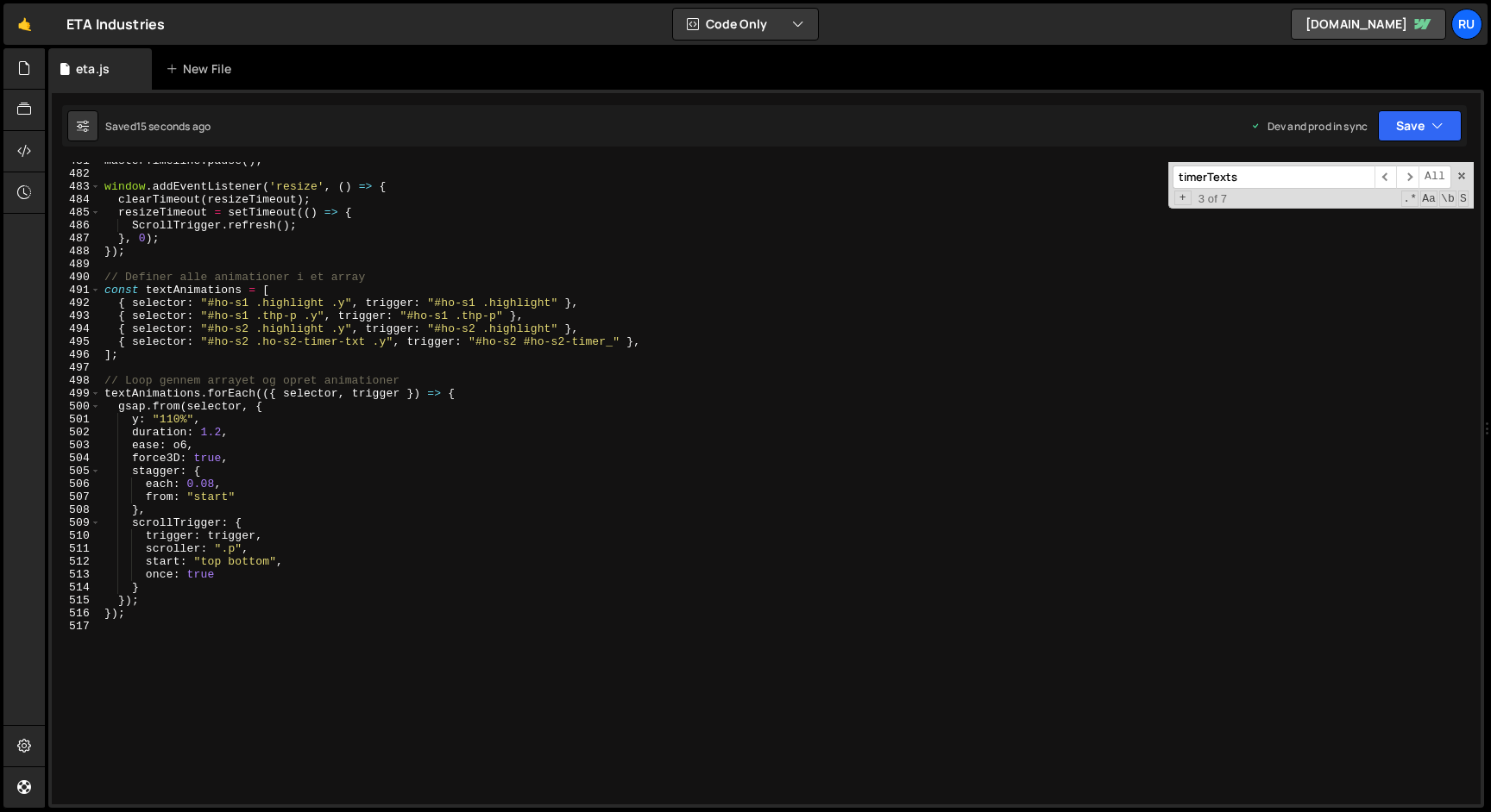
type textarea "{ selector: "#ho-s2 .ho-s2-timer-txt .y", trigger: "#ho-s2 #ho-s2-timer_" },"
drag, startPoint x: 621, startPoint y: 343, endPoint x: 10, endPoint y: 343, distance: 611.0
click at [10, 343] on div "Hold on a sec... Are you certain you wish to leave this page? Any changes you'v…" at bounding box center [746, 406] width 1491 height 812
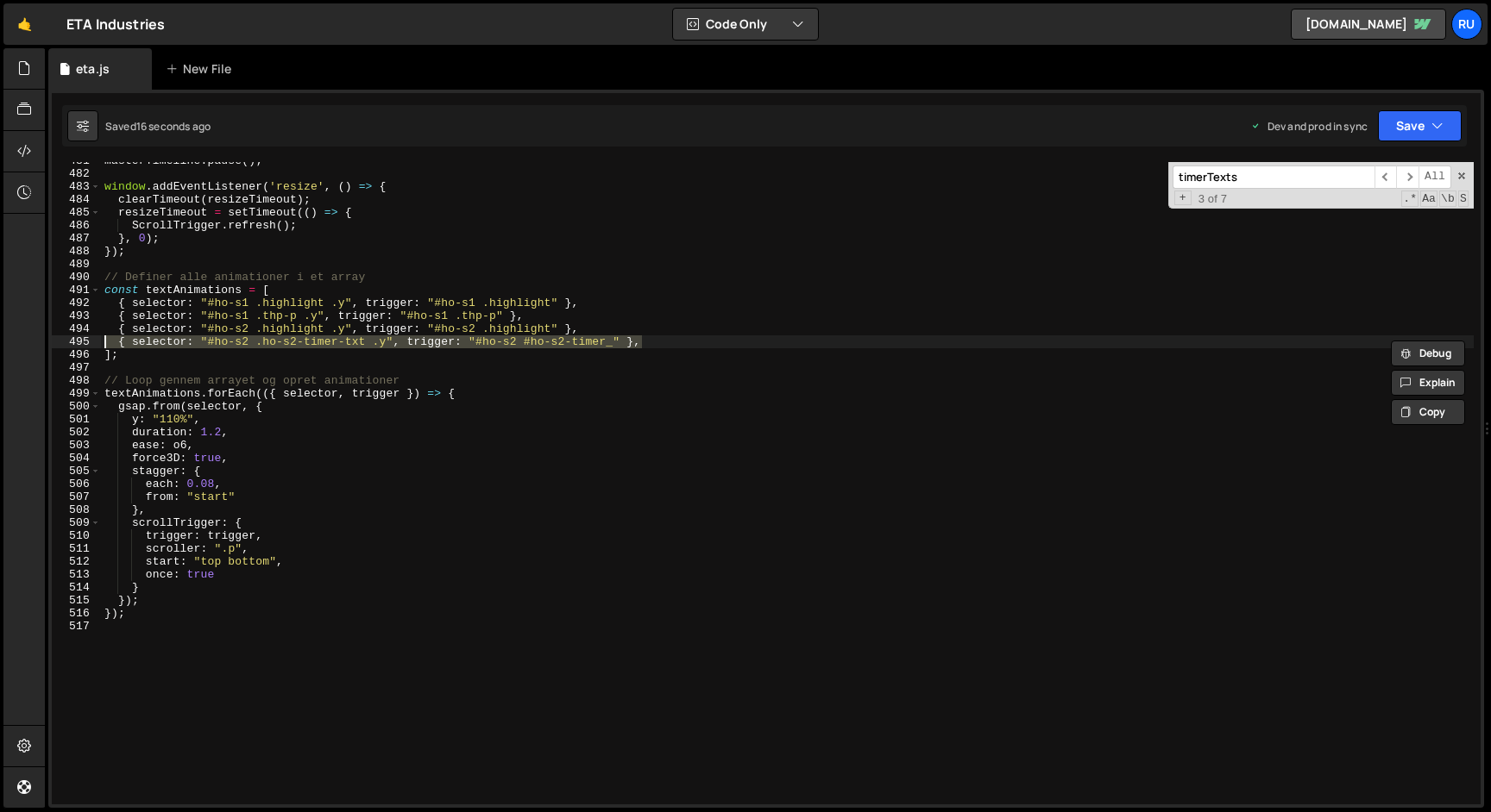
click at [661, 343] on div "masterTimeline . pause ( ) ; window . addEventListener ( 'resize' , ( ) => { cl…" at bounding box center [786, 484] width 1372 height 642
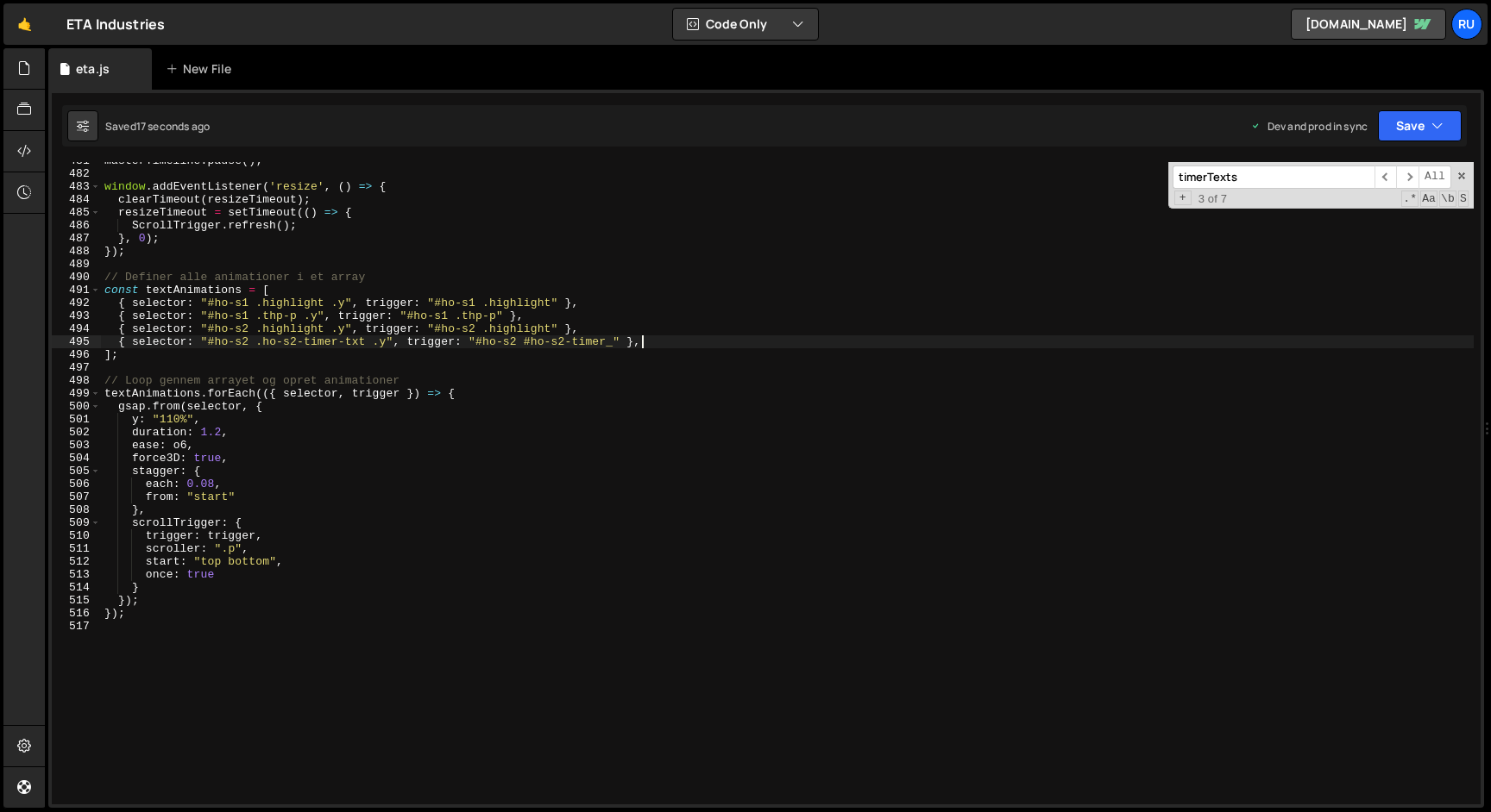
scroll to position [0, 0]
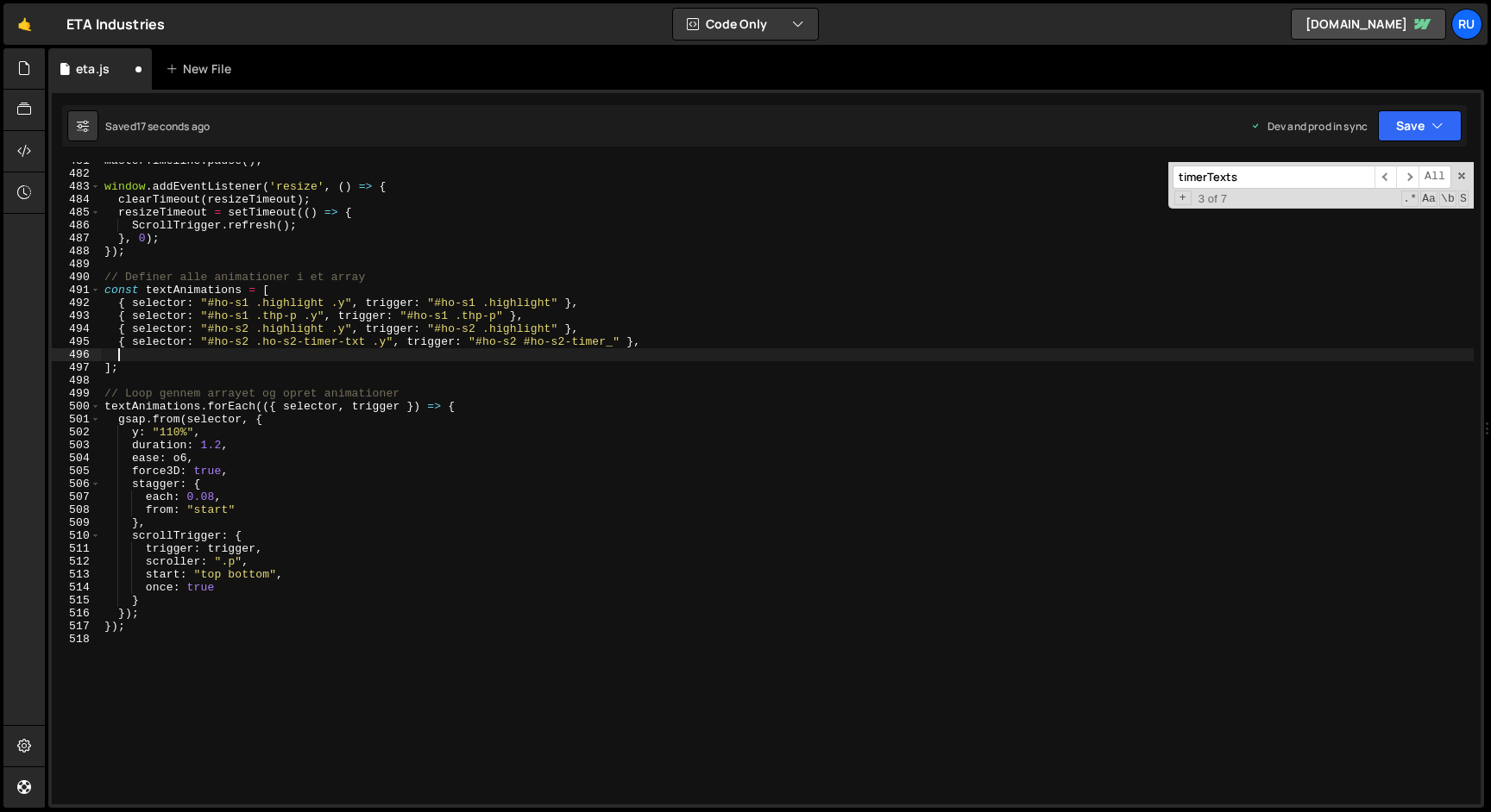
paste textarea "{ selector: "#ho-s2 .ho-s2-timer-txt .y", trigger: "#ho-s2 #ho-s2-timer_" },"
click at [228, 358] on div "masterTimeline . pause ( ) ; window . addEventListener ( 'resize' , ( ) => { cl…" at bounding box center [786, 489] width 1372 height 668
drag, startPoint x: 263, startPoint y: 354, endPoint x: 211, endPoint y: 354, distance: 52.0
click at [211, 354] on div "masterTimeline . pause ( ) ; window . addEventListener ( 'resize' , ( ) => { cl…" at bounding box center [786, 489] width 1372 height 668
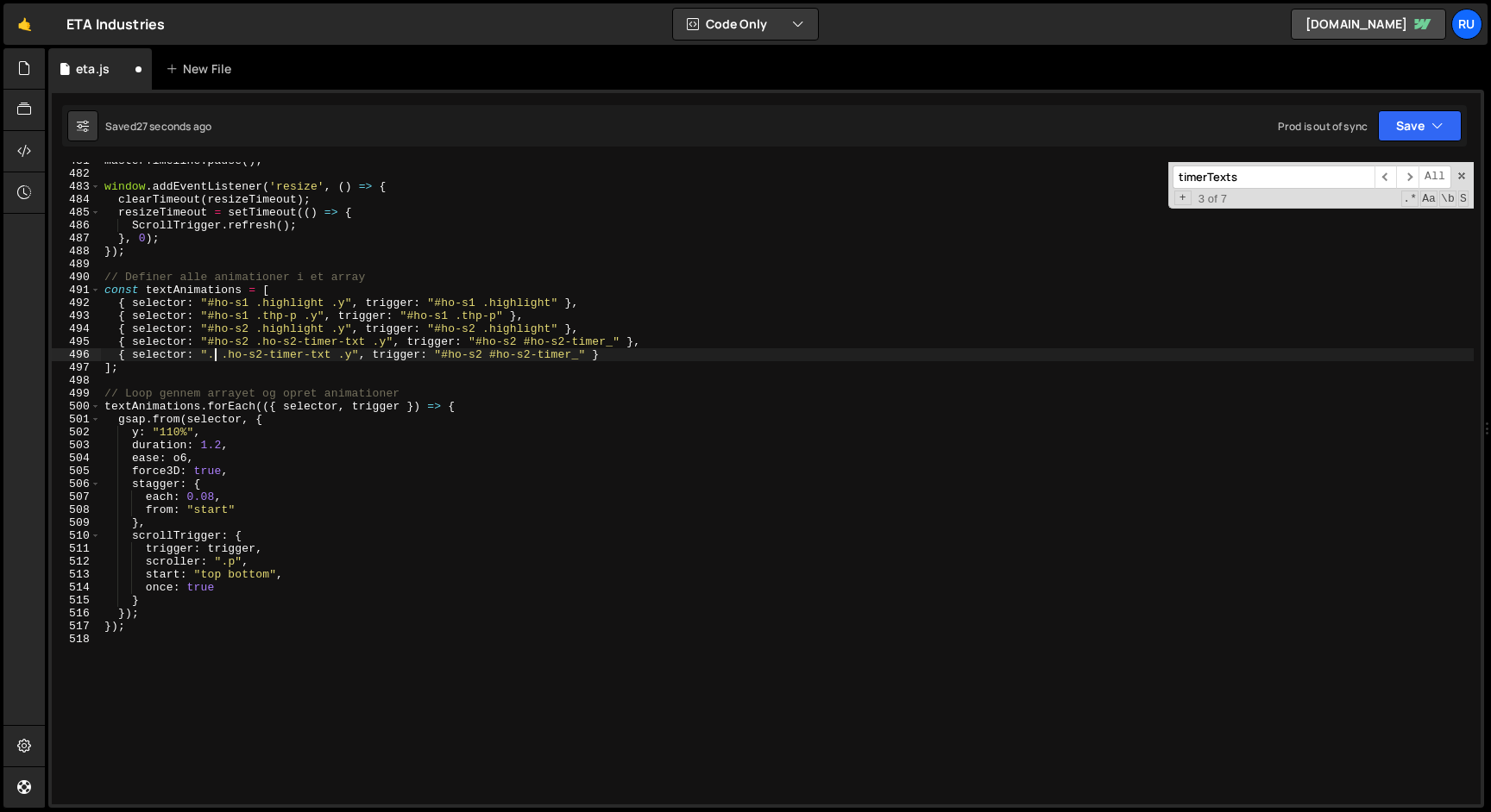
scroll to position [0, 9]
paste textarea ".te-s3-b-txt"
click at [217, 355] on div "masterTimeline . pause ( ) ; window . addEventListener ( 'resize' , ( ) => { cl…" at bounding box center [786, 489] width 1372 height 668
drag, startPoint x: 408, startPoint y: 355, endPoint x: 297, endPoint y: 356, distance: 111.0
click at [297, 356] on div "masterTimeline . pause ( ) ; window . addEventListener ( 'resize' , ( ) => { cl…" at bounding box center [786, 489] width 1372 height 668
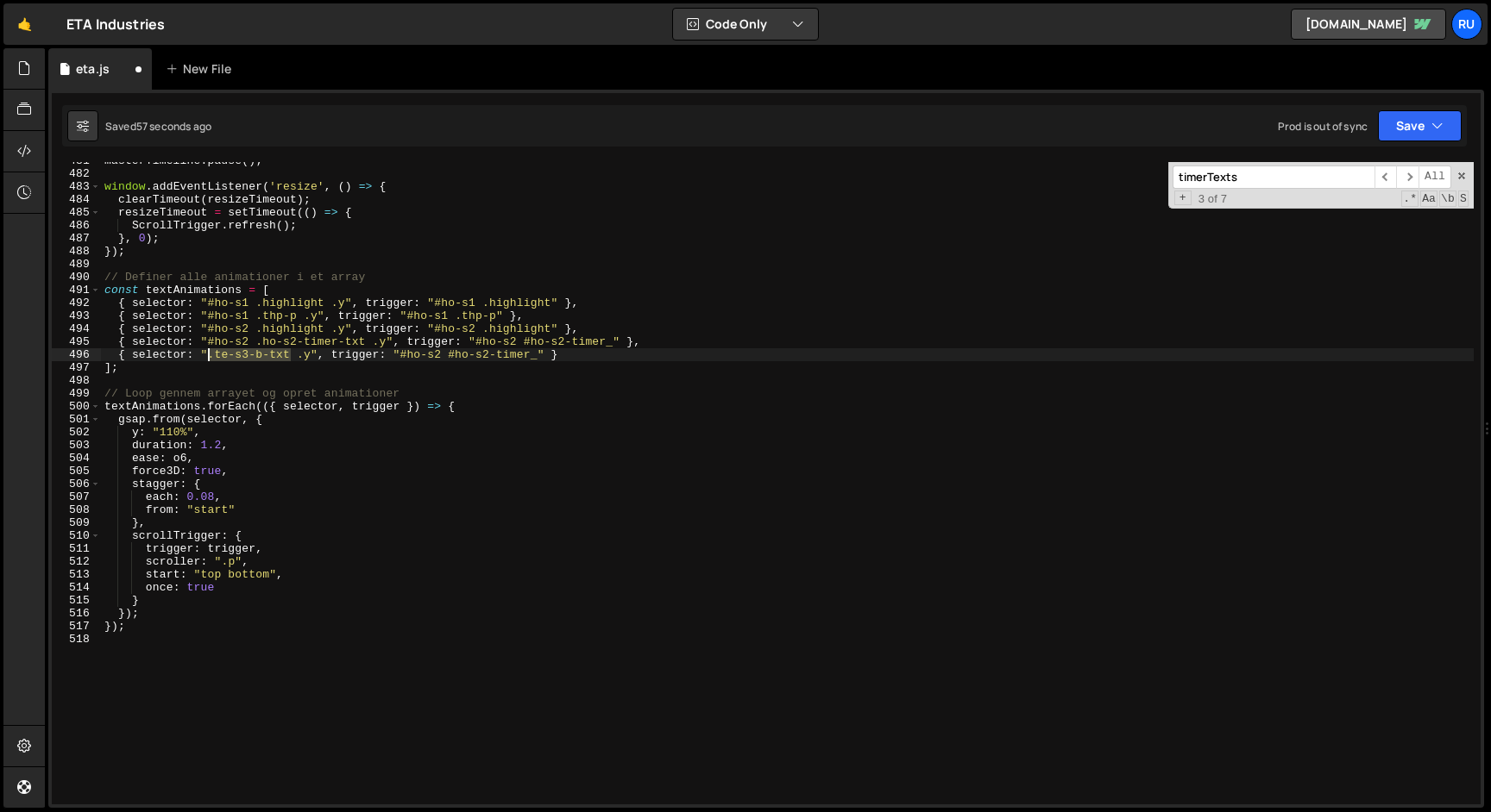
drag, startPoint x: 289, startPoint y: 354, endPoint x: 209, endPoint y: 354, distance: 80.0
click at [209, 354] on div "masterTimeline . pause ( ) ; window . addEventListener ( 'resize' , ( ) => { cl…" at bounding box center [786, 489] width 1372 height 668
drag, startPoint x: 440, startPoint y: 356, endPoint x: 402, endPoint y: 356, distance: 38.0
click at [402, 356] on div "masterTimeline . pause ( ) ; window . addEventListener ( 'resize' , ( ) => { cl…" at bounding box center [786, 489] width 1372 height 668
paste textarea ".te-s3-b-txt"
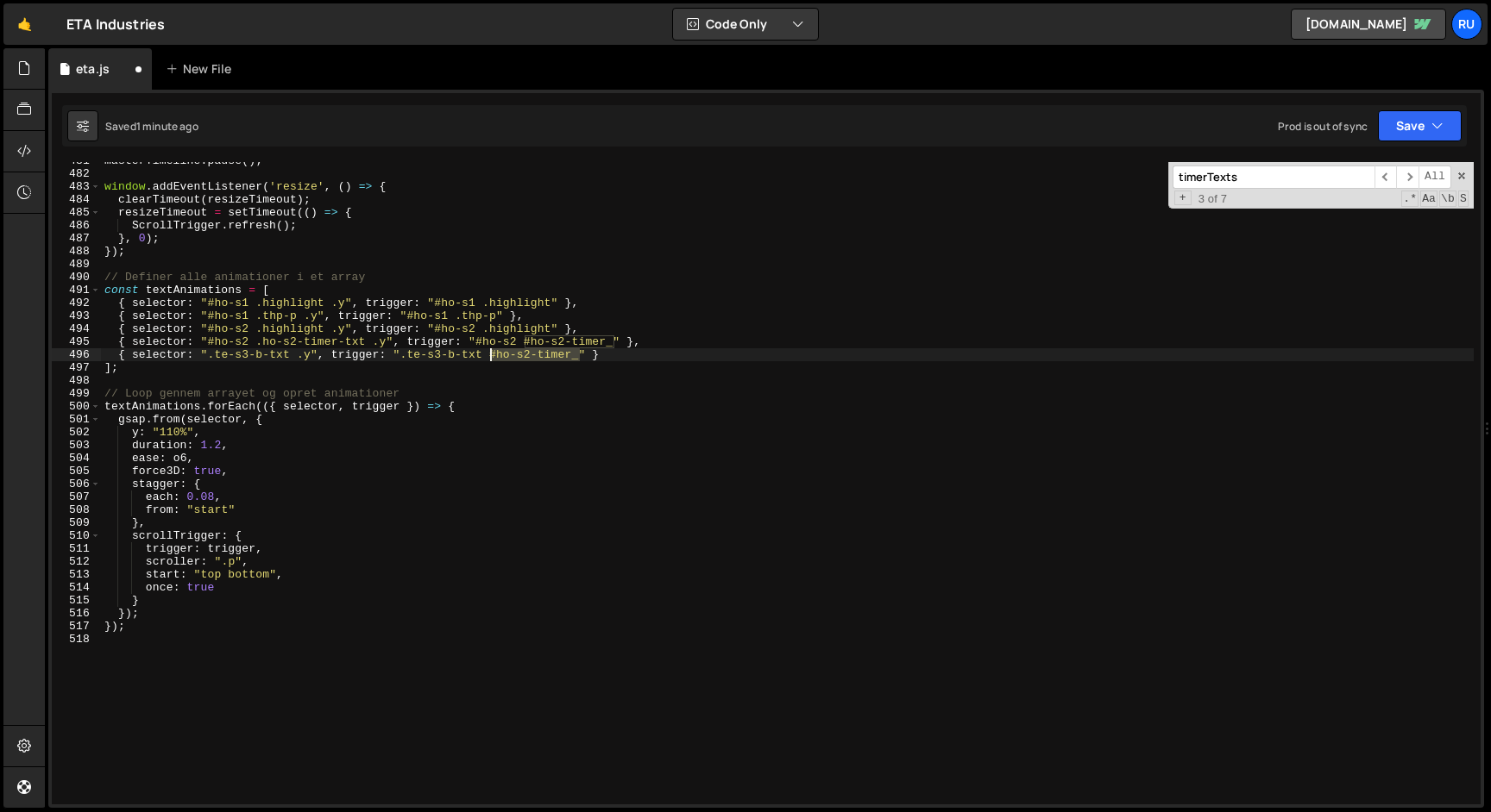
drag, startPoint x: 579, startPoint y: 357, endPoint x: 490, endPoint y: 356, distance: 89.0
click at [490, 356] on div "masterTimeline . pause ( ) ; window . addEventListener ( 'resize' , ( ) => { cl…" at bounding box center [786, 489] width 1372 height 668
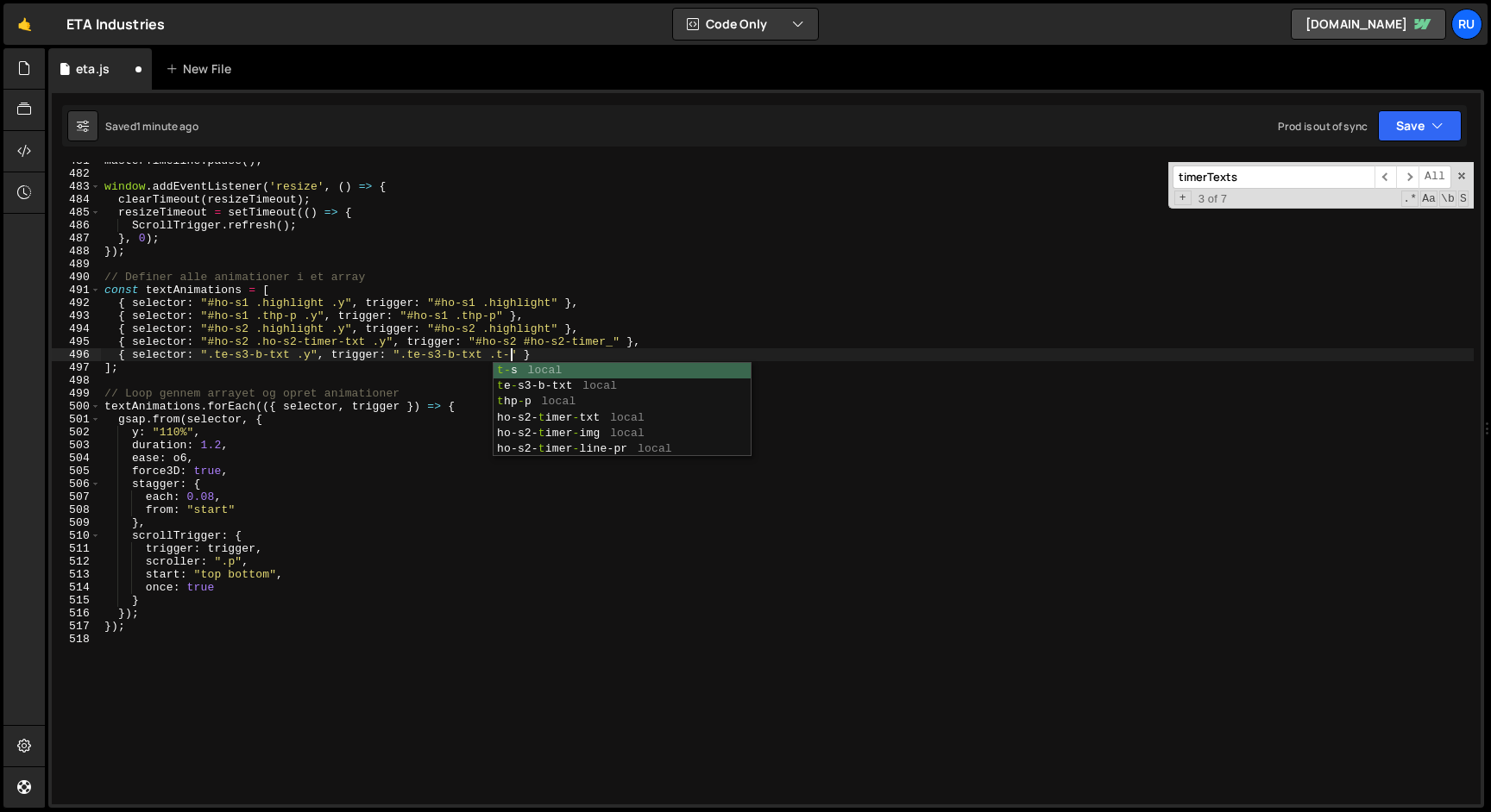
scroll to position [0, 30]
click at [1424, 127] on button "Save" at bounding box center [1420, 126] width 84 height 31
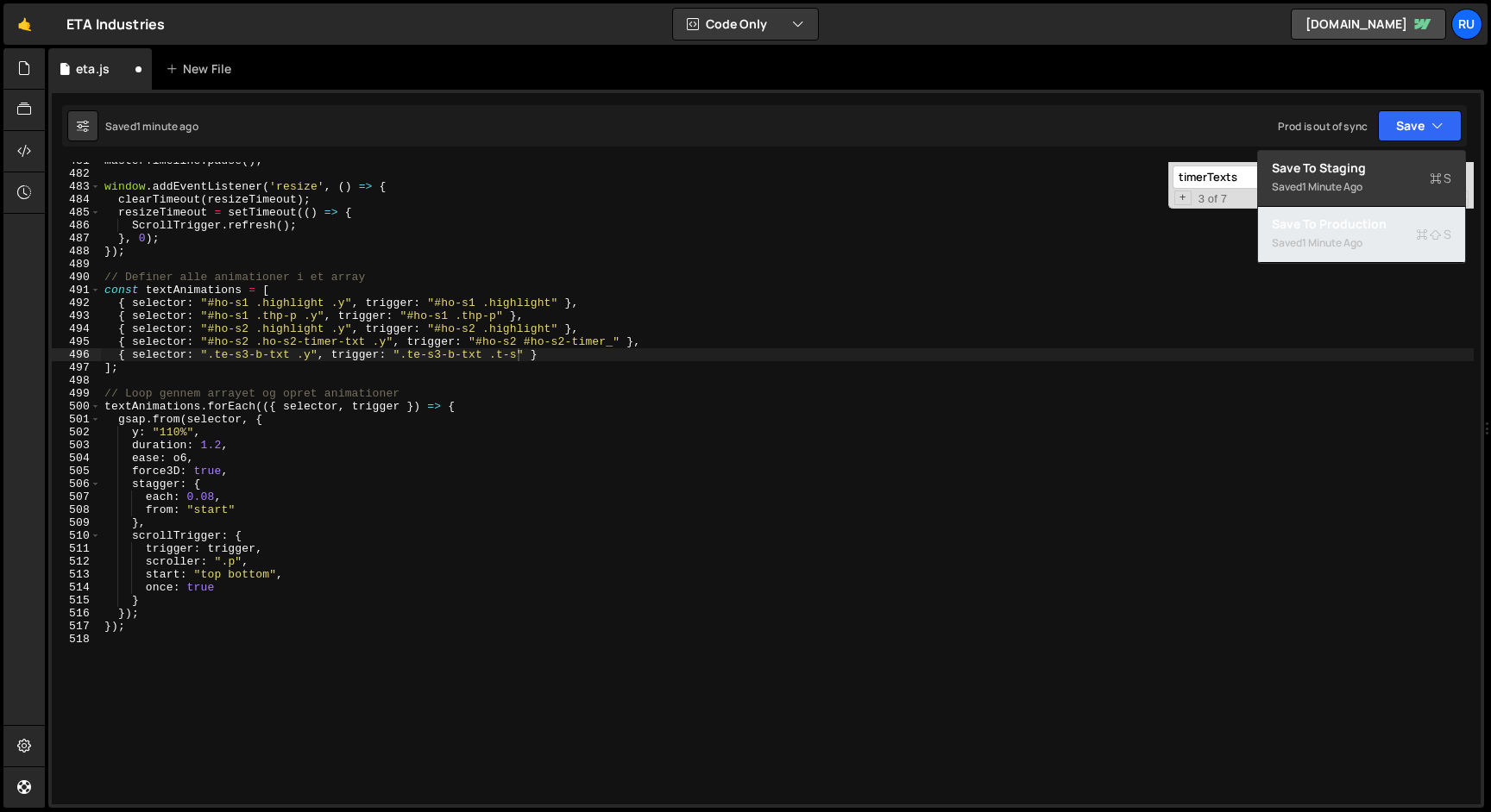
click at [1379, 237] on div "Saved 1 minute ago" at bounding box center [1361, 242] width 180 height 21
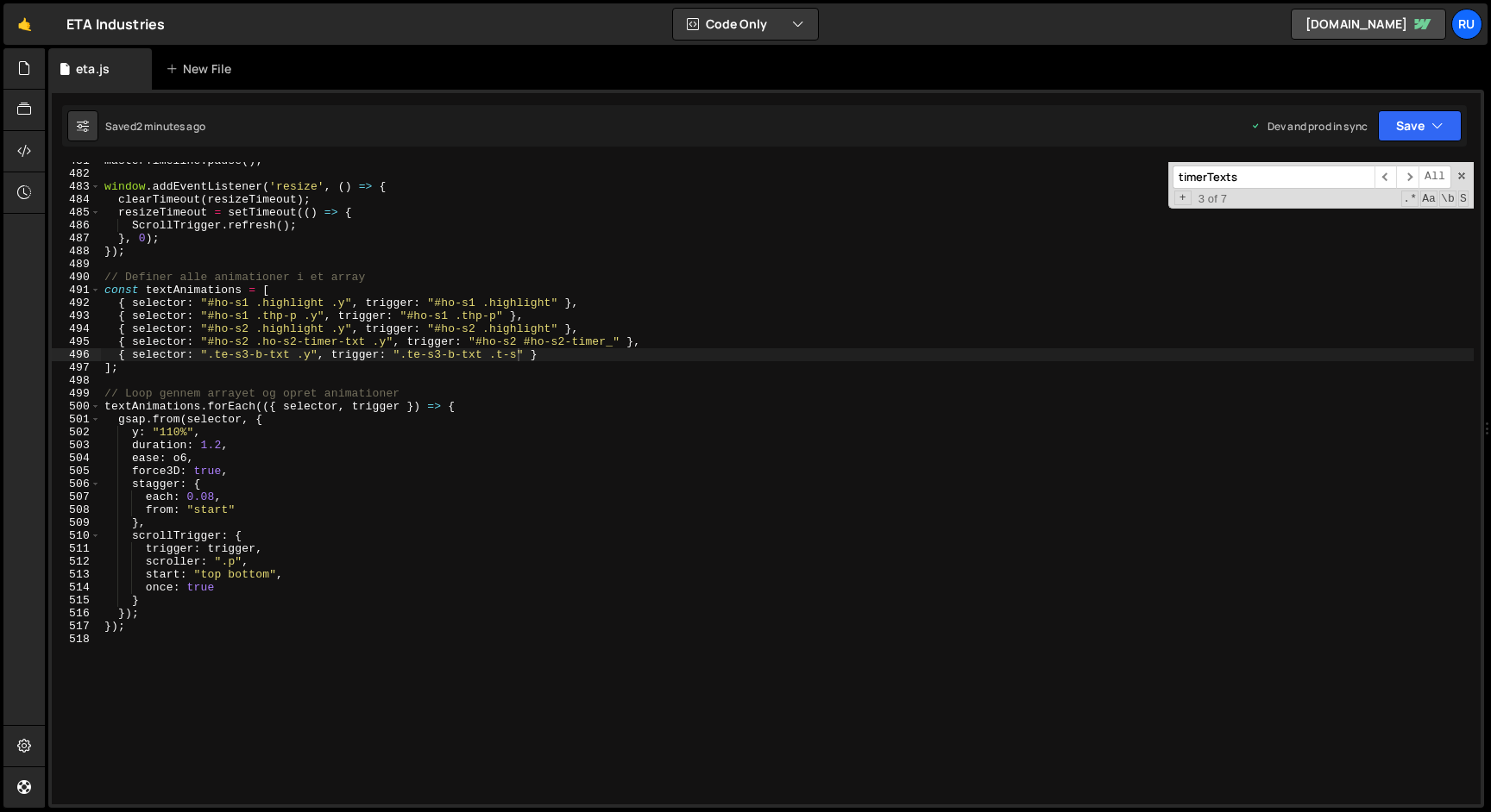
scroll to position [0, 9]
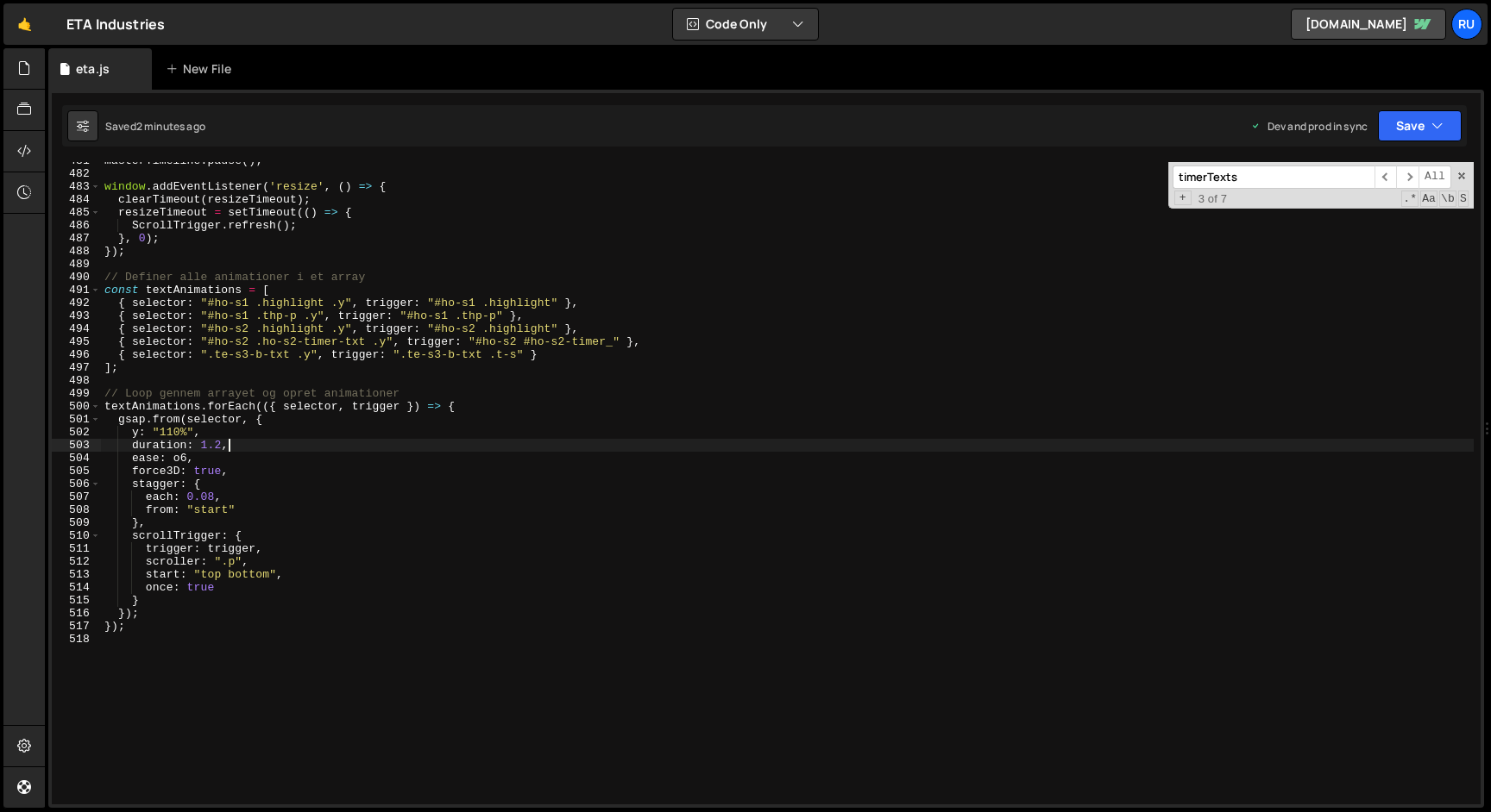
click at [393, 452] on div "masterTimeline . pause ( ) ; window . addEventListener ( 'resize' , ( ) => { cl…" at bounding box center [786, 489] width 1372 height 668
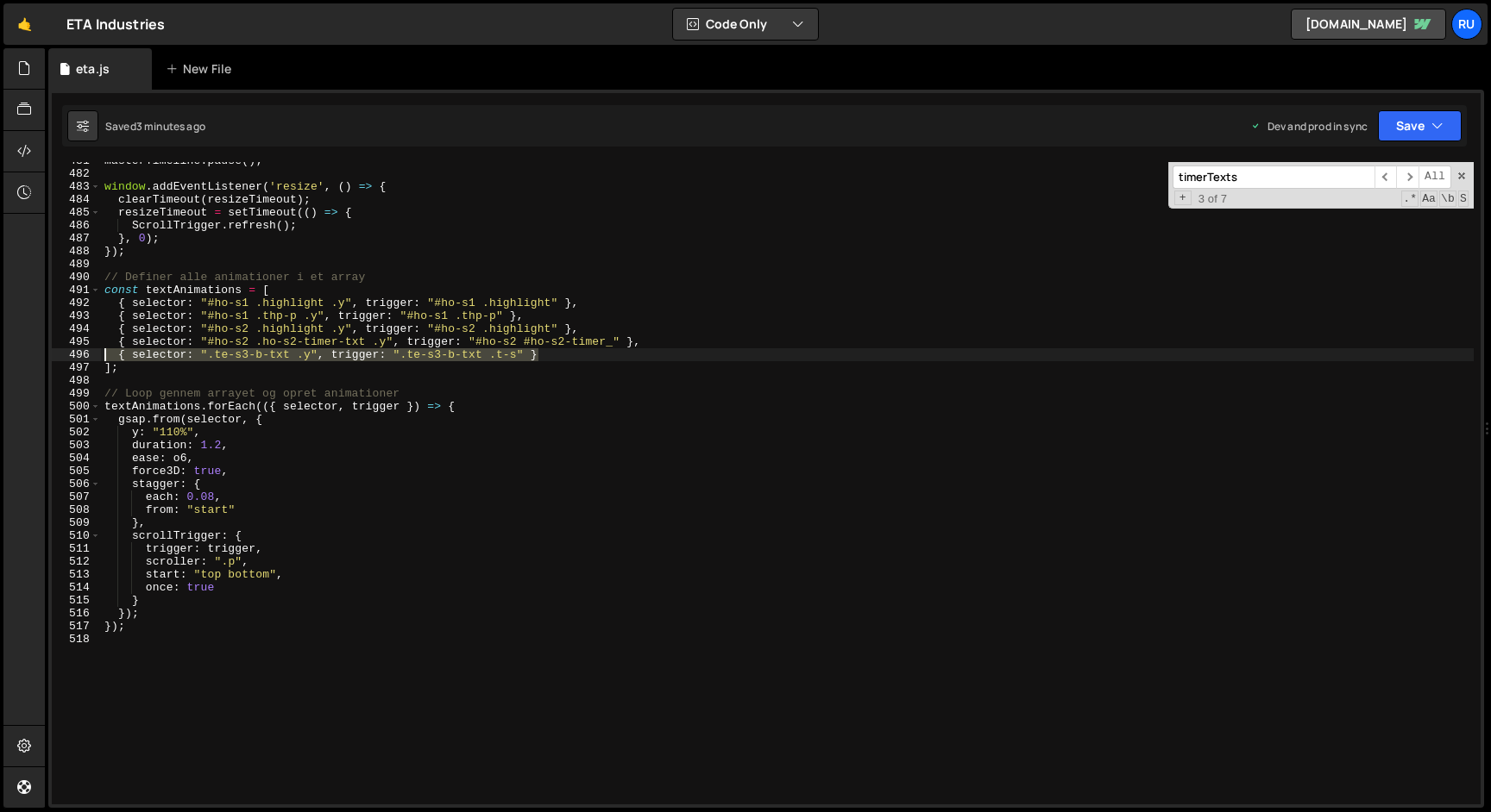
drag, startPoint x: 580, startPoint y: 352, endPoint x: 0, endPoint y: 352, distance: 580.0
click at [0, 352] on div "Hold on a sec... Are you certain you wish to leave this page? Any changes you'v…" at bounding box center [746, 406] width 1491 height 812
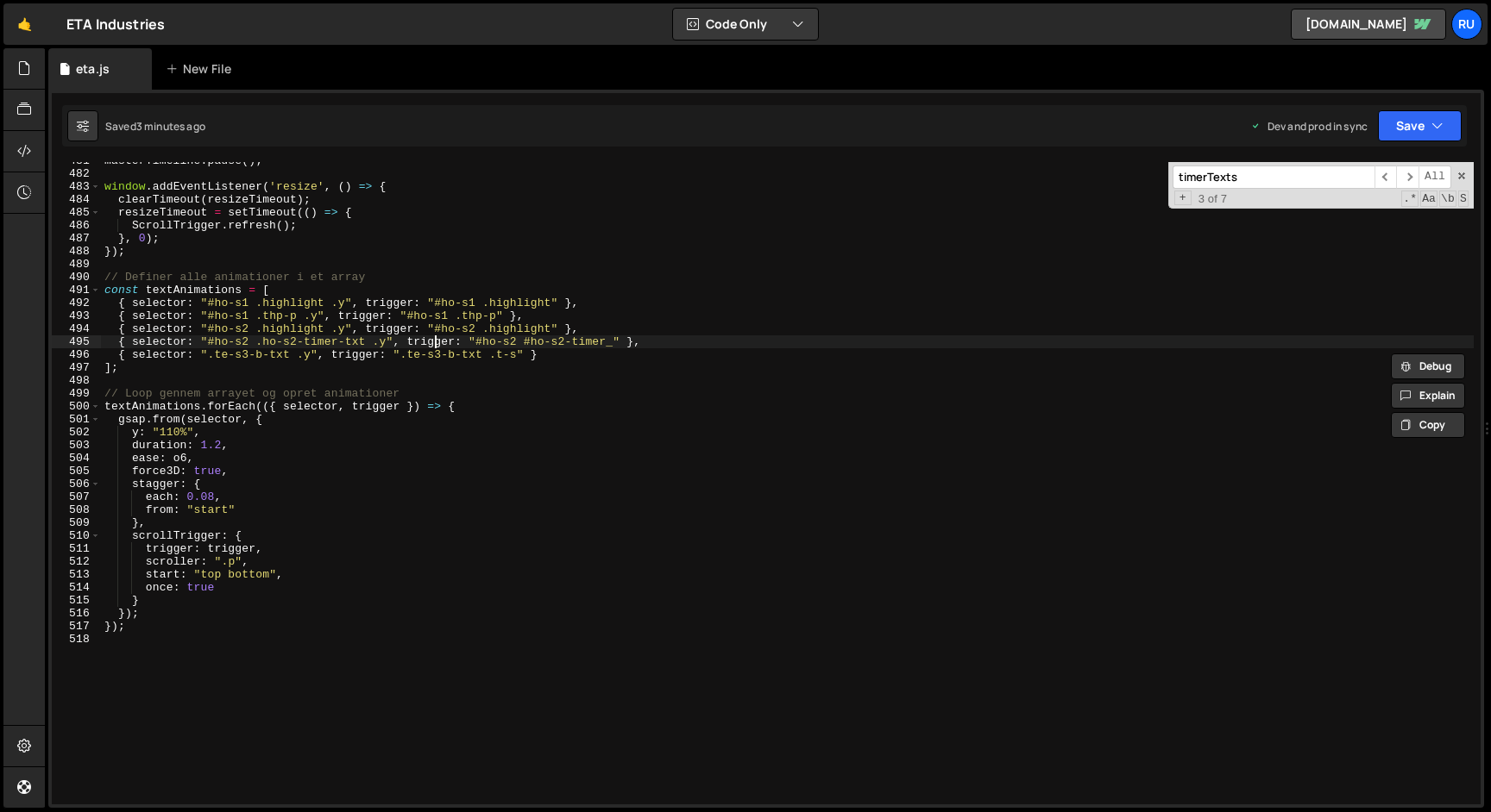
click at [434, 346] on div "masterTimeline . pause ( ) ; window . addEventListener ( 'resize' , ( ) => { cl…" at bounding box center [786, 489] width 1372 height 668
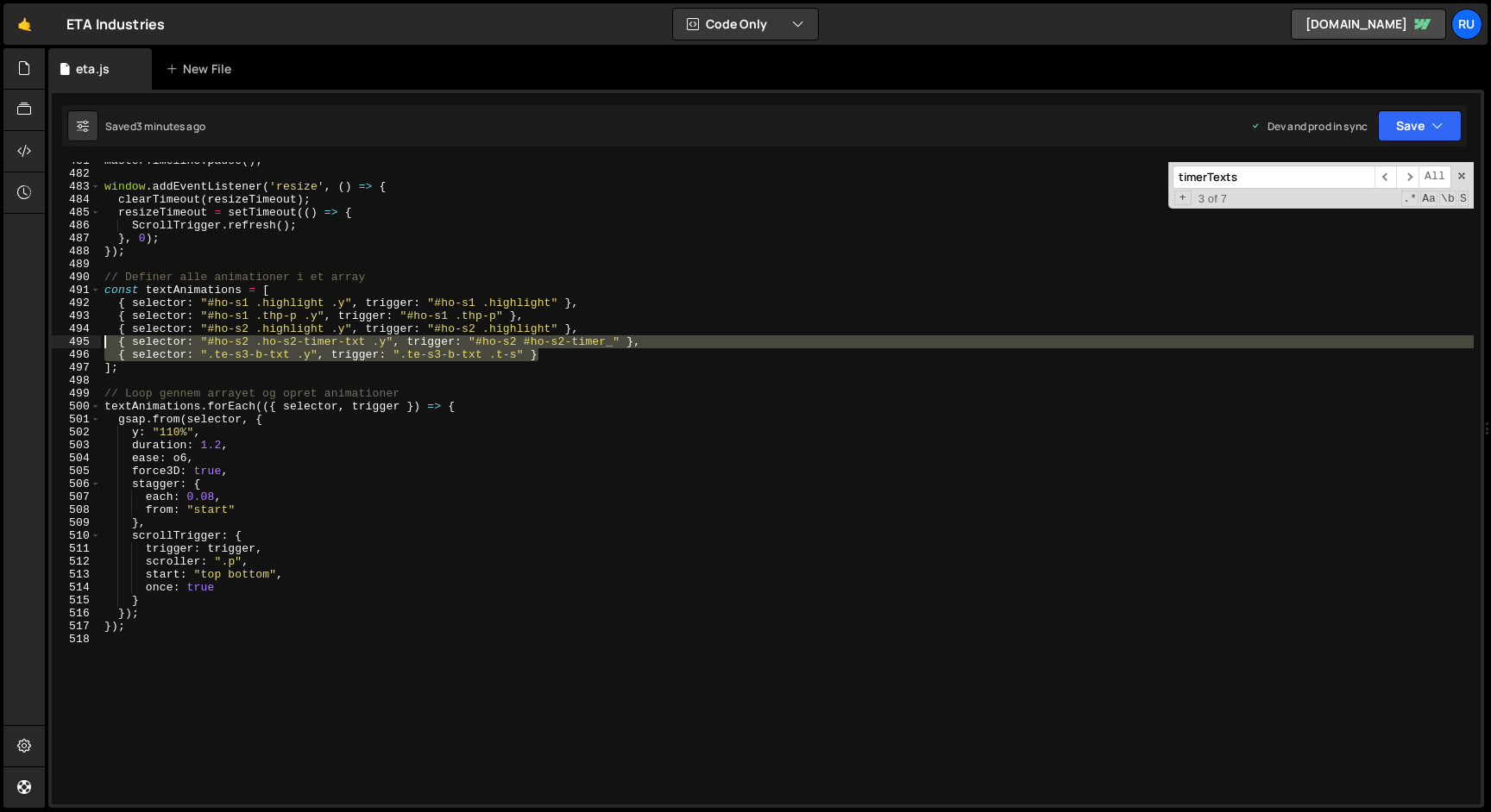
drag, startPoint x: 570, startPoint y: 353, endPoint x: 5, endPoint y: 342, distance: 565.1
click at [5, 342] on div "Hold on a sec... Are you certain you wish to leave this page? Any changes you'v…" at bounding box center [746, 406] width 1491 height 812
paste textarea "{ selector: ".te-s3-b-txt:nth-child(2) .y", trigger: ".te-s3-b-txt:nth-child(2)"
click at [570, 349] on div "masterTimeline . pause ( ) ; window . addEventListener ( 'resize' , ( ) => { cl…" at bounding box center [786, 484] width 1372 height 642
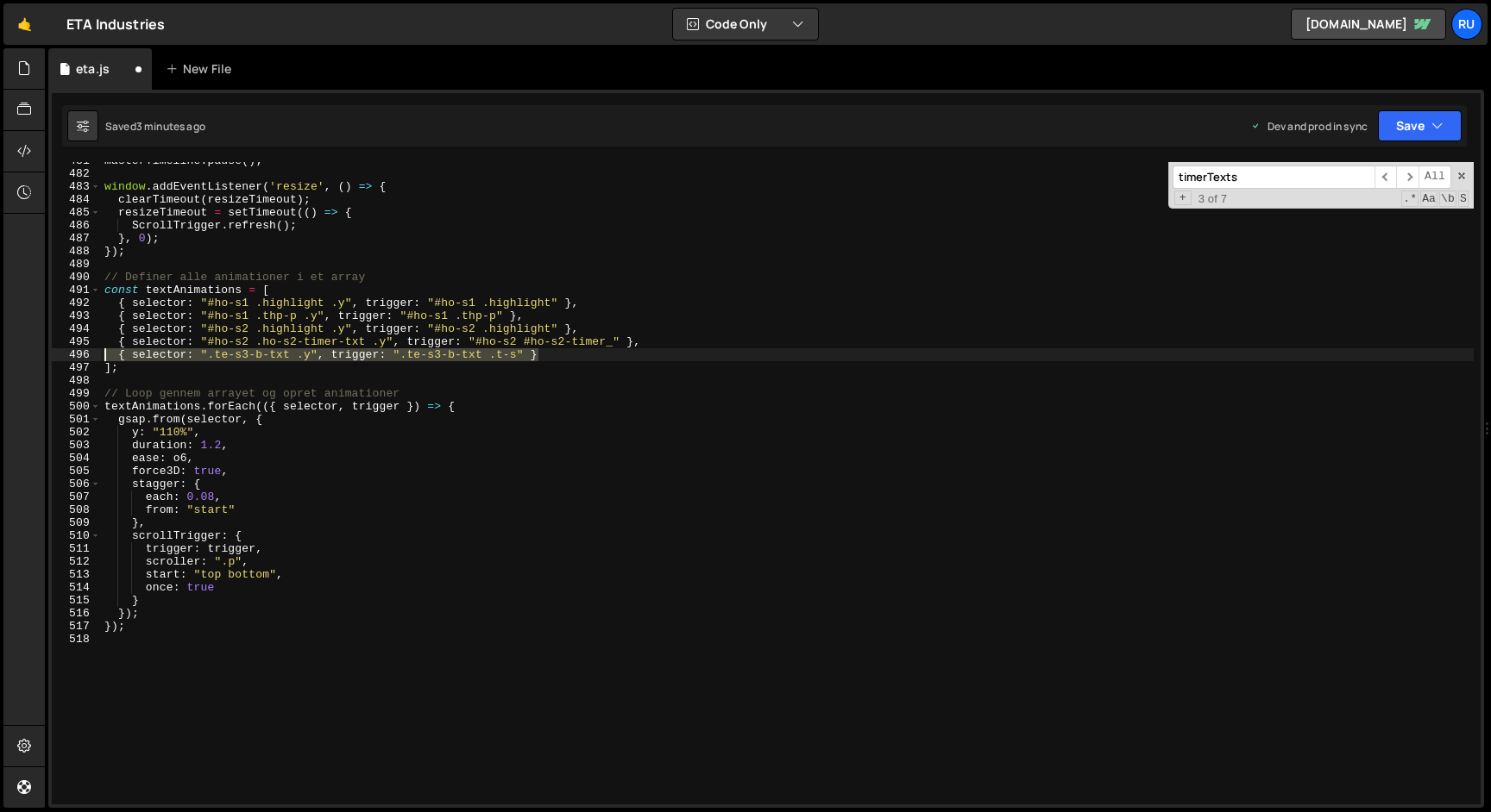
drag, startPoint x: 597, startPoint y: 353, endPoint x: 0, endPoint y: 353, distance: 597.0
click at [0, 353] on div "Hold on a sec... Are you certain you wish to leave this page? Any changes you'v…" at bounding box center [746, 406] width 1491 height 812
paste textarea "{ selector: ".te-s3-b-txt:nth-child(2) .y", trigger: ".te-s3-b-txt:nth-child(2)"
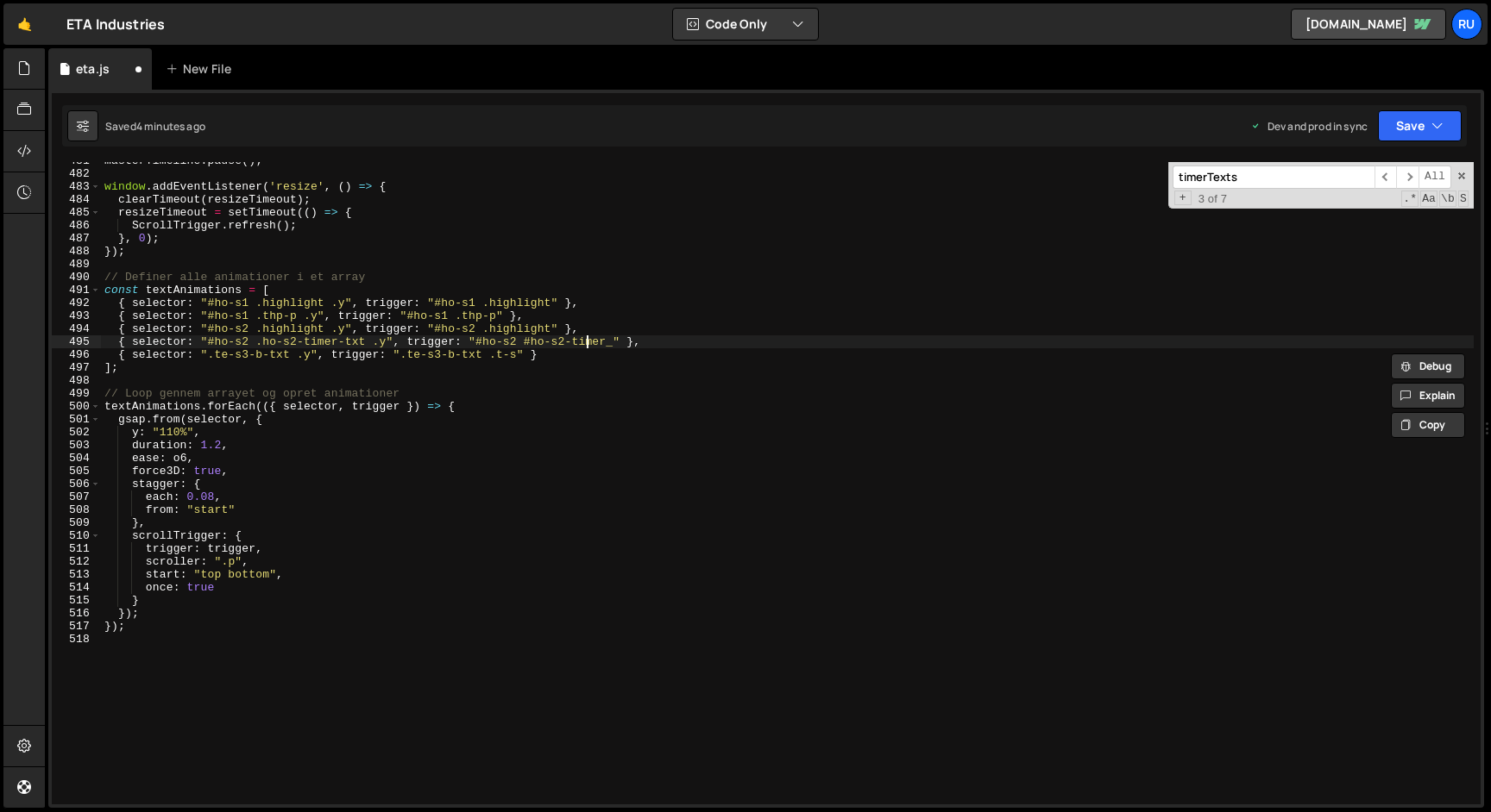
click at [587, 348] on div "masterTimeline . pause ( ) ; window . addEventListener ( 'resize' , ( ) => { cl…" at bounding box center [786, 489] width 1372 height 668
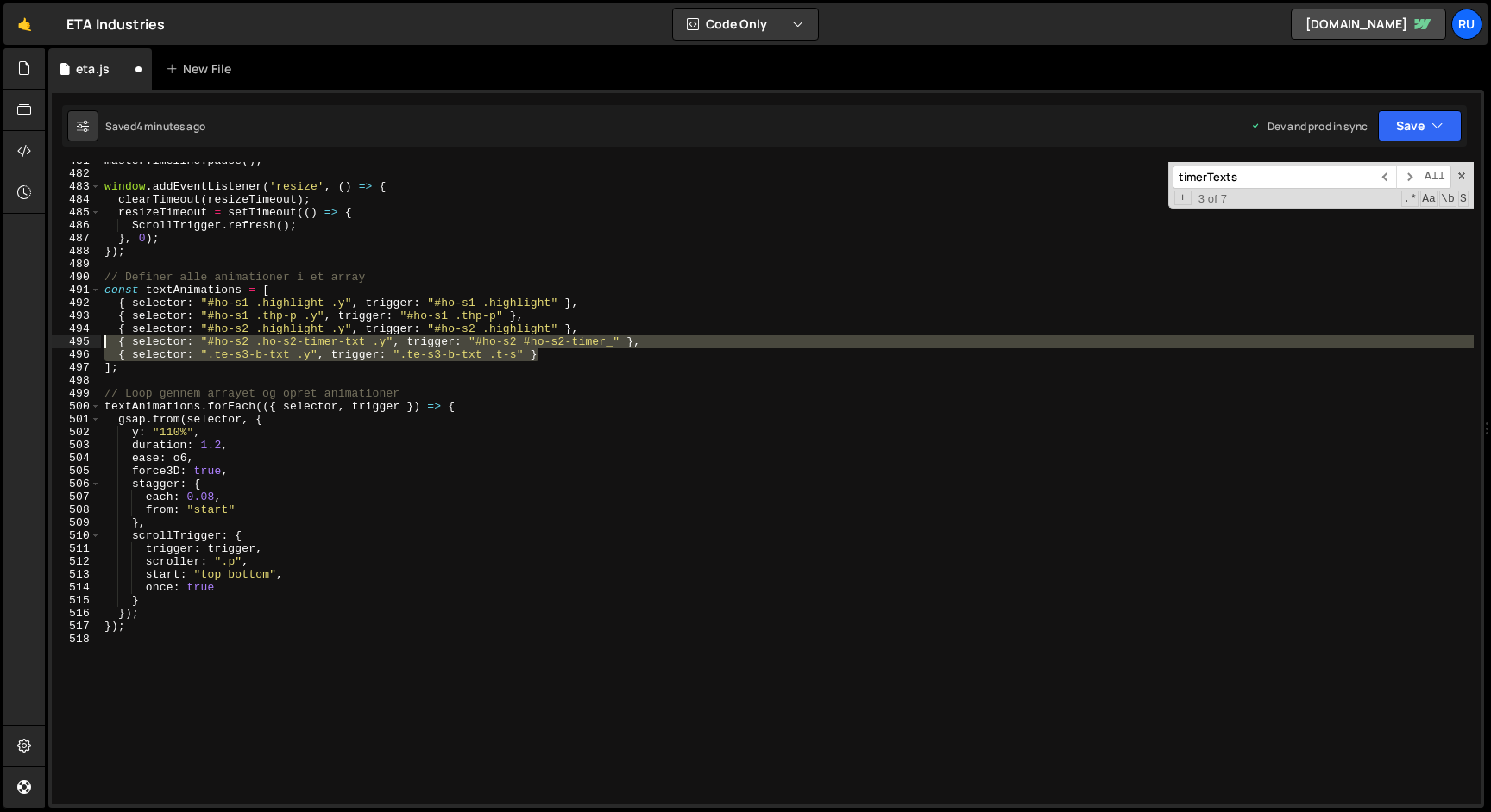
drag, startPoint x: 597, startPoint y: 349, endPoint x: 0, endPoint y: 348, distance: 597.0
click at [0, 348] on div "Hold on a sec... Are you certain you wish to leave this page? Any changes you'v…" at bounding box center [746, 406] width 1491 height 812
paste textarea "{ selector: ".te-s3-b-txt:nth-child(2) .y", trigger: ".te-s3-b-txt:nth-child(2)"
click at [545, 353] on div "masterTimeline . pause ( ) ; window . addEventListener ( 'resize' , ( ) => { cl…" at bounding box center [786, 484] width 1372 height 642
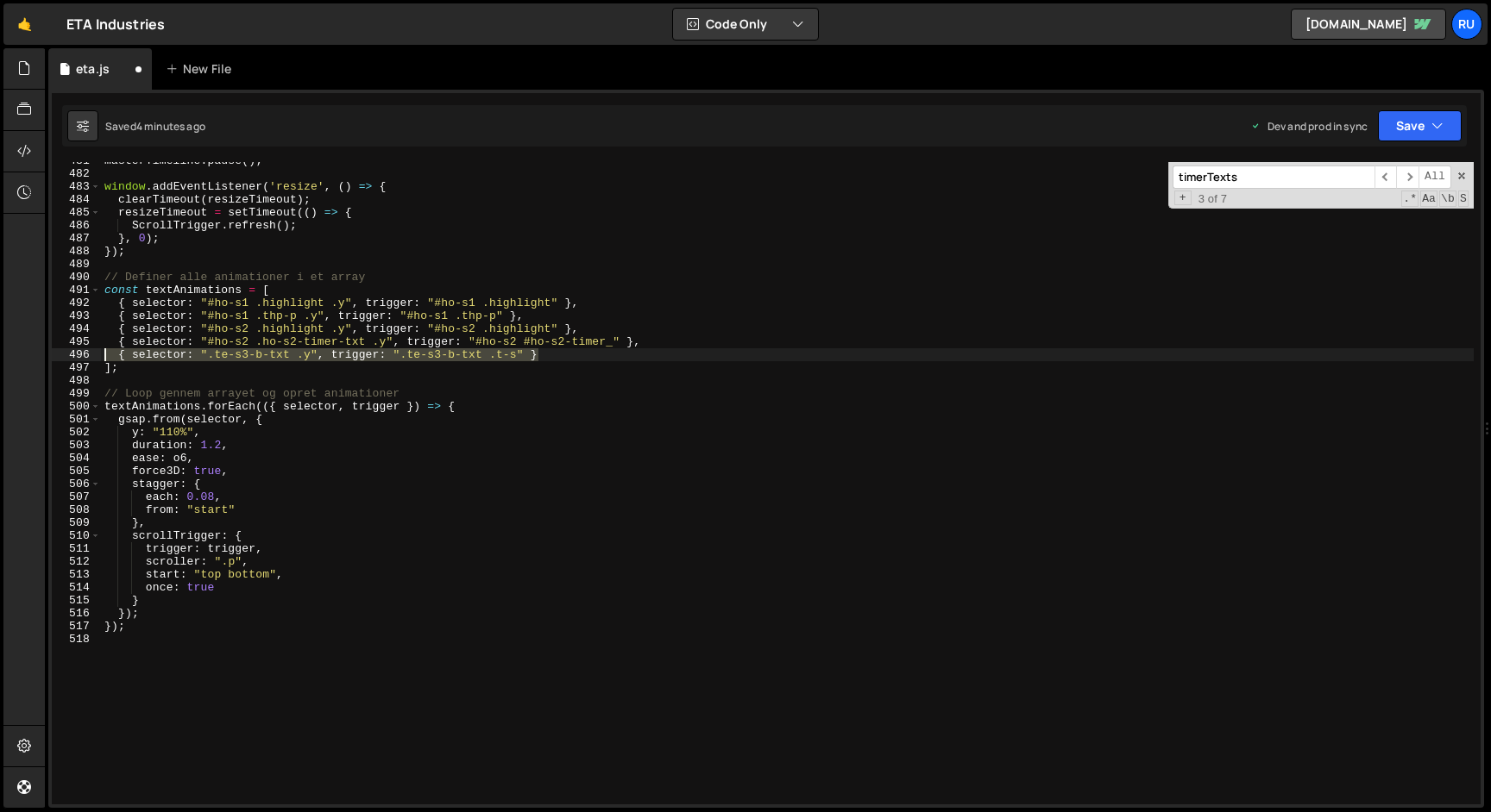
drag, startPoint x: 592, startPoint y: 355, endPoint x: 0, endPoint y: 355, distance: 592.0
click at [0, 355] on div "Hold on a sec... Are you certain you wish to leave this page? Any changes you'v…" at bounding box center [746, 406] width 1491 height 812
paste textarea "{ selector: ".te-s3-b-txt:nth-child(2) .y", trigger: ".te-s3-b-txt:nth-child(2)"
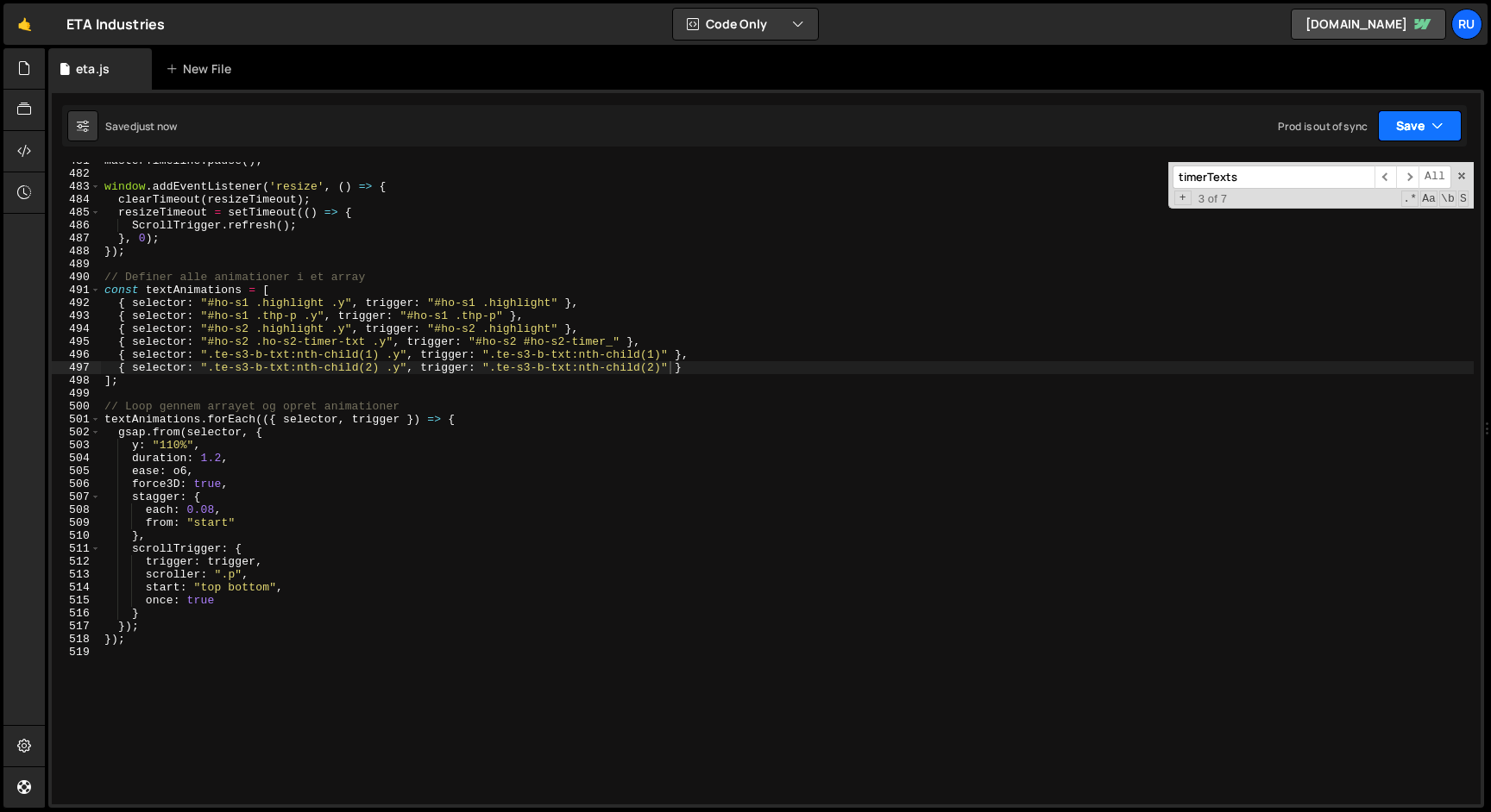
click at [1436, 118] on icon "button" at bounding box center [1437, 126] width 12 height 17
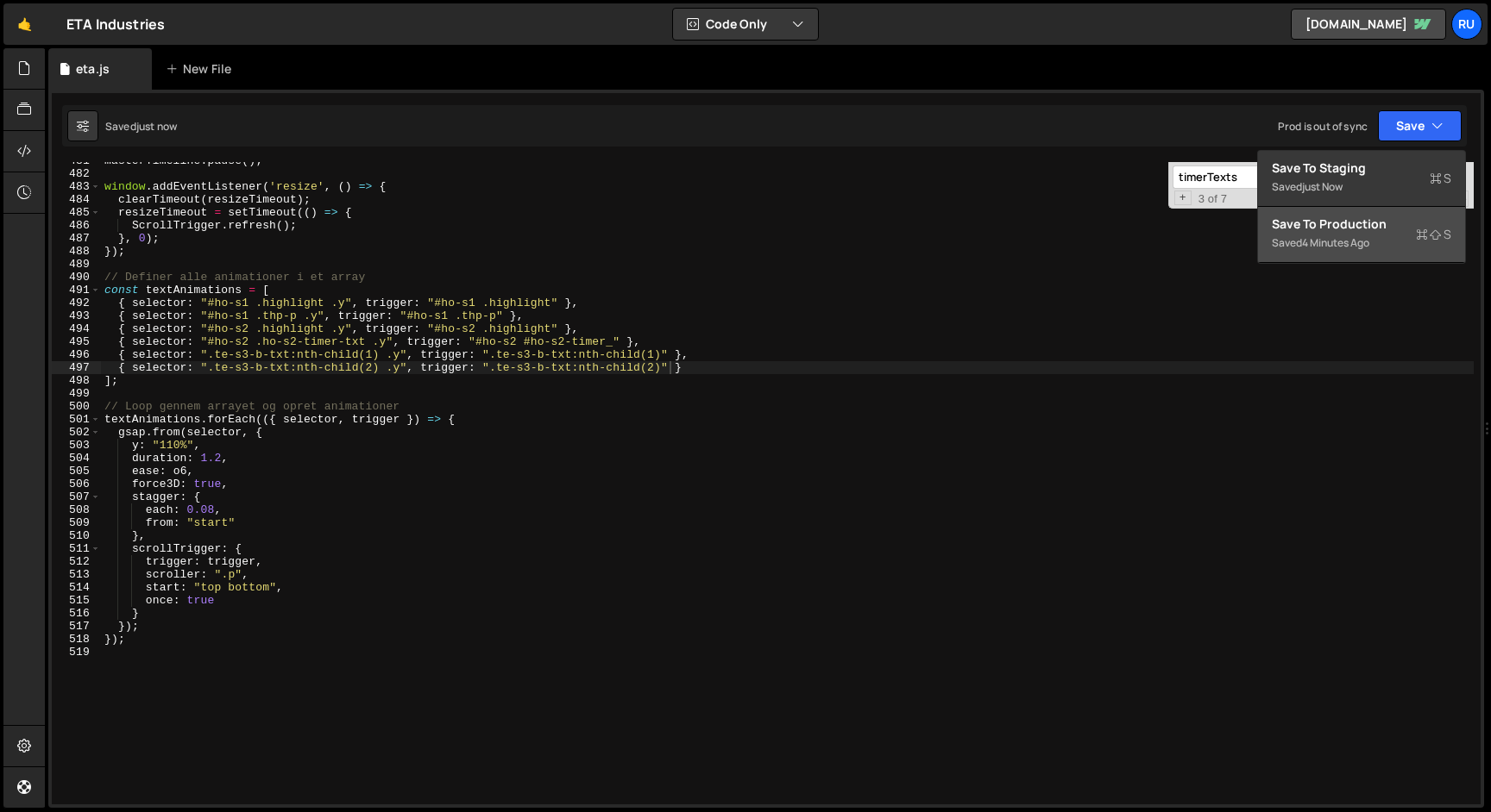
click at [1400, 222] on div "Save to Production S" at bounding box center [1361, 223] width 180 height 17
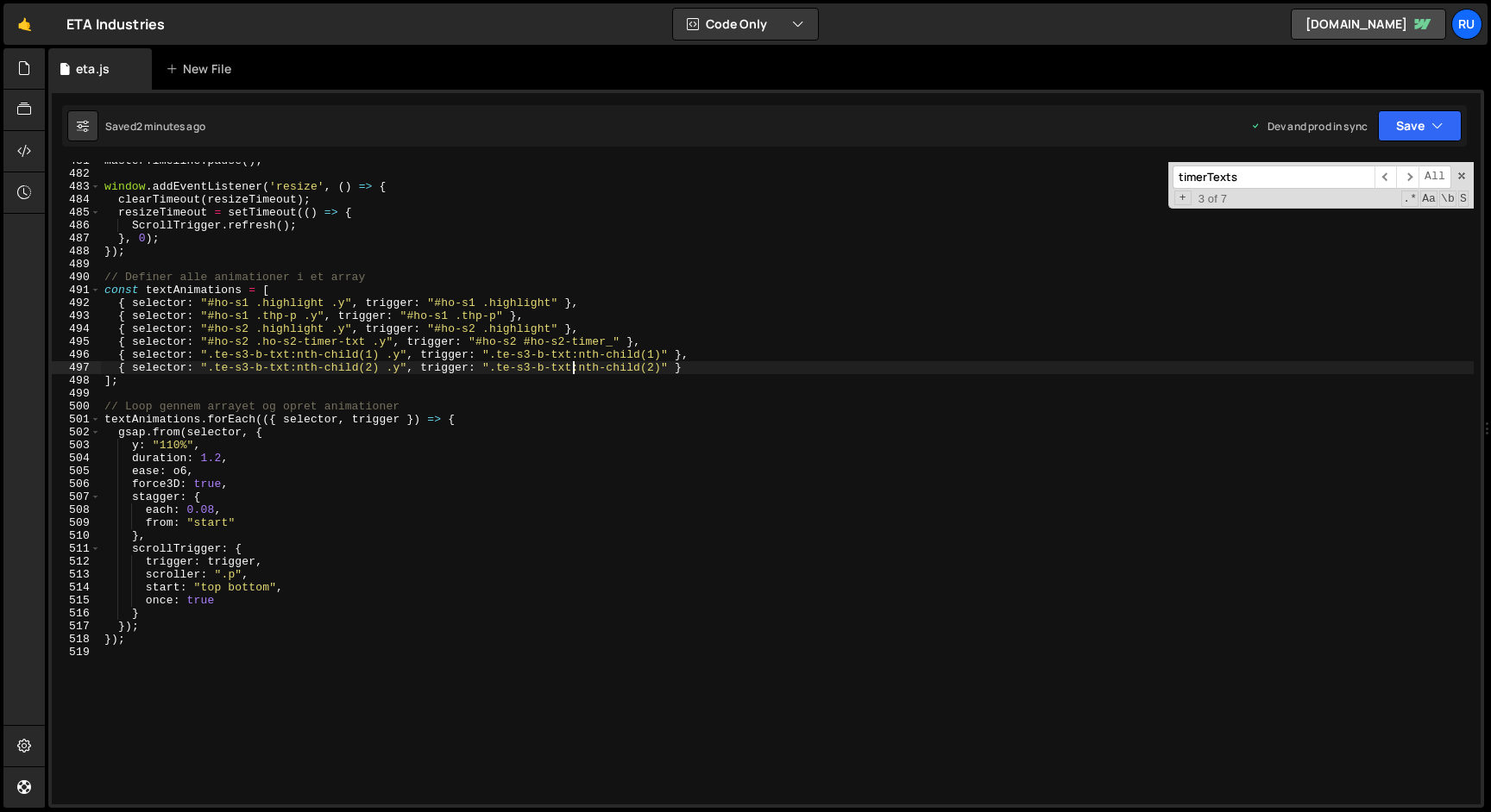
click at [577, 374] on div "masterTimeline . pause ( ) ; window . addEventListener ( 'resize' , ( ) => { cl…" at bounding box center [786, 489] width 1372 height 668
click at [706, 367] on div "masterTimeline . pause ( ) ; window . addEventListener ( 'resize' , ( ) => { cl…" at bounding box center [786, 489] width 1372 height 668
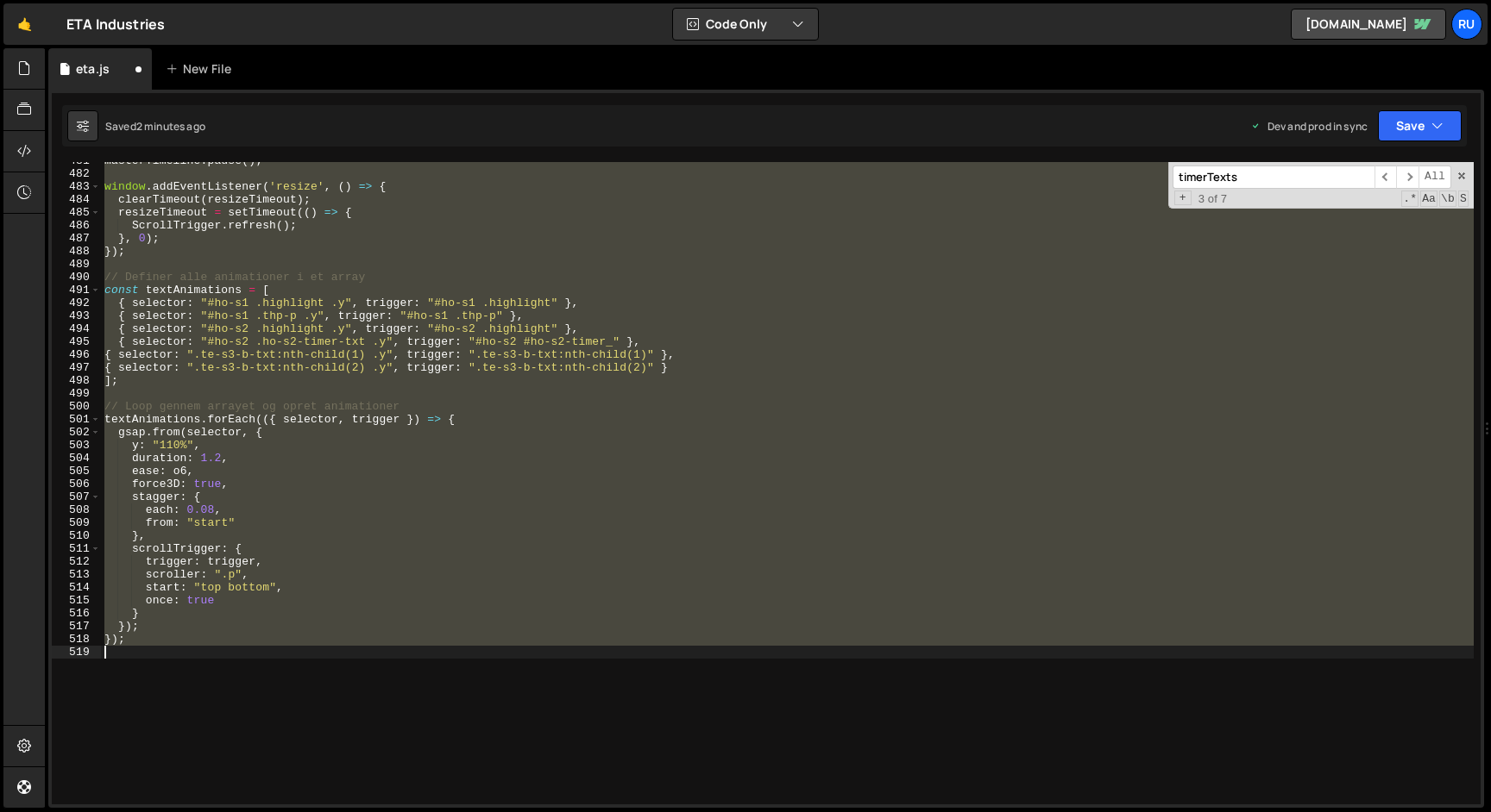
type textarea "{ selector: ".te-s3-b-txt .y", trigger: ".te-s3-b-txt .t-s" }"
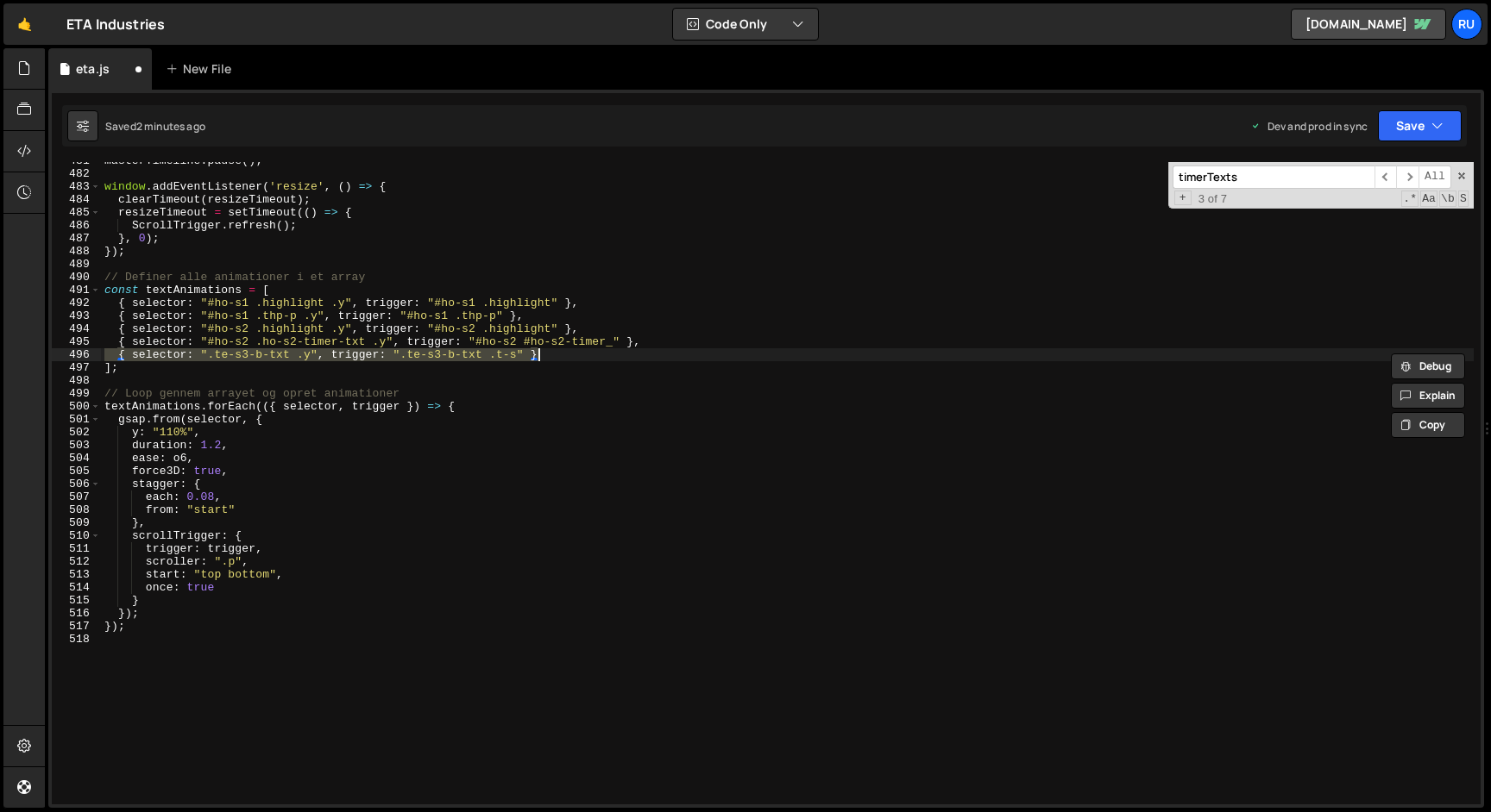
click at [607, 354] on div "masterTimeline . pause ( ) ; window . addEventListener ( 'resize' , ( ) => { cl…" at bounding box center [786, 484] width 1372 height 642
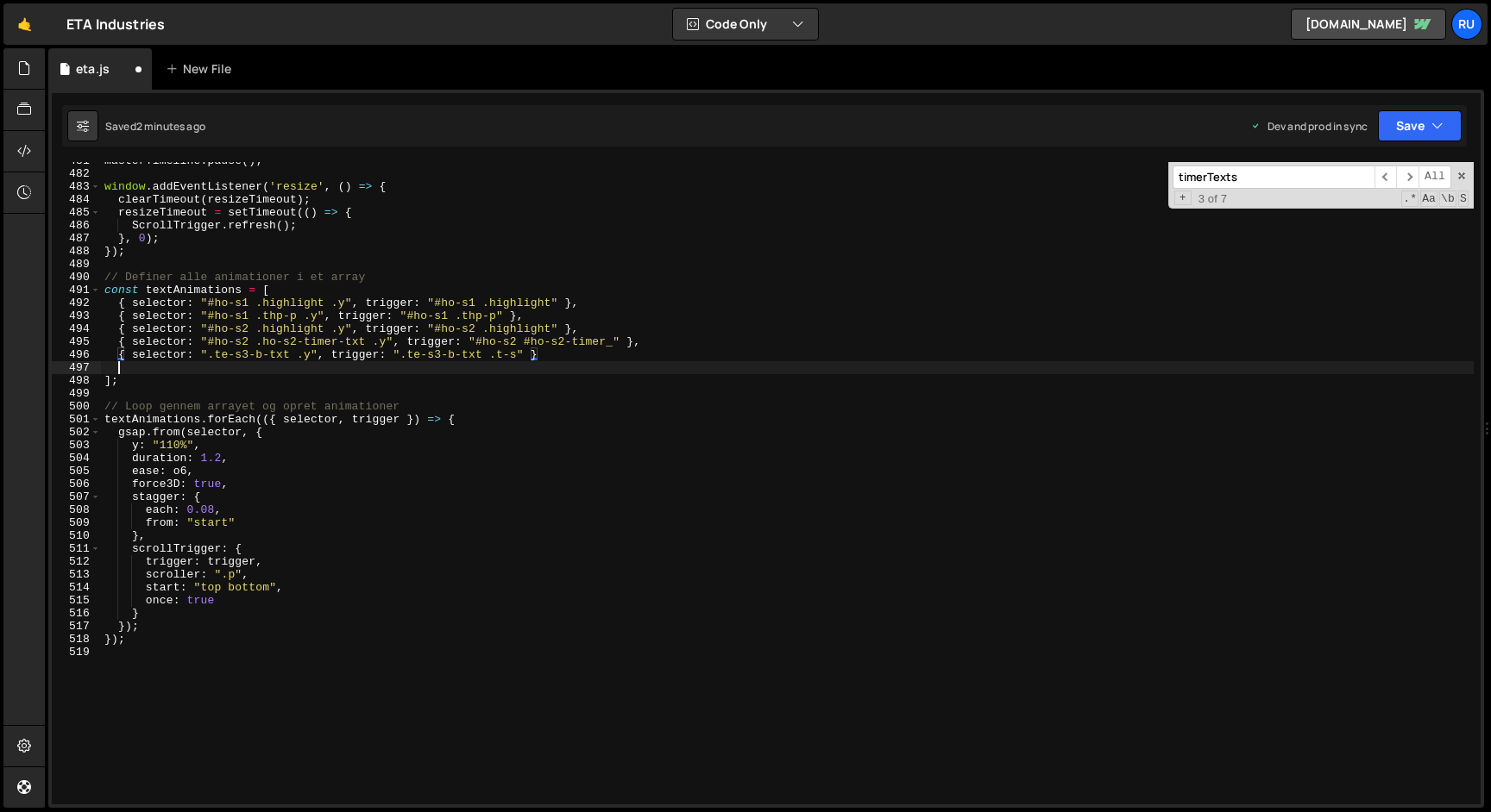
scroll to position [0, 0]
paste textarea "{ selector: ".te-s3-b-txt:nth-child(2) .y", trigger: ".te-s3-b-txt:nth-child(2)…"
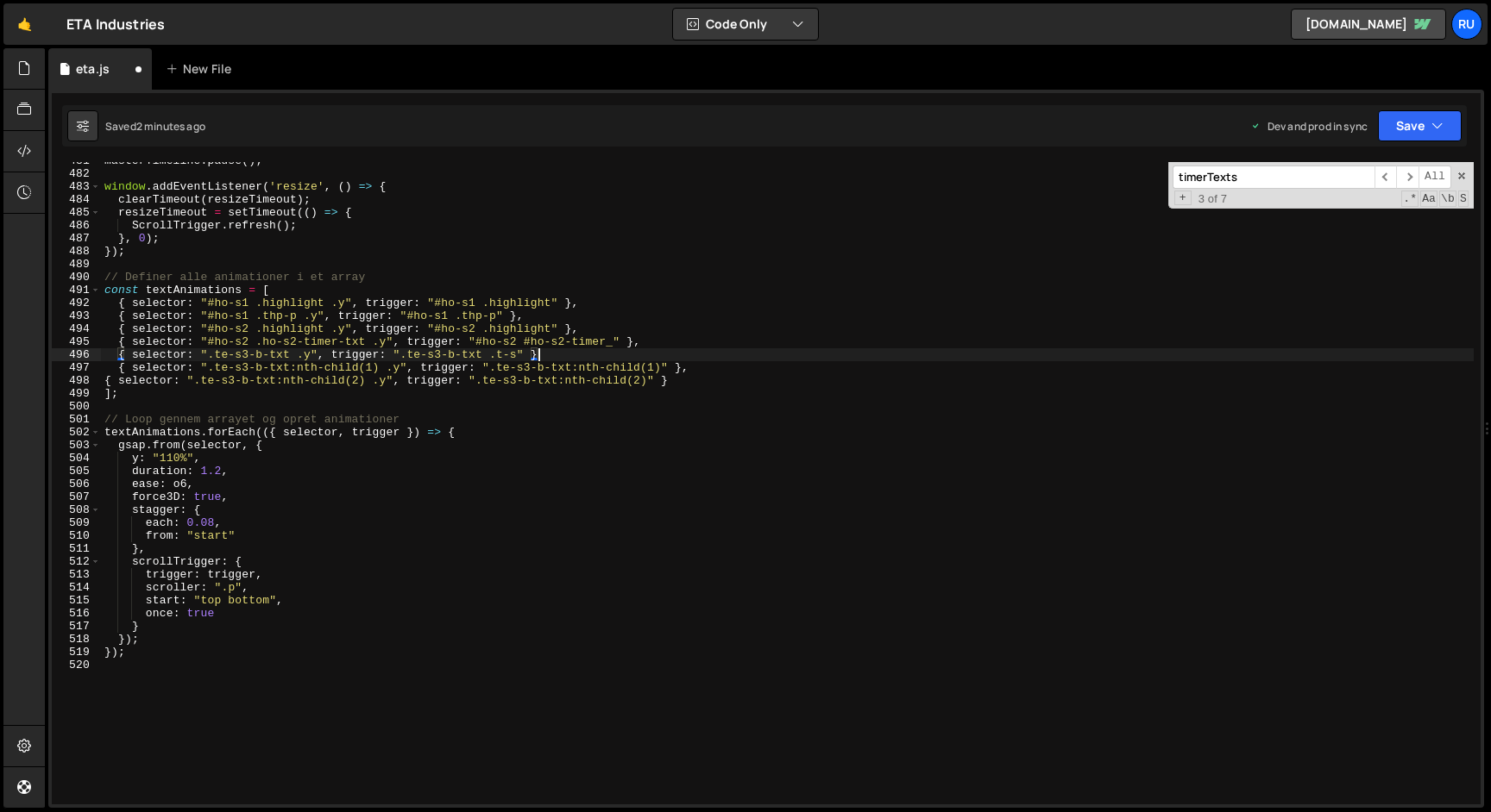
click at [631, 355] on div "masterTimeline . pause ( ) ; window . addEventListener ( 'resize' , ( ) => { cl…" at bounding box center [786, 489] width 1372 height 668
drag, startPoint x: 519, startPoint y: 354, endPoint x: 493, endPoint y: 354, distance: 26.0
click at [493, 354] on div "masterTimeline . pause ( ) ; window . addEventListener ( 'resize' , ( ) => { cl…" at bounding box center [786, 489] width 1372 height 668
click at [662, 366] on div "masterTimeline . pause ( ) ; window . addEventListener ( 'resize' , ( ) => { cl…" at bounding box center [786, 489] width 1372 height 668
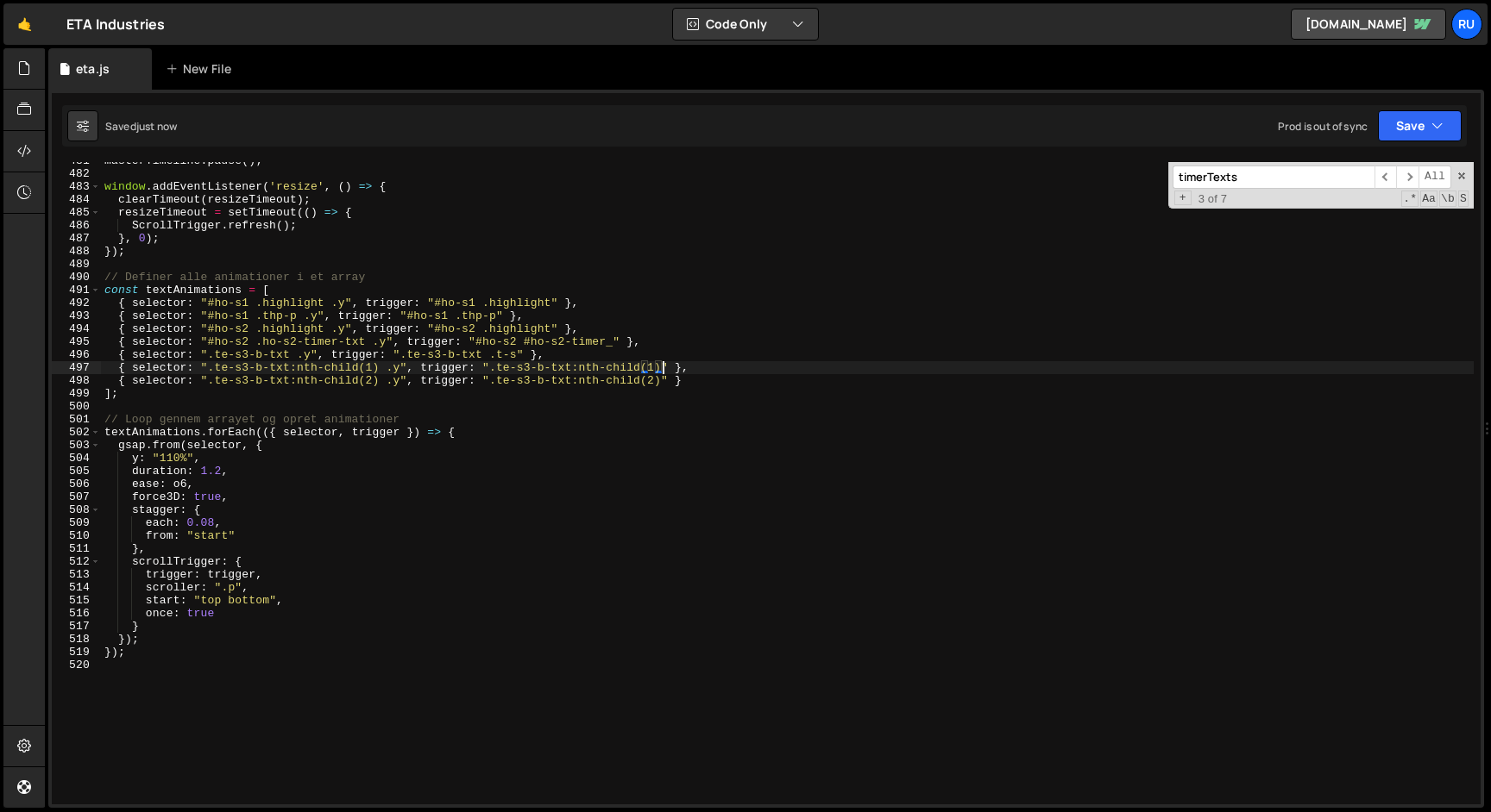
scroll to position [0, 42]
paste textarea ".t-s"
click at [661, 381] on div "masterTimeline . pause ( ) ; window . addEventListener ( 'resize' , ( ) => { cl…" at bounding box center [786, 489] width 1372 height 668
paste textarea ".t-s"
drag, startPoint x: 613, startPoint y: 353, endPoint x: 0, endPoint y: 353, distance: 613.0
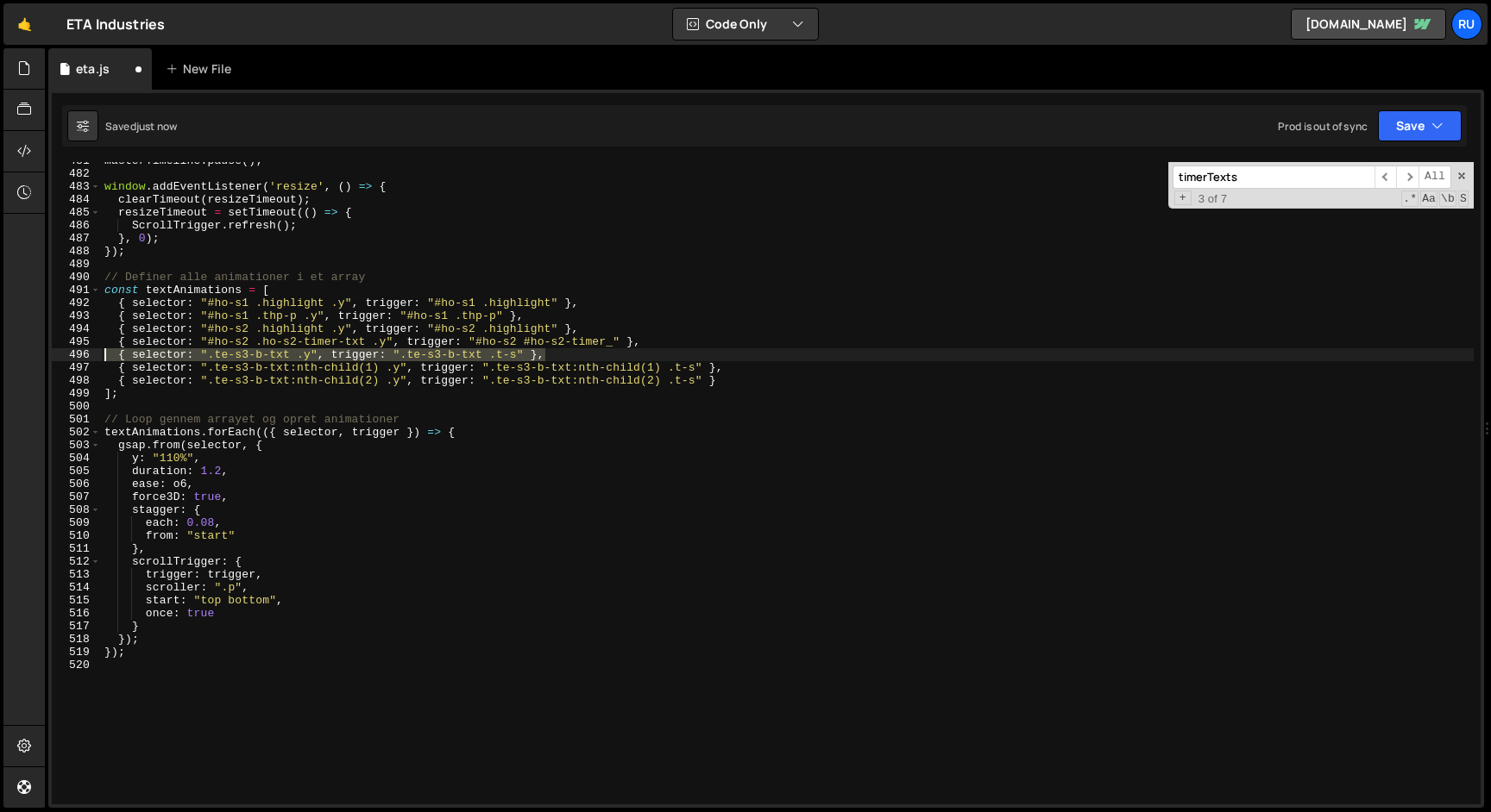
click at [0, 353] on div "Hold on a sec... Are you certain you wish to leave this page? Any changes you'v…" at bounding box center [746, 406] width 1491 height 812
type textarea "{ selector: ".te-s3-b-txt .y", trigger: ".te-s3-b-txt .t-s" },"
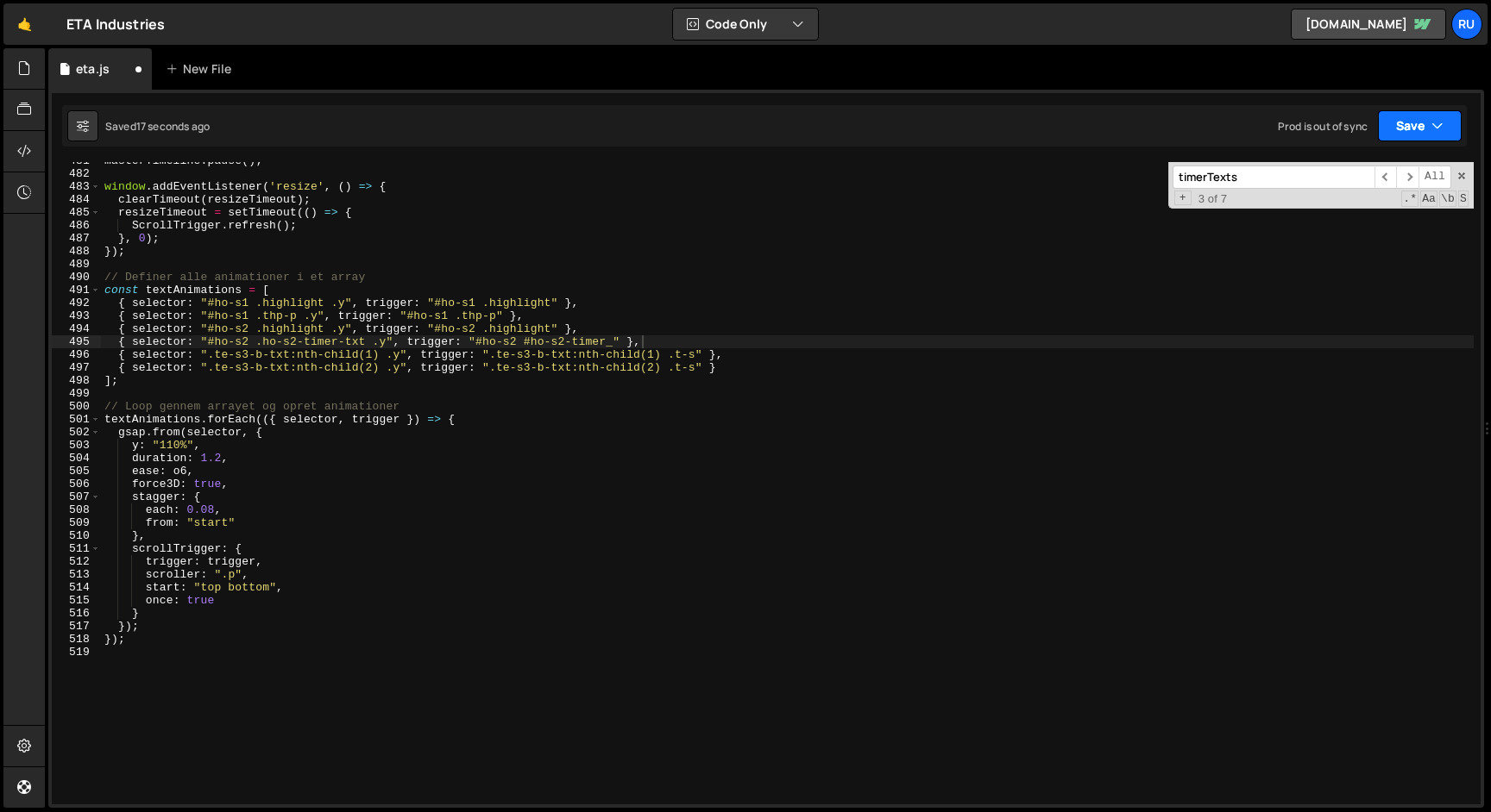
click at [1411, 132] on button "Save" at bounding box center [1420, 126] width 84 height 31
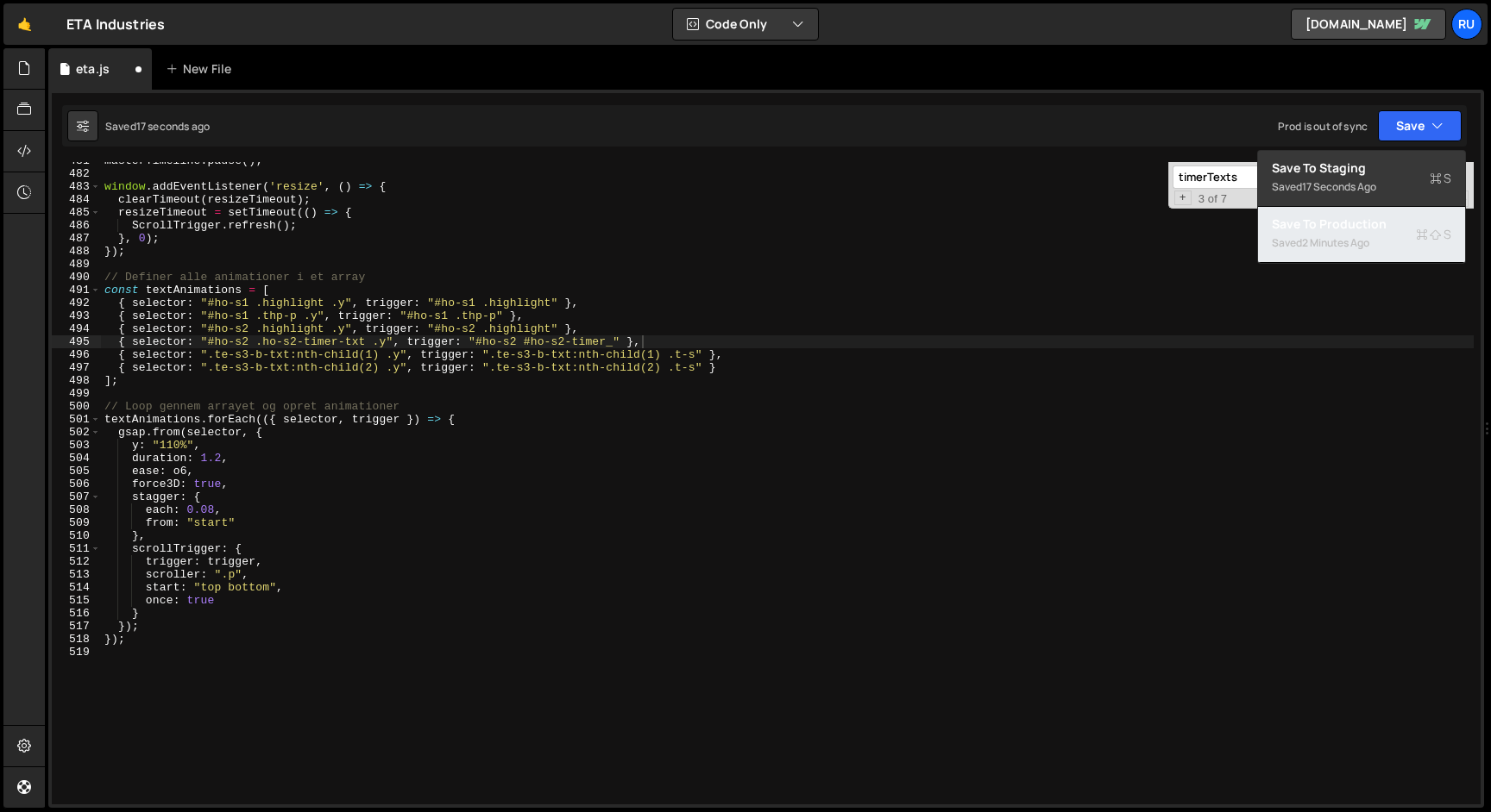
click at [1386, 225] on div "Save to Production S" at bounding box center [1361, 223] width 180 height 17
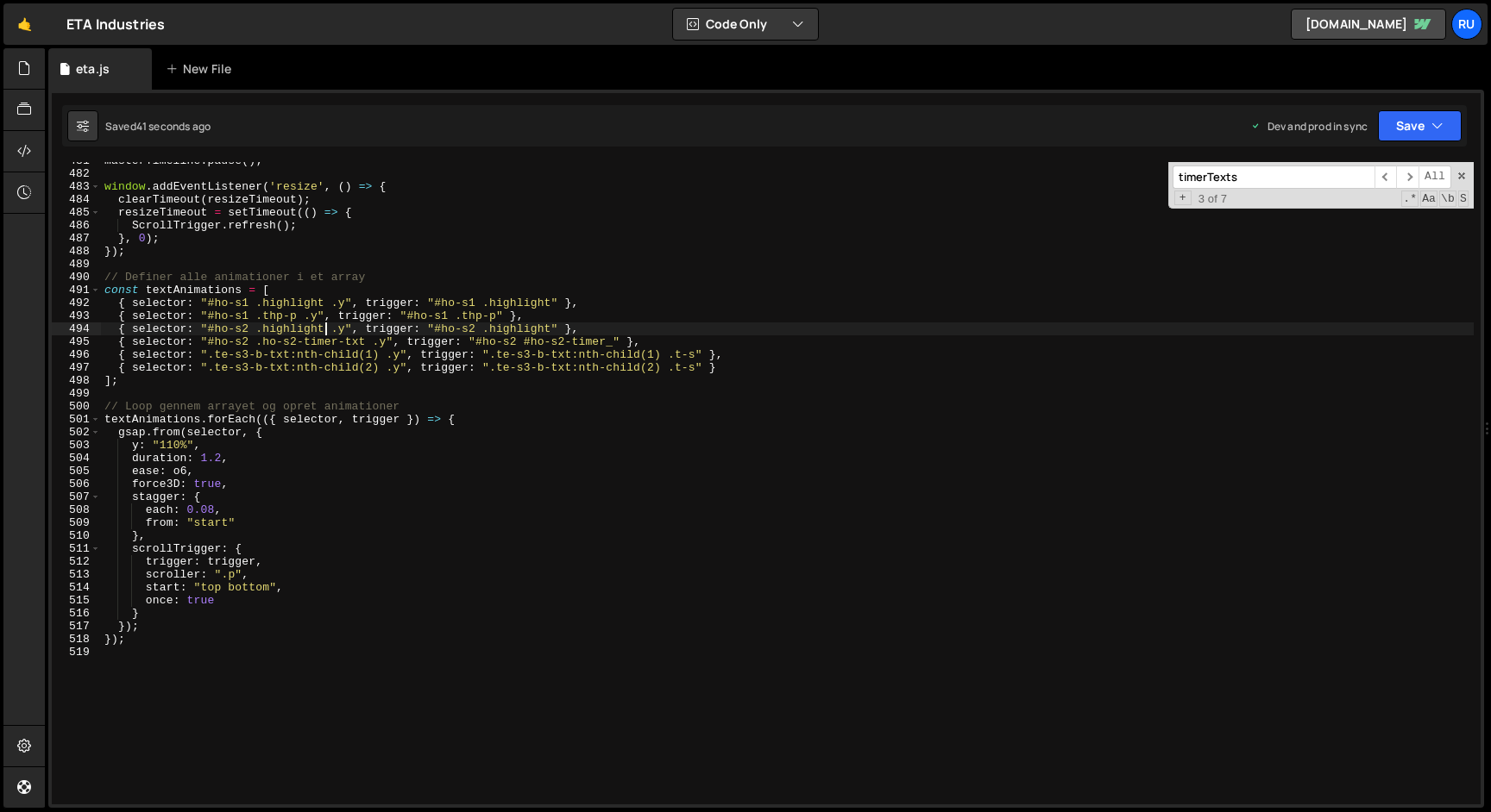
click at [326, 328] on div "masterTimeline . pause ( ) ; window . addEventListener ( 'resize' , ( ) => { cl…" at bounding box center [786, 489] width 1372 height 668
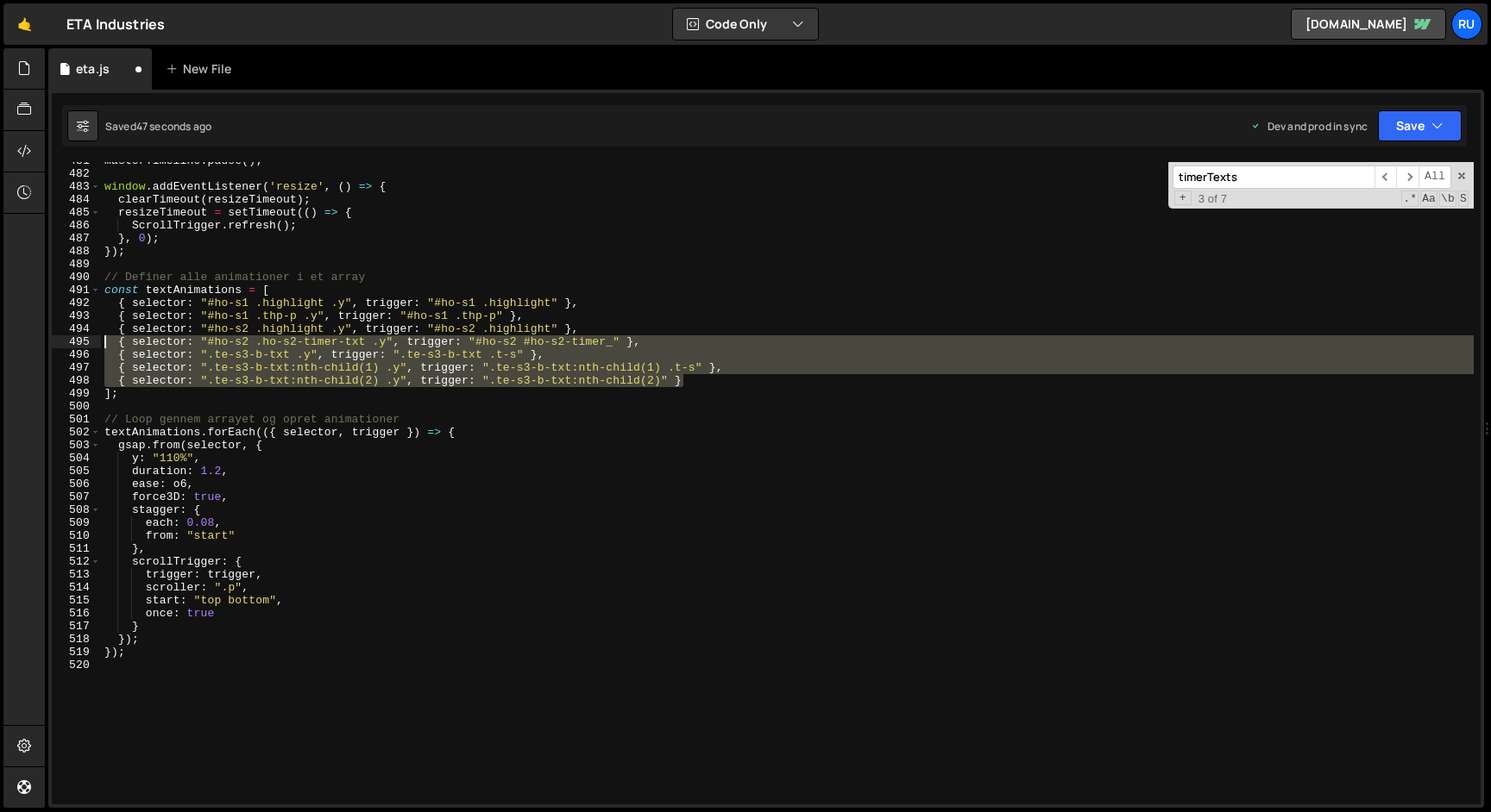
drag, startPoint x: 704, startPoint y: 384, endPoint x: 0, endPoint y: 342, distance: 705.3
click at [0, 342] on div "Hold on a sec... Are you certain you wish to leave this page? Any changes you'v…" at bounding box center [746, 406] width 1491 height 812
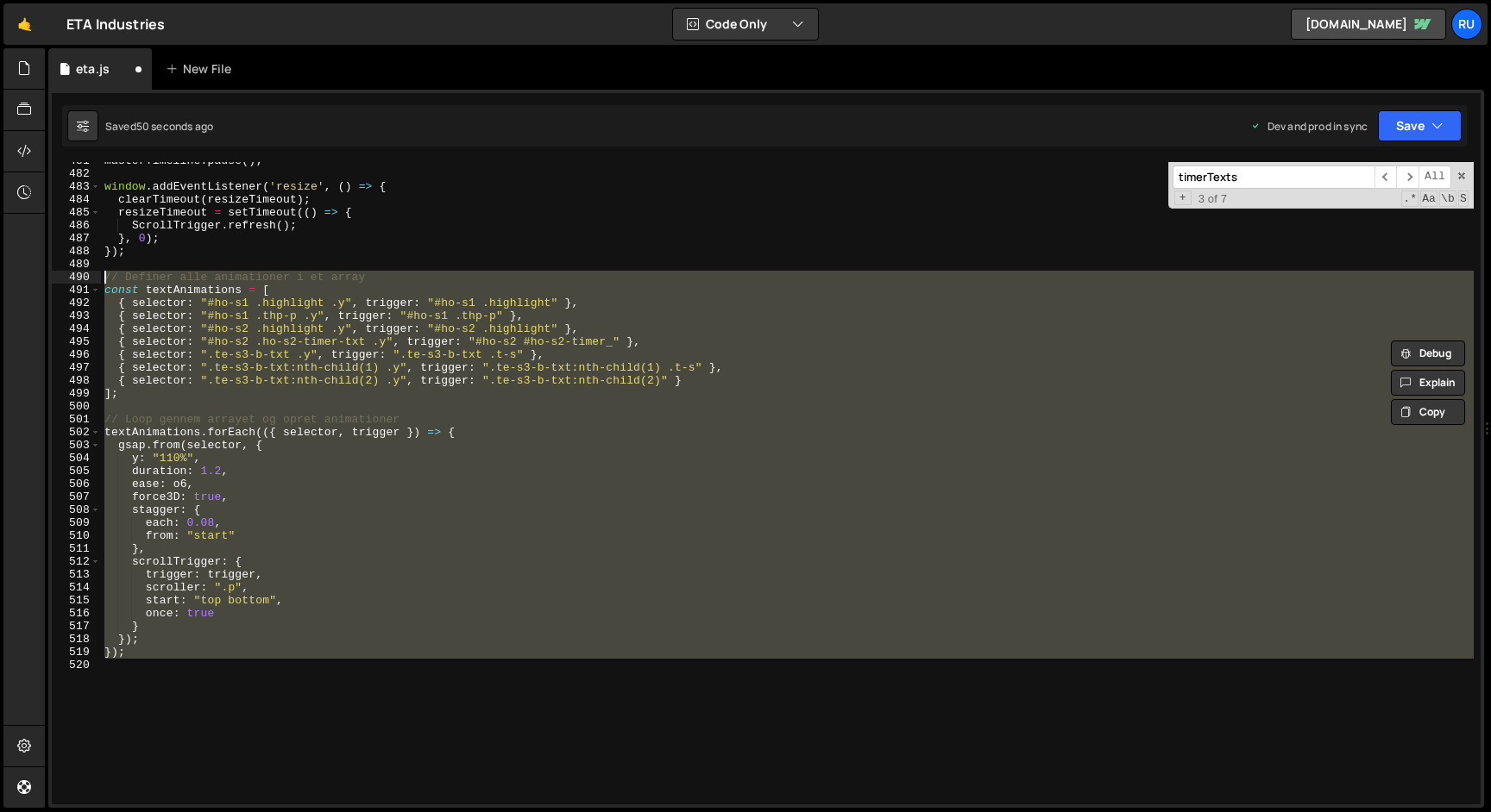
drag, startPoint x: 135, startPoint y: 659, endPoint x: 83, endPoint y: 282, distance: 380.6
click at [83, 282] on div "{ selector: "#ho-s2 .ho-s2-timer-txt .y", trigger: "#ho-s2 #ho-s2-timer_" }, { …" at bounding box center [766, 484] width 1429 height 642
type textarea "// Definer alle animationer i et array const textAnimations = ["
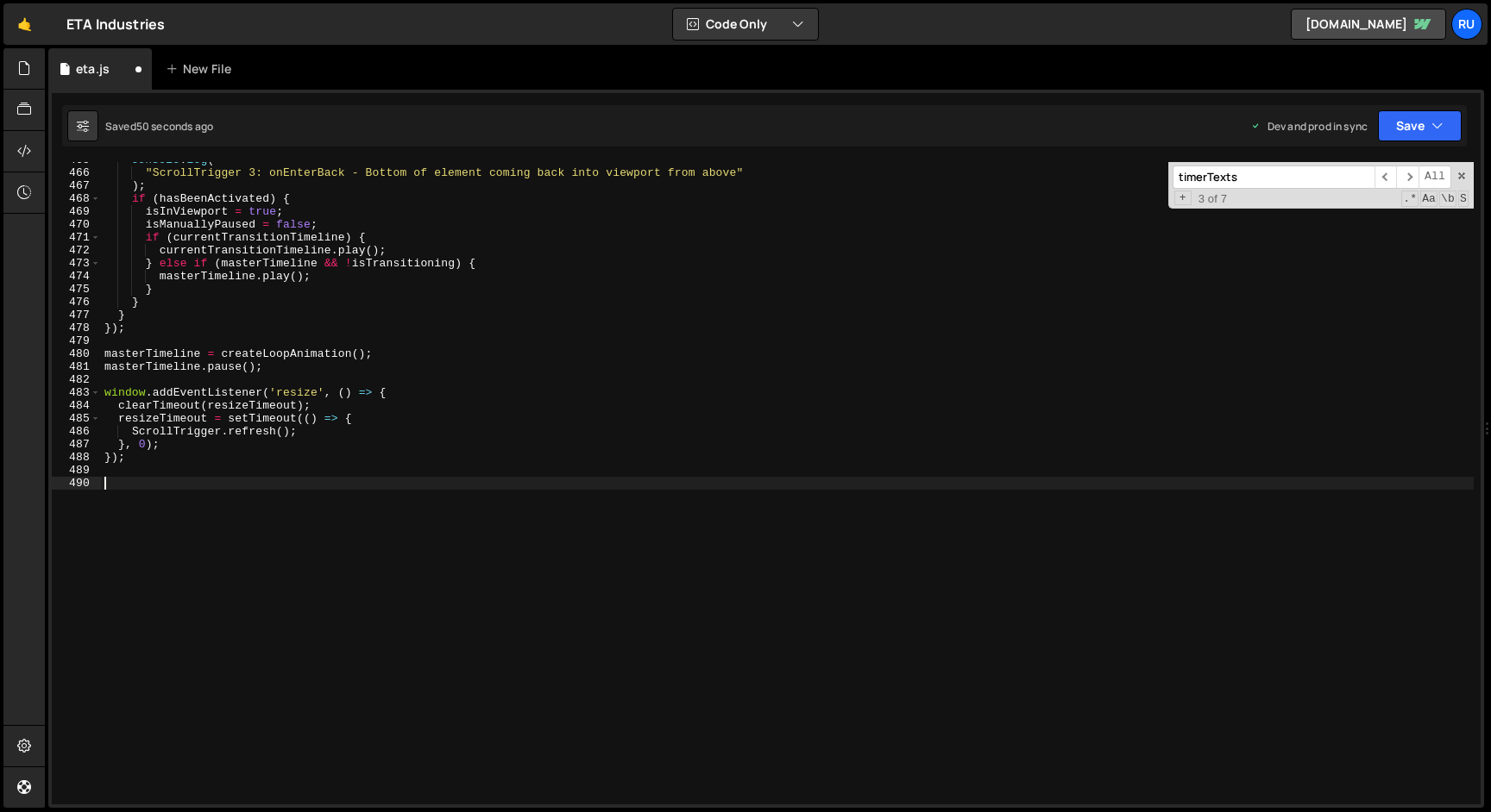
scroll to position [6011, 0]
click at [1417, 119] on button "Save" at bounding box center [1420, 126] width 84 height 31
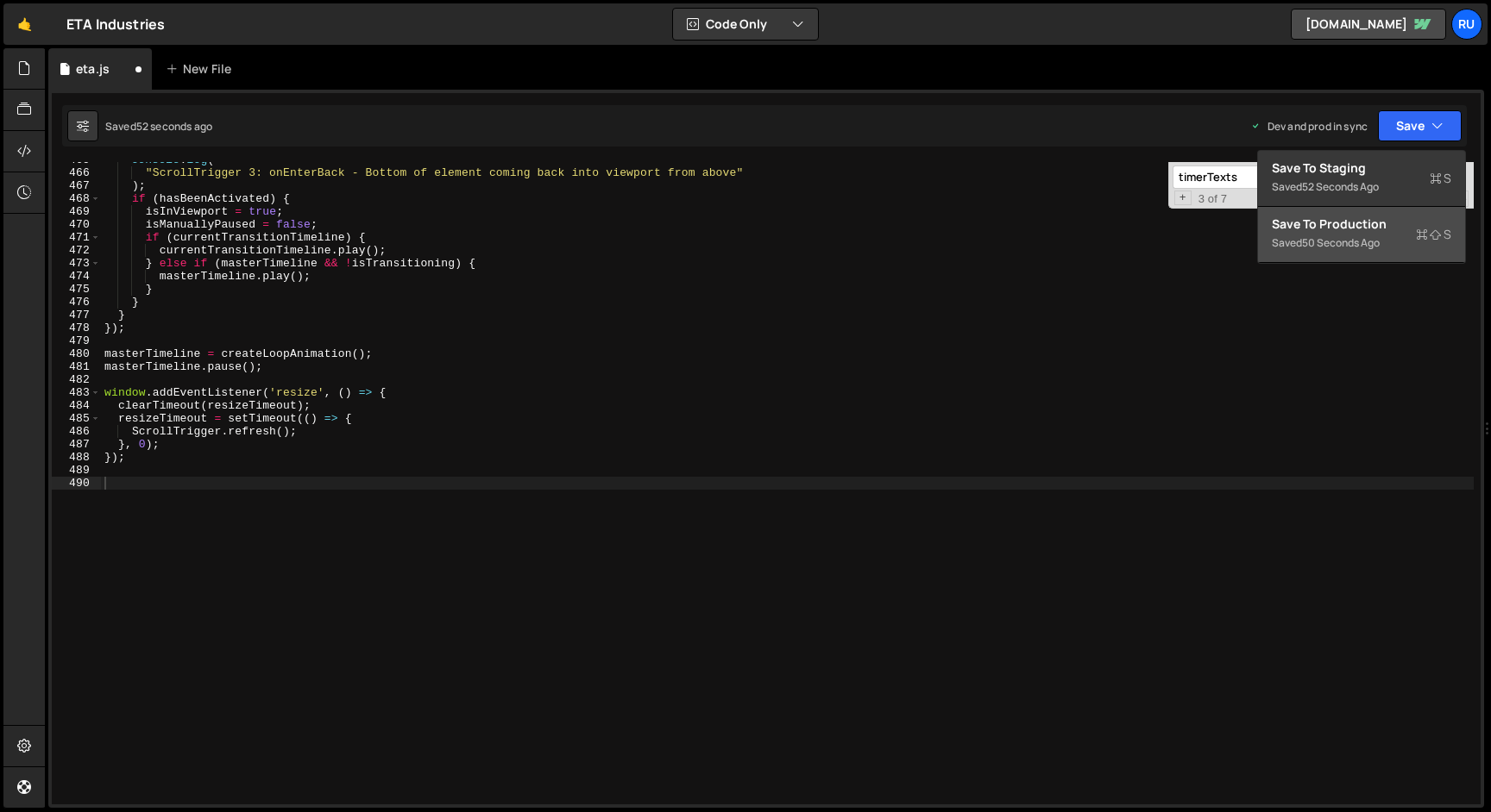
click at [1412, 226] on div "Save to Production S" at bounding box center [1361, 223] width 180 height 17
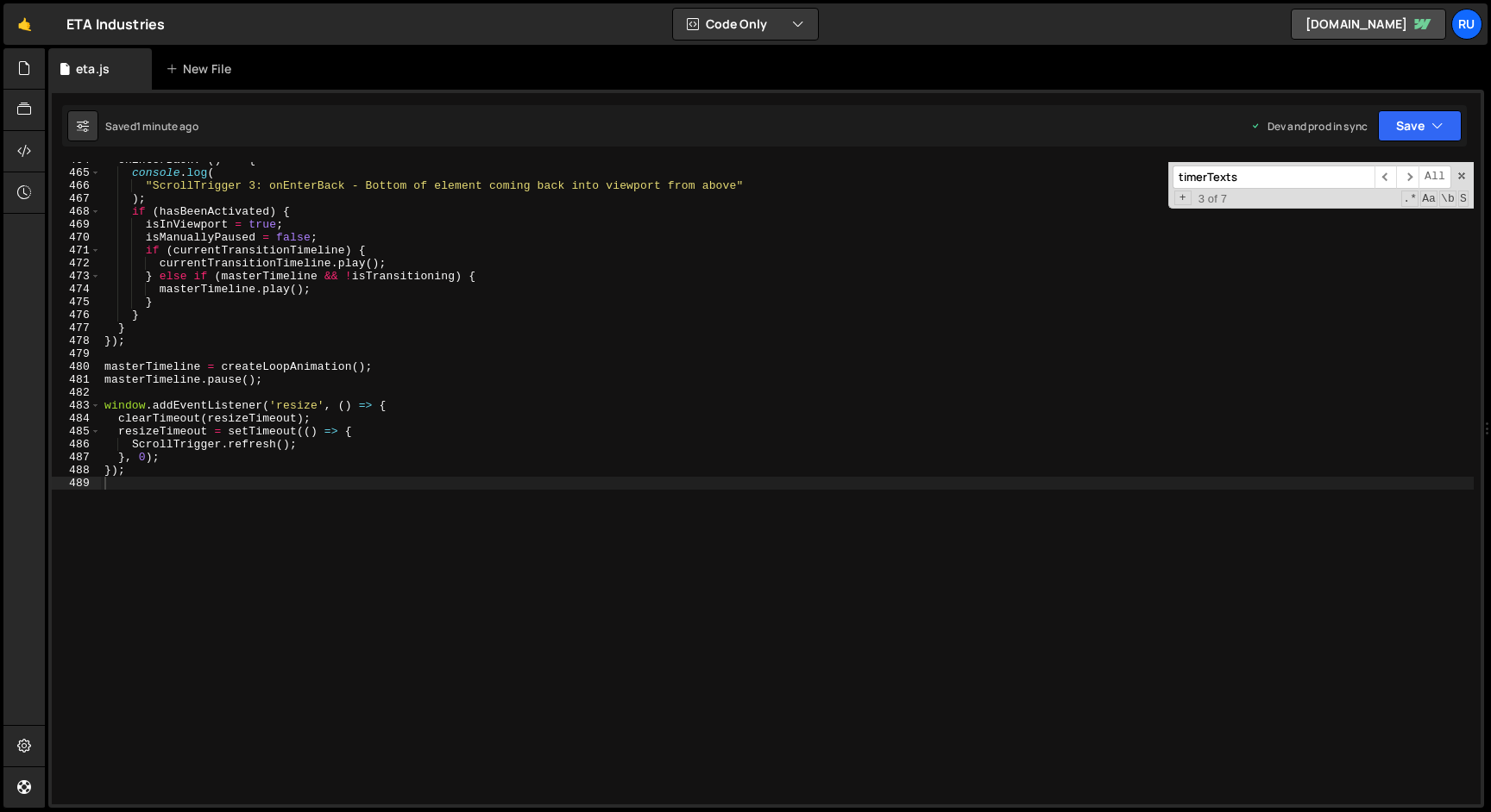
click at [431, 524] on div "onEnterBack : ( ) => { console . log ( "ScrollTrigger 3: onEnterBack - Bottom o…" at bounding box center [786, 488] width 1372 height 668
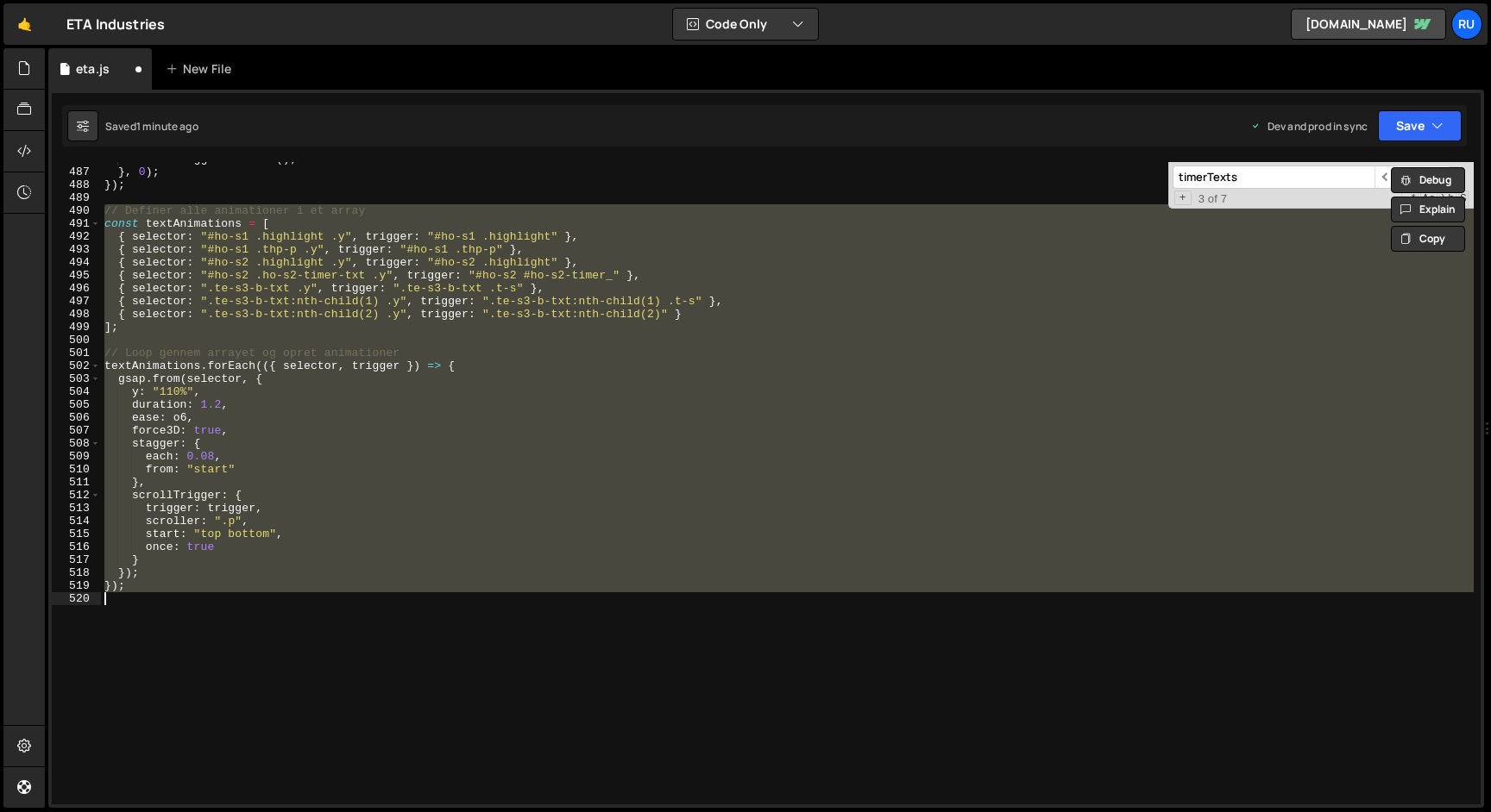
scroll to position [6283, 0]
click at [431, 524] on div "ScrollTrigger . refresh ( ) ; } , 0 ) ; }) ; // Definer alle animationer i et a…" at bounding box center [786, 484] width 1372 height 642
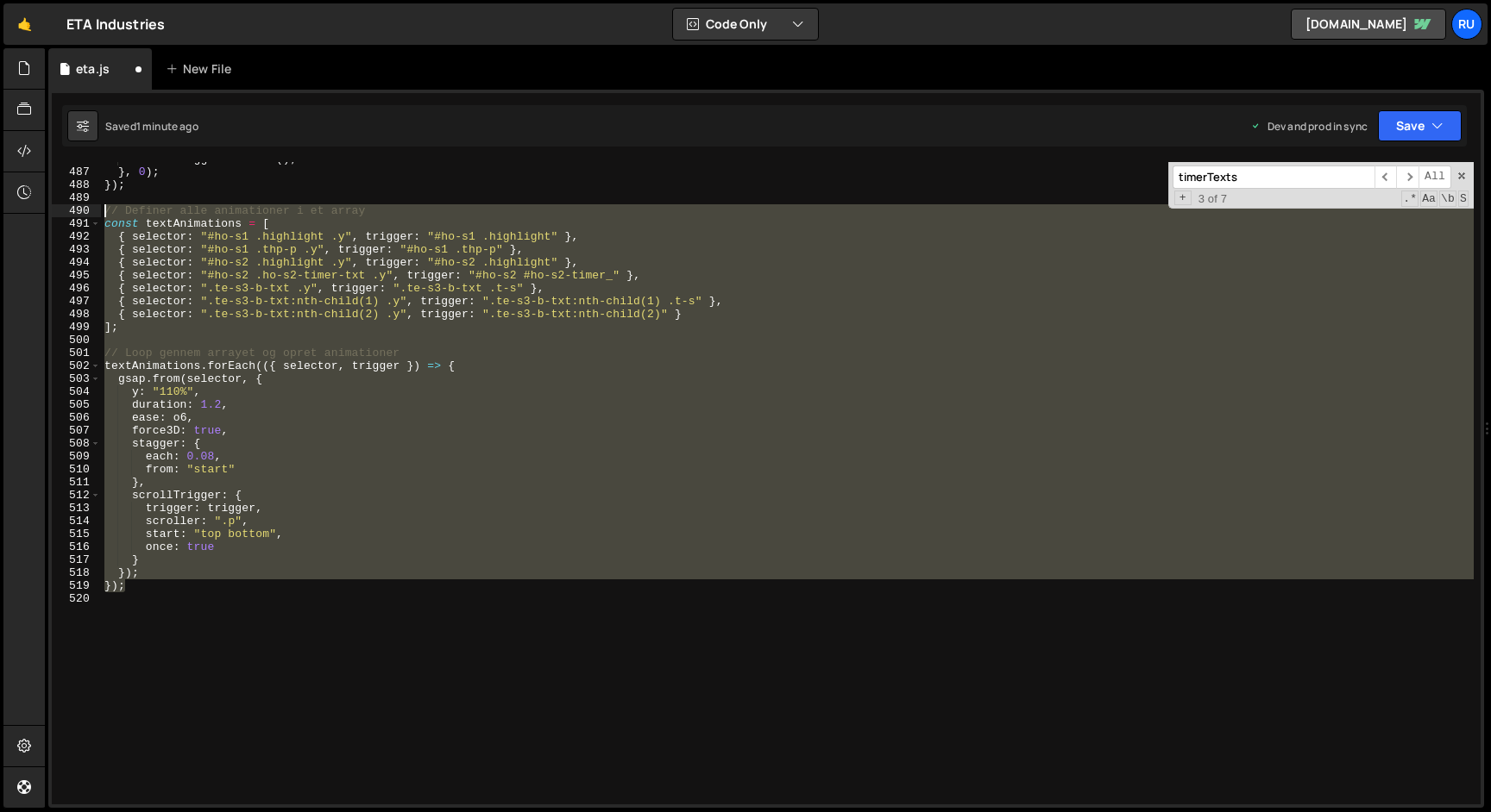
drag, startPoint x: 163, startPoint y: 590, endPoint x: 46, endPoint y: 215, distance: 392.8
click at [46, 215] on div "Files New File Javascript files 1 eta.js 0 CSS files Copy share link Edit File …" at bounding box center [767, 428] width 1446 height 761
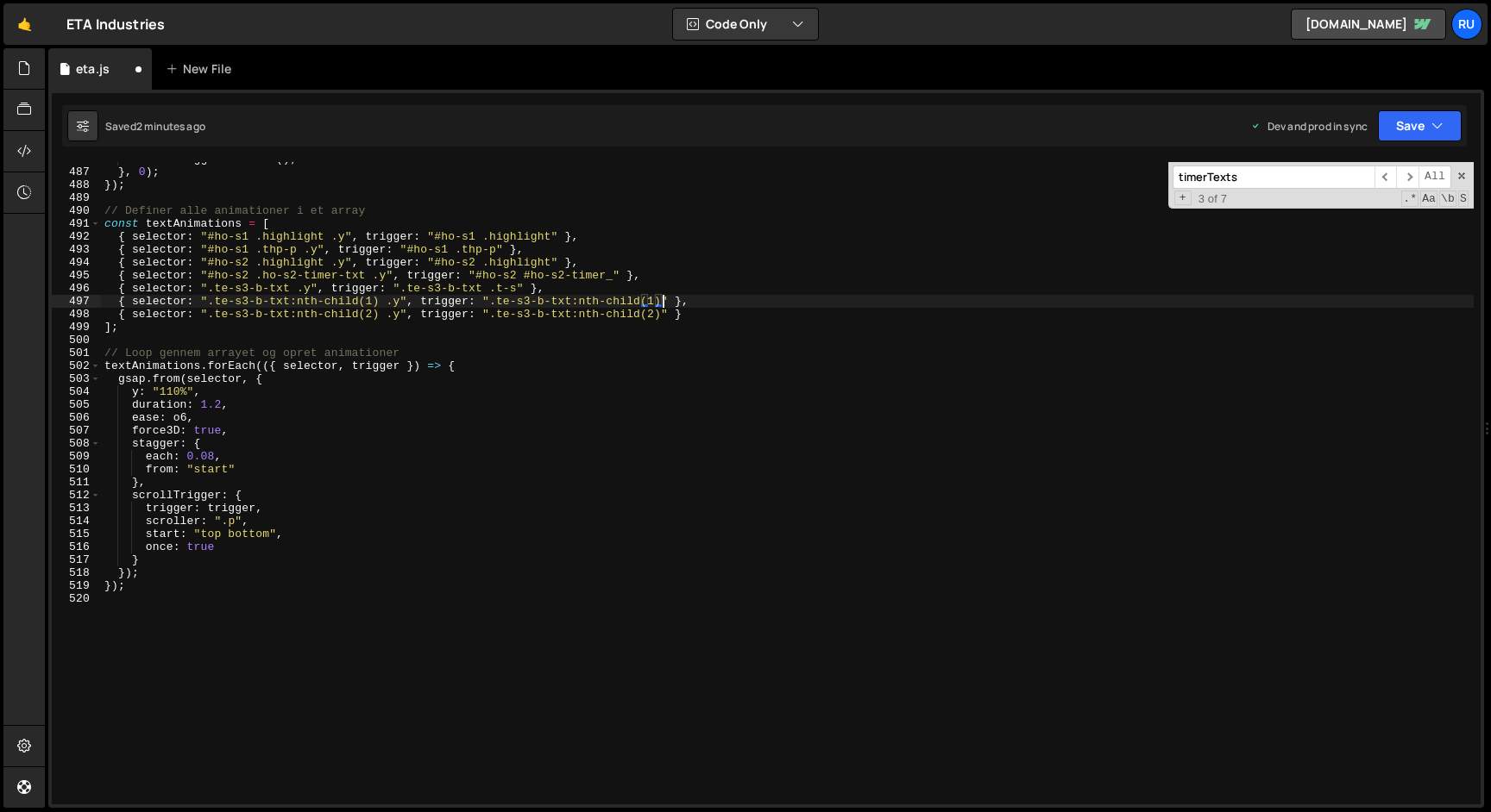
type textarea "{ selector: ".te-s3-b-txt .y", trigger: ".te-s3-b-txt .t-s" }"
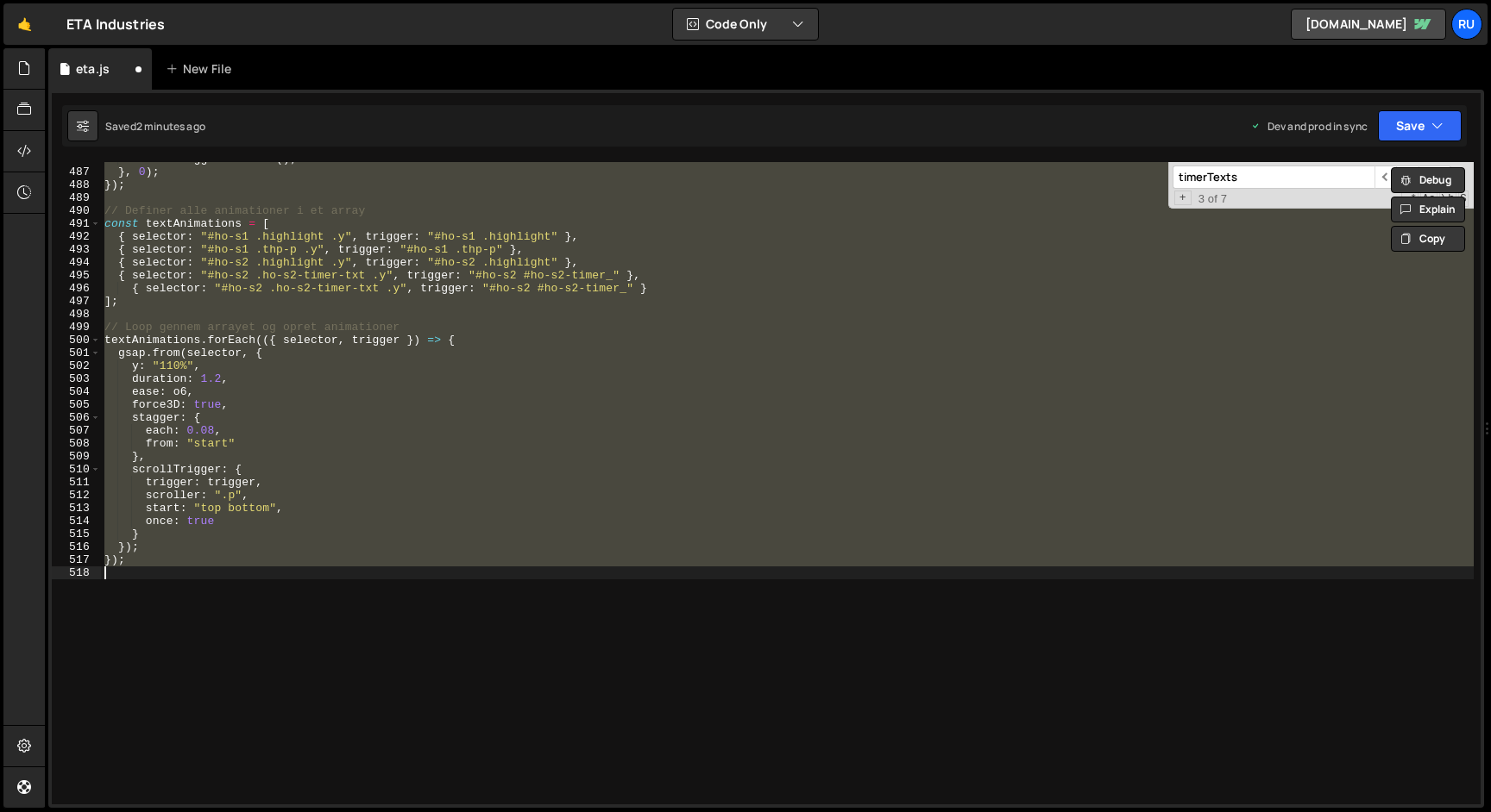
type textarea "{ selector: "#ho-s2 .ho-s2-timer-txt .y", trigger: "#ho-s2 #ho-s2-timer_" },"
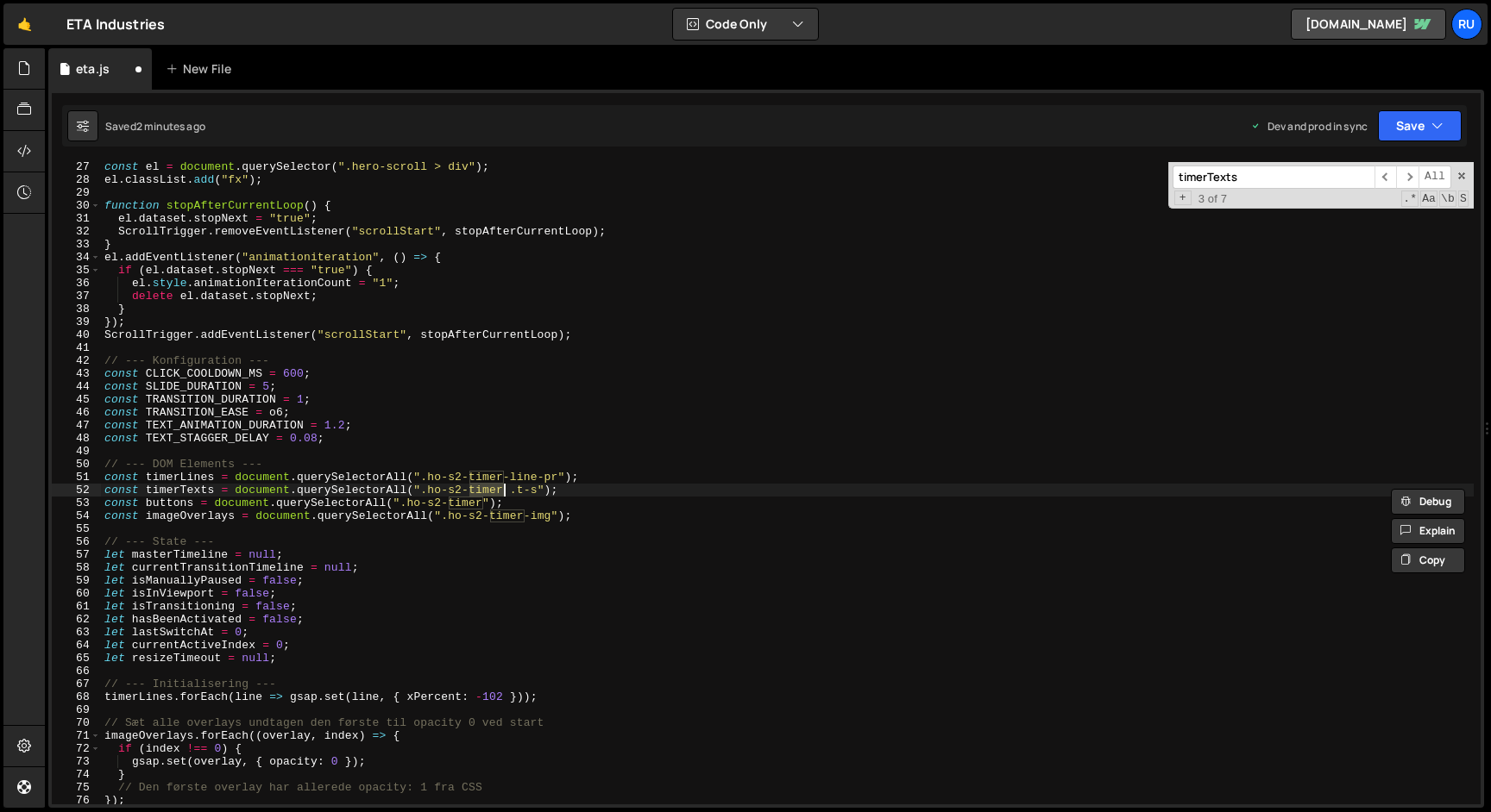
scroll to position [338, 0]
type textarea "const timerTexts = document.querySelectorAll(".t-s");"
click at [1429, 125] on button "Save" at bounding box center [1420, 126] width 84 height 31
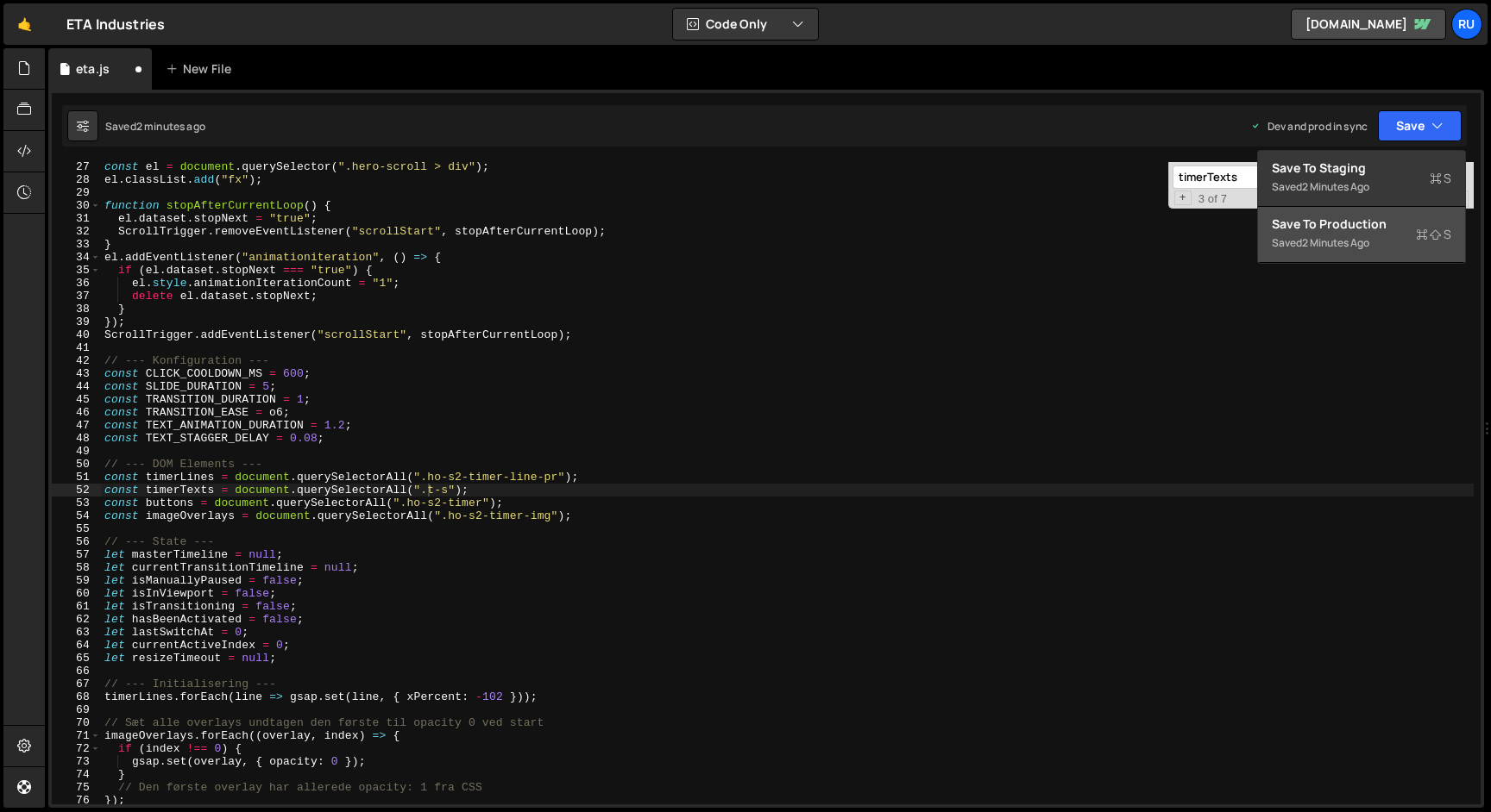
click at [1398, 242] on div "Saved 2 minutes ago" at bounding box center [1361, 242] width 180 height 21
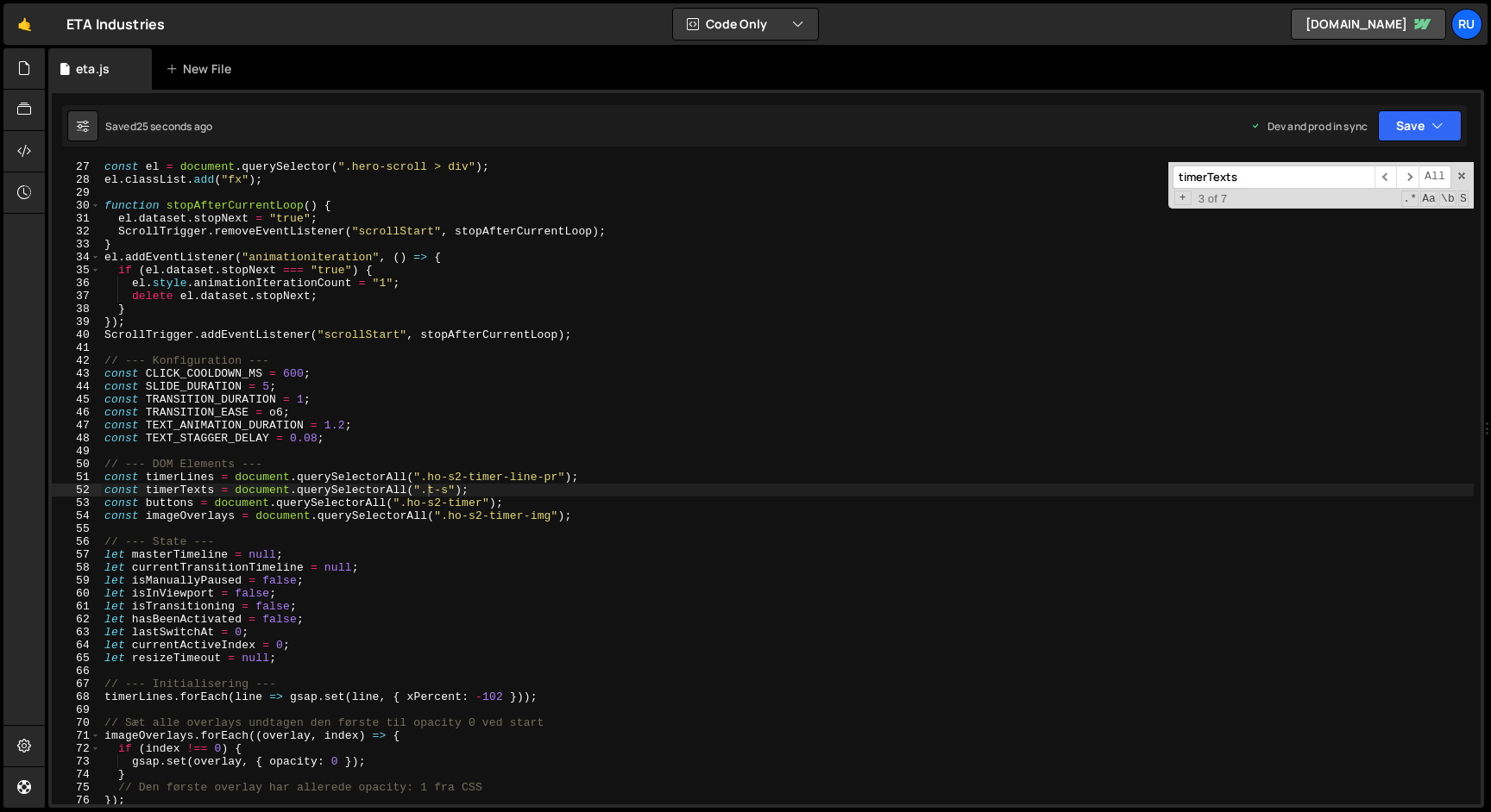
click at [470, 526] on div "const el = document . querySelector ( ".hero-scroll > div" ) ; el . classList .…" at bounding box center [786, 495] width 1372 height 668
click at [1402, 122] on button "Save" at bounding box center [1420, 126] width 84 height 31
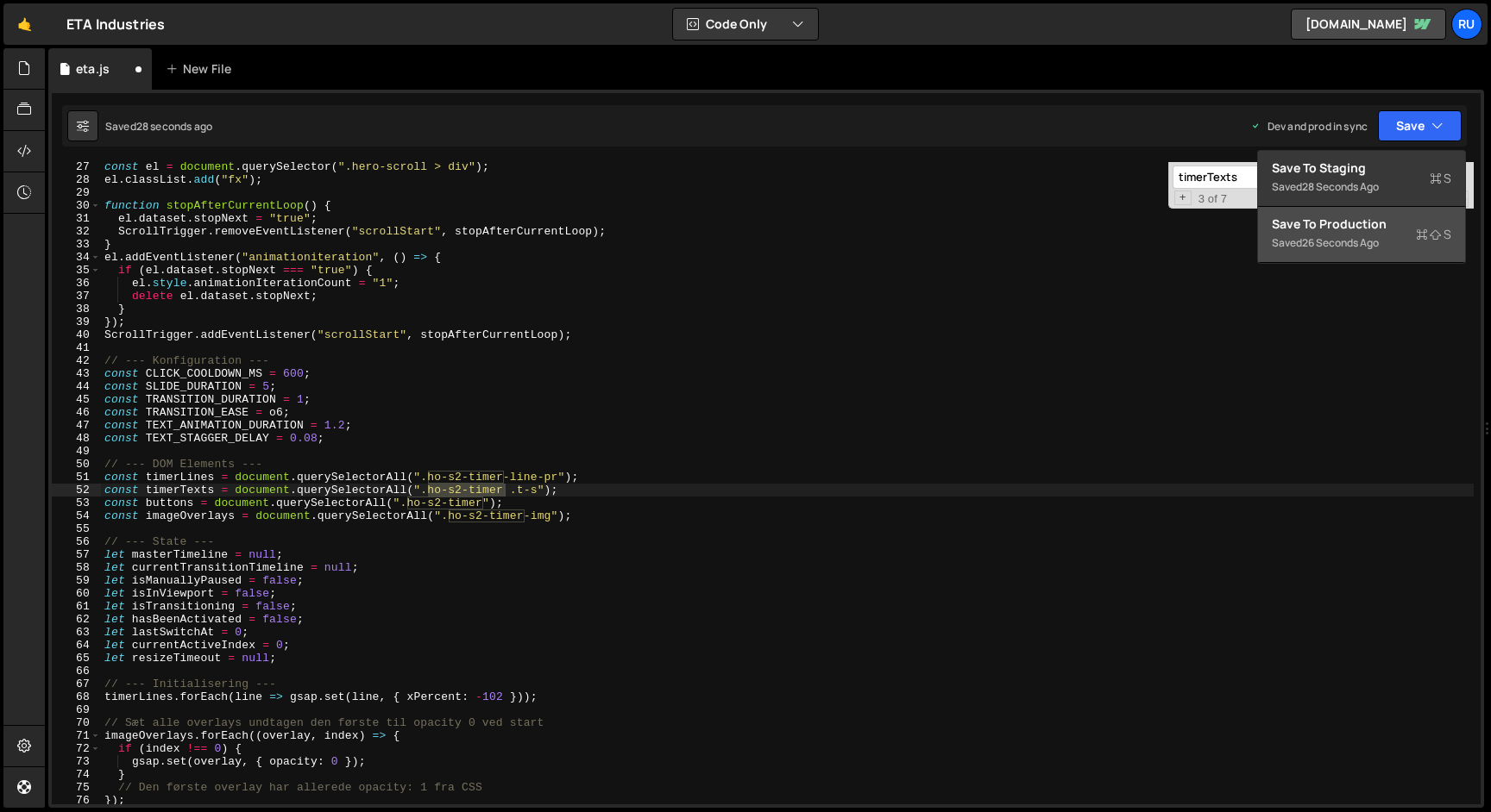
click at [1379, 243] on div "26 seconds ago" at bounding box center [1340, 242] width 77 height 15
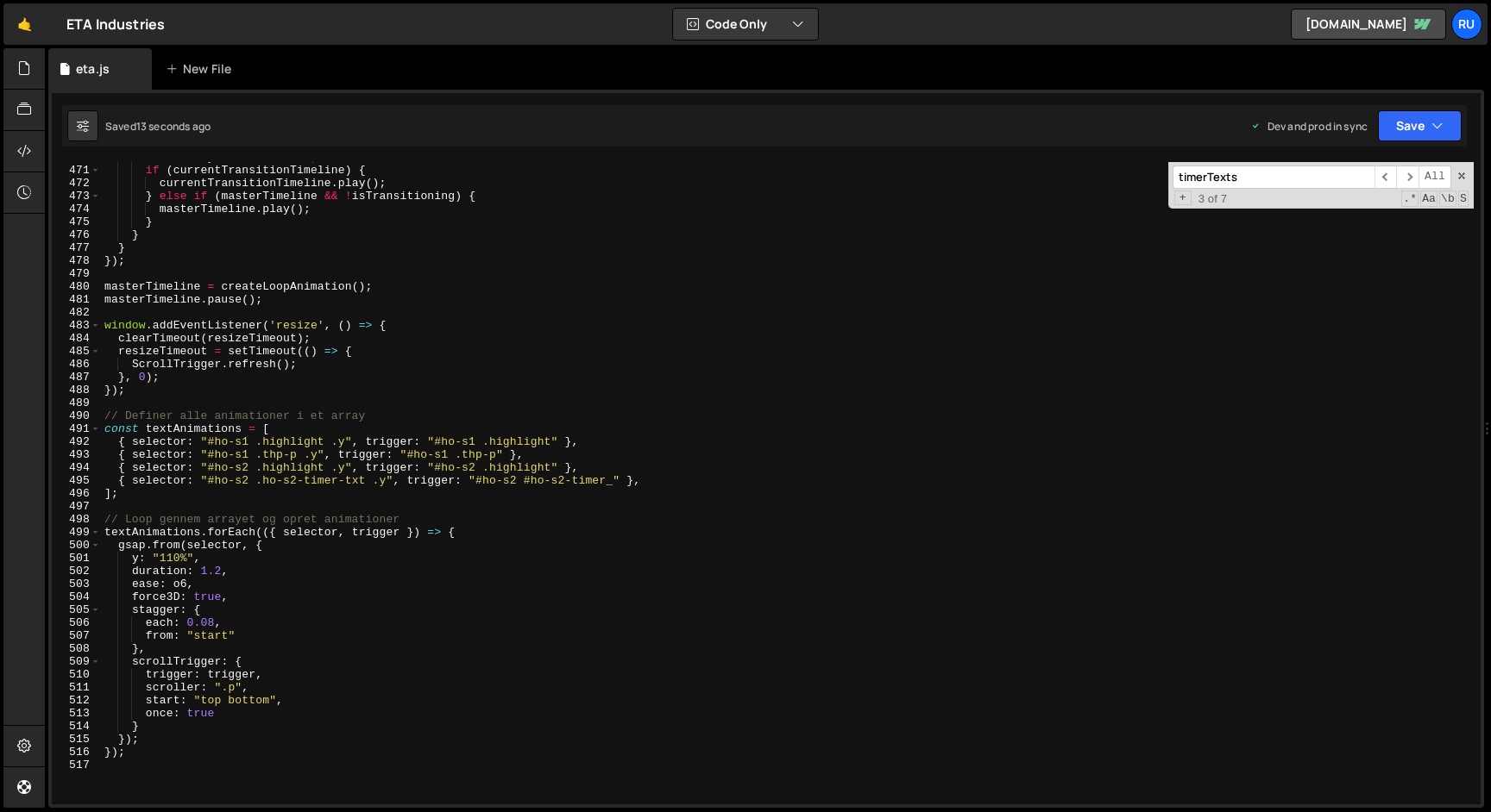
scroll to position [6360, 0]
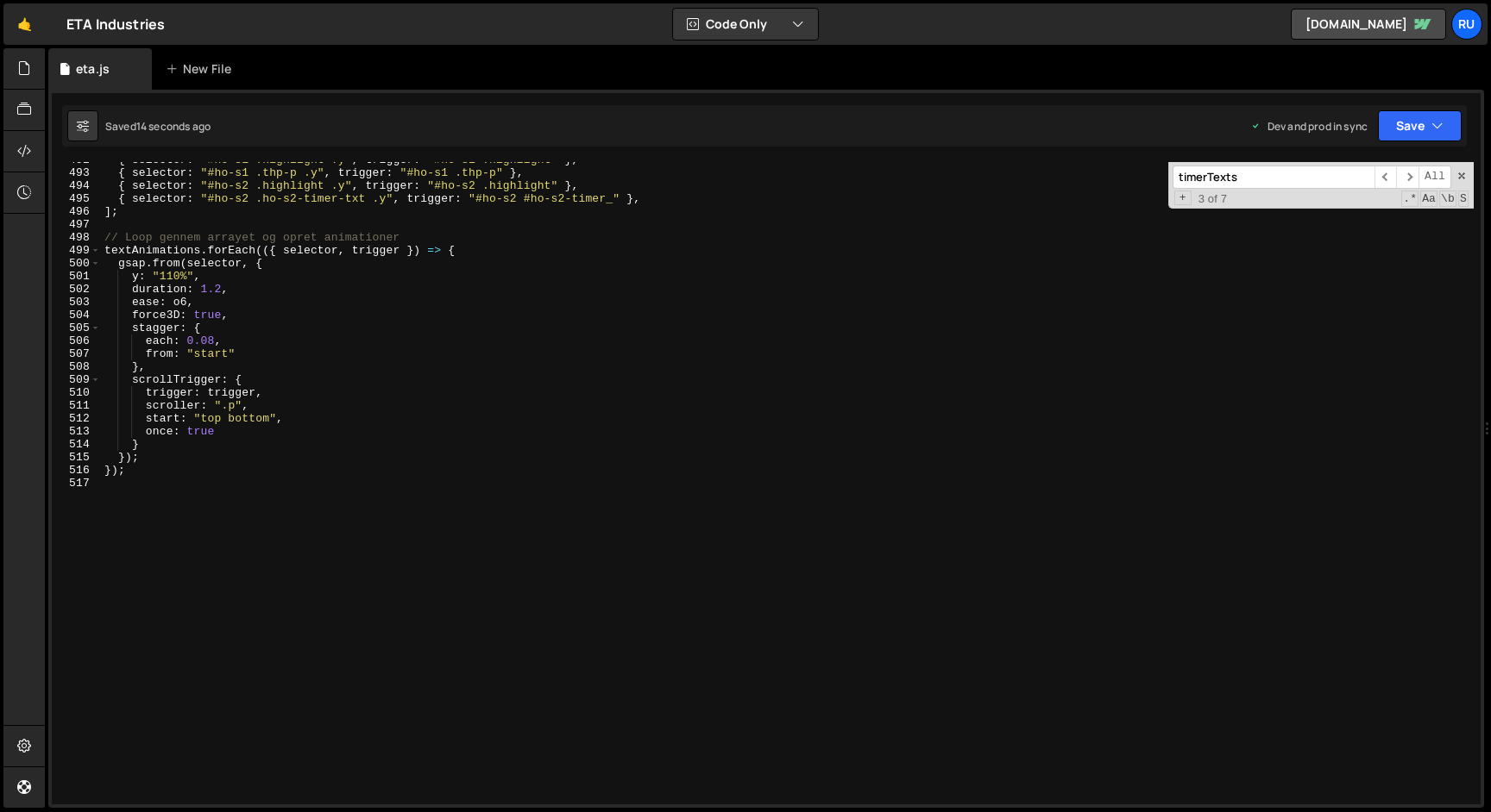
type textarea "});"
click at [232, 475] on div "{ selector : "#ho-s1 .highlight .y" , trigger : "#ho-s1 .highlight" } , { selec…" at bounding box center [786, 488] width 1372 height 668
paste textarea "});"
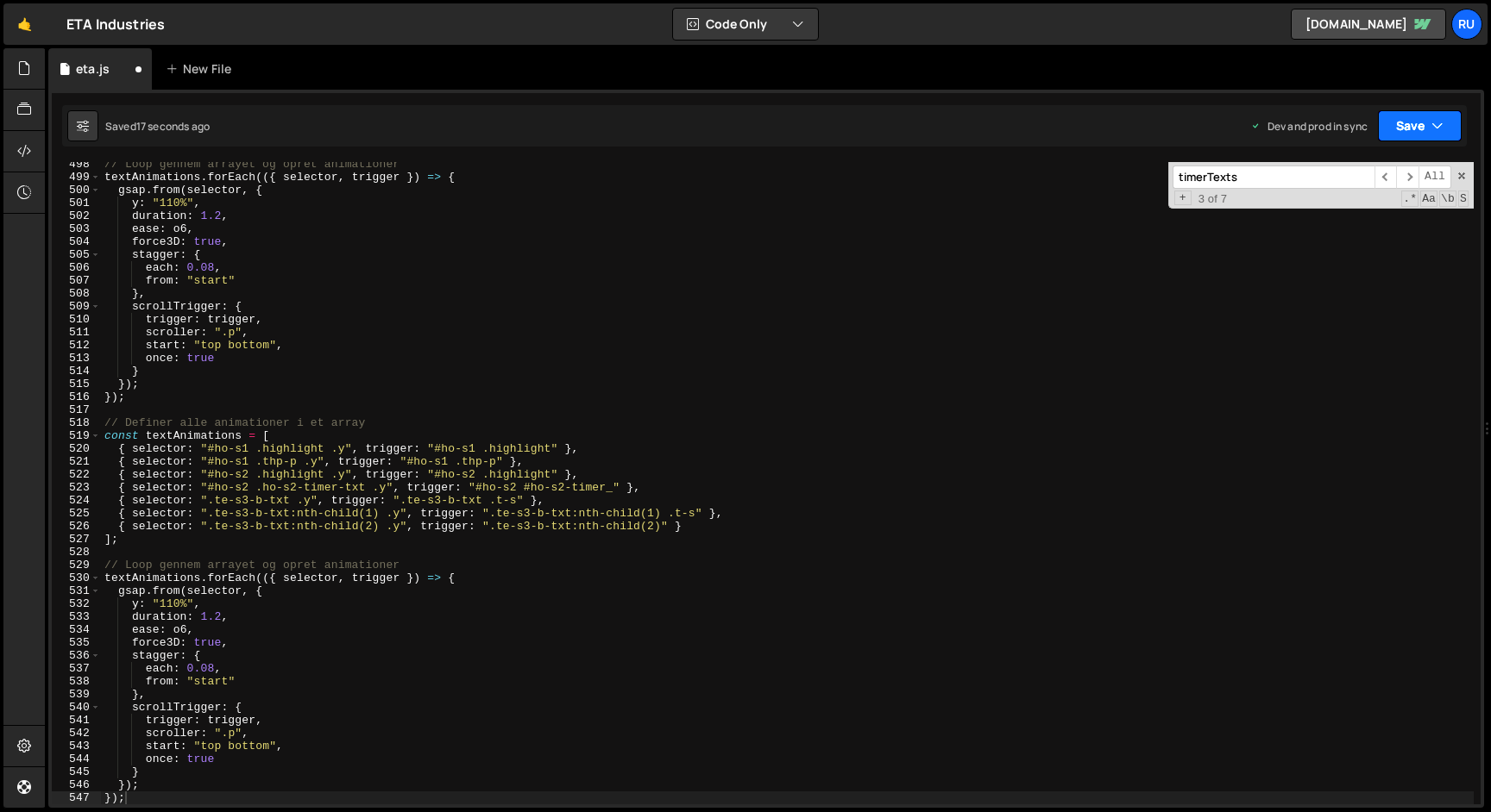
click at [1407, 136] on button "Save" at bounding box center [1420, 126] width 84 height 31
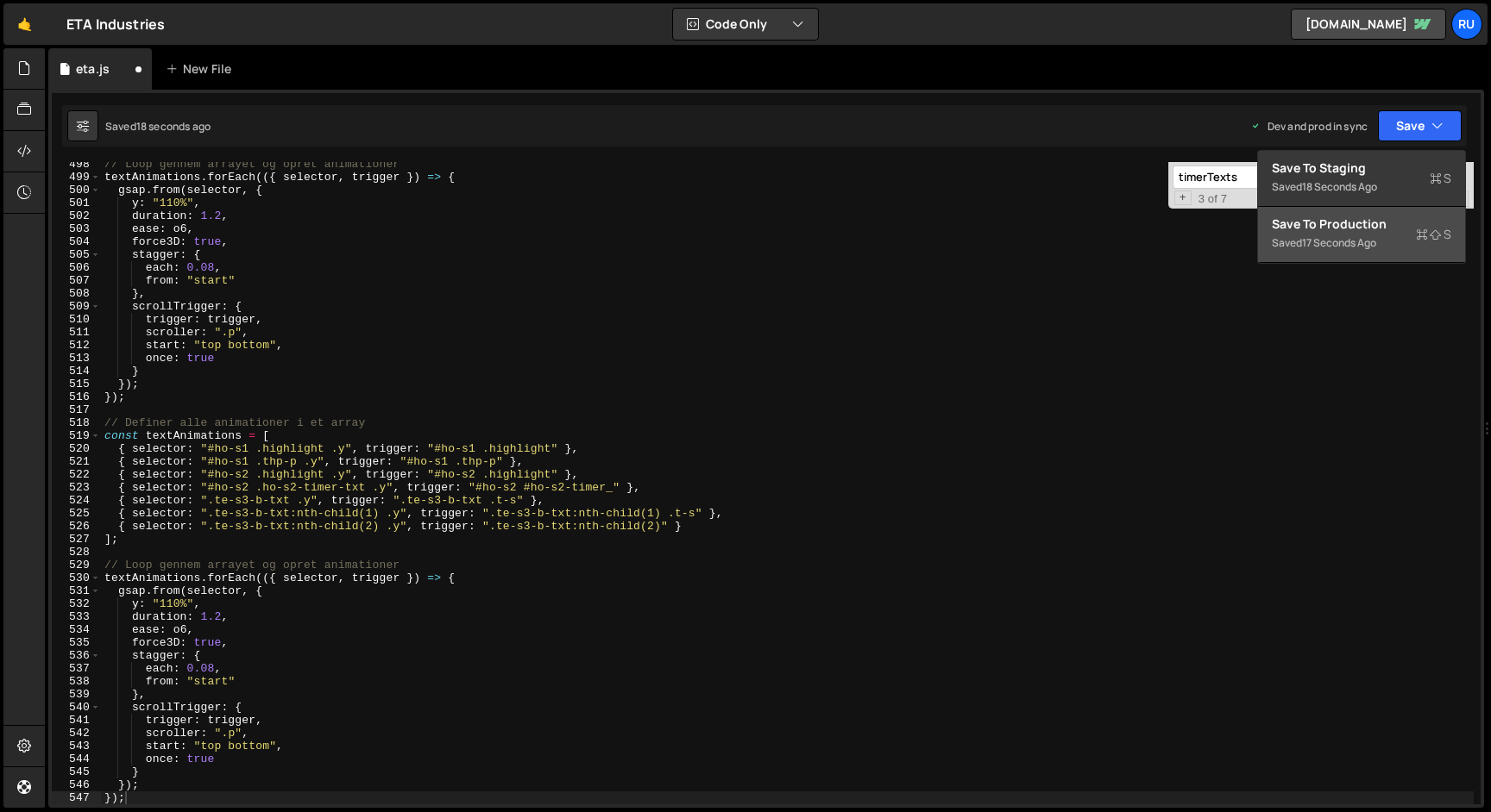
click at [1374, 240] on div "17 seconds ago" at bounding box center [1339, 242] width 74 height 15
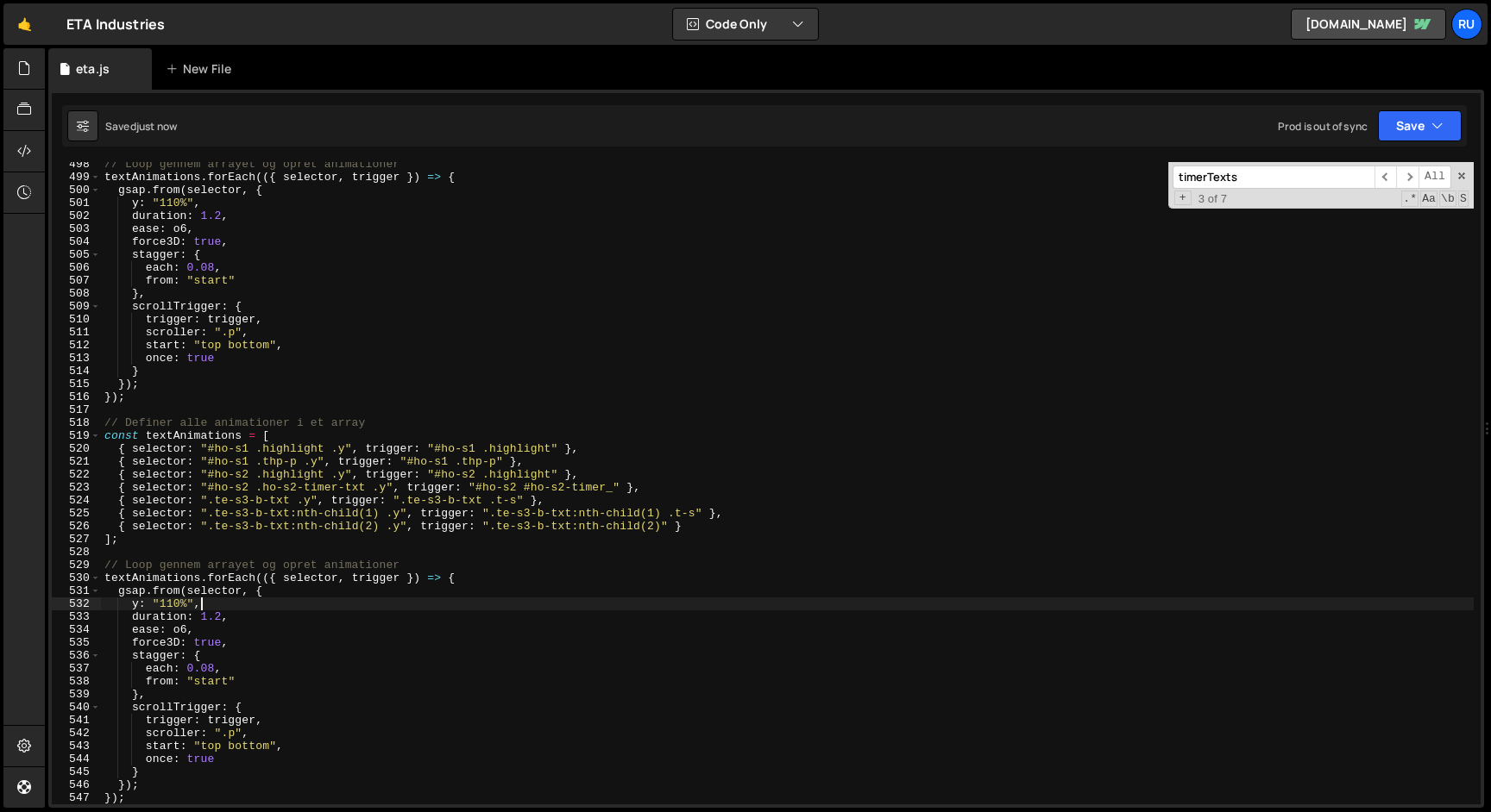
click at [743, 608] on div "// Loop gennem arrayet og opret animationer textAnimations . forEach (({ select…" at bounding box center [786, 492] width 1372 height 668
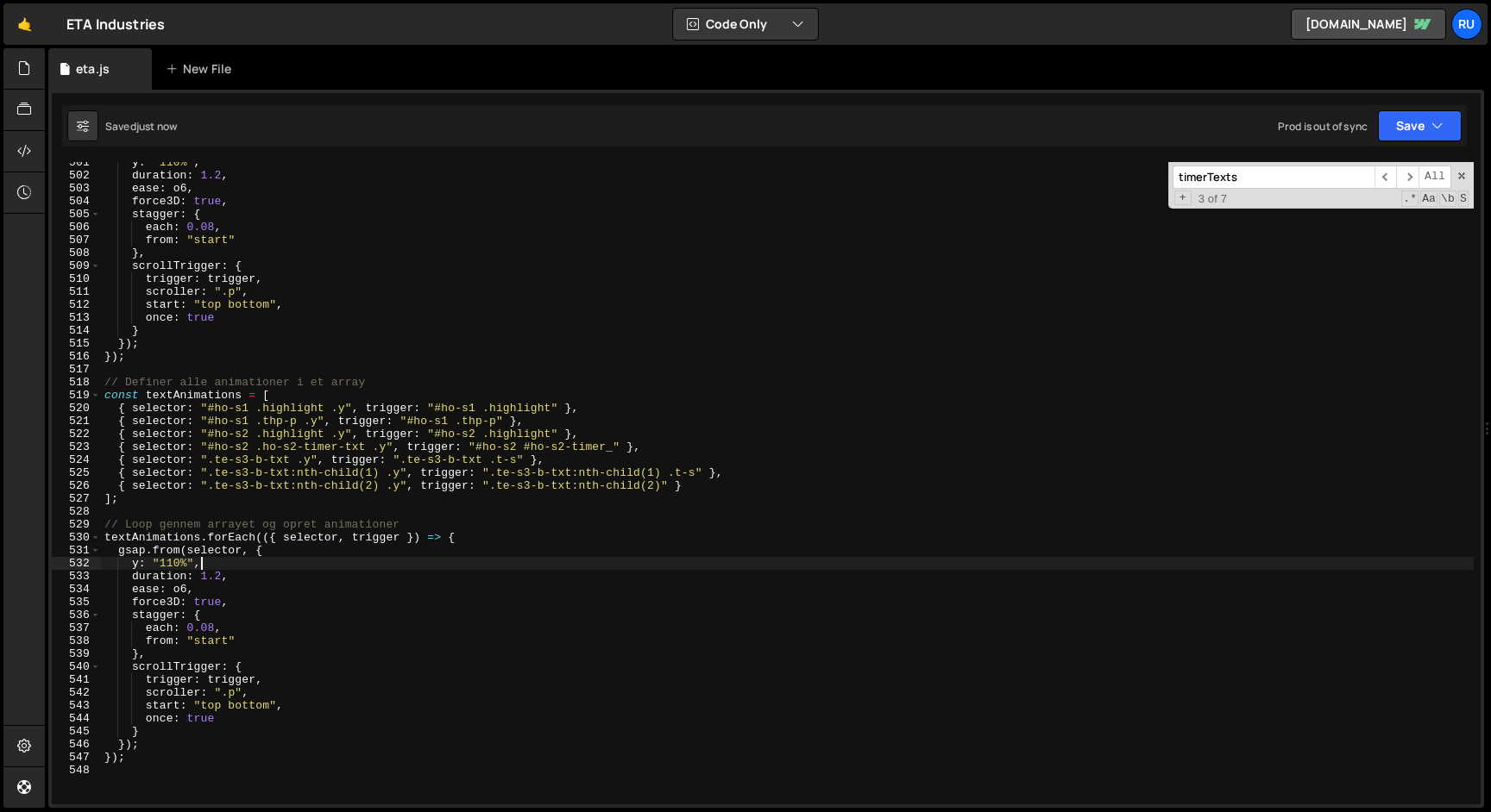
scroll to position [6488, 0]
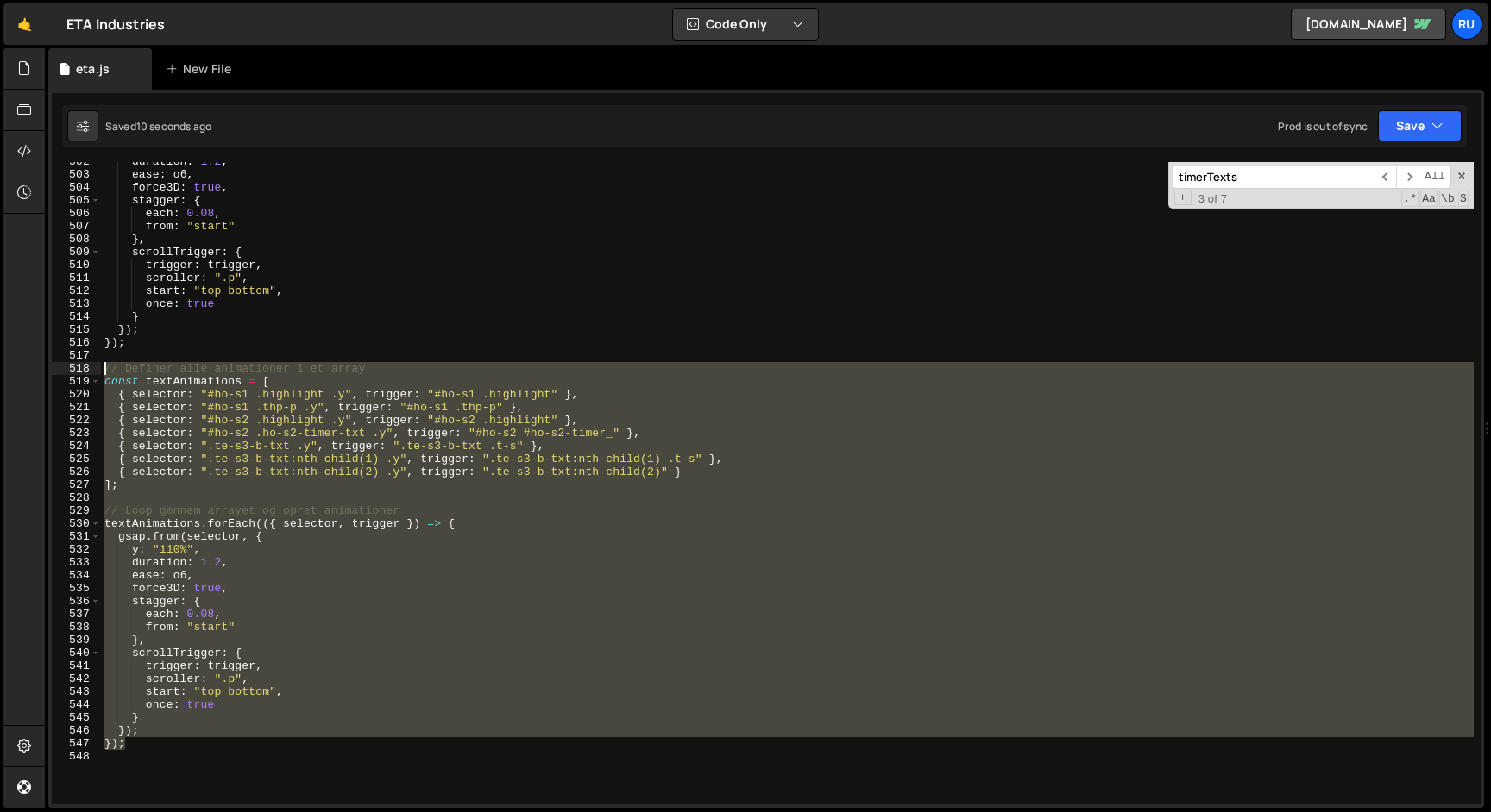
drag, startPoint x: 134, startPoint y: 747, endPoint x: 31, endPoint y: 374, distance: 387.0
click at [31, 375] on div "Hold on a sec... Are you certain you wish to leave this page? Any changes you'v…" at bounding box center [746, 406] width 1491 height 812
type textarea "// Definer alle animationer i et array const textAnimations = ["
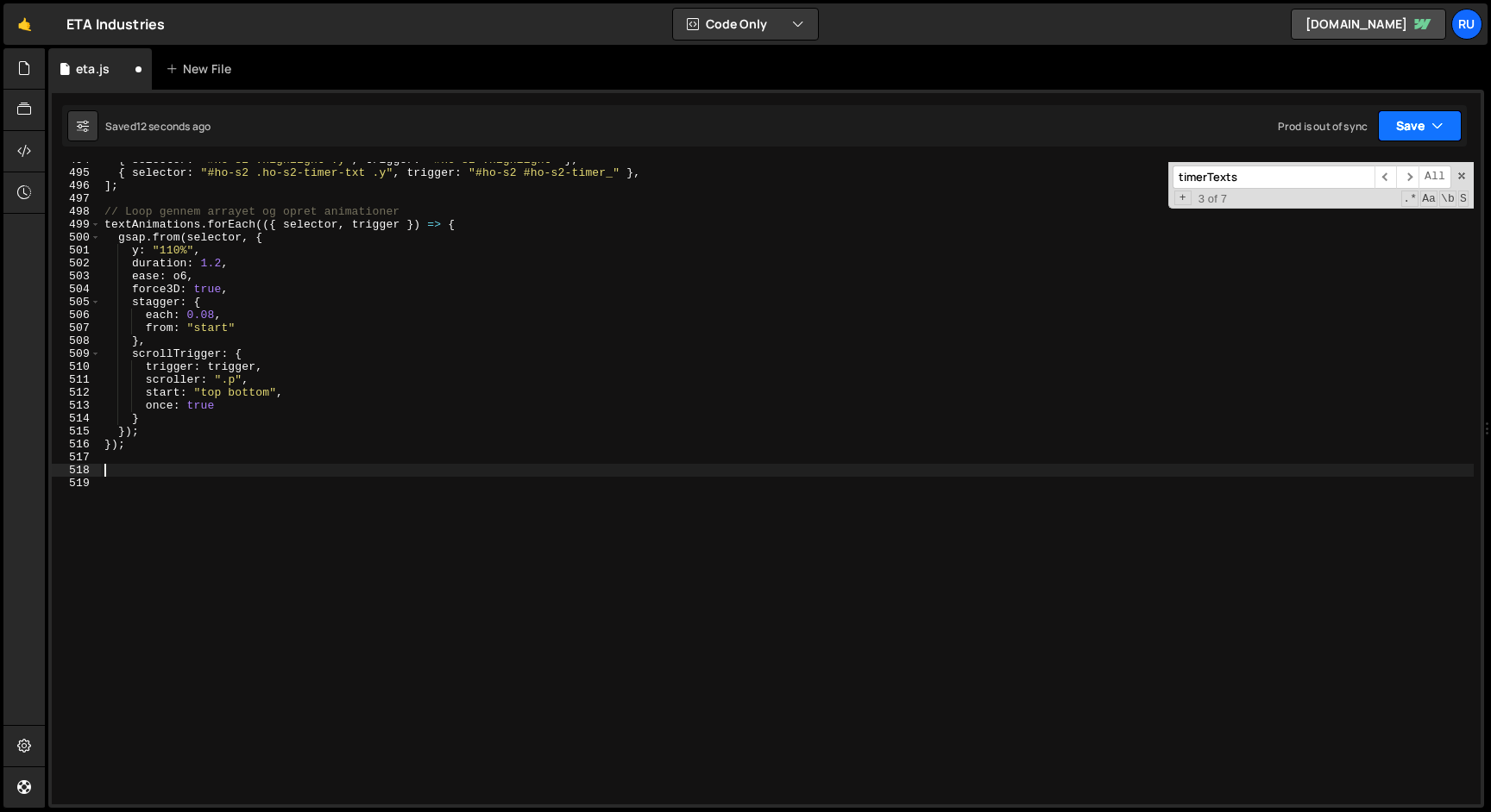
click at [1401, 115] on button "Save" at bounding box center [1420, 126] width 84 height 31
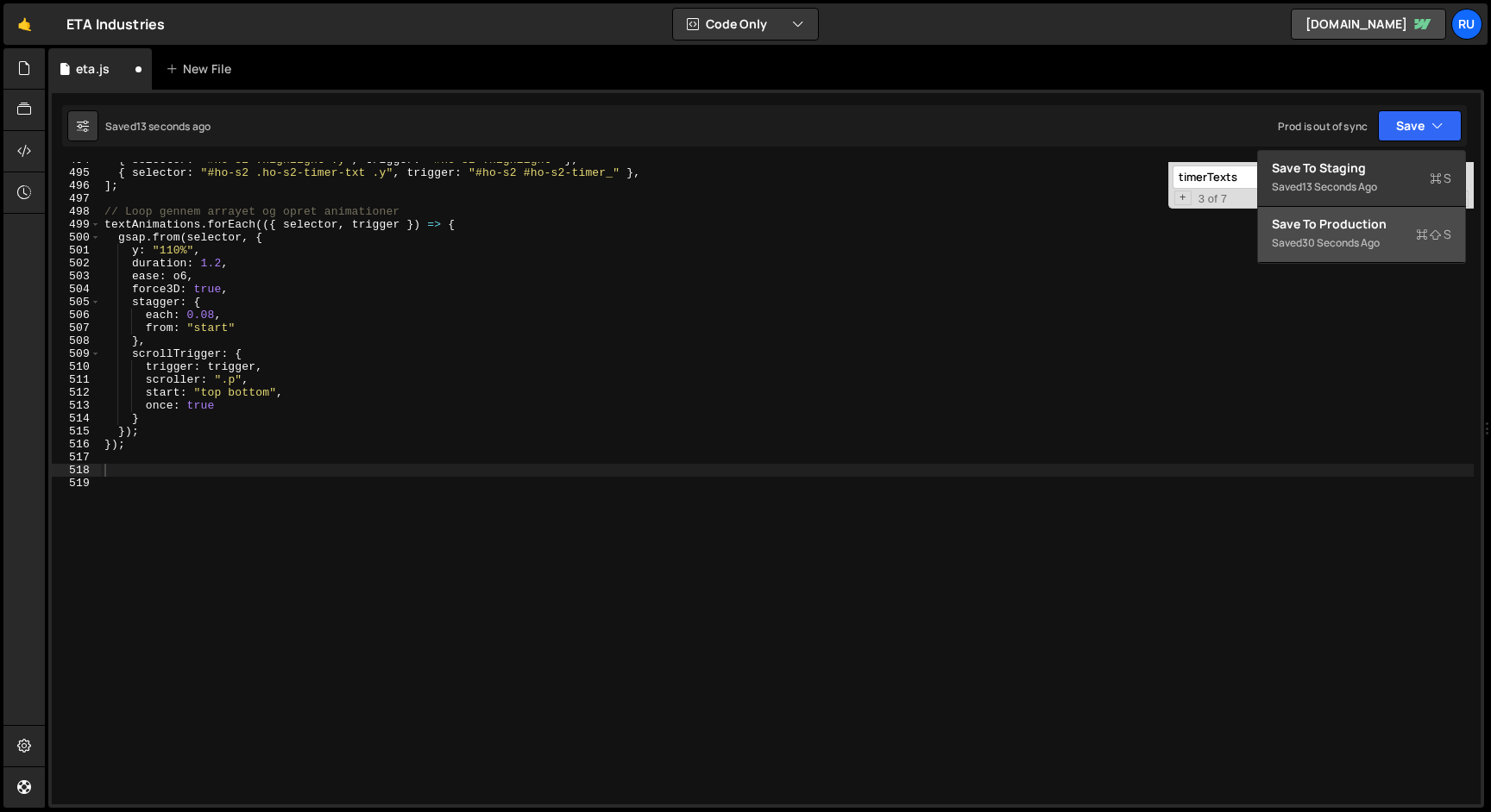
click at [1372, 232] on div "Save to Production S" at bounding box center [1361, 223] width 180 height 17
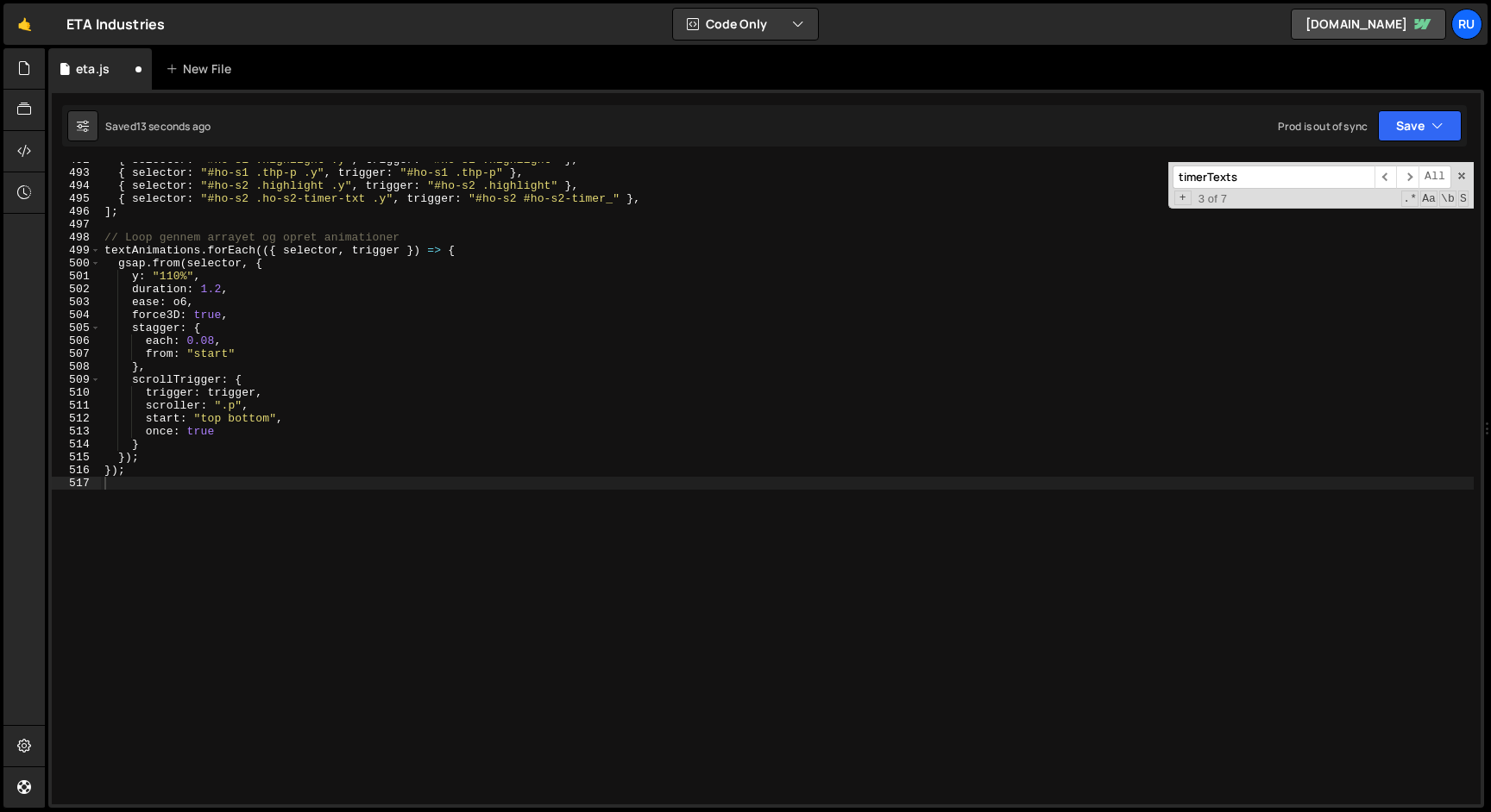
scroll to position [6360, 0]
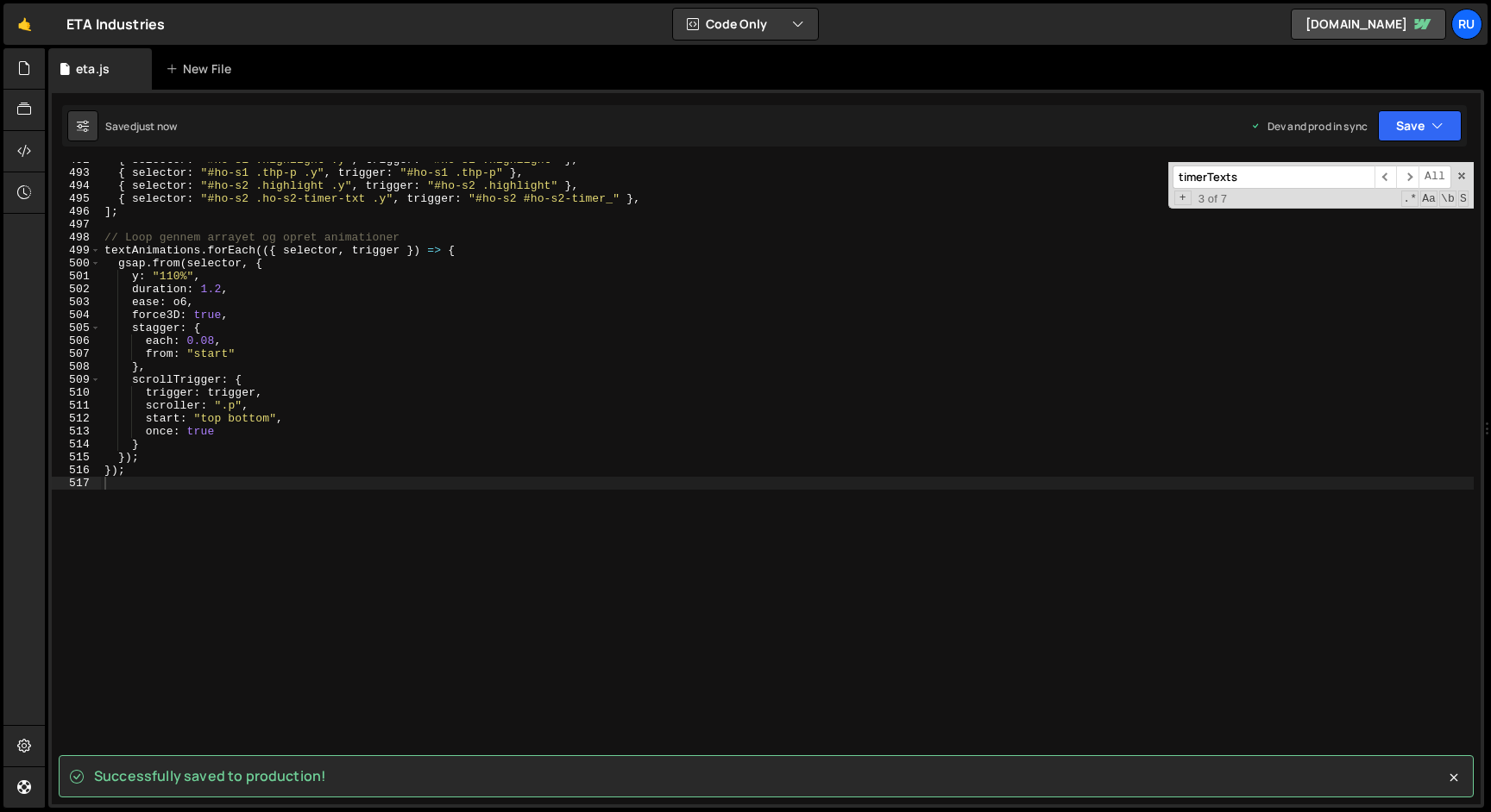
click at [308, 519] on div "{ selector : "#ho-s1 .highlight .y" , trigger : "#ho-s1 .highlight" } , { selec…" at bounding box center [786, 488] width 1372 height 668
paste textarea "});"
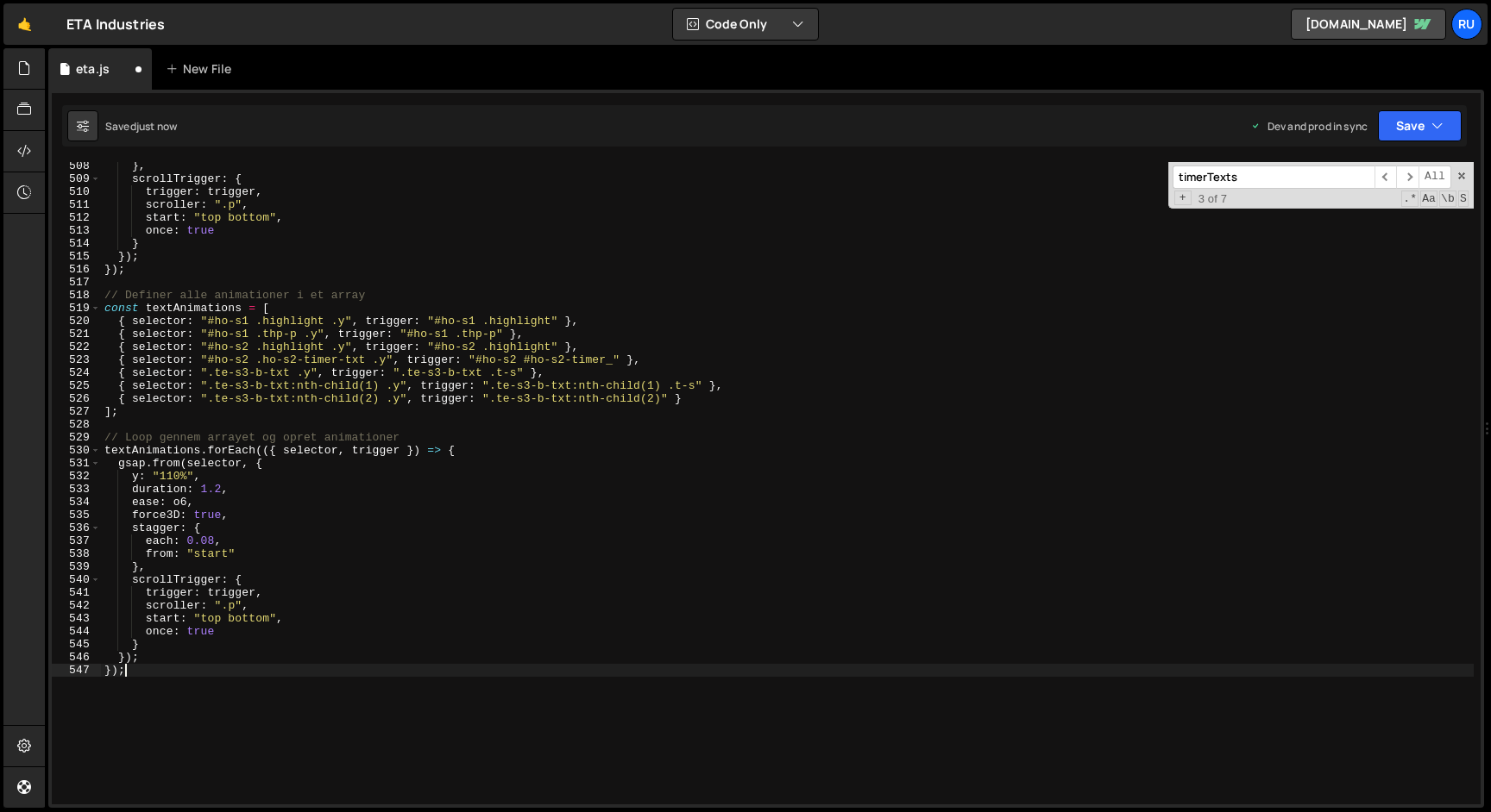
scroll to position [6567, 0]
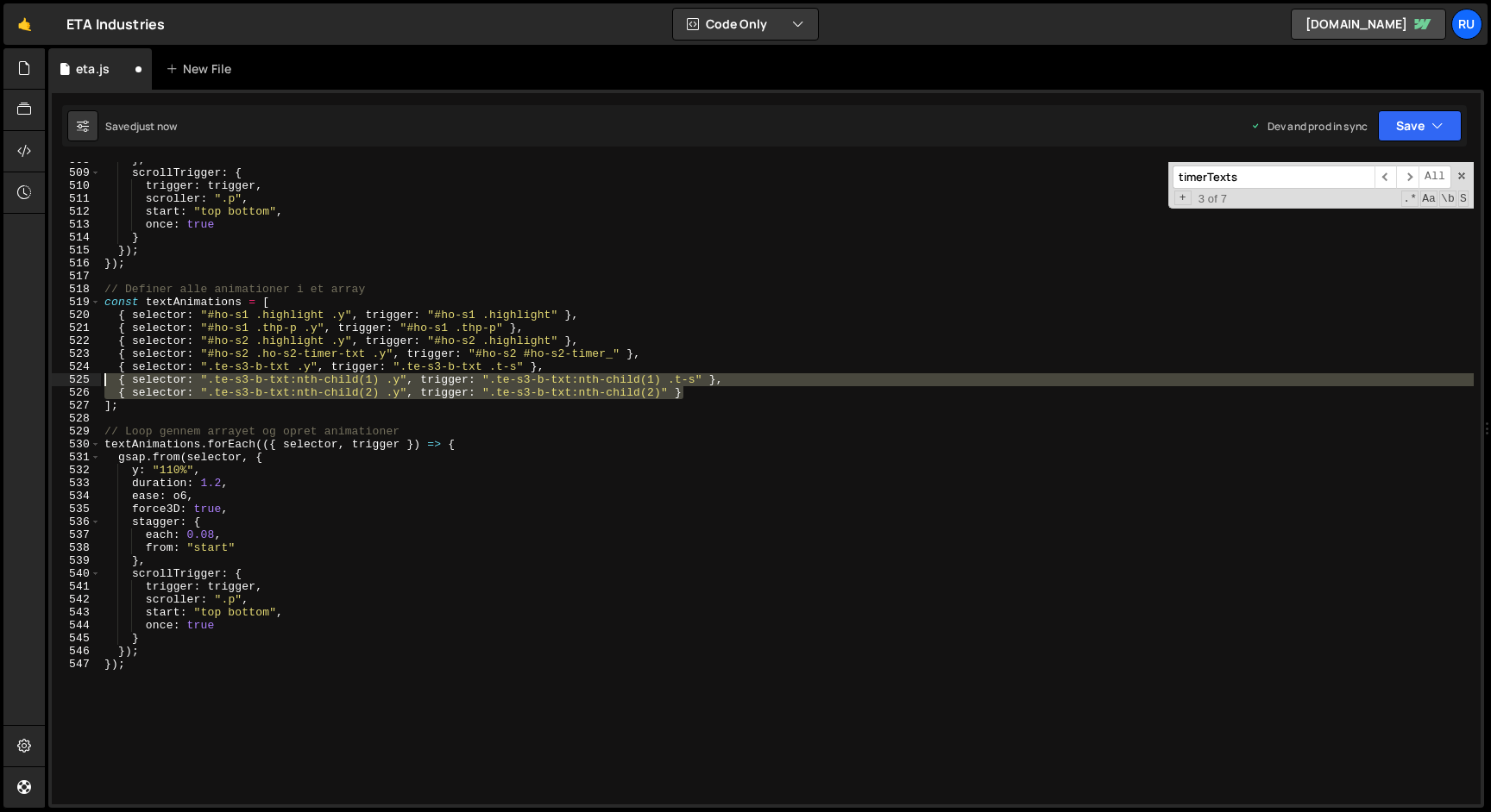
drag, startPoint x: 705, startPoint y: 393, endPoint x: 0, endPoint y: 382, distance: 705.1
click at [0, 382] on div "Hold on a sec... Are you certain you wish to leave this page? Any changes you'v…" at bounding box center [746, 406] width 1491 height 812
type textarea "{ selector: ".te-s3-b-txt:nth-child(1) .y", trigger: ".te-s3-b-txt:nth-child(1)…"
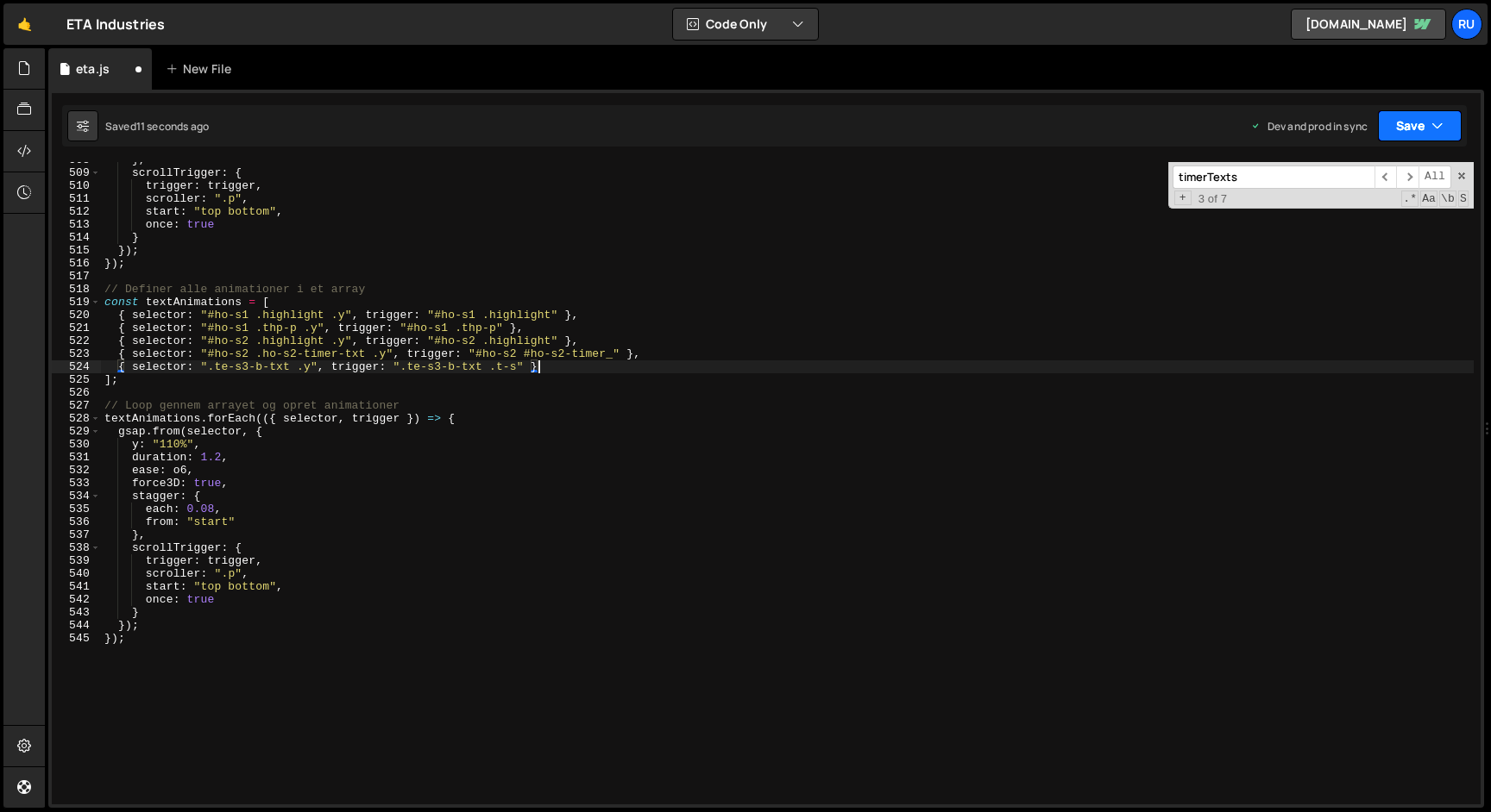
click at [1443, 124] on icon "button" at bounding box center [1437, 126] width 12 height 17
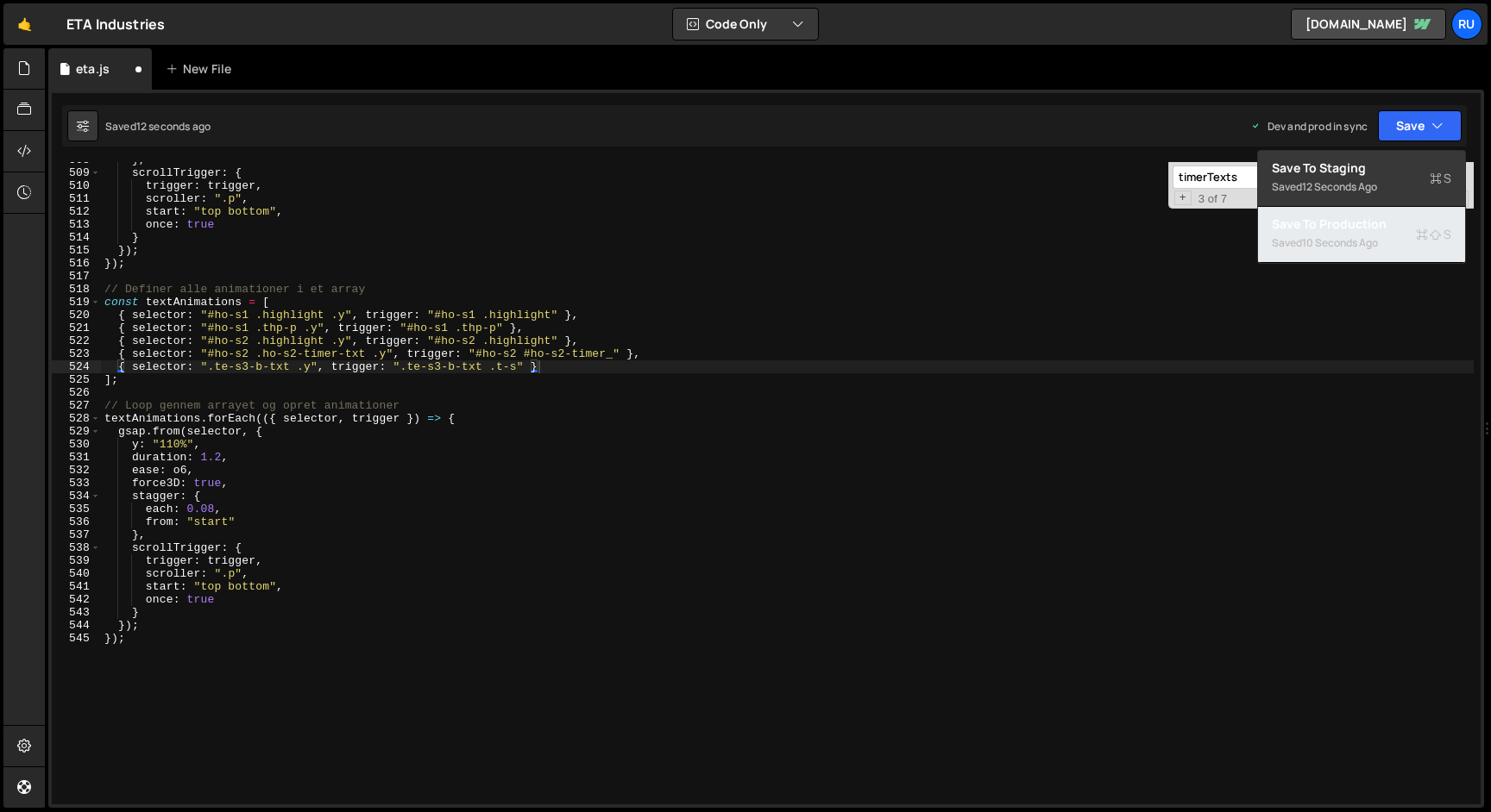
click at [1395, 241] on div "Saved 10 seconds ago" at bounding box center [1361, 242] width 180 height 21
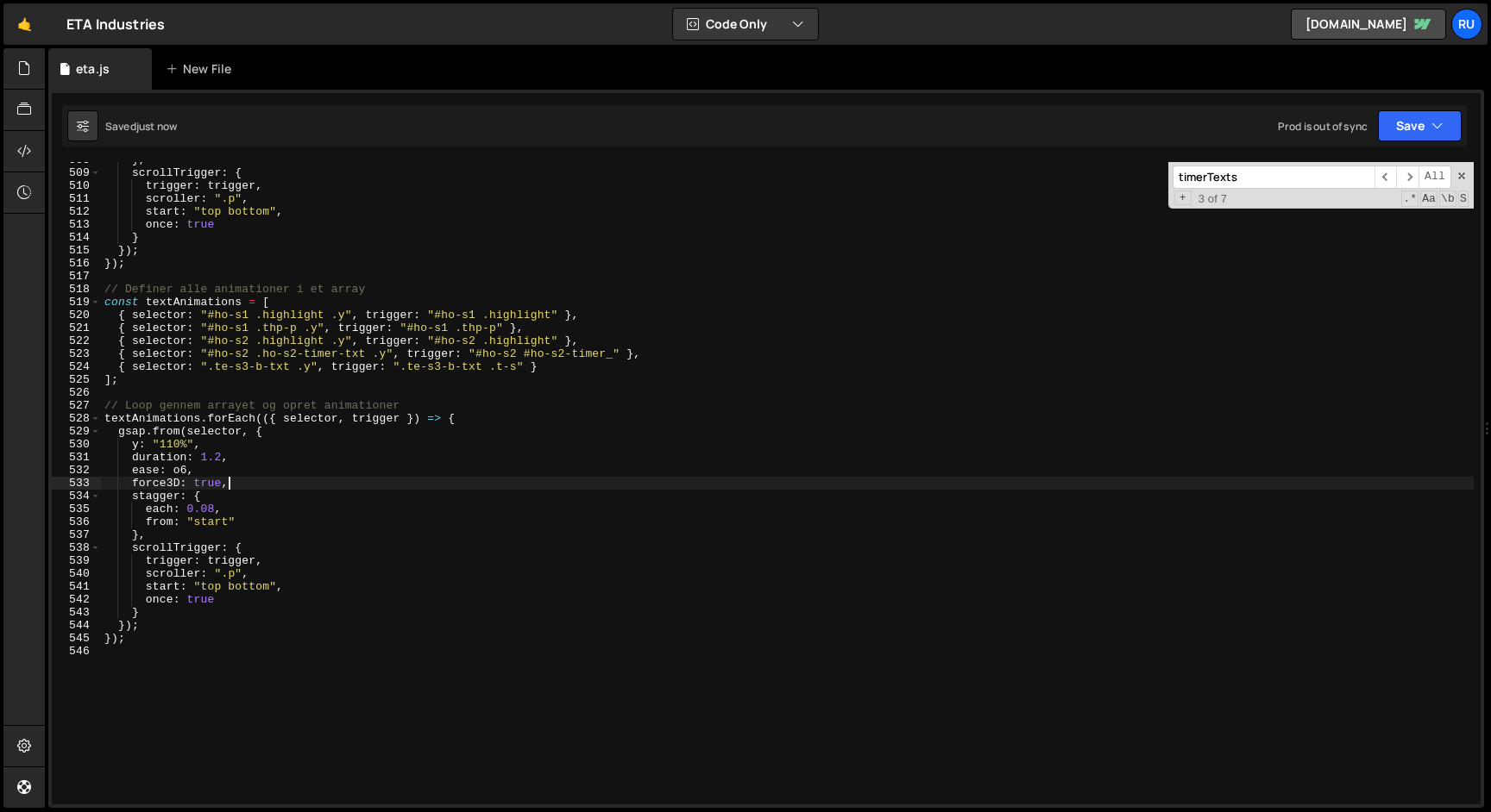
click at [522, 485] on div "} , scrollTrigger : { trigger : trigger , scroller : ".p" , start : "top bottom…" at bounding box center [786, 488] width 1372 height 668
click at [473, 526] on div "} , scrollTrigger : { trigger : trigger , scroller : ".p" , start : "top bottom…" at bounding box center [786, 488] width 1372 height 668
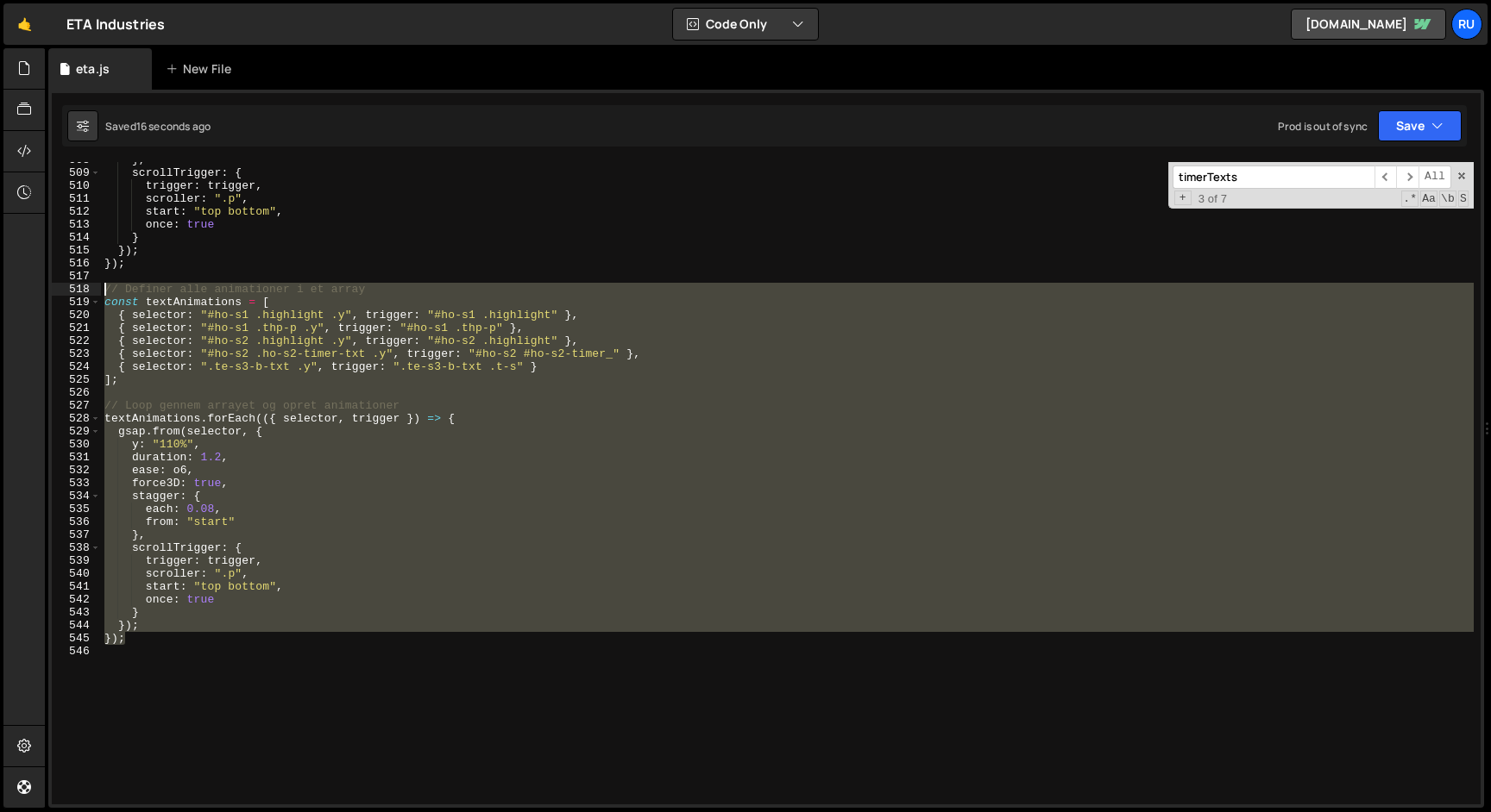
drag, startPoint x: 136, startPoint y: 644, endPoint x: 39, endPoint y: 286, distance: 370.9
click at [39, 286] on div "Hold on a sec... Are you certain you wish to leave this page? Any changes you'v…" at bounding box center [746, 406] width 1491 height 812
type textarea "// Definer alle animationer i et array const textAnimations = ["
click at [475, 390] on div "} , scrollTrigger : { trigger : trigger , scroller : ".p" , start : "top bottom…" at bounding box center [786, 484] width 1372 height 642
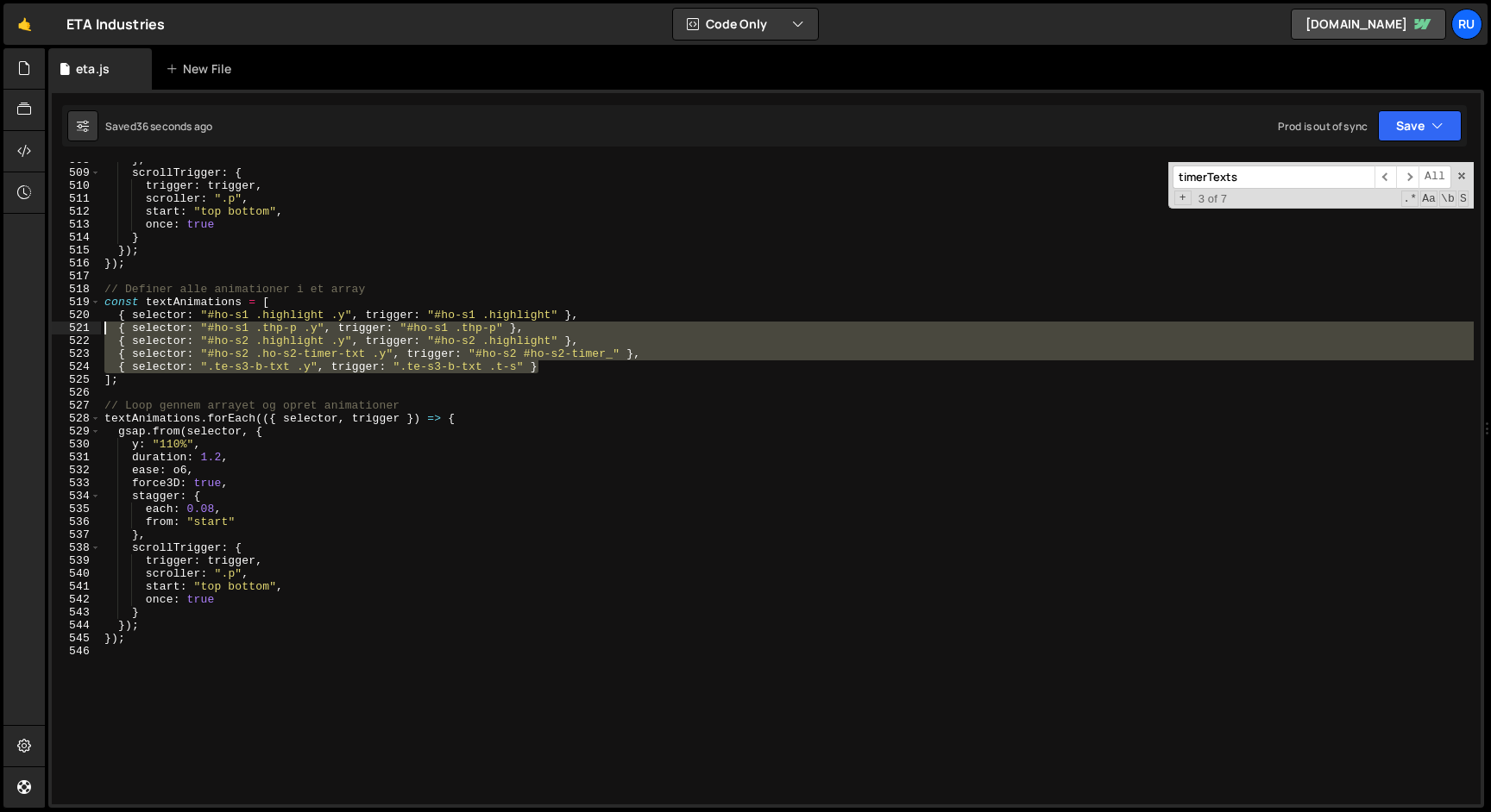
drag, startPoint x: 573, startPoint y: 367, endPoint x: 7, endPoint y: 331, distance: 567.1
click at [7, 331] on div "Hold on a sec... Are you certain you wish to leave this page? Any changes you'v…" at bounding box center [746, 406] width 1491 height 812
type textarea "{ selector: "#ho-s1 .thp-p .y", trigger: "#ho-s1 .thp-p" }, { selector: "#ho-s2…"
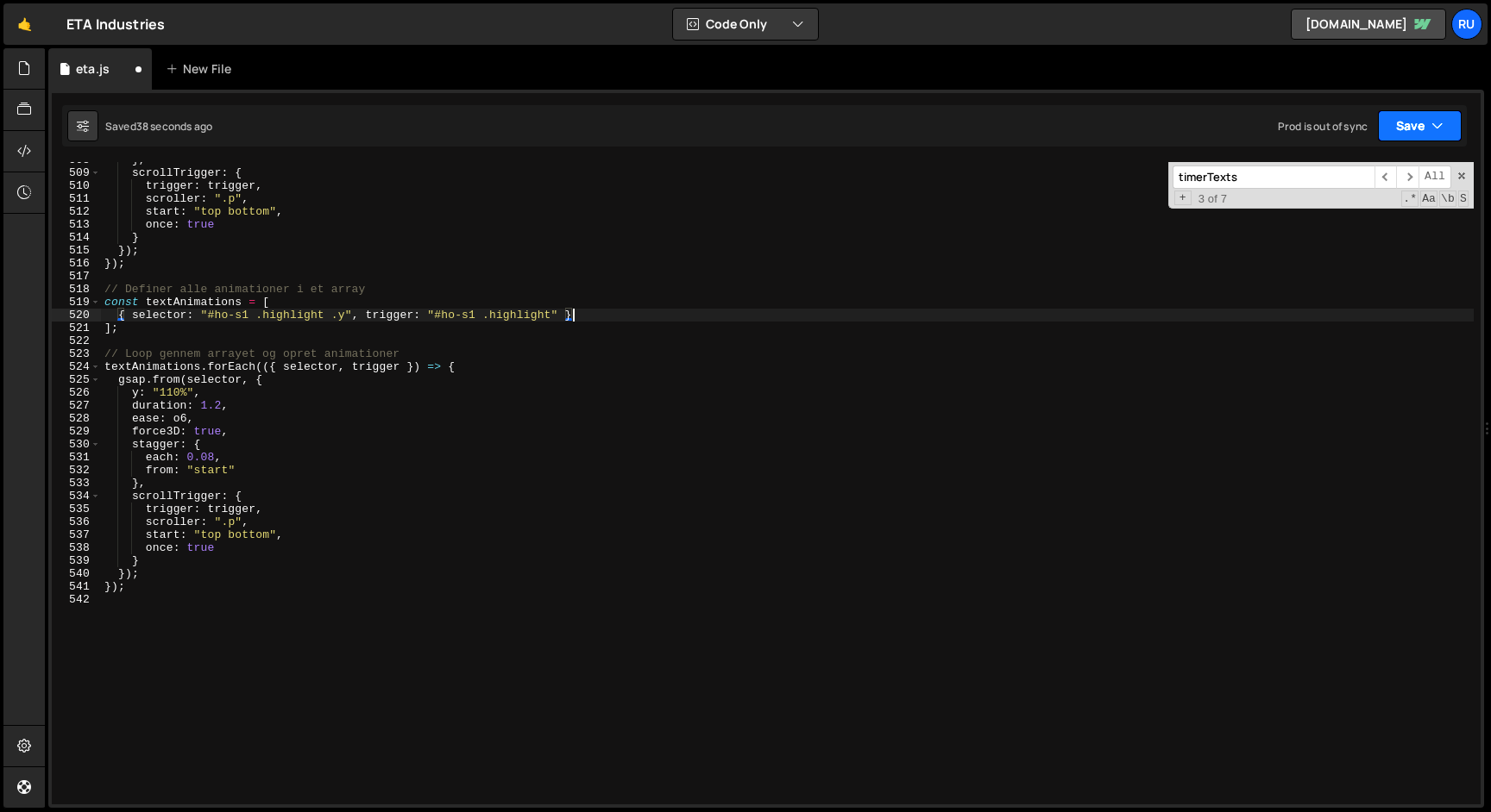
click at [1417, 138] on button "Save" at bounding box center [1420, 126] width 84 height 31
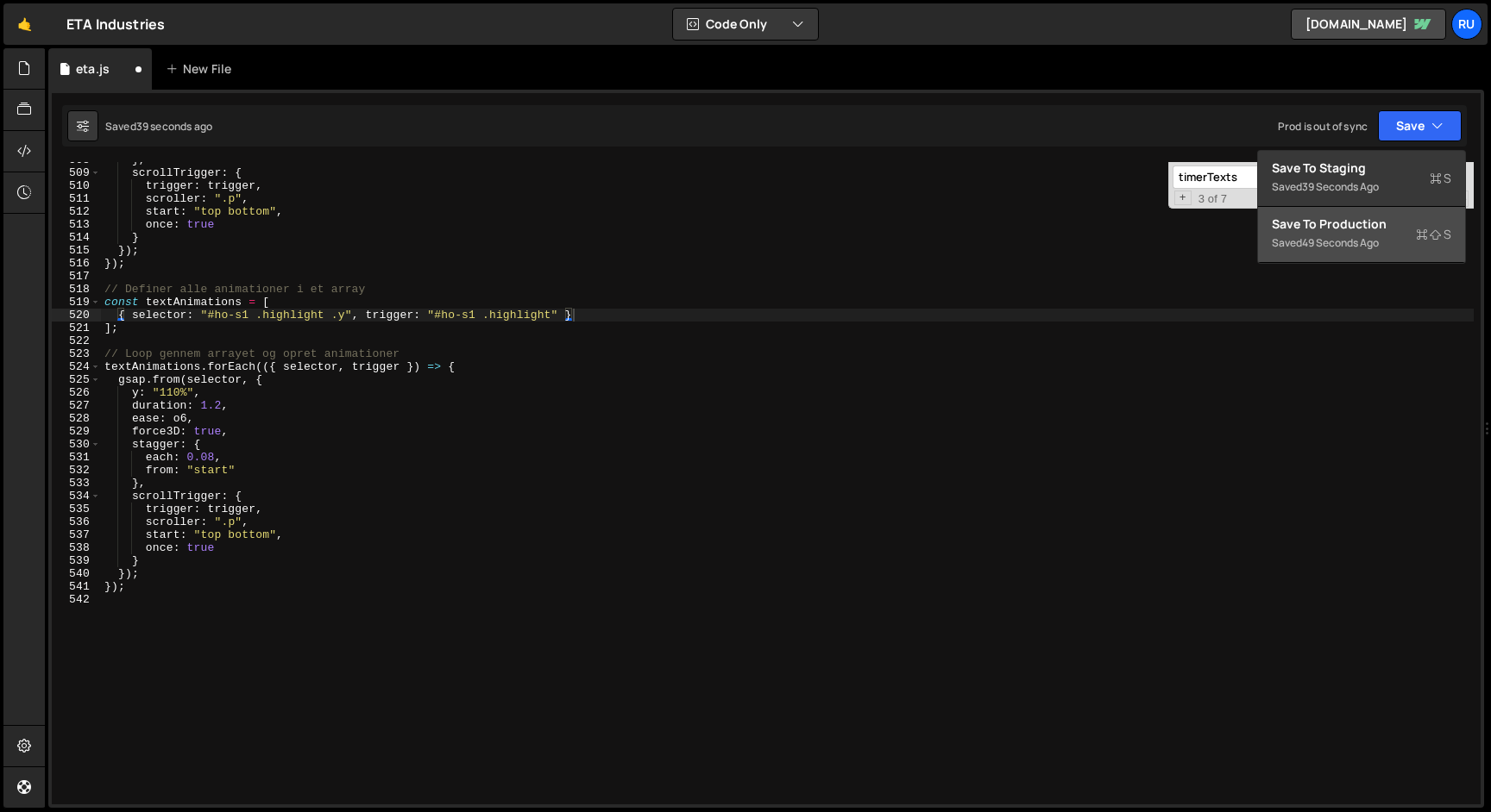
click at [1367, 230] on div "Save to Production S" at bounding box center [1361, 223] width 180 height 17
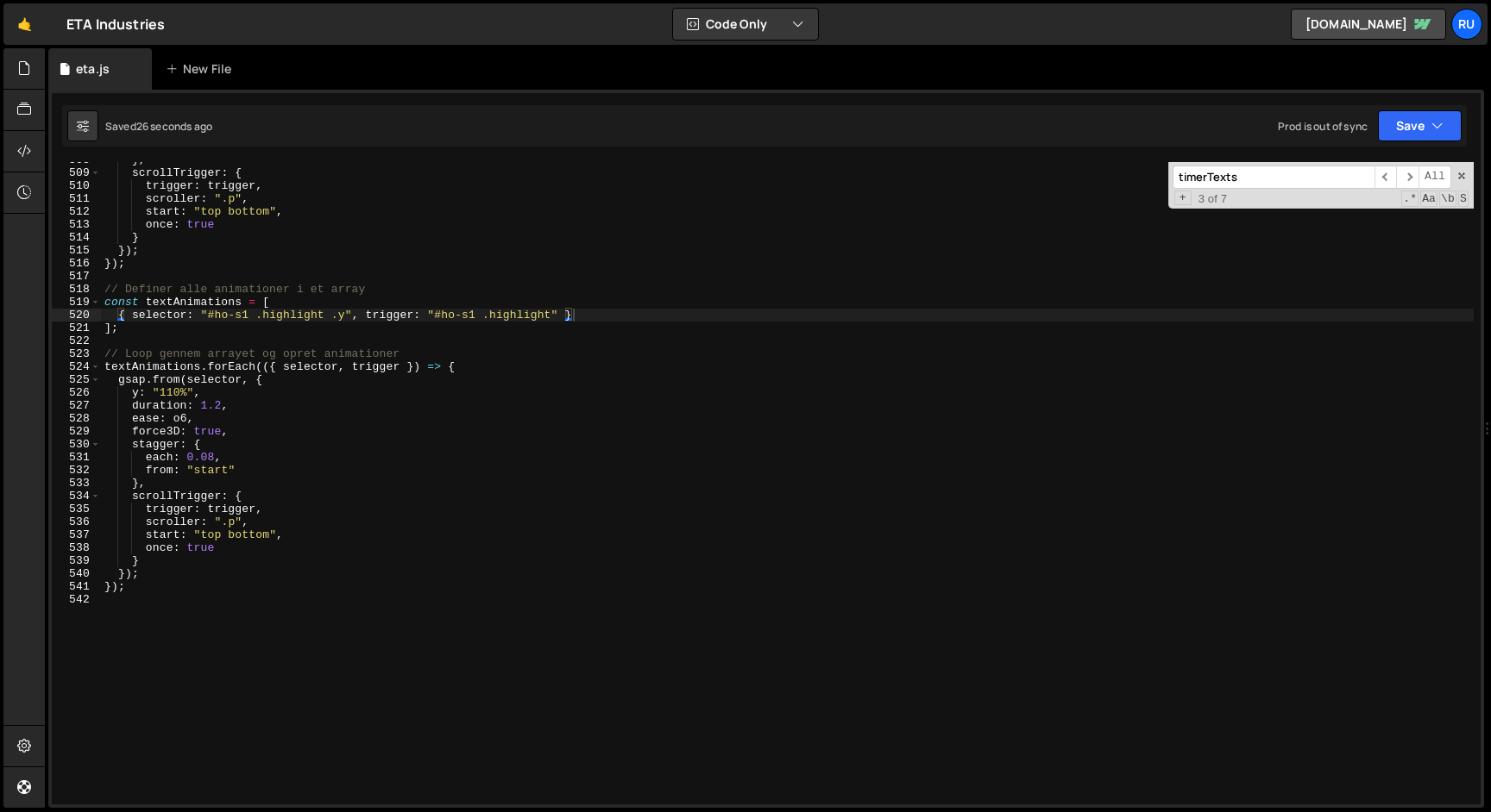
click at [245, 520] on div "} , scrollTrigger : { trigger : trigger , scroller : ".p" , start : "top bottom…" at bounding box center [786, 488] width 1372 height 668
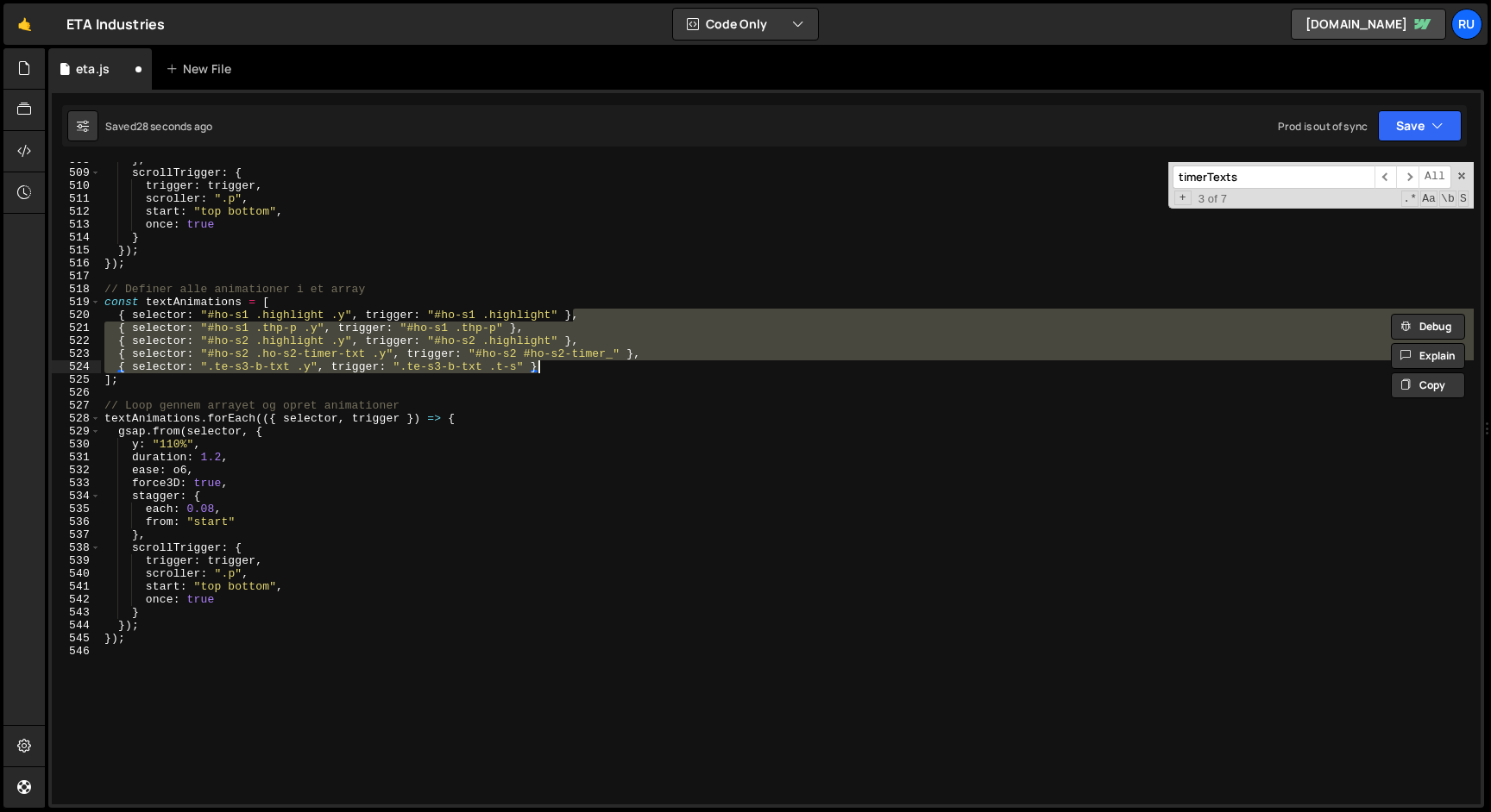
click at [353, 440] on div "} , scrollTrigger : { trigger : trigger , scroller : ".p" , start : "top bottom…" at bounding box center [786, 488] width 1372 height 668
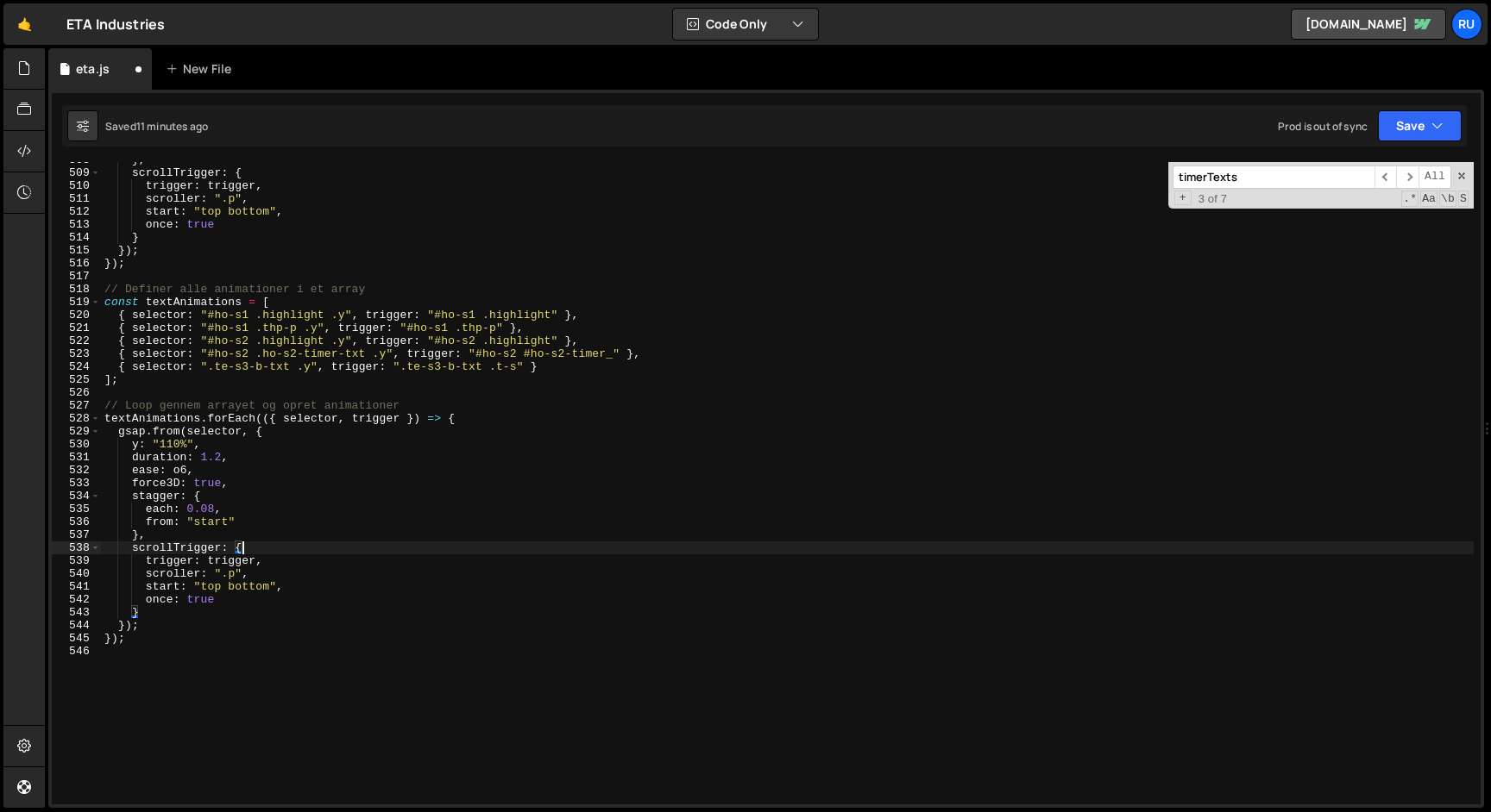
click at [478, 543] on div "} , scrollTrigger : { trigger : trigger , scroller : ".p" , start : "top bottom…" at bounding box center [786, 488] width 1372 height 668
click at [1423, 121] on button "Save" at bounding box center [1420, 126] width 84 height 31
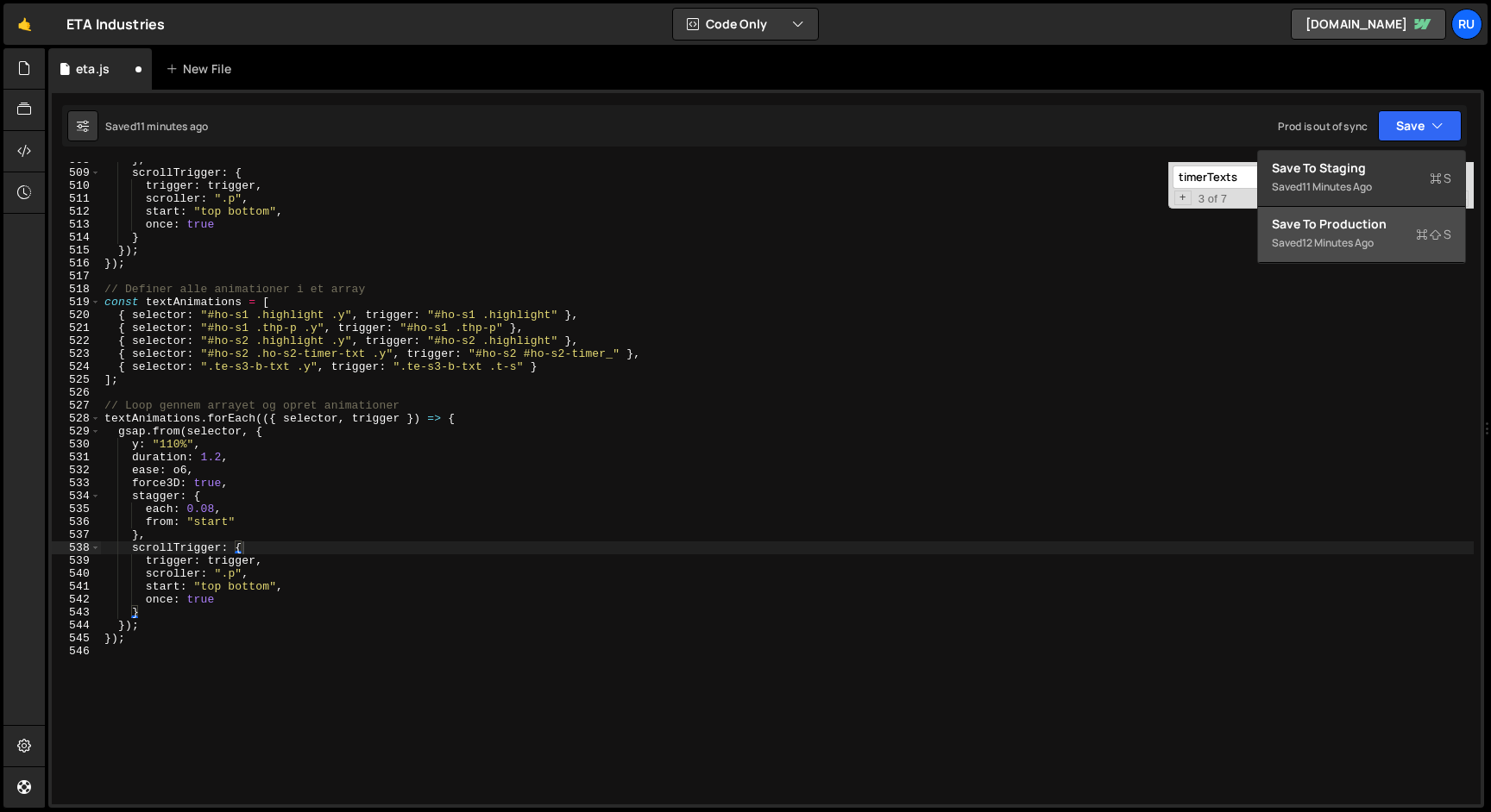
click at [1388, 227] on div "Save to Production S" at bounding box center [1361, 223] width 180 height 17
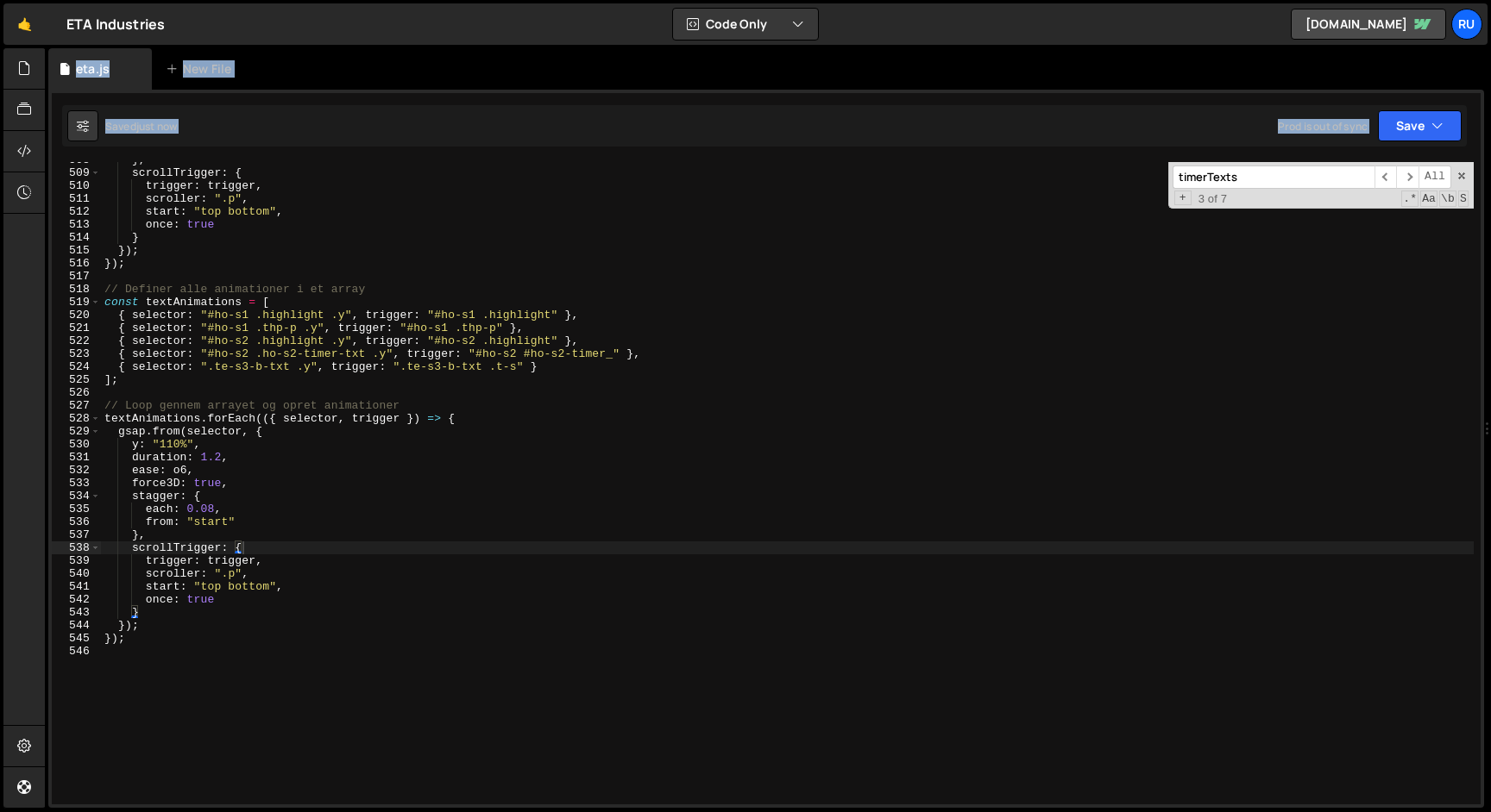
drag, startPoint x: 438, startPoint y: 776, endPoint x: 84, endPoint y: 771, distance: 354.0
click at [310, 422] on div "} , scrollTrigger : { trigger : trigger , scroller : ".p" , start : "top bottom…" at bounding box center [786, 488] width 1372 height 668
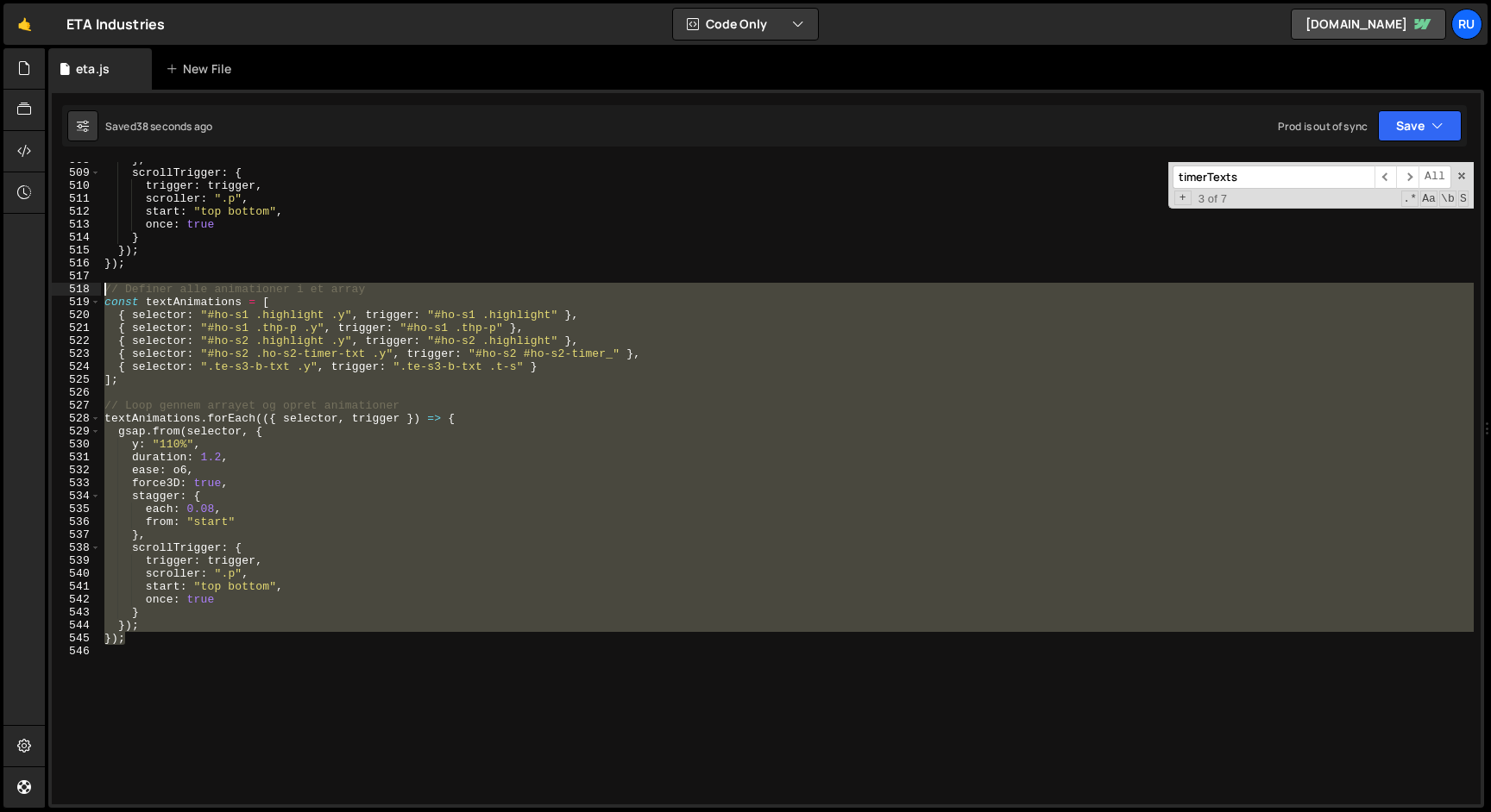
drag, startPoint x: 132, startPoint y: 638, endPoint x: 5, endPoint y: 295, distance: 365.8
click at [6, 295] on div "Hold on a sec... Are you certain you wish to leave this page? Any changes you'v…" at bounding box center [746, 406] width 1491 height 812
paste textarea "});"
paste textarea
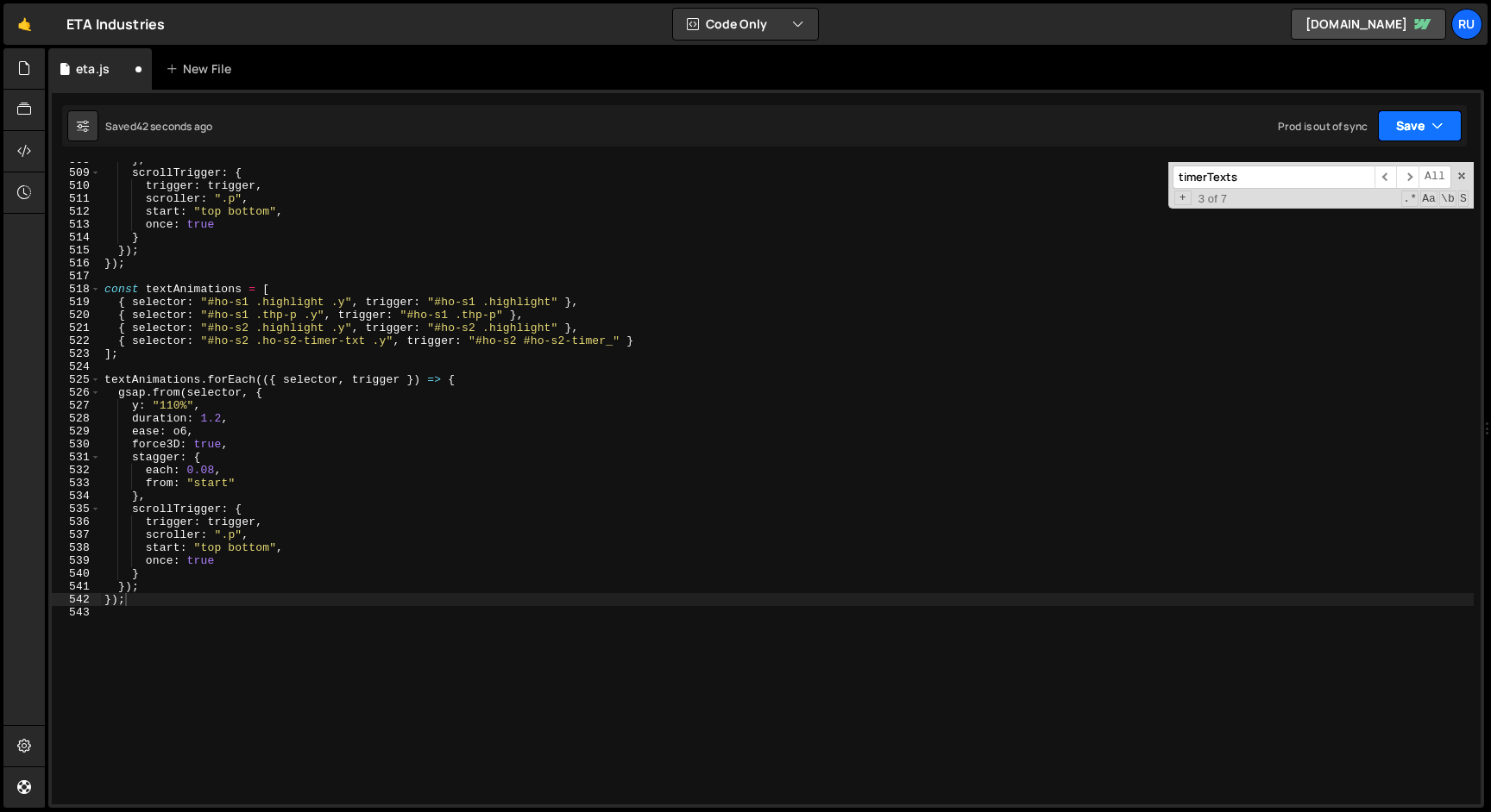
click at [1406, 124] on button "Save" at bounding box center [1420, 126] width 84 height 31
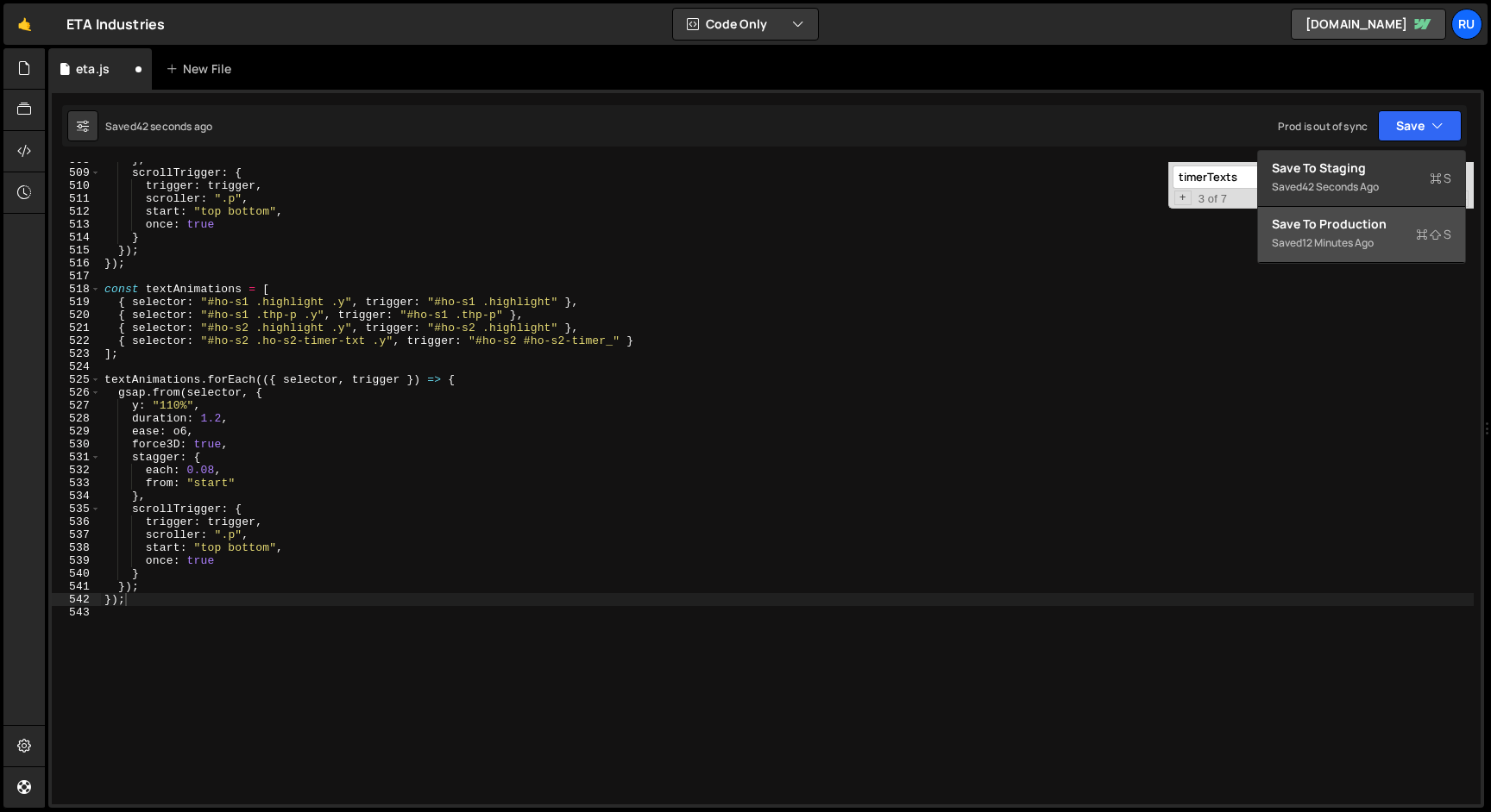
click at [1373, 226] on div "Save to Production S" at bounding box center [1361, 223] width 180 height 17
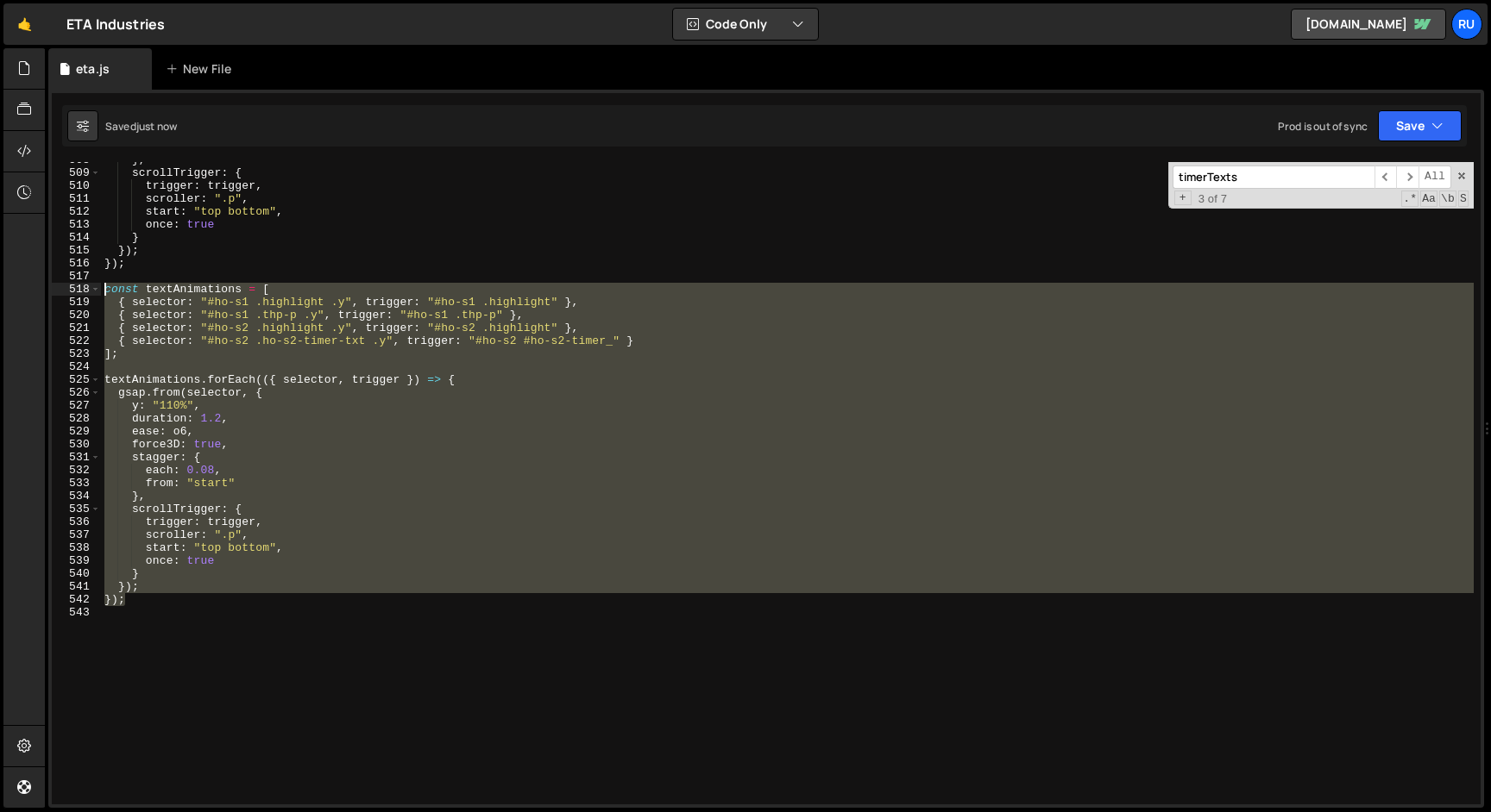
drag, startPoint x: 144, startPoint y: 598, endPoint x: 14, endPoint y: 295, distance: 329.7
click at [14, 295] on div "Hold on a sec... Are you certain you wish to leave this page? Any changes you'v…" at bounding box center [746, 406] width 1491 height 812
type textarea "const textAnimations = [ { selector: "#ho-s1 .highlight .y", trigger: "#ho-s1 .…"
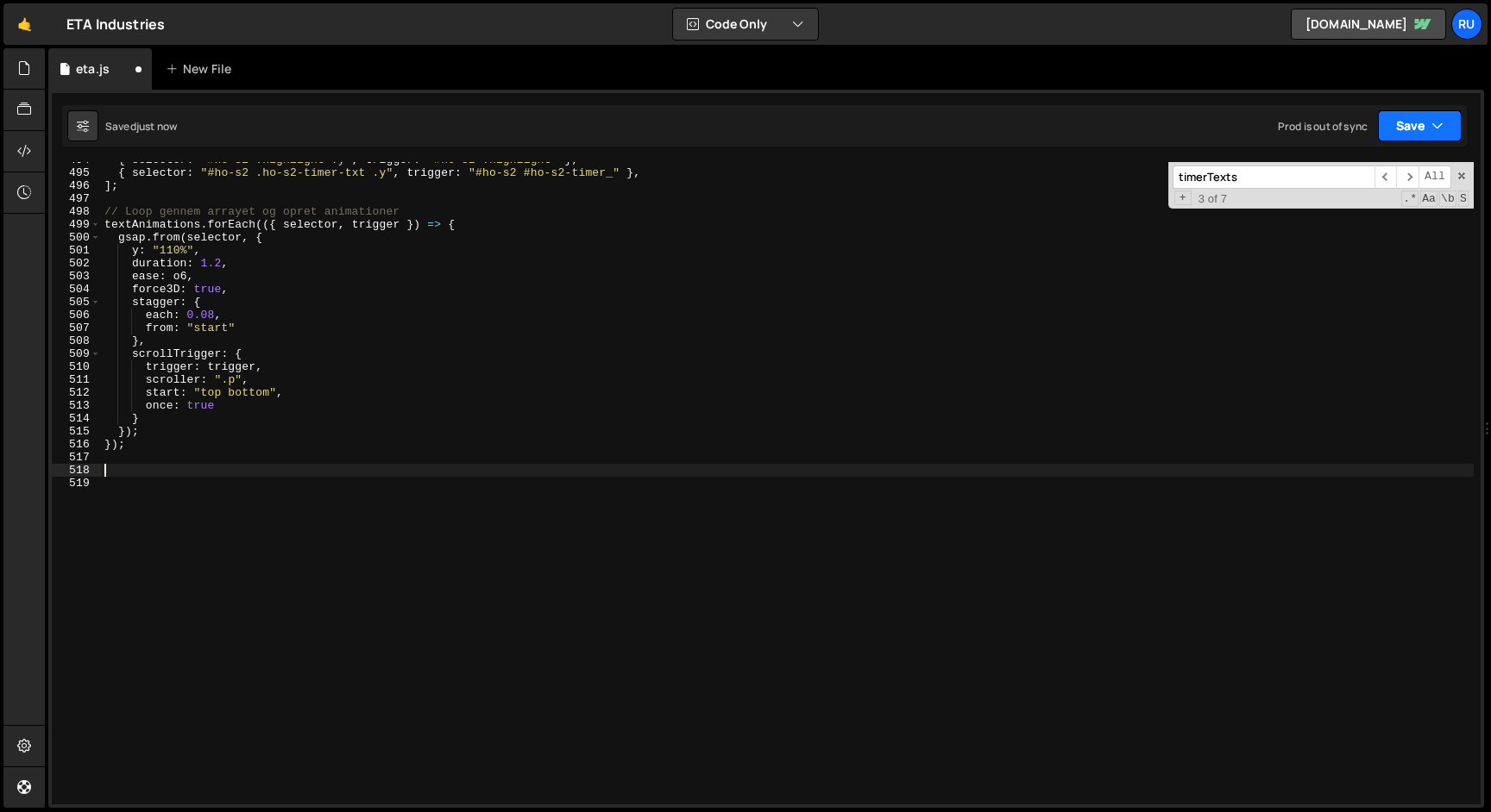
click at [1397, 123] on button "Save" at bounding box center [1420, 126] width 84 height 31
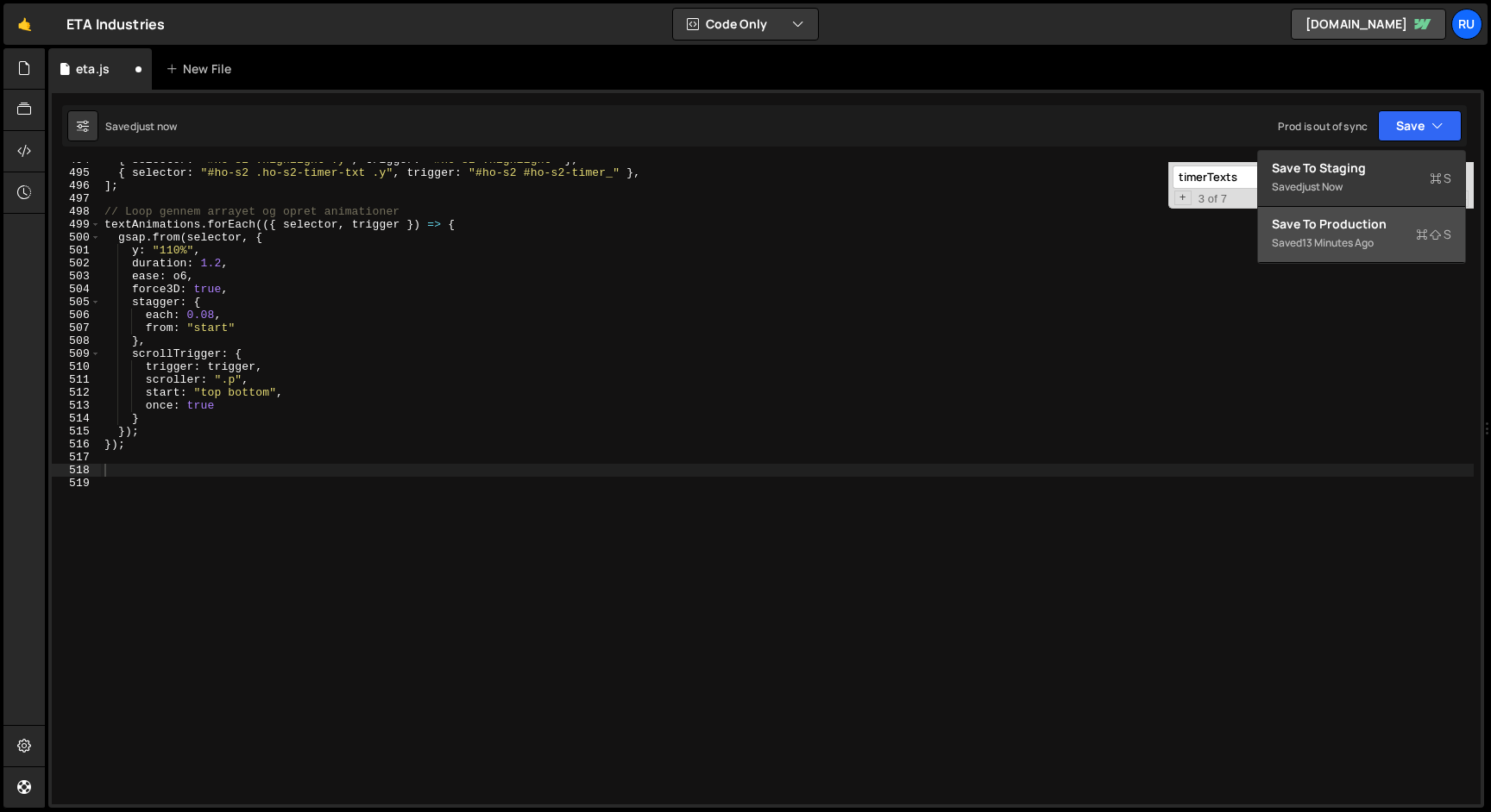
click at [1359, 231] on div "Save to Production S" at bounding box center [1361, 223] width 180 height 17
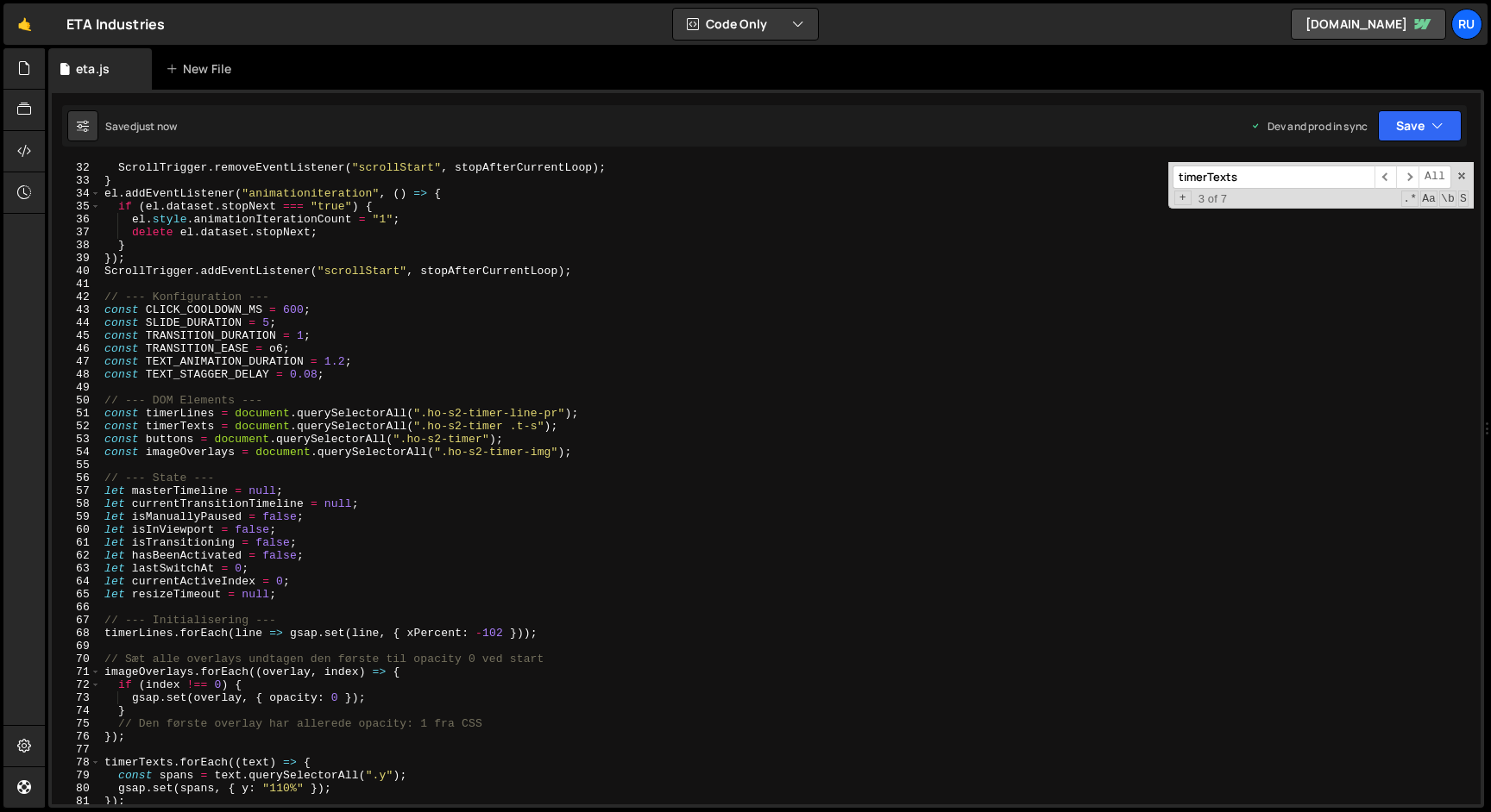
scroll to position [402, 0]
drag, startPoint x: 512, startPoint y: 428, endPoint x: 425, endPoint y: 428, distance: 87.0
click at [425, 428] on div "ScrollTrigger . removeEventListener ( "scrollStart" , stopAfterCurrentLoop ) ; …" at bounding box center [786, 496] width 1372 height 668
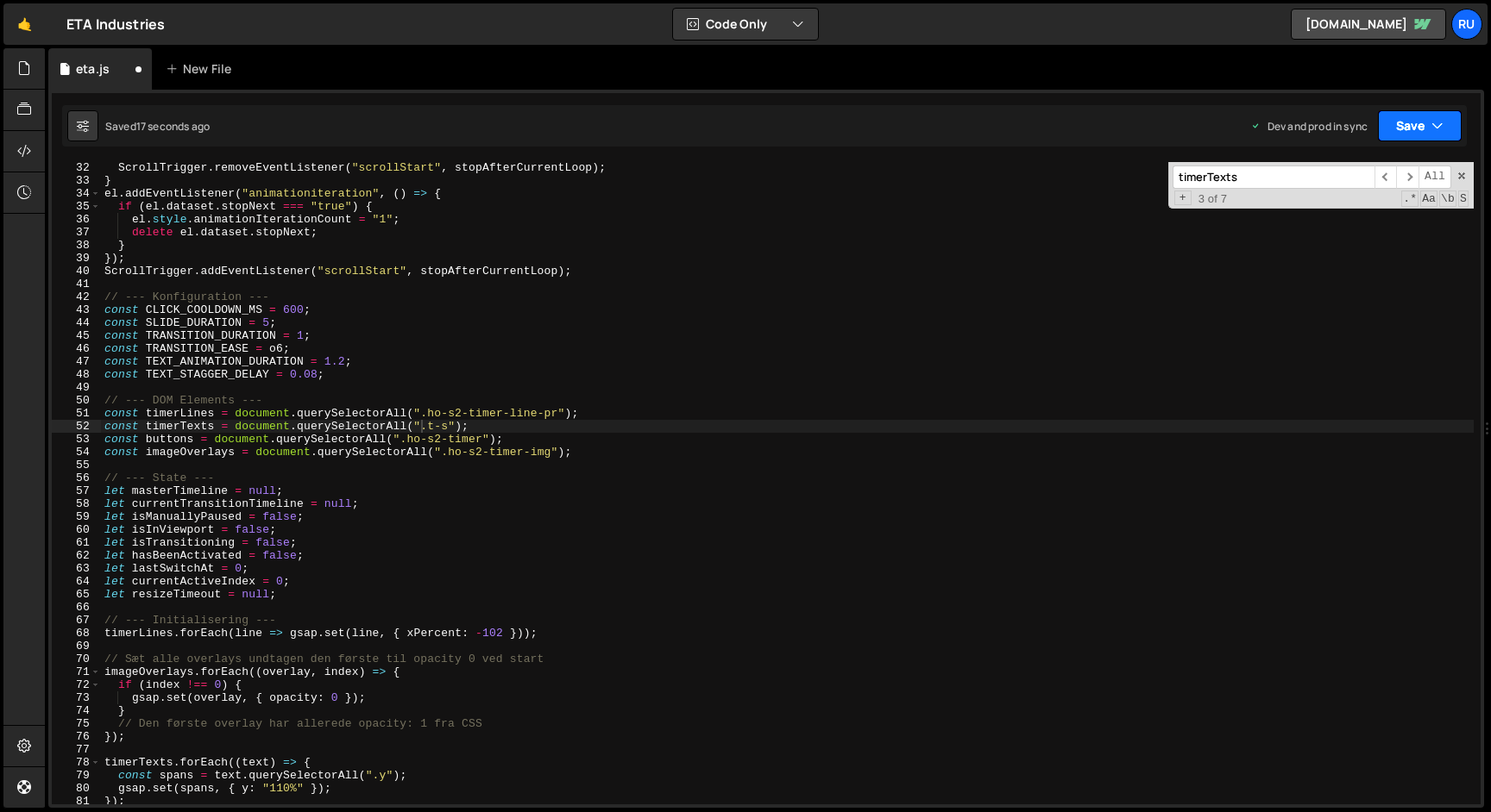
click at [1413, 124] on button "Save" at bounding box center [1420, 126] width 84 height 31
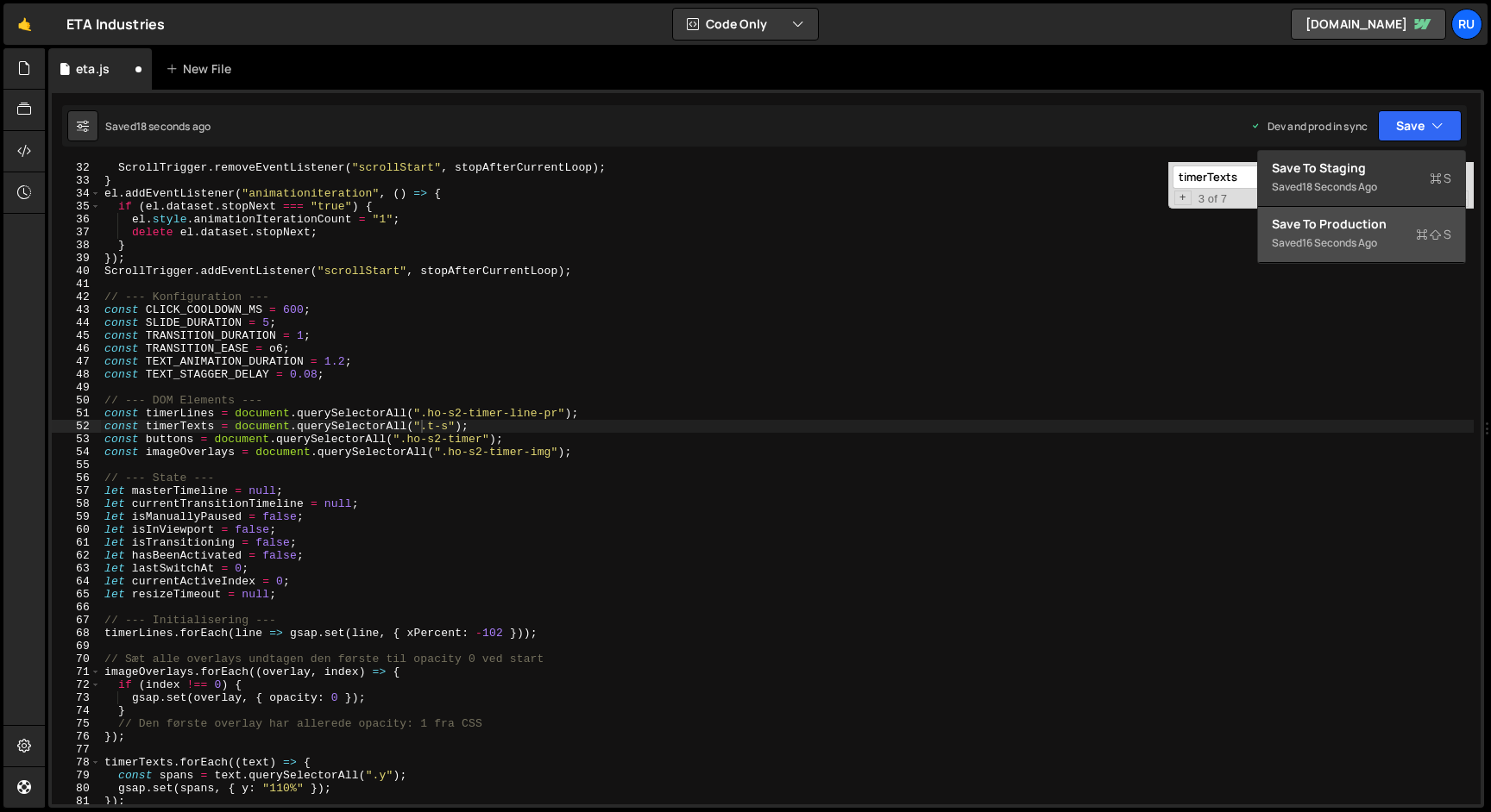
click at [1382, 228] on div "Save to Production S" at bounding box center [1361, 223] width 180 height 17
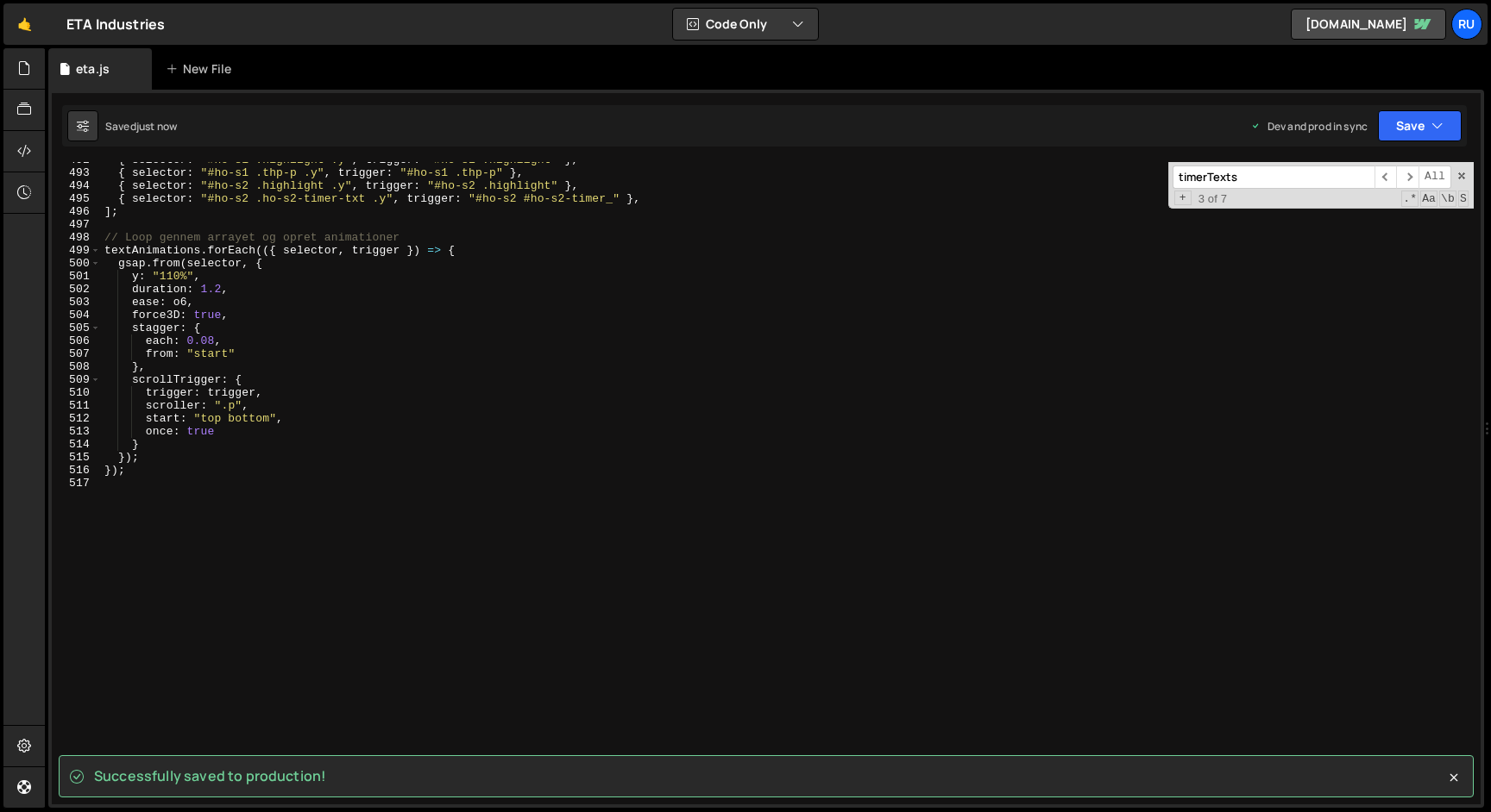
scroll to position [6360, 0]
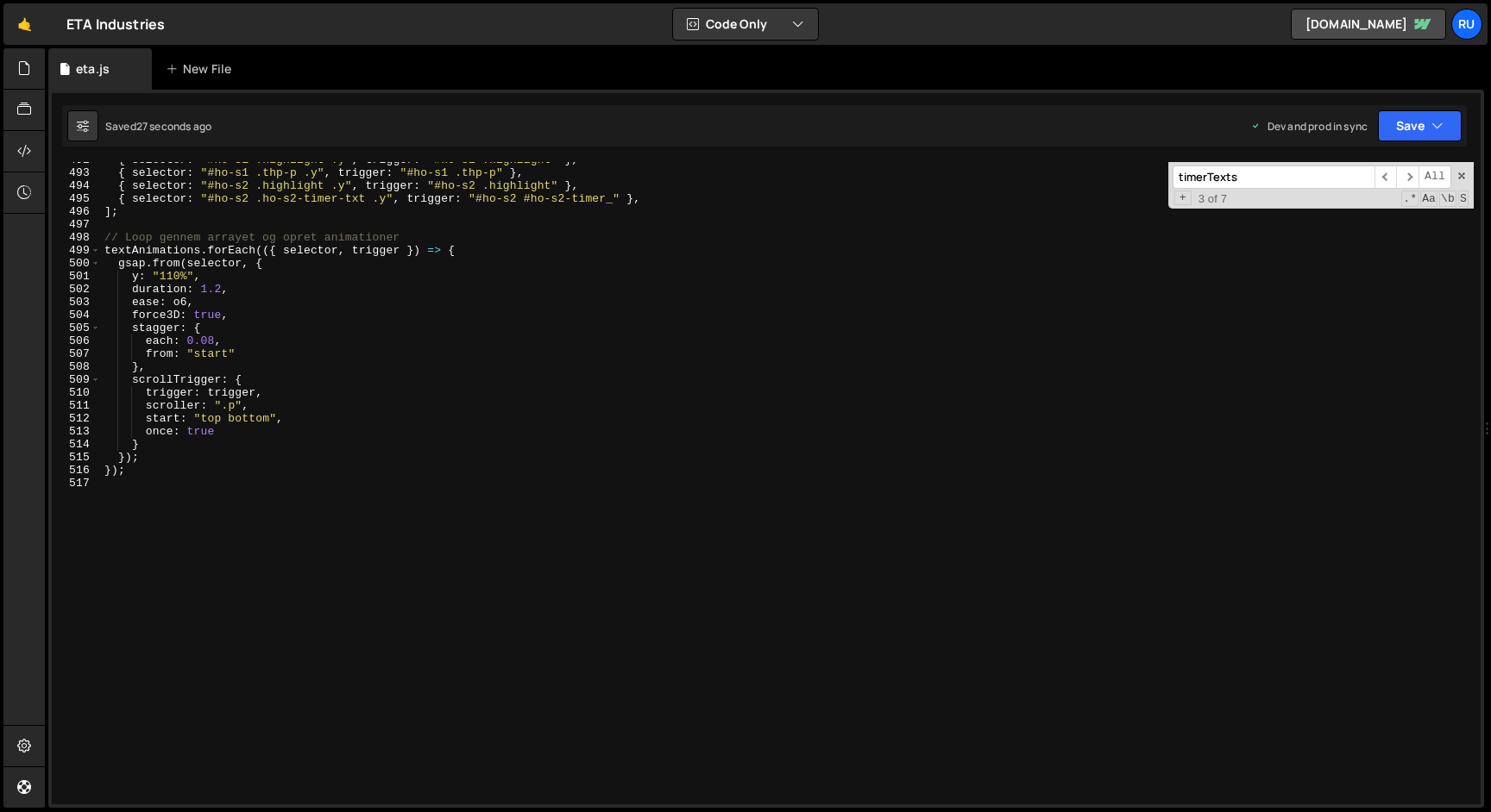
click at [636, 380] on div "{ selector : "#ho-s1 .highlight .y" , trigger : "#ho-s1 .highlight" } , { selec…" at bounding box center [786, 488] width 1372 height 668
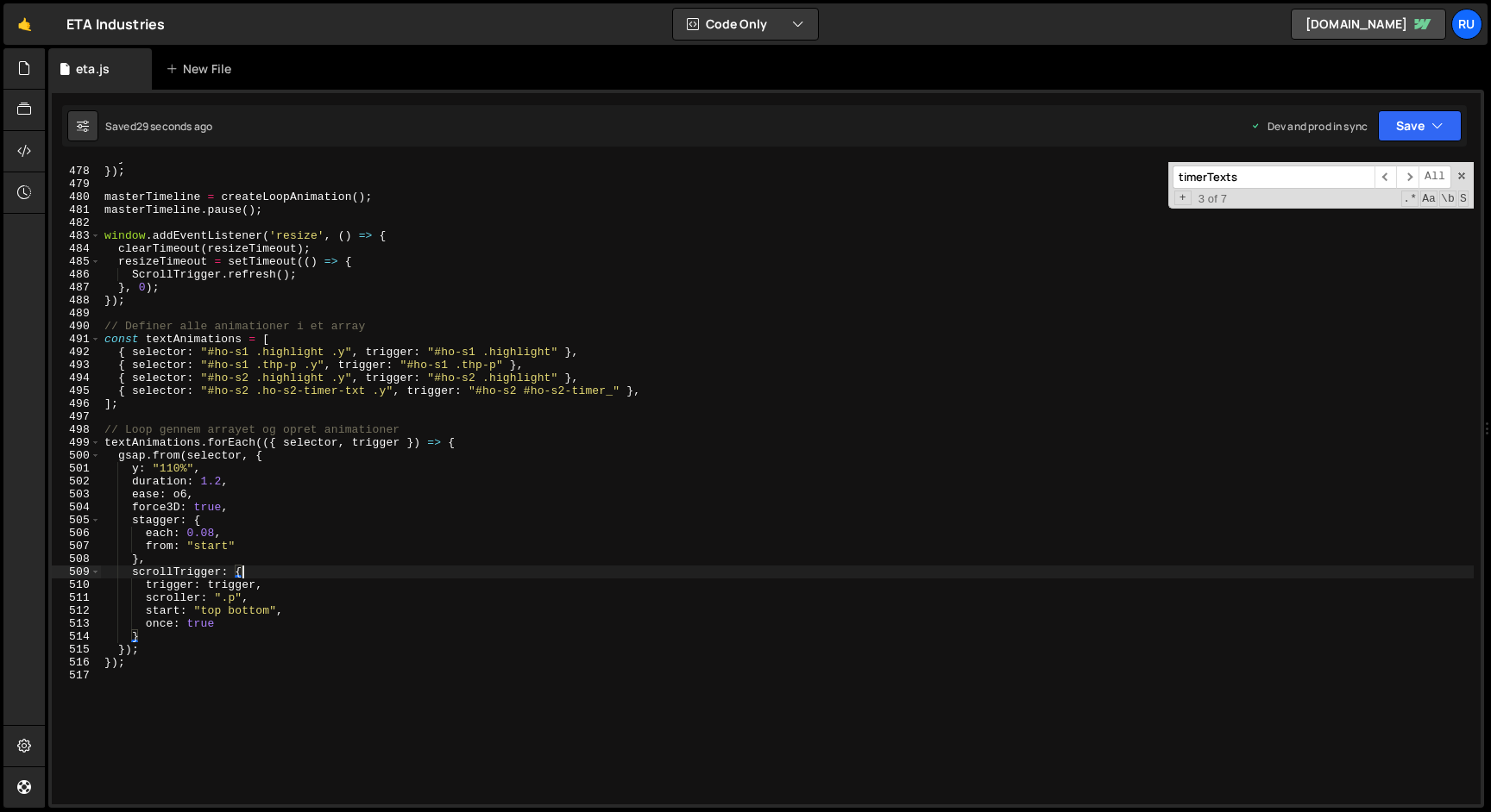
scroll to position [6169, 0]
click at [1427, 121] on button "Save" at bounding box center [1420, 126] width 84 height 31
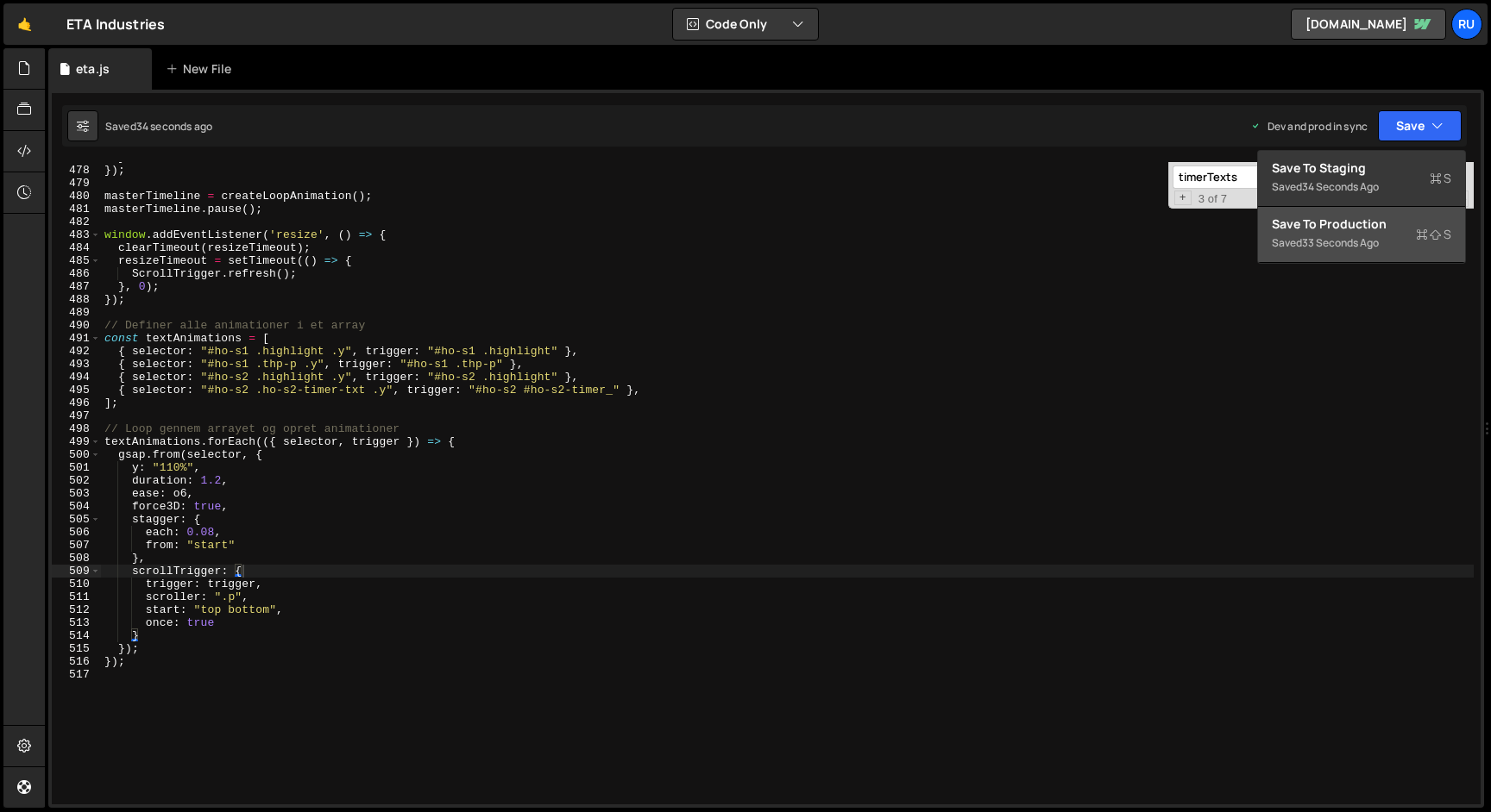
click at [1385, 251] on div "Saved 33 seconds ago" at bounding box center [1361, 242] width 180 height 21
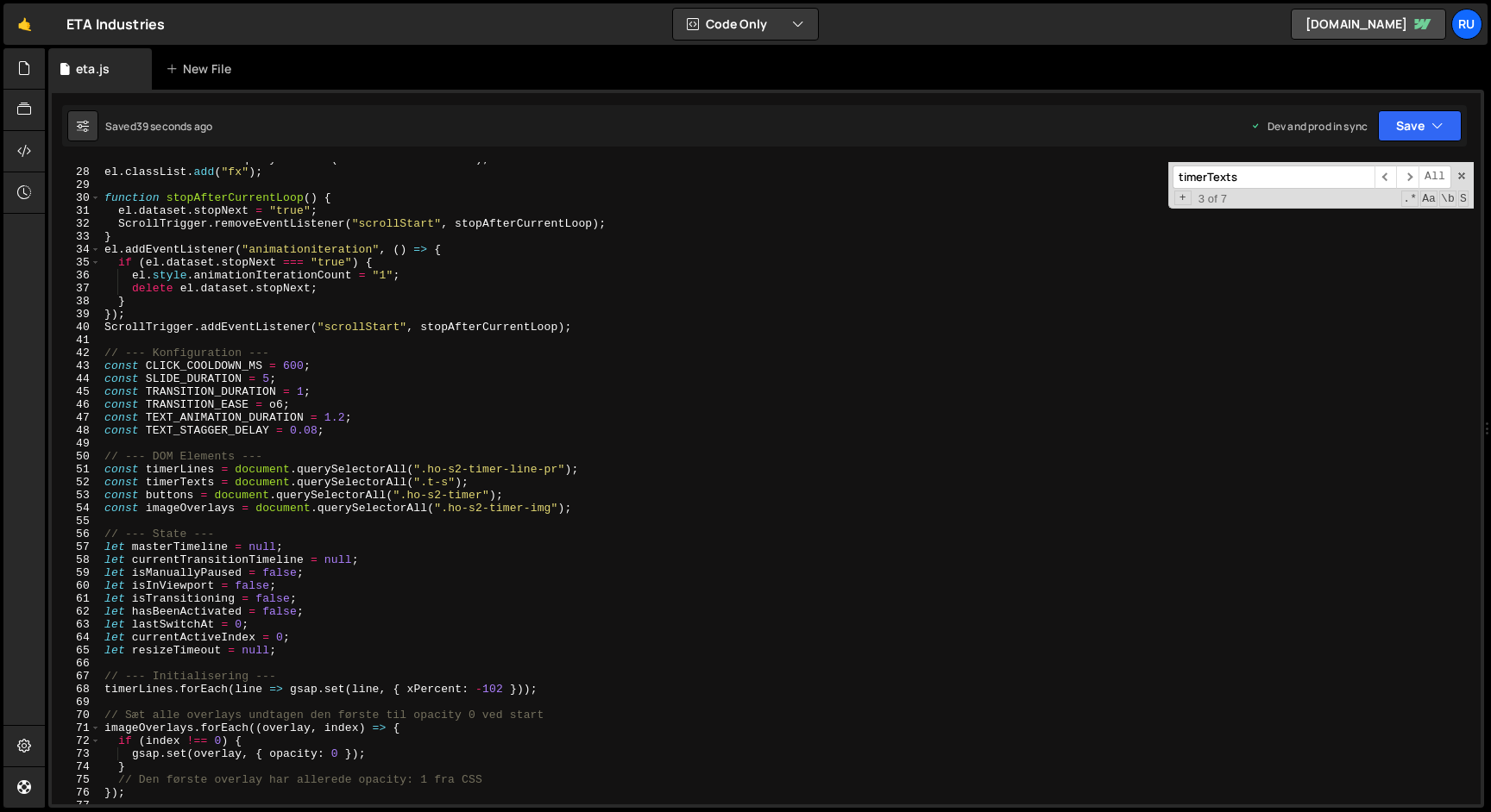
scroll to position [391, 0]
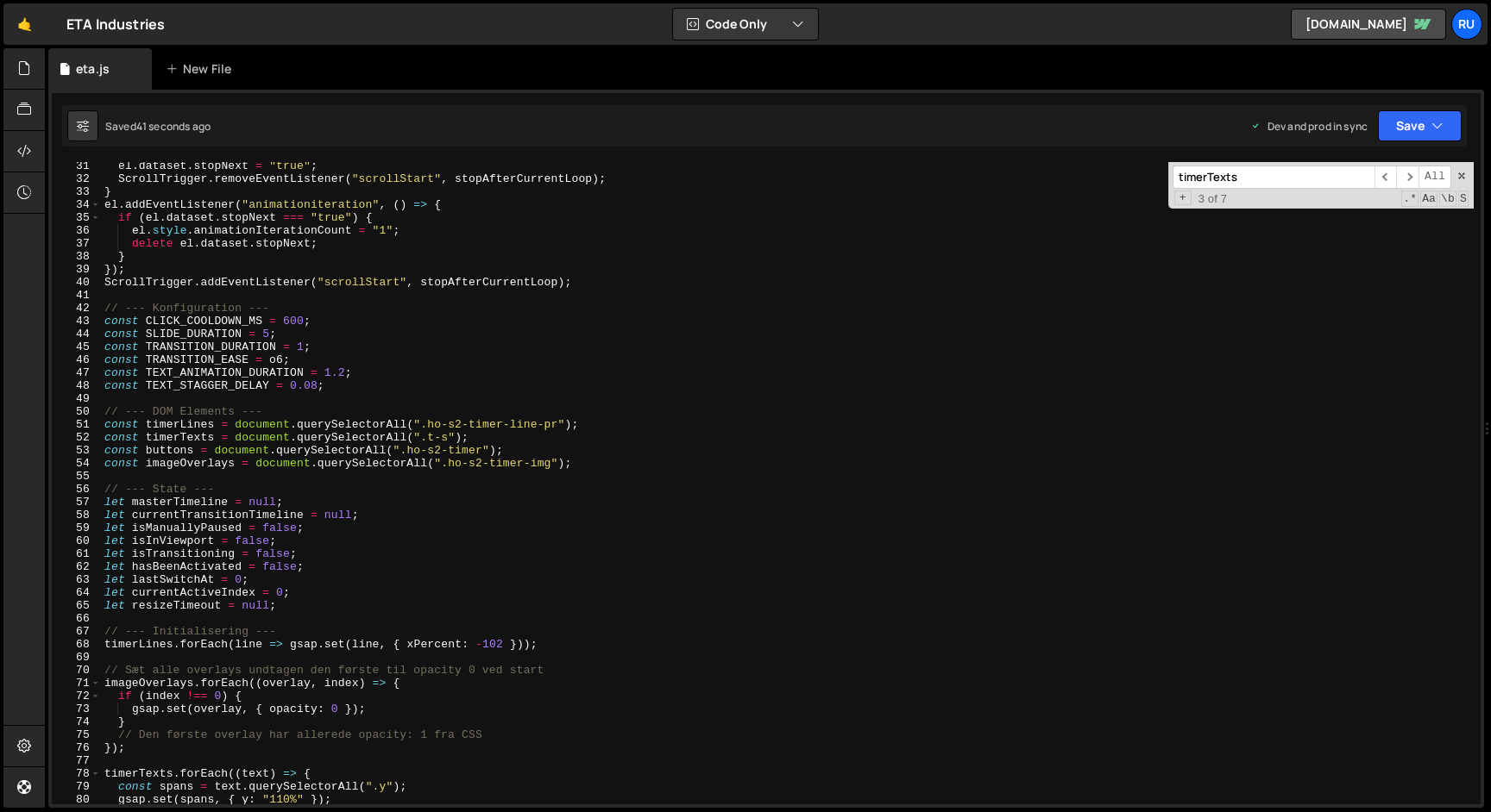
click at [425, 440] on div "el . dataset . stopNext = "true" ; ScrollTrigger . removeEventListener ( "scrol…" at bounding box center [786, 494] width 1372 height 668
click at [421, 440] on div "el . dataset . stopNext = "true" ; ScrollTrigger . removeEventListener ( "scrol…" at bounding box center [786, 494] width 1372 height 668
paste textarea "ho-s2-list."
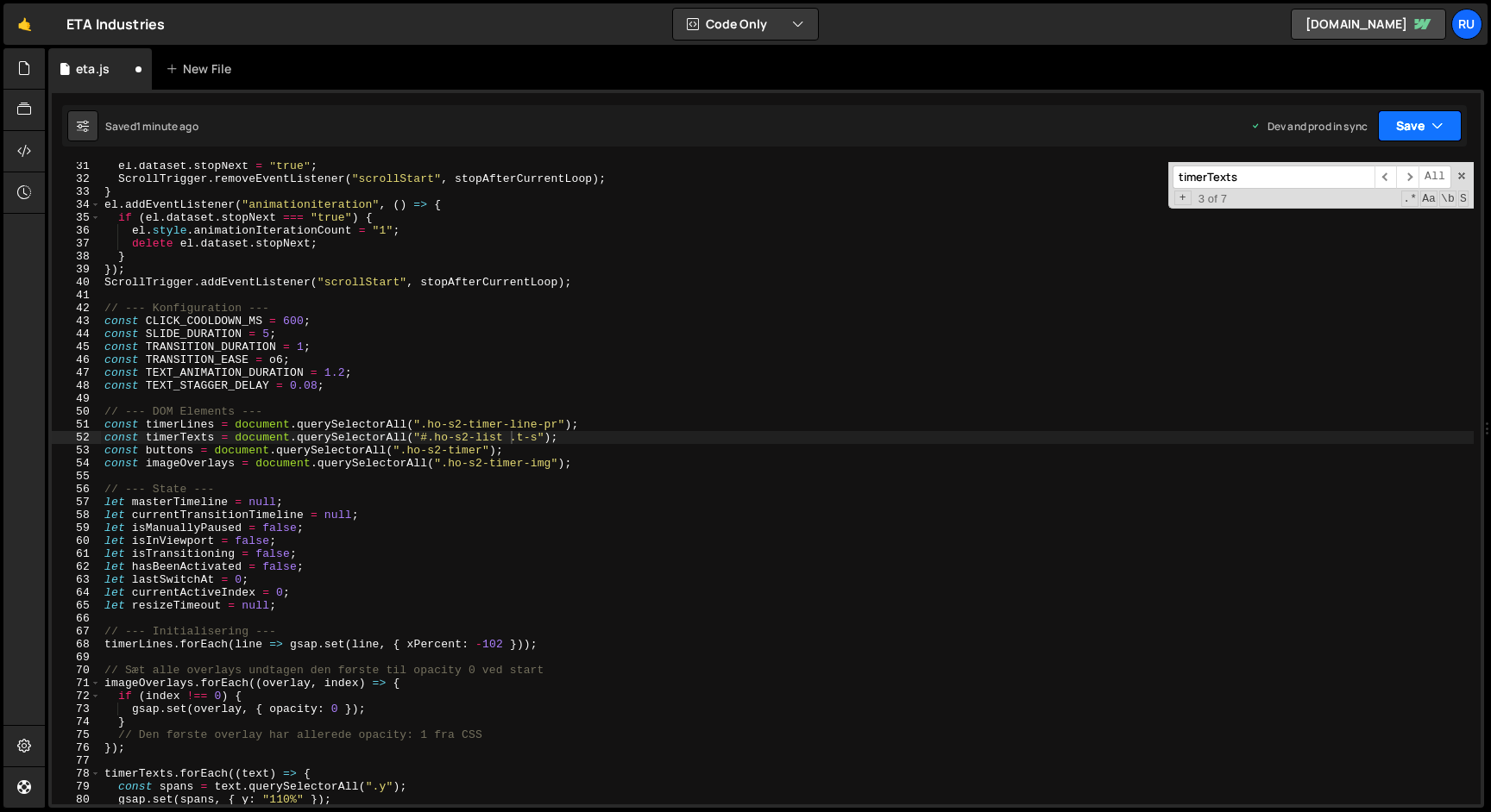
click at [1416, 127] on button "Save" at bounding box center [1420, 126] width 84 height 31
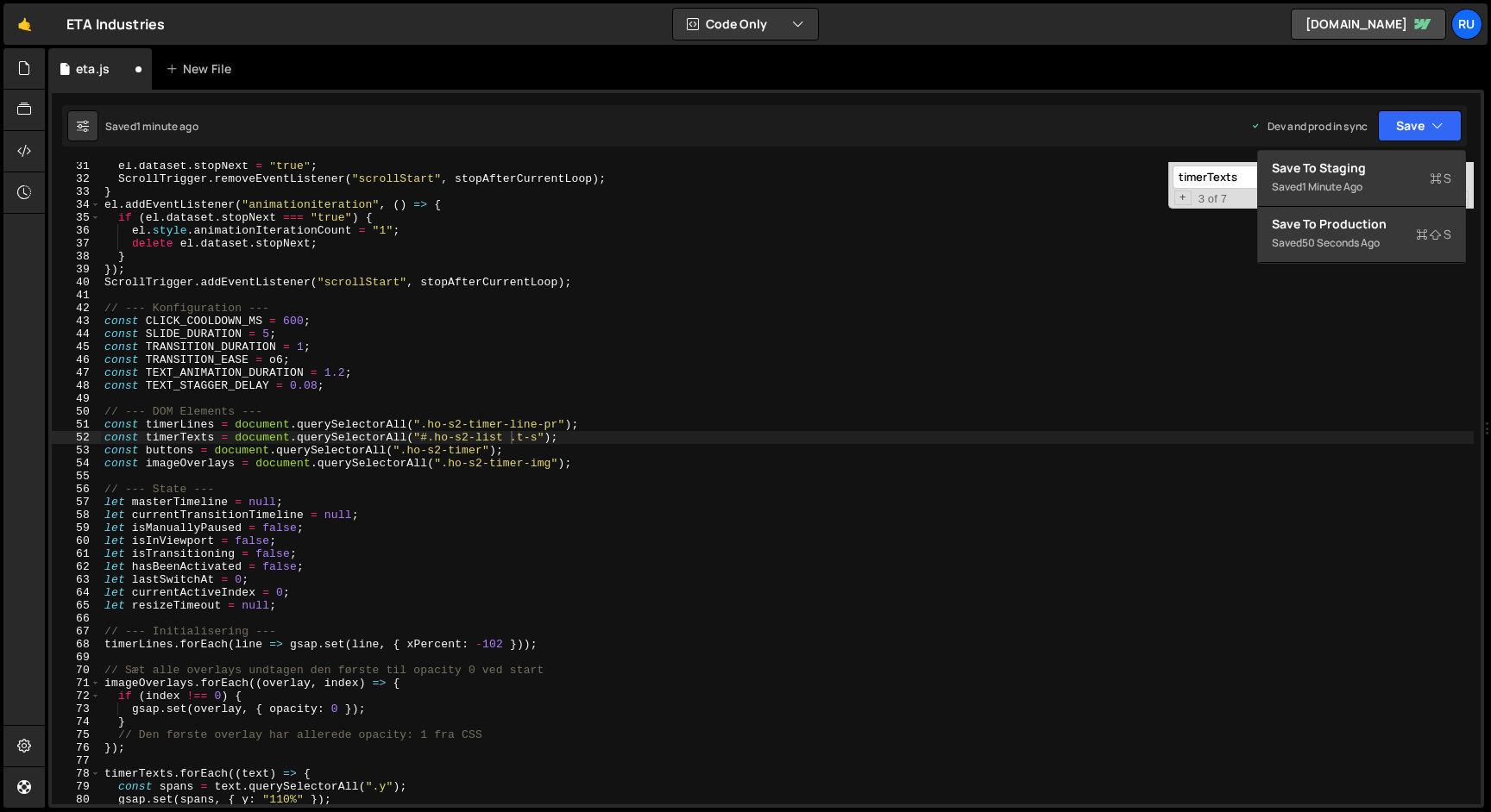
scroll to position [0, 18]
click at [652, 509] on div "el . dataset . stopNext = "true" ; ScrollTrigger . removeEventListener ( "scrol…" at bounding box center [786, 494] width 1372 height 668
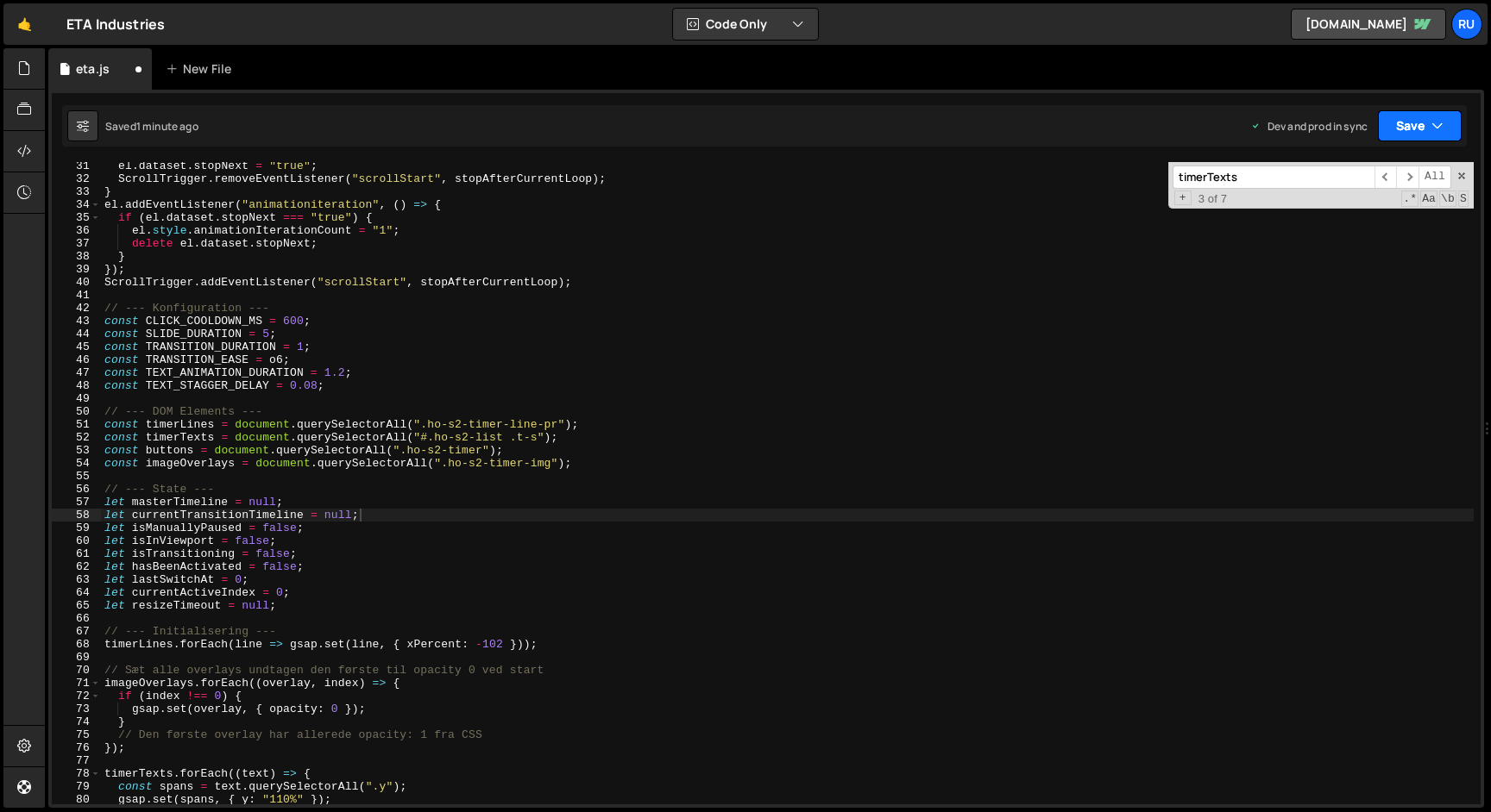
click at [1402, 115] on button "Save" at bounding box center [1420, 126] width 84 height 31
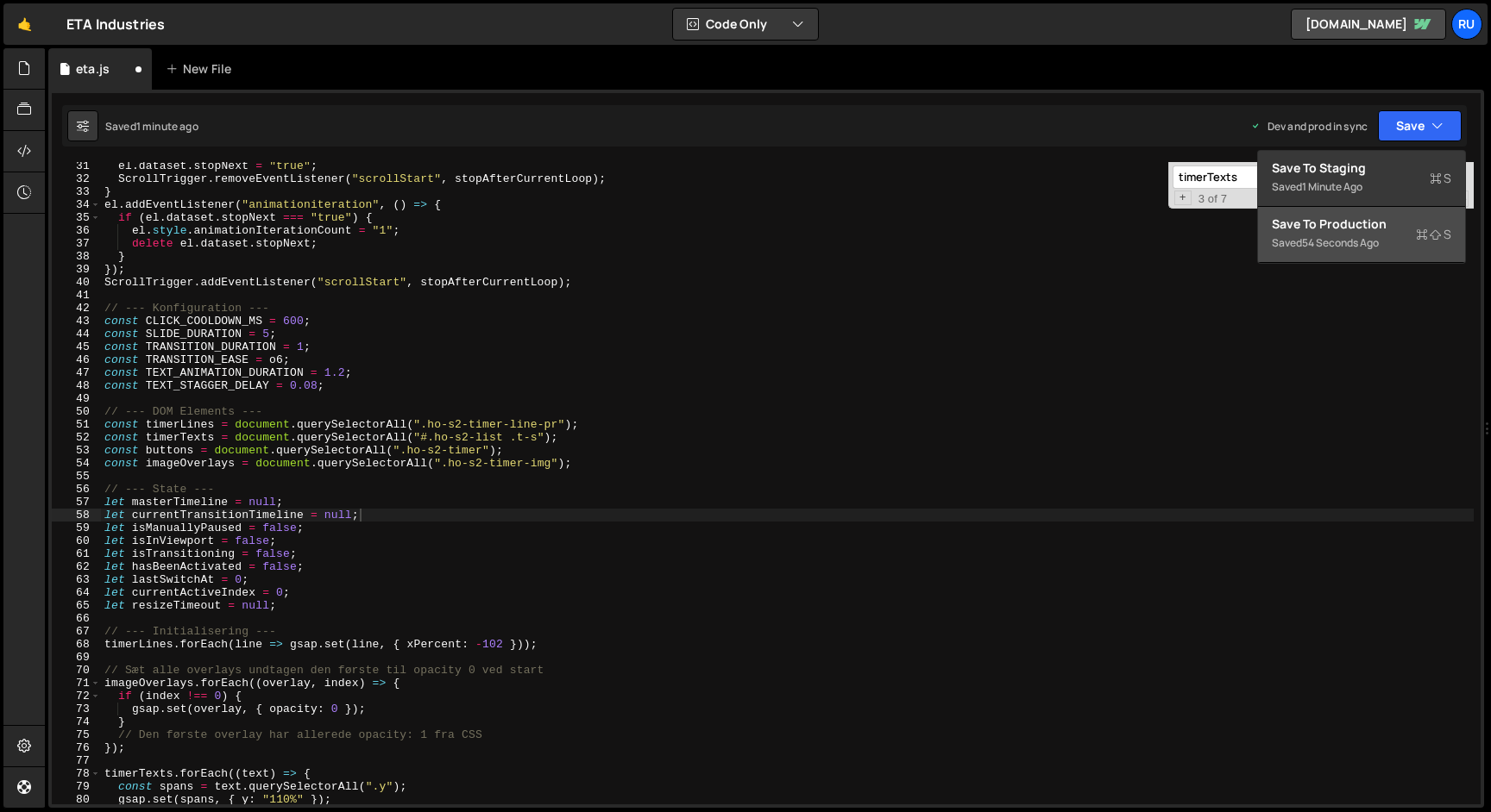
click at [1382, 230] on div "Save to Production S" at bounding box center [1361, 223] width 180 height 17
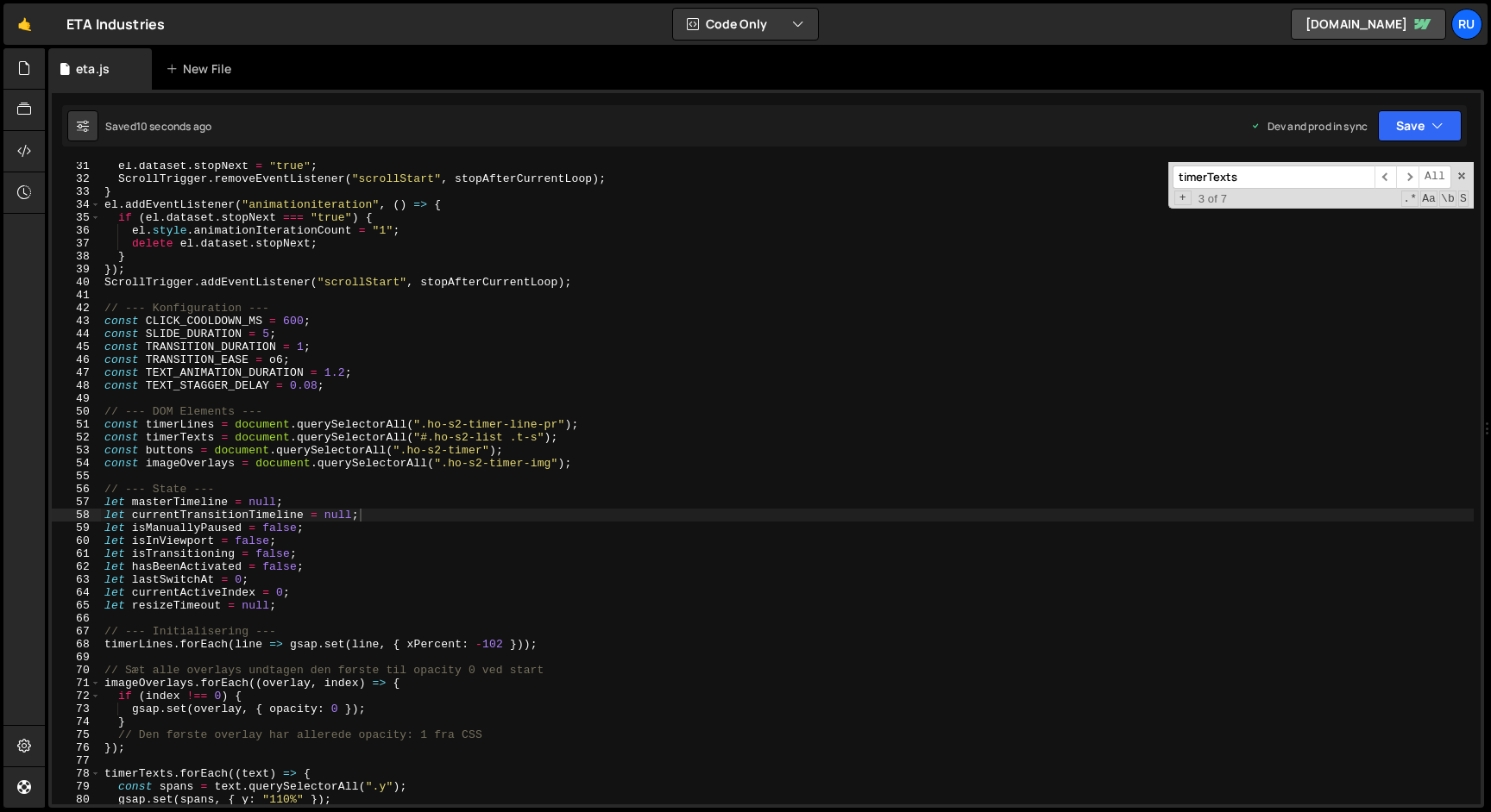
click at [517, 447] on div "el . dataset . stopNext = "true" ; ScrollTrigger . removeEventListener ( "scrol…" at bounding box center [786, 494] width 1372 height 668
click at [435, 437] on div "el . dataset . stopNext = "true" ; ScrollTrigger . removeEventListener ( "scrol…" at bounding box center [786, 494] width 1372 height 668
click at [1424, 121] on button "Save" at bounding box center [1420, 126] width 84 height 31
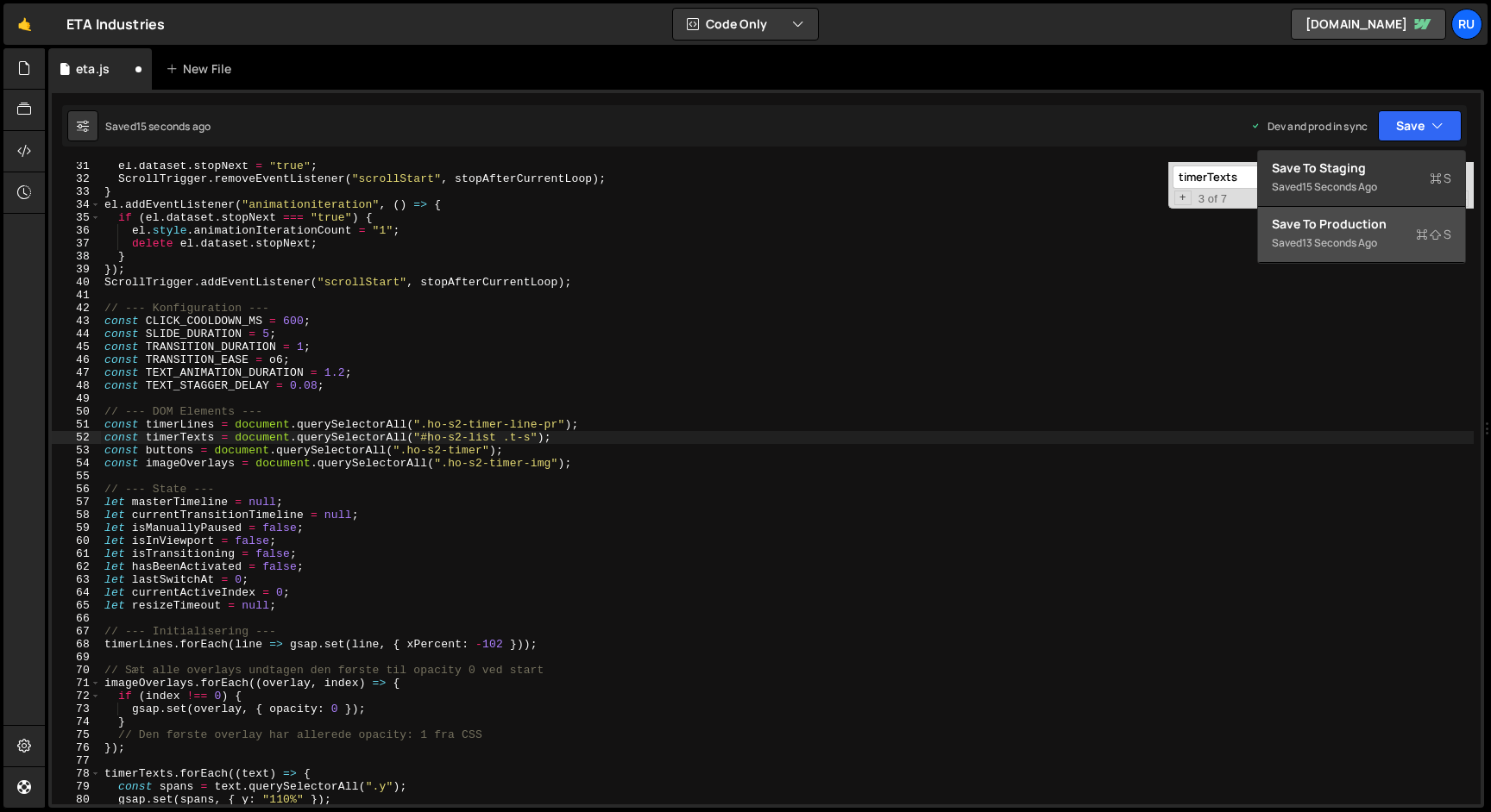
click at [1377, 218] on div "Save to Production S" at bounding box center [1361, 223] width 180 height 17
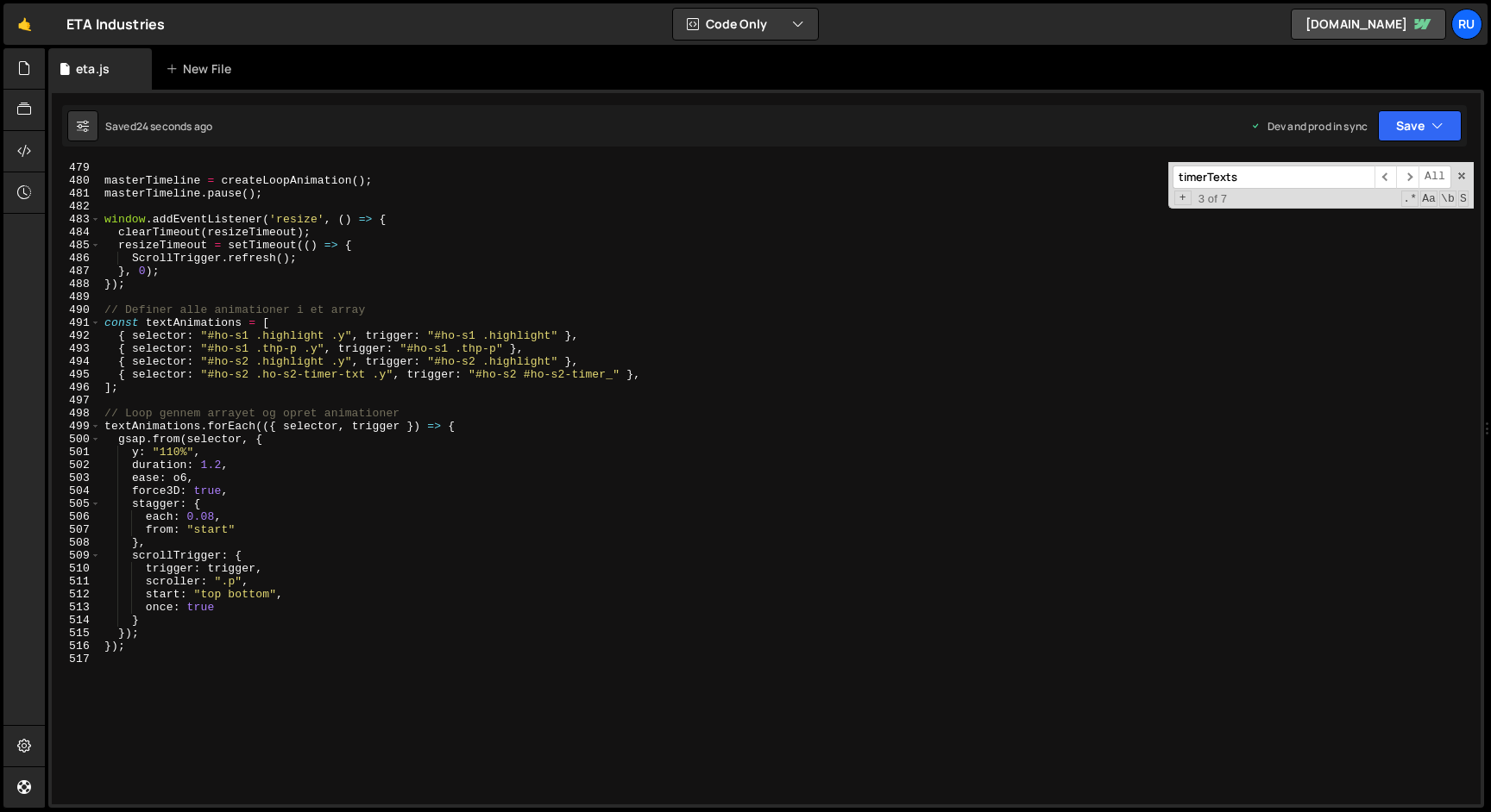
scroll to position [6189, 0]
type textarea "{ selector: "#ho-s2 .ho-s2-timer-txt .y", trigger: "#ho-s2 #ho-s2-timer_" },"
click at [671, 369] on div "masterTimeline = createLoopAnimation ( ) ; masterTimeline . pause ( ) ; window …" at bounding box center [786, 490] width 1372 height 668
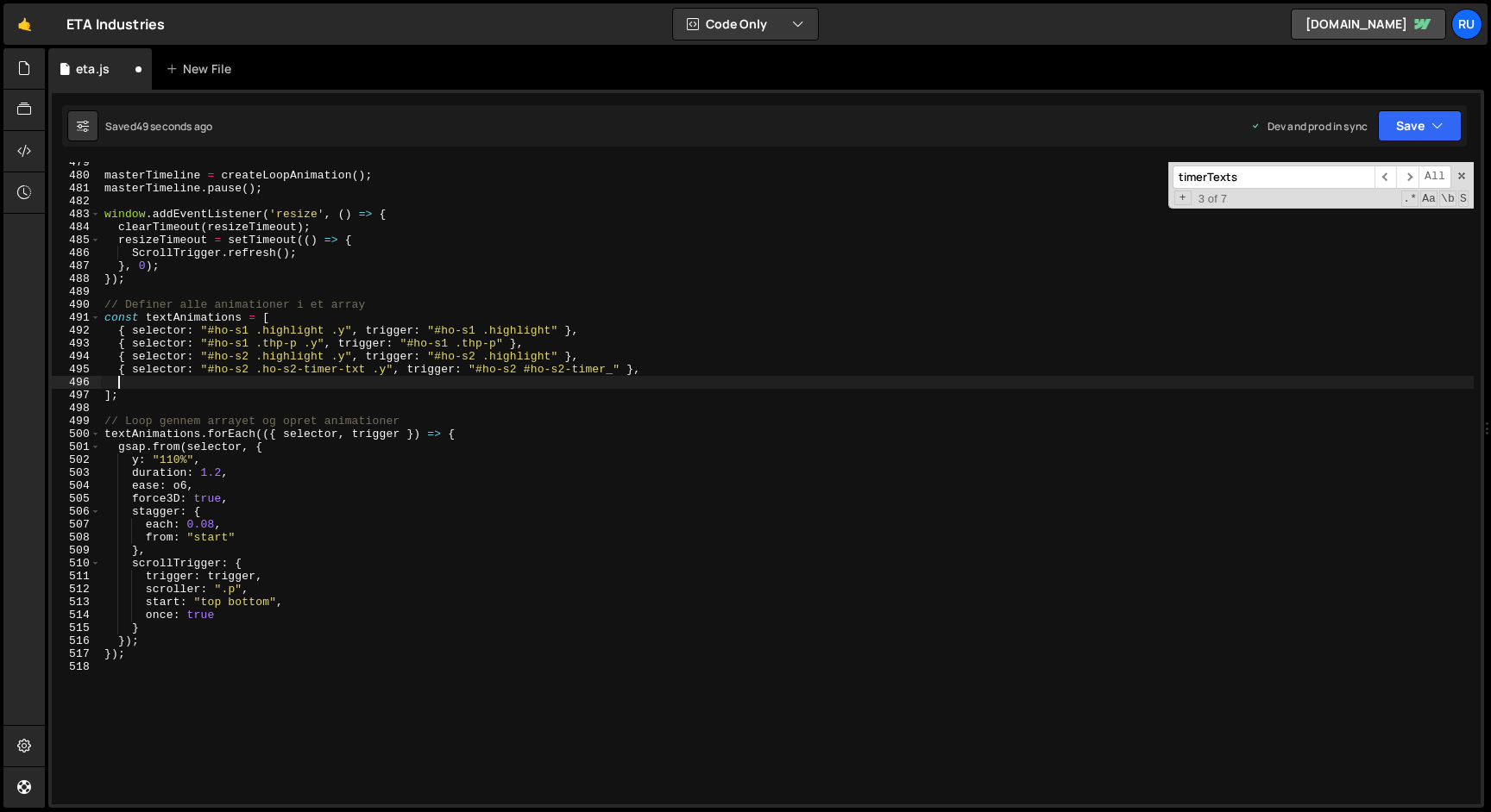
paste textarea "];"
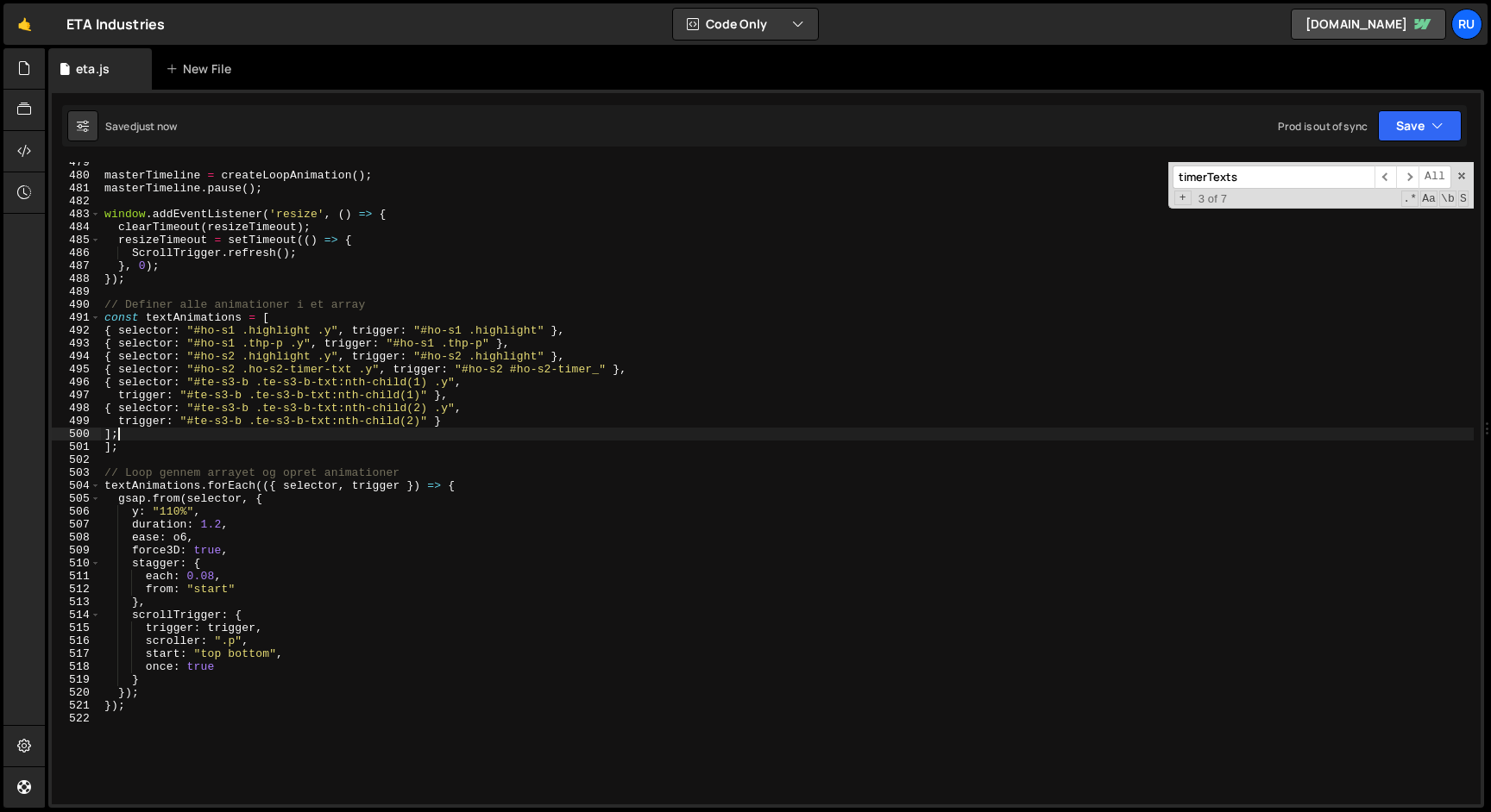
click at [557, 430] on div "masterTimeline = createLoopAnimation ( ) ; masterTimeline . pause ( ) ; window …" at bounding box center [786, 490] width 1372 height 668
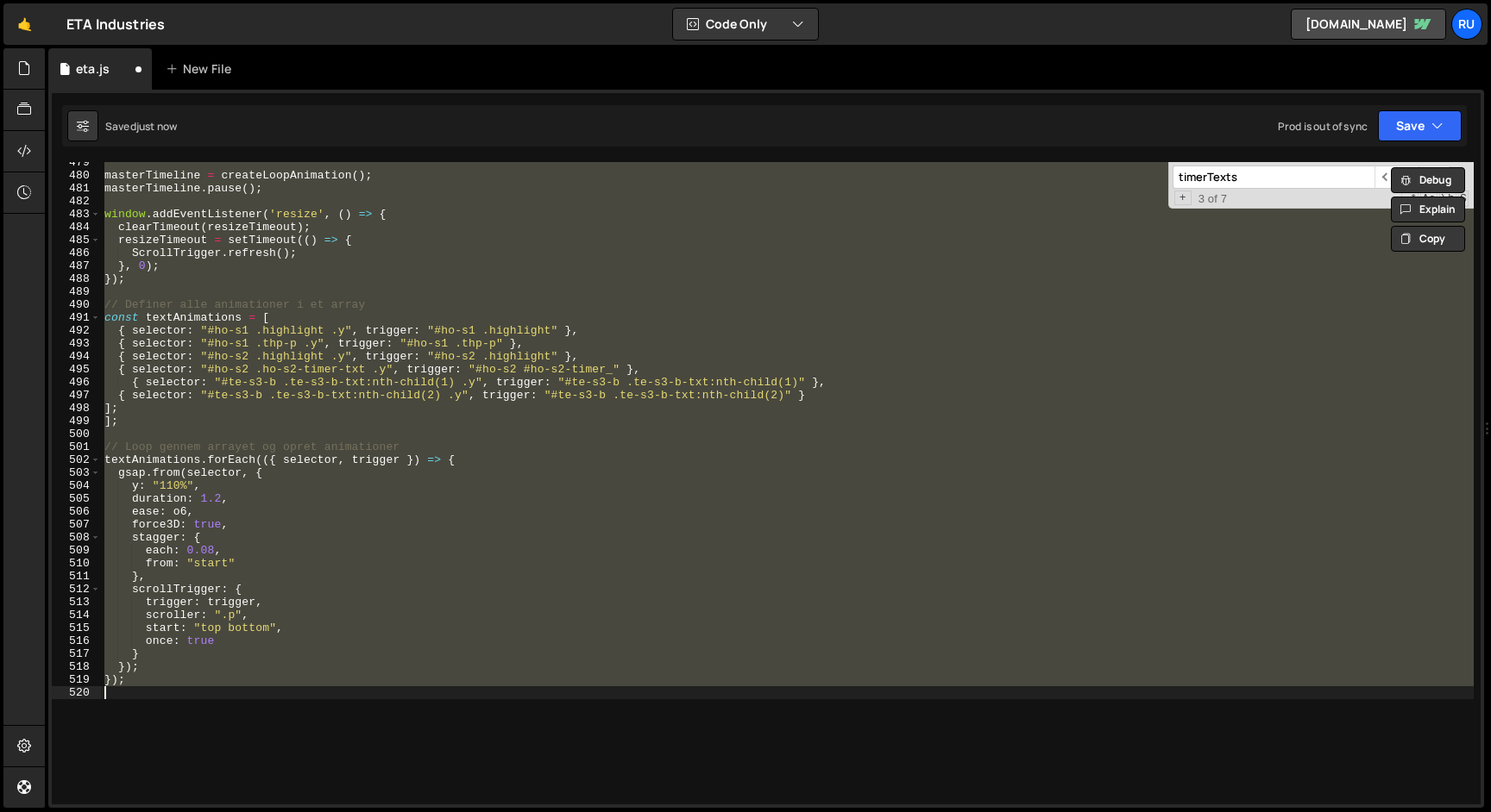
click at [634, 426] on div "masterTimeline = createLoopAnimation ( ) ; masterTimeline . pause ( ) ; window …" at bounding box center [786, 484] width 1372 height 642
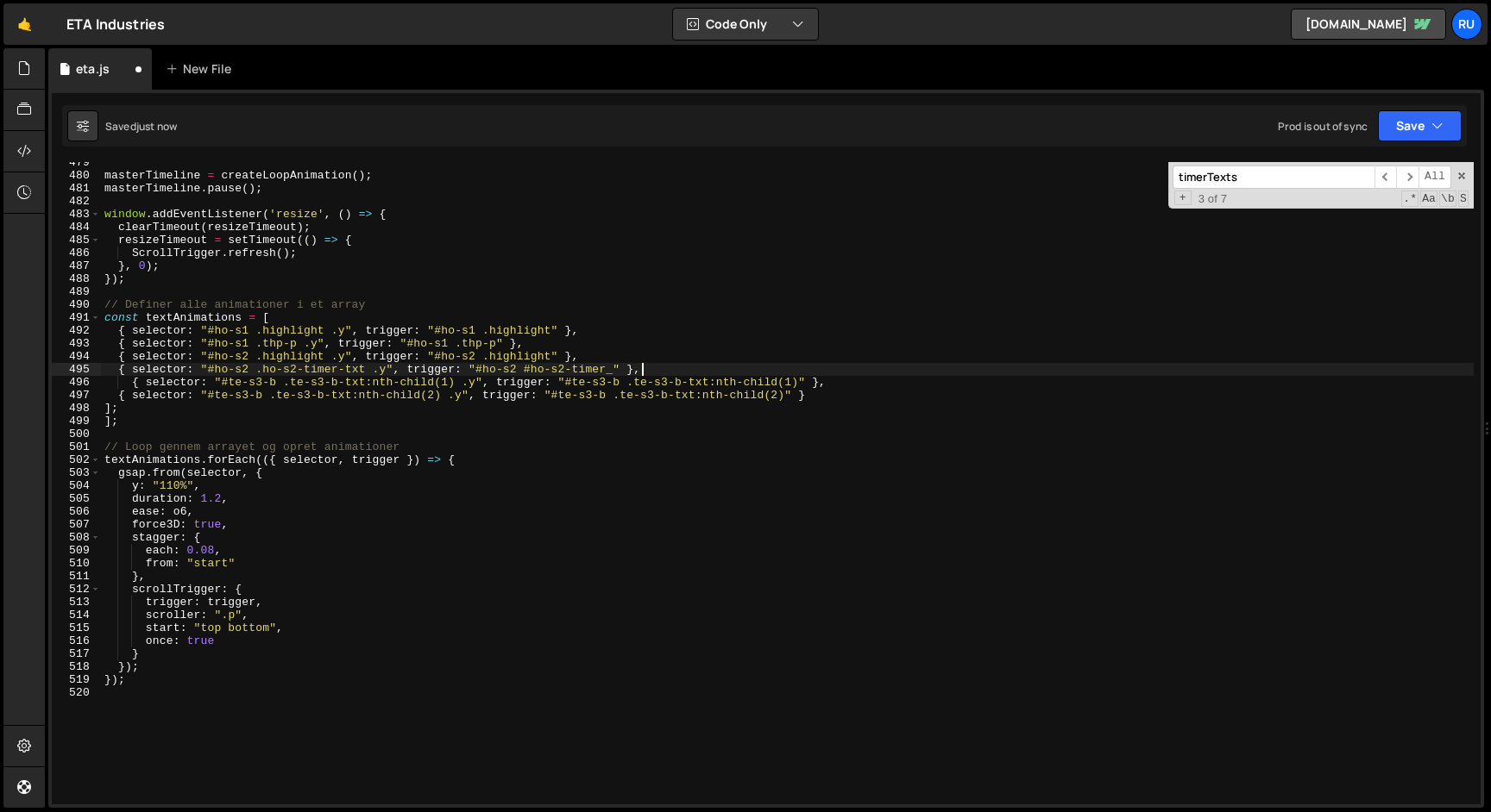
click at [654, 373] on div "masterTimeline = createLoopAnimation ( ) ; masterTimeline . pause ( ) ; window …" at bounding box center [786, 490] width 1372 height 668
click at [131, 381] on div "masterTimeline = createLoopAnimation ( ) ; masterTimeline . pause ( ) ; window …" at bounding box center [786, 490] width 1372 height 668
drag, startPoint x: 132, startPoint y: 415, endPoint x: 0, endPoint y: 415, distance: 132.0
click at [0, 415] on div "Hold on a sec... Are you certain you wish to leave this page? Any changes you'v…" at bounding box center [746, 406] width 1491 height 812
type textarea "];"
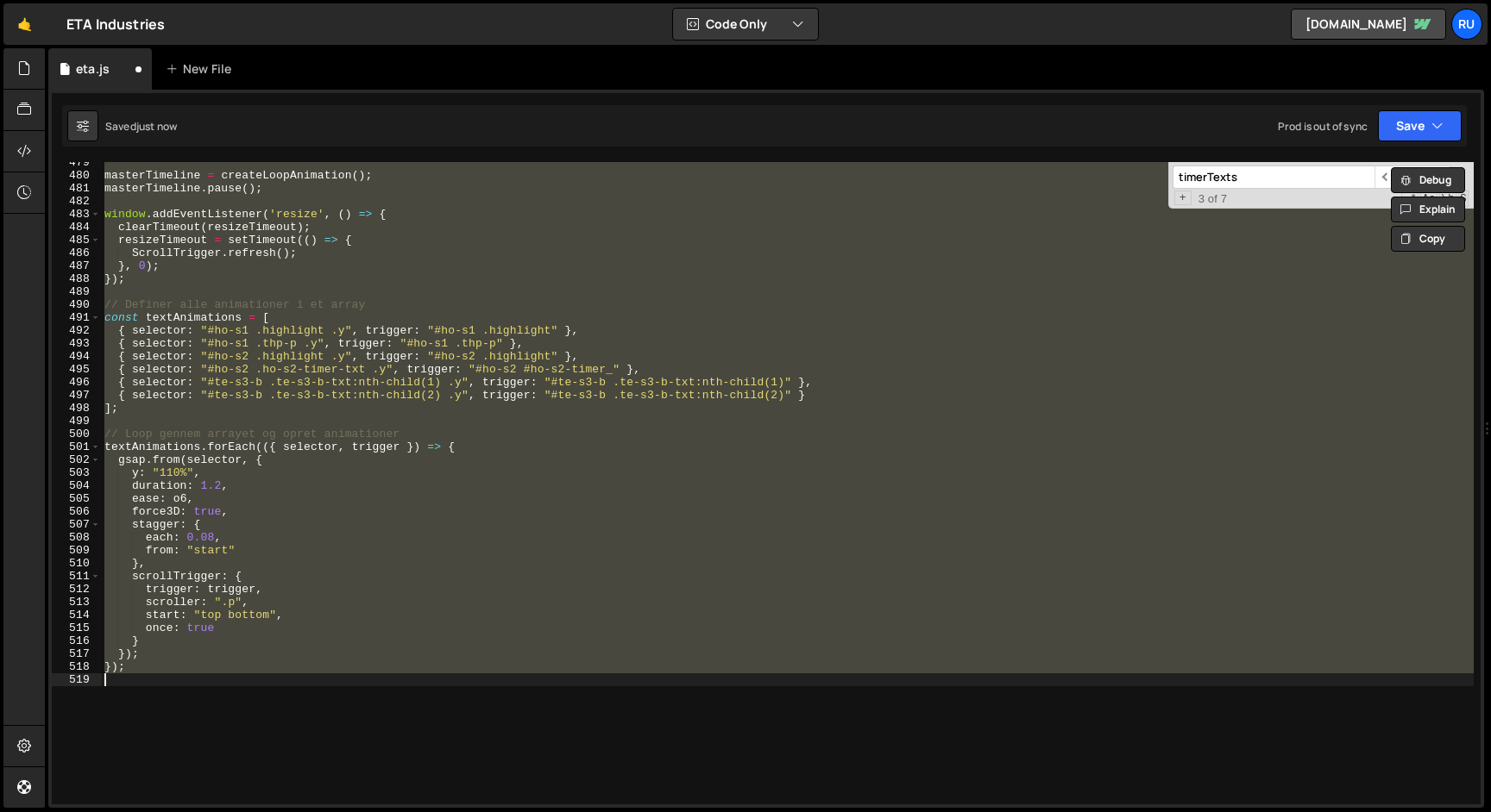
click at [312, 432] on div "masterTimeline = createLoopAnimation ( ) ; masterTimeline . pause ( ) ; window …" at bounding box center [786, 484] width 1372 height 642
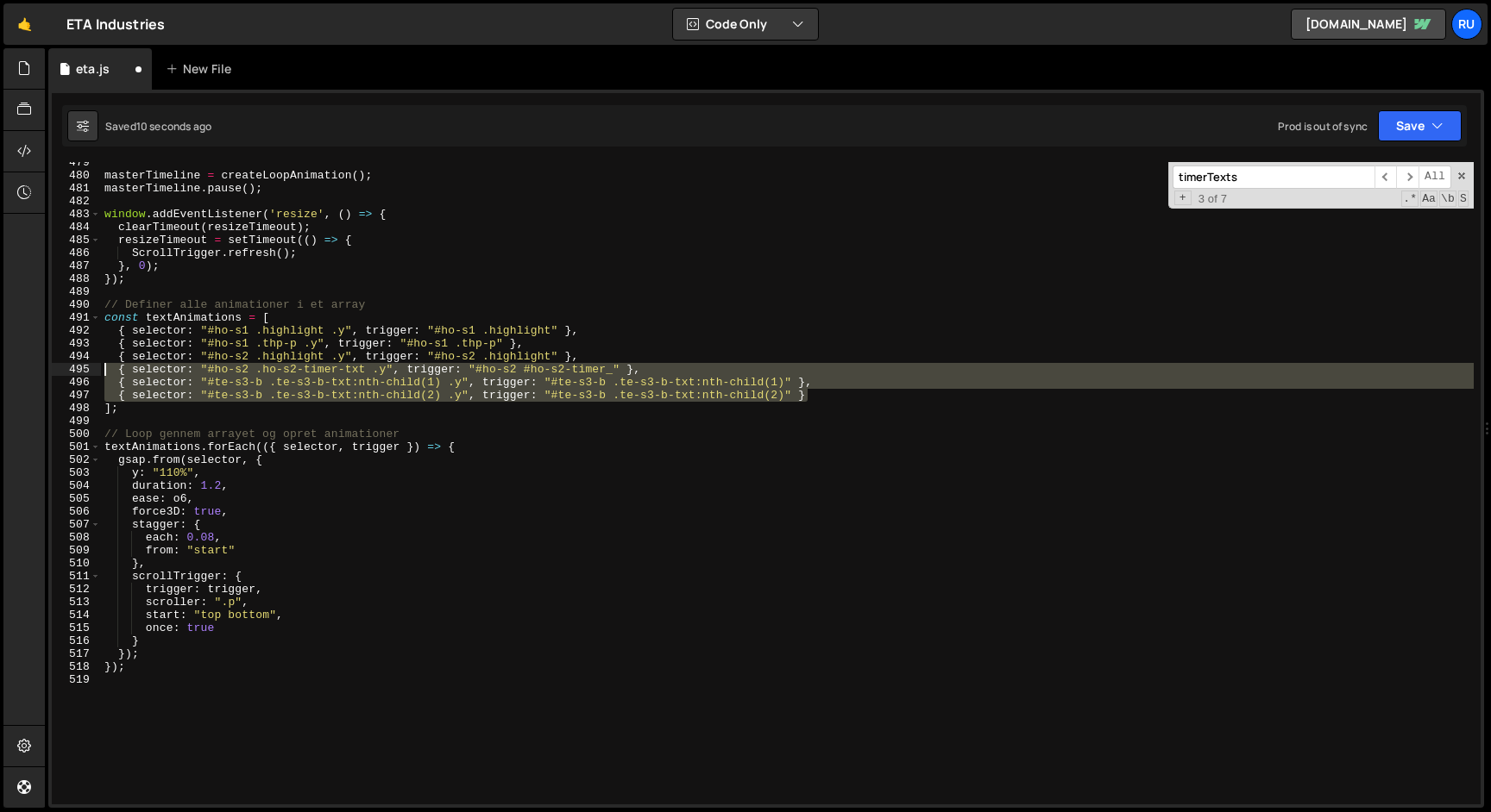
drag, startPoint x: 743, startPoint y: 393, endPoint x: 0, endPoint y: 372, distance: 743.3
click at [0, 373] on div "Hold on a sec... Are you certain you wish to leave this page? Any changes you'v…" at bounding box center [746, 406] width 1491 height 812
type textarea "{ selector: "#ho-s2 .ho-s2-timer-txt .y", trigger: "#ho-s2 #ho-s2-timer_" }, { …"
click at [262, 418] on div "masterTimeline = createLoopAnimation ( ) ; masterTimeline . pause ( ) ; window …" at bounding box center [786, 490] width 1372 height 668
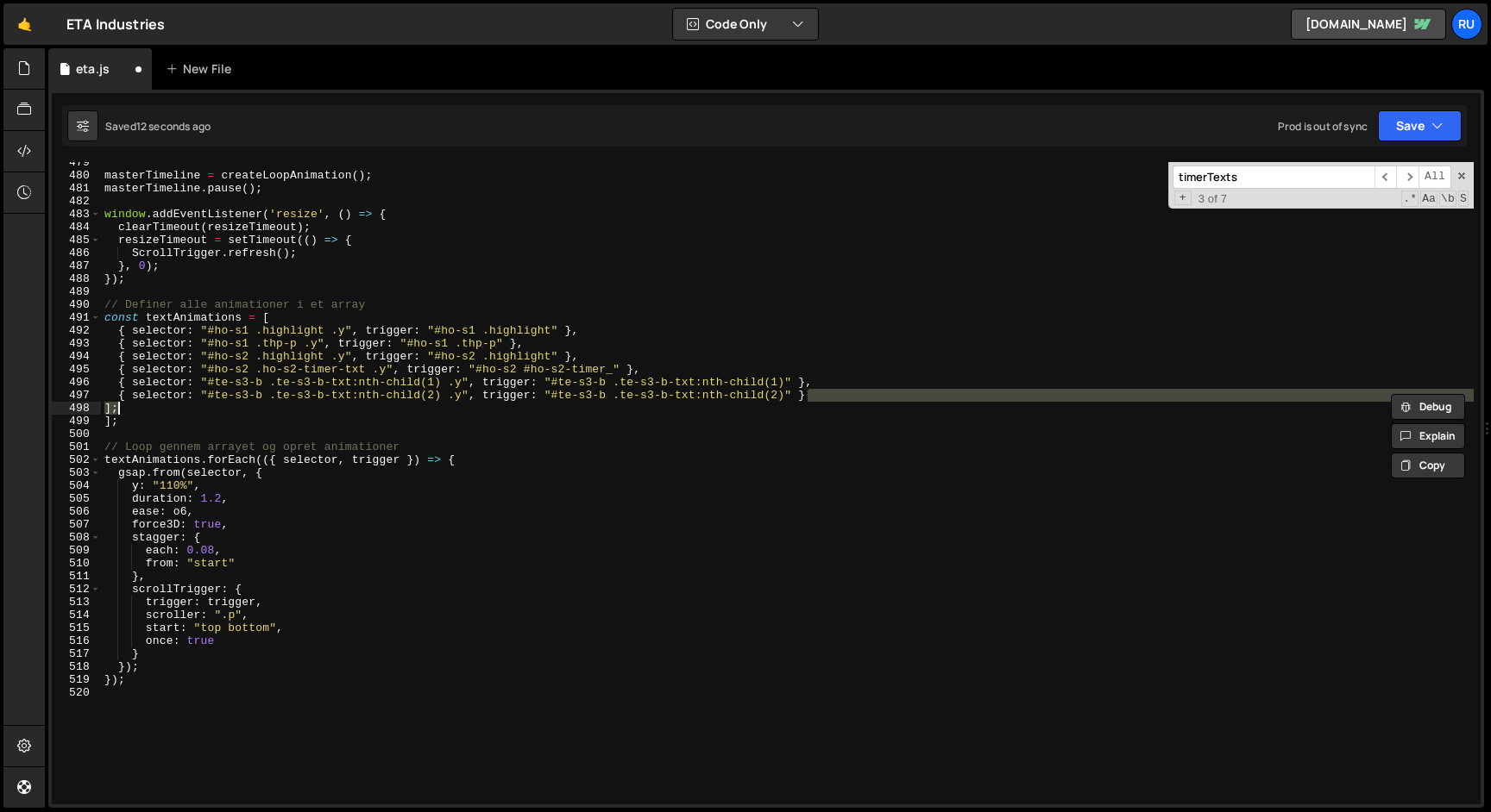
type textarea "{ selector: "#te-s3-b .te-s3-b-txt:nth-child(1) .y", trigger: "#te-s3-b .te-s3-…"
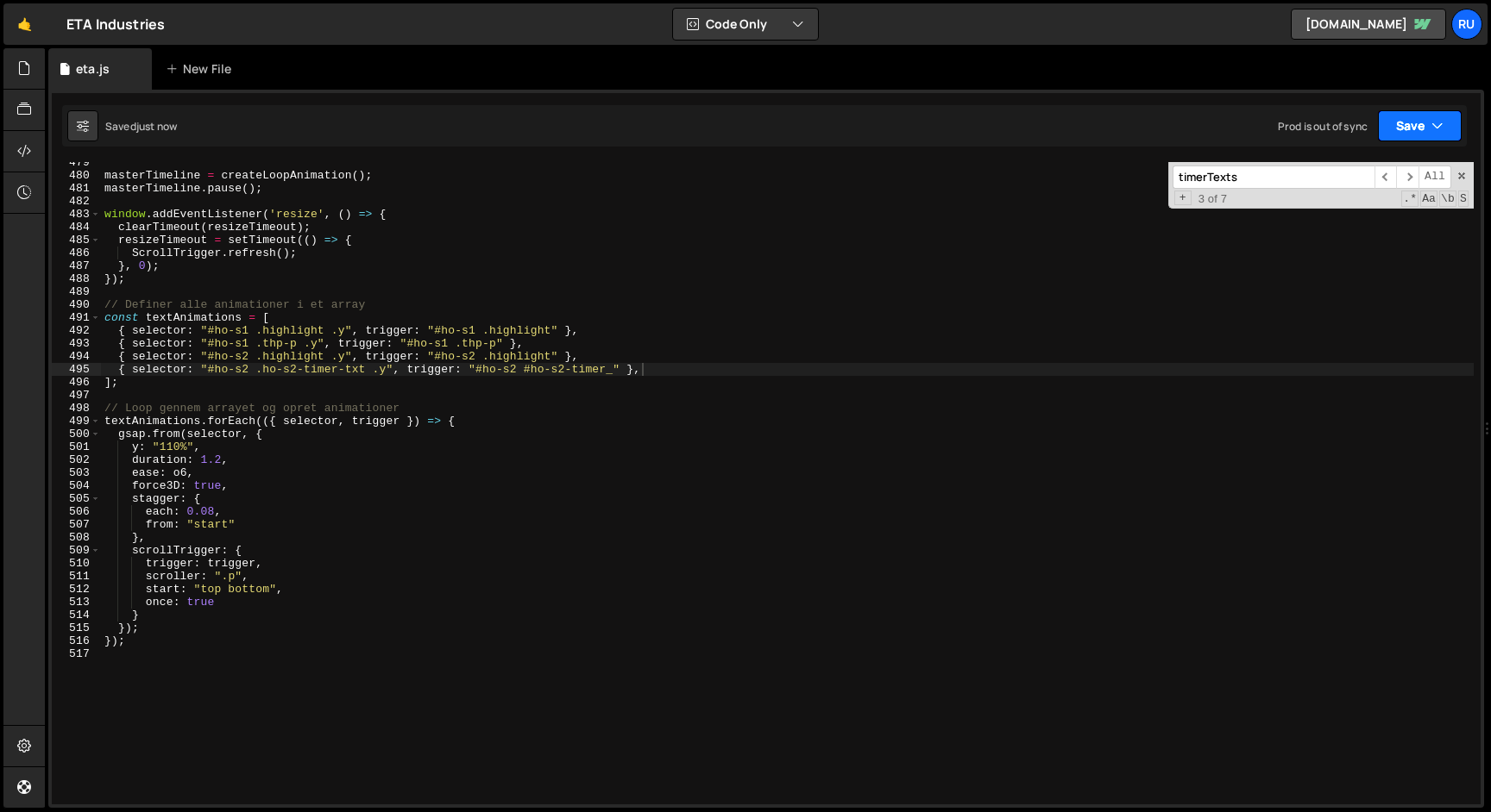
click at [1423, 119] on button "Save" at bounding box center [1420, 126] width 84 height 31
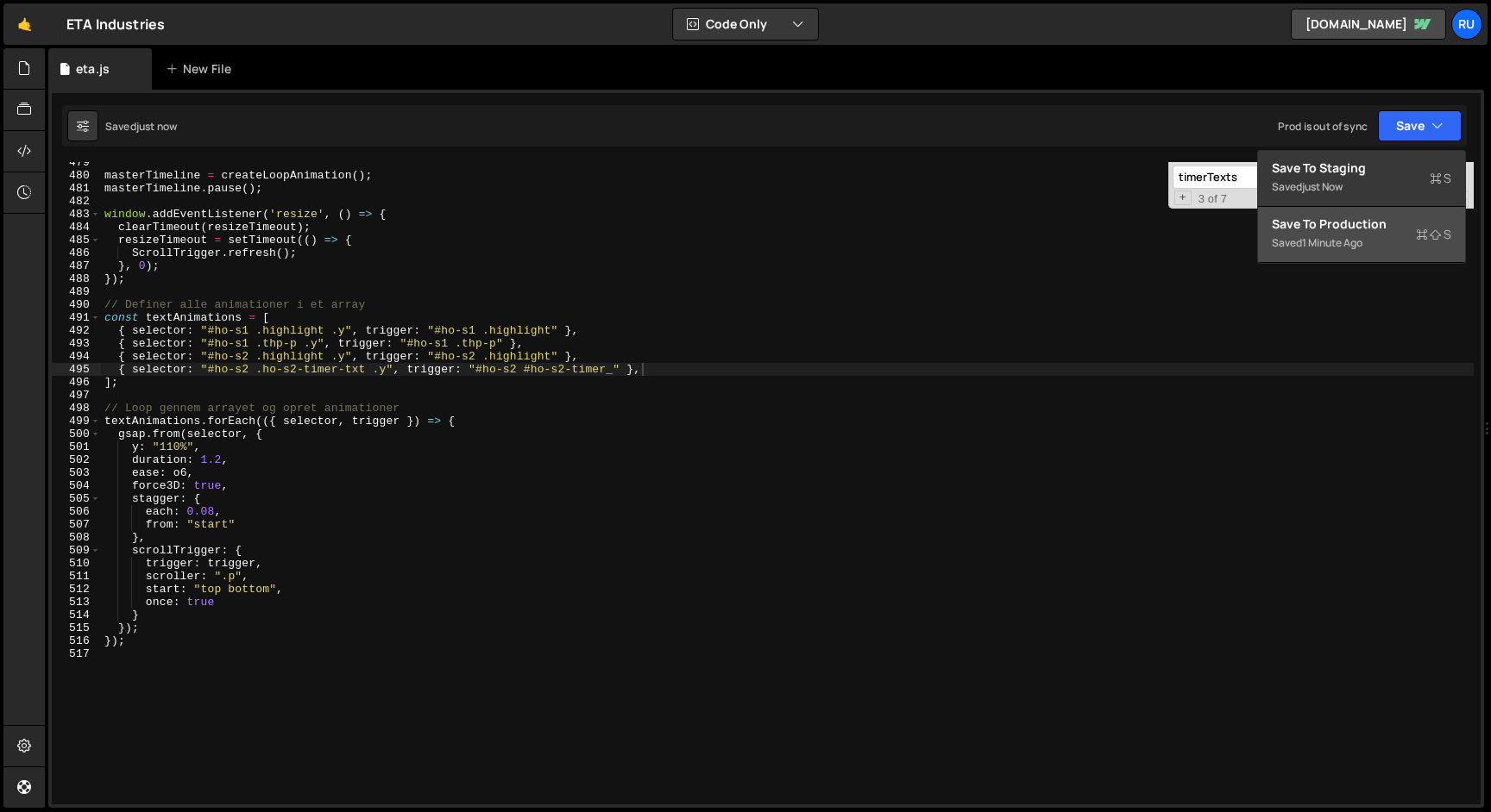
click at [1394, 225] on div "Save to Production S" at bounding box center [1361, 223] width 180 height 17
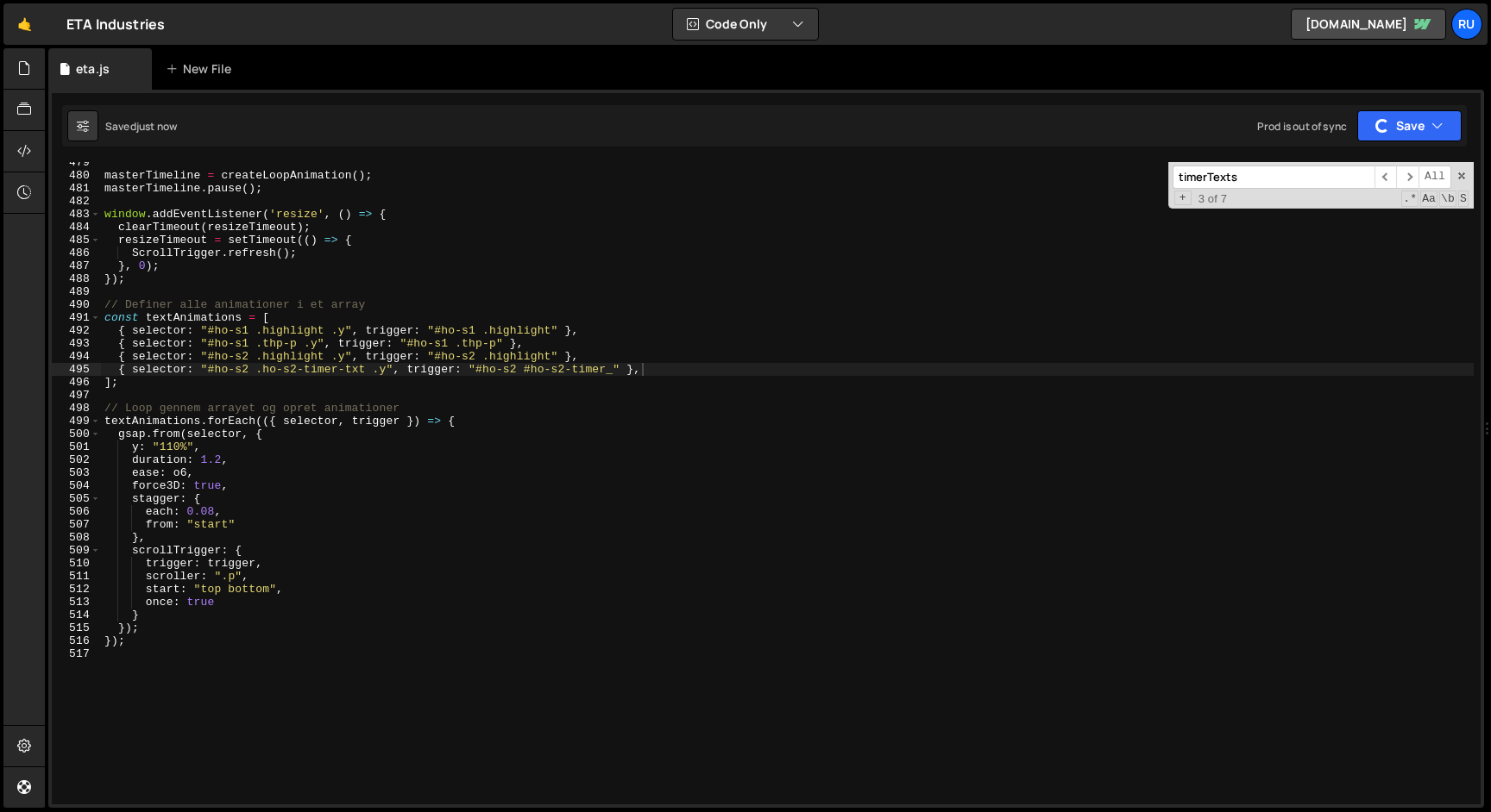
click at [666, 377] on div "masterTimeline = createLoopAnimation ( ) ; masterTimeline . pause ( ) ; window …" at bounding box center [786, 490] width 1372 height 668
click at [666, 370] on div "masterTimeline = createLoopAnimation ( ) ; masterTimeline . pause ( ) ; window …" at bounding box center [786, 490] width 1372 height 668
type textarea "{ selector: "#ho-s2 .ho-s2-timer-txt .y", trigger: "#ho-s2 #ho-s2-timer_" },"
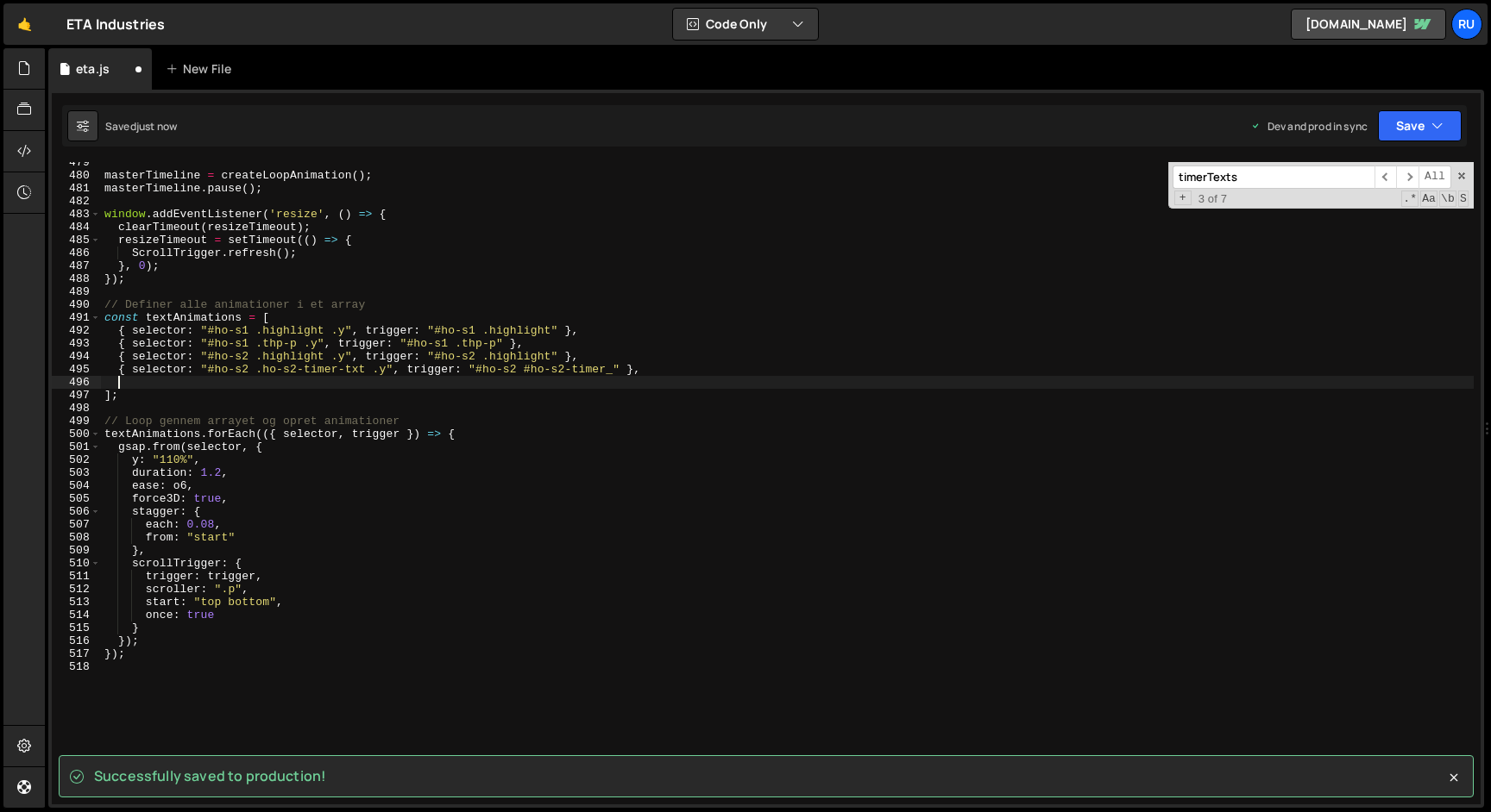
paste textarea "];"
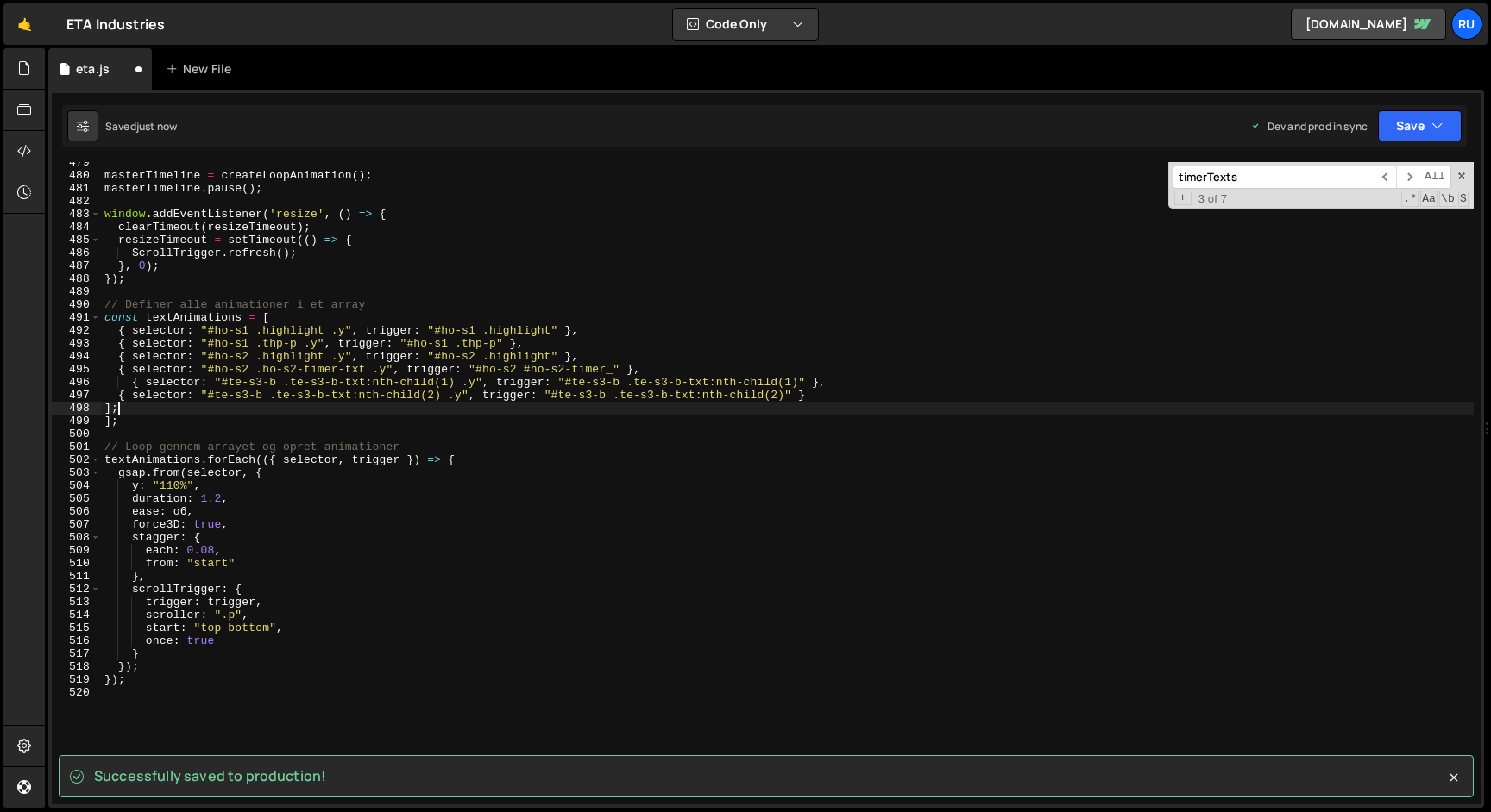
click at [822, 401] on div "masterTimeline = createLoopAnimation ( ) ; masterTimeline . pause ( ) ; window …" at bounding box center [786, 490] width 1372 height 668
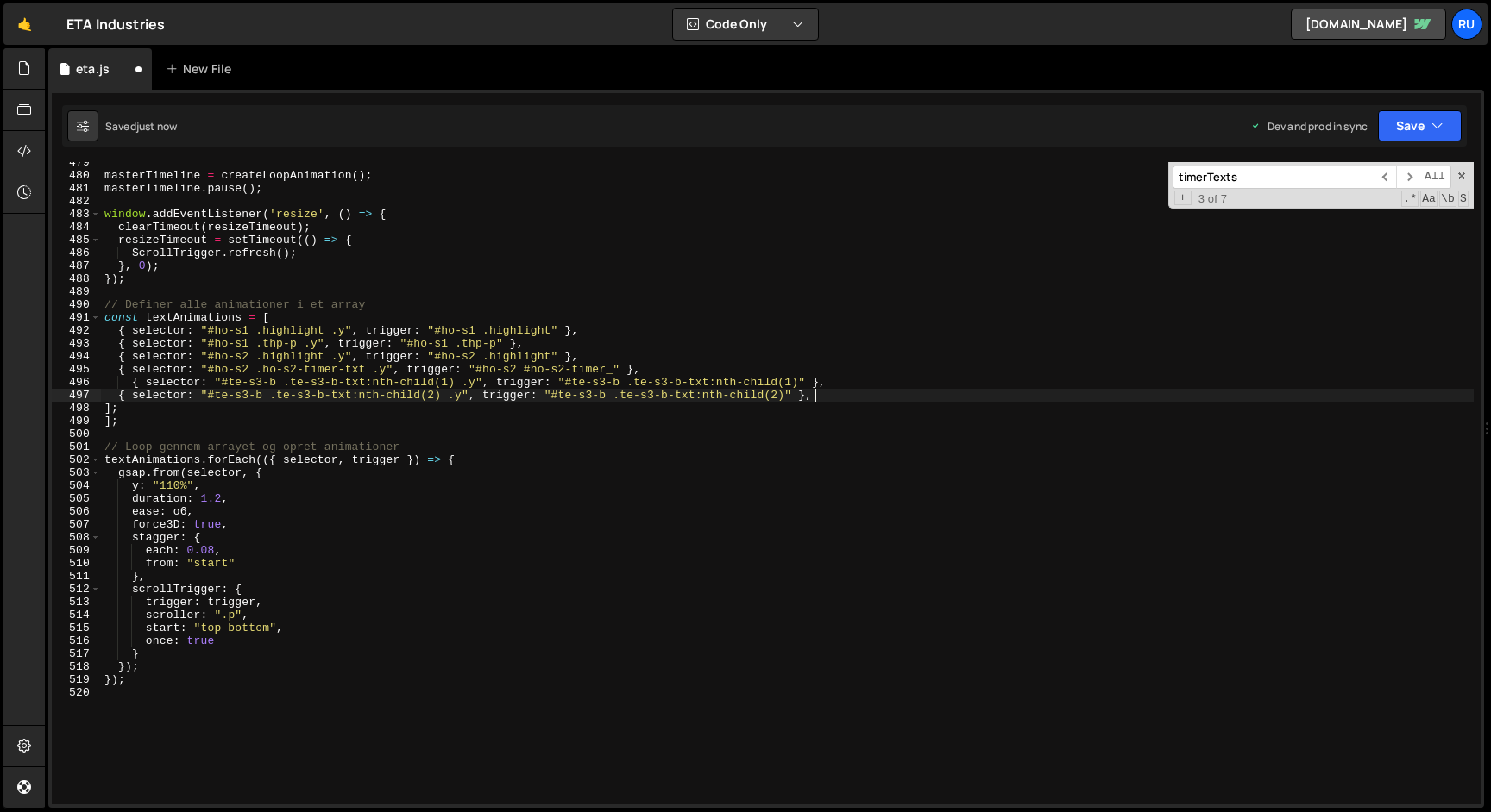
type textarea "trigger: "#te-s3-b .te-s3-b-txt:nth-child(1)" },"
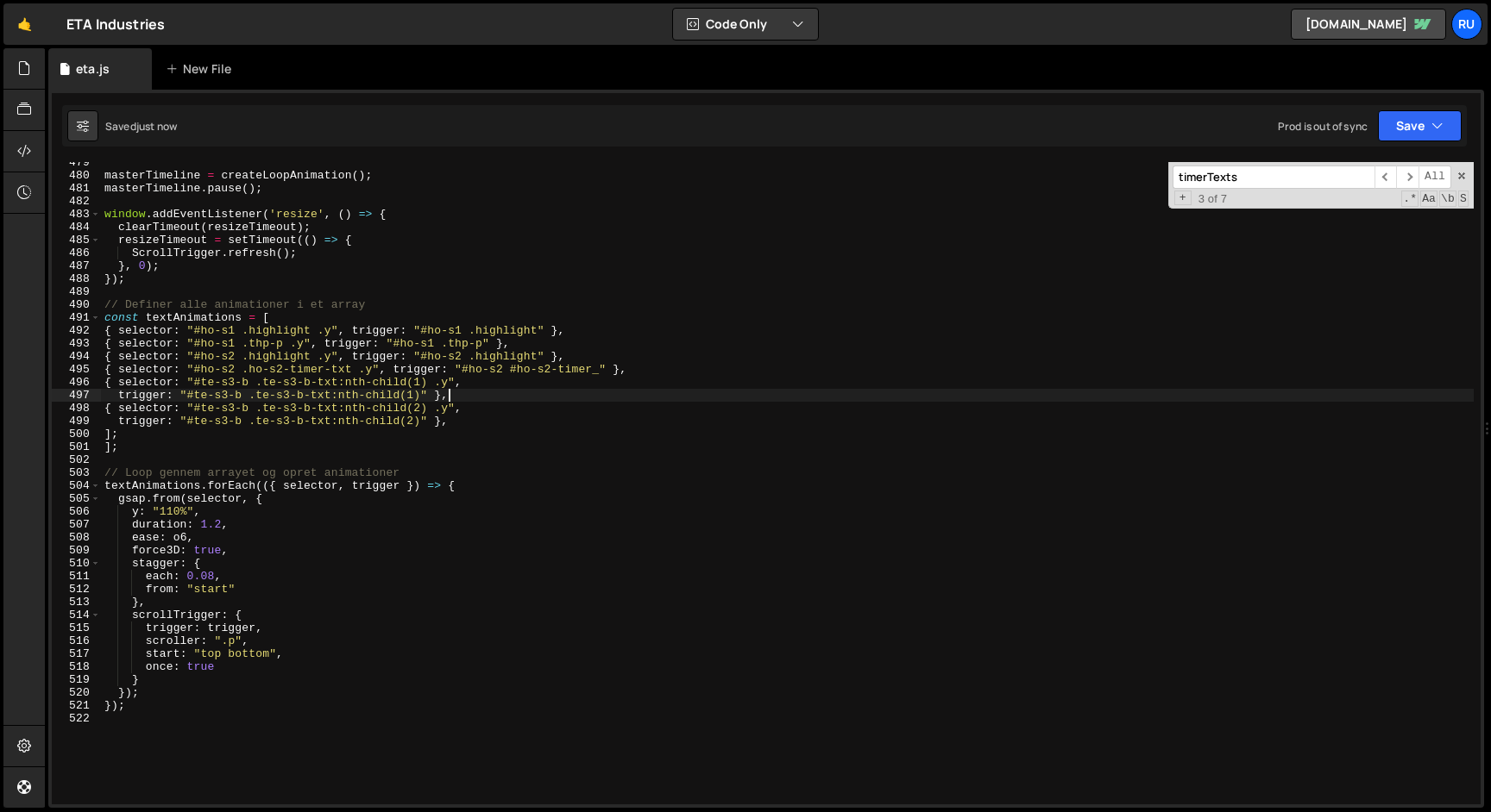
click at [511, 462] on div "masterTimeline = createLoopAnimation ( ) ; masterTimeline . pause ( ) ; window …" at bounding box center [786, 490] width 1372 height 668
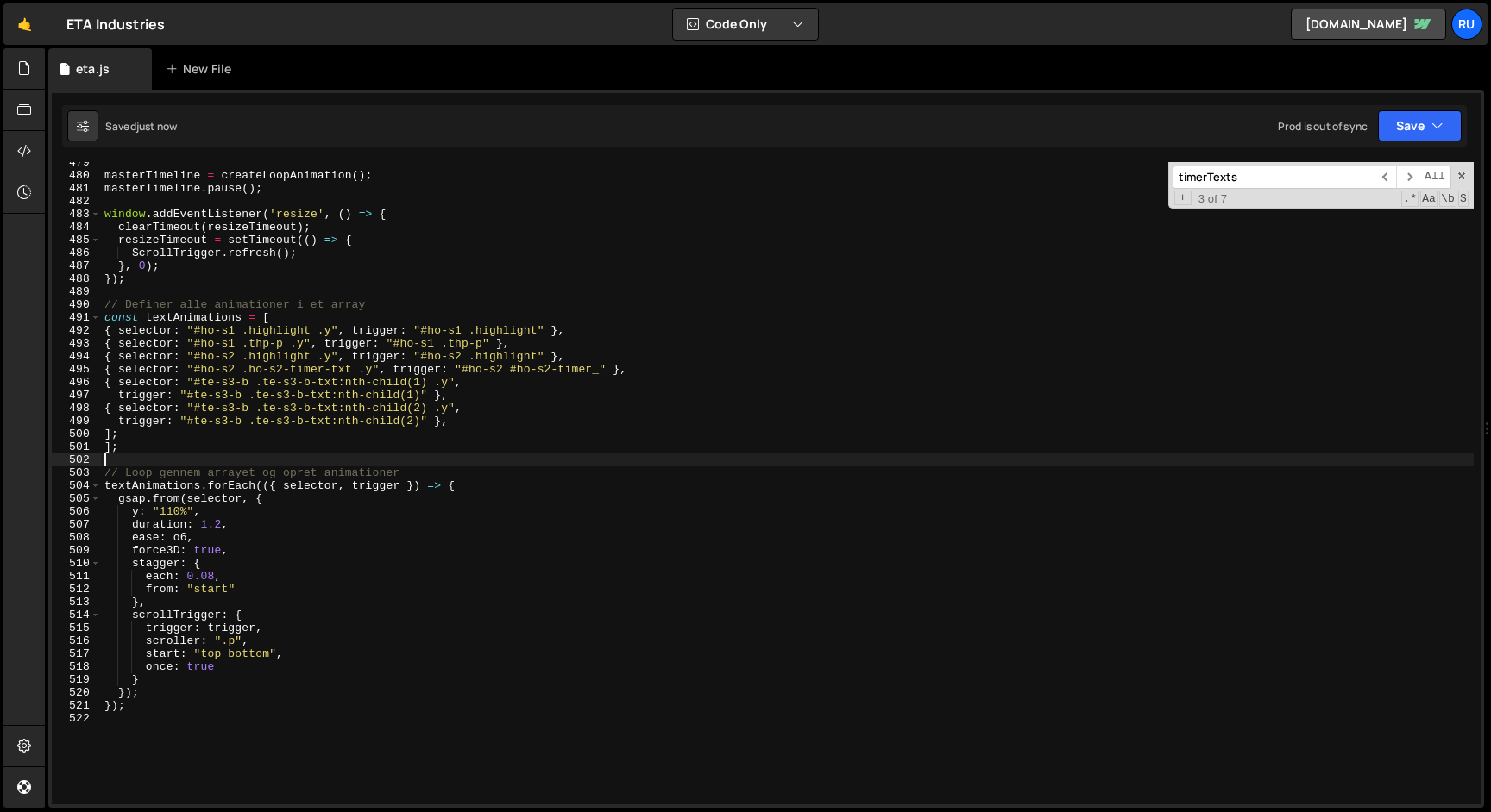
scroll to position [0, 0]
click at [585, 462] on div "masterTimeline = createLoopAnimation ( ) ; masterTimeline . pause ( ) ; window …" at bounding box center [786, 490] width 1372 height 668
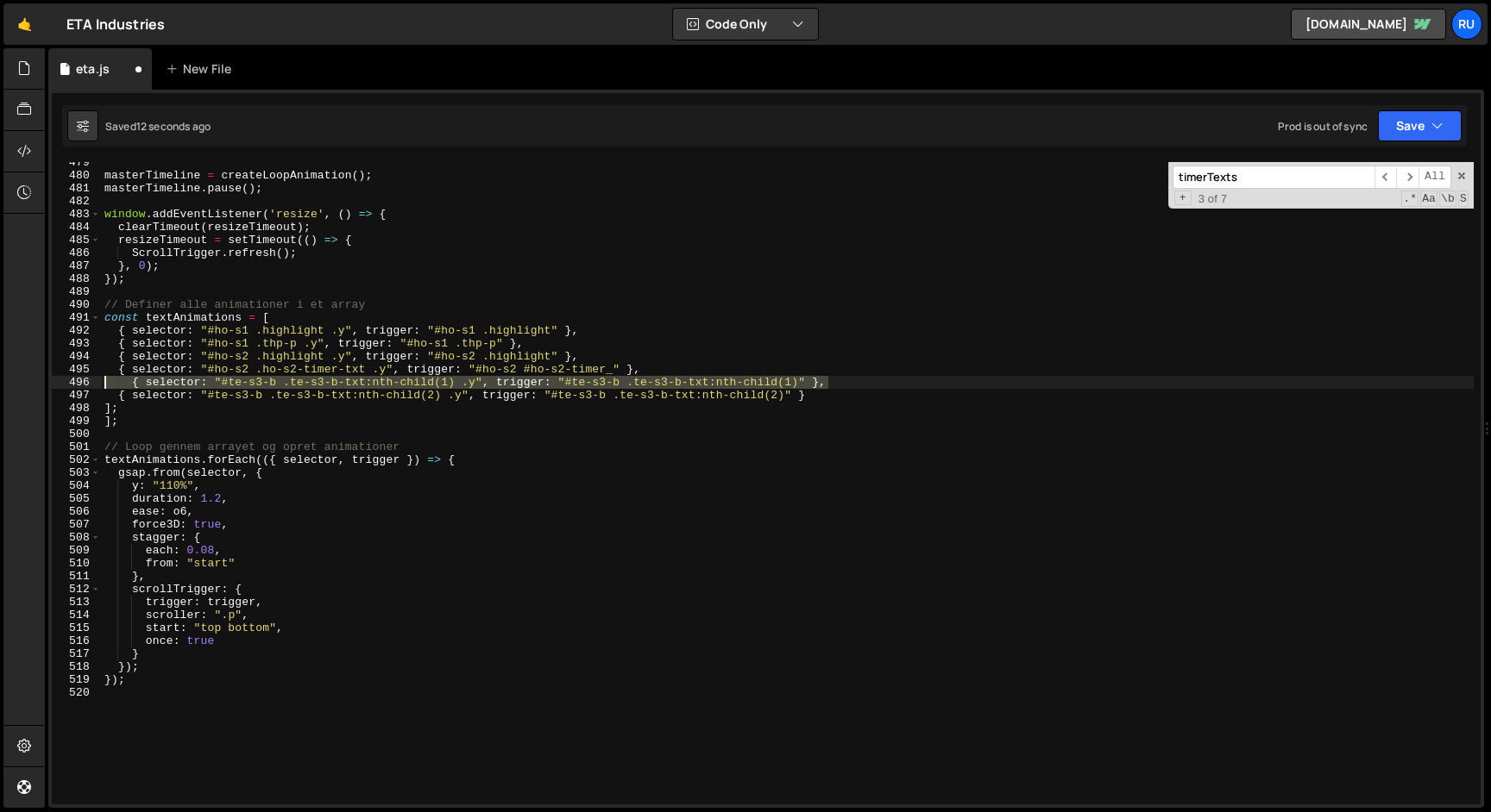
drag, startPoint x: 844, startPoint y: 379, endPoint x: 60, endPoint y: 381, distance: 784.0
click at [60, 382] on div "{ selector: "#te-s3-b .te-s3-b-txt:nth-child(2) .y", trigger: "#te-s3-b .te-s3-…" at bounding box center [766, 484] width 1429 height 642
type textarea "{ selector: "#te-s3-b .te-s3-b-txt:nth-child(1) .y", trigger: "#te-s3-b .te-s3-…"
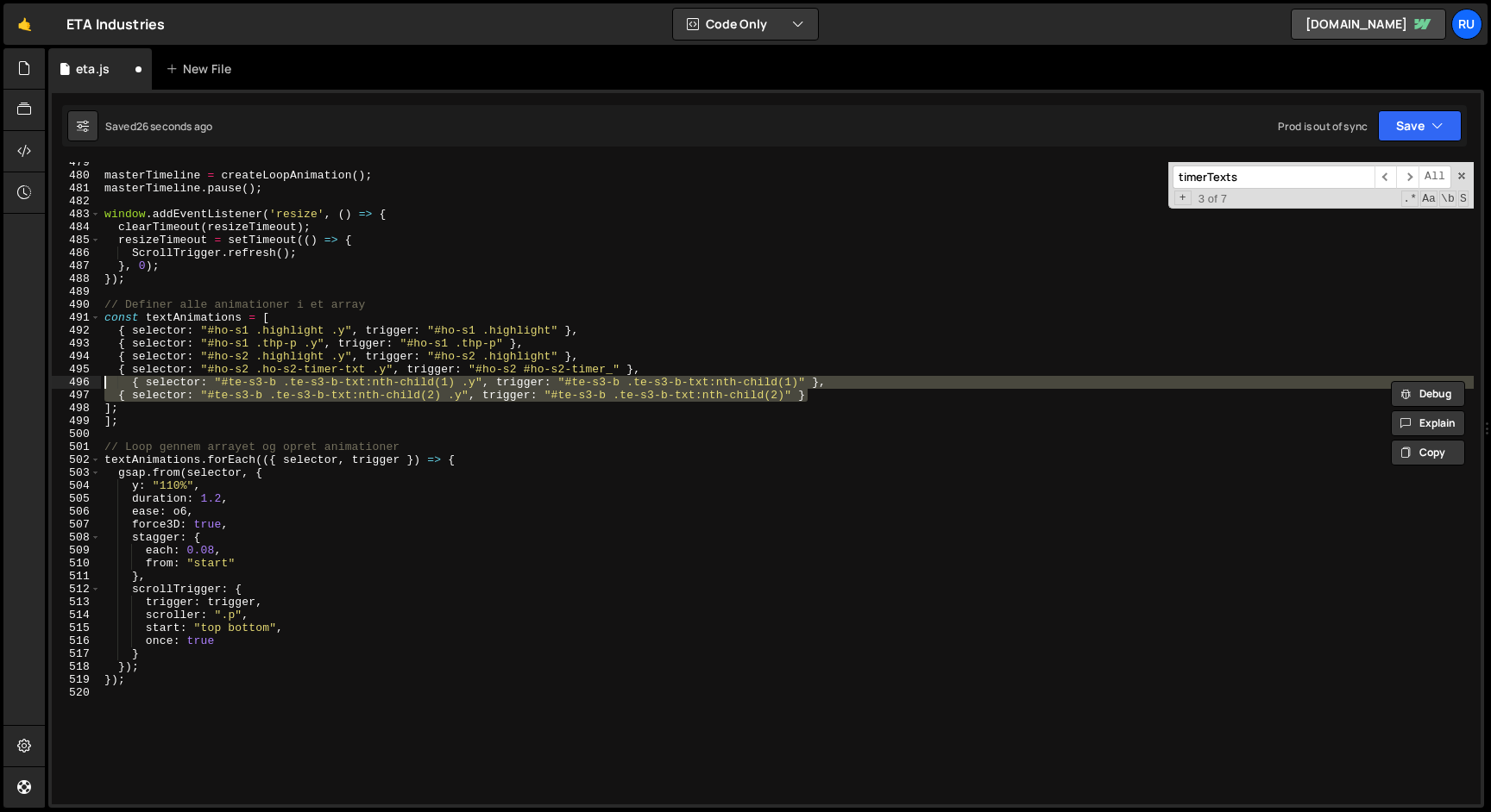
drag, startPoint x: 822, startPoint y: 397, endPoint x: 0, endPoint y: 384, distance: 822.1
click at [0, 384] on div "Hold on a sec... Are you certain you wish to leave this page? Any changes you'v…" at bounding box center [746, 406] width 1491 height 812
paste textarea "{ selector: ".te-s3-b-txt:nth-child(2) .y", trigger: ""
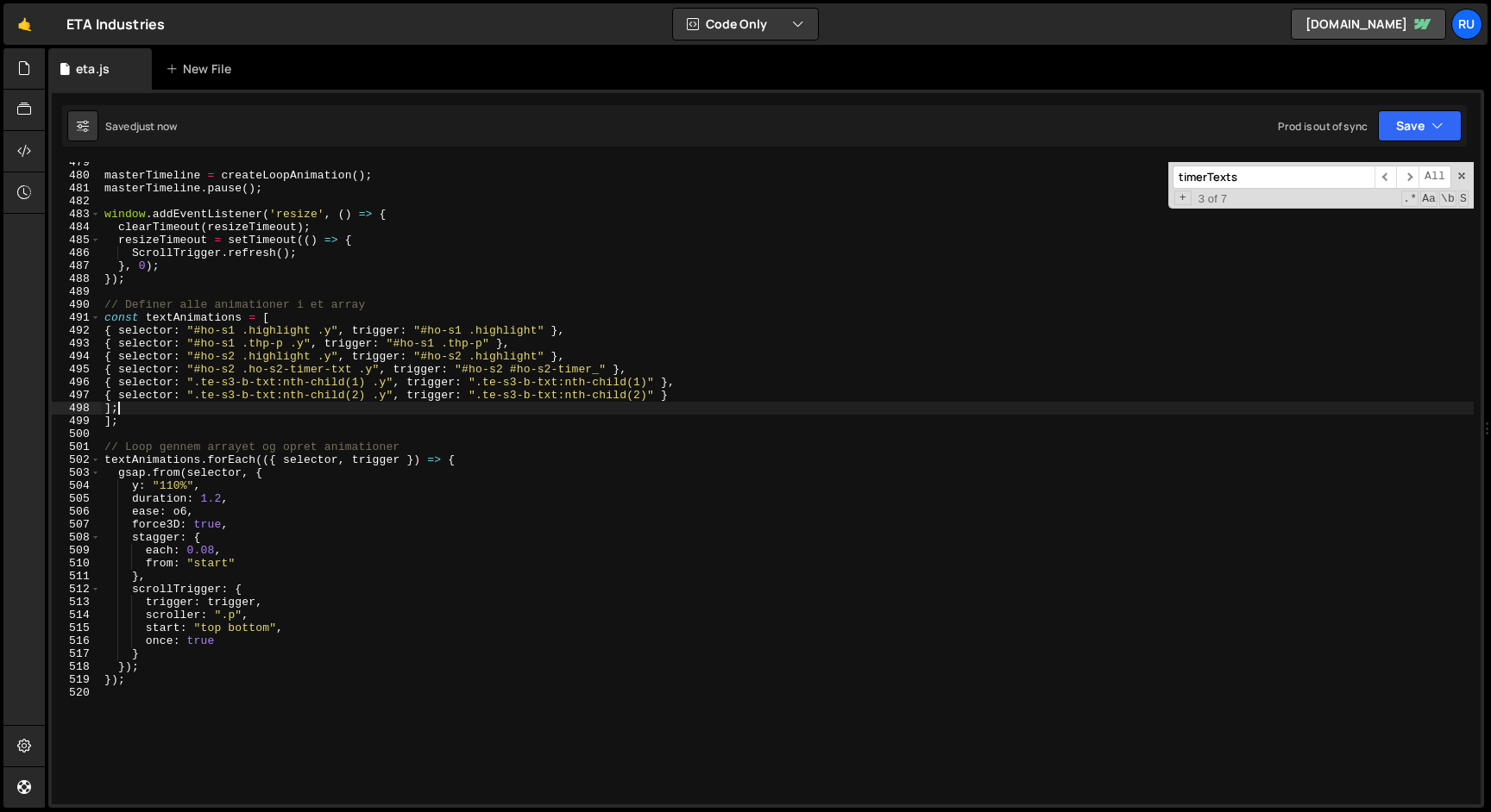
drag, startPoint x: 127, startPoint y: 408, endPoint x: 0, endPoint y: 408, distance: 127.0
click at [0, 408] on div "Hold on a sec... Are you certain you wish to leave this page? Any changes you'v…" at bounding box center [746, 406] width 1491 height 812
type textarea "];"
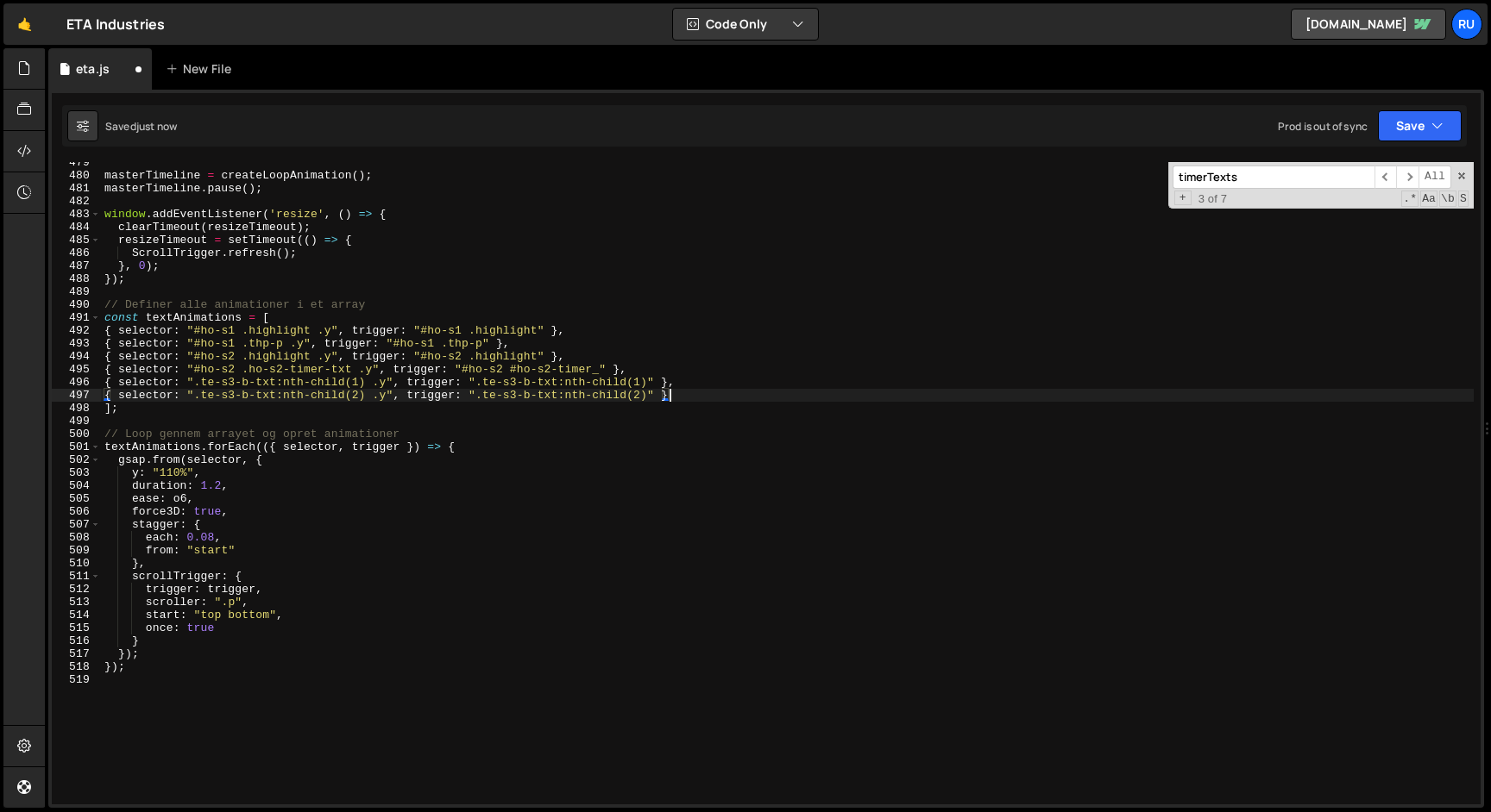
type textarea "{ selector: ".te-s3-b-txt:nth-child(2) .y", trigger: ".te-s3-b-txt:nth-child(2)…"
click at [1419, 125] on button "Save" at bounding box center [1420, 126] width 84 height 31
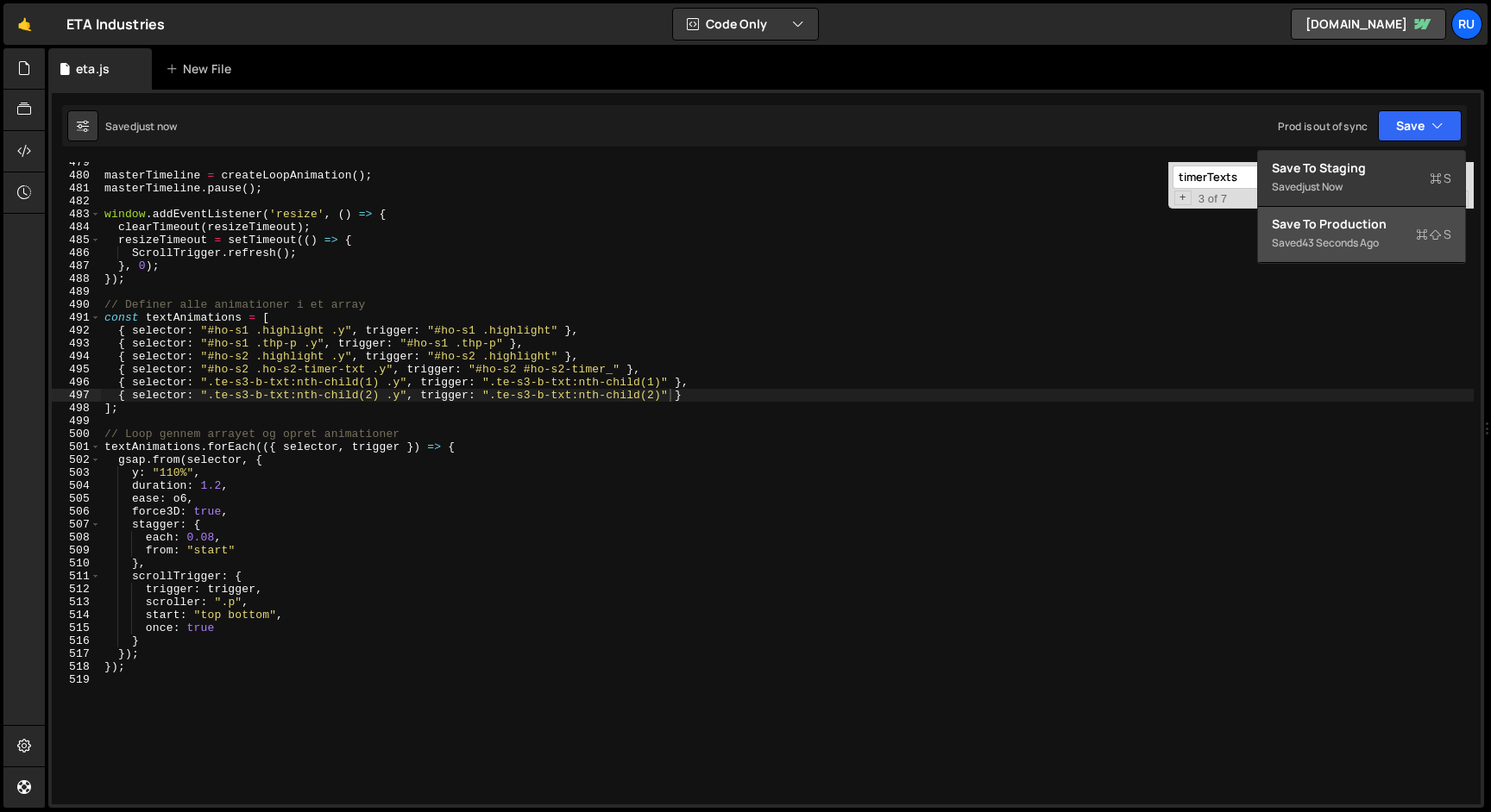
click at [1384, 240] on div "Saved 43 seconds ago" at bounding box center [1361, 242] width 180 height 21
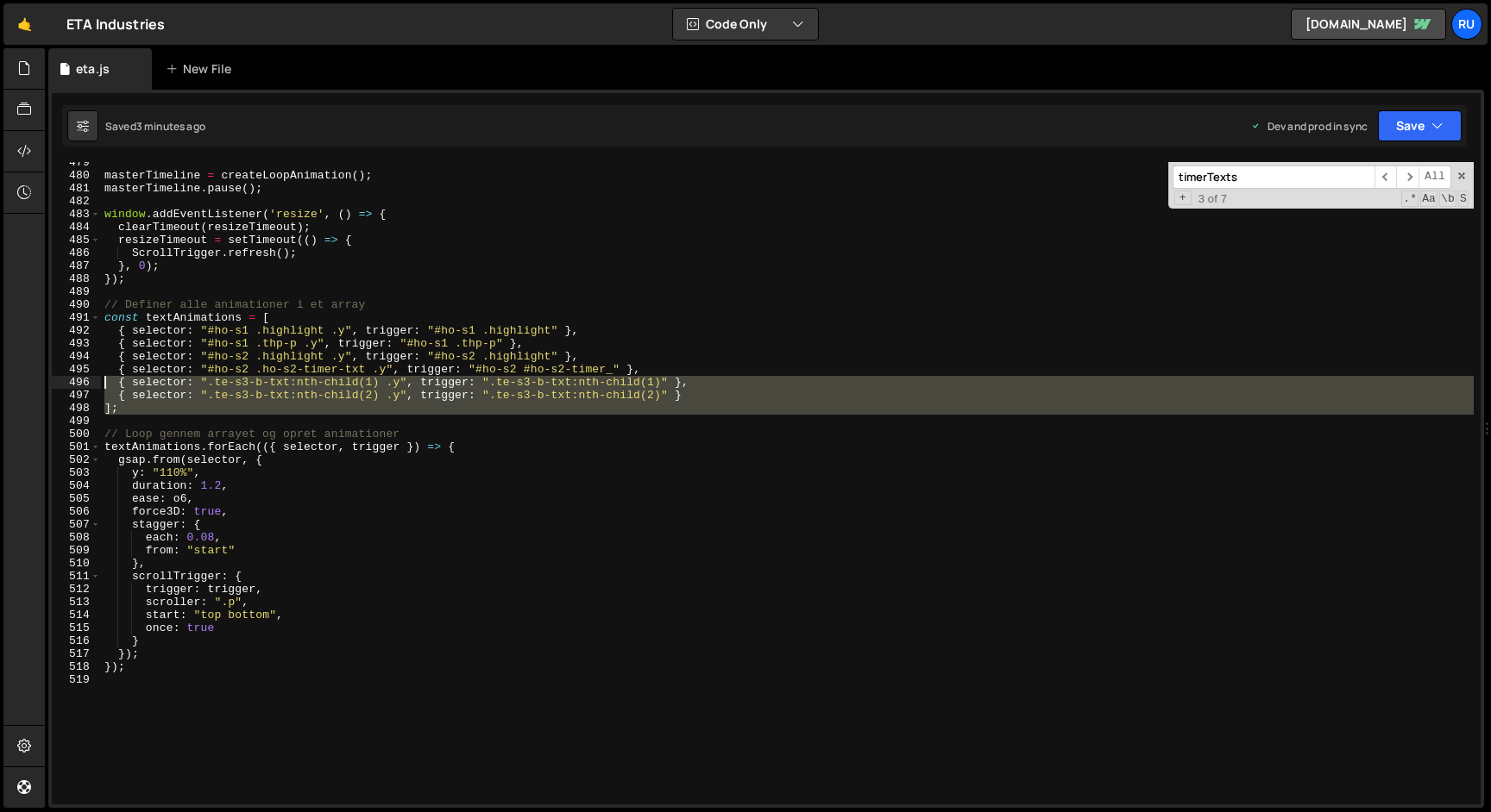
drag, startPoint x: 135, startPoint y: 416, endPoint x: 59, endPoint y: 379, distance: 84.5
click at [59, 379] on div "479 480 481 482 483 484 485 486 487 488 489 490 491 492 493 494 495 496 497 498…" at bounding box center [766, 484] width 1429 height 642
paste textarea "];"
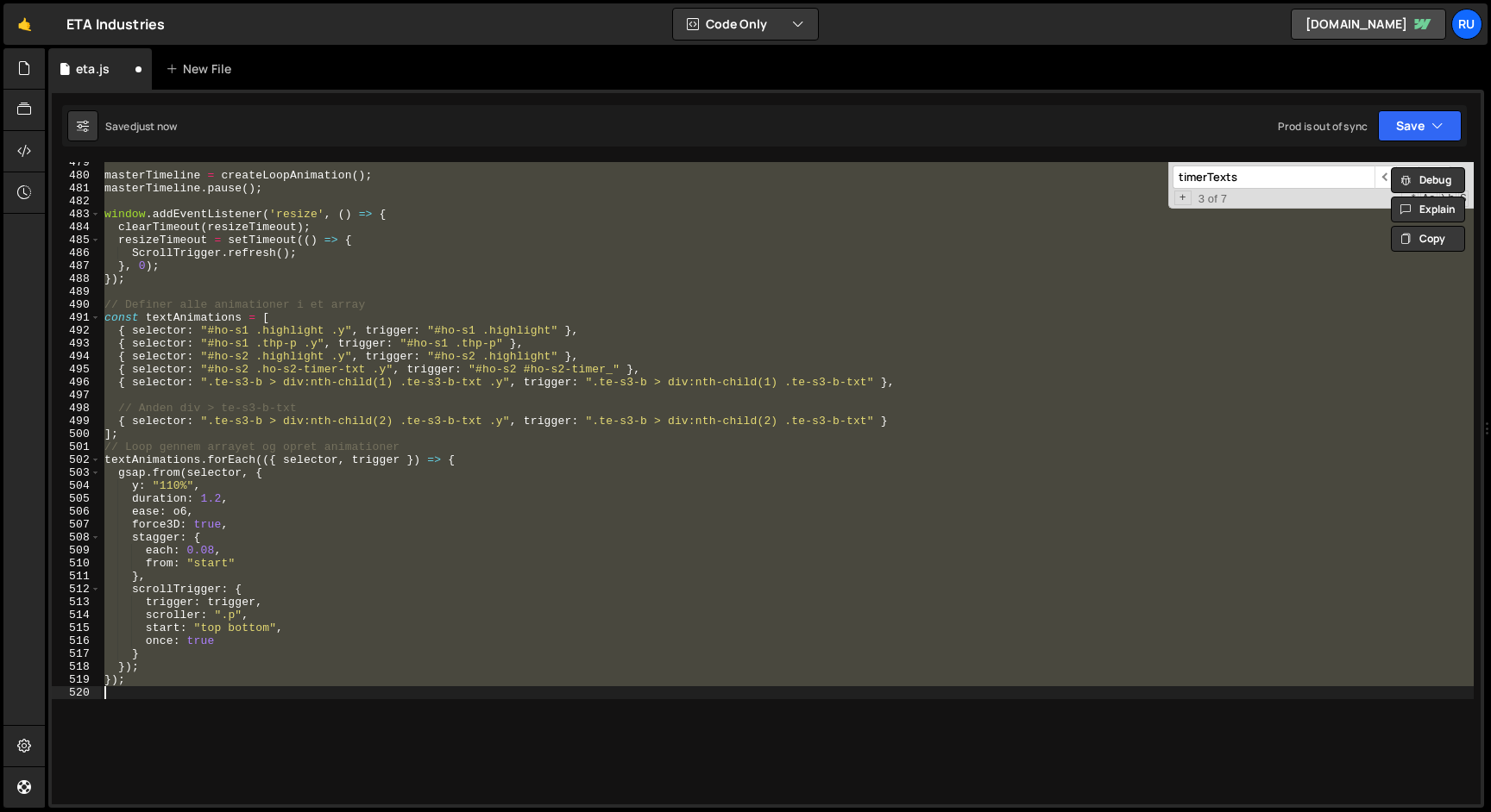
type textarea "];"
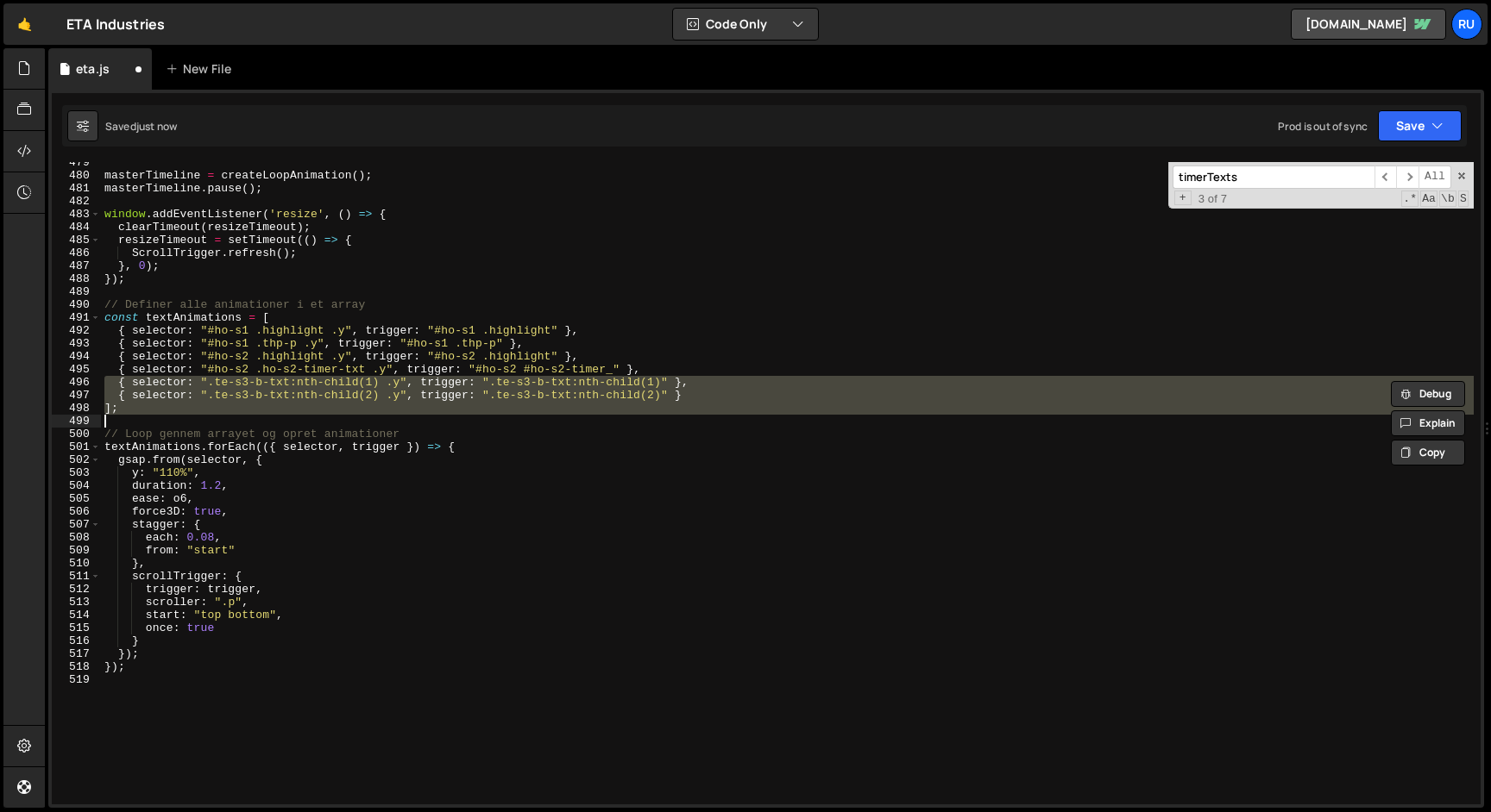
click at [704, 420] on div "masterTimeline = createLoopAnimation ( ) ; masterTimeline . pause ( ) ; window …" at bounding box center [786, 484] width 1372 height 642
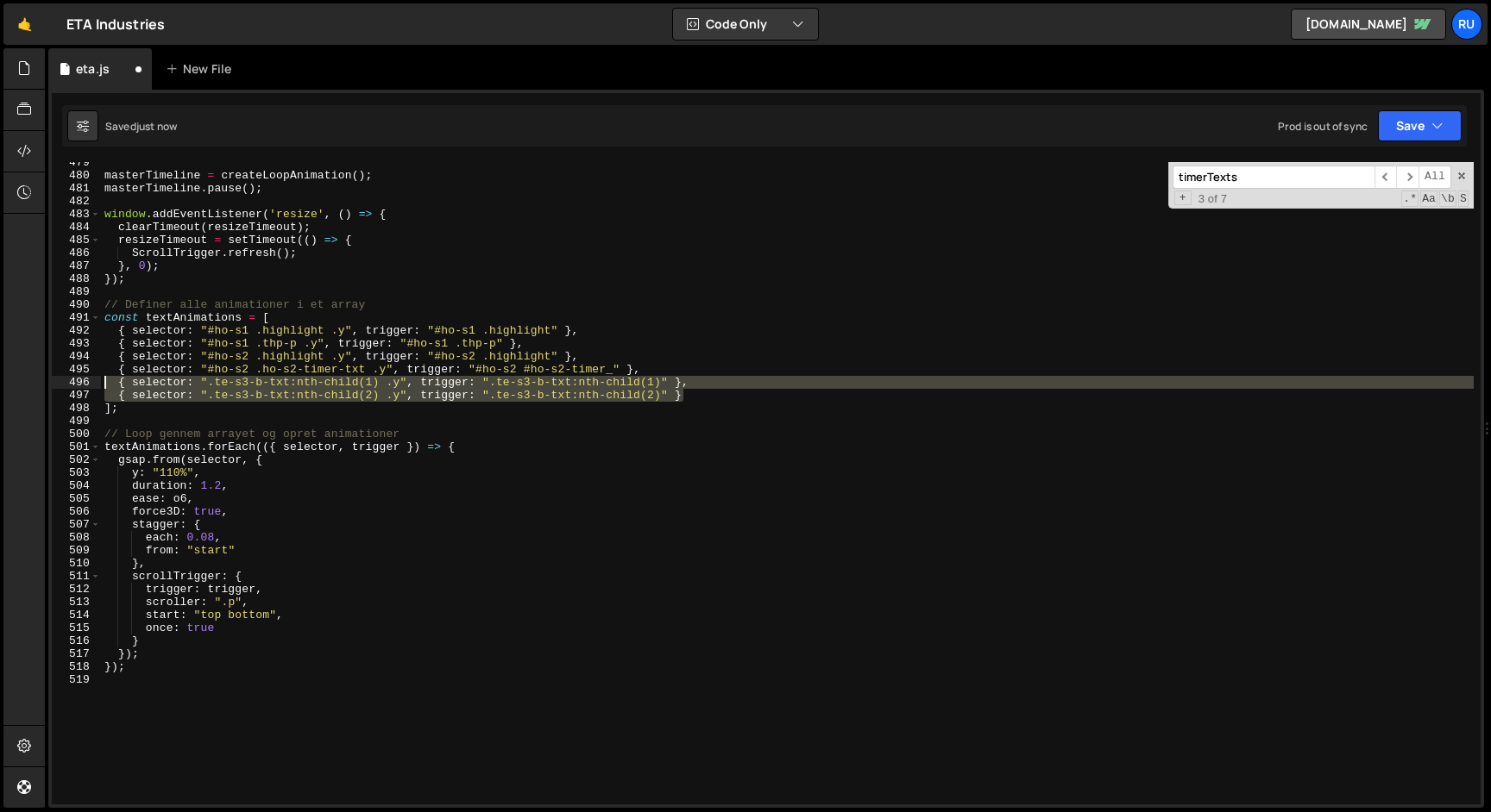
drag, startPoint x: 571, startPoint y: 395, endPoint x: 28, endPoint y: 382, distance: 543.2
click at [28, 382] on div "Hold on a sec... Are you certain you wish to leave this page? Any changes you'v…" at bounding box center [746, 406] width 1491 height 812
paste textarea "];"
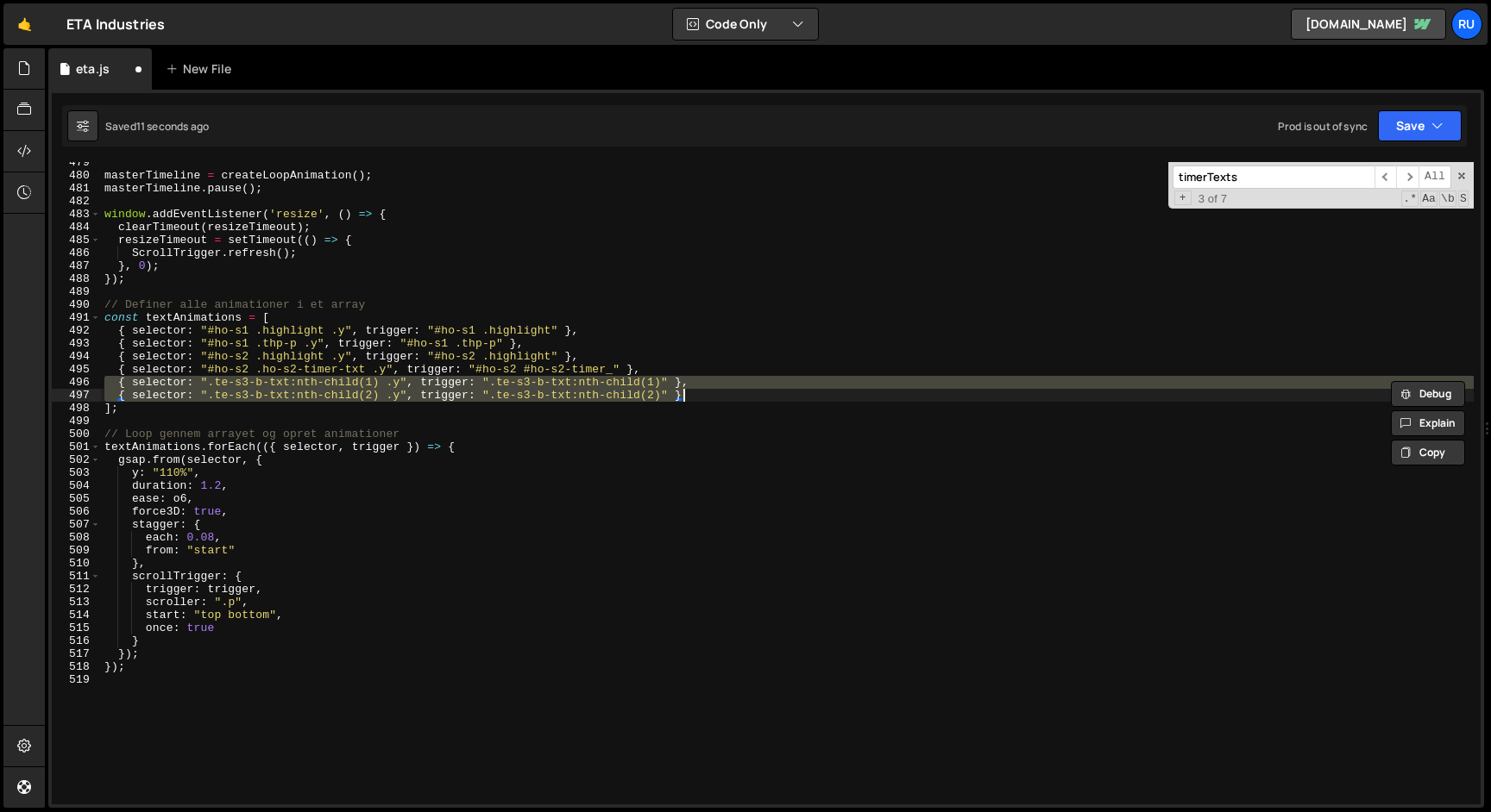
paste textarea "];"
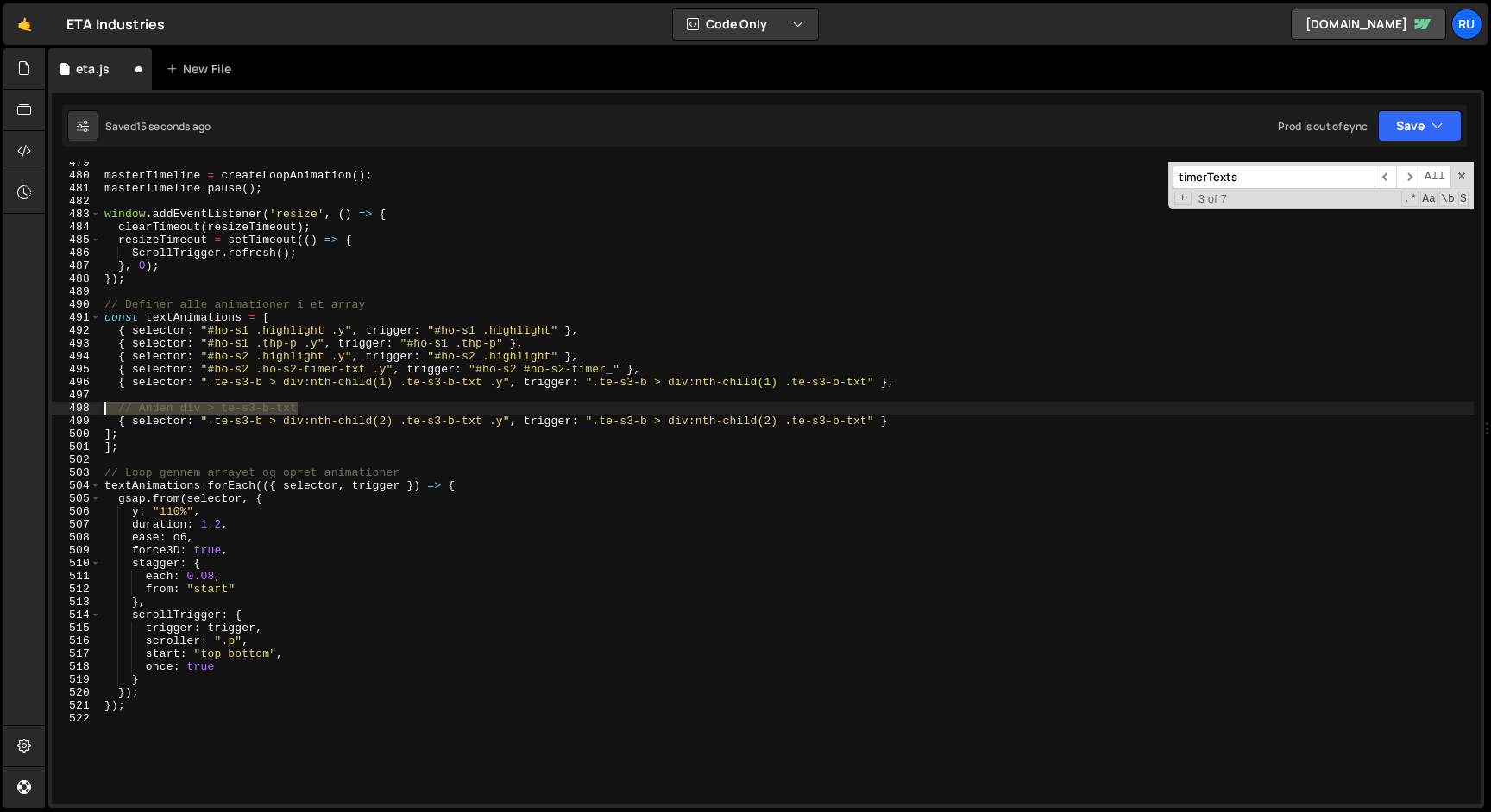
drag, startPoint x: 328, startPoint y: 407, endPoint x: 0, endPoint y: 407, distance: 328.0
click at [0, 407] on div "Hold on a sec... Are you certain you wish to leave this page? Any changes you'v…" at bounding box center [746, 406] width 1491 height 812
type textarea "// Anden div > te-s3-b-txt"
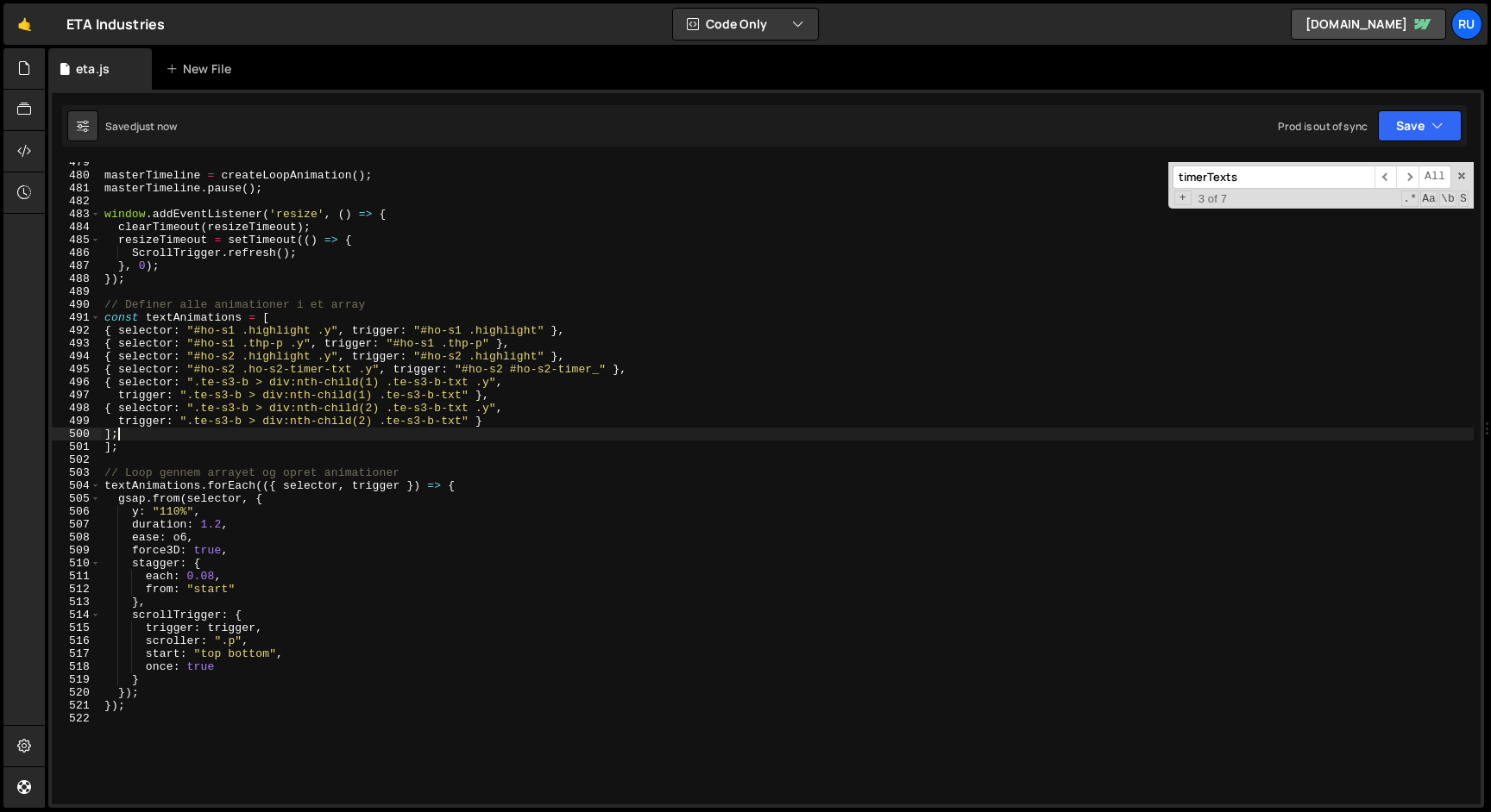
drag, startPoint x: 135, startPoint y: 433, endPoint x: 0, endPoint y: 433, distance: 135.0
click at [0, 433] on div "Hold on a sec... Are you certain you wish to leave this page? Any changes you'v…" at bounding box center [746, 406] width 1491 height 812
type textarea "];"
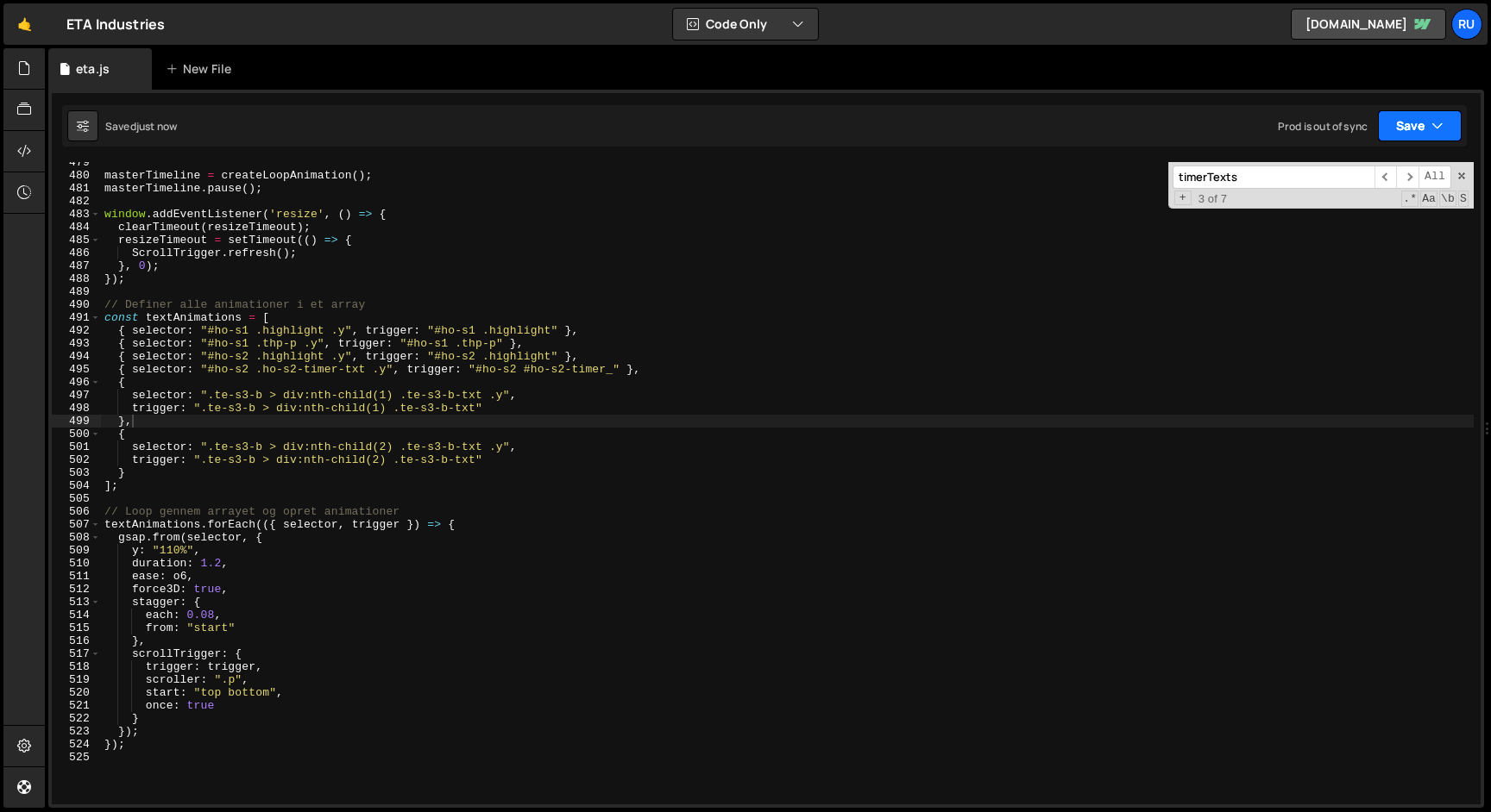
click at [1417, 127] on button "Save" at bounding box center [1420, 126] width 84 height 31
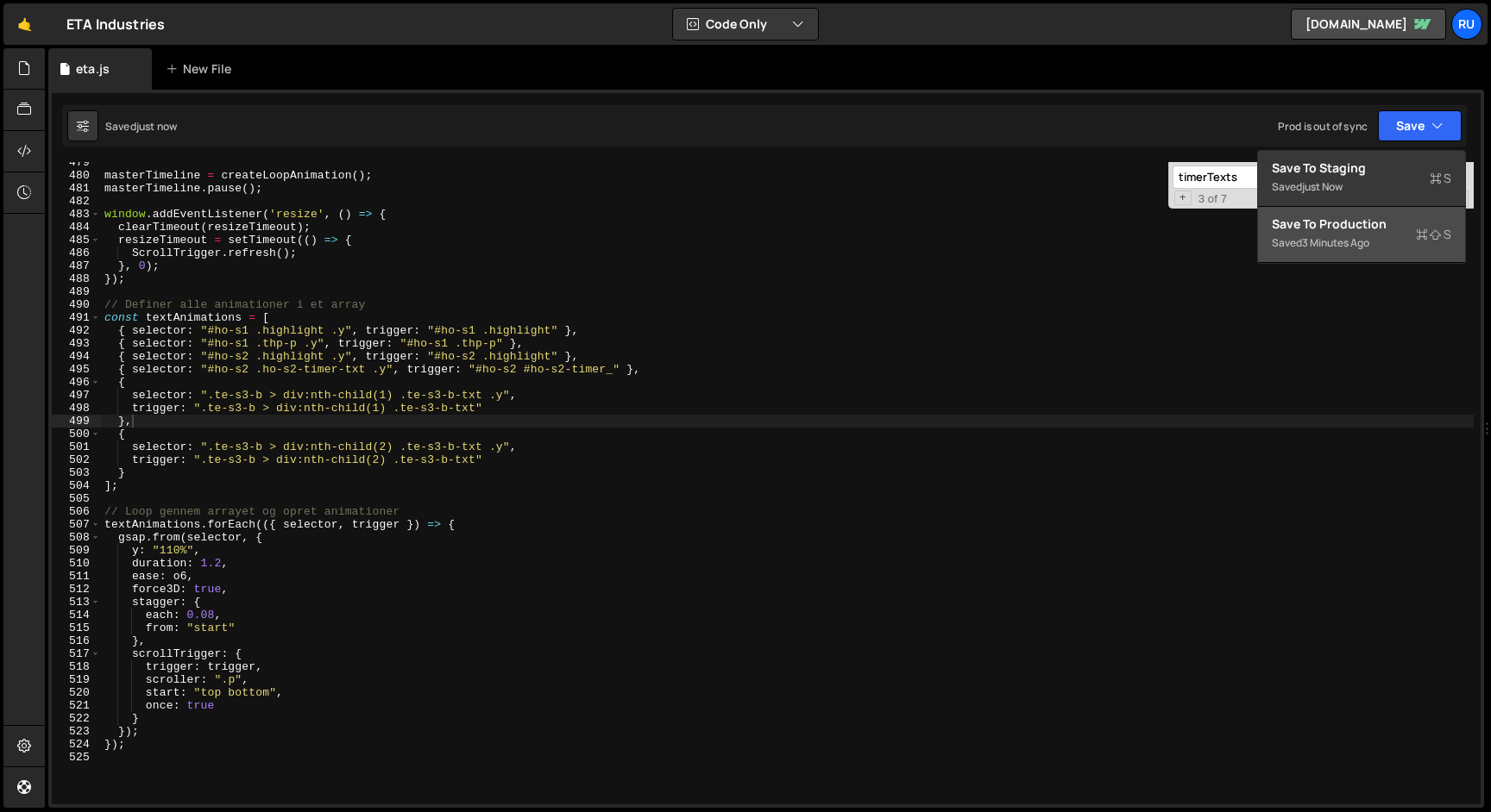
click at [1383, 219] on div "Save to Production S" at bounding box center [1361, 223] width 180 height 17
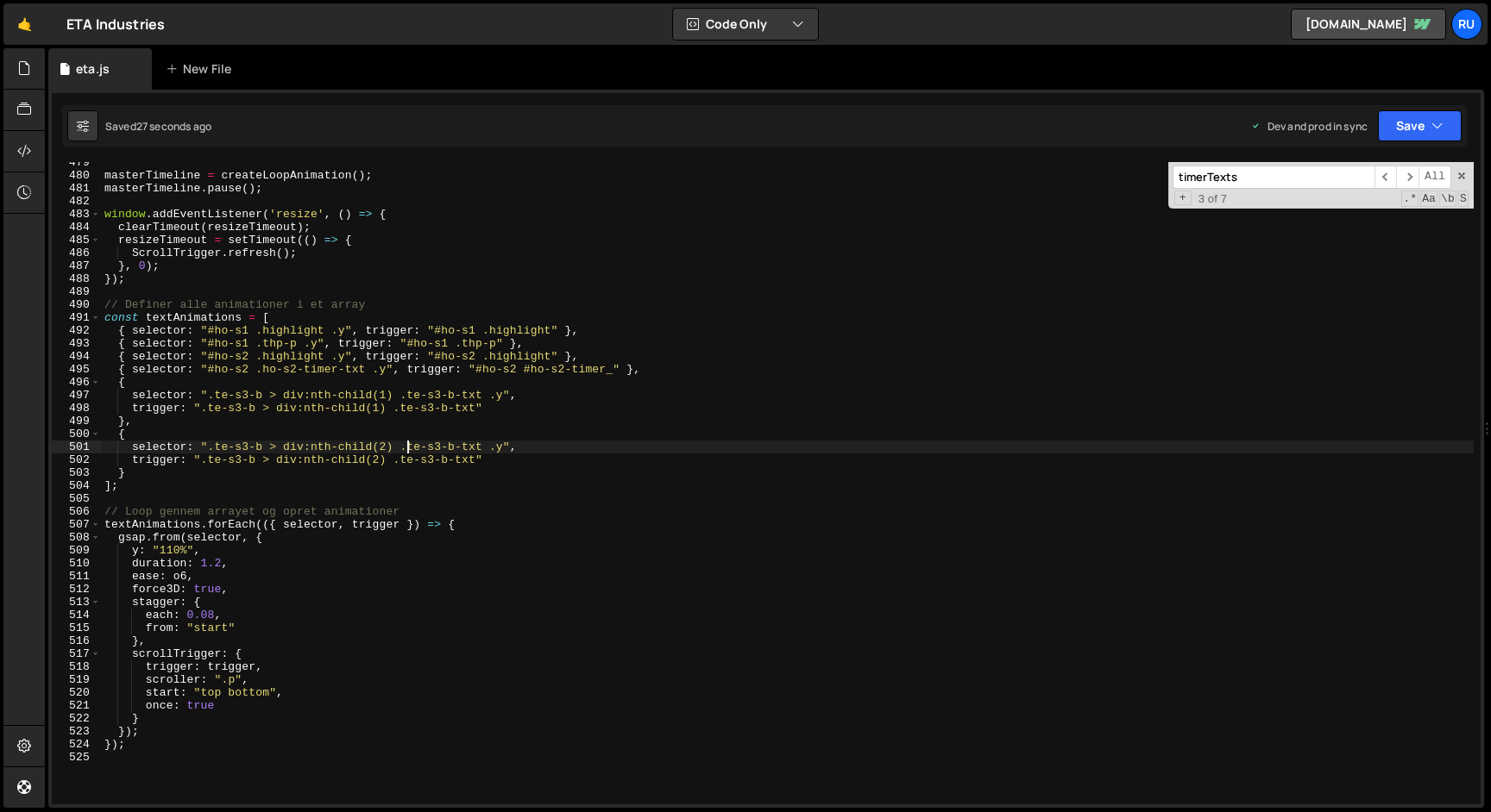
click at [409, 442] on div "masterTimeline = createLoopAnimation ( ) ; masterTimeline . pause ( ) ; window …" at bounding box center [786, 490] width 1372 height 668
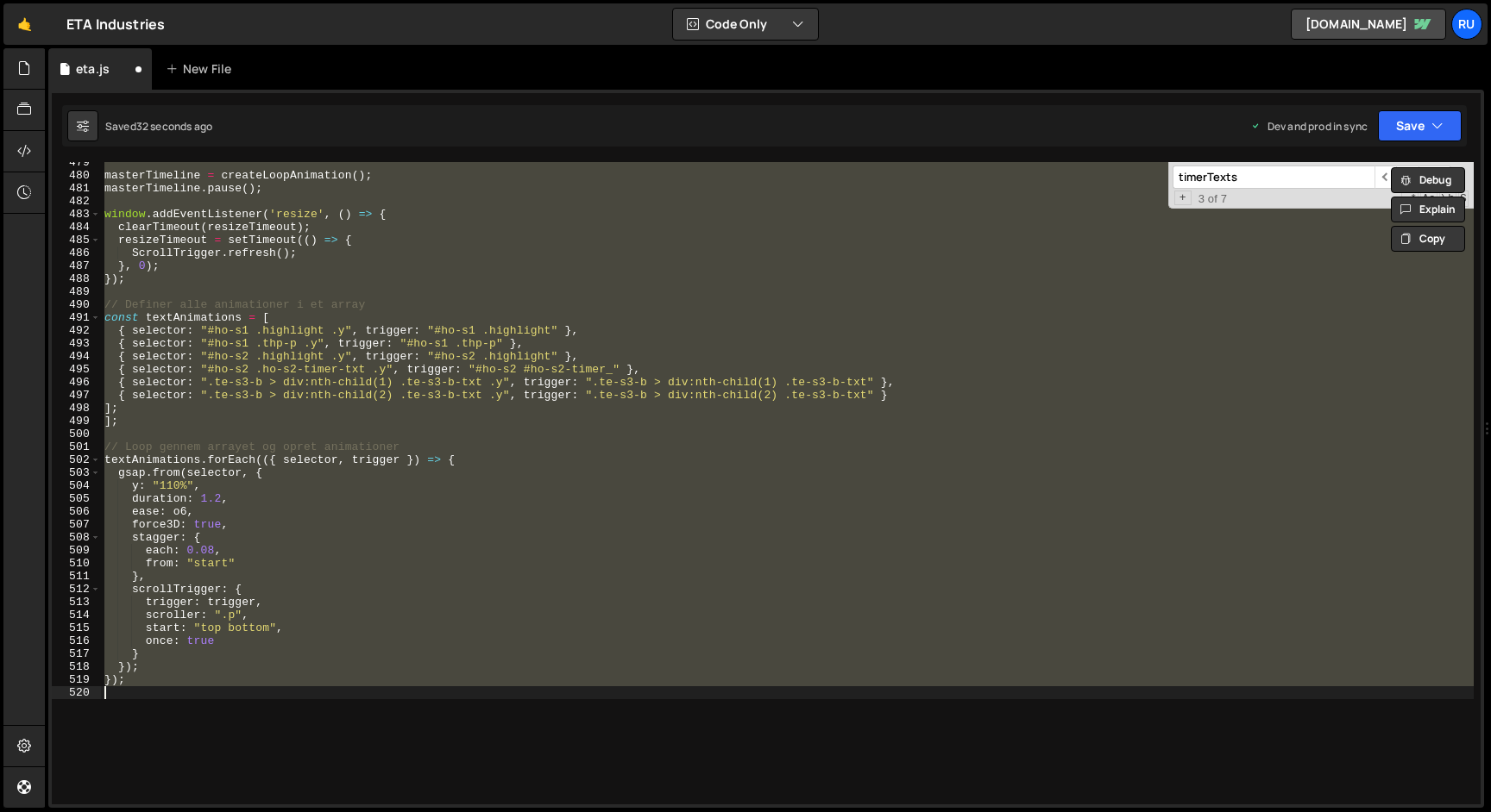
click at [409, 442] on div "masterTimeline = createLoopAnimation ( ) ; masterTimeline . pause ( ) ; window …" at bounding box center [786, 484] width 1372 height 642
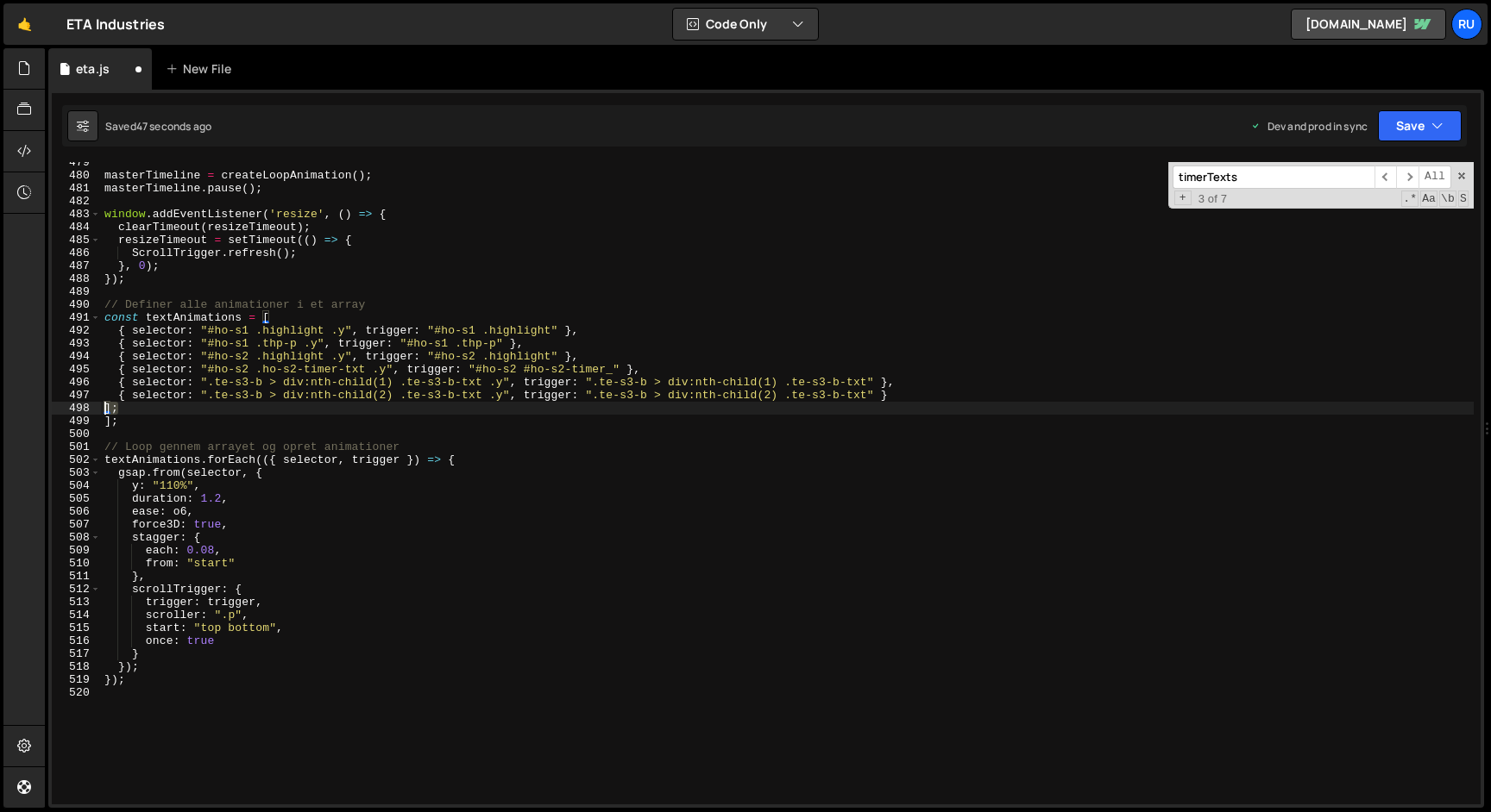
drag, startPoint x: 163, startPoint y: 410, endPoint x: 22, endPoint y: 410, distance: 141.0
click at [22, 410] on div "Hold on a sec... Are you certain you wish to leave this page? Any changes you'v…" at bounding box center [746, 406] width 1491 height 812
type textarea "];"
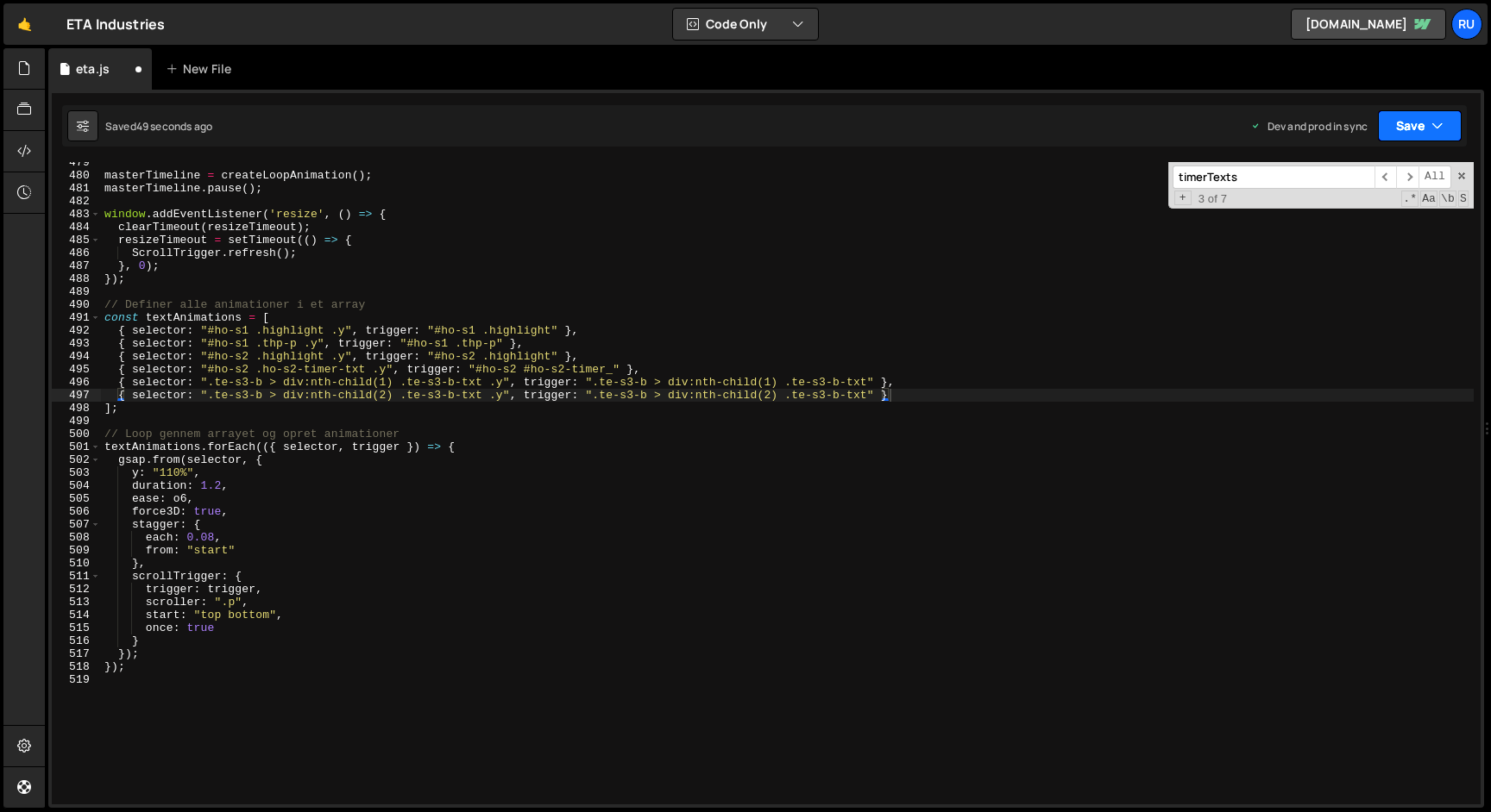
click at [1404, 128] on button "Save" at bounding box center [1420, 126] width 84 height 31
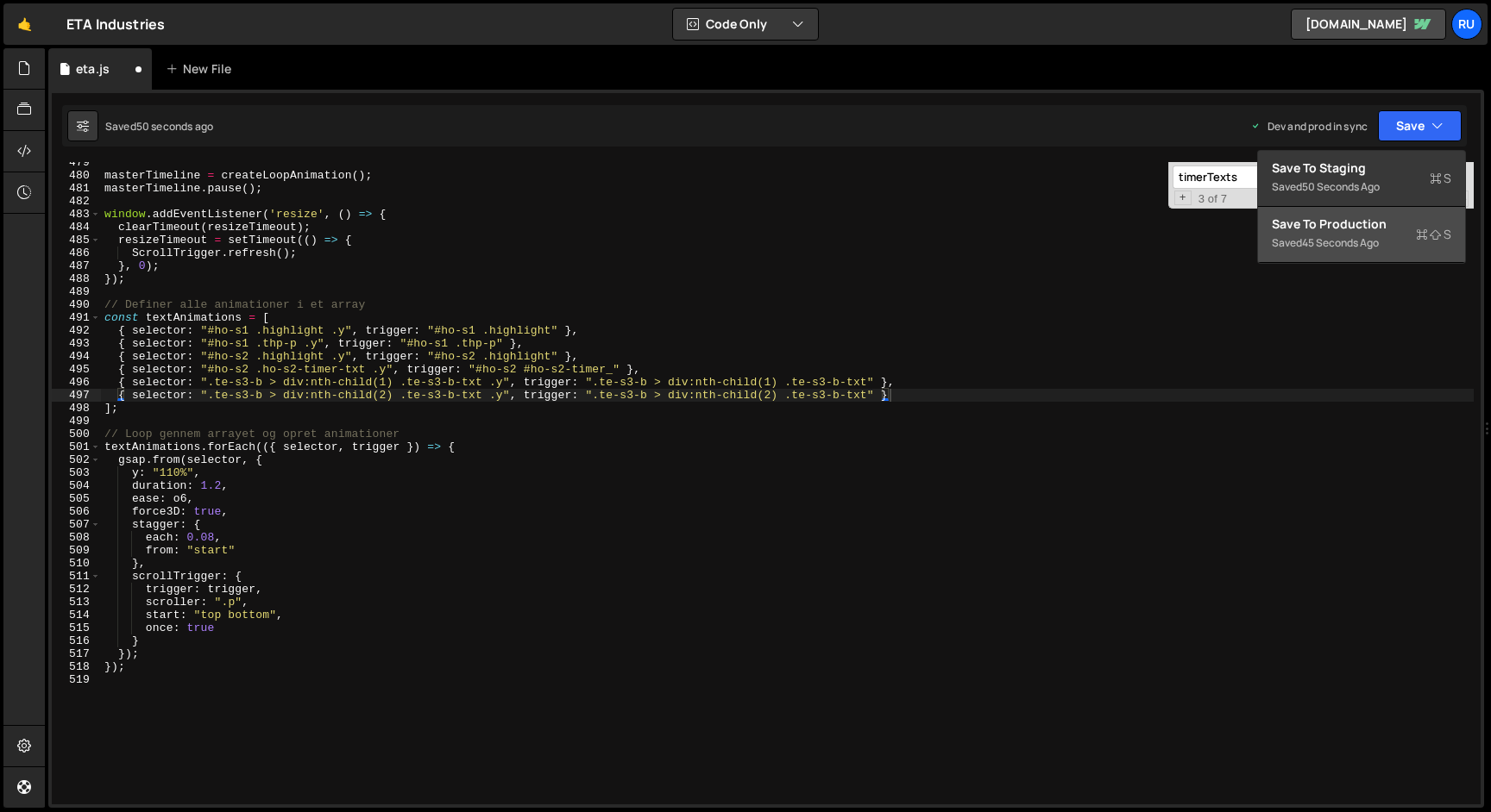
click at [1379, 210] on button "Save to Production S Saved 45 seconds ago" at bounding box center [1360, 234] width 207 height 56
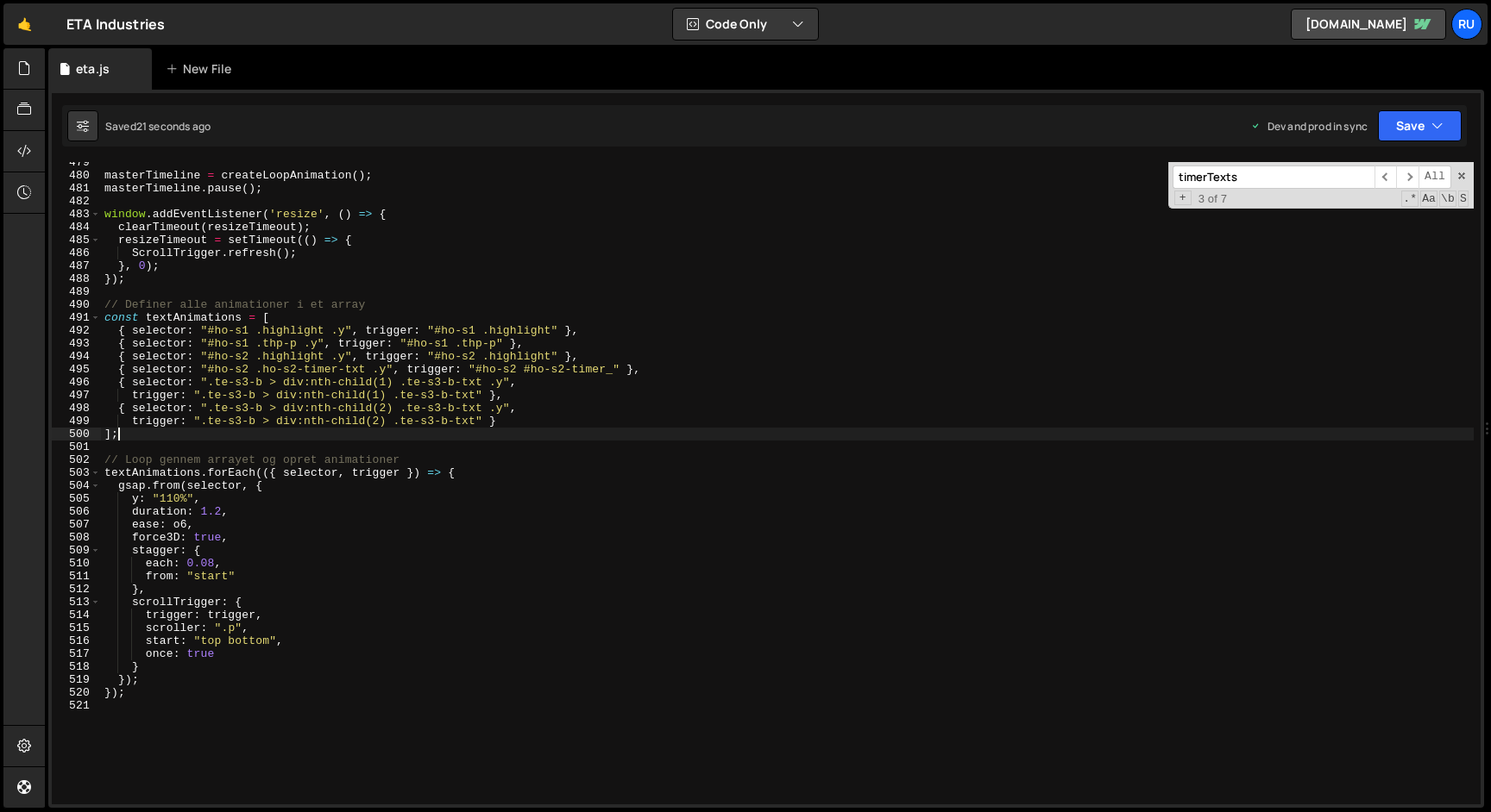
click at [382, 434] on div "masterTimeline = createLoopAnimation ( ) ; masterTimeline . pause ( ) ; window …" at bounding box center [786, 490] width 1372 height 668
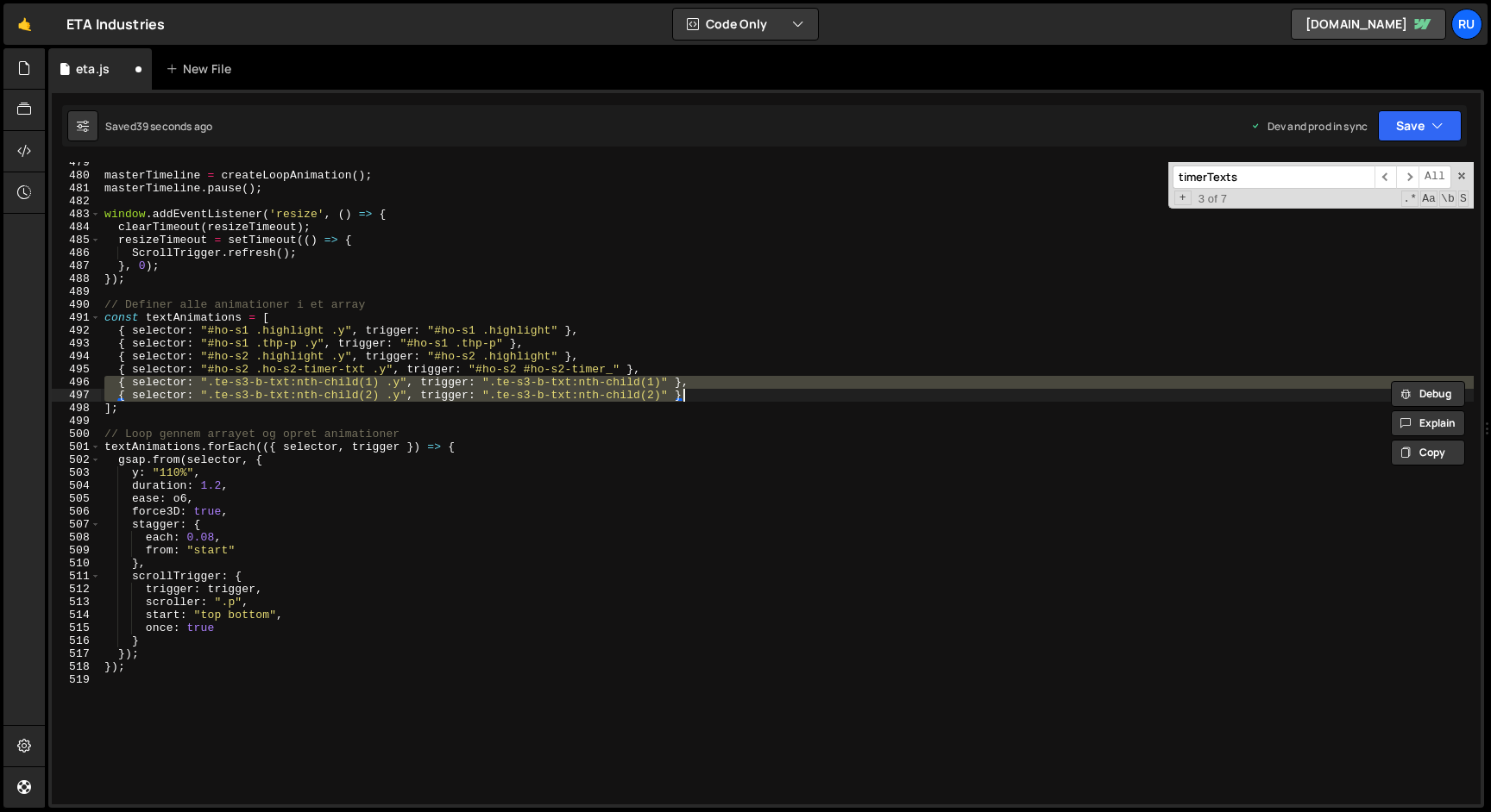
paste textarea "];"
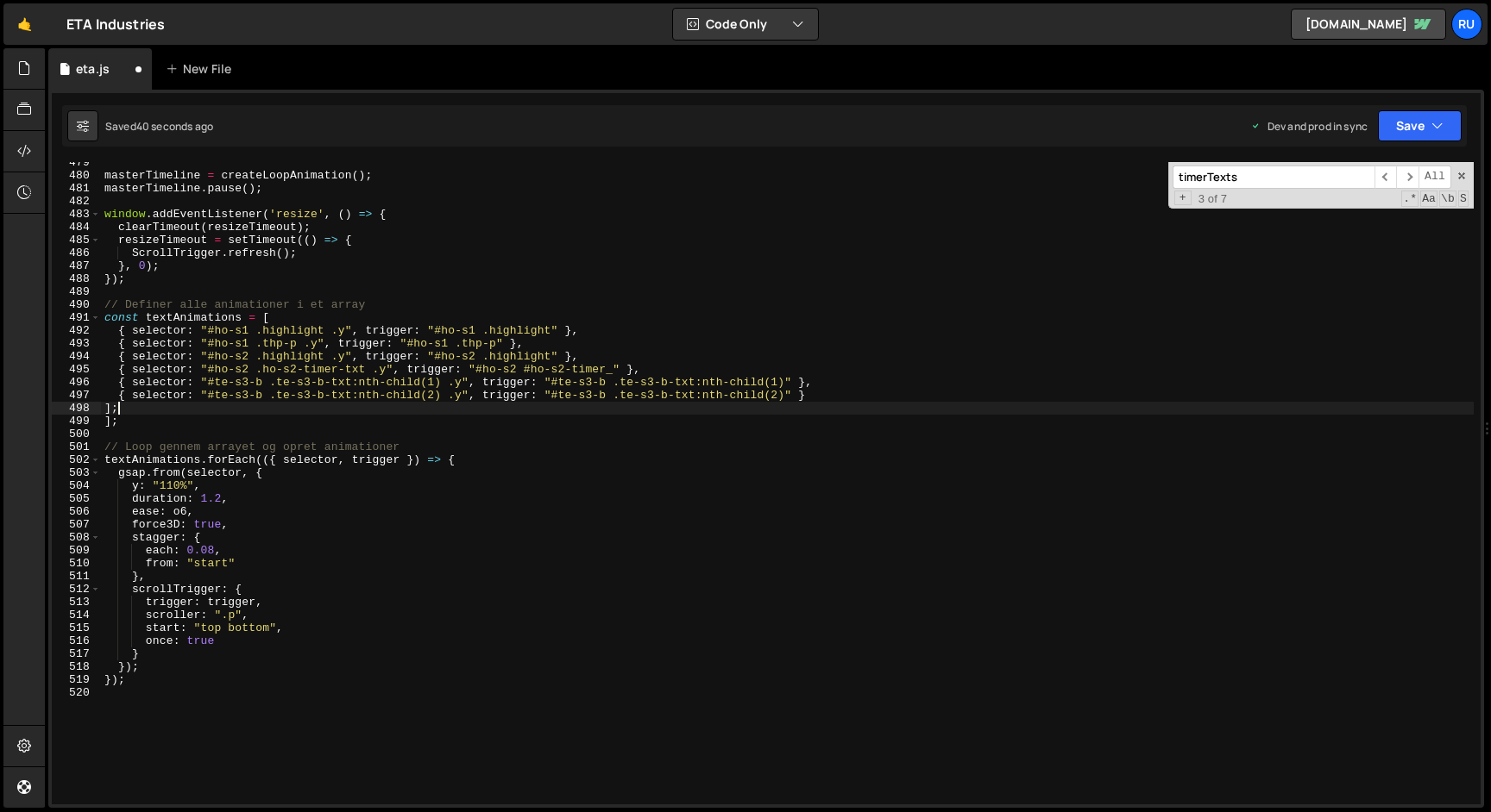
type textarea "]"
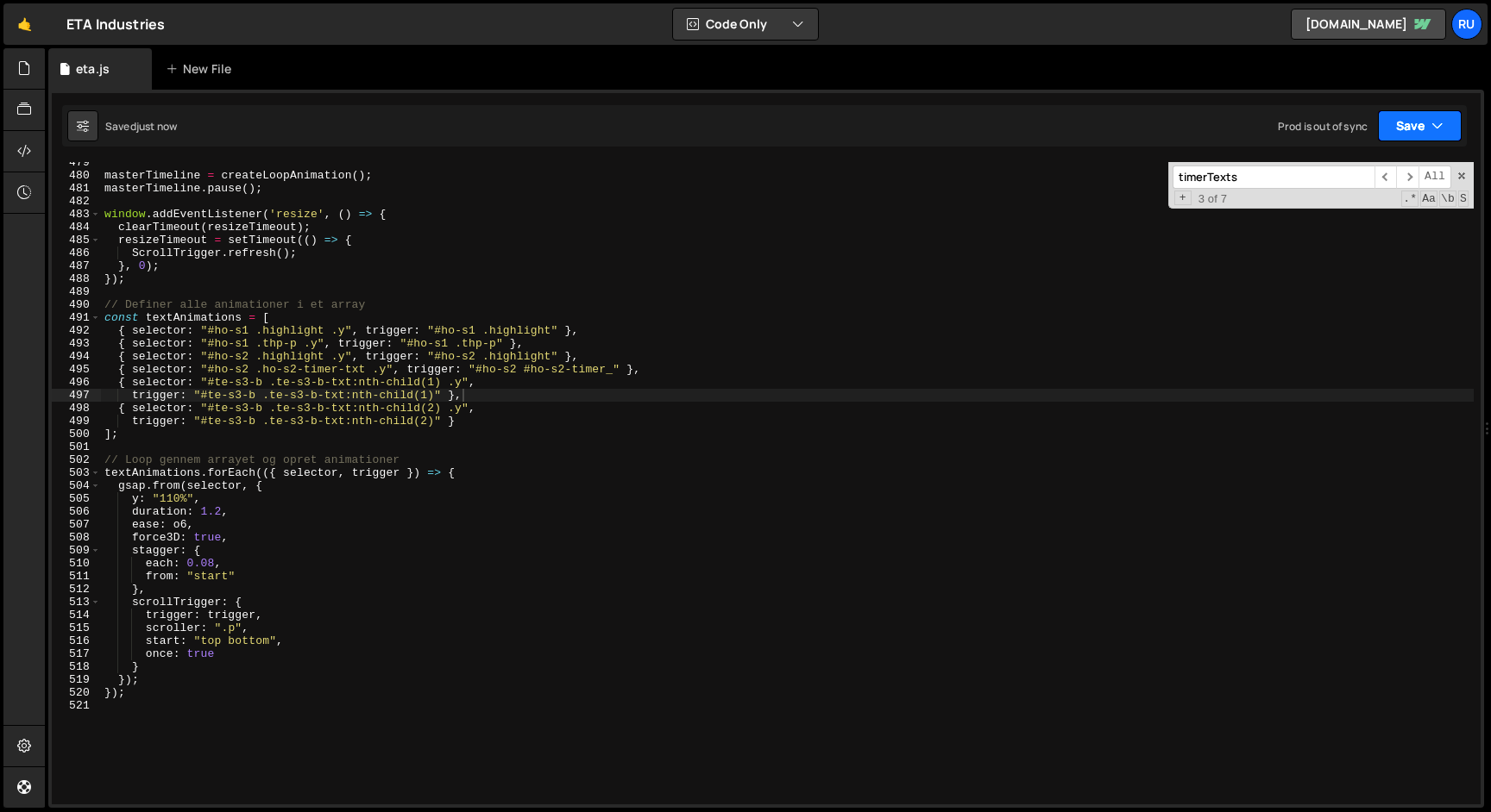
click at [1420, 119] on button "Save" at bounding box center [1420, 126] width 84 height 31
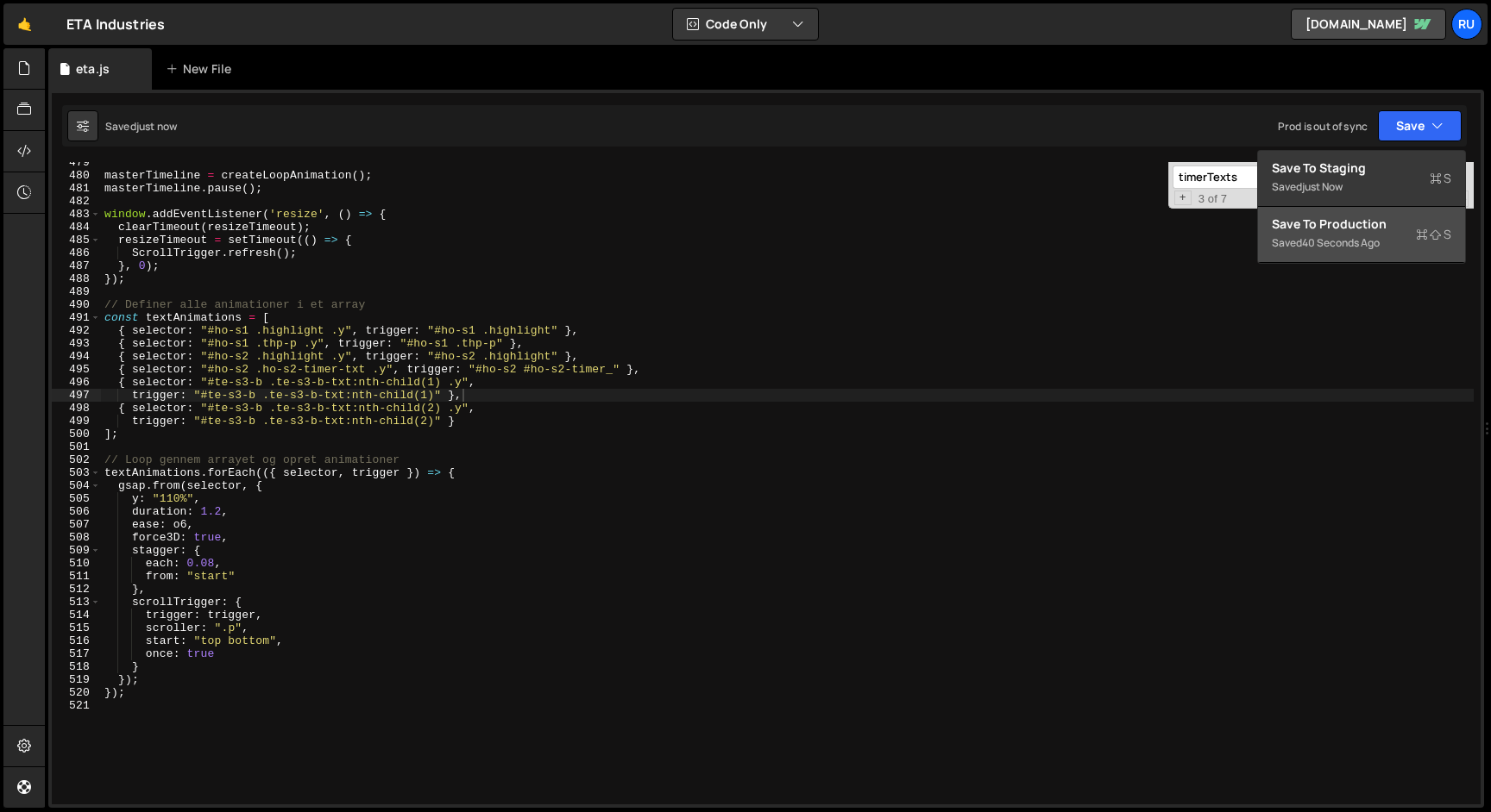
click at [1399, 238] on div "Saved 40 seconds ago" at bounding box center [1361, 242] width 180 height 21
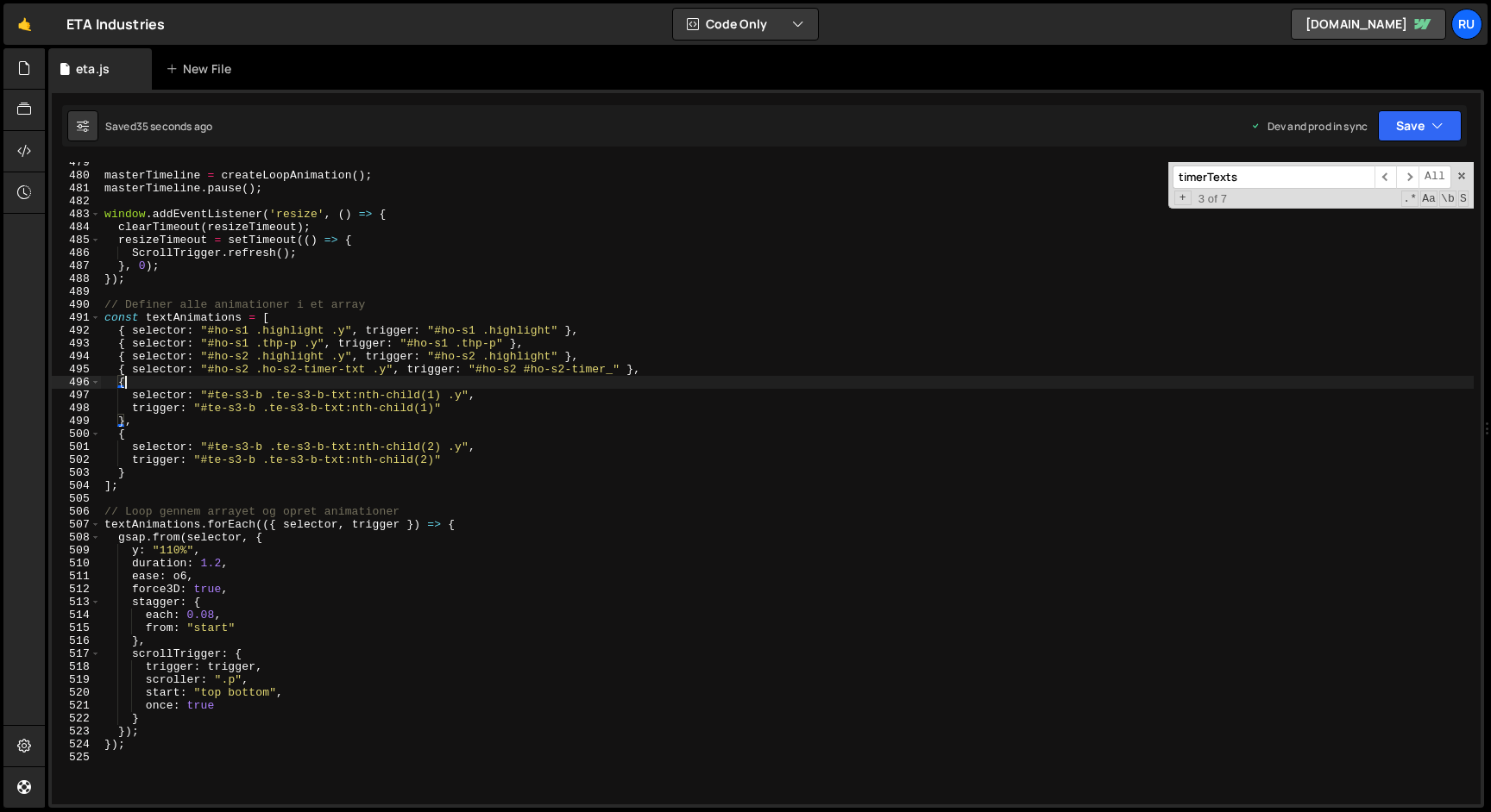
click at [296, 378] on div "masterTimeline = createLoopAnimation ( ) ; masterTimeline . pause ( ) ; window …" at bounding box center [786, 490] width 1372 height 668
click at [317, 436] on div "masterTimeline = createLoopAnimation ( ) ; masterTimeline . pause ( ) ; window …" at bounding box center [786, 490] width 1372 height 668
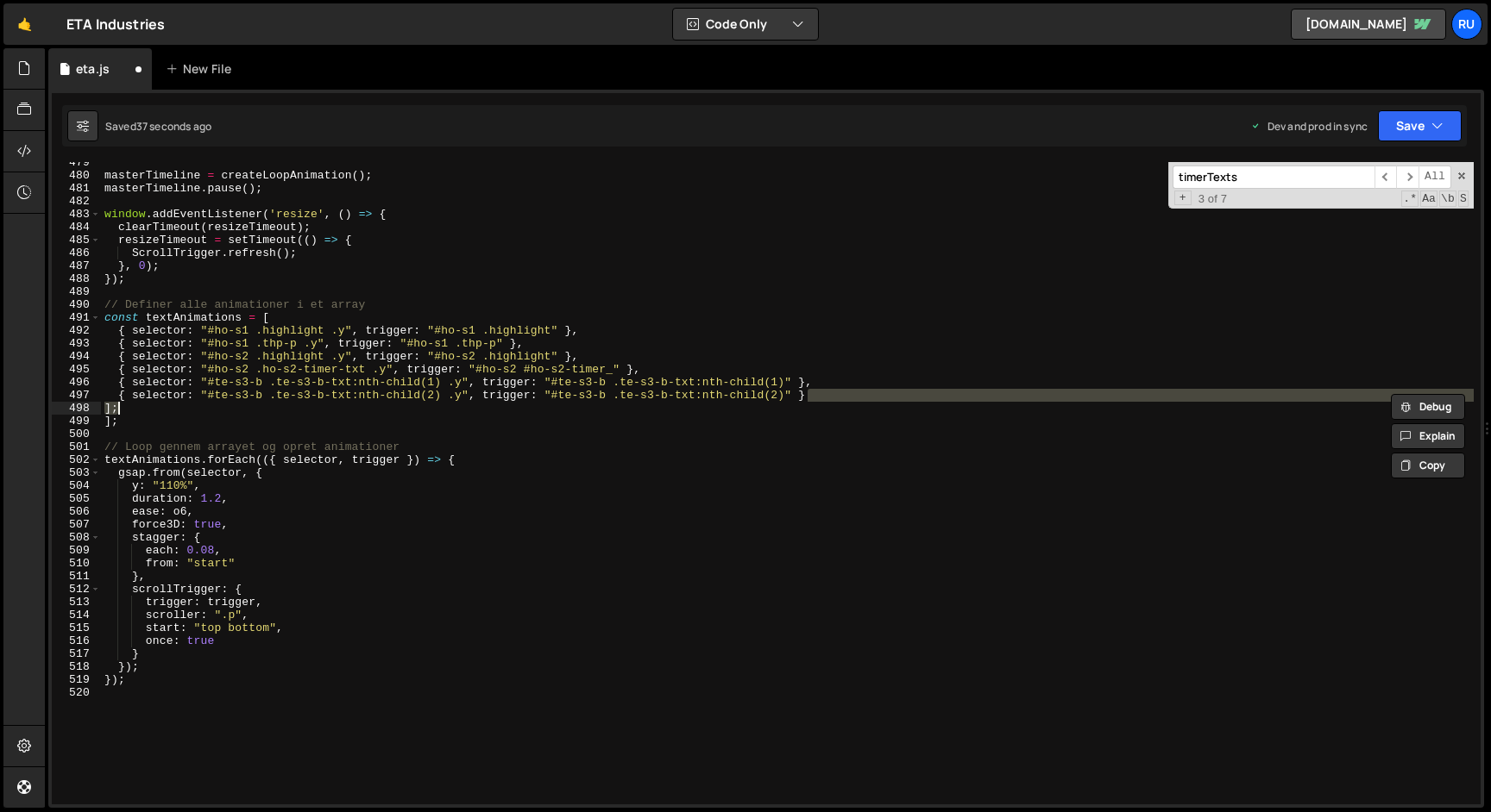
type textarea "{ selector: ".te-s3-b-txt:nth-child(1) .y", trigger: ".te-s3-b-txt:nth-child(1)…"
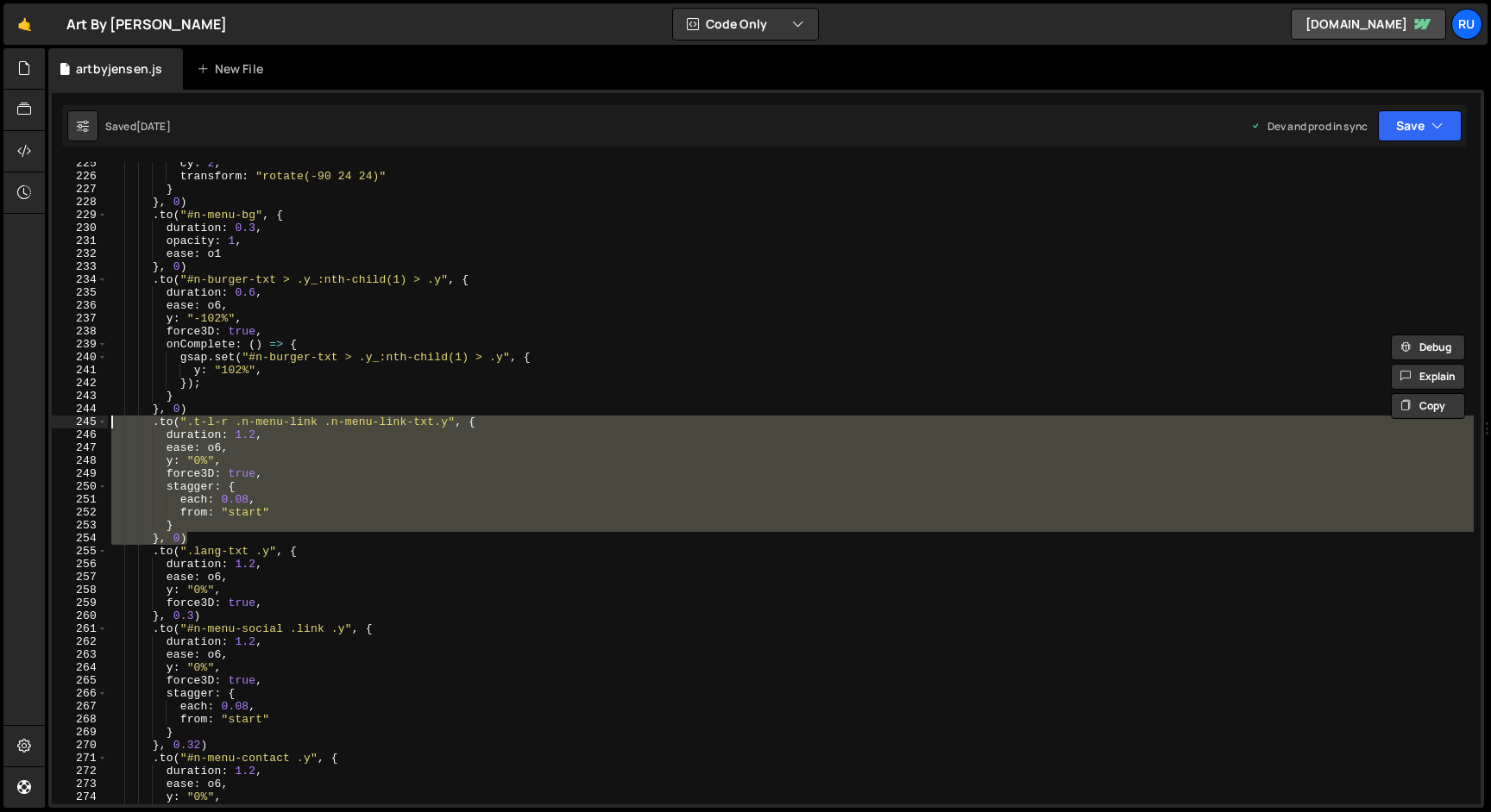
scroll to position [520342, 0]
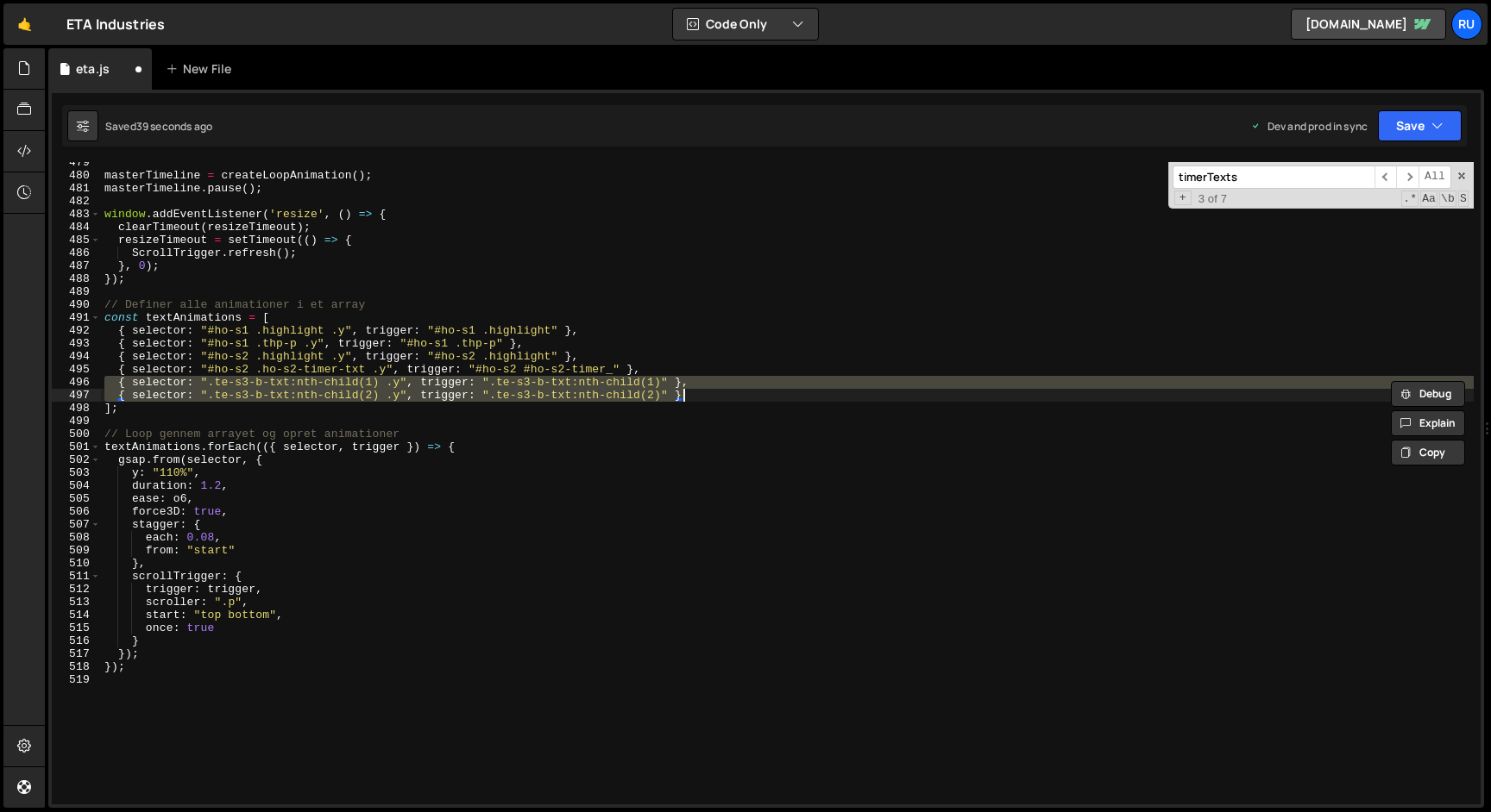
scroll to position [6189, 0]
click at [562, 393] on div "masterTimeline = createLoopAnimation ( ) ; masterTimeline . pause ( ) ; window …" at bounding box center [786, 484] width 1372 height 642
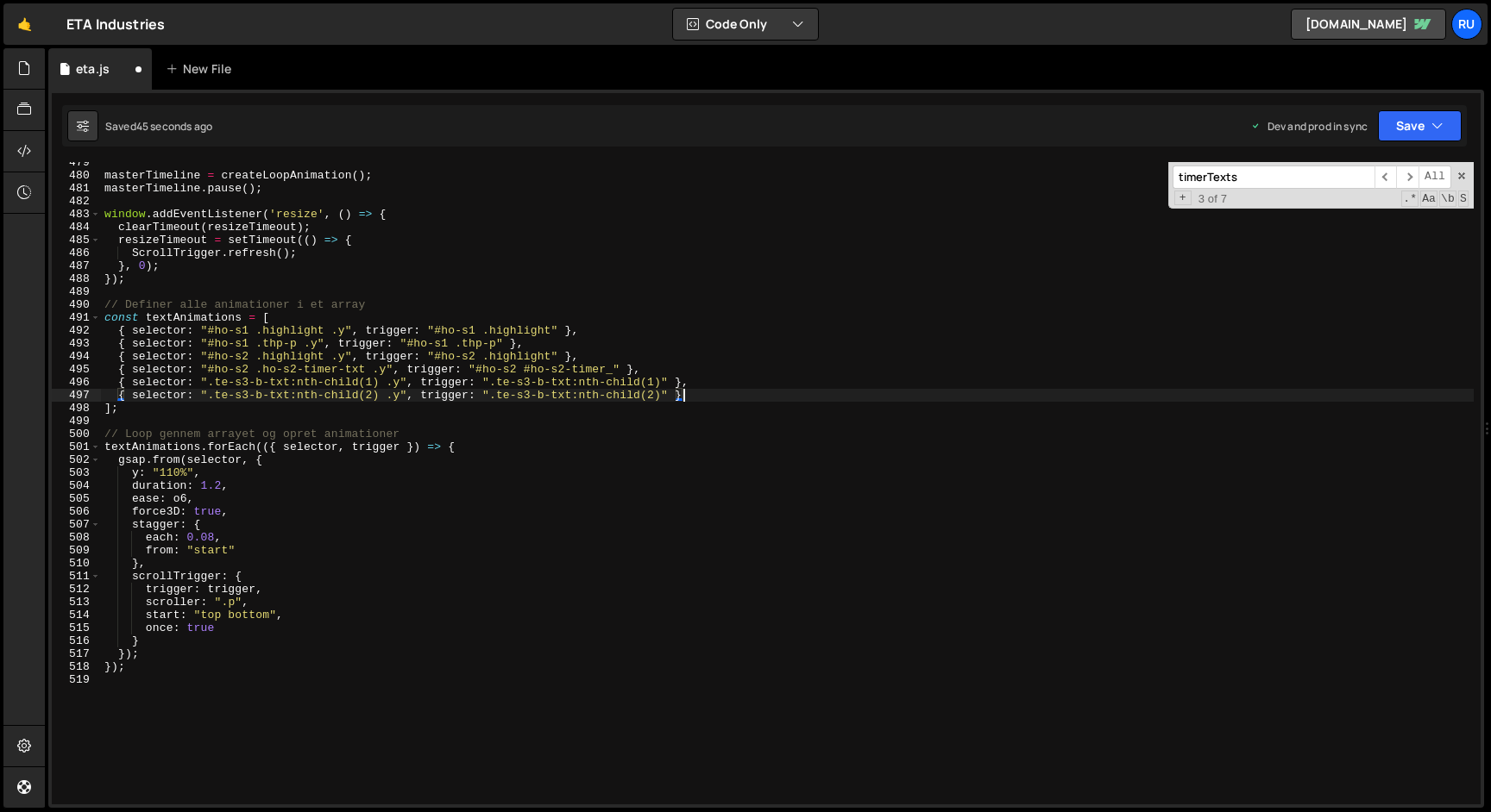
click at [710, 395] on div "masterTimeline = createLoopAnimation ( ) ; masterTimeline . pause ( ) ; window …" at bounding box center [786, 490] width 1372 height 668
drag, startPoint x: 708, startPoint y: 385, endPoint x: 0, endPoint y: 385, distance: 708.0
click at [0, 385] on div "Hold on a sec... Are you certain you wish to leave this page? Any changes you'v…" at bounding box center [746, 406] width 1491 height 812
type textarea "{ selector: ".te-s3-b-txt:nth-child(1) .y", trigger: ".te-s3-b-txt:nth-child(1)…"
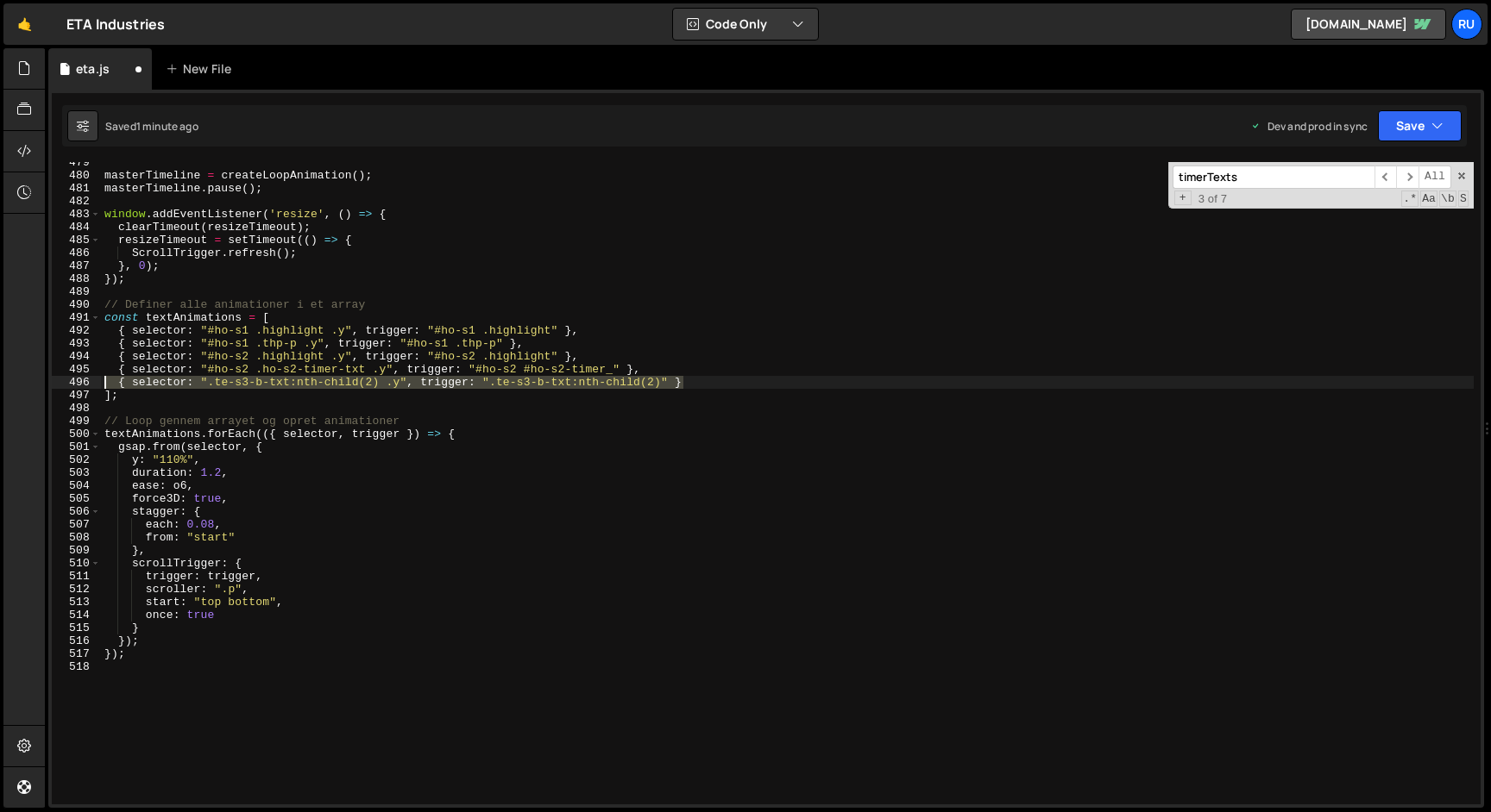
drag, startPoint x: 698, startPoint y: 384, endPoint x: 6, endPoint y: 384, distance: 692.0
click at [6, 384] on div "Hold on a sec... Are you certain you wish to leave this page? Any changes you'v…" at bounding box center [746, 406] width 1491 height 812
paste textarea "];"
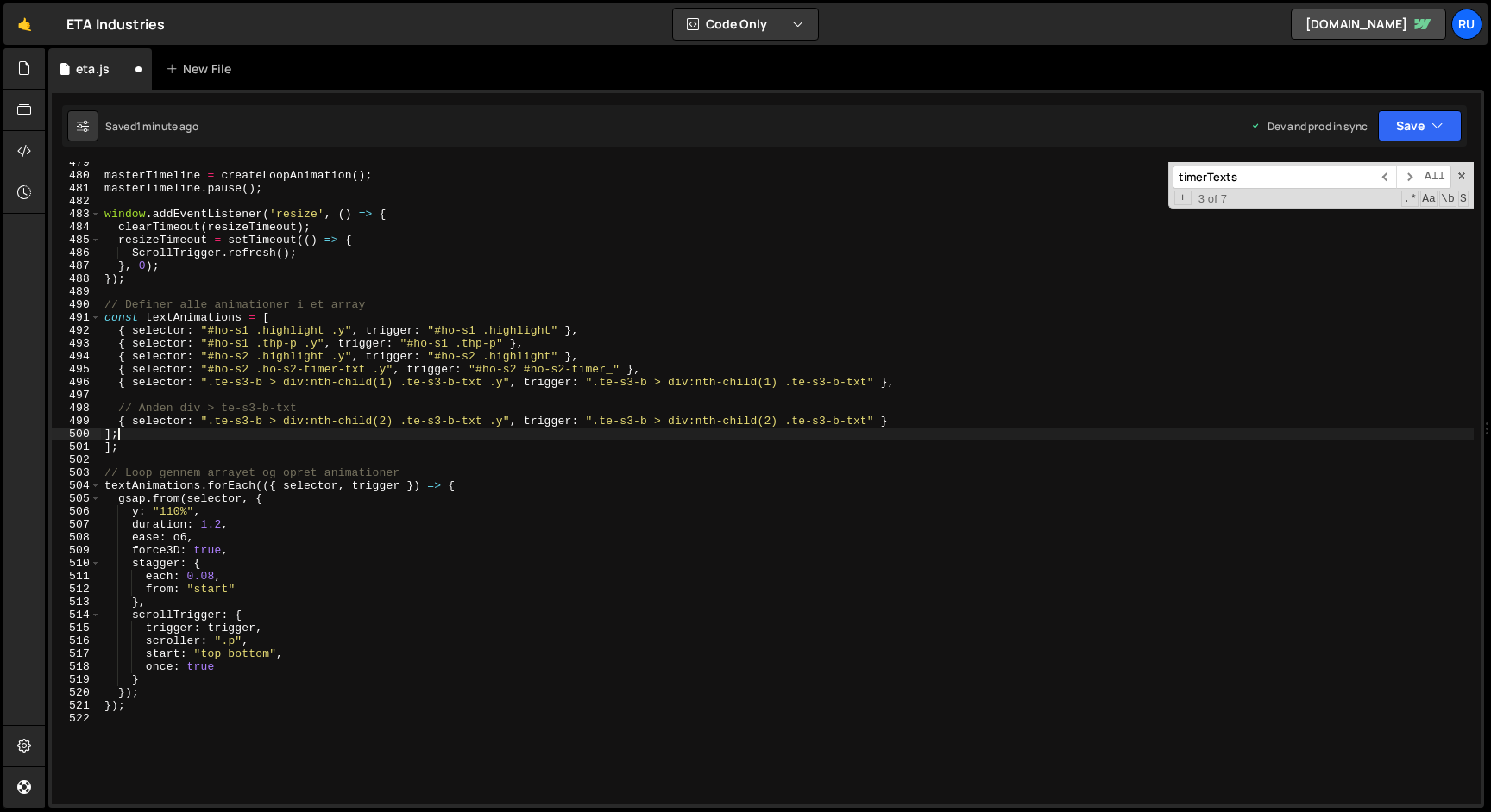
type textarea "]"
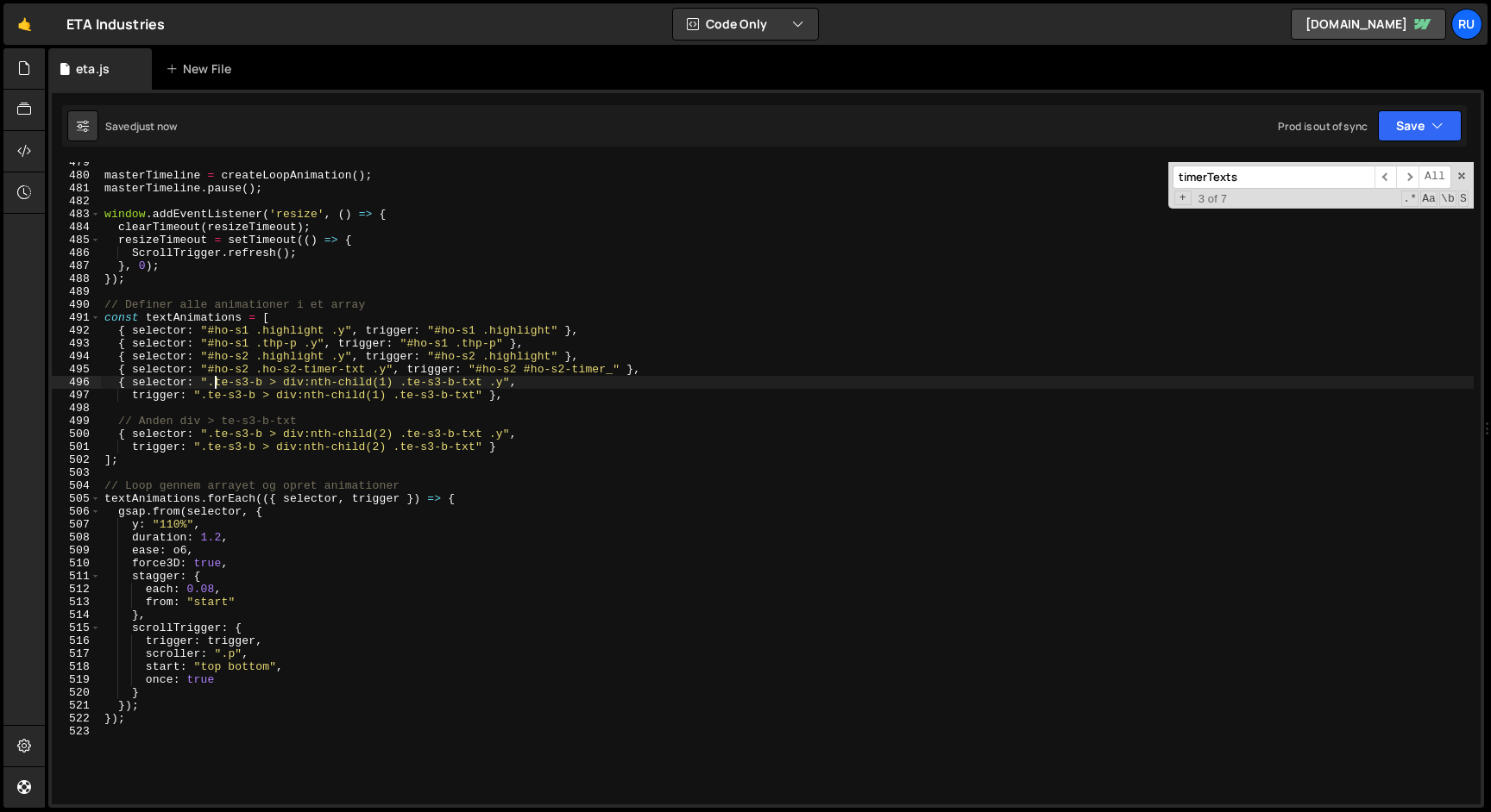
click at [212, 383] on div "masterTimeline = createLoopAnimation ( ) ; masterTimeline . pause ( ) ; window …" at bounding box center [786, 490] width 1372 height 668
click at [210, 396] on div "masterTimeline = createLoopAnimation ( ) ; masterTimeline . pause ( ) ; window …" at bounding box center [786, 490] width 1372 height 668
click at [214, 435] on div "masterTimeline = createLoopAnimation ( ) ; masterTimeline . pause ( ) ; window …" at bounding box center [786, 490] width 1372 height 668
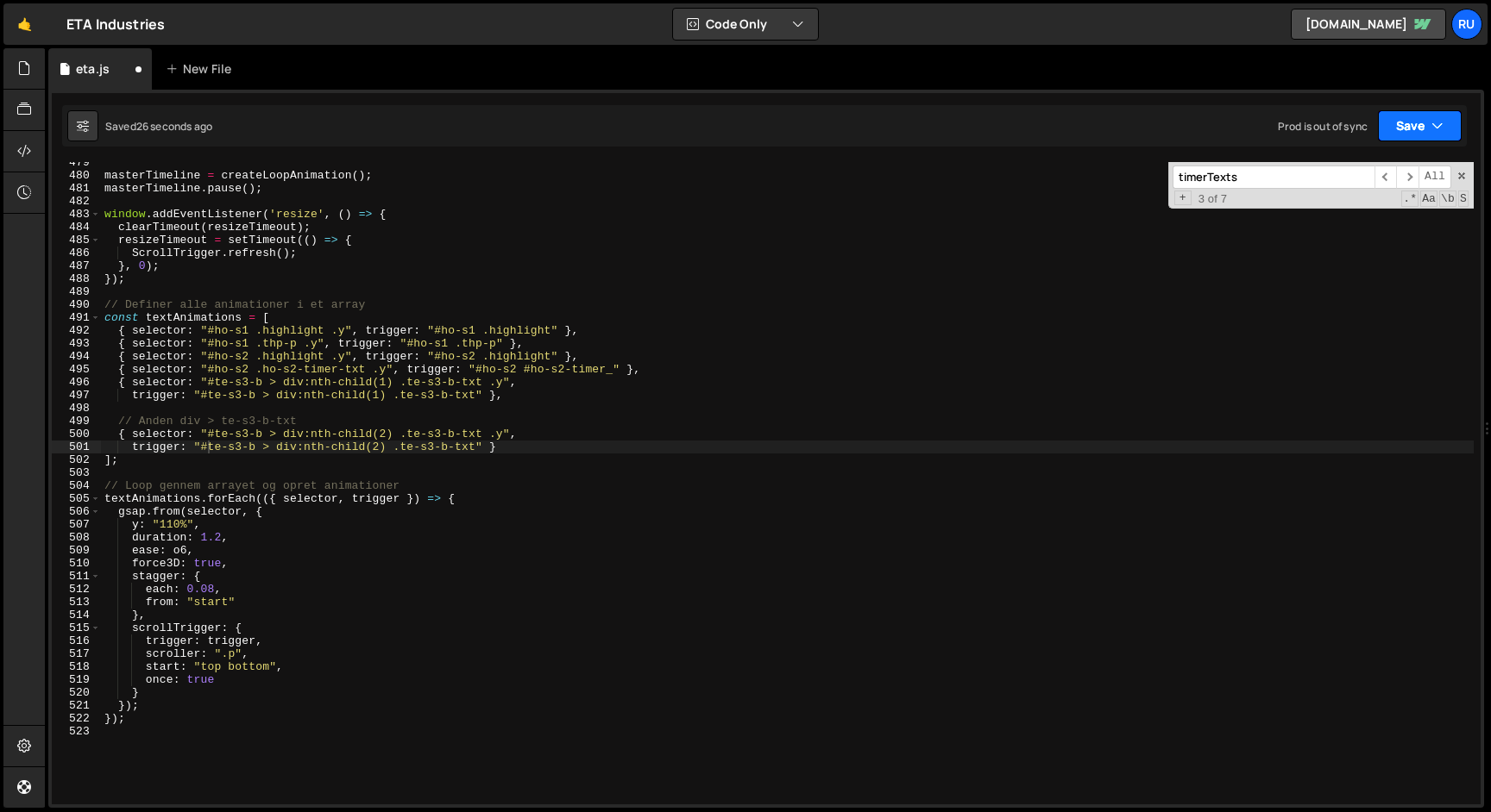
click at [1402, 122] on button "Save" at bounding box center [1420, 126] width 84 height 31
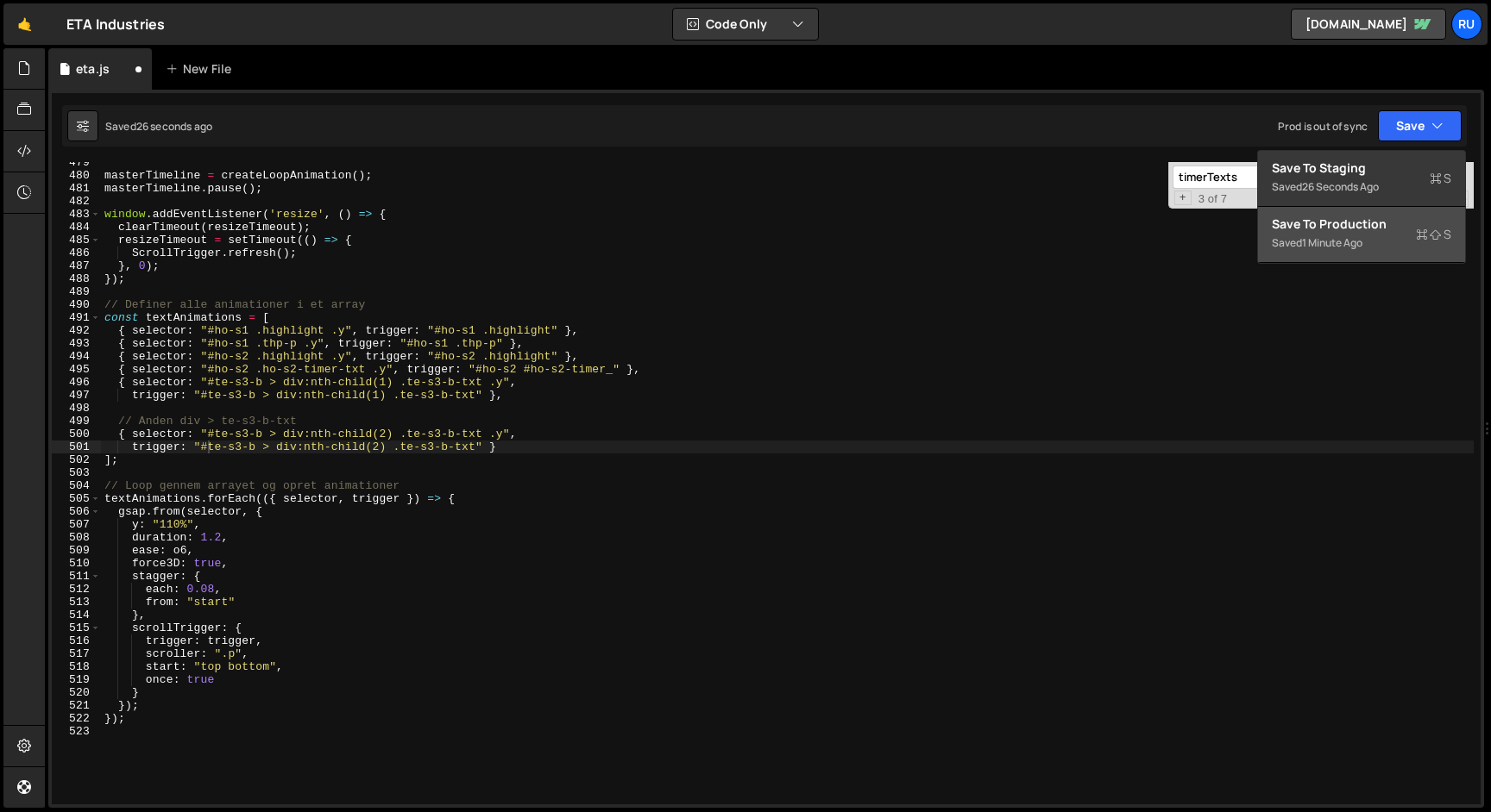
click at [1388, 222] on div "Save to Production S" at bounding box center [1361, 223] width 180 height 17
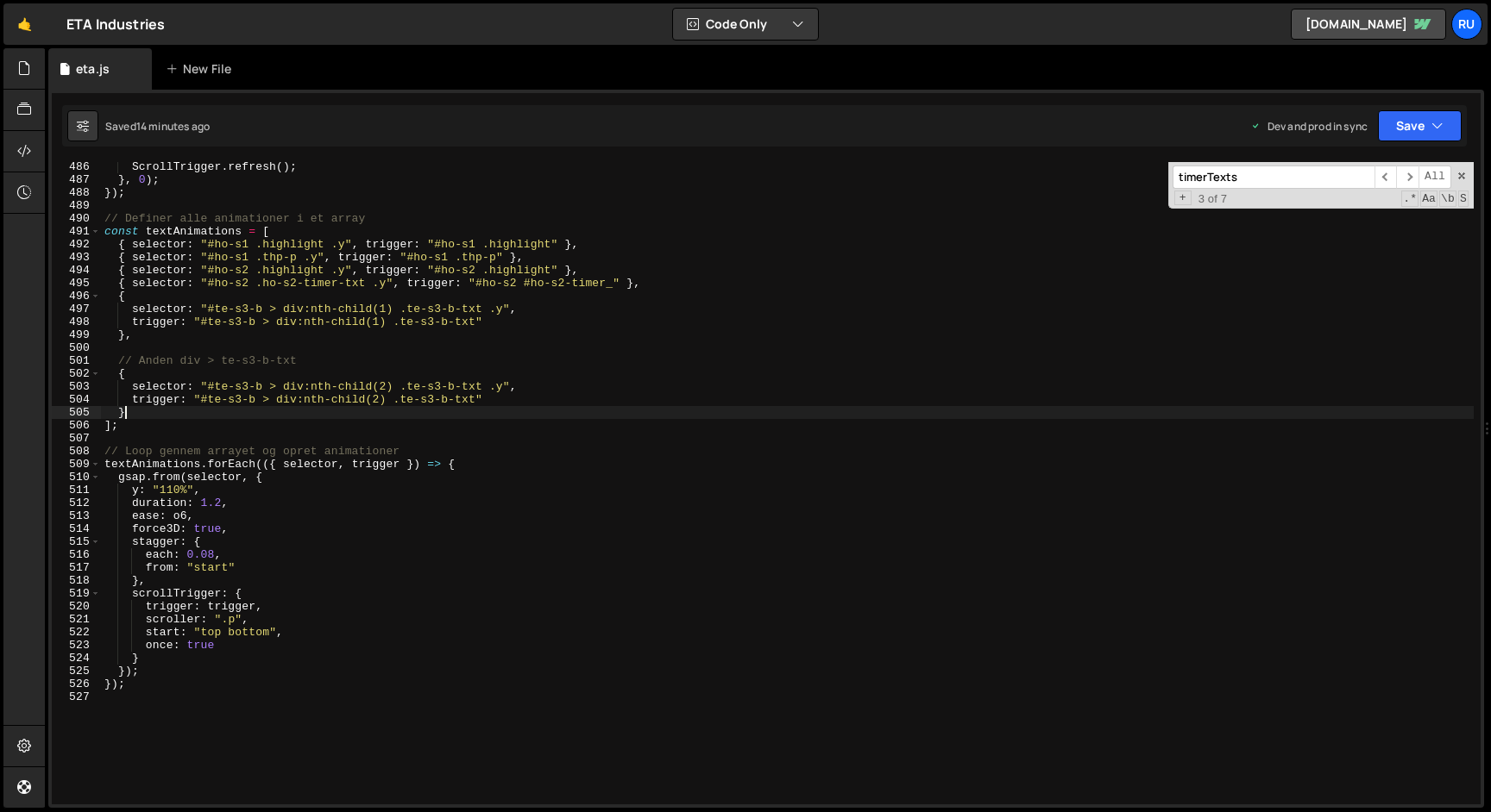
scroll to position [0, 1]
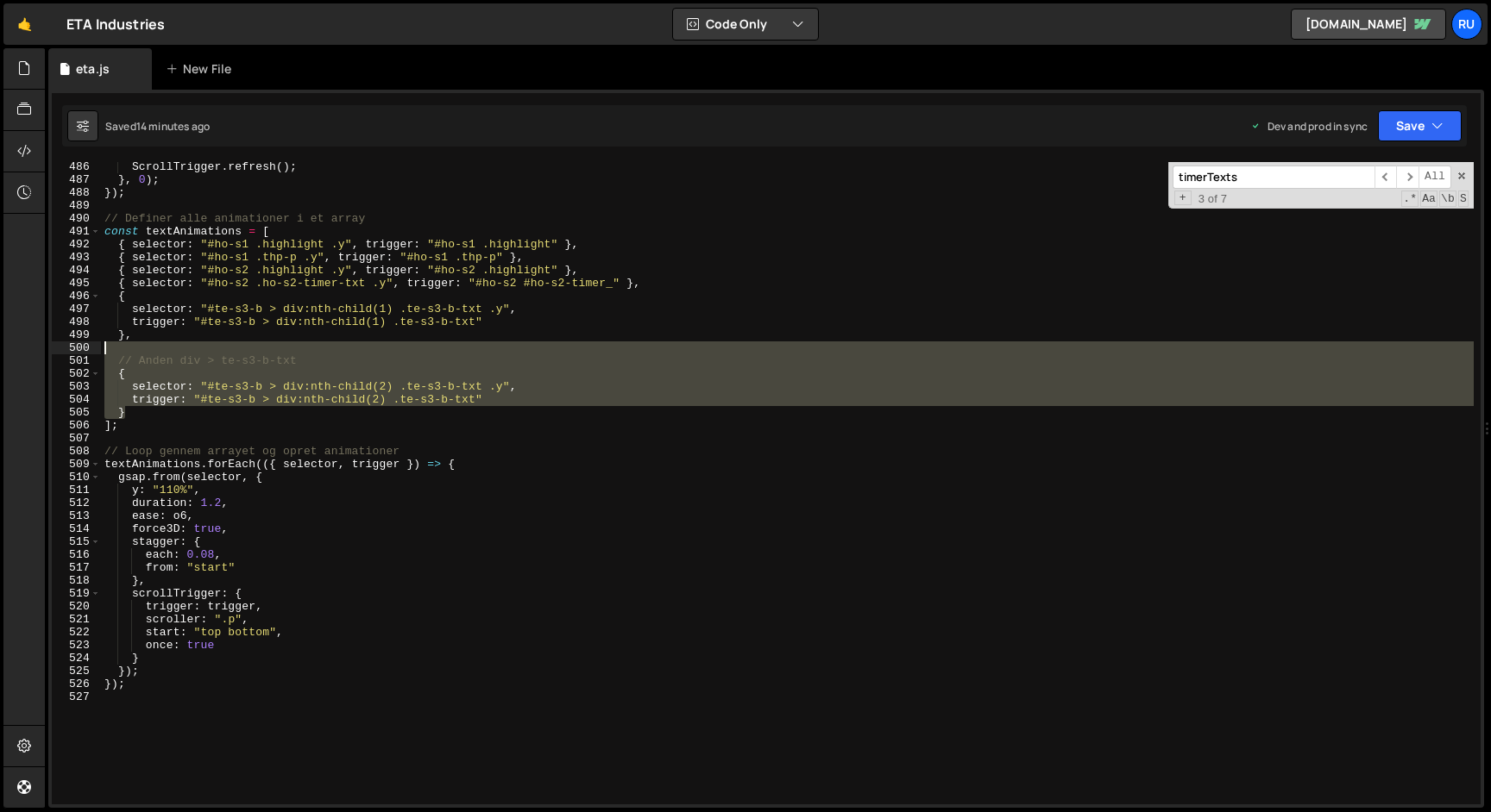
drag, startPoint x: 144, startPoint y: 416, endPoint x: 69, endPoint y: 352, distance: 98.6
click at [69, 352] on div "} 486 487 488 489 490 491 492 493 494 495 496 497 498 499 500 501 502 503 504 5…" at bounding box center [766, 484] width 1429 height 642
type textarea "// Anden div > te-s3-b-txt"
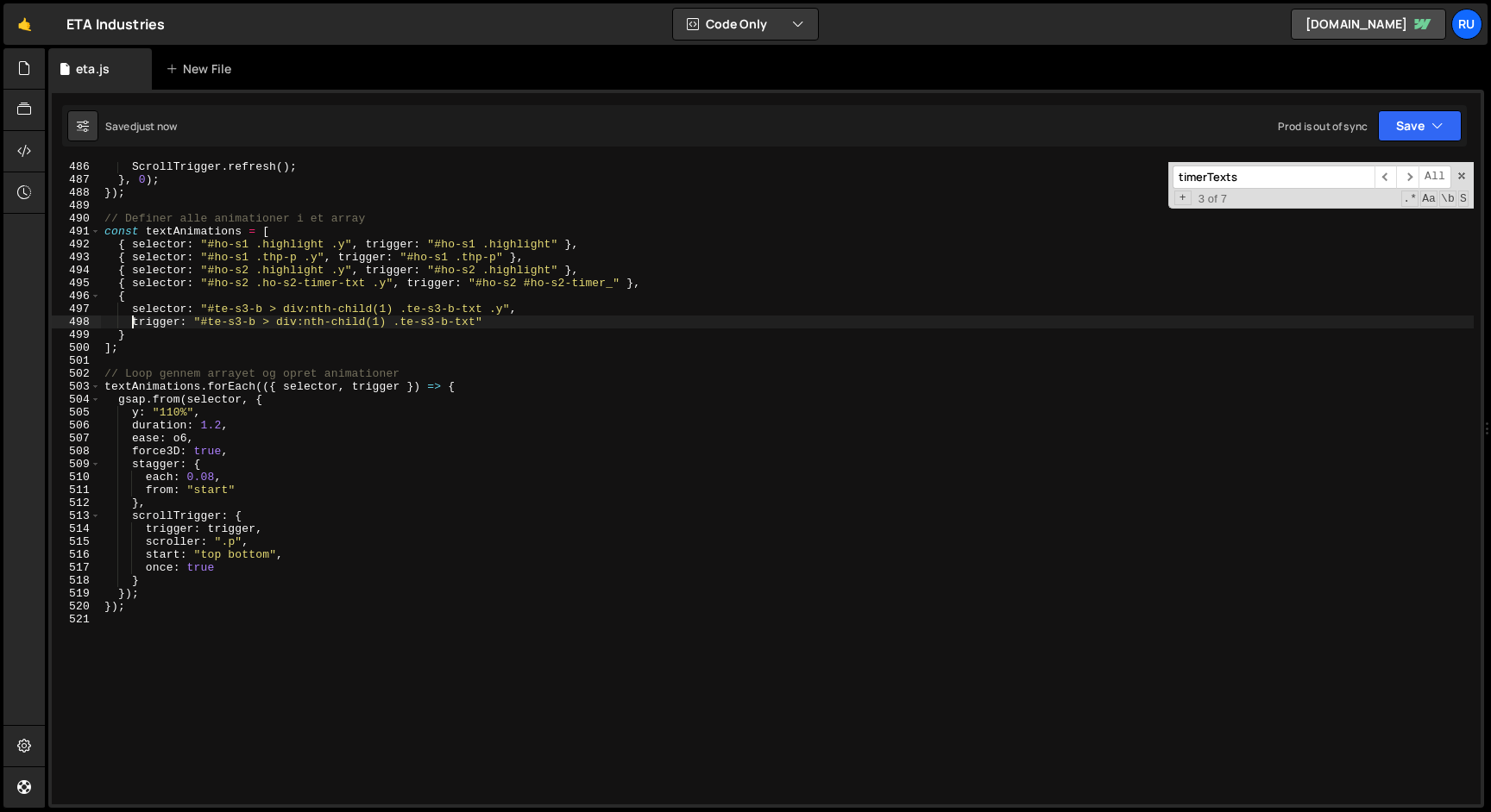
click at [133, 316] on div "ScrollTrigger . refresh ( ) ; } , 0 ) ; }) ; // Definer alle animationer i et a…" at bounding box center [786, 495] width 1372 height 668
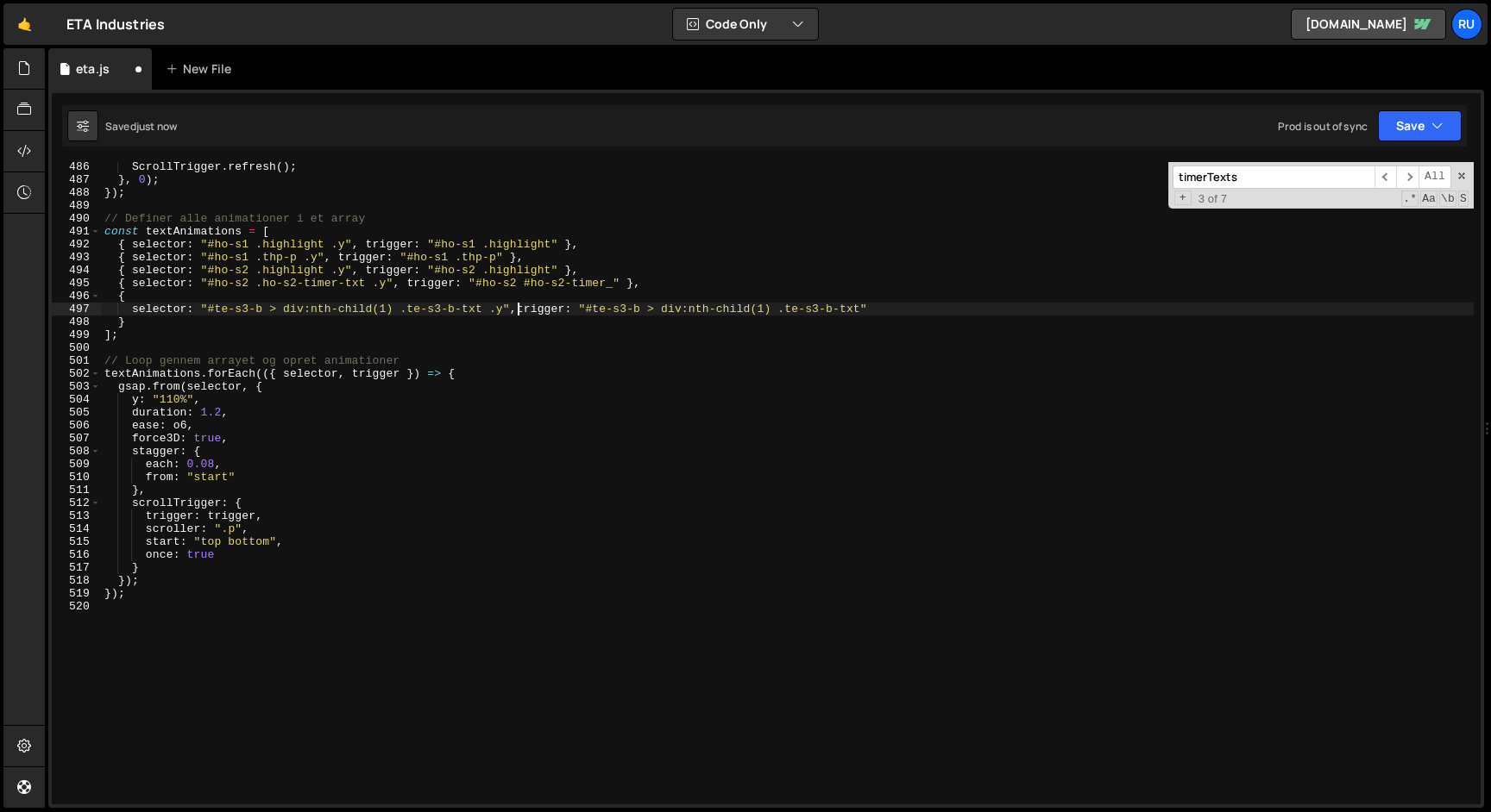
click at [131, 310] on div "ScrollTrigger . refresh ( ) ; } , 0 ) ; }) ; // Definer alle animationer i et a…" at bounding box center [786, 495] width 1372 height 668
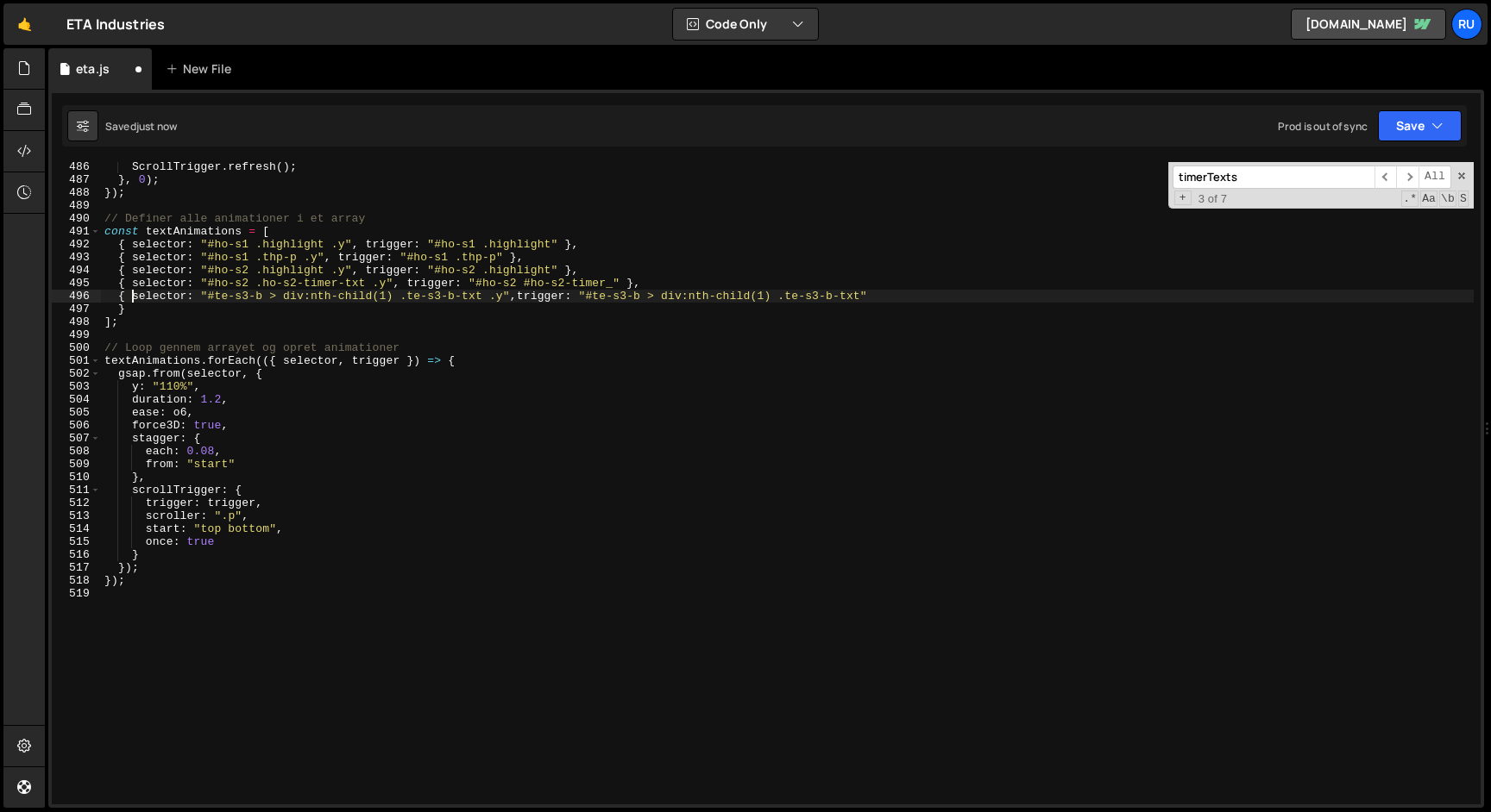
scroll to position [0, 1]
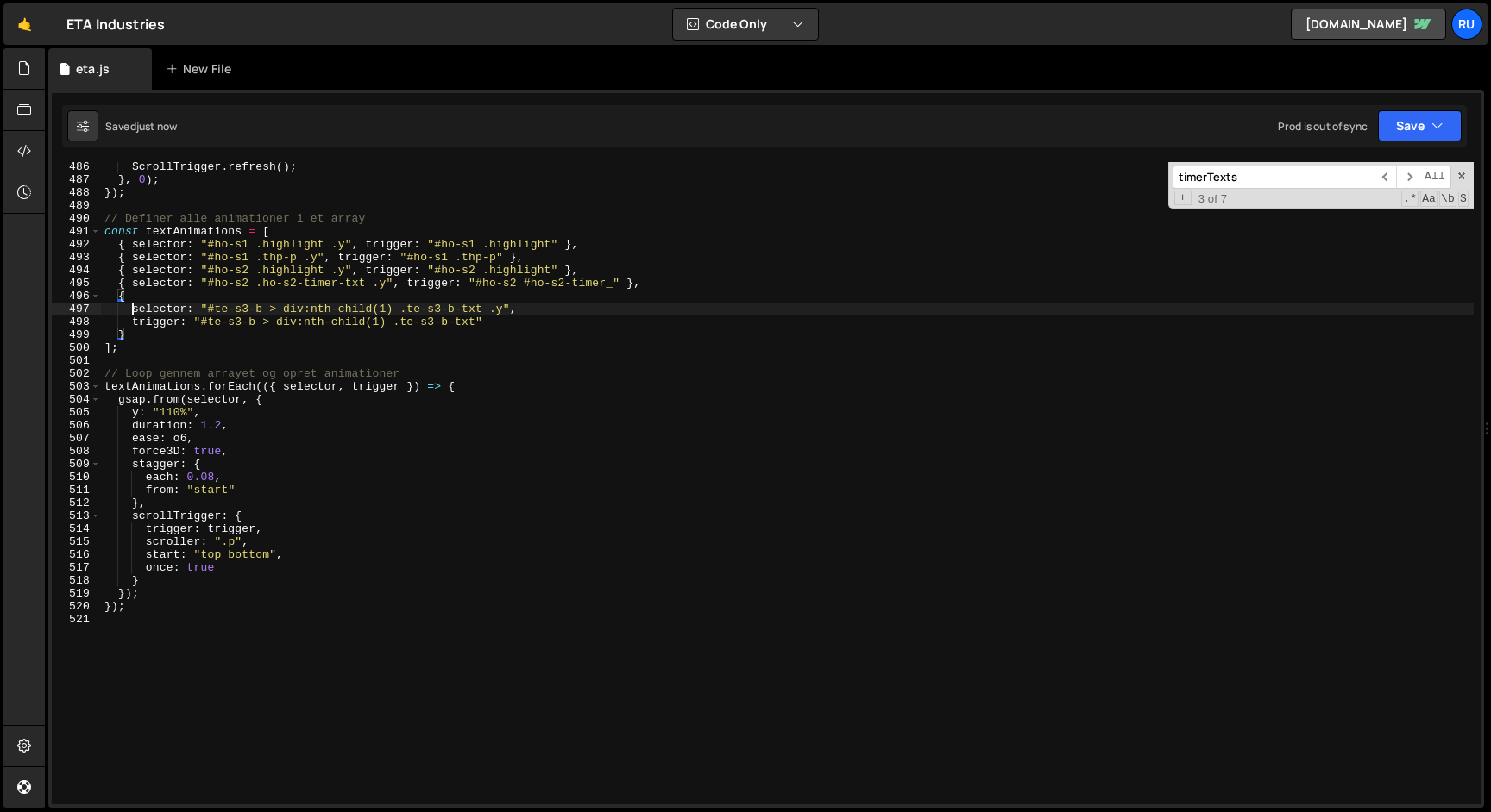
click at [131, 310] on div "ScrollTrigger . refresh ( ) ; } , 0 ) ; }) ; // Definer alle animationer i et a…" at bounding box center [786, 495] width 1372 height 668
click at [1416, 128] on button "Save" at bounding box center [1420, 126] width 84 height 31
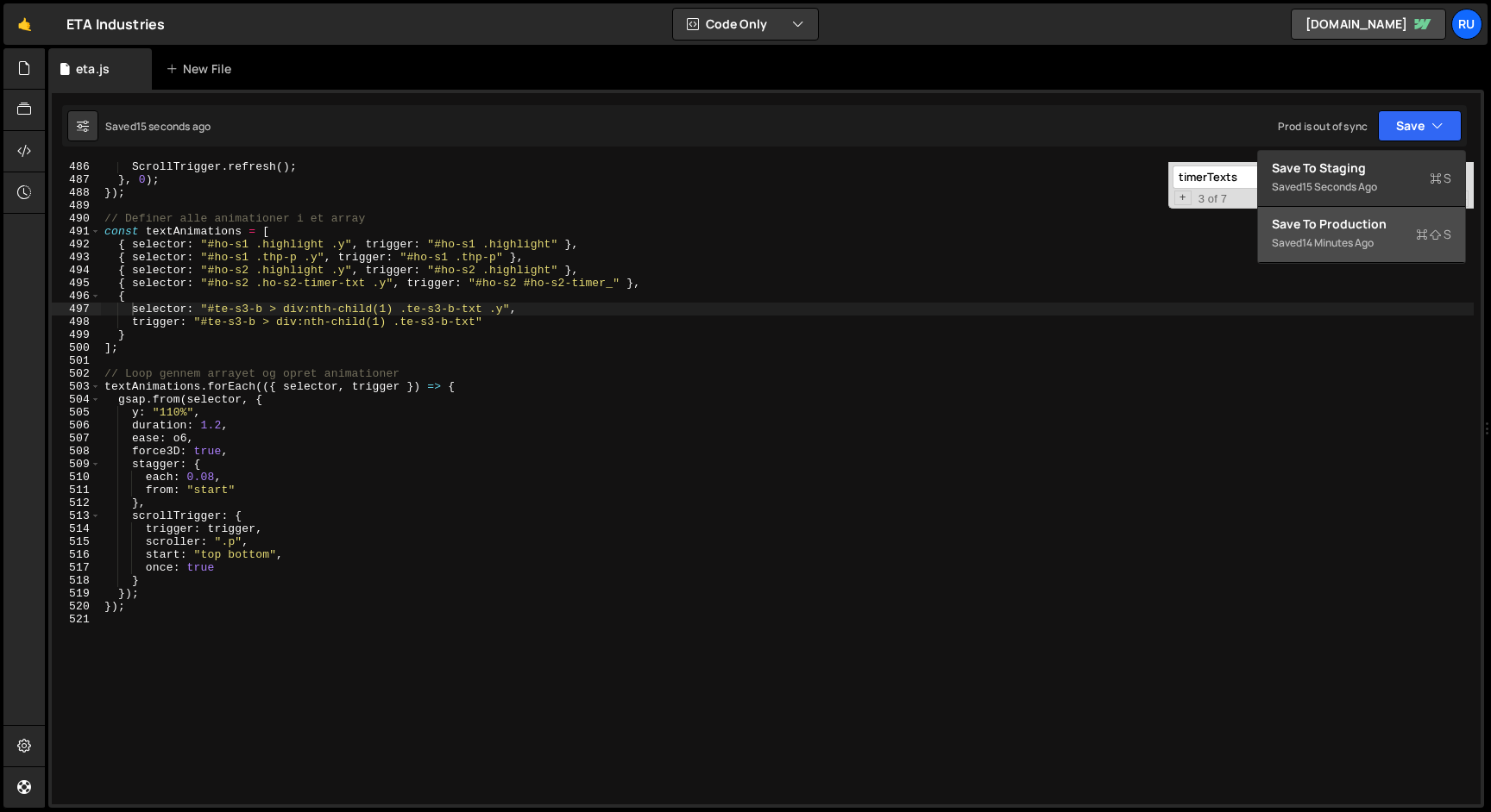
click at [1392, 242] on div "Saved 14 minutes ago" at bounding box center [1361, 242] width 180 height 21
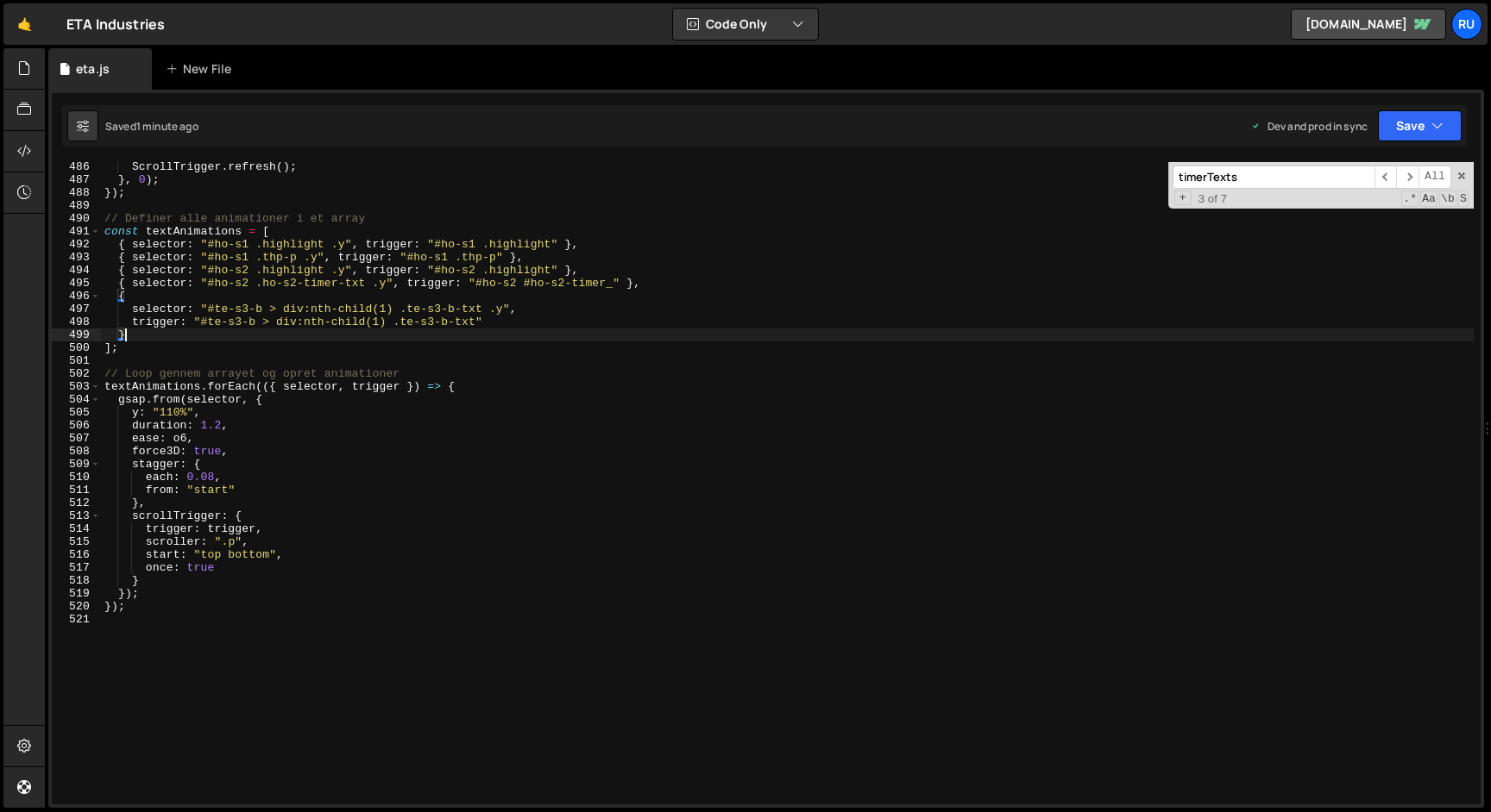
click at [392, 338] on div "ScrollTrigger . refresh ( ) ; } , 0 ) ; }) ; // Definer alle animationer i et a…" at bounding box center [786, 495] width 1372 height 668
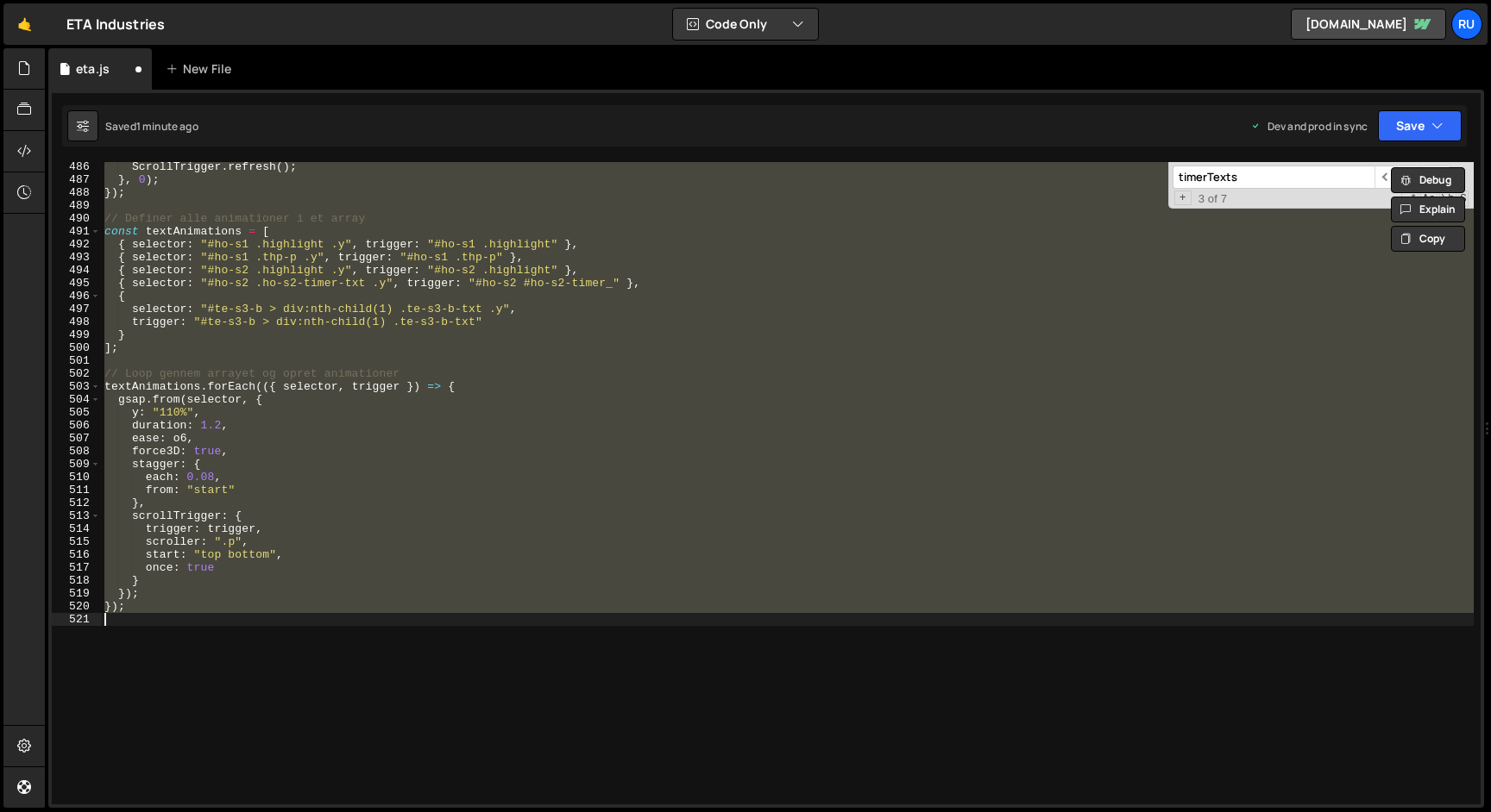
type textarea "trigger: "#te-s3-b > div:nth-child(2) .te-s3-b-txt" }"
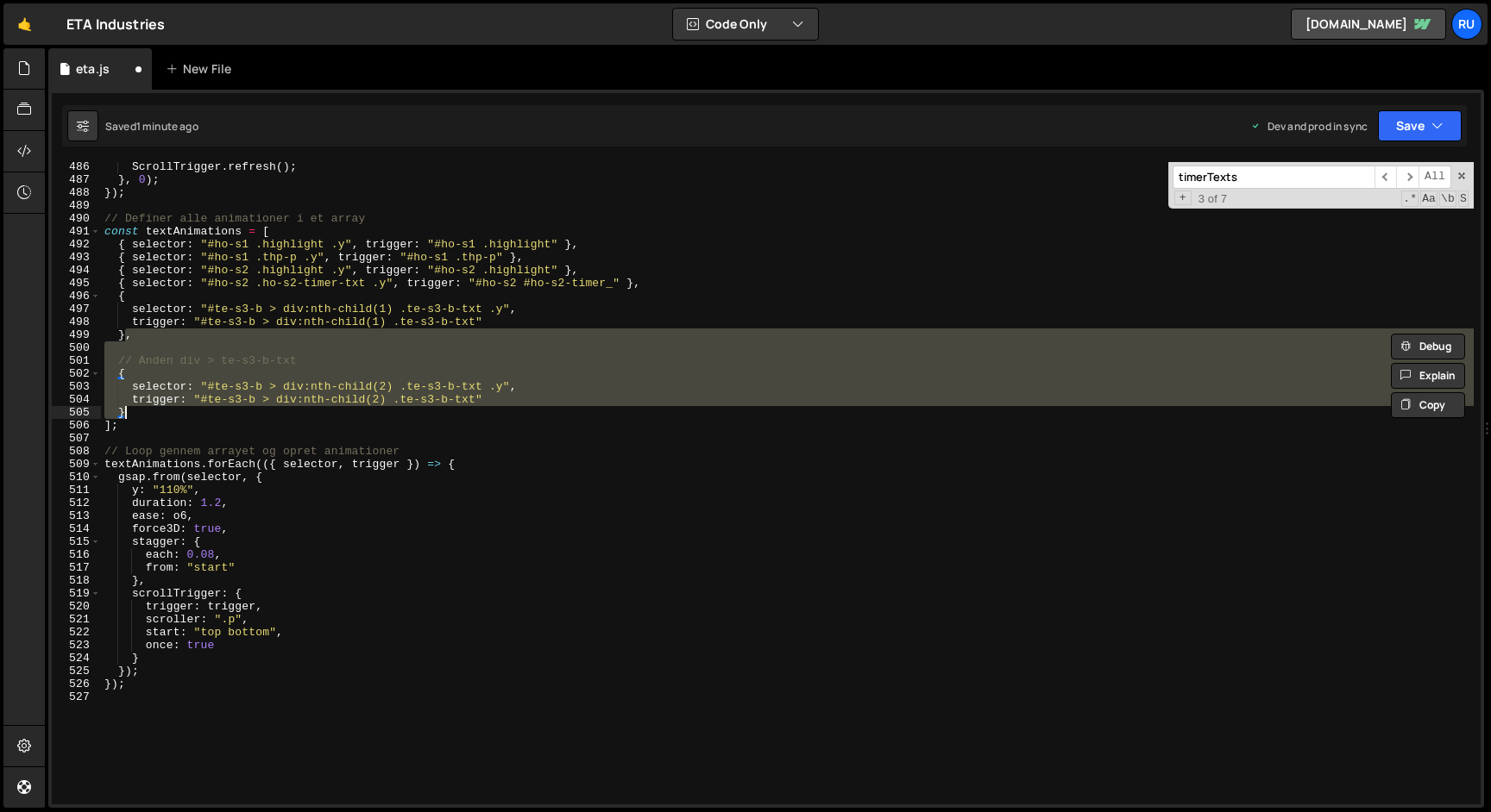
click at [240, 345] on div "ScrollTrigger . refresh ( ) ; } , 0 ) ; }) ; // Definer alle animationer i et a…" at bounding box center [786, 484] width 1372 height 642
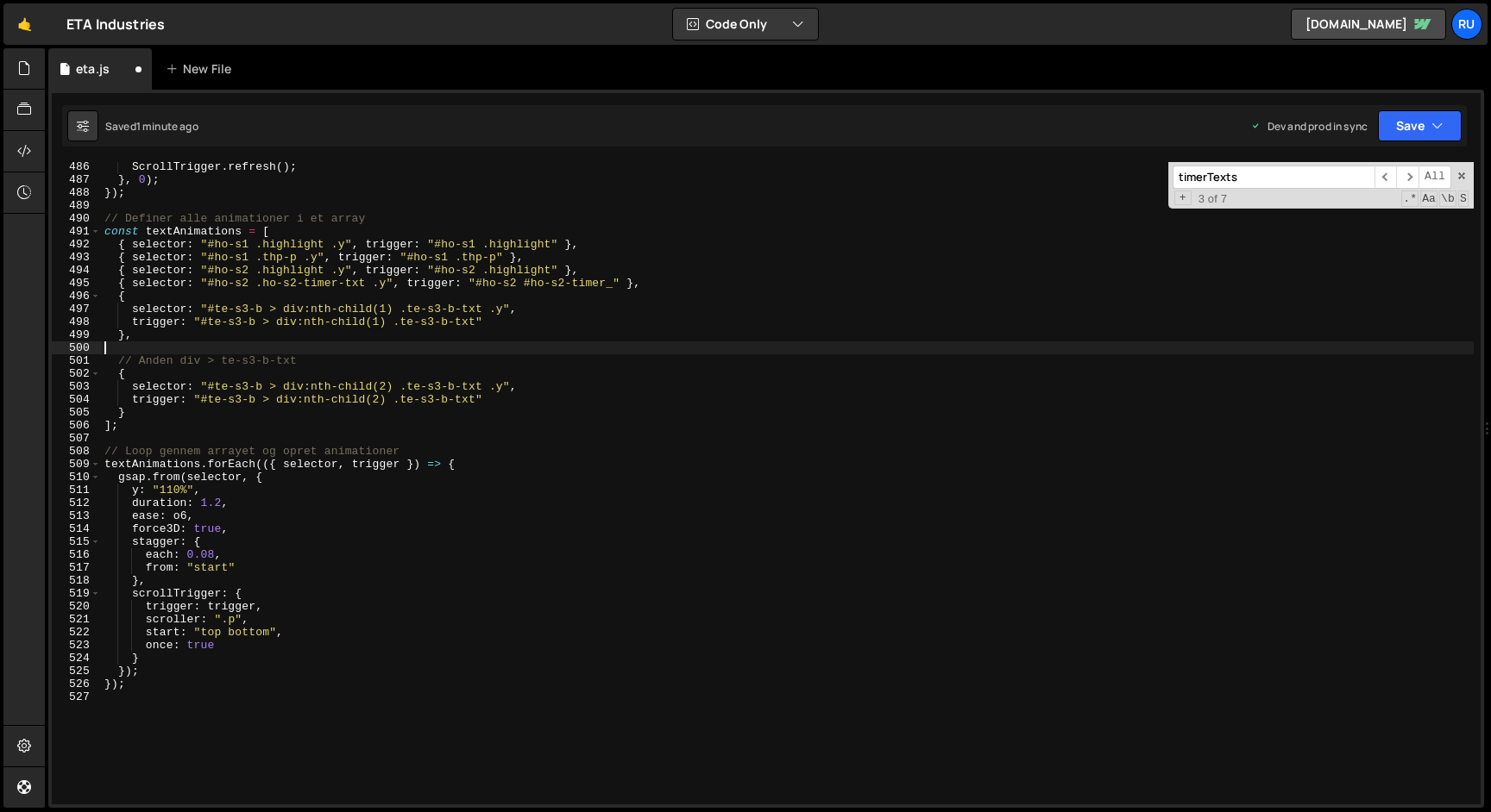
scroll to position [0, 0]
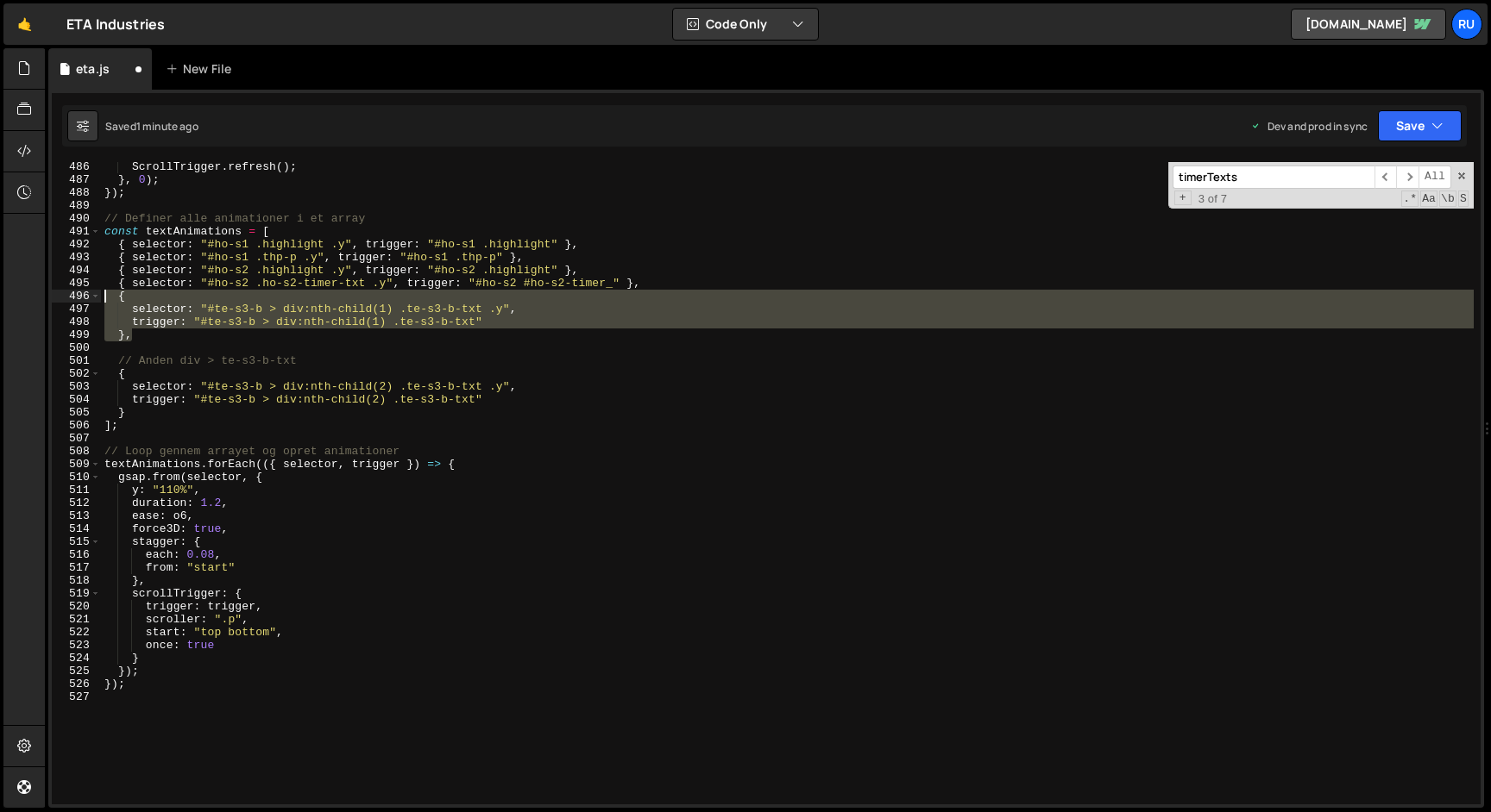
drag, startPoint x: 177, startPoint y: 339, endPoint x: 16, endPoint y: 291, distance: 168.0
click at [16, 291] on div "Hold on a sec... Are you certain you wish to leave this page? Any changes you'v…" at bounding box center [746, 406] width 1491 height 812
type textarea "{ selector: "#te-s3-b > div:nth-child(1) .te-s3-b-txt .y","
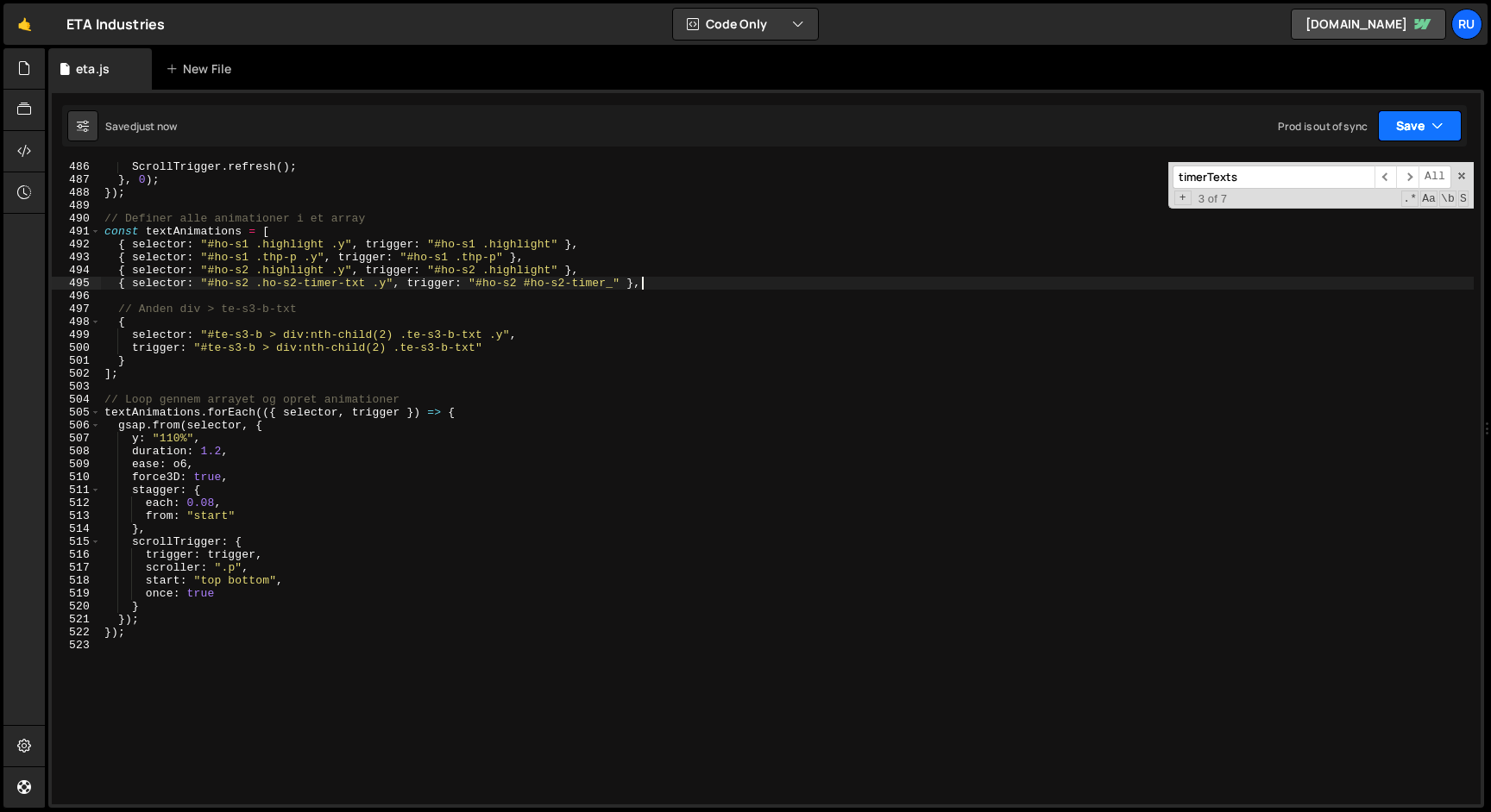
click at [1412, 123] on button "Save" at bounding box center [1420, 126] width 84 height 31
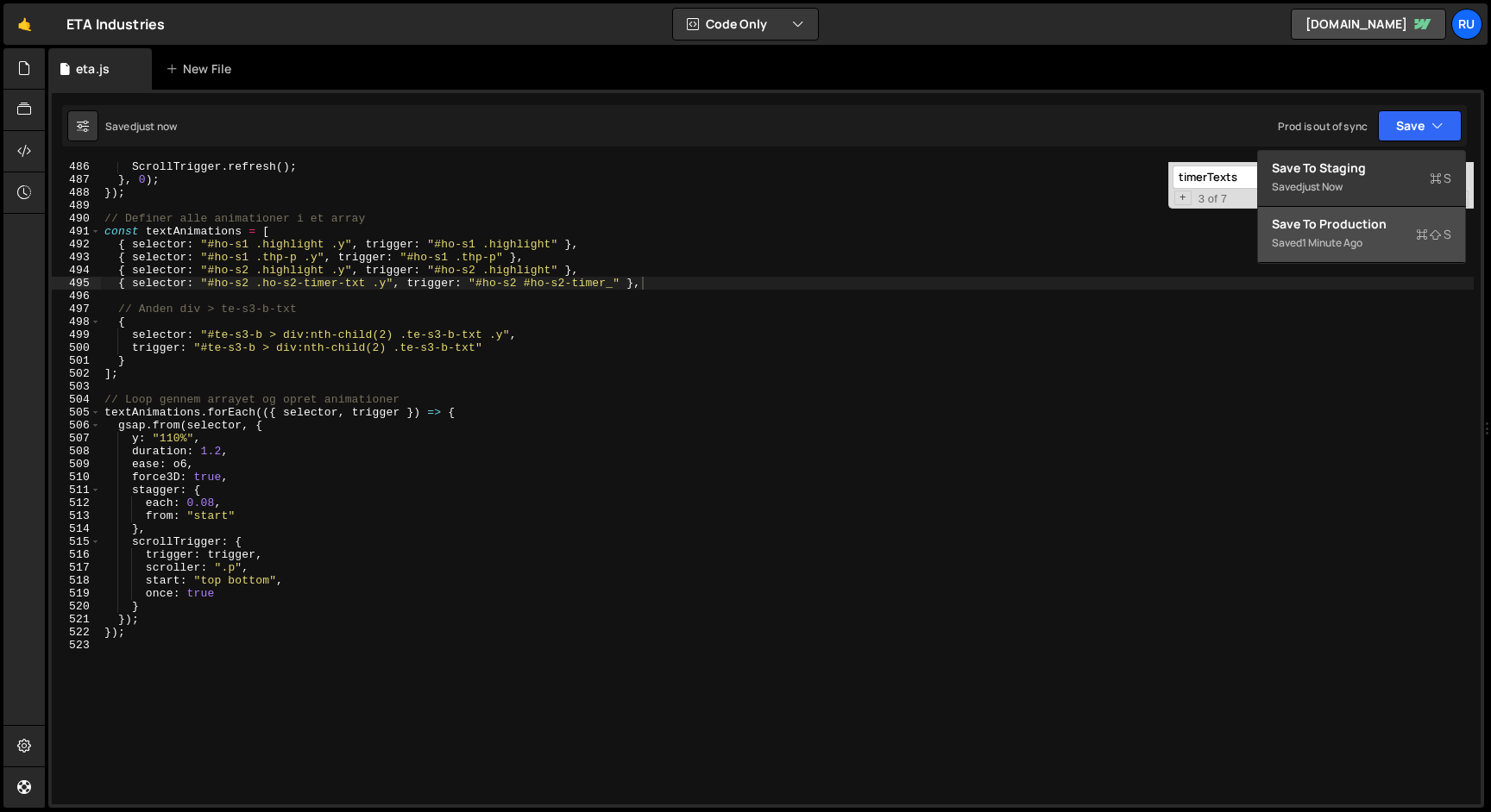
click at [1384, 235] on div "Saved 1 minute ago" at bounding box center [1361, 242] width 180 height 21
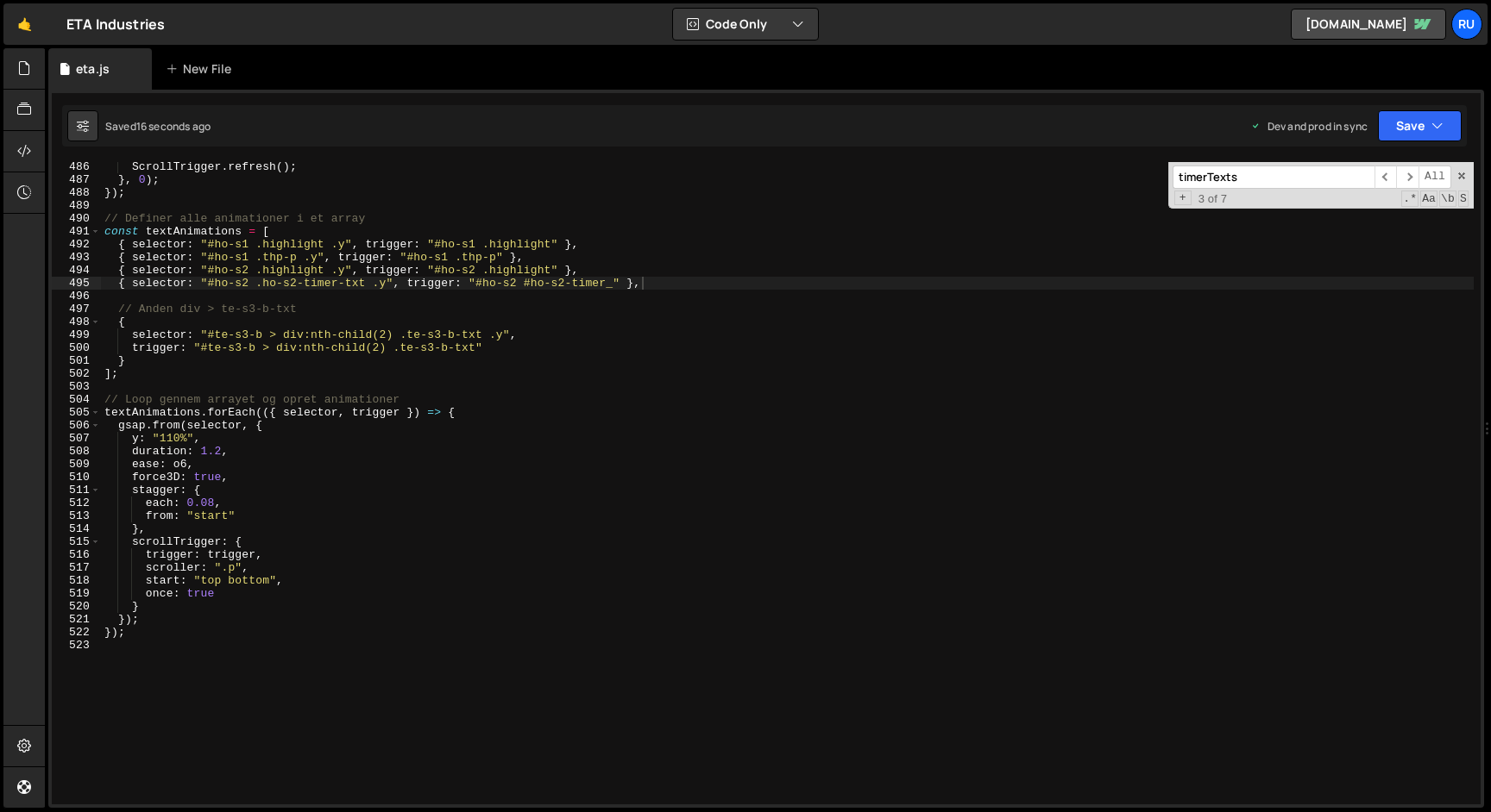
click at [330, 346] on div "ScrollTrigger . refresh ( ) ; } , 0 ) ; }) ; // Definer alle animationer i et a…" at bounding box center [786, 495] width 1372 height 668
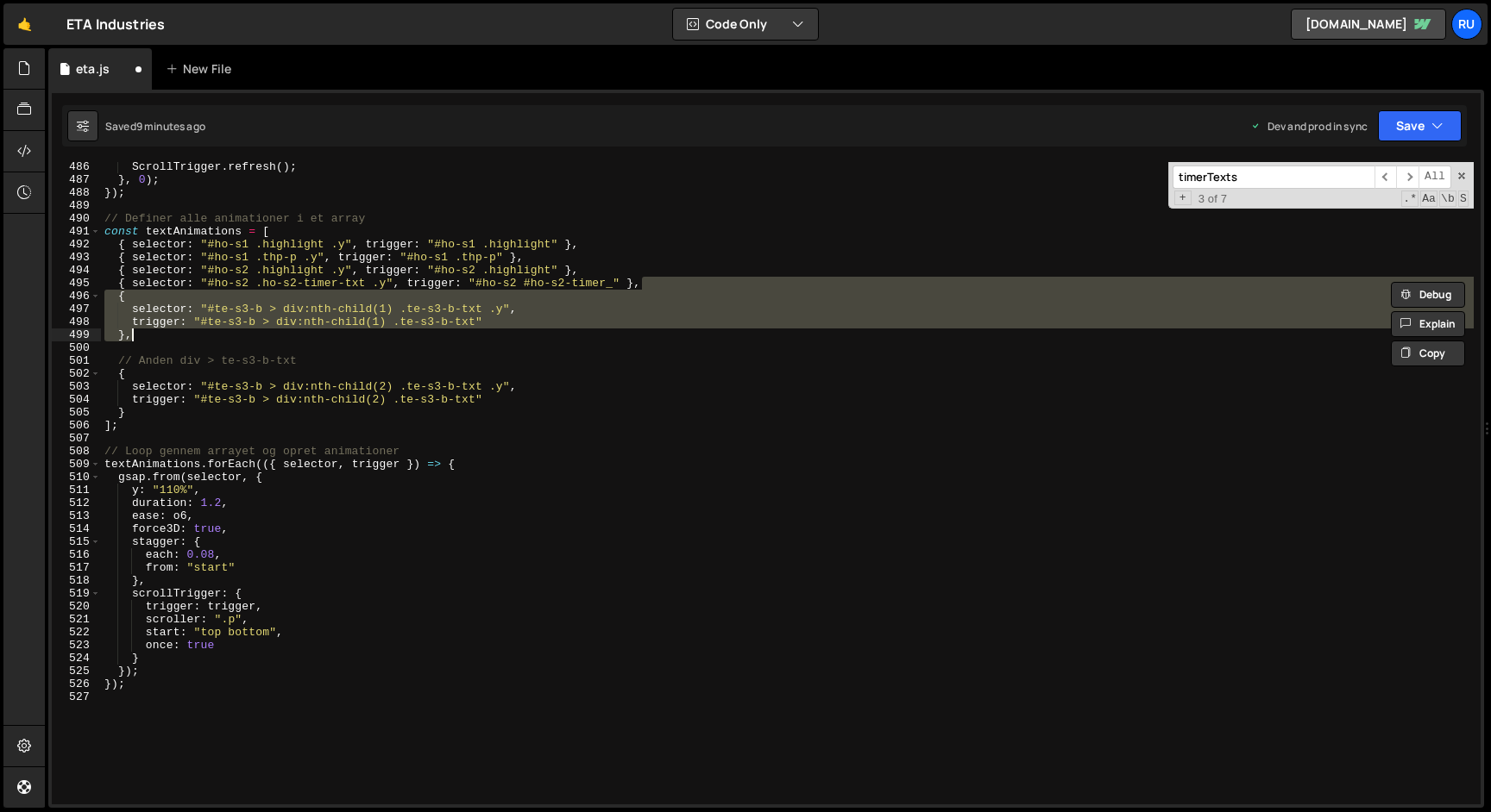
click at [424, 409] on div "ScrollTrigger . refresh ( ) ; } , 0 ) ; }) ; // Definer alle animationer i et a…" at bounding box center [786, 495] width 1372 height 668
type textarea "}"
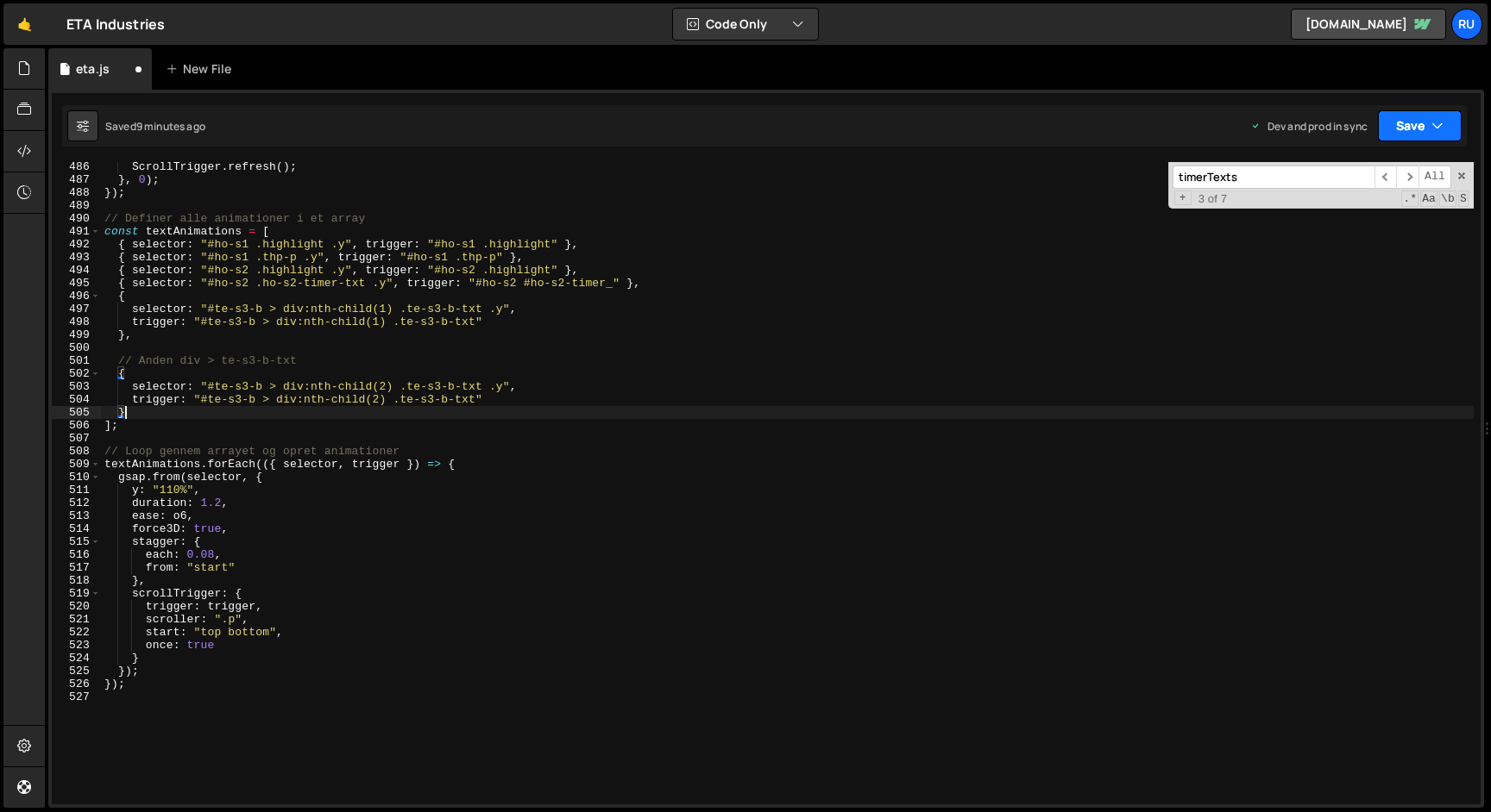
click at [1399, 127] on button "Save" at bounding box center [1420, 126] width 84 height 31
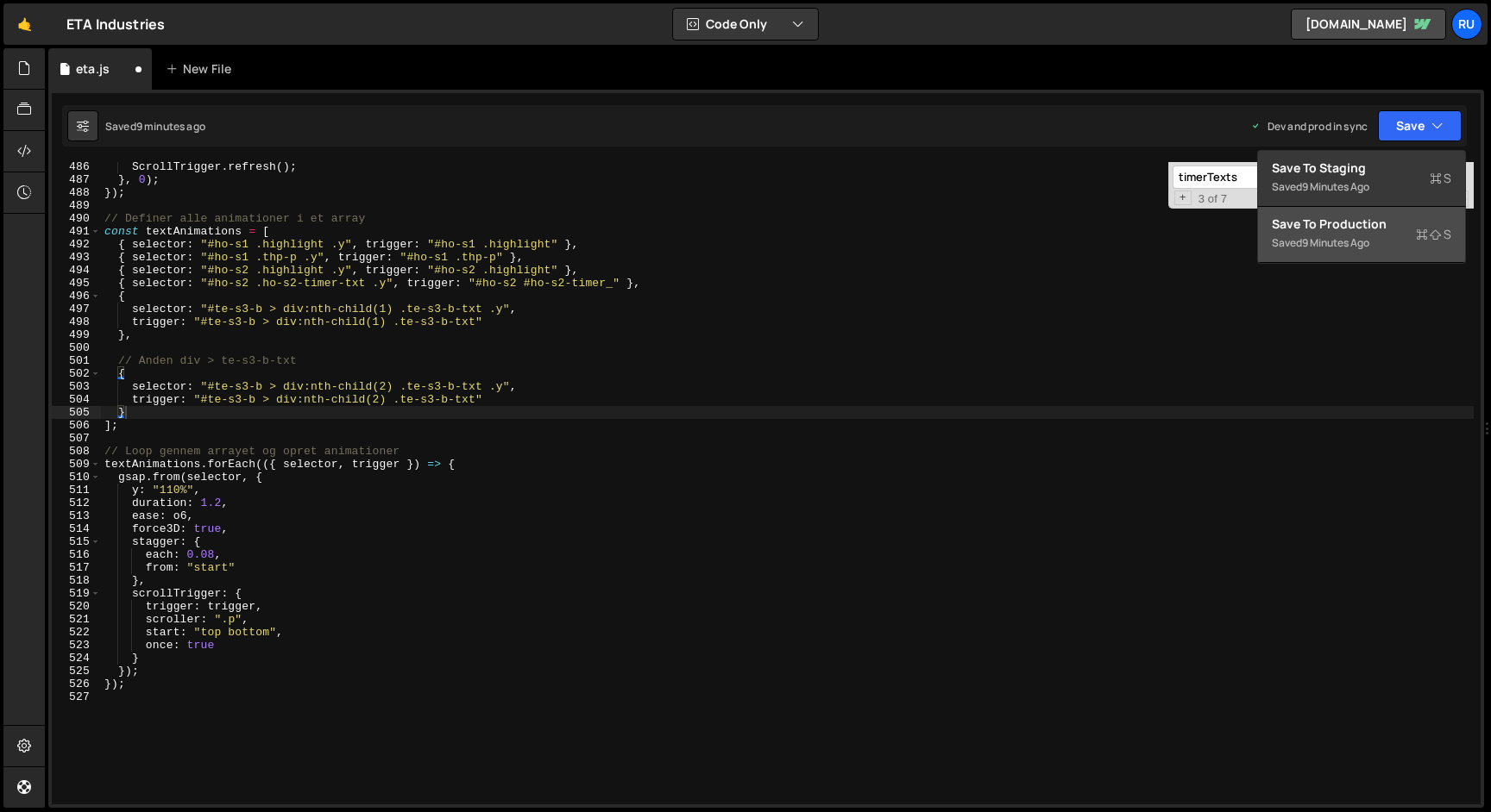
click at [1383, 238] on div "Saved 9 minutes ago" at bounding box center [1361, 242] width 180 height 21
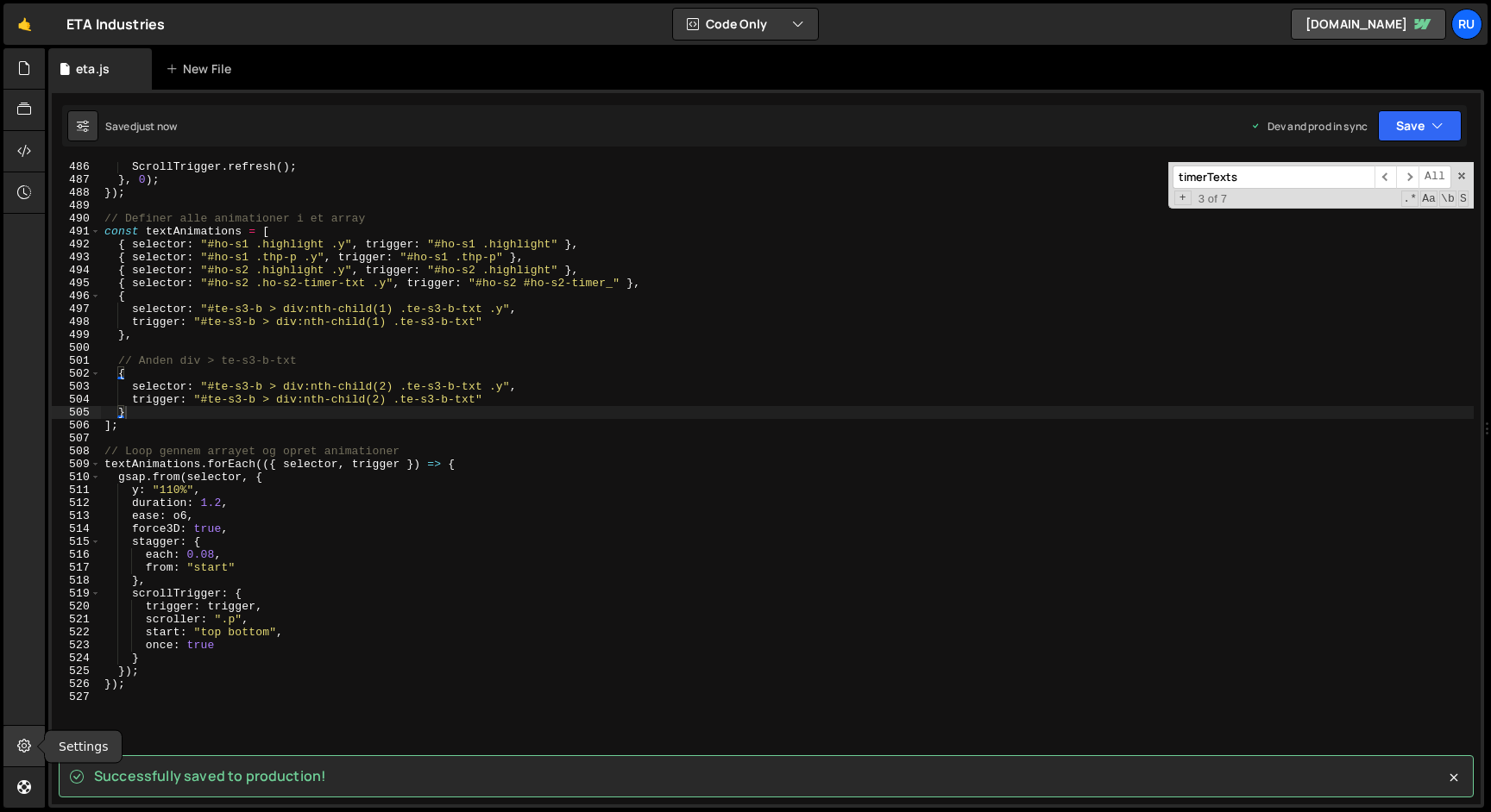
click at [22, 748] on icon at bounding box center [24, 745] width 14 height 19
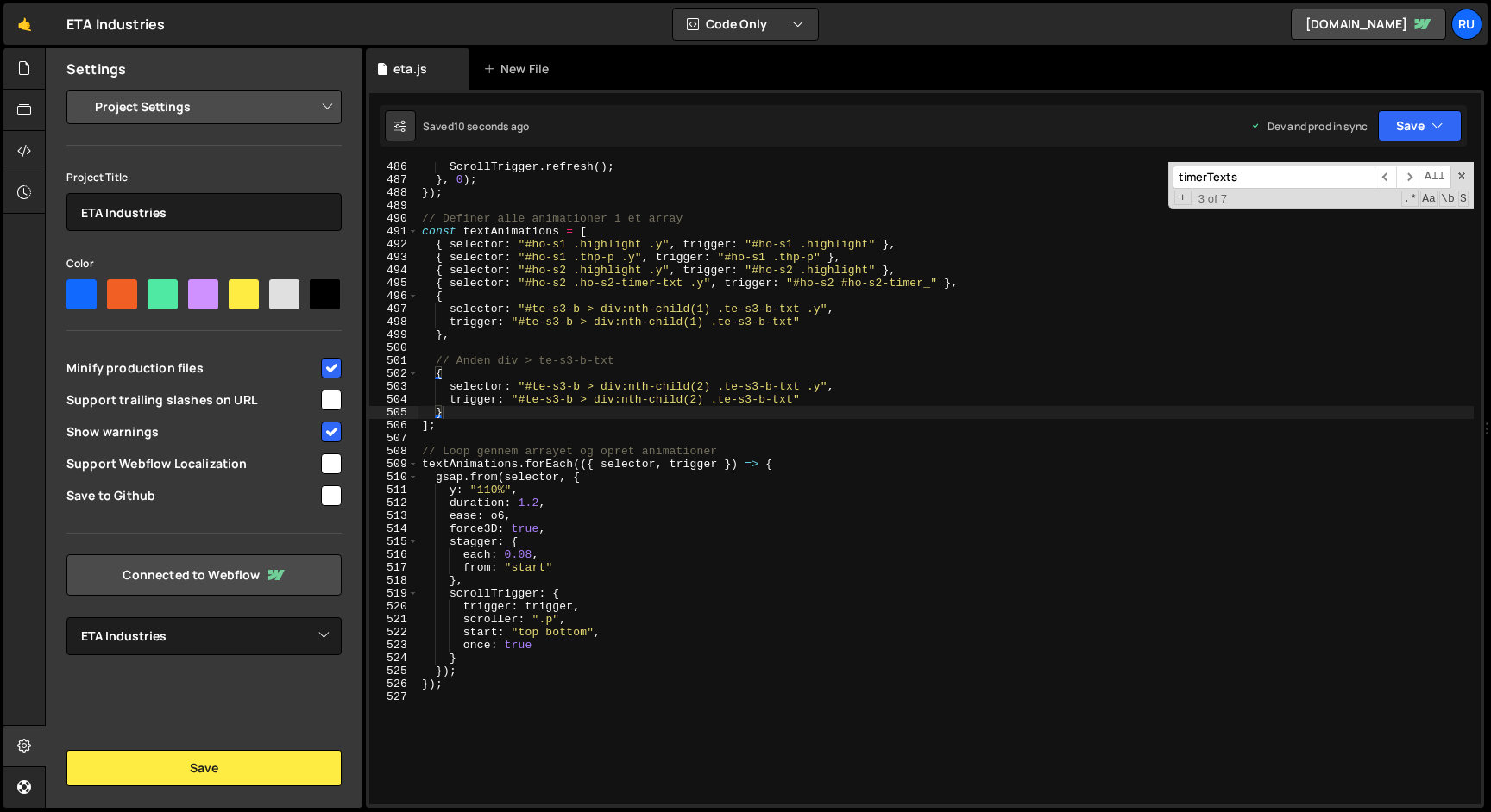
click at [330, 368] on input "checkbox" at bounding box center [331, 368] width 21 height 21
checkbox input "true"
type textarea "});"
click at [646, 677] on div "ScrollTrigger . refresh ( ) ; } , 0 ) ; }) ; // Definer alle animationer i et a…" at bounding box center [1104, 495] width 1372 height 668
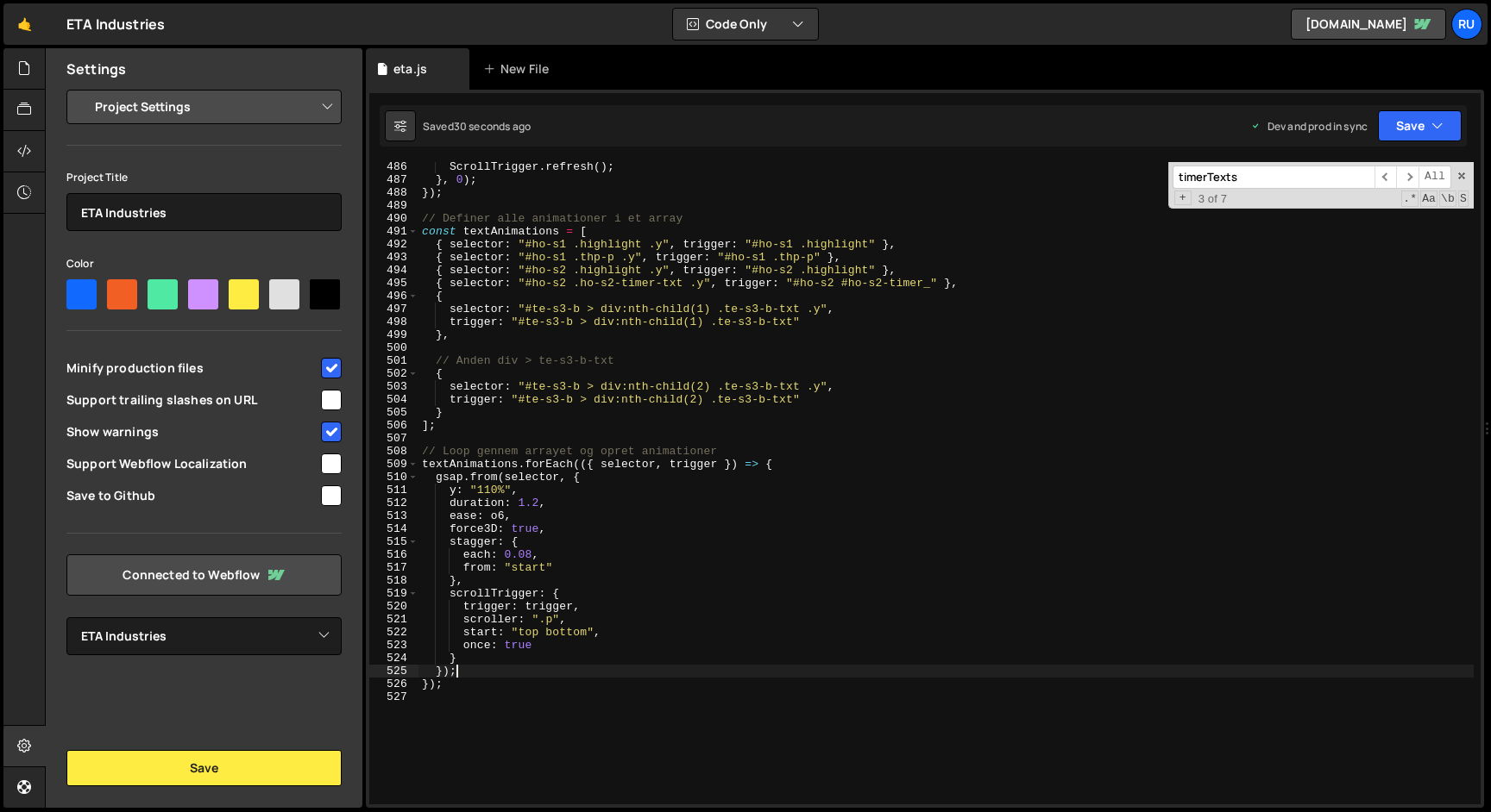
click at [531, 665] on div "ScrollTrigger . refresh ( ) ; } , 0 ) ; }) ; // Definer alle animationer i et a…" at bounding box center [1104, 495] width 1372 height 668
click at [29, 751] on icon at bounding box center [24, 745] width 14 height 19
